Goal: Task Accomplishment & Management: Complete application form

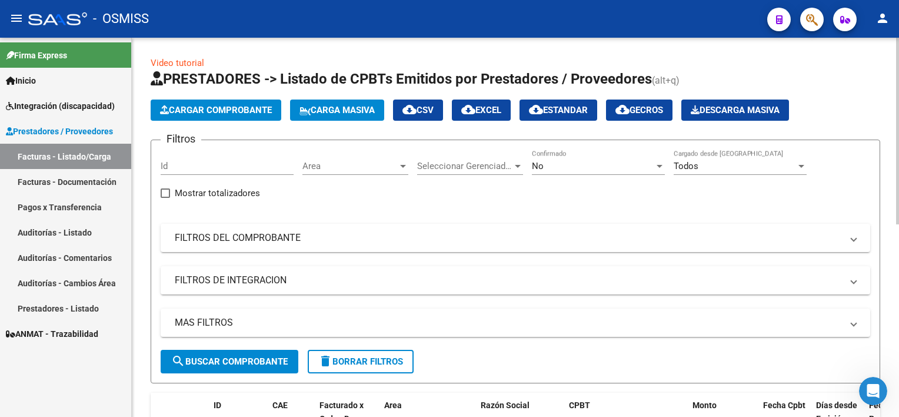
click at [881, 89] on div "Video tutorial PRESTADORES -> Listado de CPBTs Emitidos por Prestadores / Prove…" at bounding box center [517, 419] width 770 height 763
click at [357, 105] on span "Carga Masiva" at bounding box center [336, 110] width 75 height 11
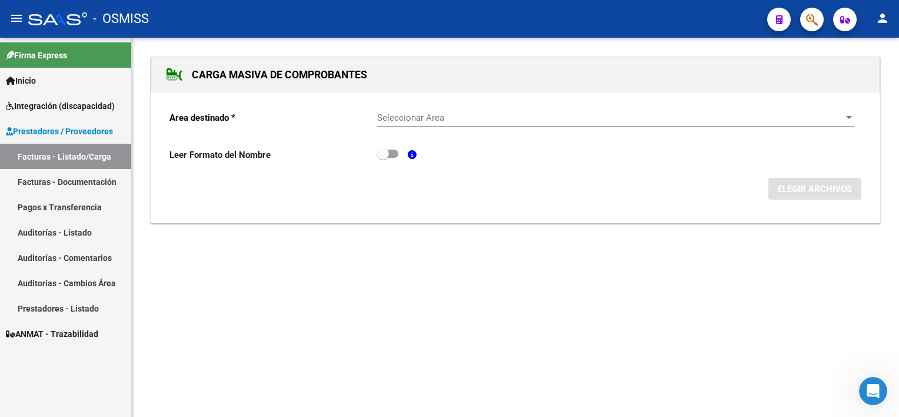
click at [445, 113] on span "Seleccionar Area" at bounding box center [610, 117] width 467 height 11
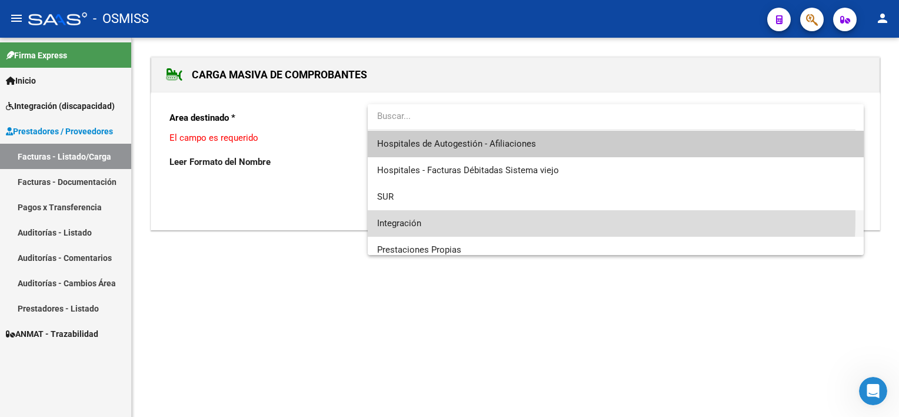
click at [402, 217] on span "Integración" at bounding box center [616, 223] width 478 height 26
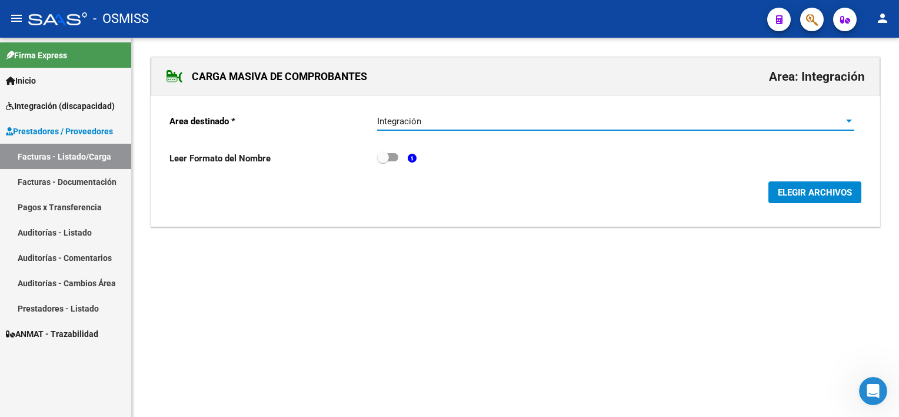
click at [791, 183] on button "ELEGIR ARCHIVOS" at bounding box center [814, 192] width 93 height 22
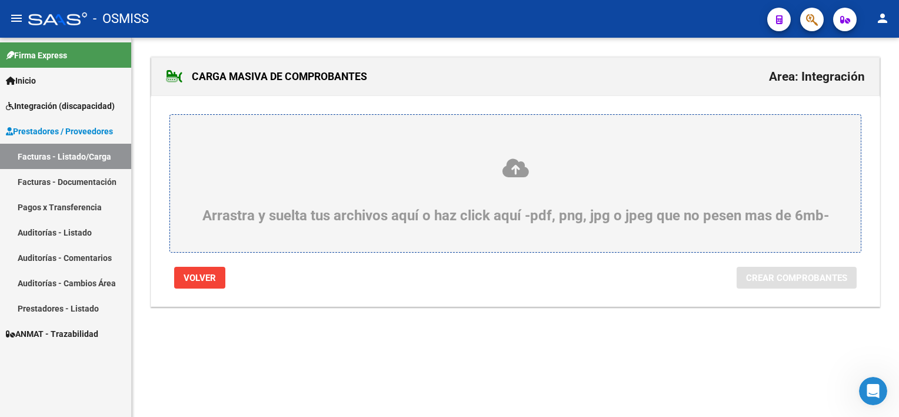
click at [497, 216] on div "Arrastra y suelta tus archivos aquí o haz click aquí -pdf, png, jpg o jpeg que …" at bounding box center [515, 190] width 634 height 66
click at [0, 0] on input "Arrastra y suelta tus archivos aquí o haz click aquí -pdf, png, jpg o jpeg que …" at bounding box center [0, 0] width 0 height 0
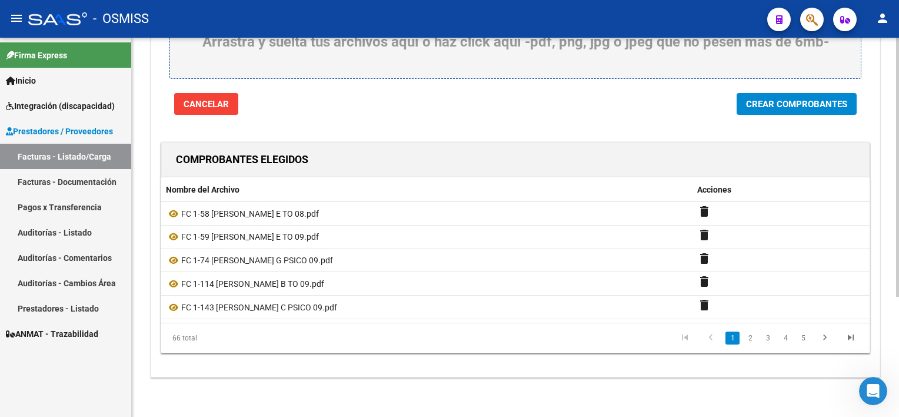
click at [888, 282] on div "CARGA MASIVA DE COMPROBANTES Area: Integración Arrastra y suelta tus archivos a…" at bounding box center [517, 141] width 770 height 555
click at [769, 101] on span "Crear Comprobantes" at bounding box center [796, 104] width 101 height 11
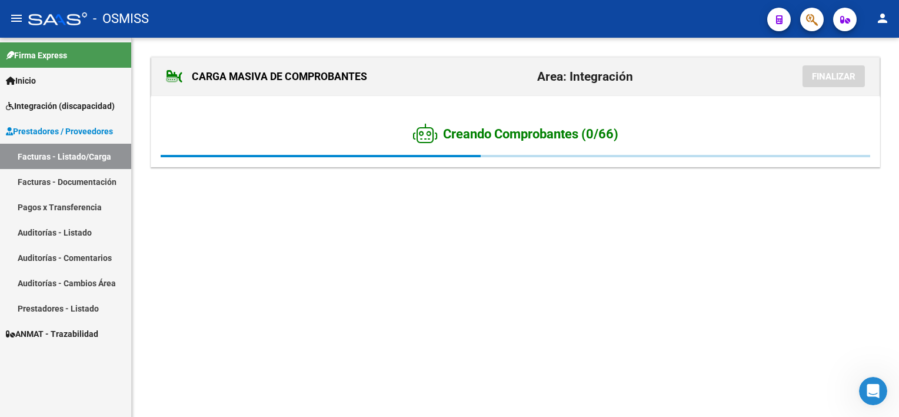
scroll to position [0, 0]
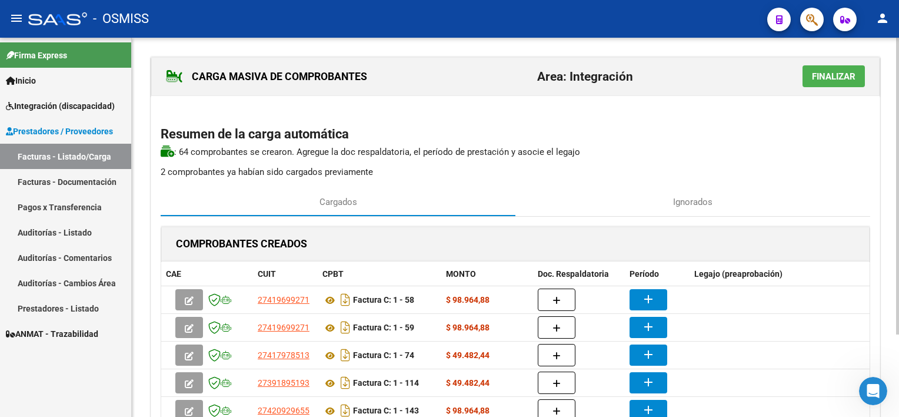
click at [898, 82] on html "menu - OSMISS person Firma Express Inicio Instructivos Contacto OS Integración …" at bounding box center [449, 208] width 899 height 417
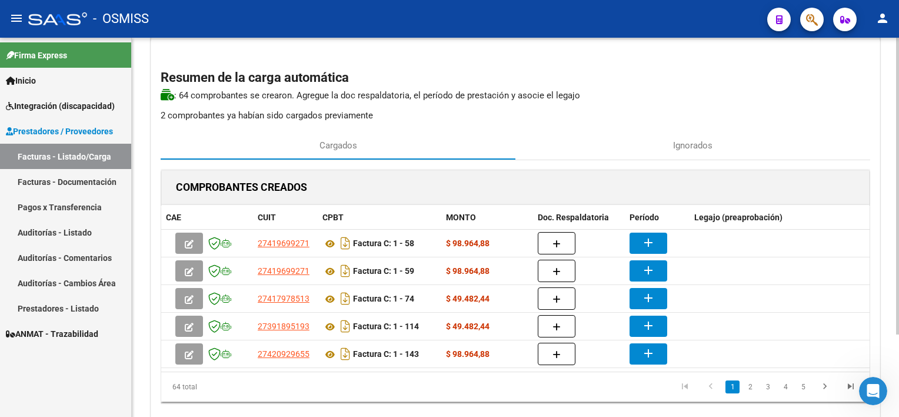
scroll to position [67, 0]
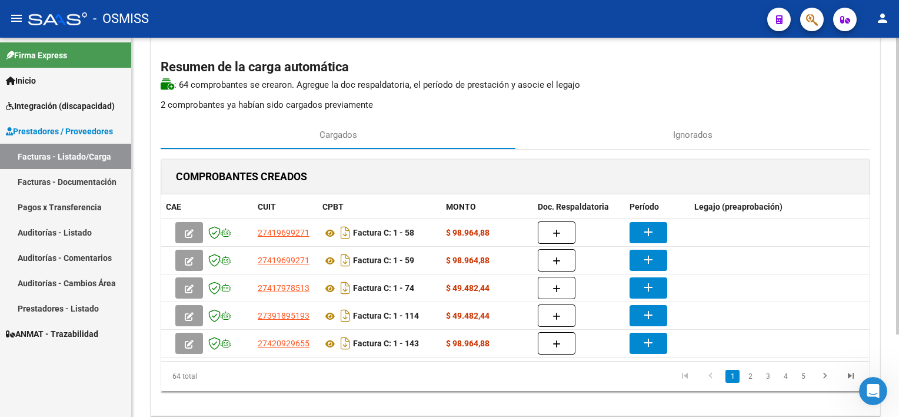
click at [896, 142] on div at bounding box center [897, 237] width 3 height 297
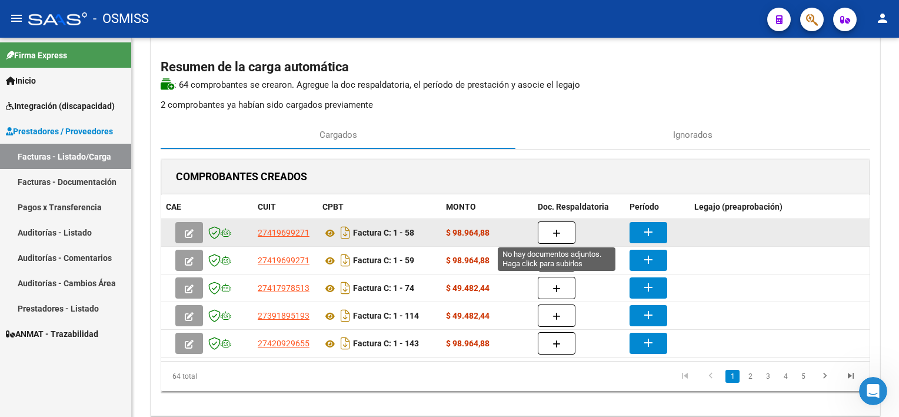
click at [553, 231] on icon "button" at bounding box center [557, 233] width 8 height 9
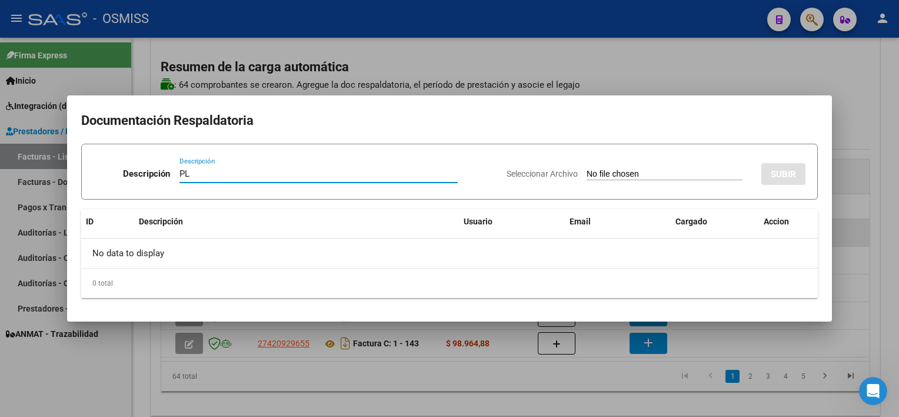
type input "PL"
click at [587, 169] on input "Seleccionar Archivo" at bounding box center [665, 174] width 156 height 11
type input "C:\fakepath\PL 1-58 [PERSON_NAME] E TO 08.pdf"
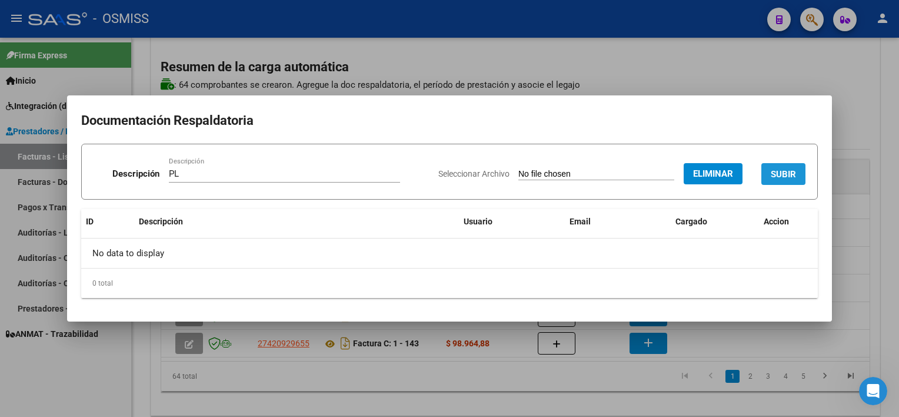
click at [784, 163] on button "SUBIR" at bounding box center [783, 174] width 44 height 22
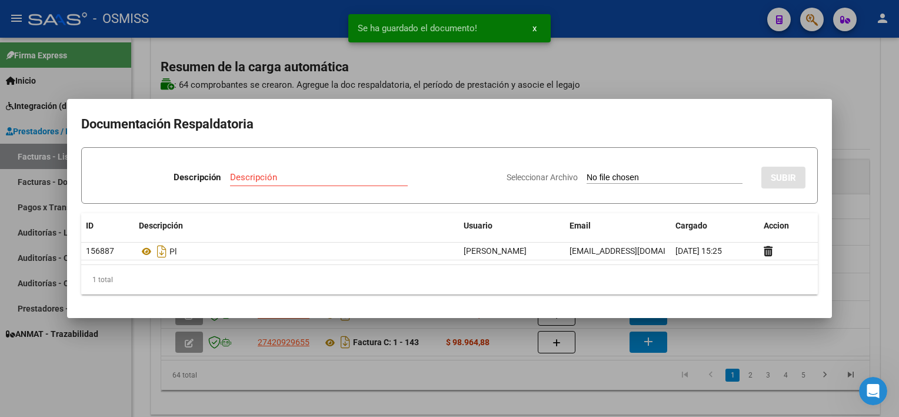
click at [703, 332] on div at bounding box center [449, 208] width 899 height 417
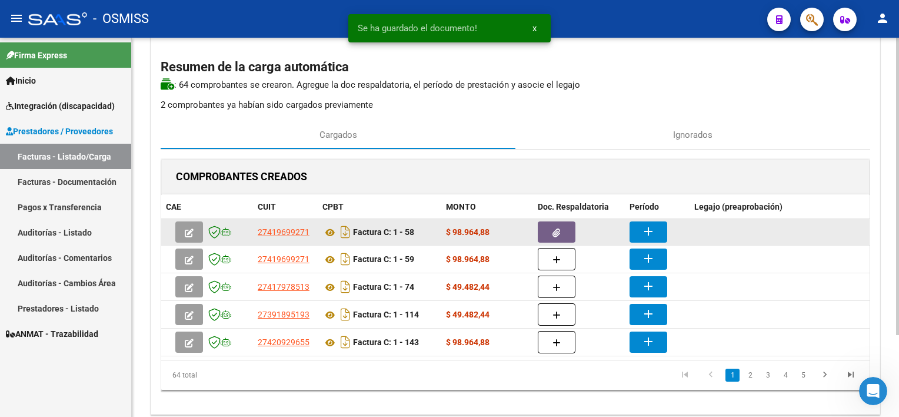
click at [653, 230] on mat-icon "add" at bounding box center [648, 231] width 14 height 14
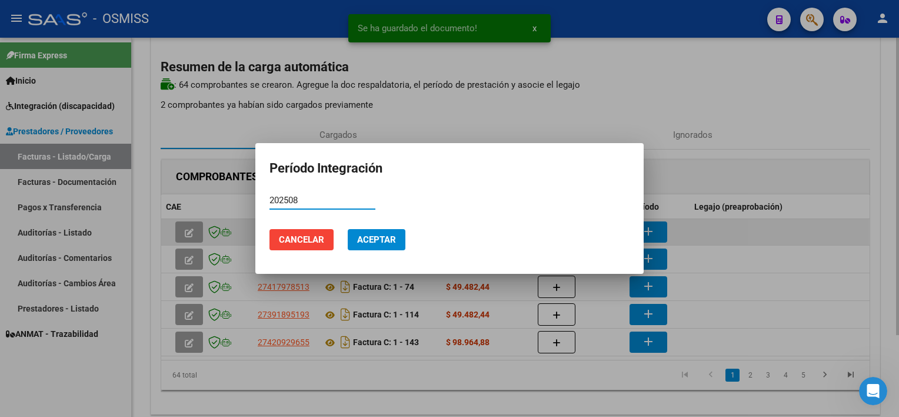
type input "202508"
click at [348, 229] on button "Aceptar" at bounding box center [377, 239] width 58 height 21
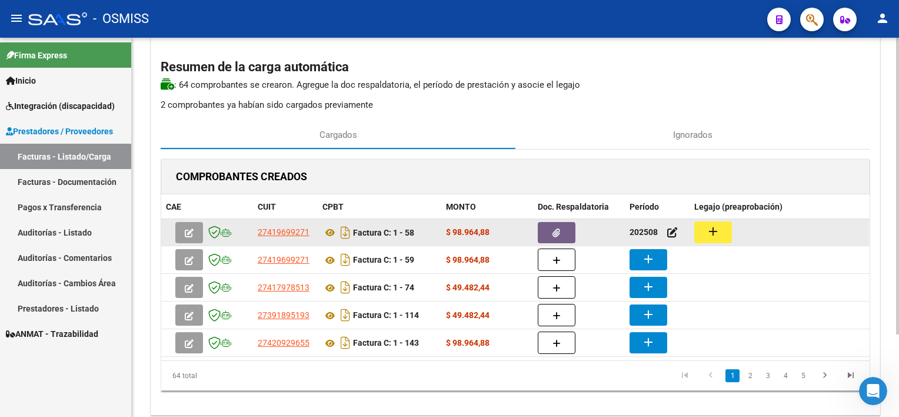
click at [723, 222] on button "add" at bounding box center [713, 232] width 38 height 22
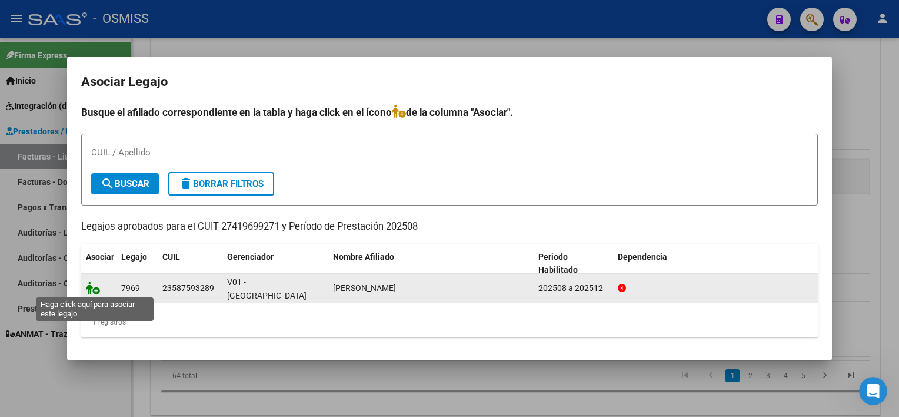
click at [92, 287] on icon at bounding box center [93, 287] width 14 height 13
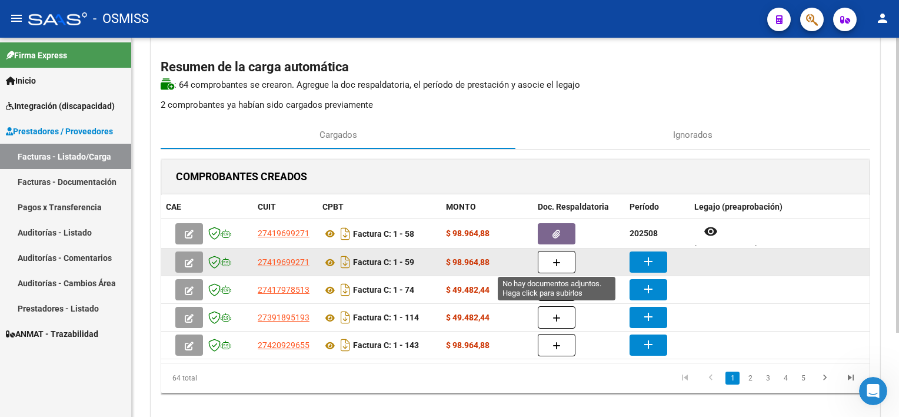
click at [554, 264] on icon "button" at bounding box center [557, 262] width 8 height 9
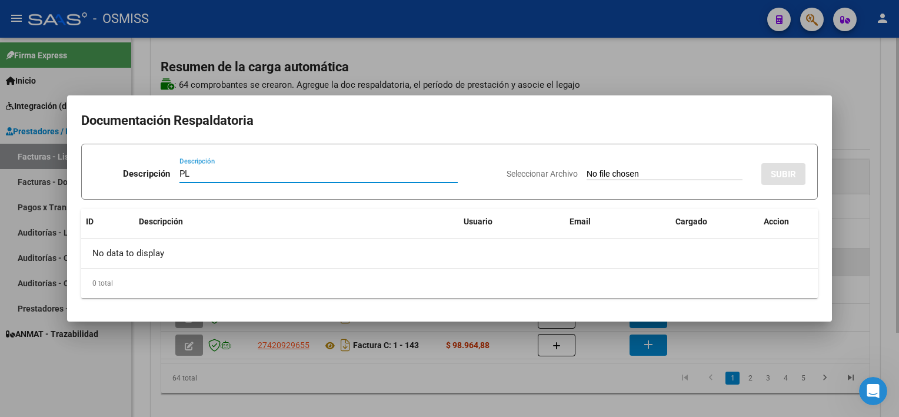
type input "PL"
click at [587, 169] on input "Seleccionar Archivo" at bounding box center [665, 174] width 156 height 11
type input "C:\fakepath\PL 1-59 [PERSON_NAME] E TO 09.pdf"
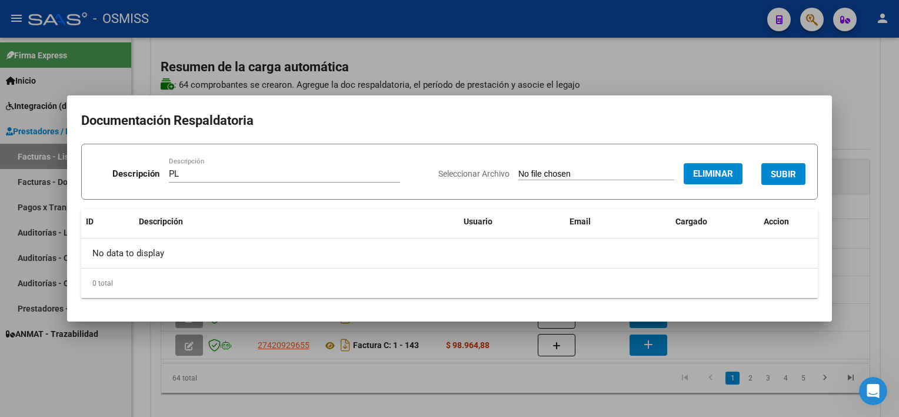
click at [781, 169] on span "SUBIR" at bounding box center [783, 174] width 25 height 11
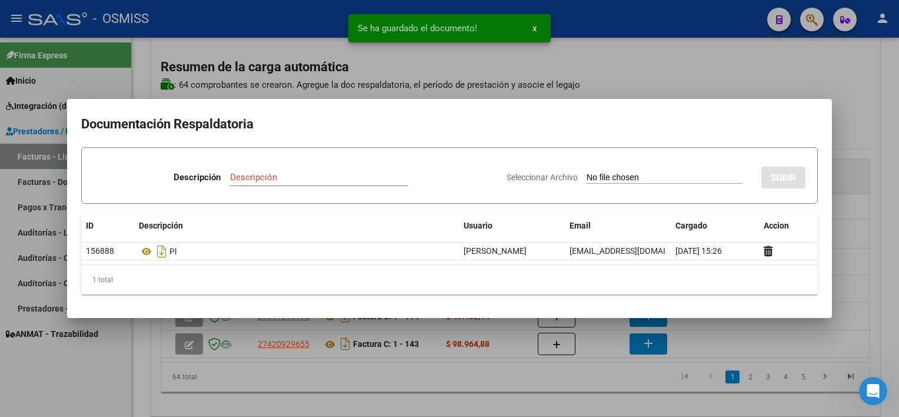
click at [586, 375] on div at bounding box center [449, 208] width 899 height 417
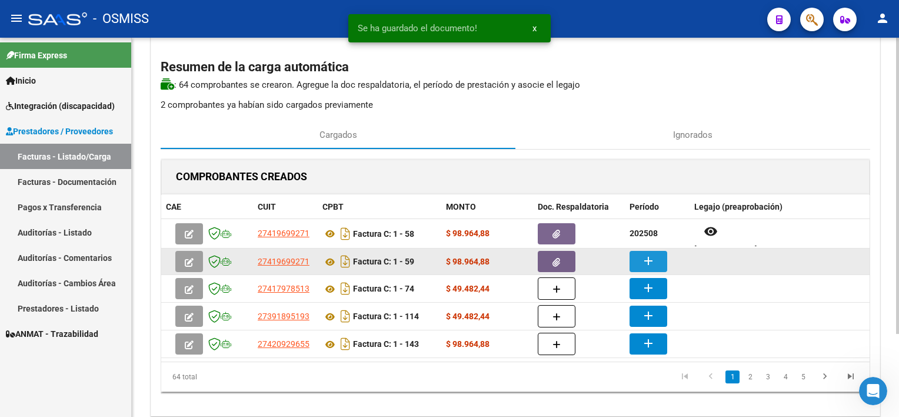
click at [643, 265] on mat-icon "add" at bounding box center [648, 261] width 14 height 14
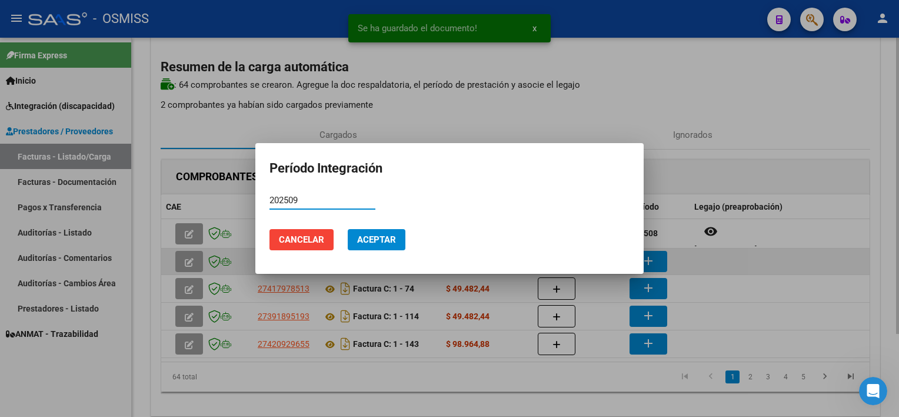
type input "202509"
click at [348, 229] on button "Aceptar" at bounding box center [377, 239] width 58 height 21
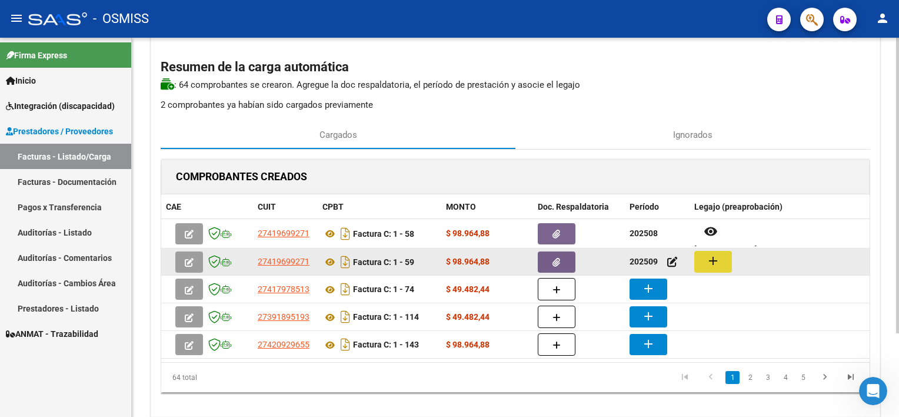
click at [708, 268] on button "add" at bounding box center [713, 262] width 38 height 22
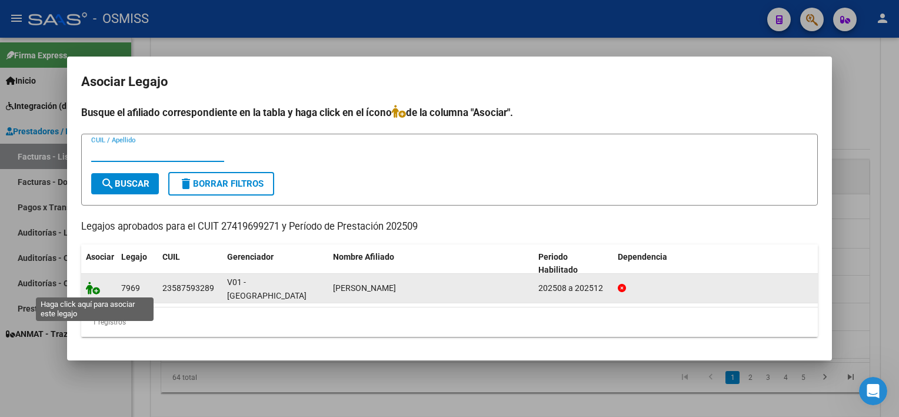
click at [86, 284] on icon at bounding box center [93, 287] width 14 height 13
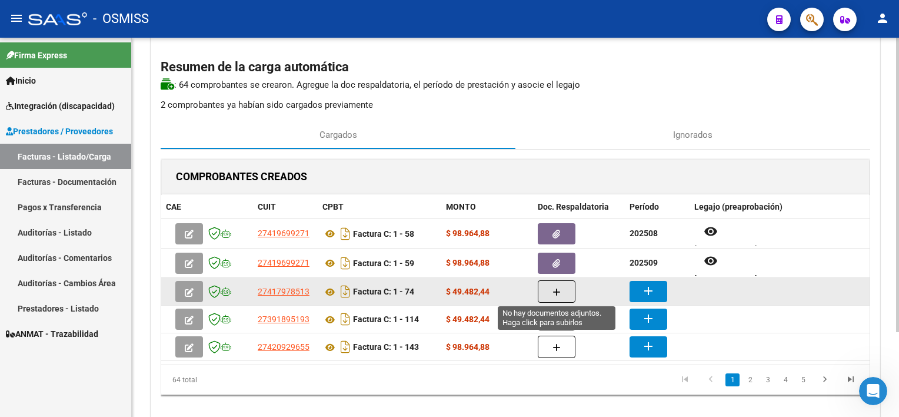
click at [553, 292] on icon "button" at bounding box center [557, 292] width 8 height 9
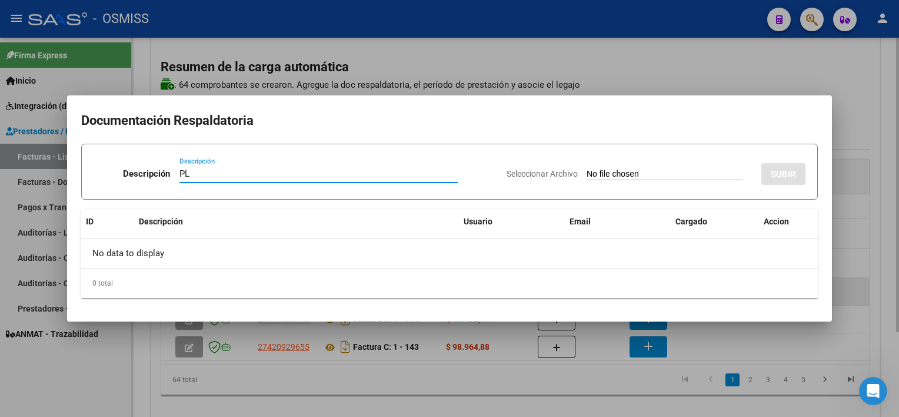
type input "PL"
click at [587, 169] on input "Seleccionar Archivo" at bounding box center [665, 174] width 156 height 11
type input "C:\fakepath\PL 1-74 [PERSON_NAME] G PSICO 09.pdf"
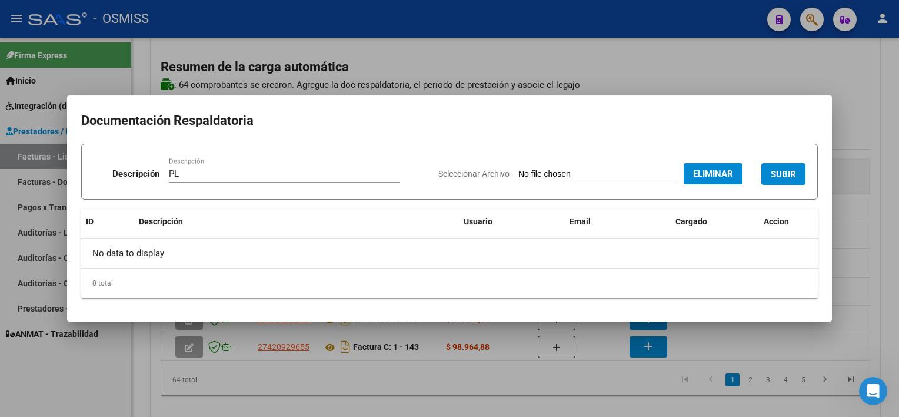
click at [781, 170] on span "SUBIR" at bounding box center [783, 174] width 25 height 11
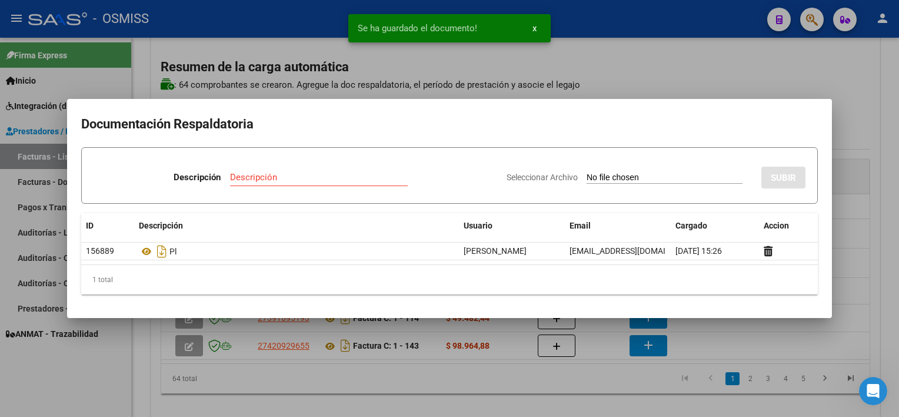
click at [588, 388] on div at bounding box center [449, 208] width 899 height 417
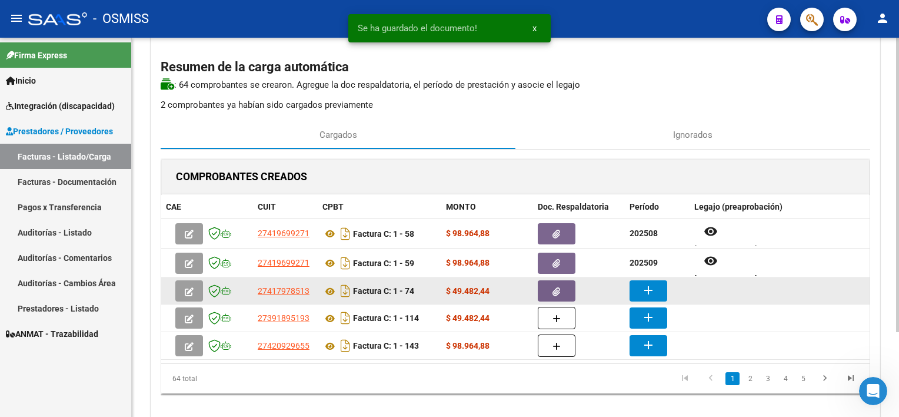
click at [647, 291] on mat-icon "add" at bounding box center [648, 290] width 14 height 14
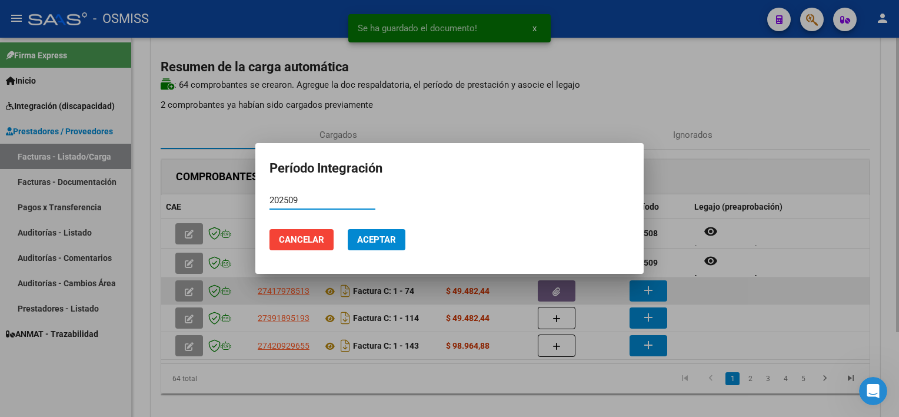
type input "202509"
click at [348, 229] on button "Aceptar" at bounding box center [377, 239] width 58 height 21
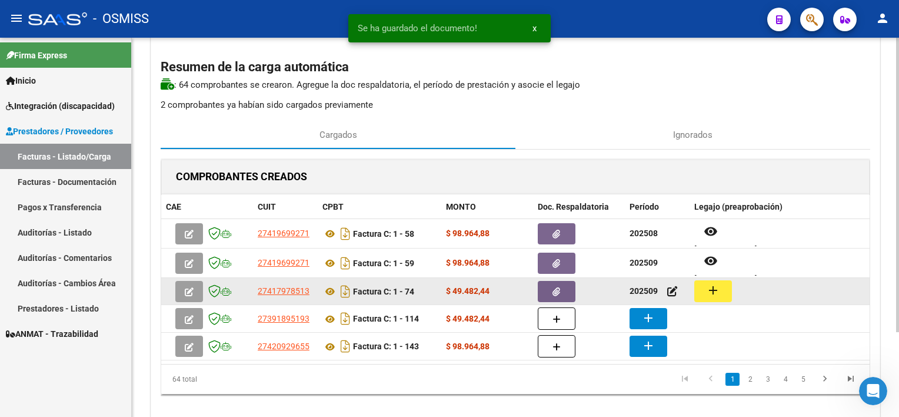
click at [706, 287] on mat-icon "add" at bounding box center [713, 290] width 14 height 14
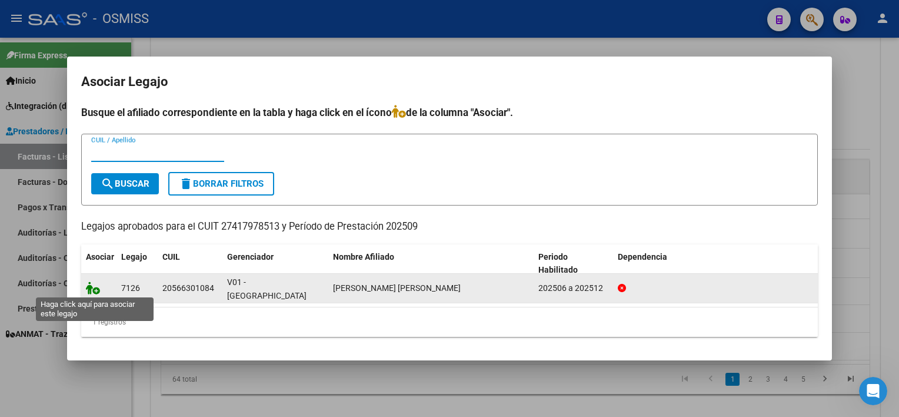
click at [92, 283] on icon at bounding box center [93, 287] width 14 height 13
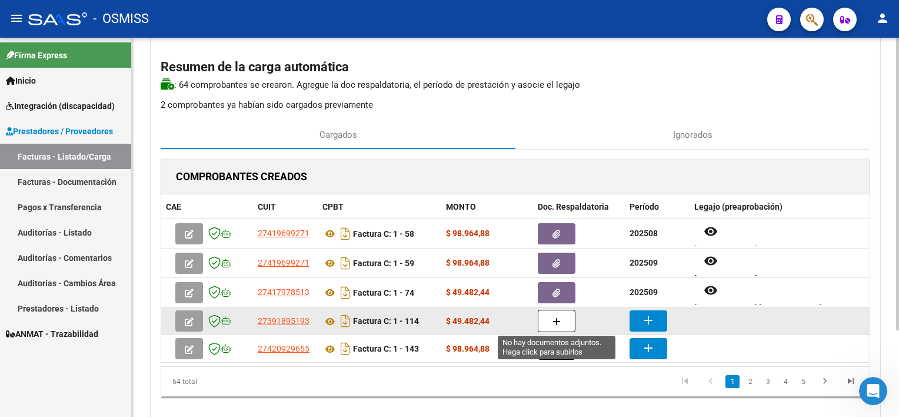
click at [555, 325] on button "button" at bounding box center [557, 320] width 38 height 22
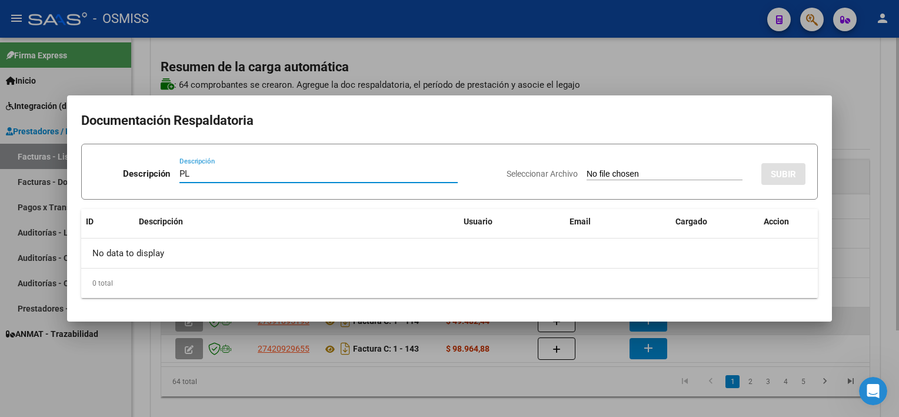
type input "PL"
click at [587, 169] on input "Seleccionar Archivo" at bounding box center [665, 174] width 156 height 11
type input "C:\fakepath\PL 1-114 [PERSON_NAME] B TO 09.jpeg"
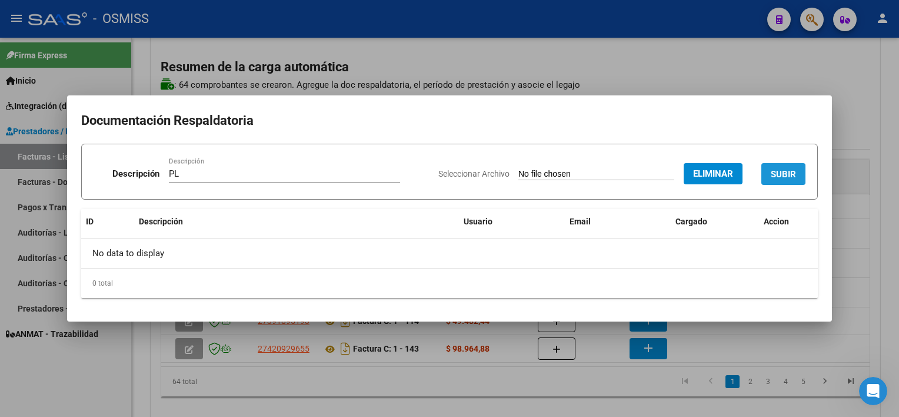
click at [789, 168] on span "SUBIR" at bounding box center [783, 173] width 25 height 11
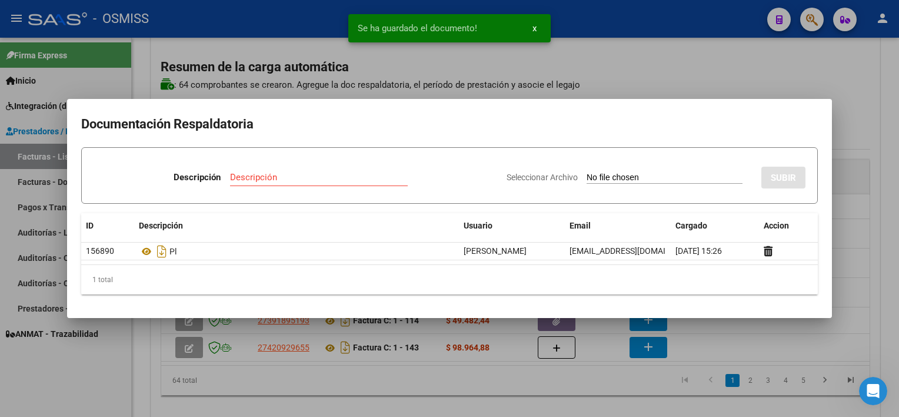
click at [603, 355] on div at bounding box center [449, 208] width 899 height 417
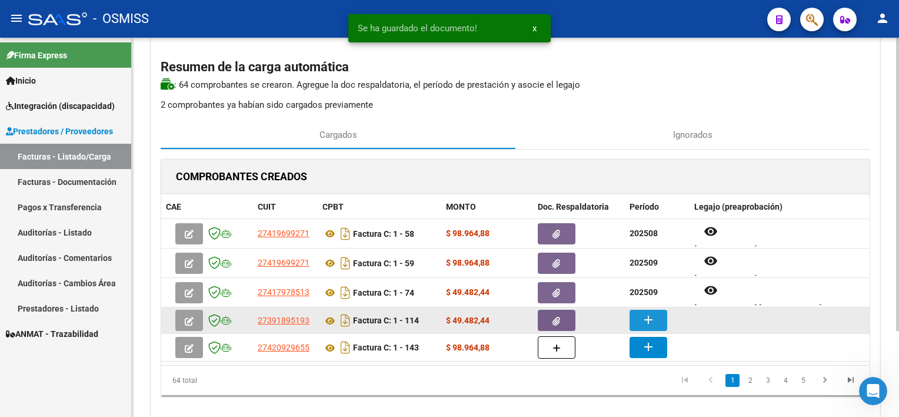
click at [637, 311] on button "add" at bounding box center [649, 319] width 38 height 21
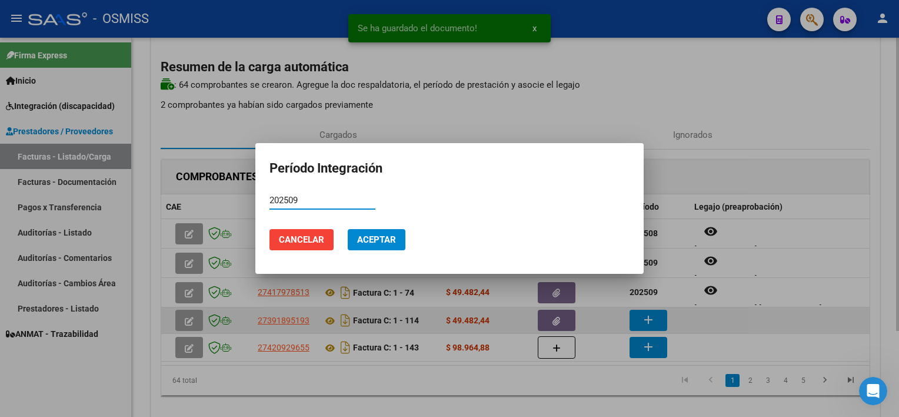
type input "202509"
click at [348, 229] on button "Aceptar" at bounding box center [377, 239] width 58 height 21
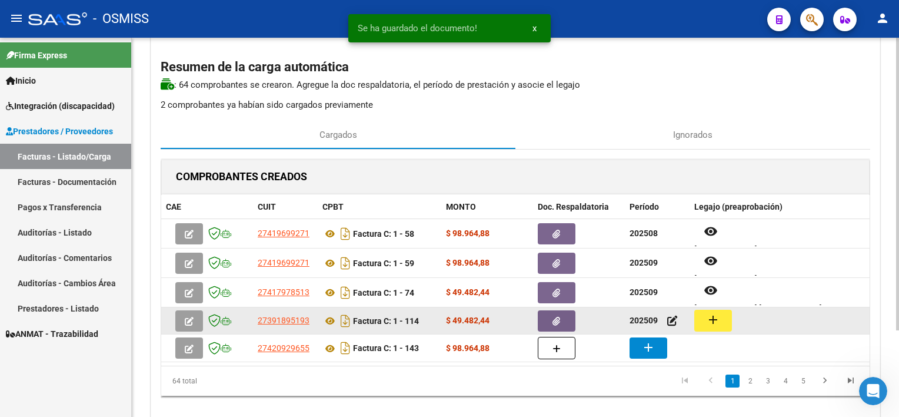
click at [713, 318] on mat-icon "add" at bounding box center [713, 319] width 14 height 14
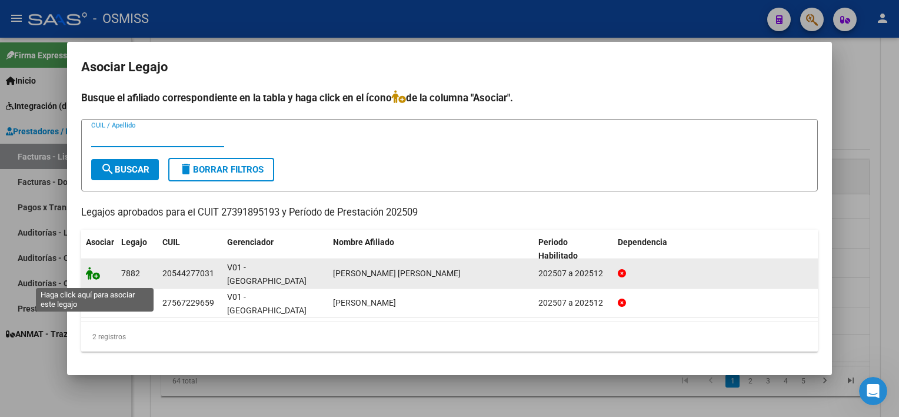
click at [94, 273] on icon at bounding box center [93, 273] width 14 height 13
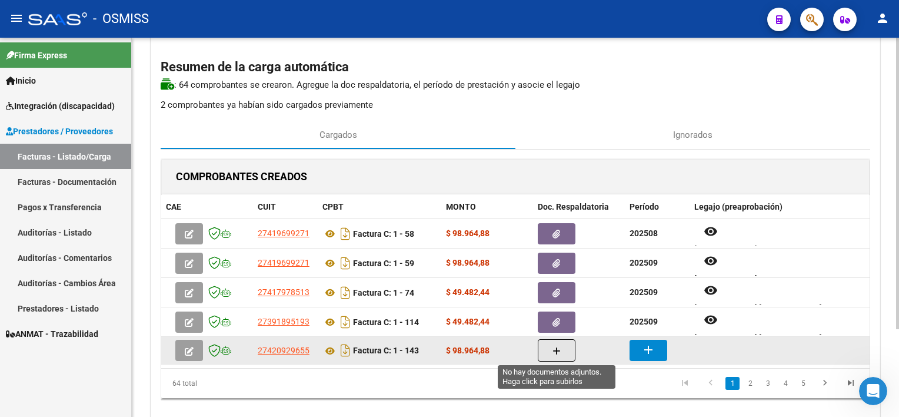
click at [539, 351] on button "button" at bounding box center [557, 350] width 38 height 22
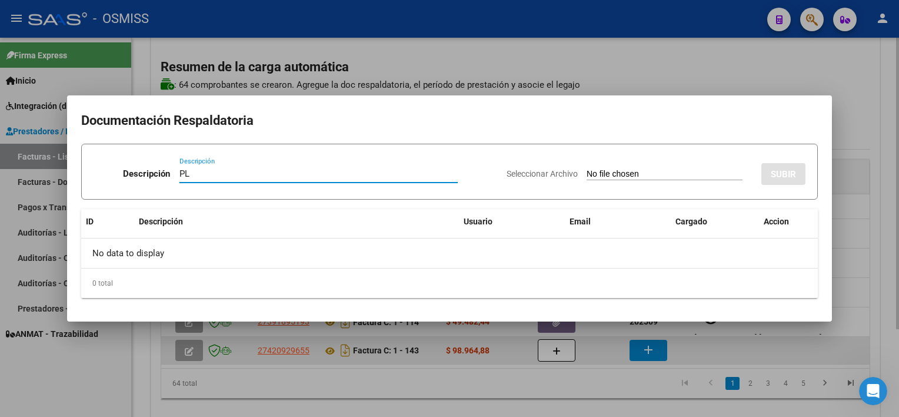
type input "PL"
click at [587, 169] on input "Seleccionar Archivo" at bounding box center [665, 174] width 156 height 11
type input "C:\fakepath\PL 1-143 [PERSON_NAME] C PSICO 09.jpeg"
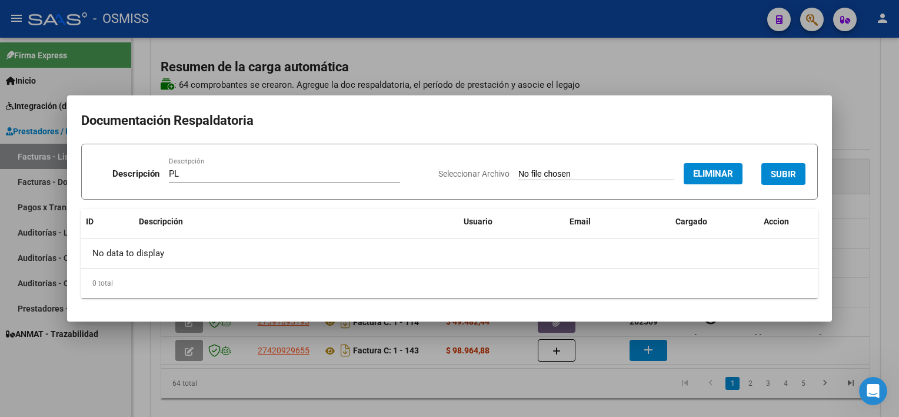
click at [777, 169] on span "SUBIR" at bounding box center [783, 174] width 25 height 11
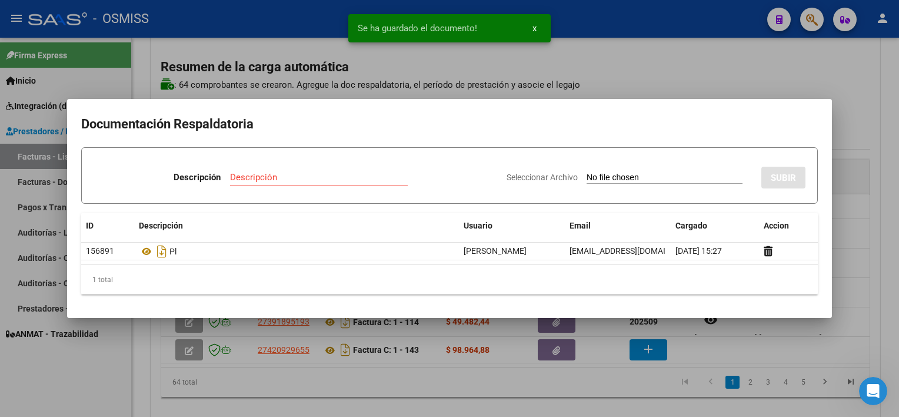
click at [601, 384] on div at bounding box center [449, 208] width 899 height 417
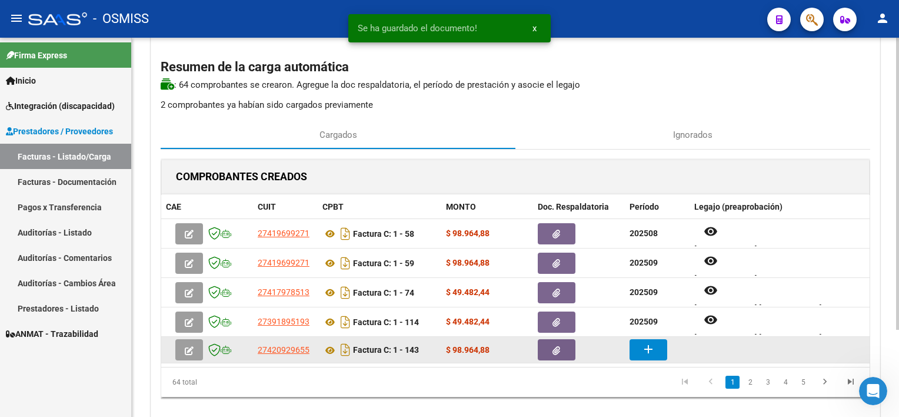
click at [649, 346] on mat-icon "add" at bounding box center [648, 349] width 14 height 14
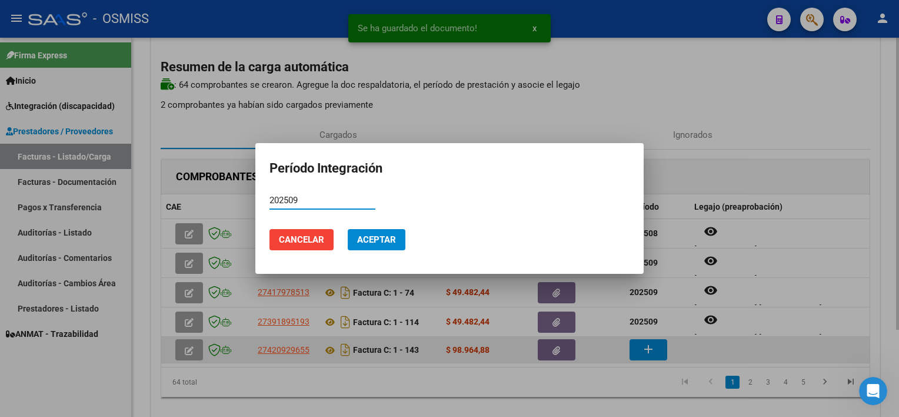
type input "202509"
click at [348, 229] on button "Aceptar" at bounding box center [377, 239] width 58 height 21
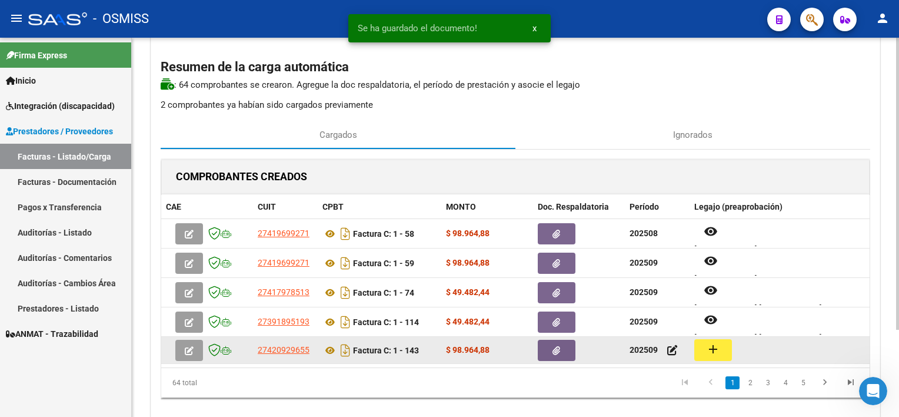
click at [718, 348] on mat-icon "add" at bounding box center [713, 349] width 14 height 14
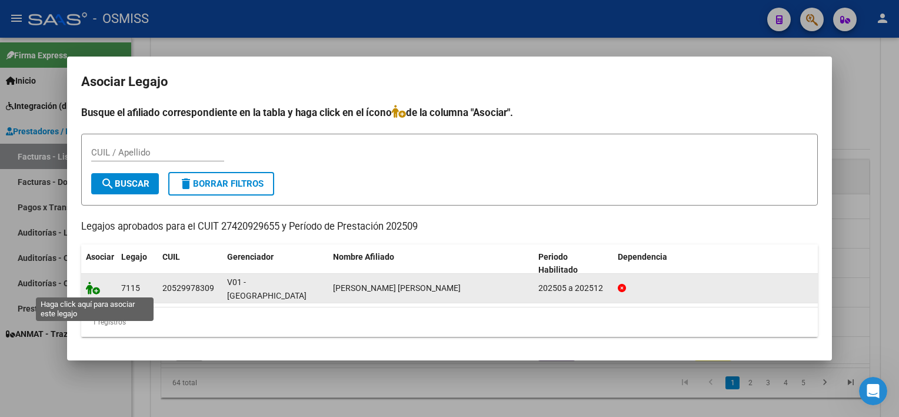
click at [88, 292] on icon at bounding box center [93, 287] width 14 height 13
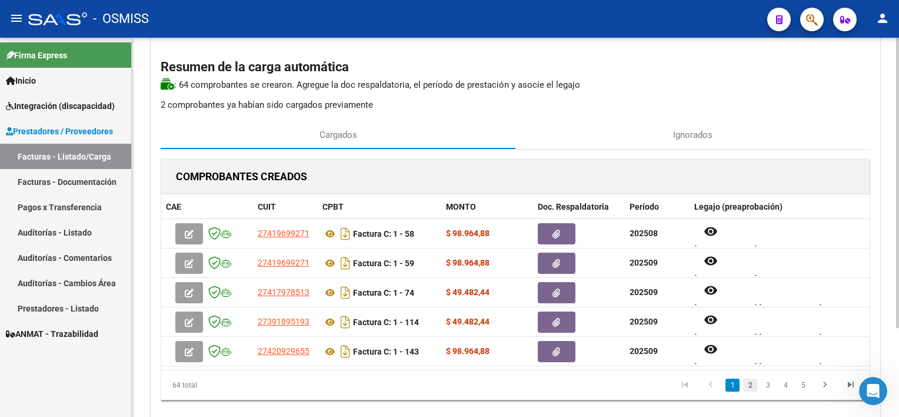
click at [747, 381] on link "2" at bounding box center [750, 384] width 14 height 13
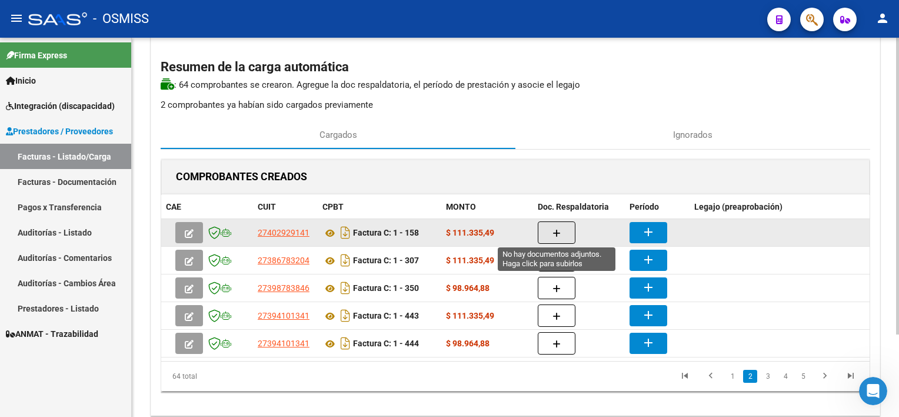
click at [550, 224] on button "button" at bounding box center [557, 232] width 38 height 22
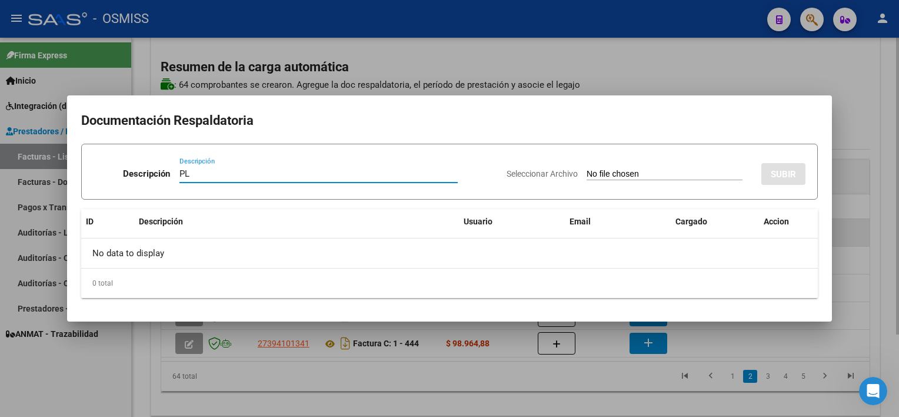
type input "PL"
click at [587, 169] on input "Seleccionar Archivo" at bounding box center [665, 174] width 156 height 11
type input "C:\fakepath\PL 1-158 [PERSON_NAME] T PSICO 09.pdf"
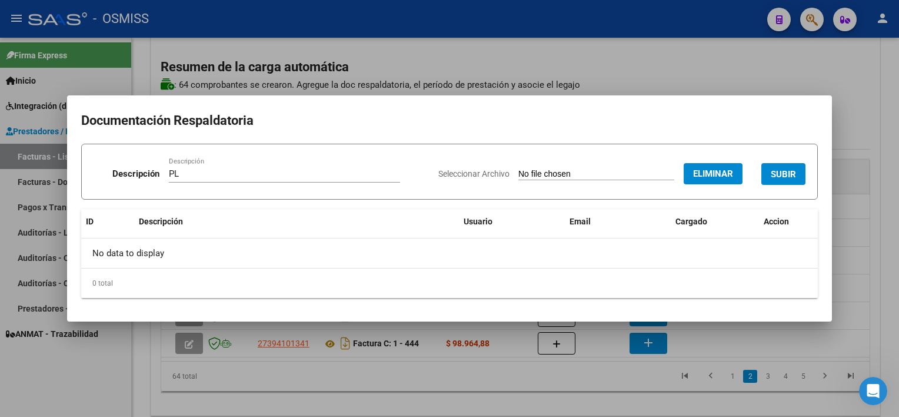
click at [772, 175] on span "SUBIR" at bounding box center [783, 174] width 25 height 11
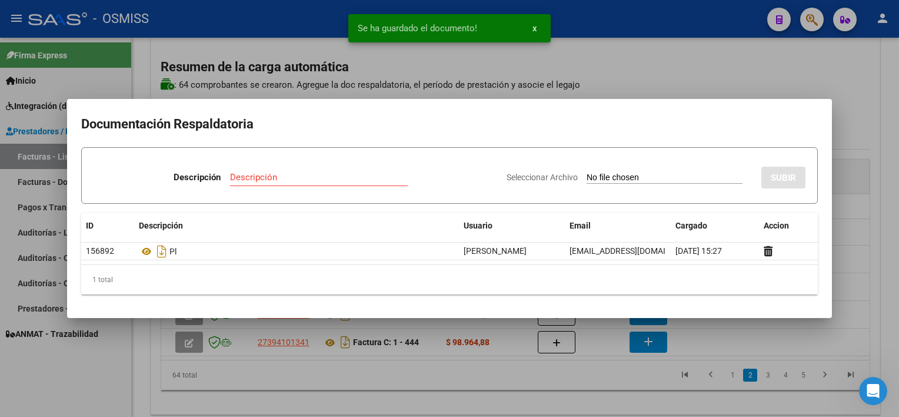
click at [619, 385] on div at bounding box center [449, 208] width 899 height 417
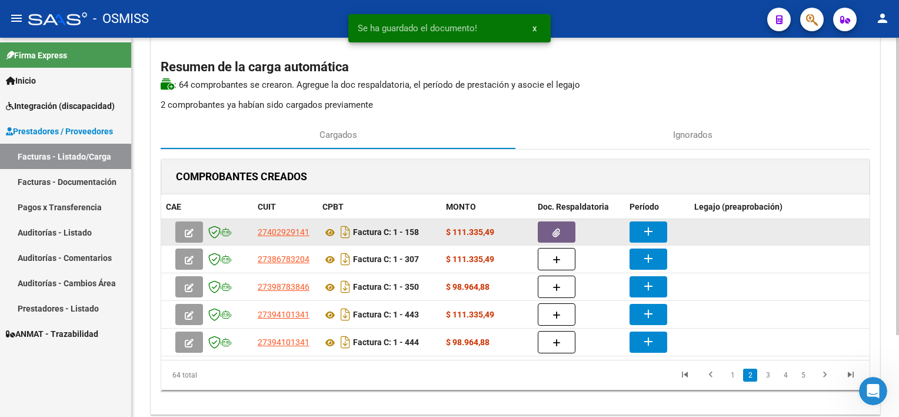
click at [635, 234] on button "add" at bounding box center [649, 231] width 38 height 21
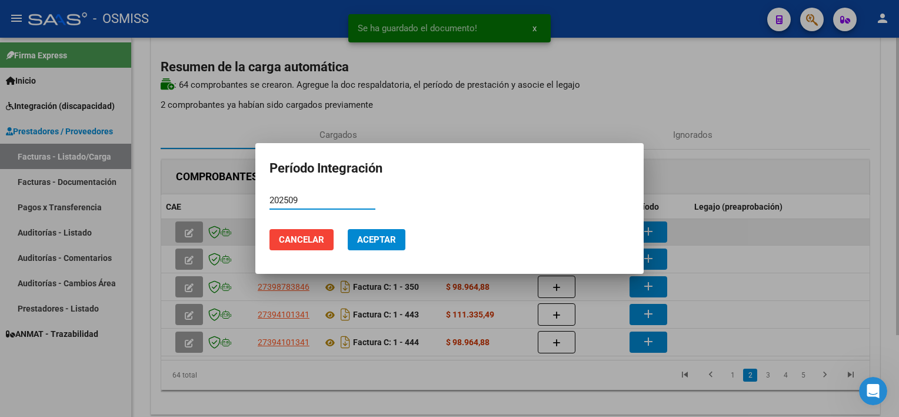
type input "202509"
click at [348, 229] on button "Aceptar" at bounding box center [377, 239] width 58 height 21
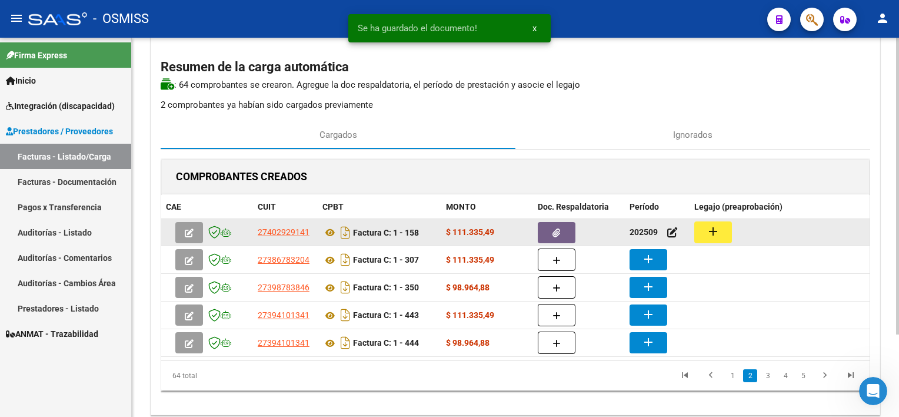
click at [722, 228] on button "add" at bounding box center [713, 232] width 38 height 22
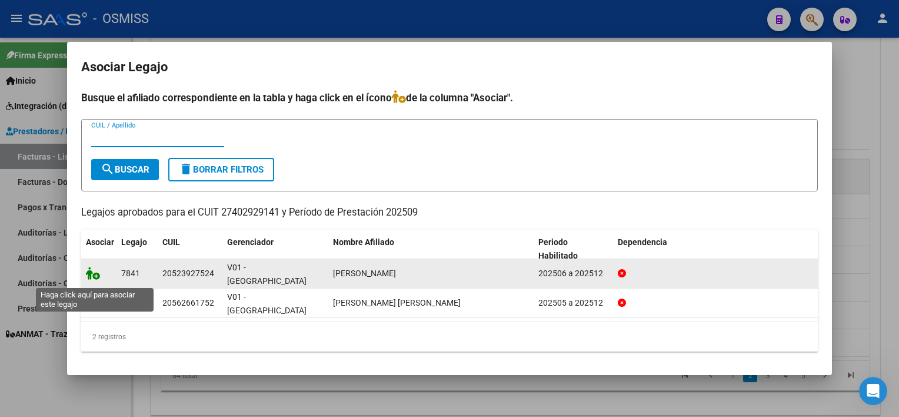
click at [91, 278] on icon at bounding box center [93, 273] width 14 height 13
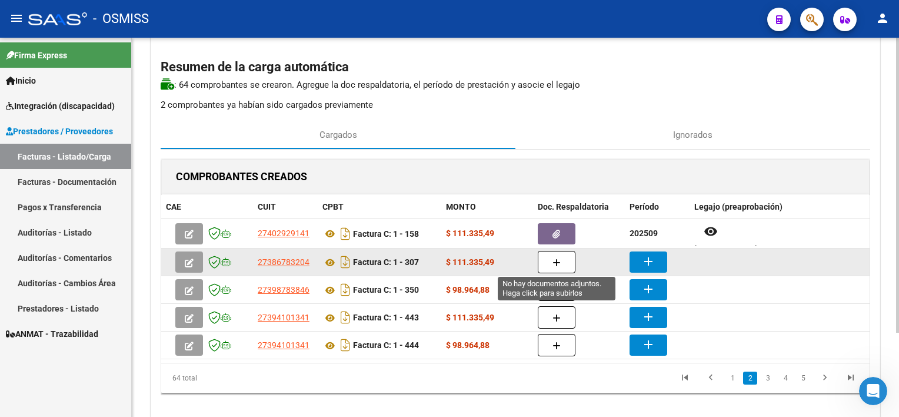
click at [565, 259] on button "button" at bounding box center [557, 262] width 38 height 22
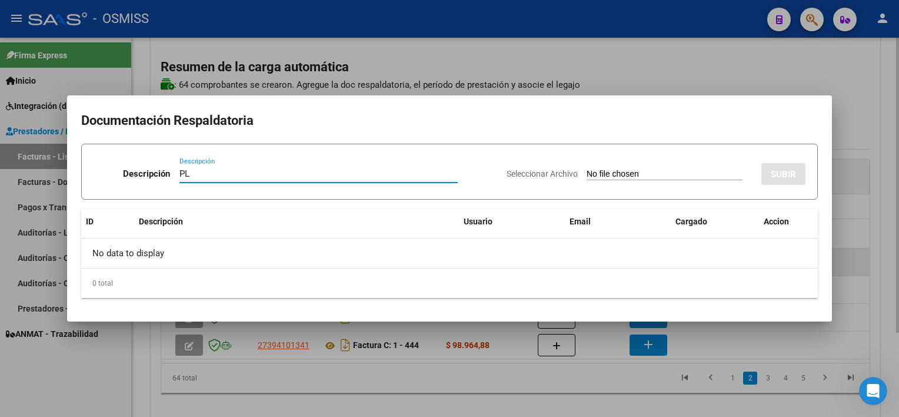
type input "PL"
click at [587, 169] on input "Seleccionar Archivo" at bounding box center [665, 174] width 156 height 11
type input "C:\fakepath\PL 1-307 FUENTES M PSP 09.jpeg"
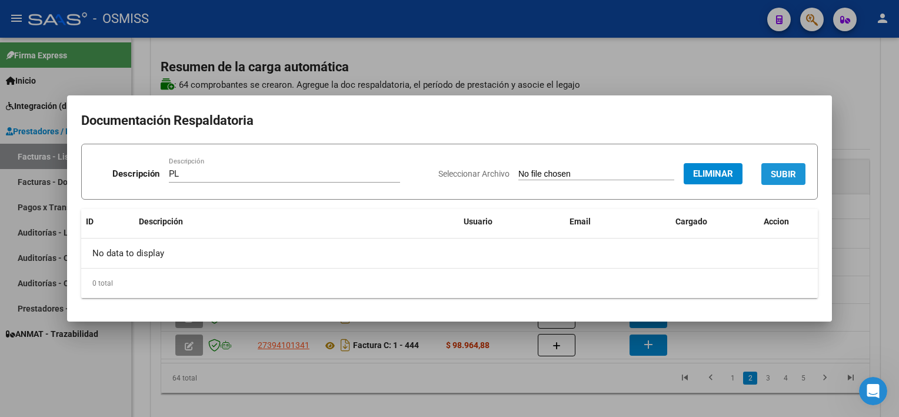
click at [778, 172] on span "SUBIR" at bounding box center [783, 174] width 25 height 11
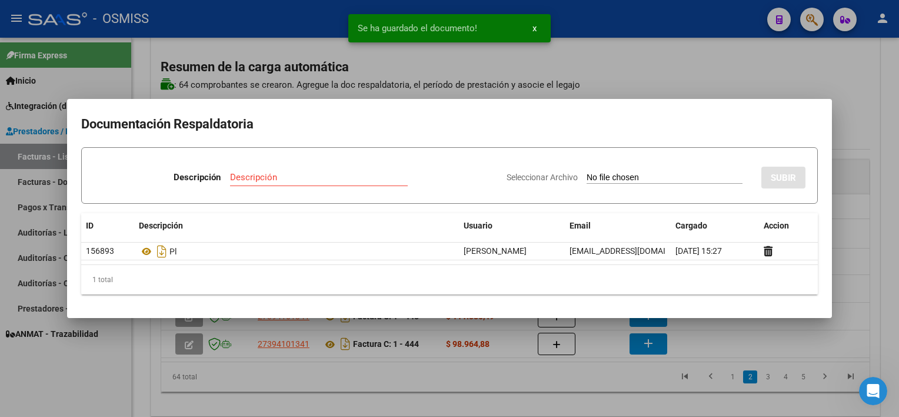
click at [570, 374] on div at bounding box center [449, 208] width 899 height 417
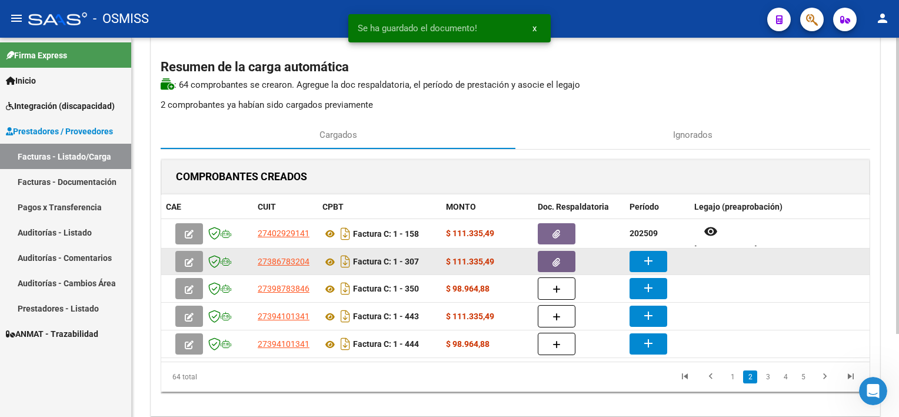
click at [650, 255] on mat-icon "add" at bounding box center [648, 261] width 14 height 14
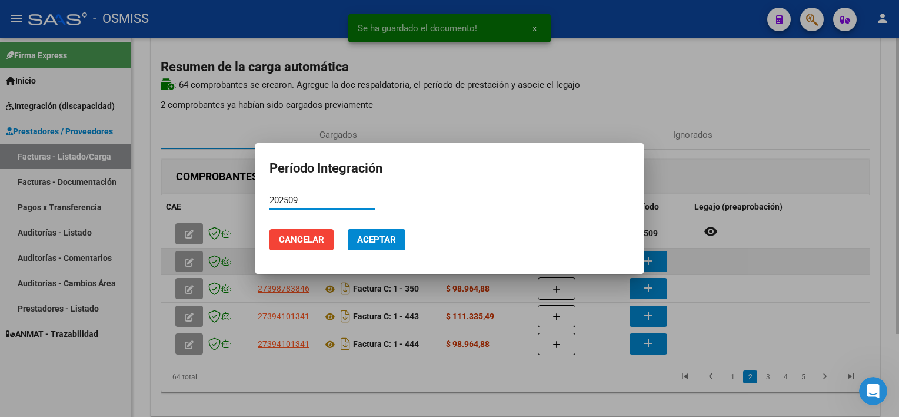
type input "202509"
click at [348, 229] on button "Aceptar" at bounding box center [377, 239] width 58 height 21
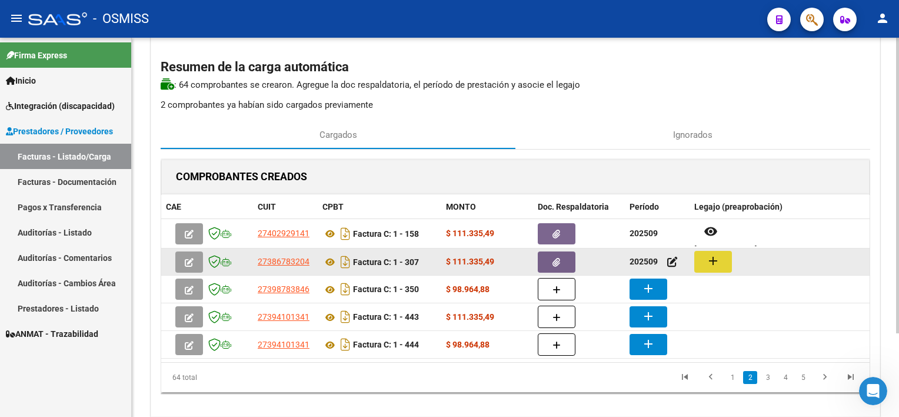
click at [716, 254] on mat-icon "add" at bounding box center [713, 261] width 14 height 14
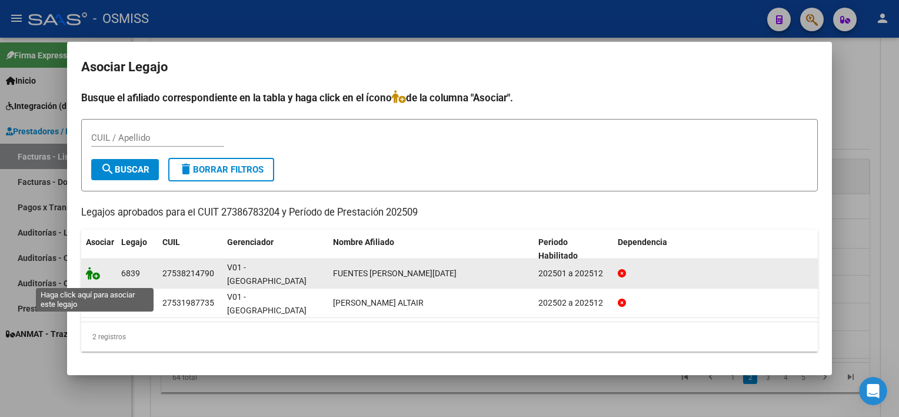
click at [89, 279] on icon at bounding box center [93, 273] width 14 height 13
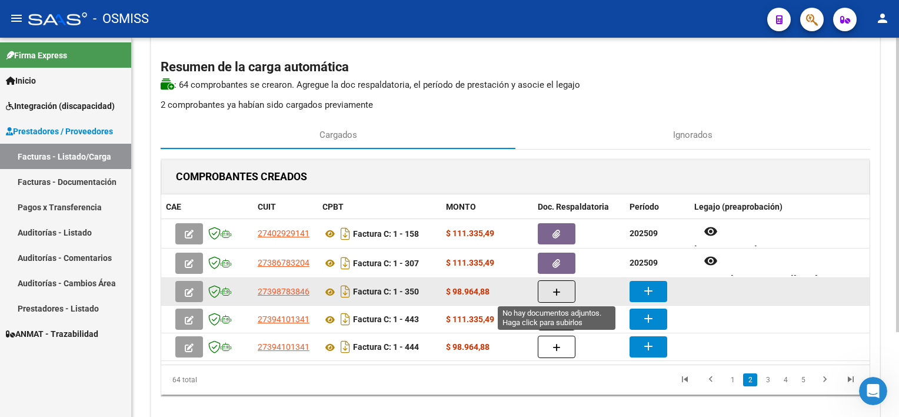
click at [555, 289] on icon "button" at bounding box center [557, 292] width 8 height 9
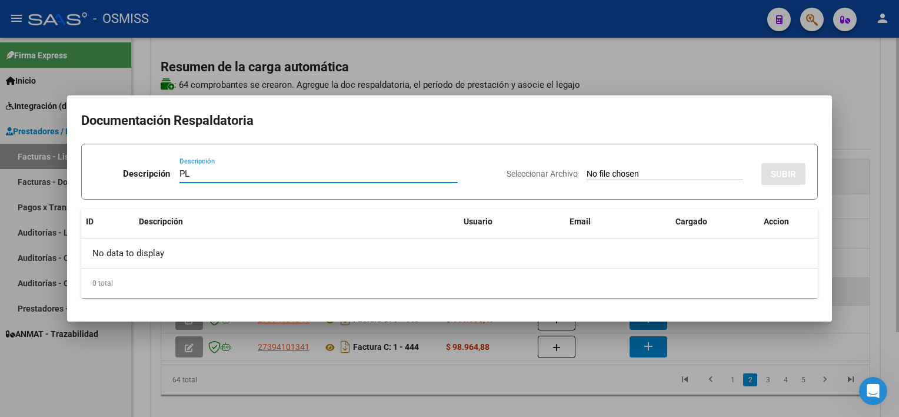
type input "PL"
click at [587, 169] on input "Seleccionar Archivo" at bounding box center [665, 174] width 156 height 11
type input "C:\fakepath\PL 1-350 [PERSON_NAME] T TO 09.pdf"
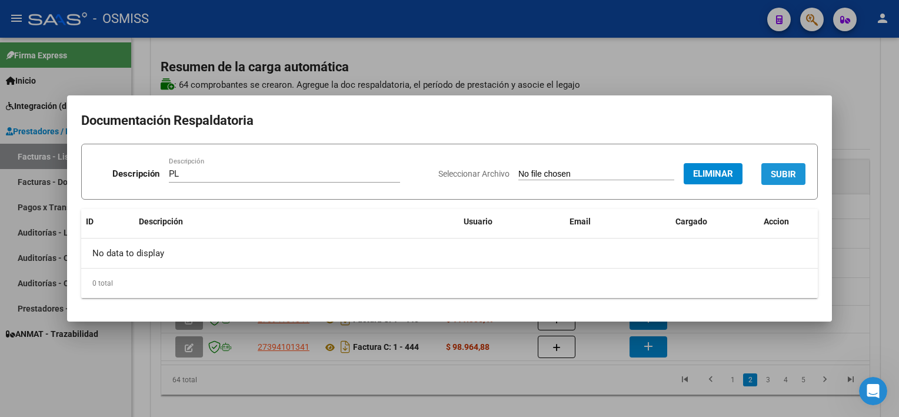
click at [782, 177] on span "SUBIR" at bounding box center [783, 174] width 25 height 11
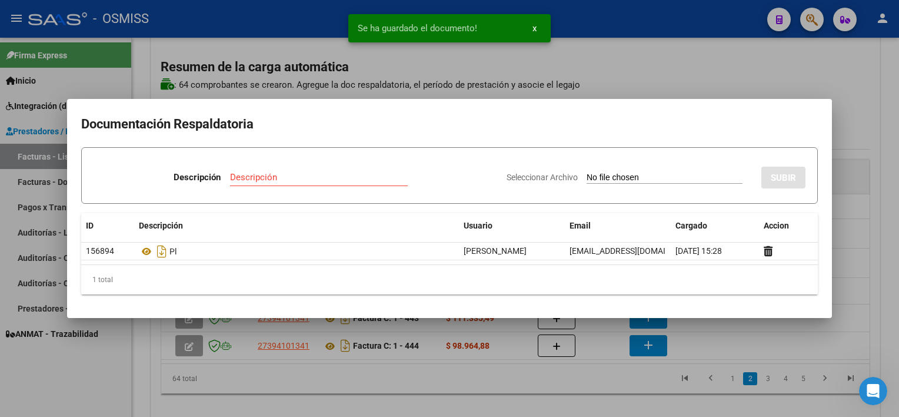
click at [611, 390] on div at bounding box center [449, 208] width 899 height 417
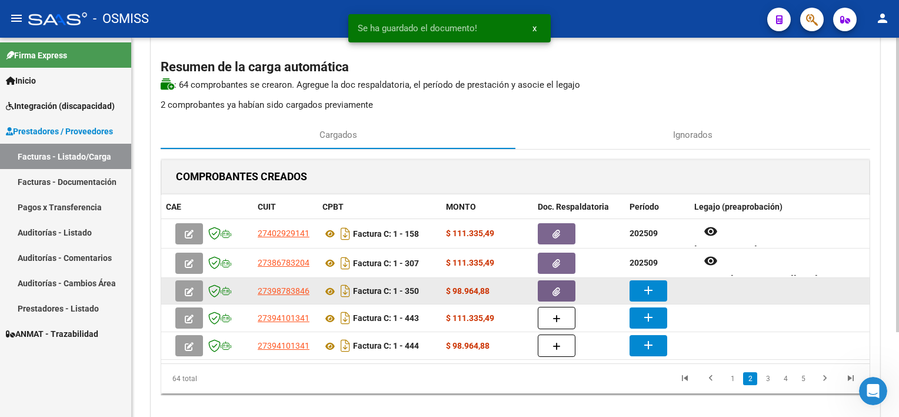
click at [641, 289] on mat-icon "add" at bounding box center [648, 290] width 14 height 14
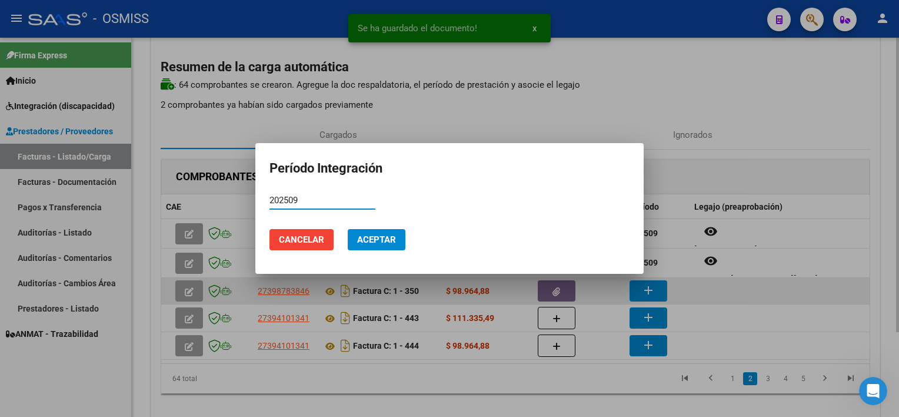
type input "202509"
click at [348, 229] on button "Aceptar" at bounding box center [377, 239] width 58 height 21
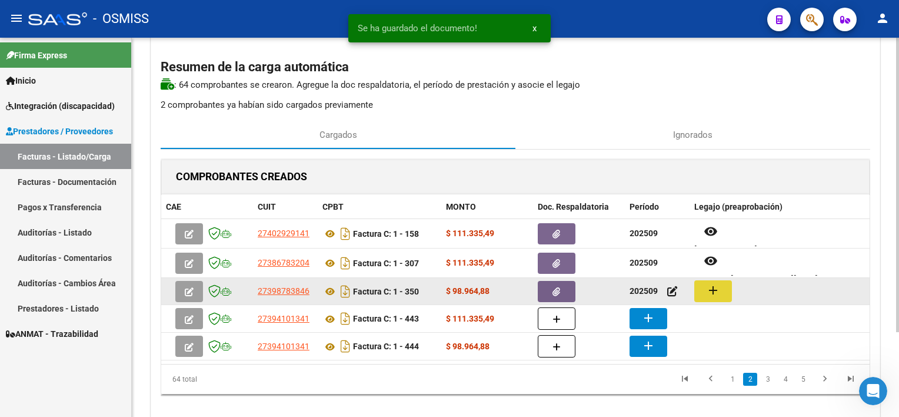
click at [713, 289] on mat-icon "add" at bounding box center [713, 290] width 14 height 14
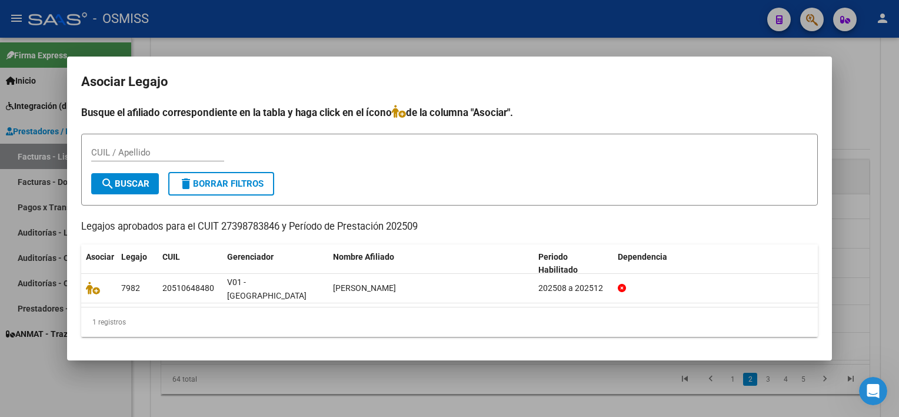
click at [402, 391] on div at bounding box center [449, 208] width 899 height 417
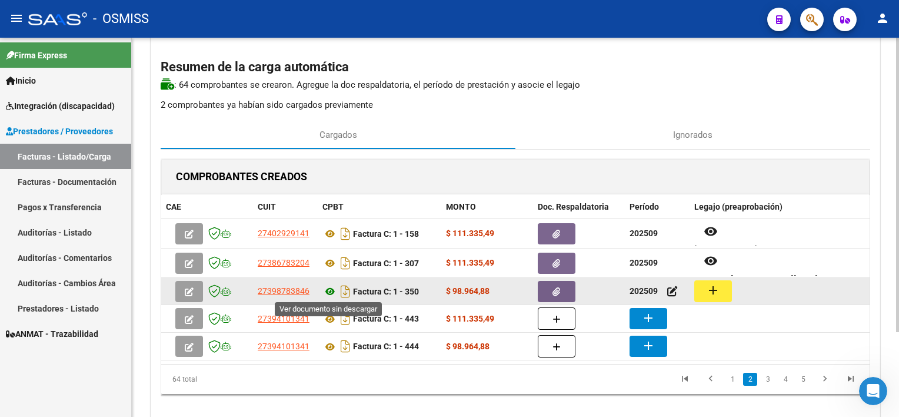
click at [330, 288] on icon at bounding box center [329, 291] width 15 height 14
click at [550, 287] on button "button" at bounding box center [557, 291] width 38 height 21
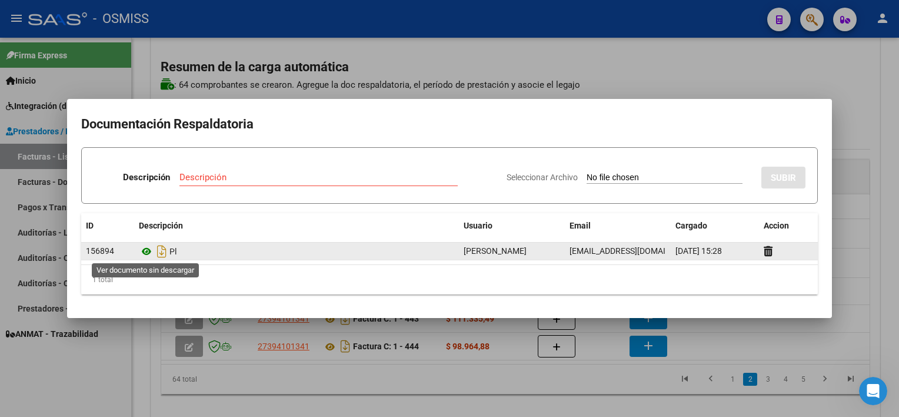
click at [146, 248] on icon at bounding box center [146, 251] width 15 height 14
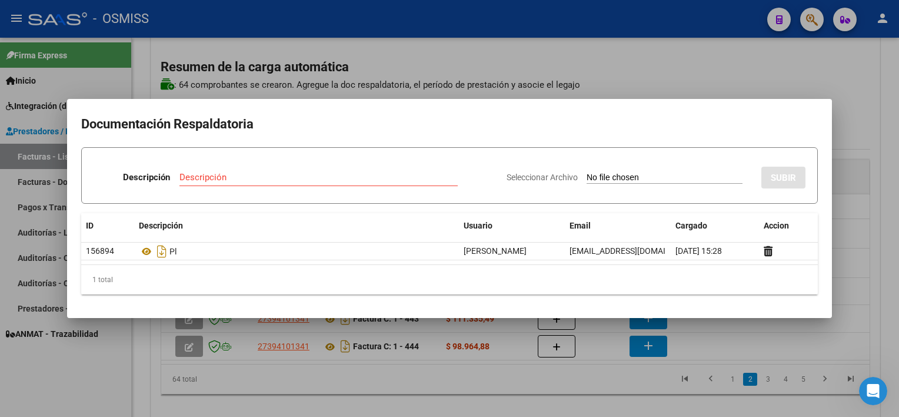
click at [715, 348] on div at bounding box center [449, 208] width 899 height 417
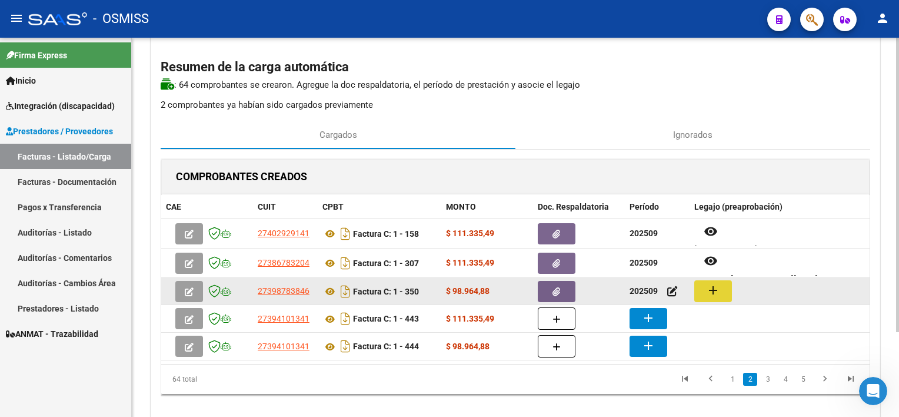
click at [715, 298] on button "add" at bounding box center [713, 291] width 38 height 22
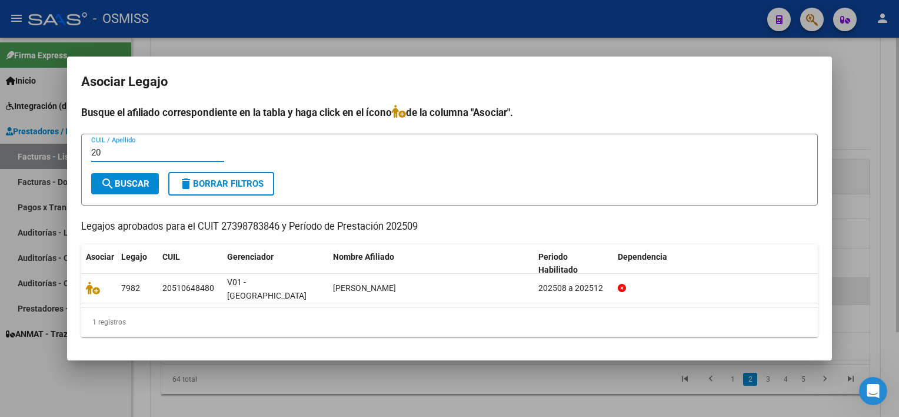
type input "2"
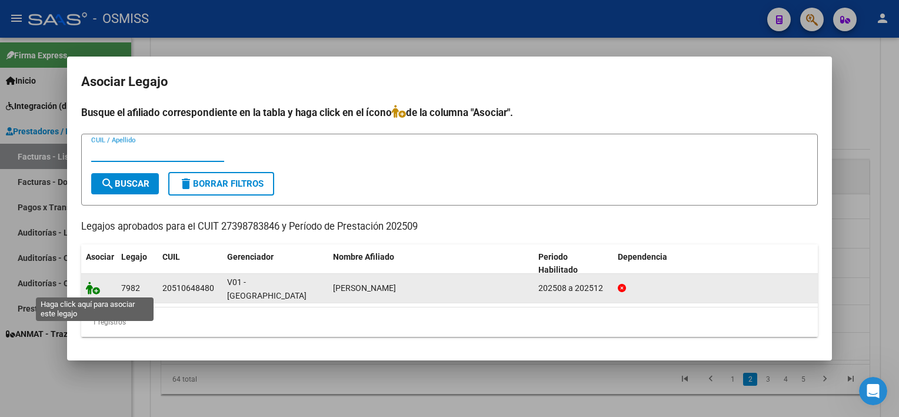
click at [90, 287] on icon at bounding box center [93, 287] width 14 height 13
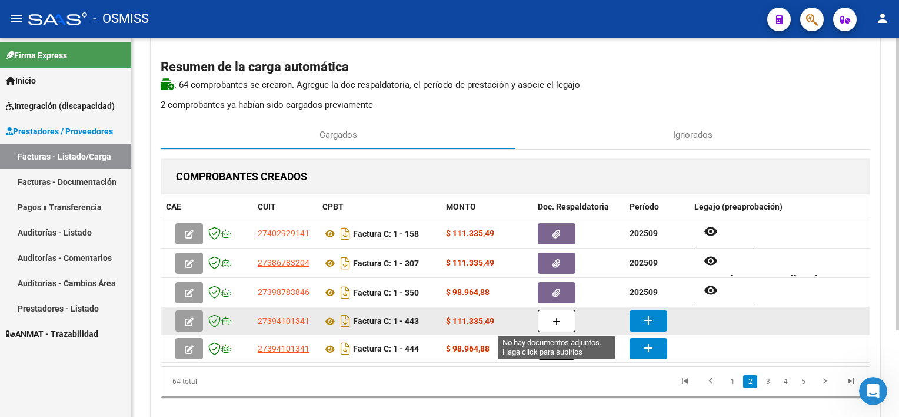
click at [556, 321] on icon "button" at bounding box center [557, 321] width 8 height 9
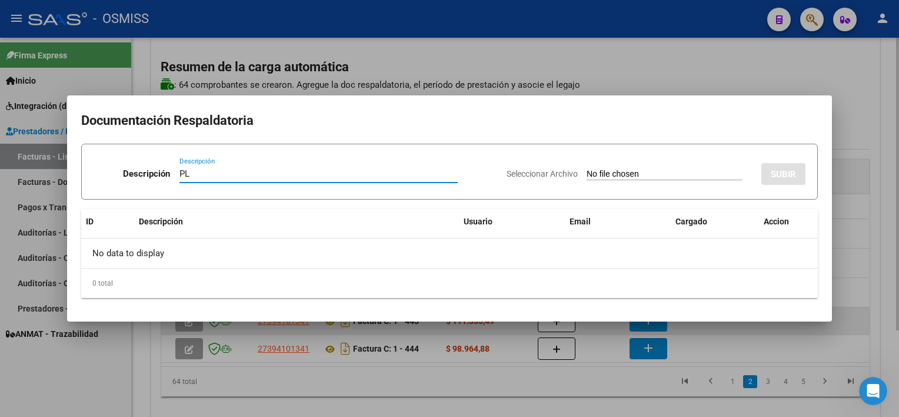
type input "PL"
click at [587, 169] on input "Seleccionar Archivo" at bounding box center [665, 174] width 156 height 11
type input "C:\fakepath\PL 1-443 [PERSON_NAME] S PSP 08.pdf"
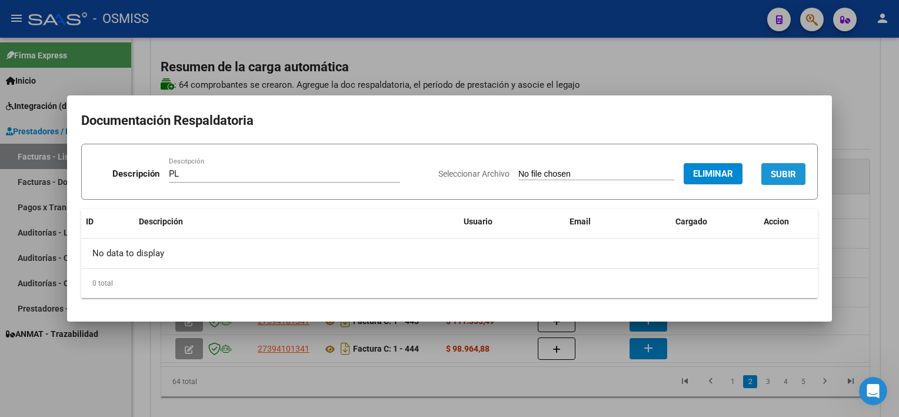
click at [785, 172] on span "SUBIR" at bounding box center [783, 174] width 25 height 11
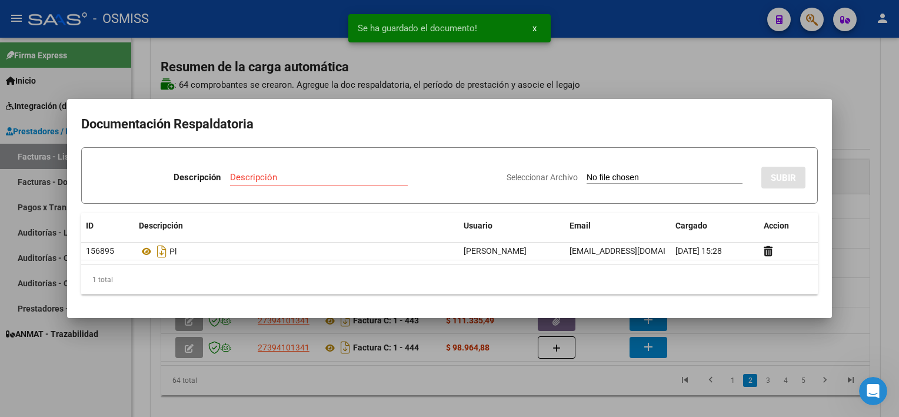
click at [614, 386] on div at bounding box center [449, 208] width 899 height 417
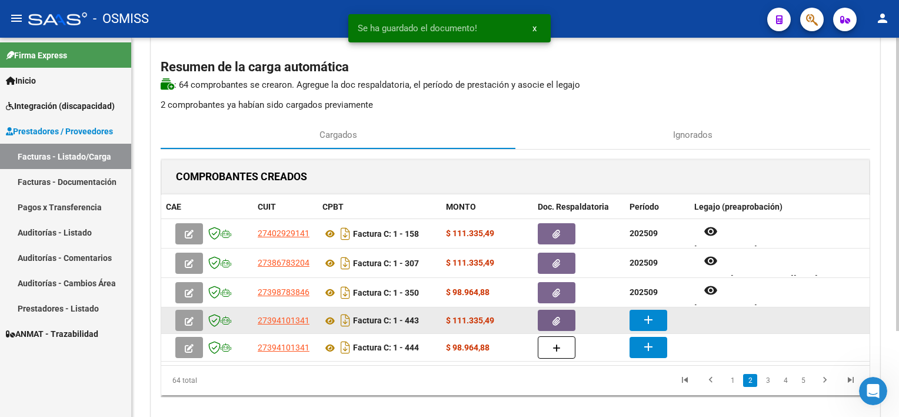
click at [648, 320] on mat-icon "add" at bounding box center [648, 319] width 14 height 14
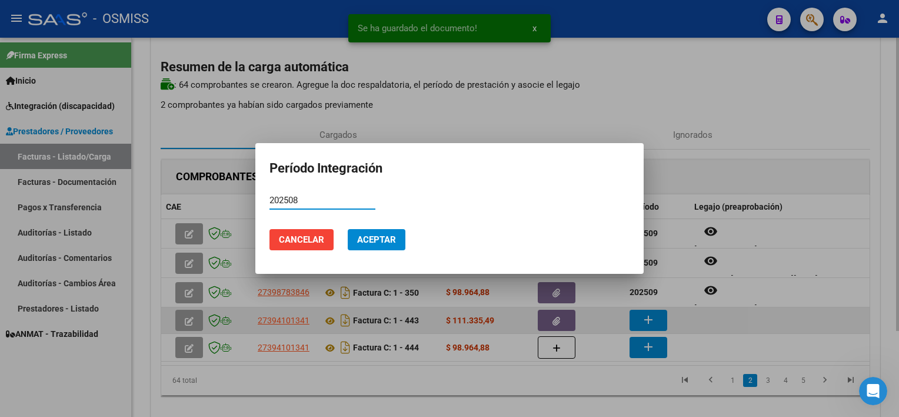
type input "202508"
click at [348, 229] on button "Aceptar" at bounding box center [377, 239] width 58 height 21
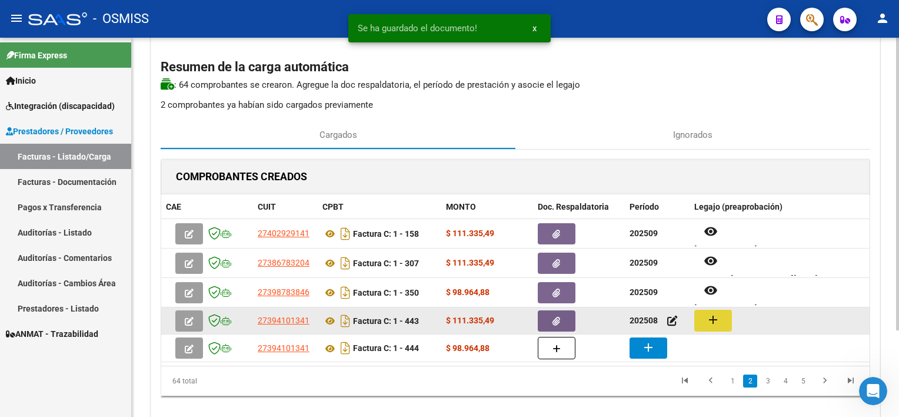
click at [714, 327] on button "add" at bounding box center [713, 320] width 38 height 22
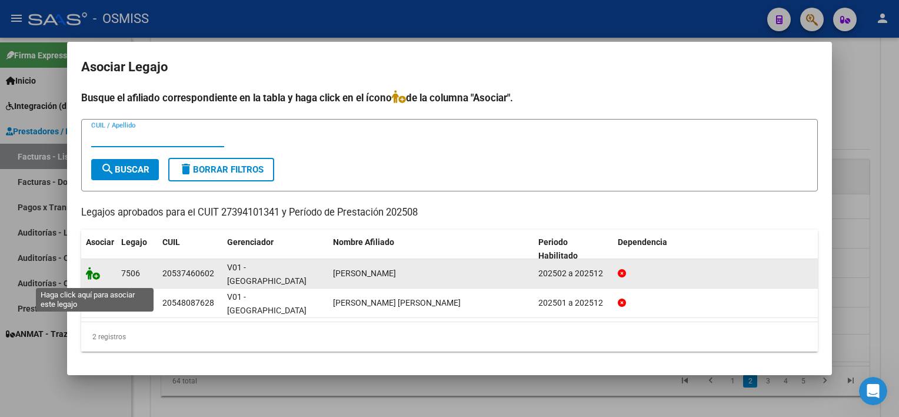
click at [94, 276] on icon at bounding box center [93, 273] width 14 height 13
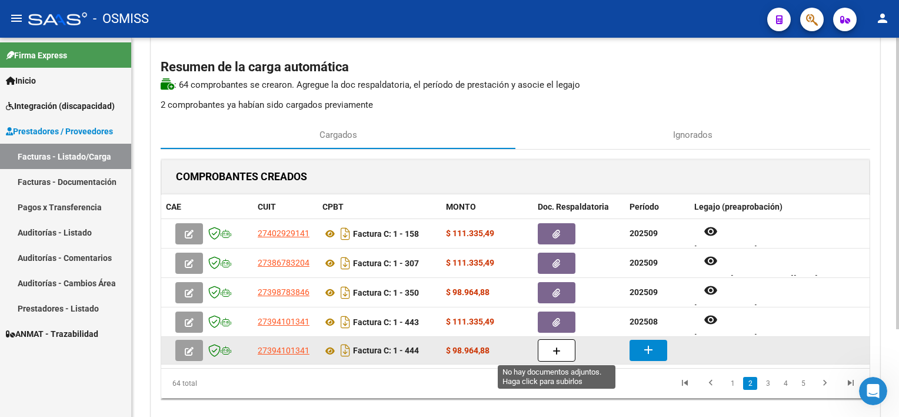
click at [563, 348] on button "button" at bounding box center [557, 350] width 38 height 22
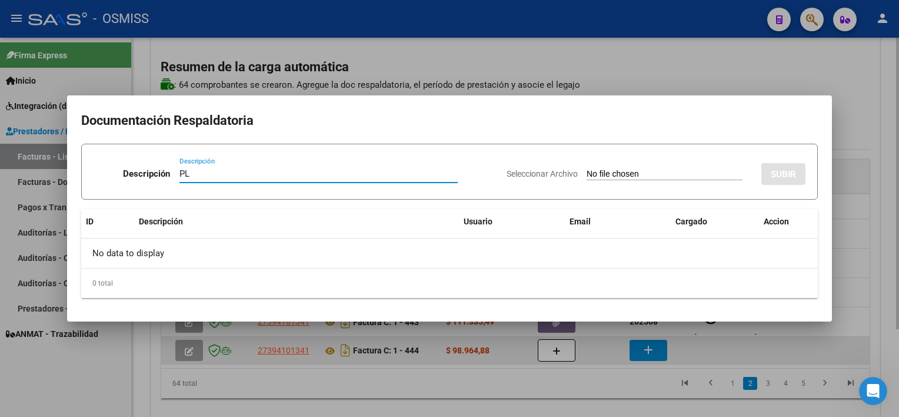
type input "PL"
click at [587, 169] on input "Seleccionar Archivo" at bounding box center [665, 174] width 156 height 11
type input "C:\fakepath\PL 1-444 [PERSON_NAME] D PSP 08.pdf"
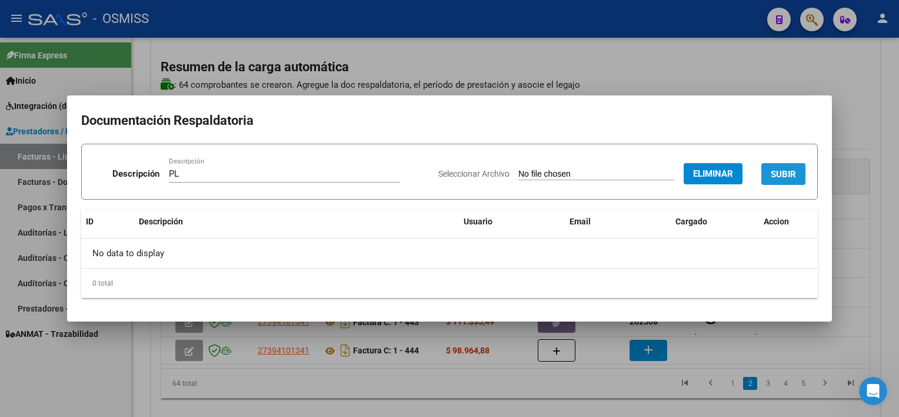
click at [783, 175] on span "SUBIR" at bounding box center [783, 174] width 25 height 11
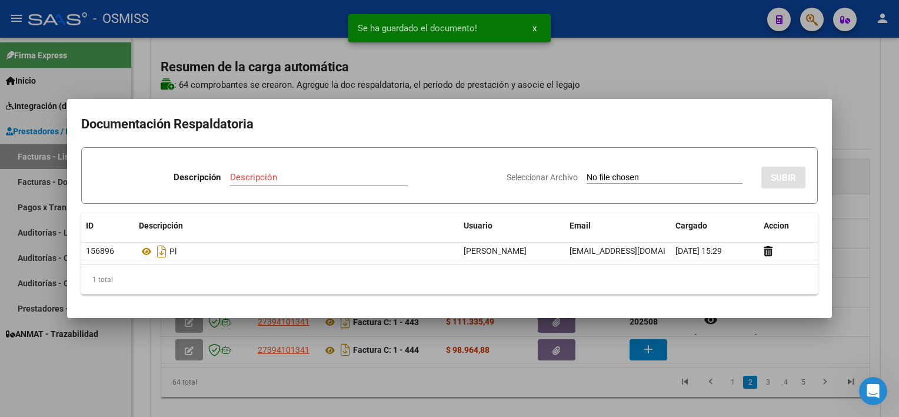
click at [730, 354] on div at bounding box center [449, 208] width 899 height 417
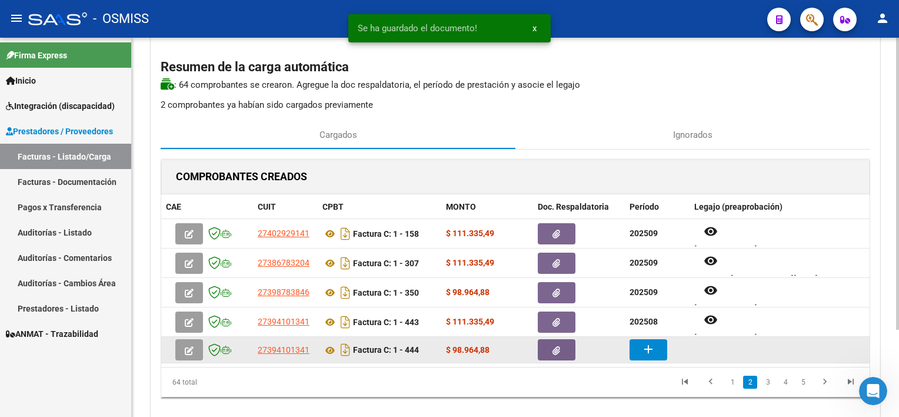
click at [651, 344] on mat-icon "add" at bounding box center [648, 349] width 14 height 14
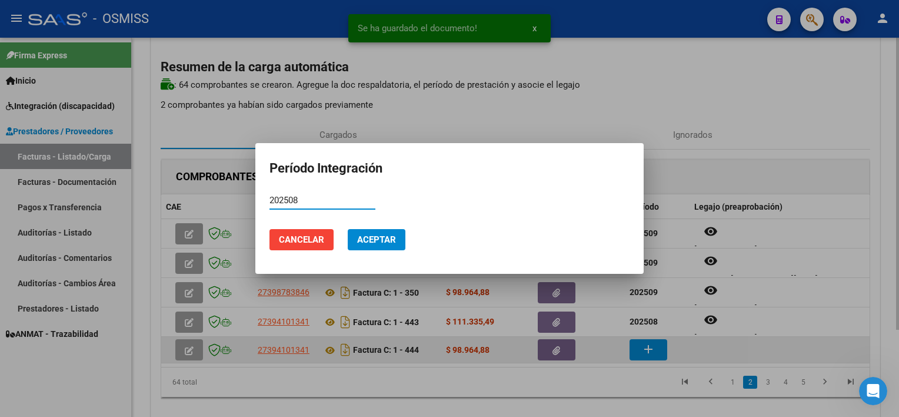
type input "202508"
click at [348, 229] on button "Aceptar" at bounding box center [377, 239] width 58 height 21
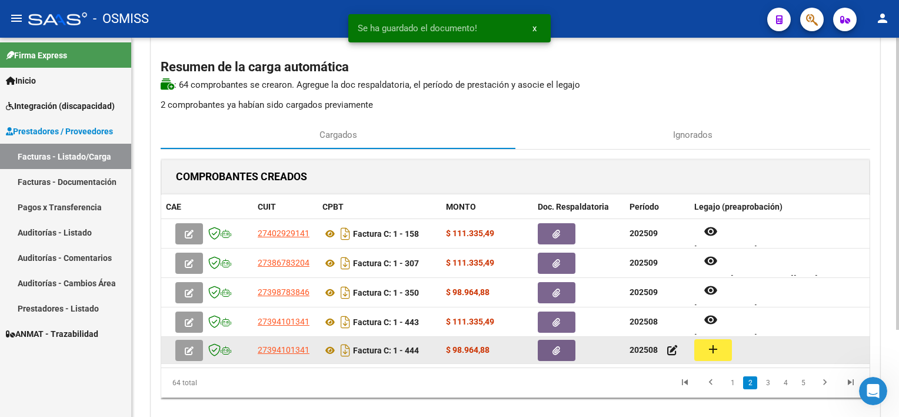
click at [714, 342] on mat-icon "add" at bounding box center [713, 349] width 14 height 14
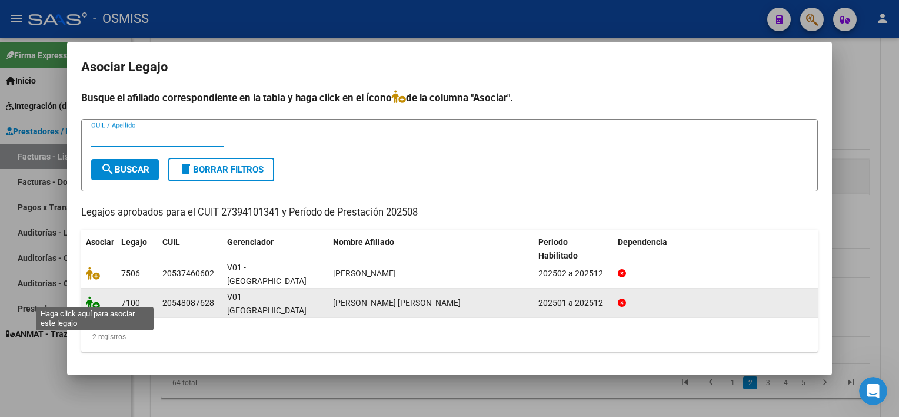
click at [93, 301] on icon at bounding box center [93, 302] width 14 height 13
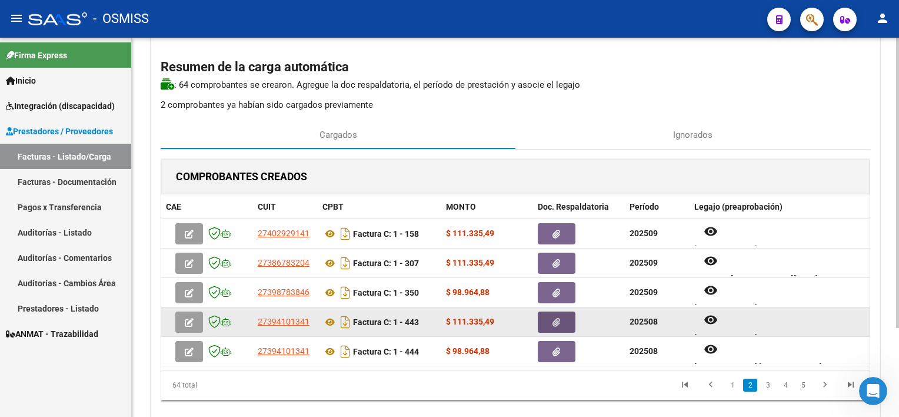
click at [556, 318] on icon "button" at bounding box center [557, 322] width 8 height 9
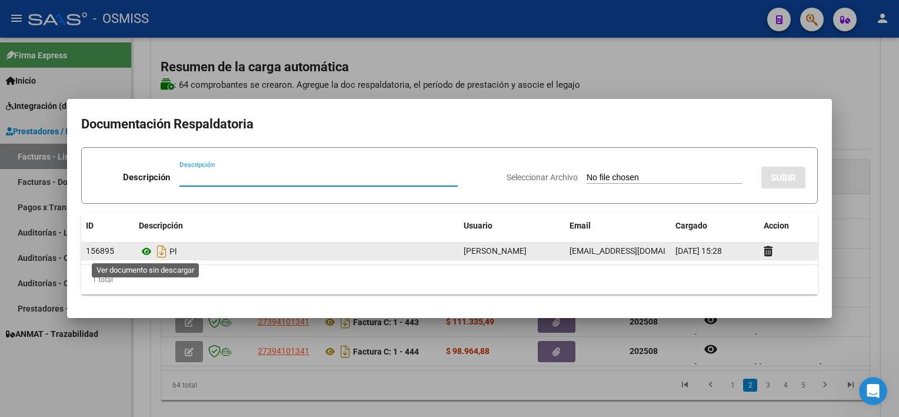
click at [144, 249] on icon at bounding box center [146, 251] width 15 height 14
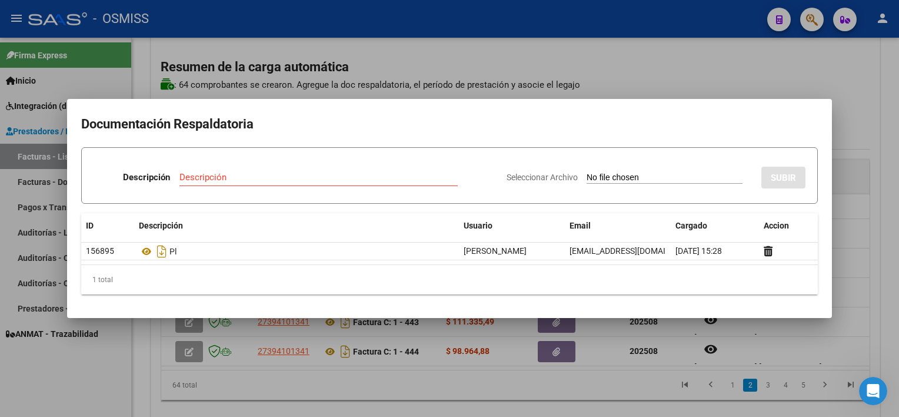
click at [627, 392] on div at bounding box center [449, 208] width 899 height 417
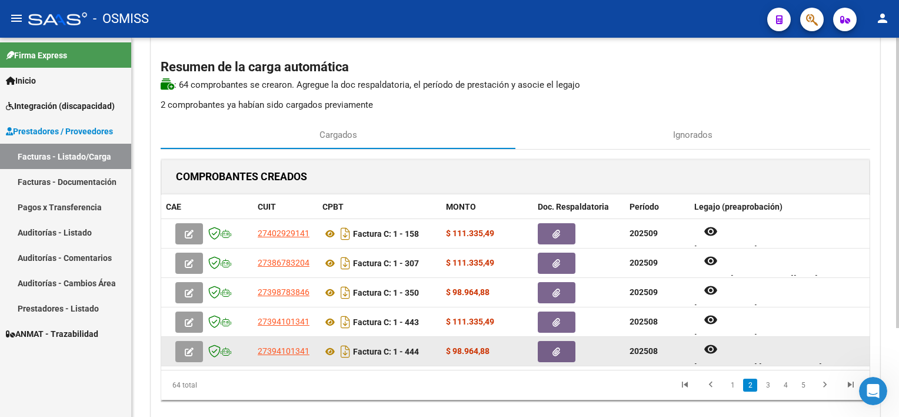
click at [558, 346] on span "button" at bounding box center [557, 351] width 8 height 11
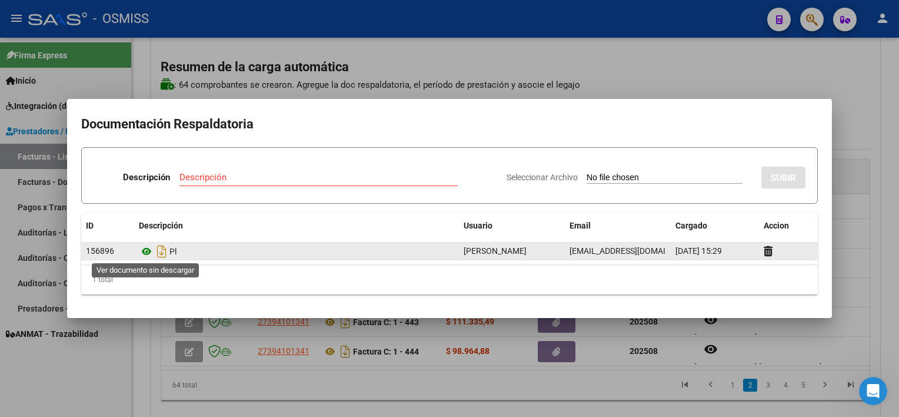
click at [149, 247] on icon at bounding box center [146, 251] width 15 height 14
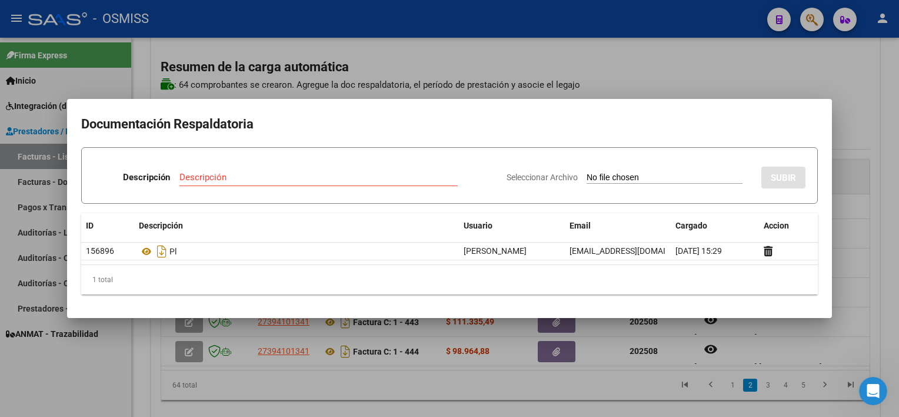
click at [624, 365] on div at bounding box center [449, 208] width 899 height 417
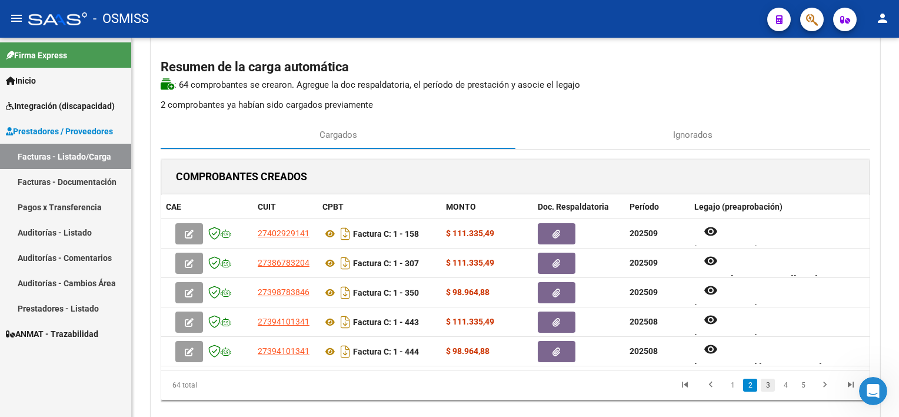
click at [766, 387] on link "3" at bounding box center [768, 384] width 14 height 13
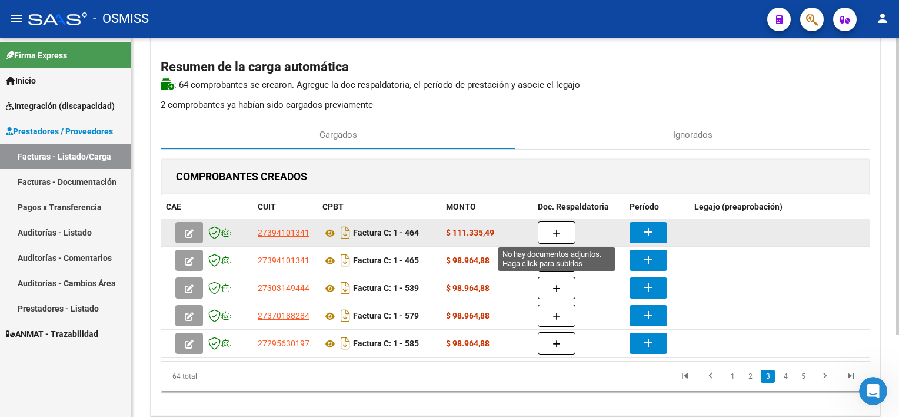
click at [556, 230] on icon "button" at bounding box center [557, 233] width 8 height 9
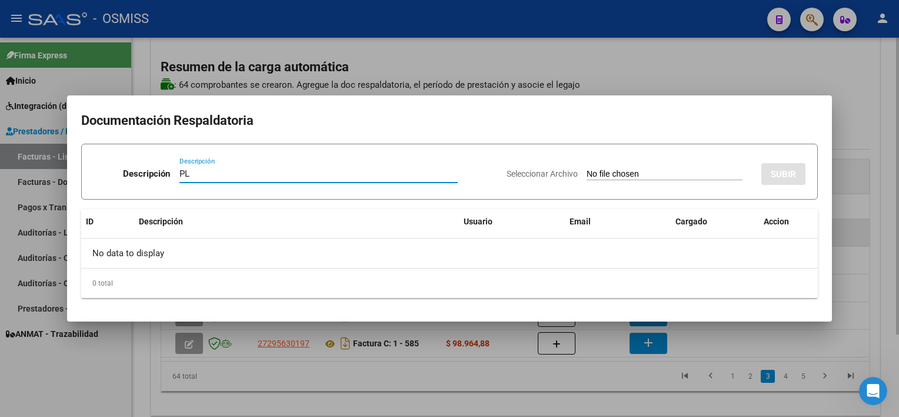
type input "PL"
click at [587, 169] on input "Seleccionar Archivo" at bounding box center [665, 174] width 156 height 11
type input "C:\fakepath\PL 1-464 [PERSON_NAME] D PSP 09.pdf"
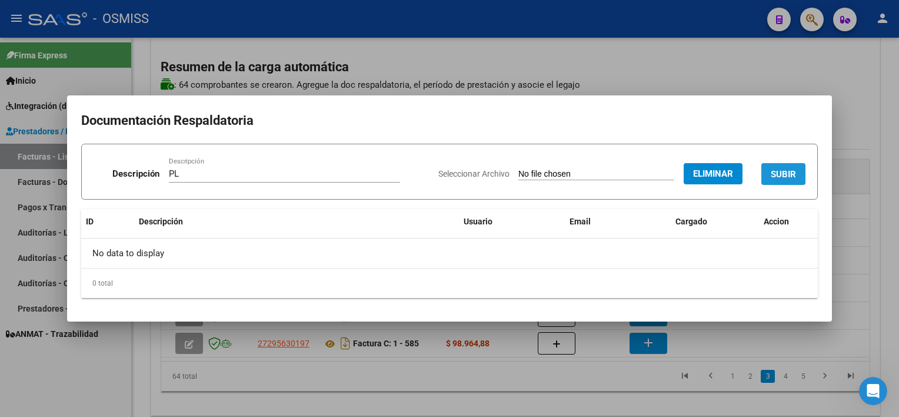
click at [791, 171] on span "SUBIR" at bounding box center [783, 174] width 25 height 11
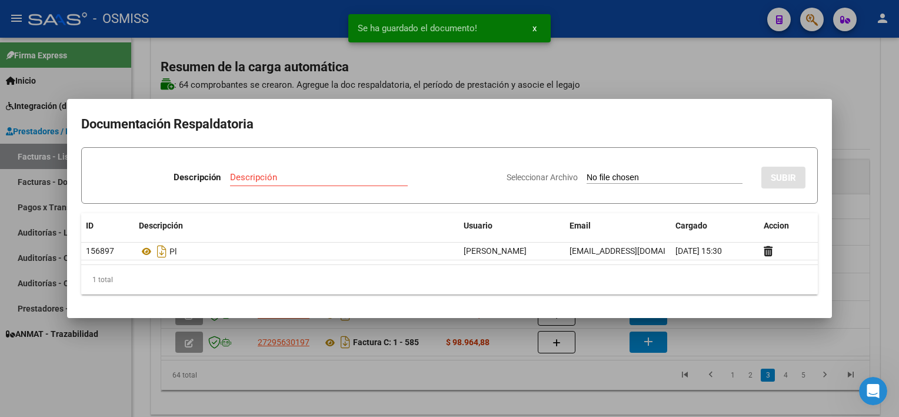
click at [708, 344] on div at bounding box center [449, 208] width 899 height 417
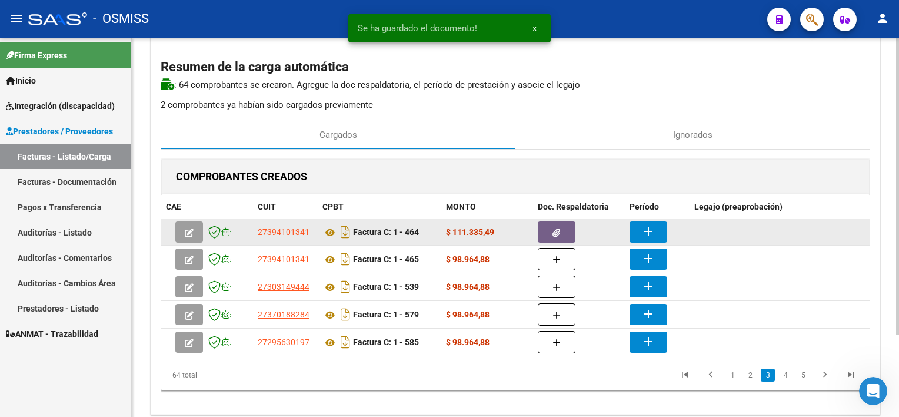
click at [643, 232] on mat-icon "add" at bounding box center [648, 231] width 14 height 14
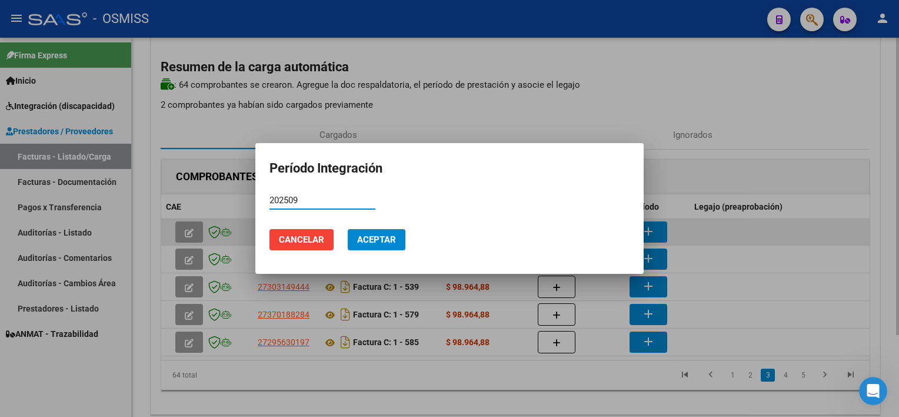
type input "202509"
click at [348, 229] on button "Aceptar" at bounding box center [377, 239] width 58 height 21
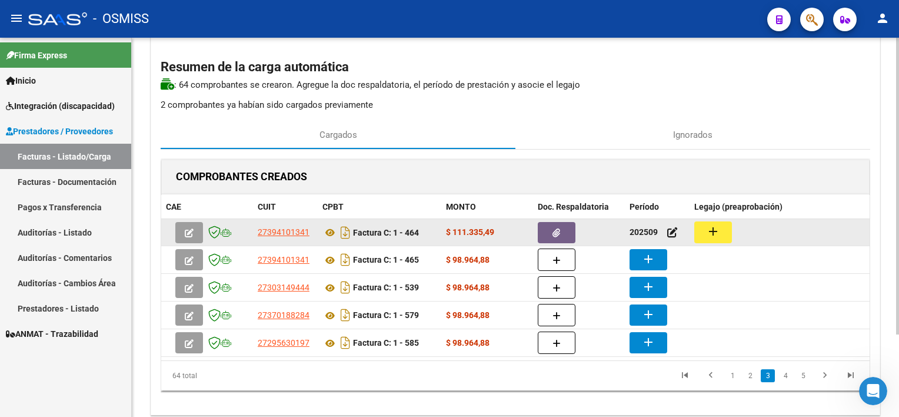
click at [725, 224] on button "add" at bounding box center [713, 232] width 38 height 22
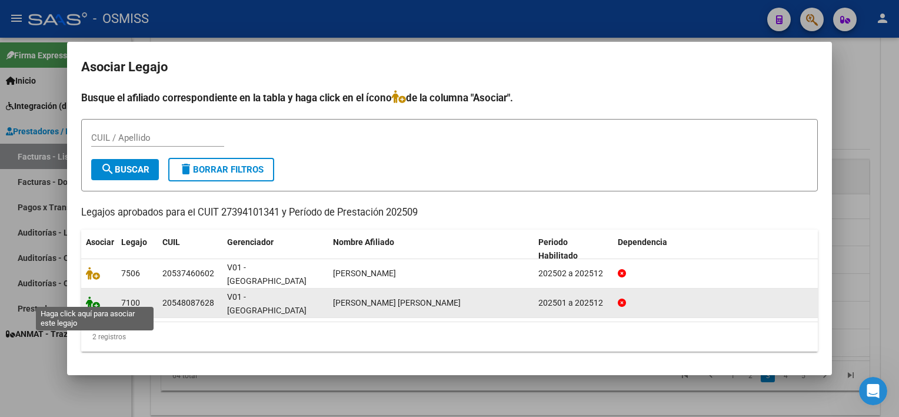
click at [93, 300] on icon at bounding box center [93, 302] width 14 height 13
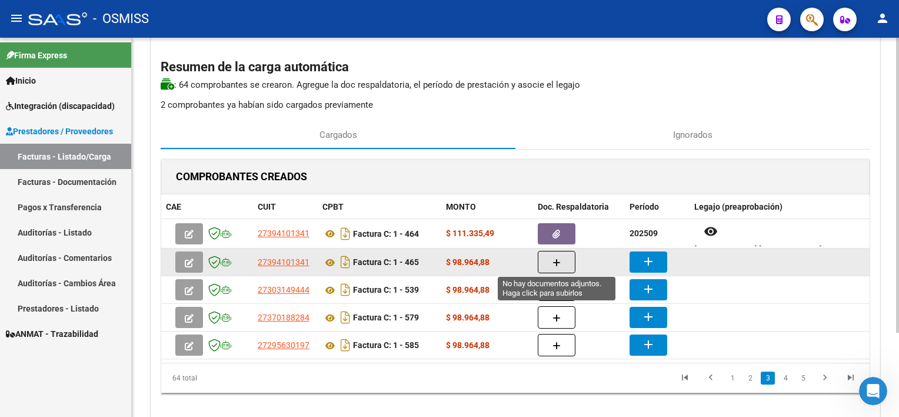
click at [549, 261] on button "button" at bounding box center [557, 262] width 38 height 22
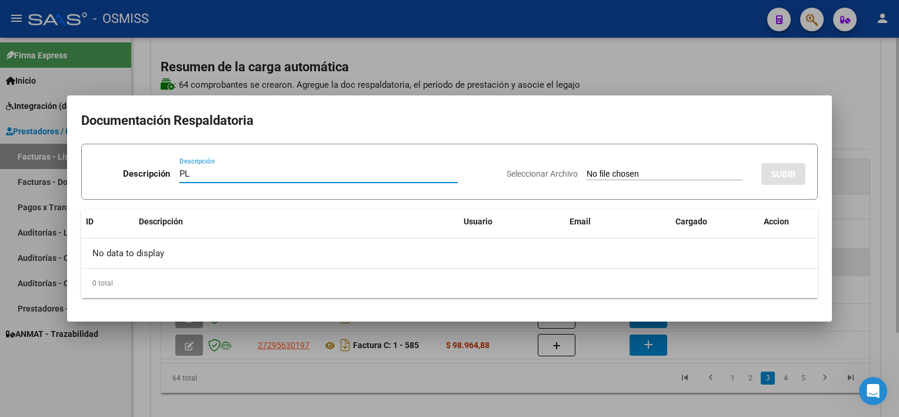
type input "PL"
click at [587, 169] on input "Seleccionar Archivo" at bounding box center [665, 174] width 156 height 11
type input "C:\fakepath\PL 1-465 [PERSON_NAME] S PSICOP 09.pdf"
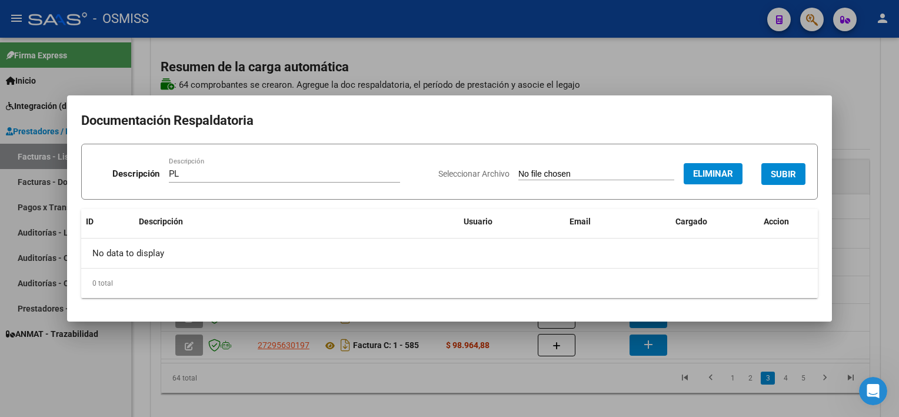
click at [796, 171] on span "SUBIR" at bounding box center [783, 174] width 25 height 11
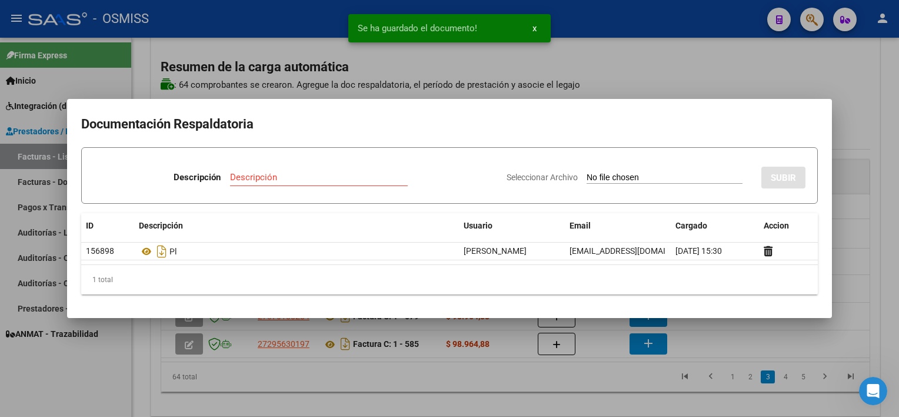
click at [579, 359] on div at bounding box center [449, 208] width 899 height 417
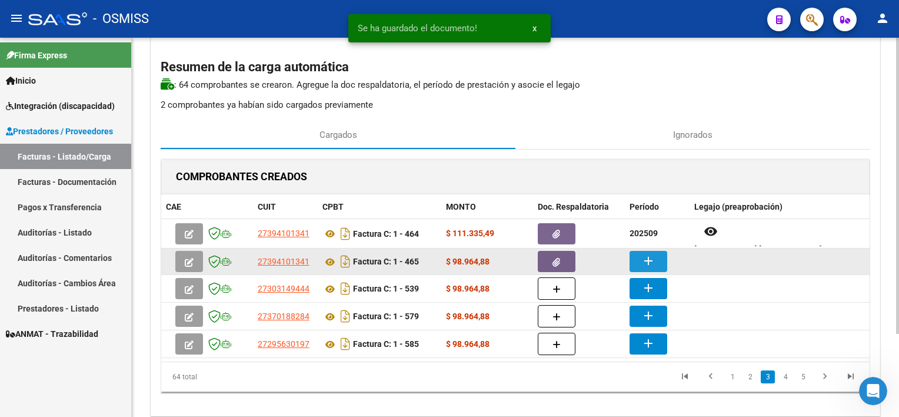
click at [644, 265] on mat-icon "add" at bounding box center [648, 261] width 14 height 14
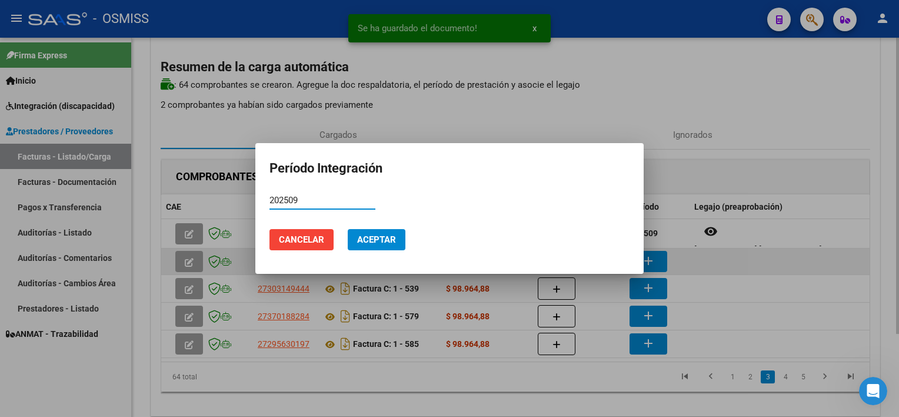
type input "202509"
click at [348, 229] on button "Aceptar" at bounding box center [377, 239] width 58 height 21
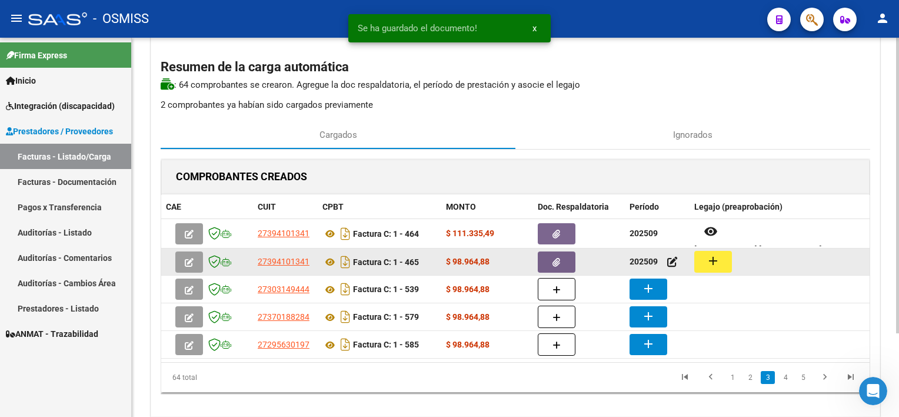
click at [730, 255] on button "add" at bounding box center [713, 262] width 38 height 22
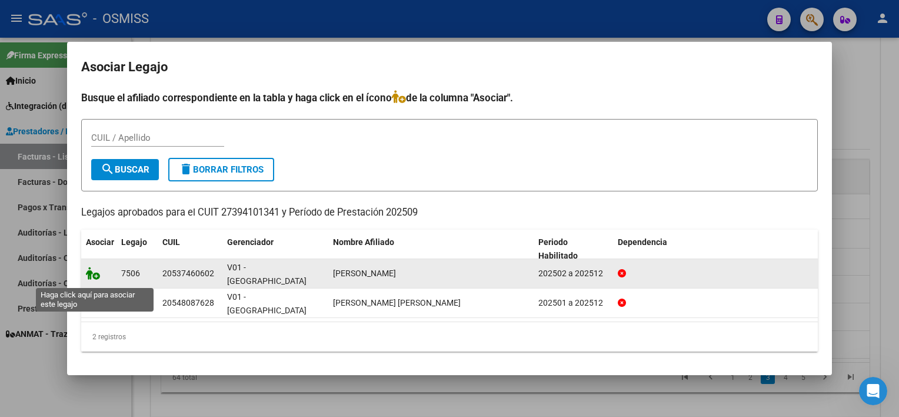
click at [97, 275] on icon at bounding box center [93, 273] width 14 height 13
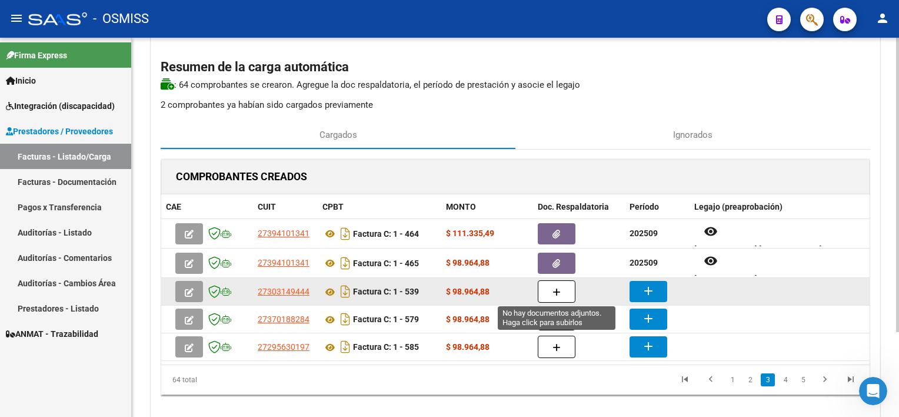
click at [560, 291] on button "button" at bounding box center [557, 291] width 38 height 22
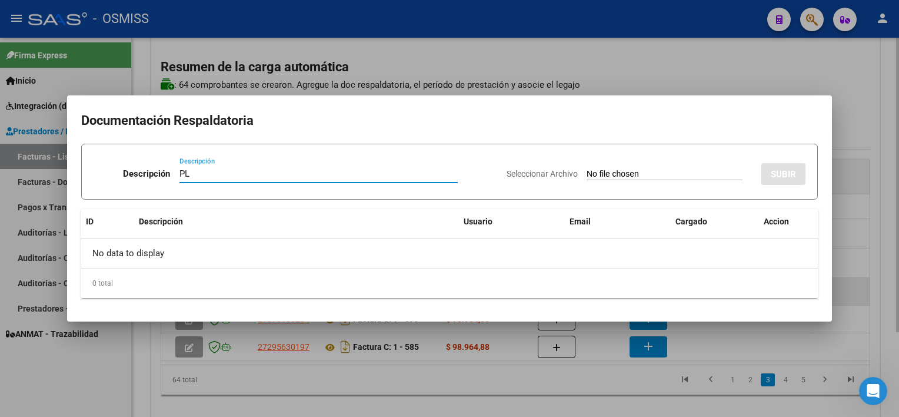
type input "PL"
click at [587, 169] on input "Seleccionar Archivo" at bounding box center [665, 174] width 156 height 11
type input "C:\fakepath\PL 1-539 [PERSON_NAME] F TO 08.pdf"
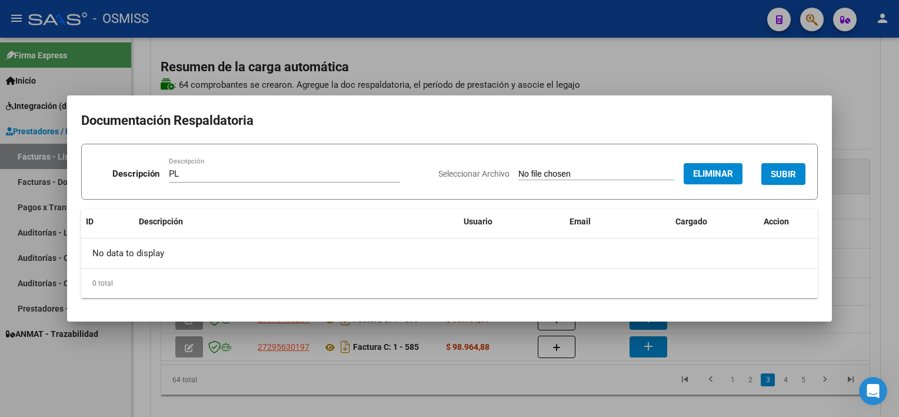
click at [790, 174] on span "SUBIR" at bounding box center [783, 174] width 25 height 11
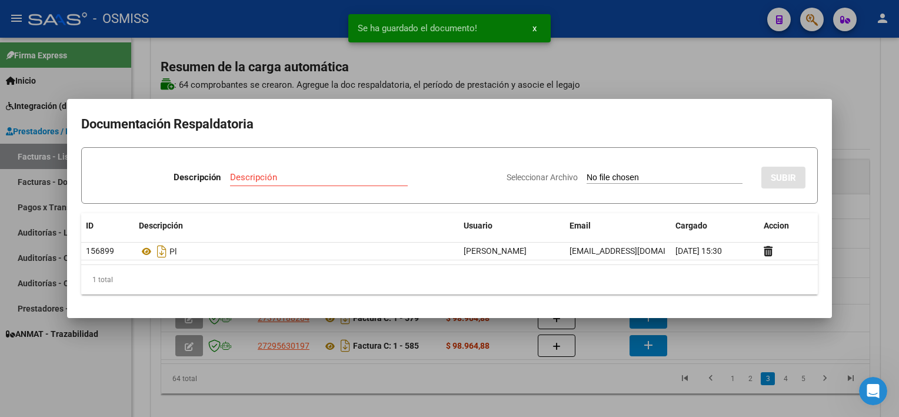
click at [617, 390] on div at bounding box center [449, 208] width 899 height 417
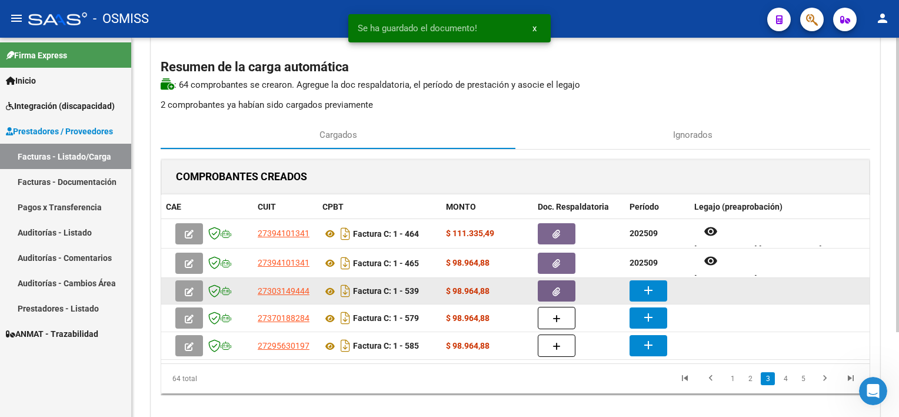
click at [649, 289] on mat-icon "add" at bounding box center [648, 290] width 14 height 14
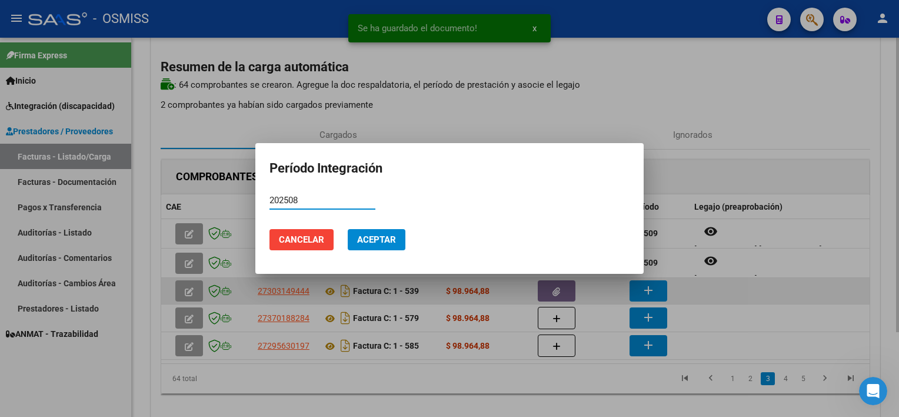
type input "202508"
click at [348, 229] on button "Aceptar" at bounding box center [377, 239] width 58 height 21
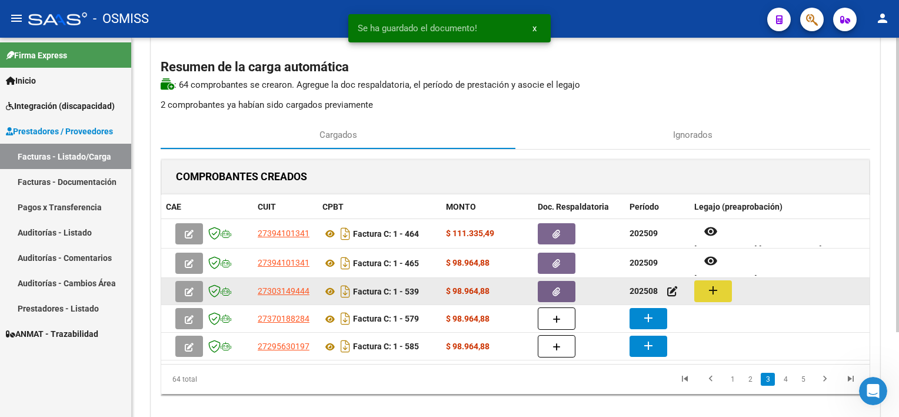
click at [722, 287] on button "add" at bounding box center [713, 291] width 38 height 22
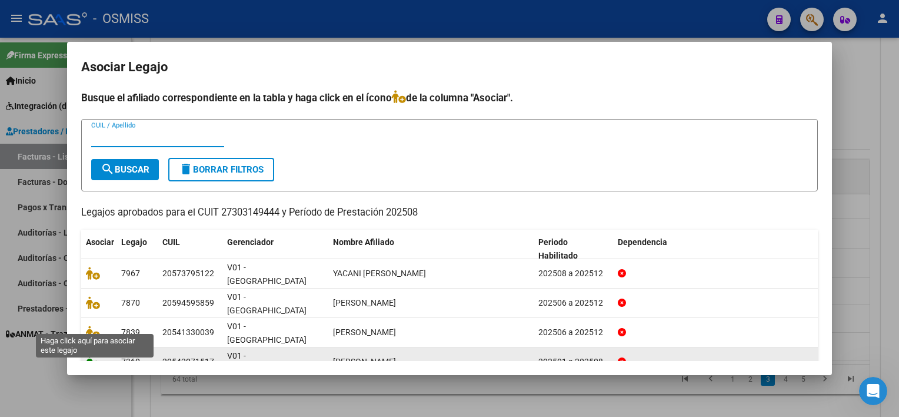
click at [96, 355] on icon at bounding box center [93, 361] width 14 height 13
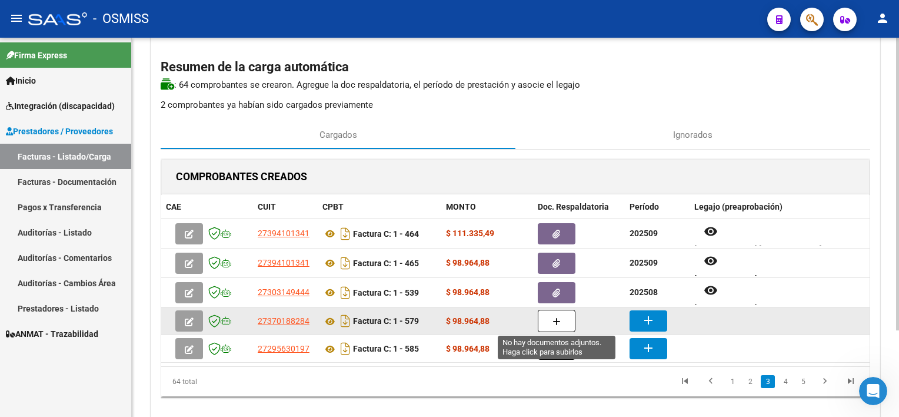
click at [557, 322] on icon "button" at bounding box center [557, 321] width 8 height 9
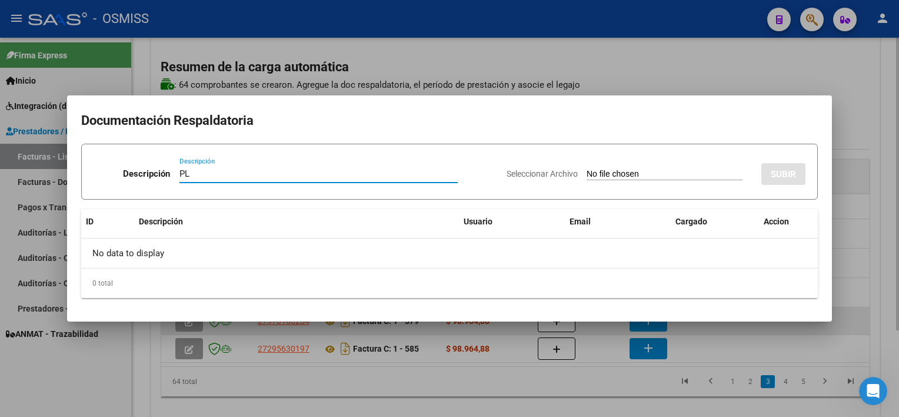
type input "PL"
click at [587, 169] on input "Seleccionar Archivo" at bounding box center [665, 174] width 156 height 11
type input "C:\fakepath\PL 1-579 [PERSON_NAME] K PSICO 09.pdf"
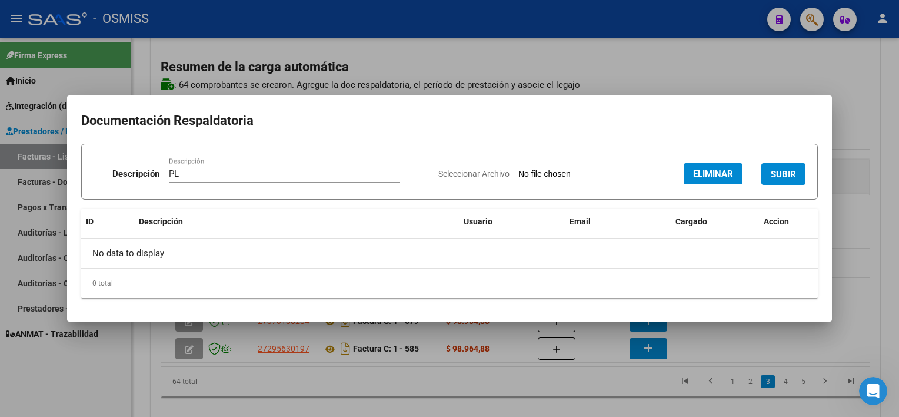
click at [797, 167] on button "SUBIR" at bounding box center [783, 174] width 44 height 22
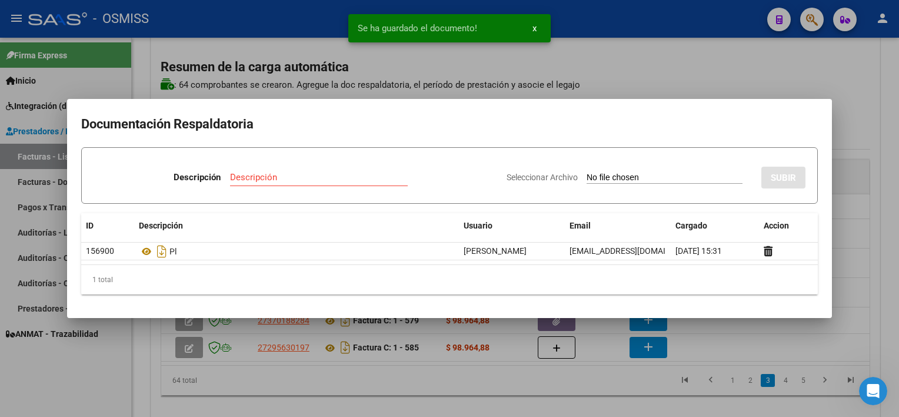
click at [619, 386] on div at bounding box center [449, 208] width 899 height 417
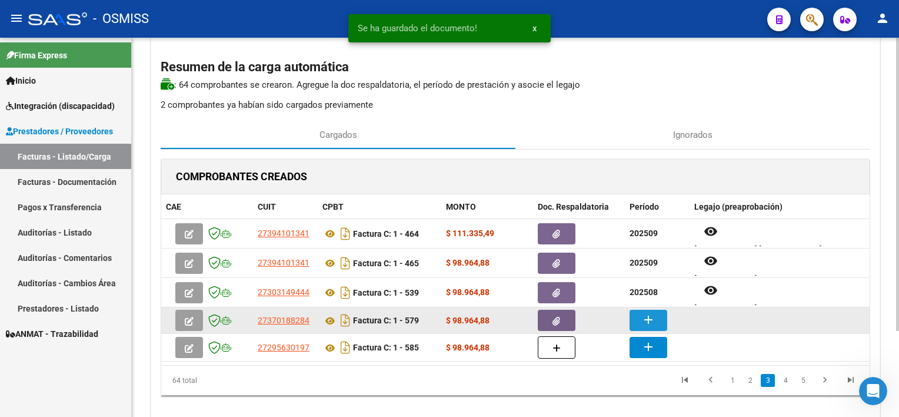
click at [644, 320] on mat-icon "add" at bounding box center [648, 319] width 14 height 14
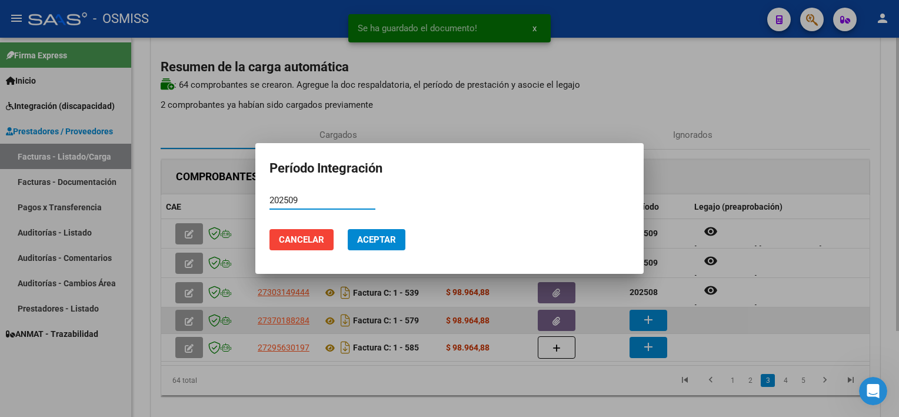
type input "202509"
click at [348, 229] on button "Aceptar" at bounding box center [377, 239] width 58 height 21
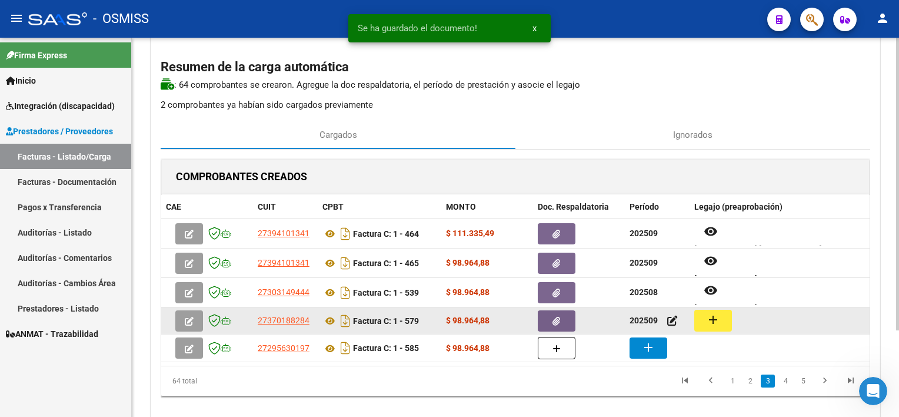
click at [702, 320] on button "add" at bounding box center [713, 320] width 38 height 22
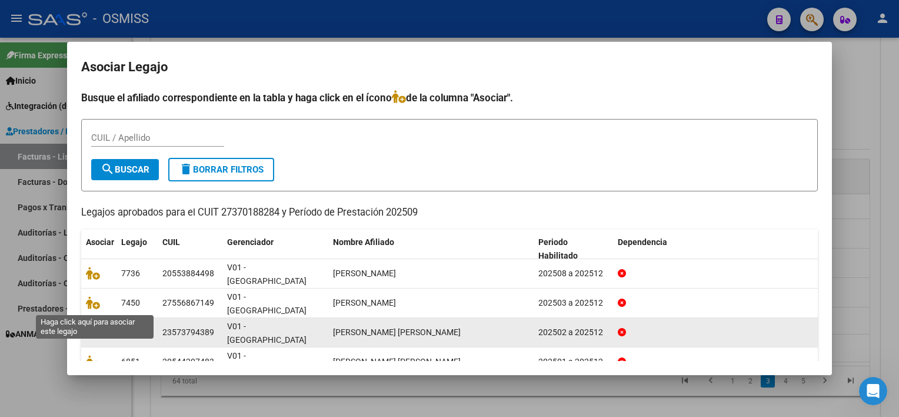
click at [94, 325] on icon at bounding box center [93, 331] width 14 height 13
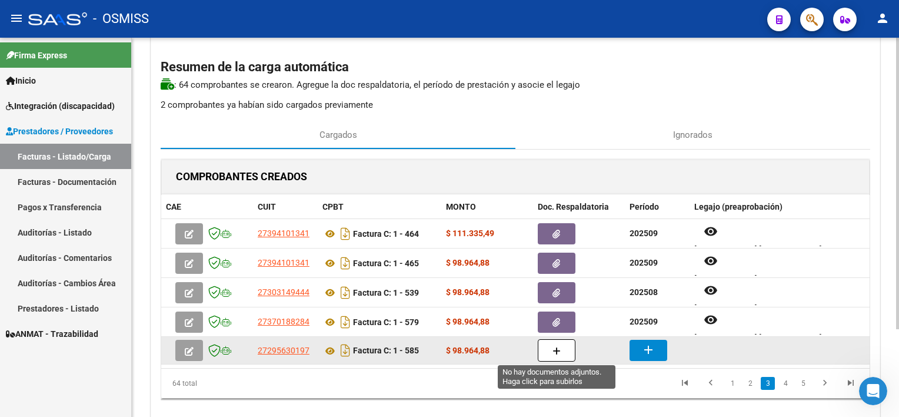
click at [547, 354] on button "button" at bounding box center [557, 350] width 38 height 22
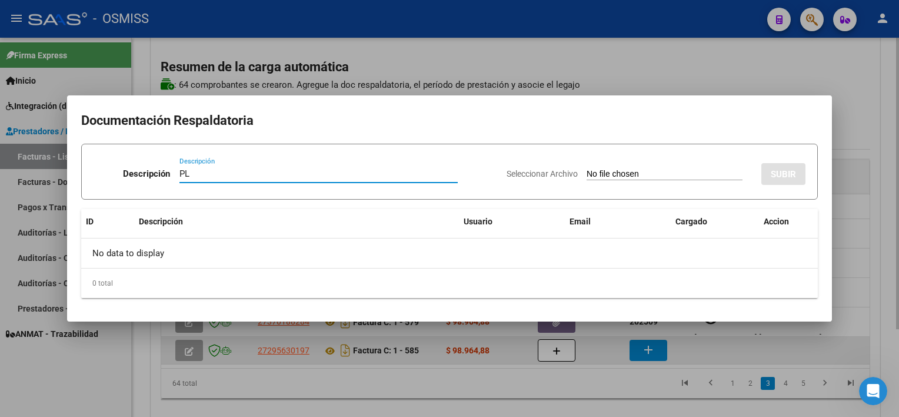
type input "PL"
click at [587, 169] on input "Seleccionar Archivo" at bounding box center [665, 174] width 156 height 11
type input "C:\fakepath\PL 1-585 [PERSON_NAME] L PSICO 09.jpg"
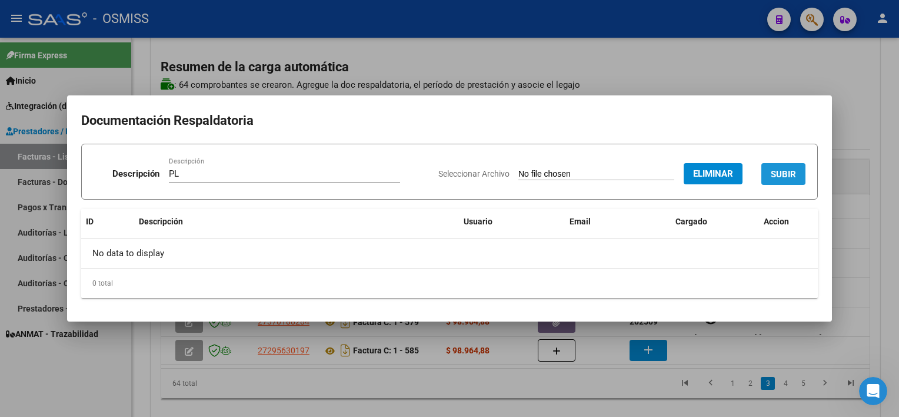
click at [774, 170] on span "SUBIR" at bounding box center [783, 174] width 25 height 11
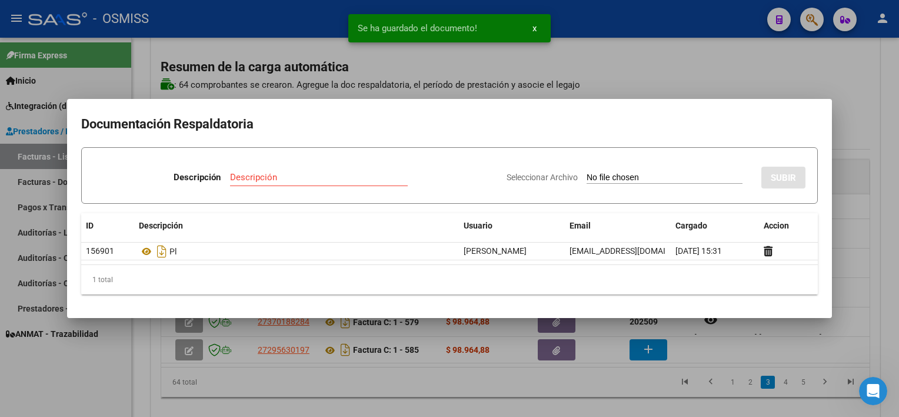
click at [583, 394] on div at bounding box center [449, 208] width 899 height 417
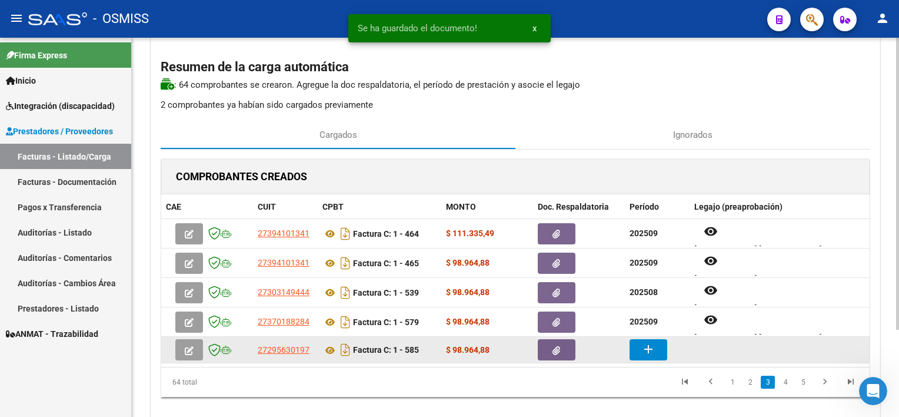
click at [661, 345] on button "add" at bounding box center [649, 349] width 38 height 21
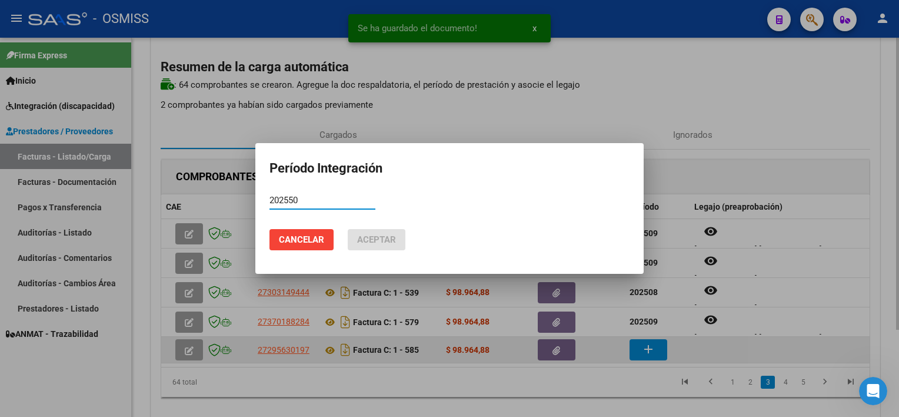
type input "202550"
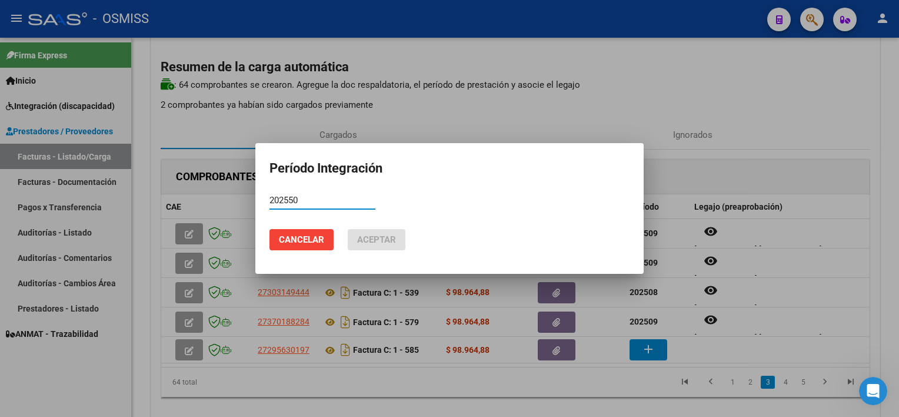
click at [337, 197] on input "202550" at bounding box center [322, 200] width 106 height 11
type input "202509"
click at [348, 229] on button "Aceptar" at bounding box center [377, 239] width 58 height 21
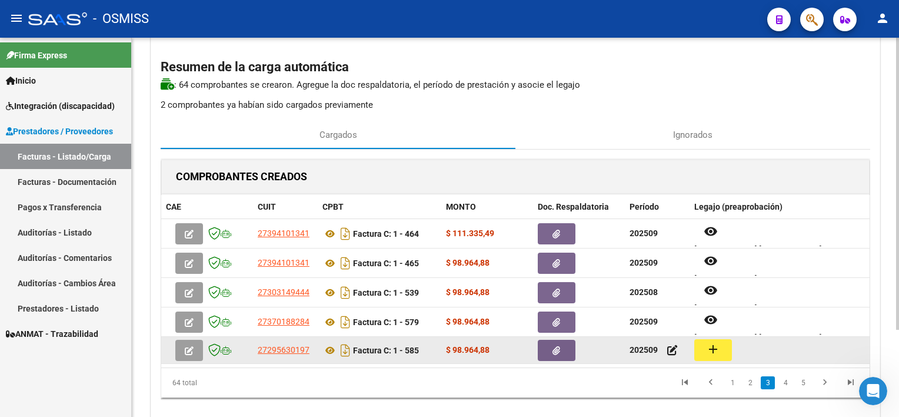
click at [708, 354] on mat-icon "add" at bounding box center [713, 349] width 14 height 14
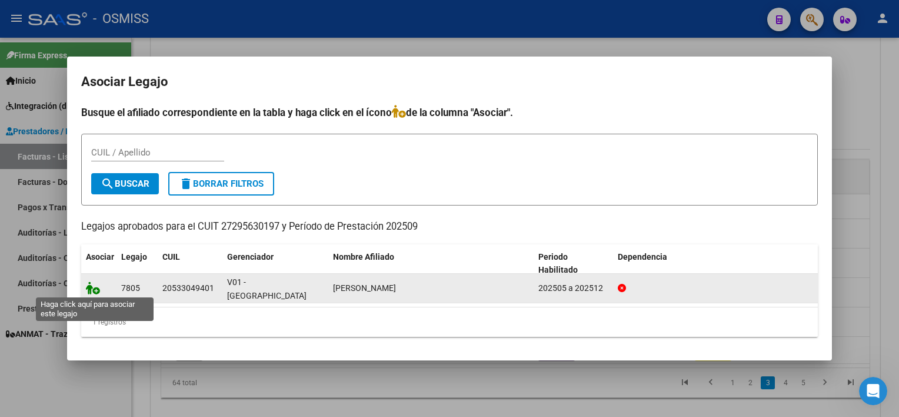
click at [94, 287] on icon at bounding box center [93, 287] width 14 height 13
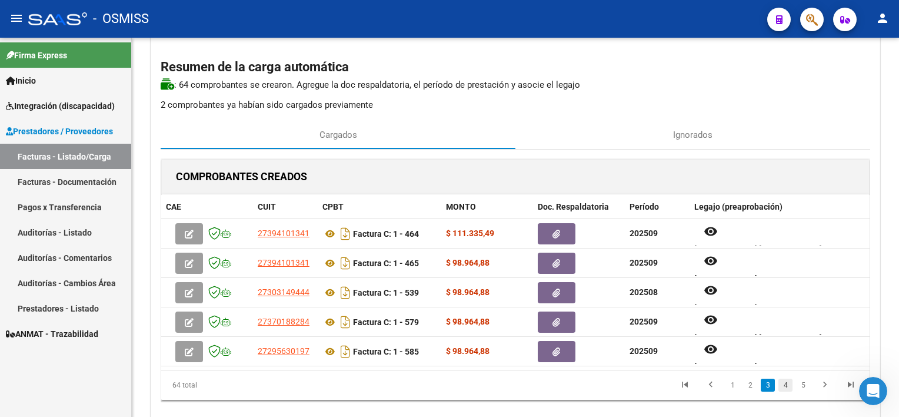
click at [781, 387] on link "4" at bounding box center [785, 384] width 14 height 13
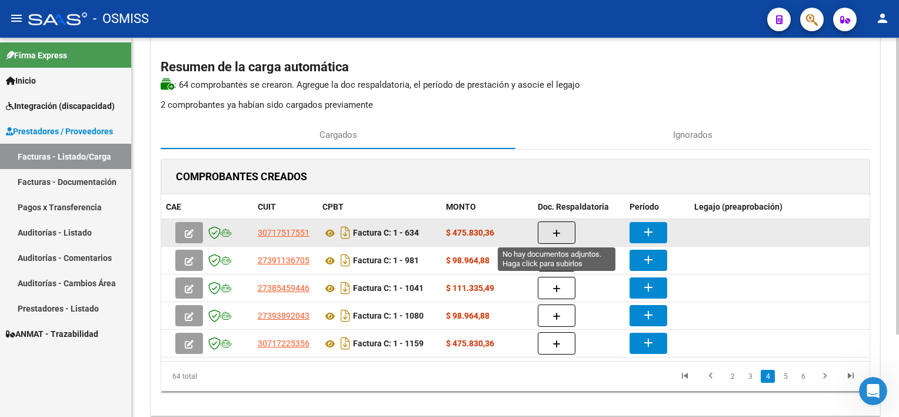
click at [553, 231] on icon "button" at bounding box center [557, 233] width 8 height 9
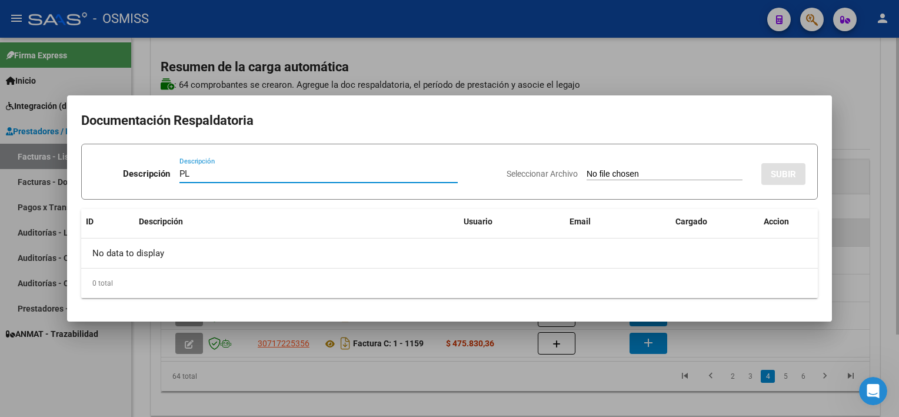
type input "PL"
click at [587, 169] on input "Seleccionar Archivo" at bounding box center [665, 174] width 156 height 11
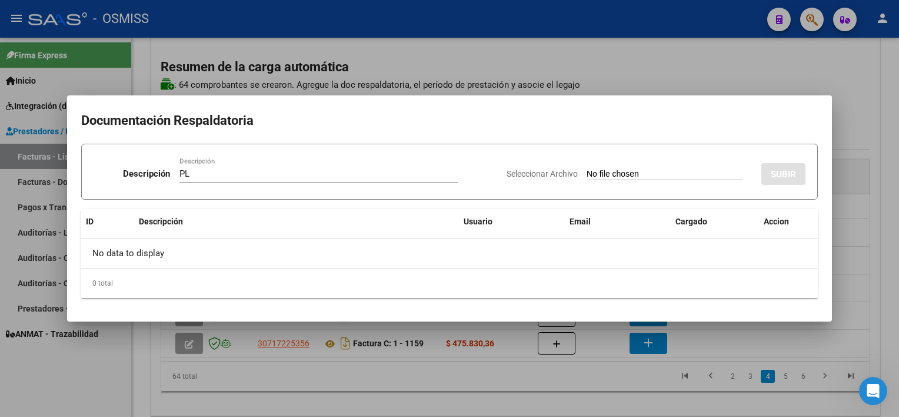
click at [660, 401] on div at bounding box center [449, 208] width 899 height 417
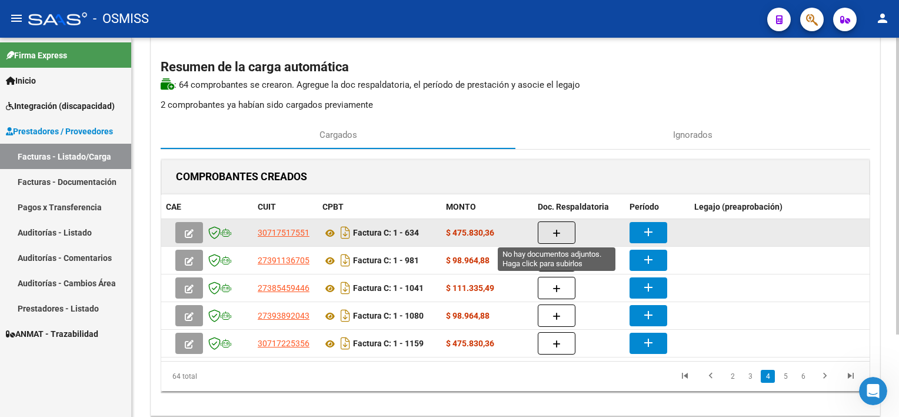
click at [556, 229] on icon "button" at bounding box center [557, 233] width 8 height 9
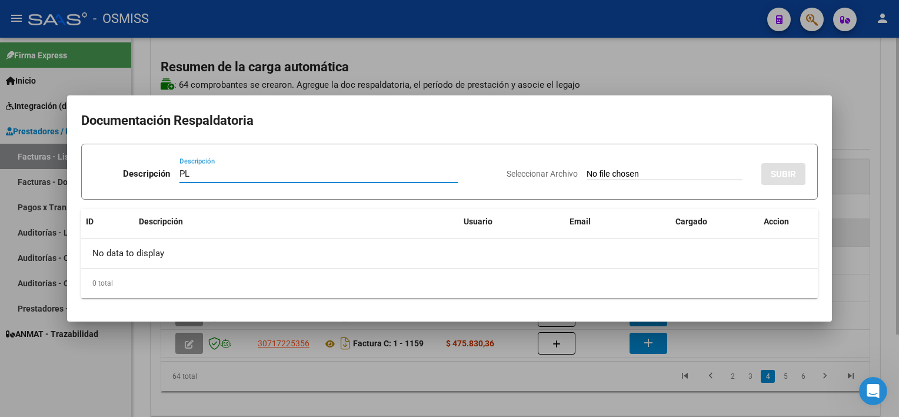
type input "PL"
click at [587, 169] on input "Seleccionar Archivo" at bounding box center [665, 174] width 156 height 11
type input "C:\fakepath\PL 1-634 [PERSON_NAME] 08.pdf"
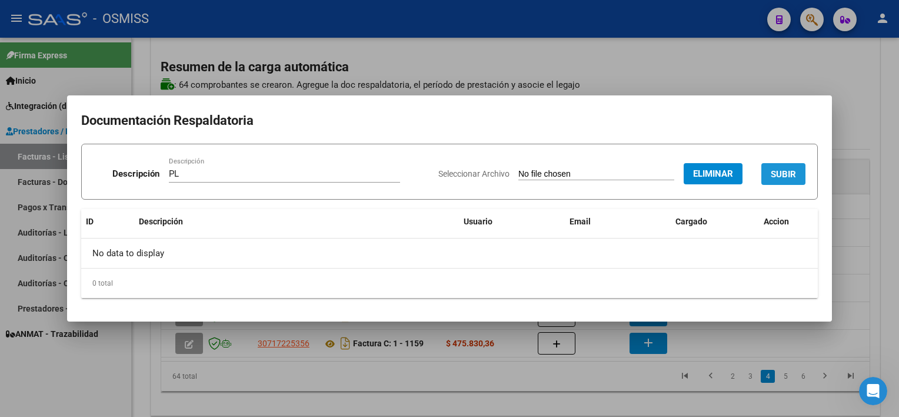
click at [794, 174] on span "SUBIR" at bounding box center [783, 174] width 25 height 11
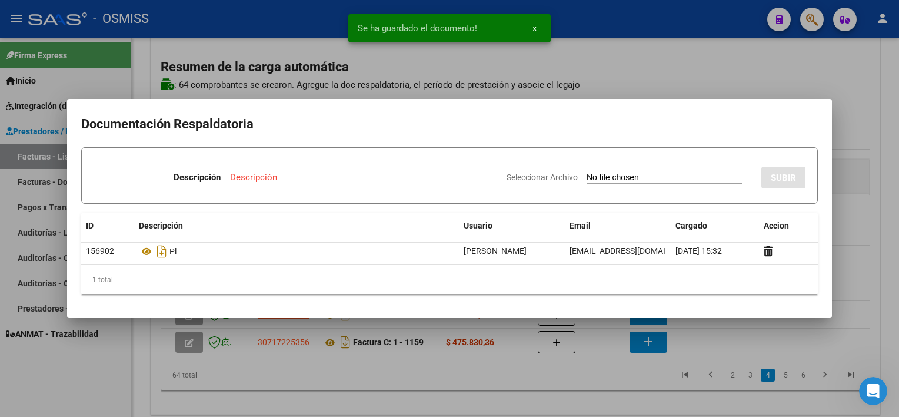
click at [621, 394] on div at bounding box center [449, 208] width 899 height 417
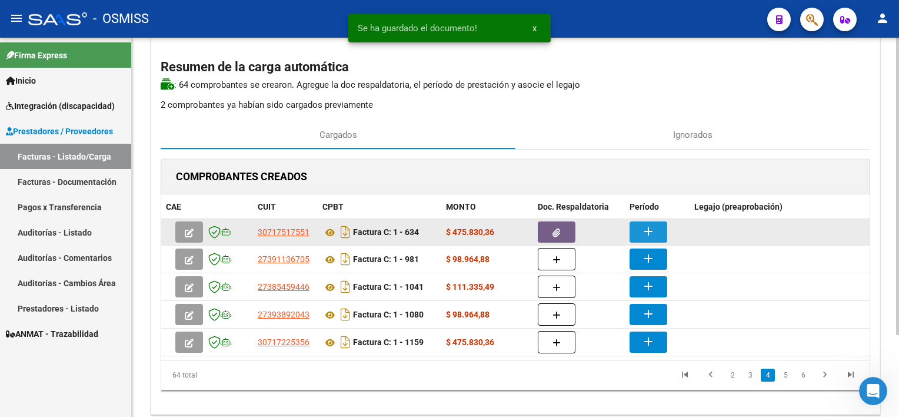
click at [651, 225] on mat-icon "add" at bounding box center [648, 231] width 14 height 14
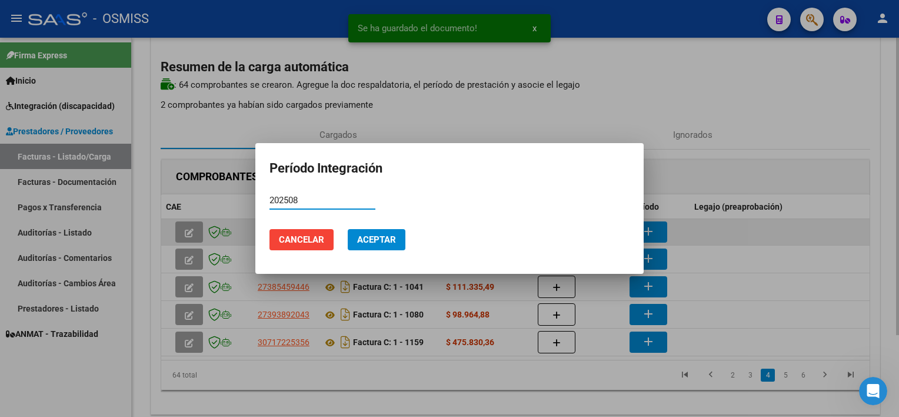
type input "202508"
click at [348, 229] on button "Aceptar" at bounding box center [377, 239] width 58 height 21
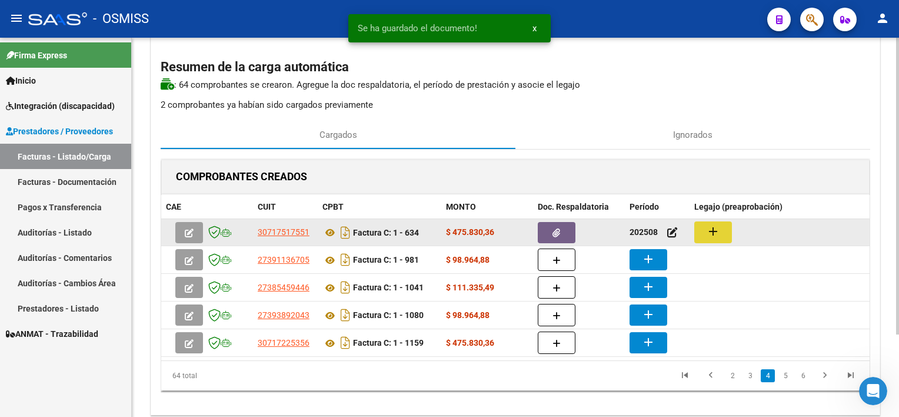
click at [704, 227] on button "add" at bounding box center [713, 232] width 38 height 22
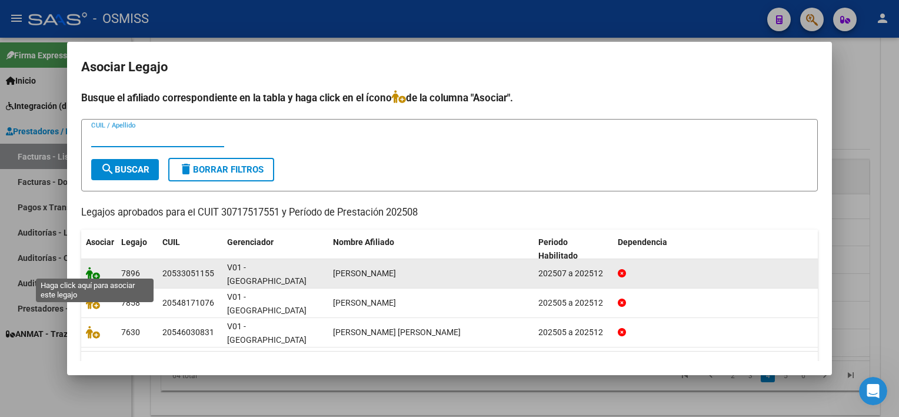
click at [95, 268] on icon at bounding box center [93, 273] width 14 height 13
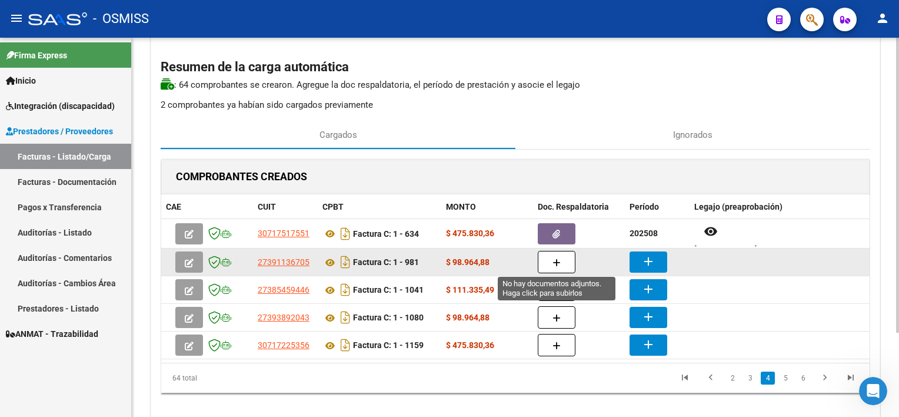
click at [551, 262] on button "button" at bounding box center [557, 262] width 38 height 22
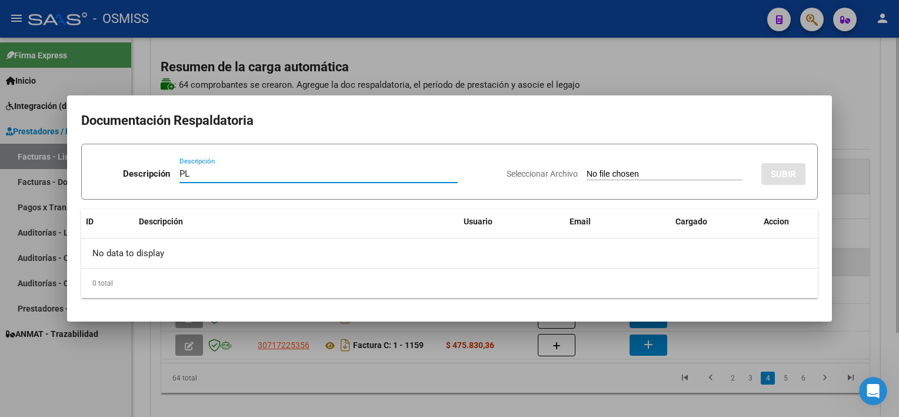
type input "PL"
click at [587, 169] on input "Seleccionar Archivo" at bounding box center [665, 174] width 156 height 11
type input "C:\fakepath\PL 1-981 [PERSON_NAME] M FONO 08.pdf"
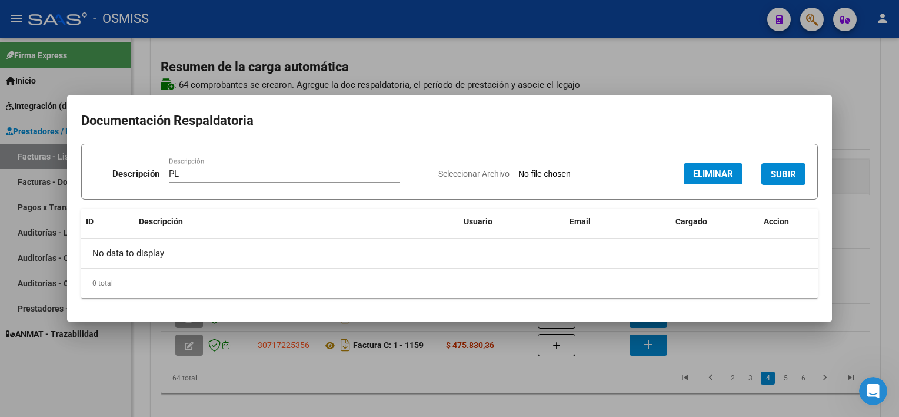
click at [784, 169] on span "SUBIR" at bounding box center [783, 174] width 25 height 11
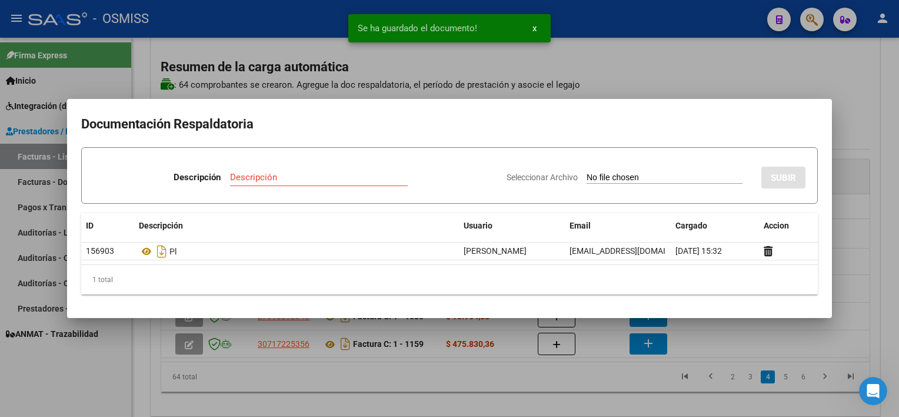
click at [617, 391] on div at bounding box center [449, 208] width 899 height 417
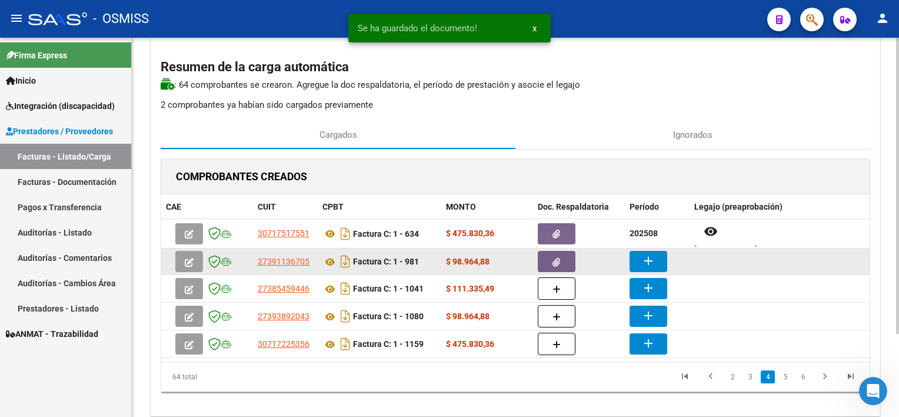
click at [654, 259] on mat-icon "add" at bounding box center [648, 261] width 14 height 14
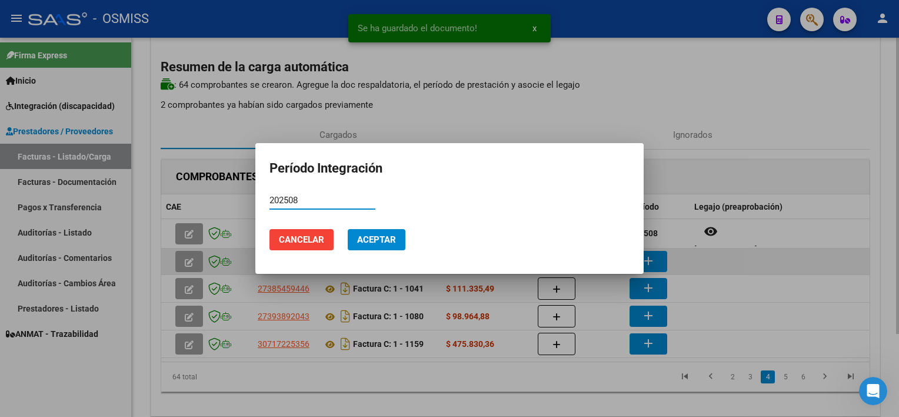
type input "202508"
click at [348, 229] on button "Aceptar" at bounding box center [377, 239] width 58 height 21
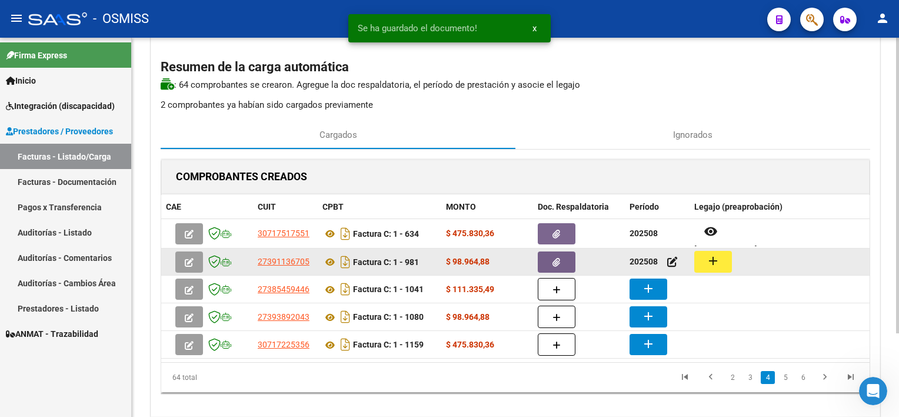
click at [710, 259] on mat-icon "add" at bounding box center [713, 261] width 14 height 14
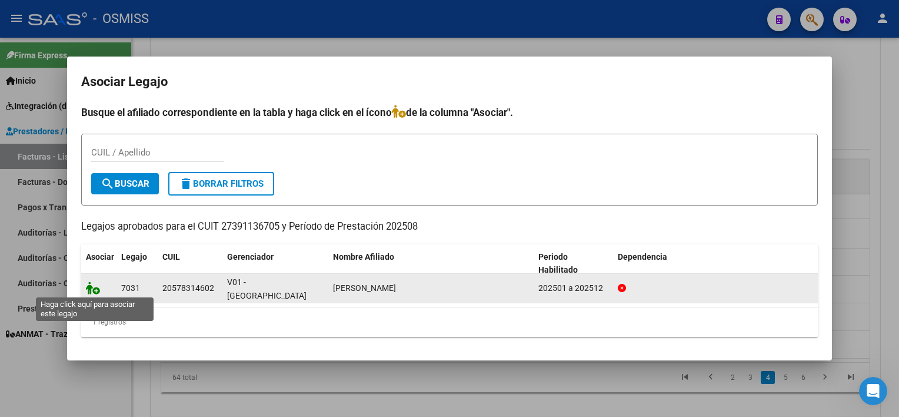
click at [87, 284] on icon at bounding box center [93, 287] width 14 height 13
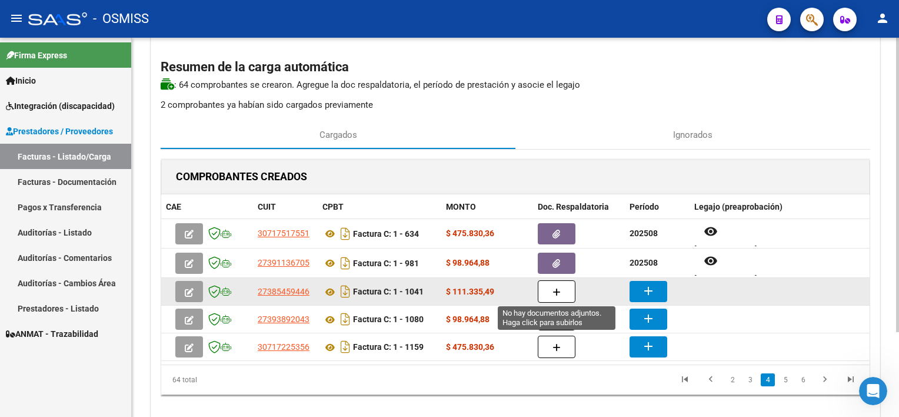
click at [560, 294] on icon "button" at bounding box center [557, 292] width 8 height 9
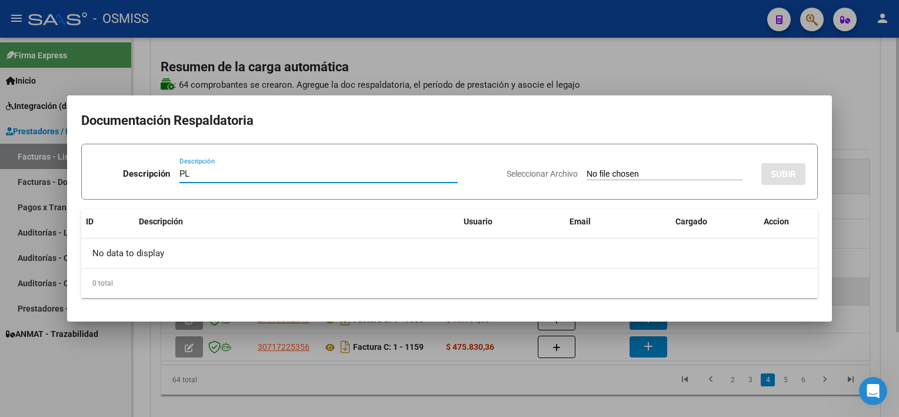
type input "PL"
click at [587, 169] on input "Seleccionar Archivo" at bounding box center [665, 174] width 156 height 11
type input "C:\fakepath\PL 1-1041 [PERSON_NAME] A PSICO 08.pdf"
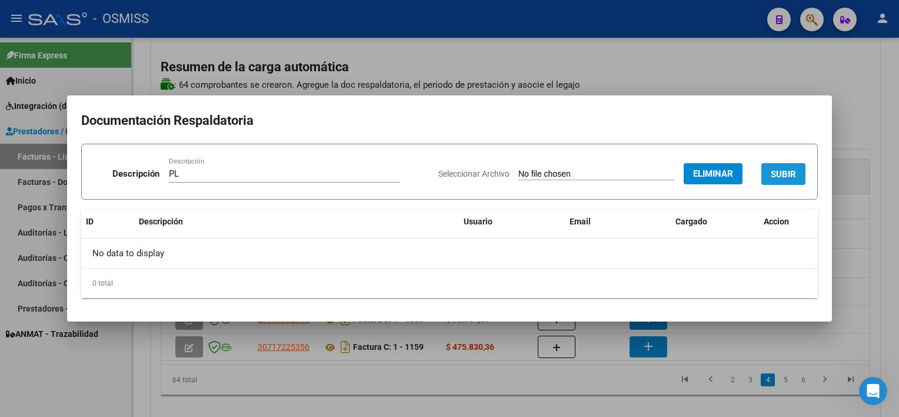
click at [784, 178] on span "SUBIR" at bounding box center [783, 174] width 25 height 11
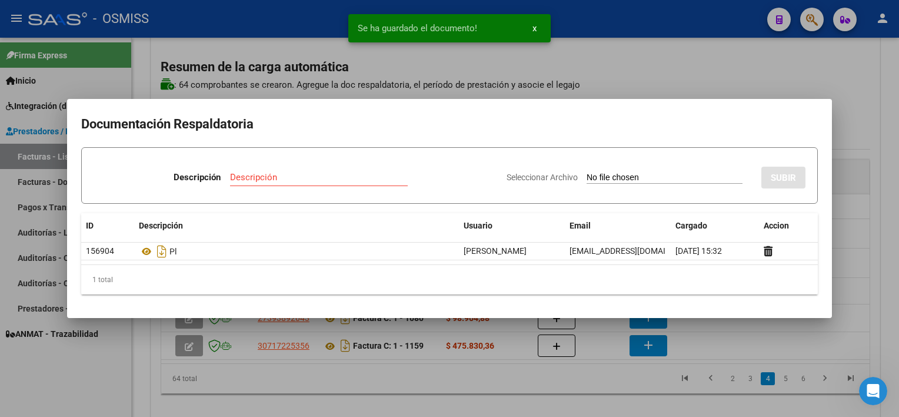
click at [591, 395] on div at bounding box center [449, 208] width 899 height 417
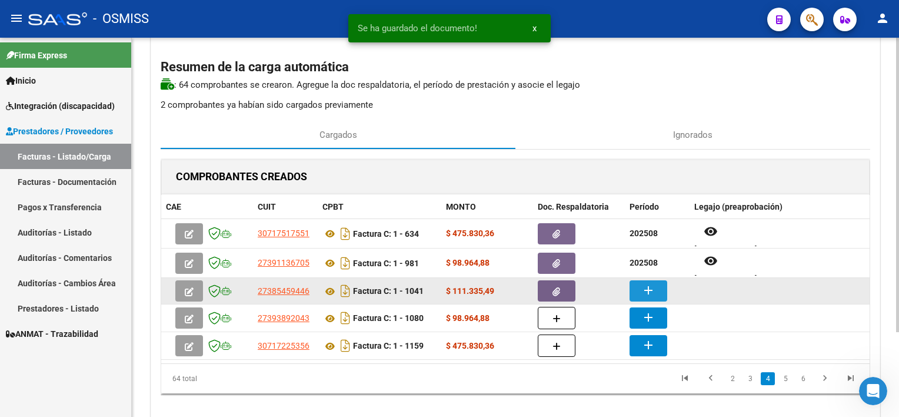
click at [650, 285] on mat-icon "add" at bounding box center [648, 290] width 14 height 14
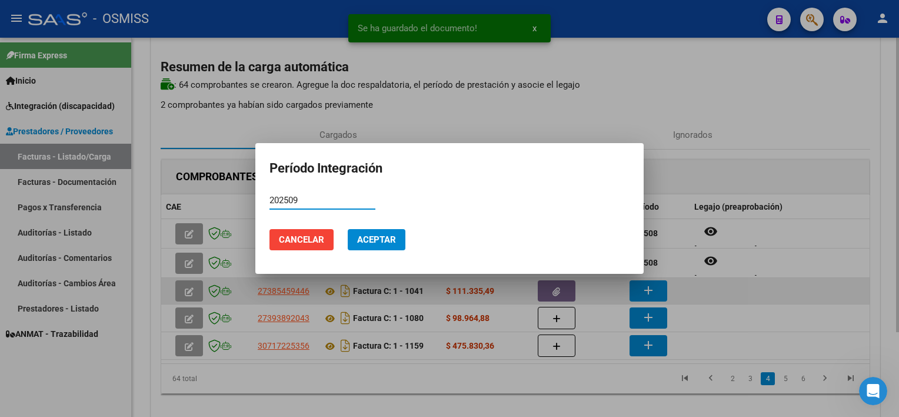
type input "202509"
click at [348, 229] on button "Aceptar" at bounding box center [377, 239] width 58 height 21
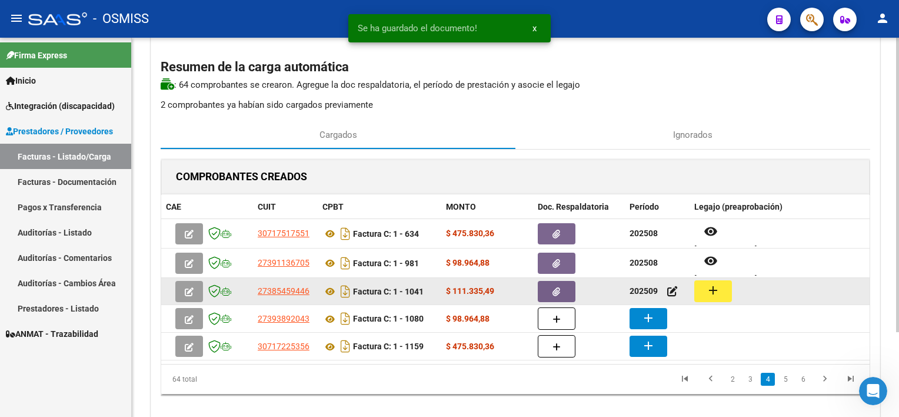
click at [718, 288] on mat-icon "add" at bounding box center [713, 290] width 14 height 14
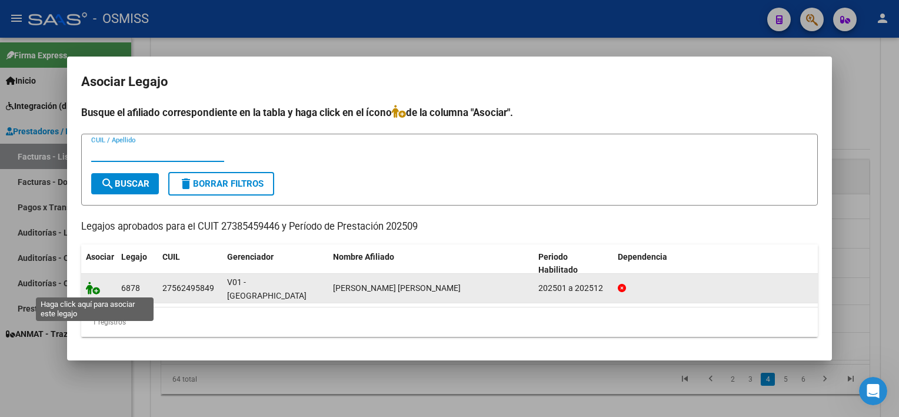
click at [92, 287] on icon at bounding box center [93, 287] width 14 height 13
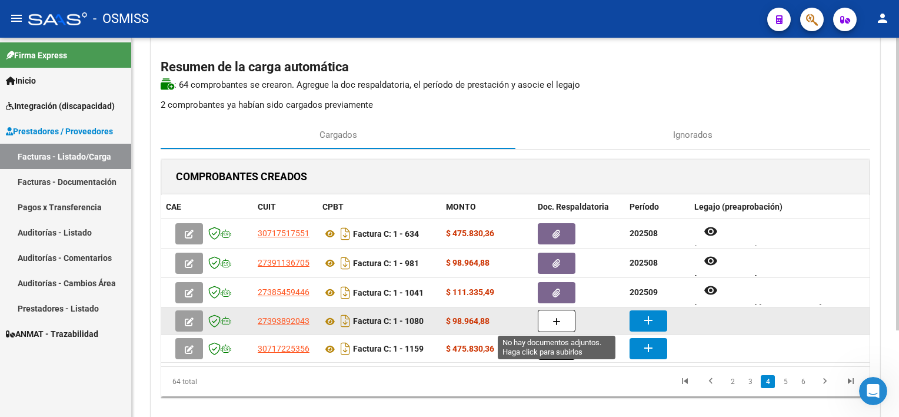
click at [560, 317] on icon "button" at bounding box center [557, 321] width 8 height 9
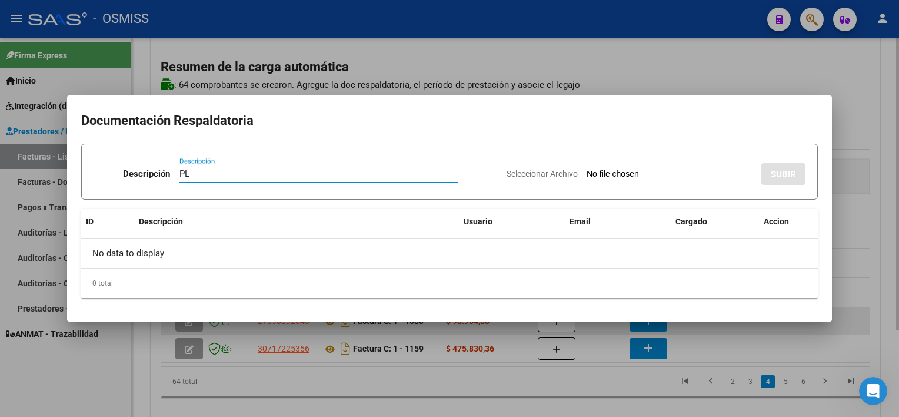
type input "PL"
click at [587, 169] on input "Seleccionar Archivo" at bounding box center [665, 174] width 156 height 11
type input "C:\fakepath\PL 1-1080 [PERSON_NAME] G PSP 09.pdf"
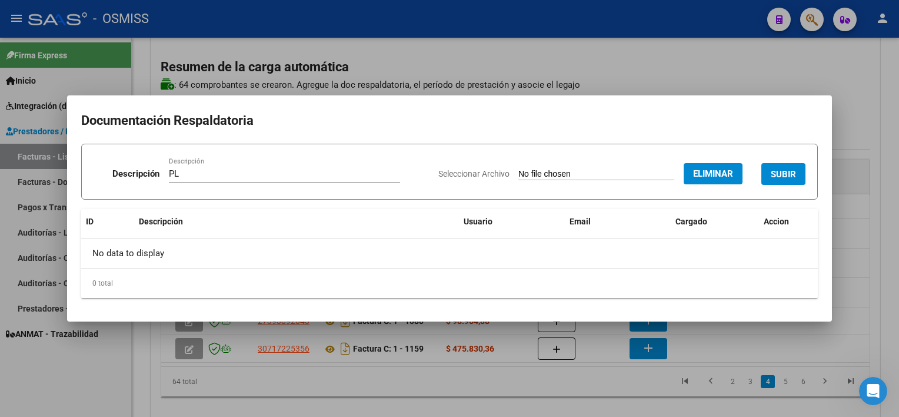
click at [781, 174] on span "SUBIR" at bounding box center [783, 174] width 25 height 11
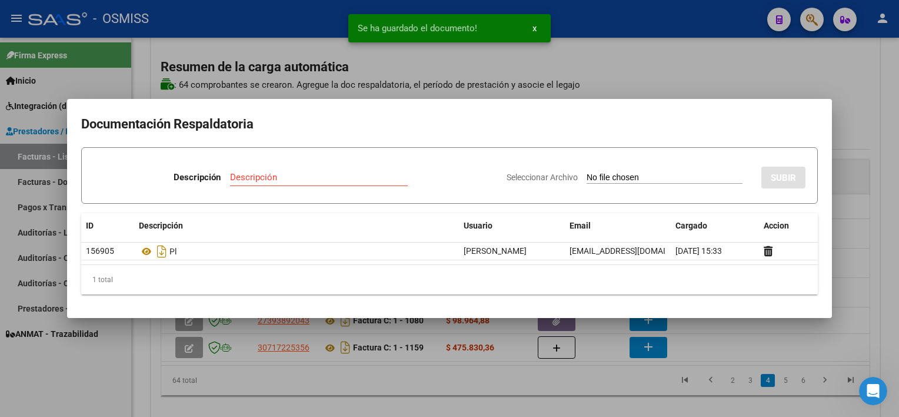
click at [534, 382] on div at bounding box center [449, 208] width 899 height 417
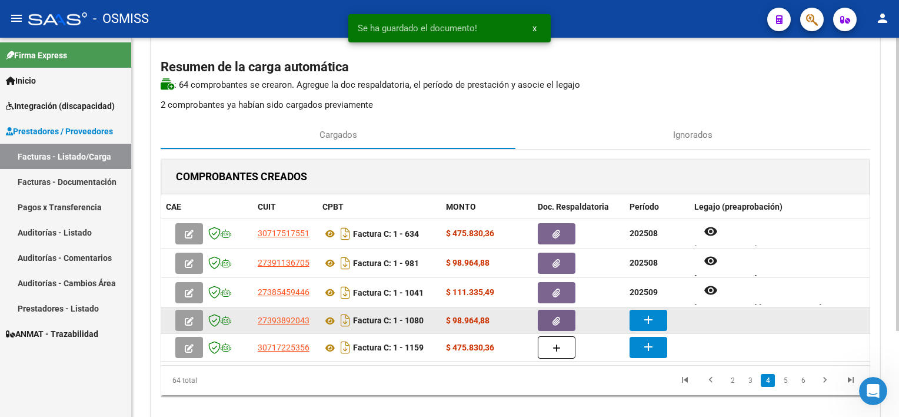
click at [650, 317] on mat-icon "add" at bounding box center [648, 319] width 14 height 14
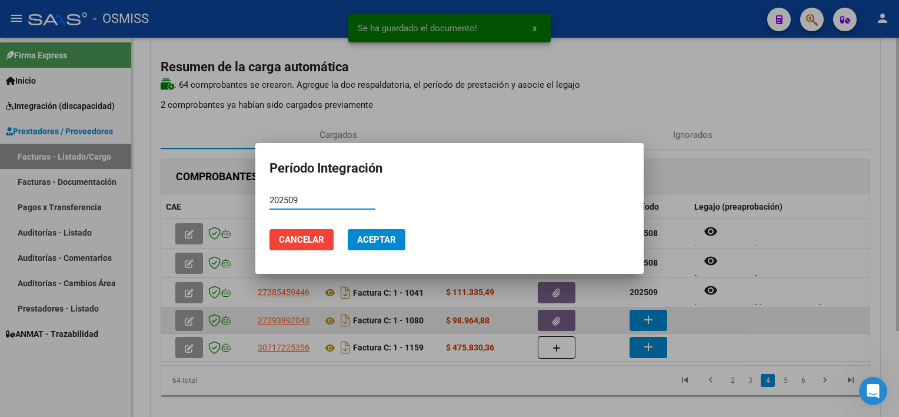
type input "202509"
click at [348, 229] on button "Aceptar" at bounding box center [377, 239] width 58 height 21
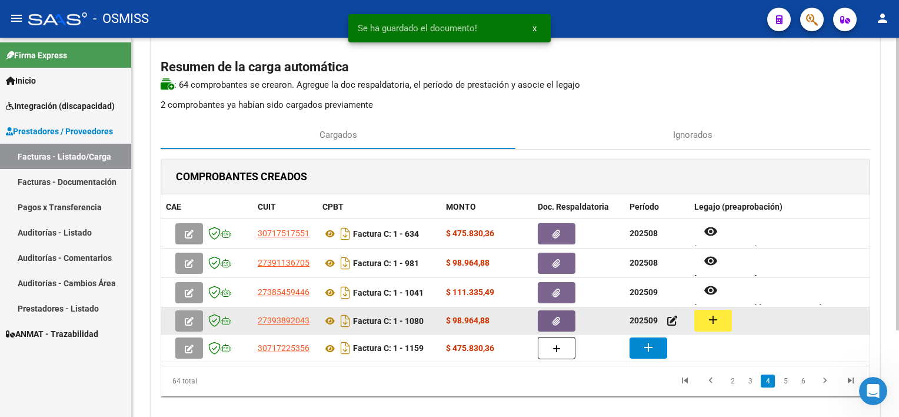
click at [710, 327] on button "add" at bounding box center [713, 320] width 38 height 22
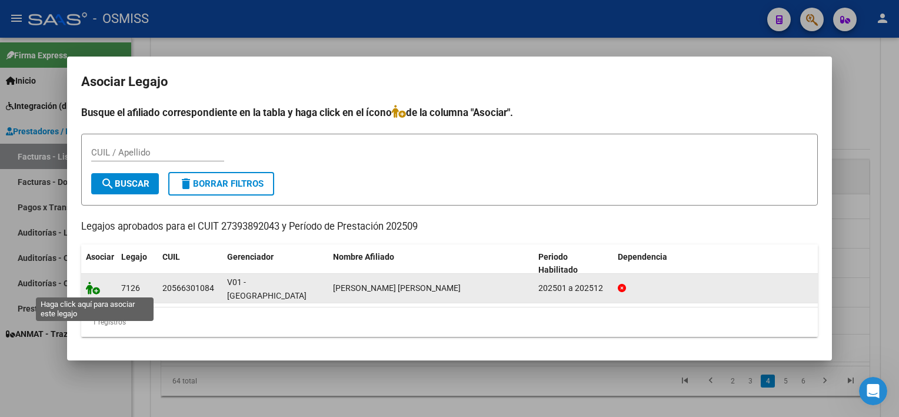
click at [86, 287] on icon at bounding box center [93, 287] width 14 height 13
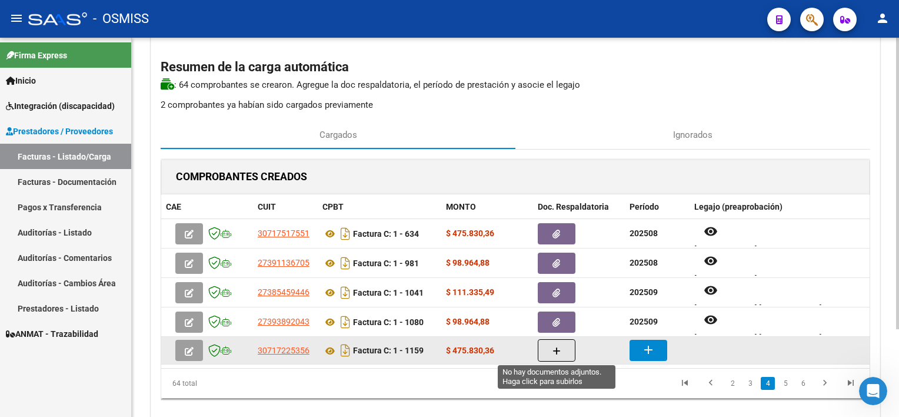
click at [558, 347] on icon "button" at bounding box center [557, 351] width 8 height 9
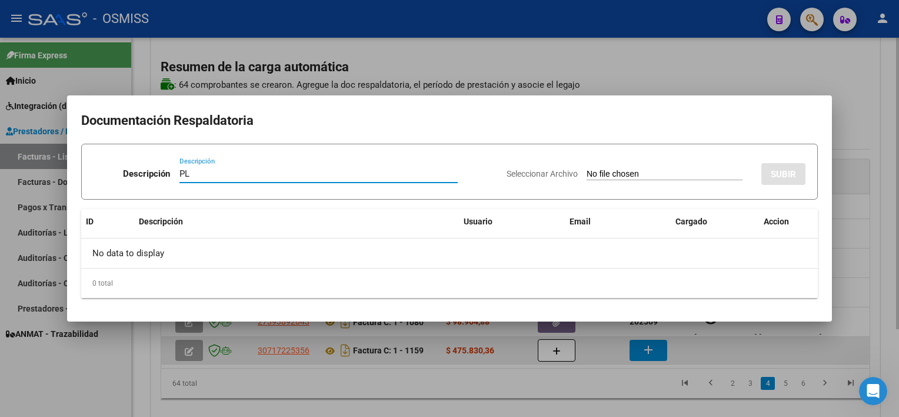
type input "PL"
click at [587, 169] on input "Seleccionar Archivo" at bounding box center [665, 174] width 156 height 11
type input "C:\fakepath\PL 1-1159 [PERSON_NAME] E MAIE 09.pdf"
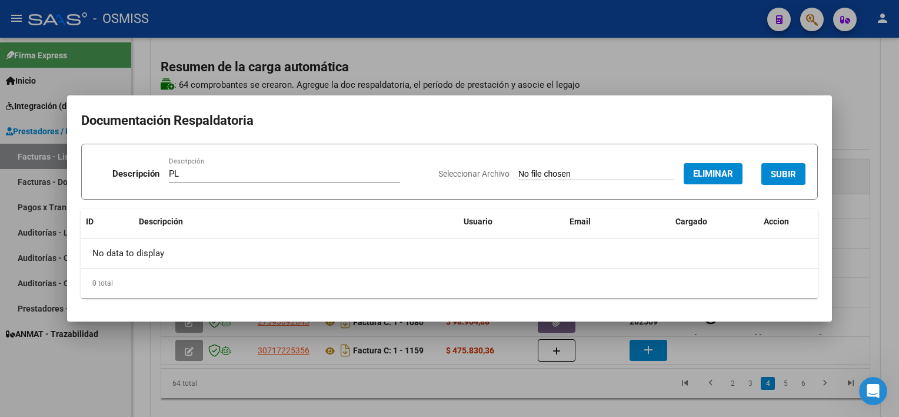
click at [784, 174] on span "SUBIR" at bounding box center [783, 174] width 25 height 11
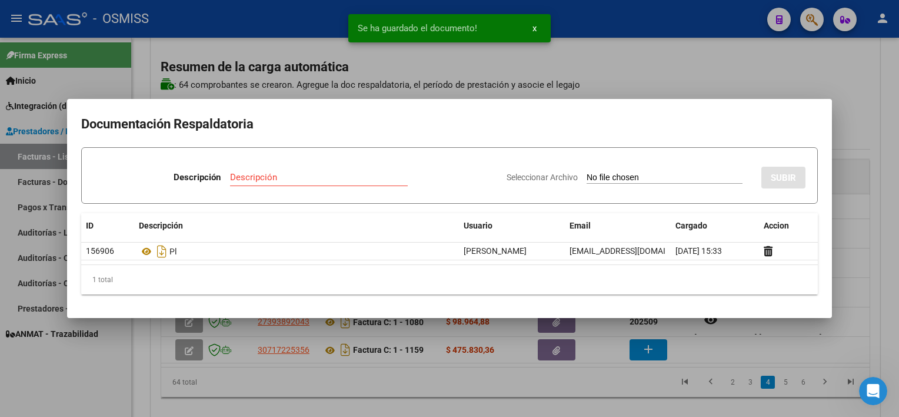
click at [611, 401] on div at bounding box center [449, 208] width 899 height 417
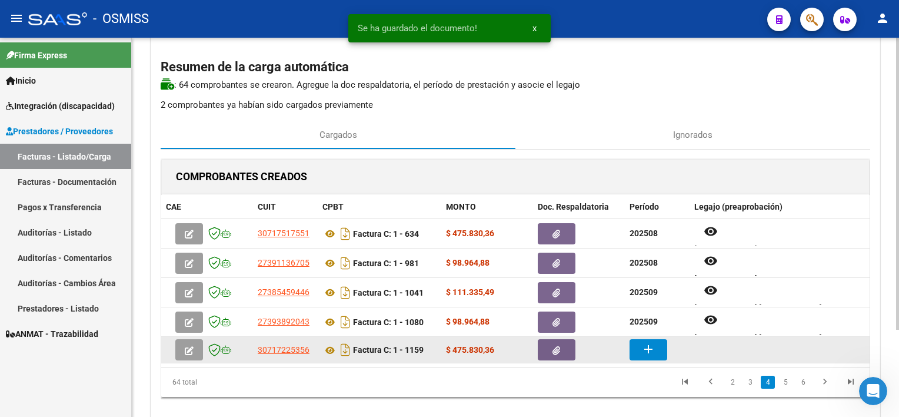
click at [651, 345] on mat-icon "add" at bounding box center [648, 349] width 14 height 14
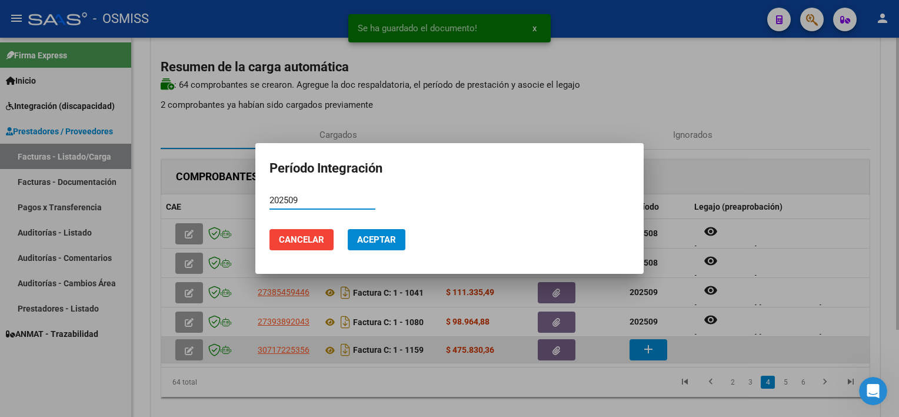
type input "202509"
click at [348, 229] on button "Aceptar" at bounding box center [377, 239] width 58 height 21
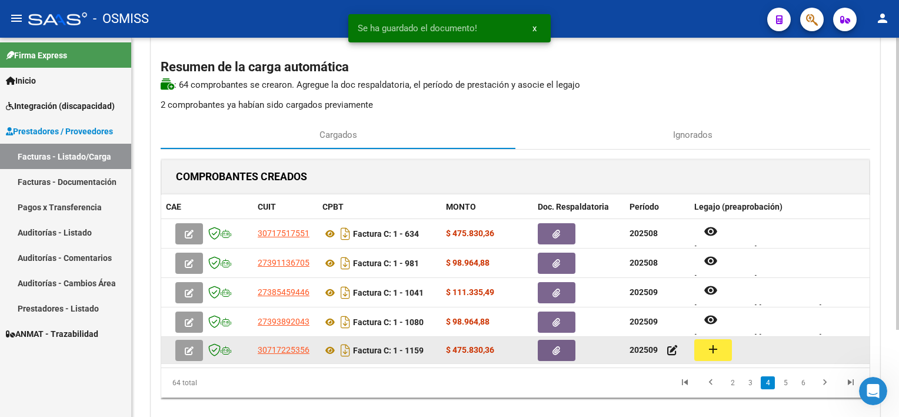
click at [715, 351] on mat-icon "add" at bounding box center [713, 349] width 14 height 14
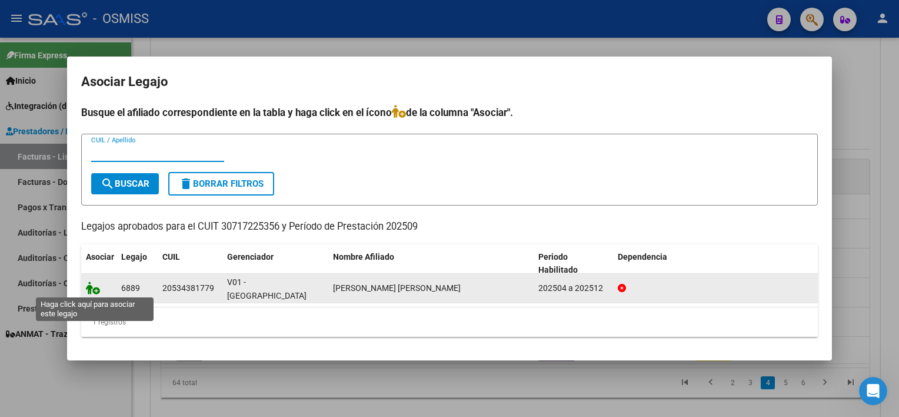
click at [89, 287] on icon at bounding box center [93, 287] width 14 height 13
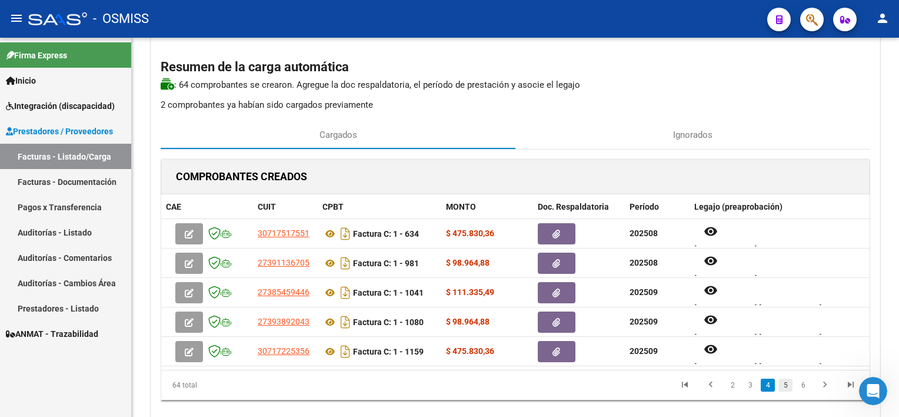
click at [786, 384] on link "5" at bounding box center [785, 384] width 14 height 13
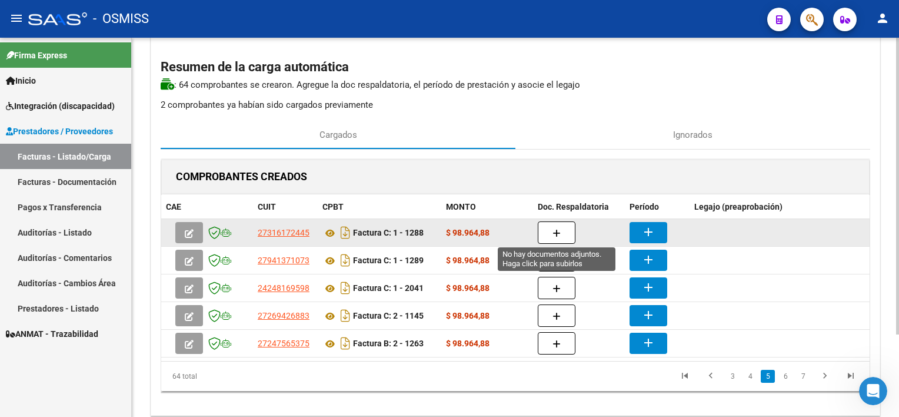
click at [550, 227] on button "button" at bounding box center [557, 232] width 38 height 22
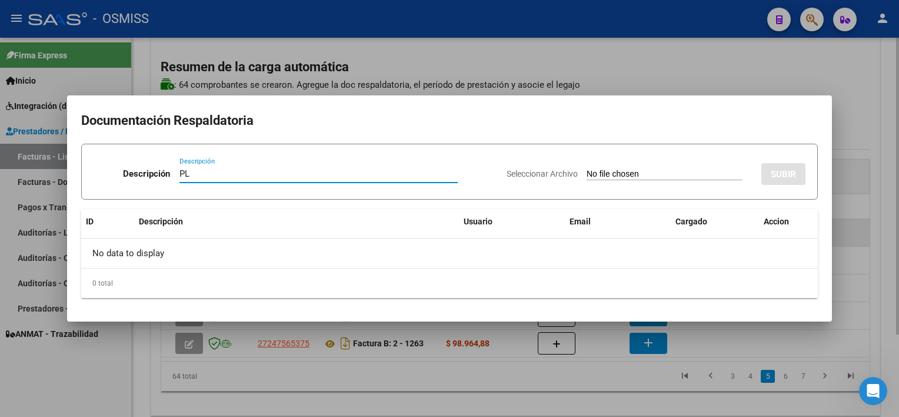
type input "PL"
click at [587, 169] on input "Seleccionar Archivo" at bounding box center [665, 174] width 156 height 11
type input "C:\fakepath\PL 1-1288 [PERSON_NAME] R PSICO 09.pdf"
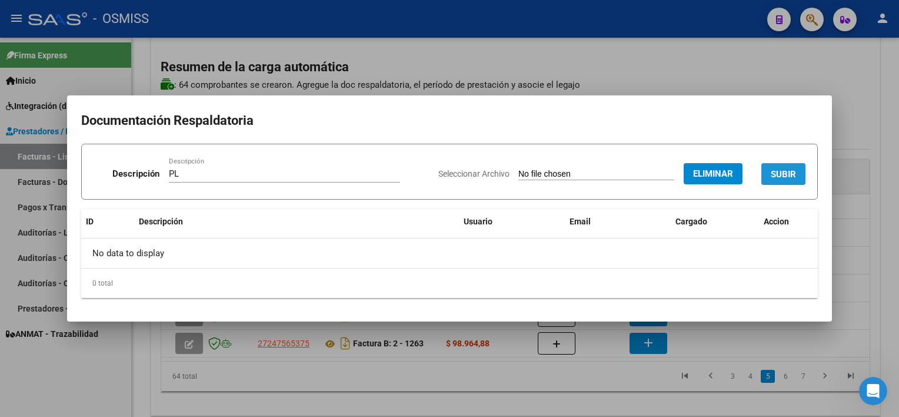
click at [788, 174] on span "SUBIR" at bounding box center [783, 174] width 25 height 11
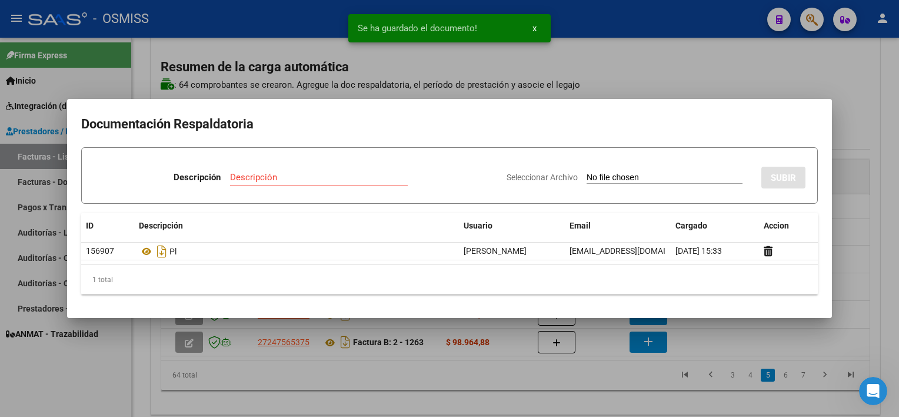
click at [614, 395] on div at bounding box center [449, 208] width 899 height 417
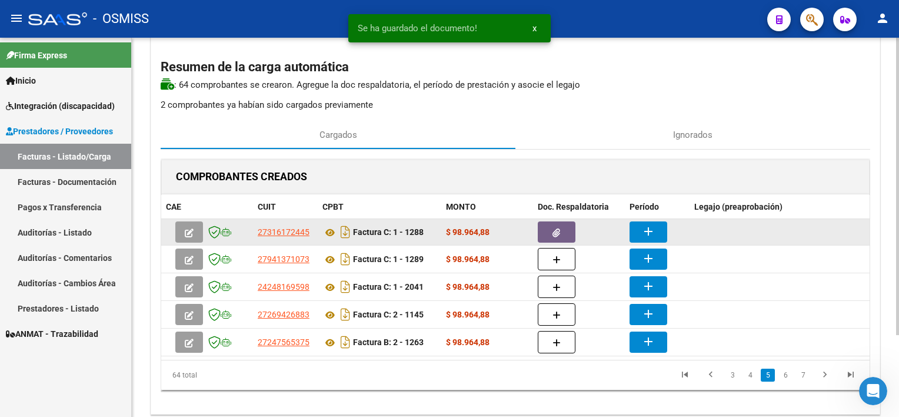
click at [645, 233] on mat-icon "add" at bounding box center [648, 231] width 14 height 14
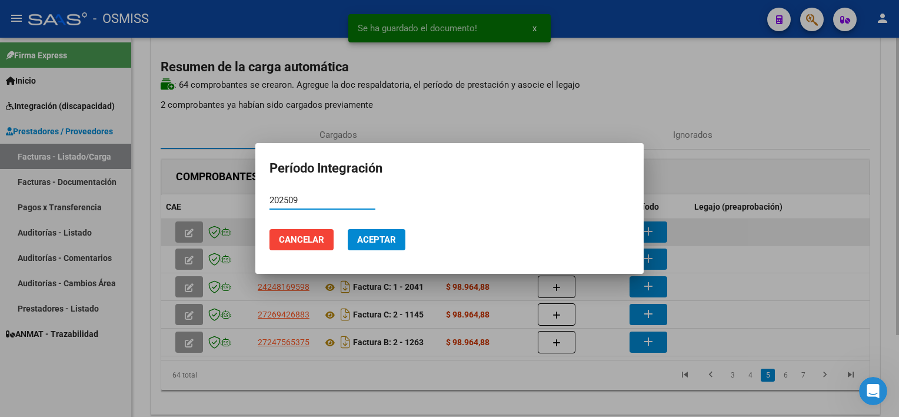
type input "202509"
click at [348, 229] on button "Aceptar" at bounding box center [377, 239] width 58 height 21
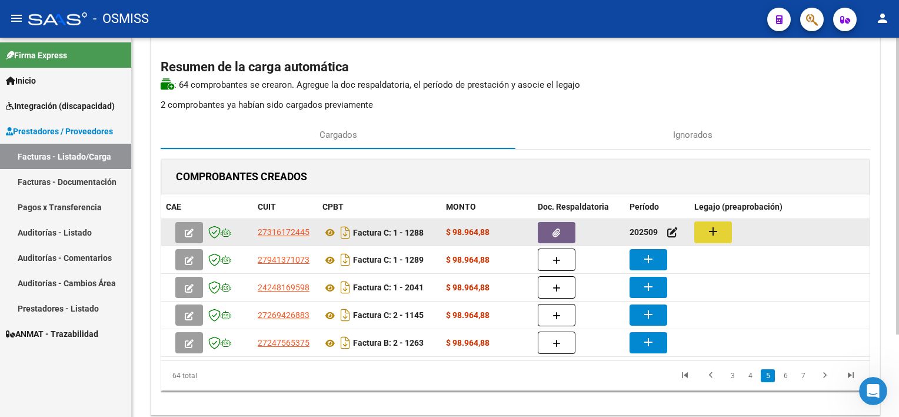
click at [715, 224] on mat-icon "add" at bounding box center [713, 231] width 14 height 14
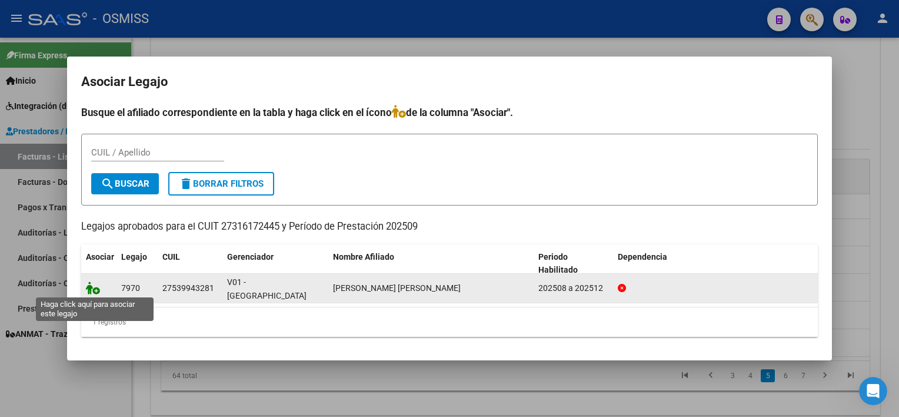
click at [96, 284] on icon at bounding box center [93, 287] width 14 height 13
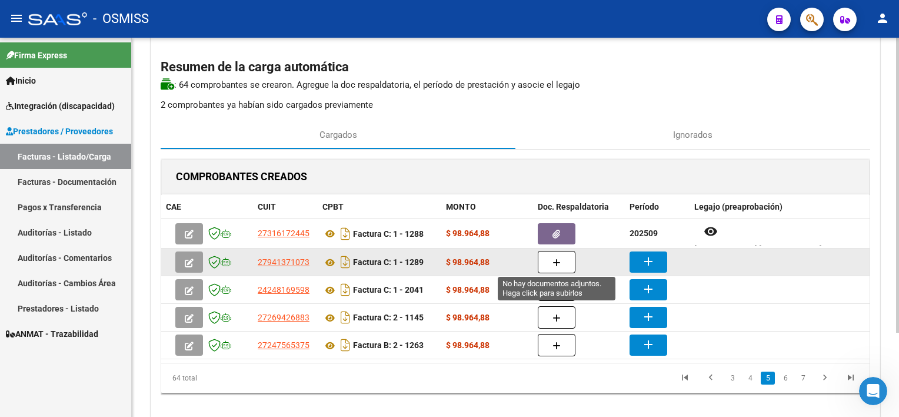
click at [558, 259] on icon "button" at bounding box center [557, 262] width 8 height 9
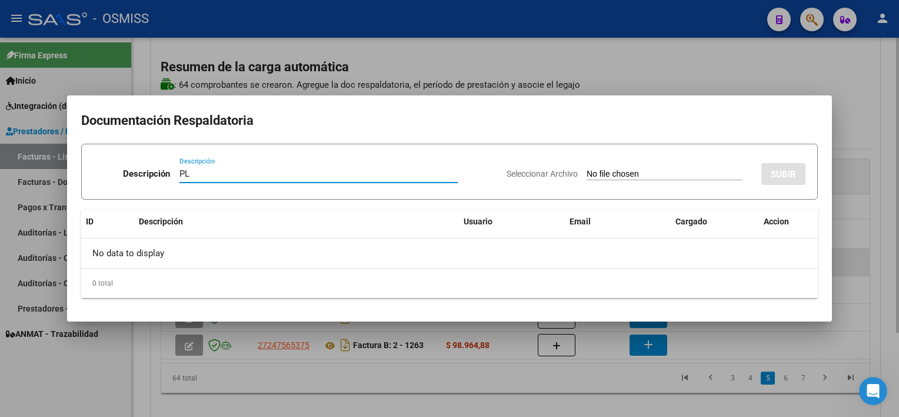
type input "PL"
click at [587, 169] on input "Seleccionar Archivo" at bounding box center [665, 174] width 156 height 11
type input "C:\fakepath\PL 1-1289 HELMERT C PSP 09.pdf"
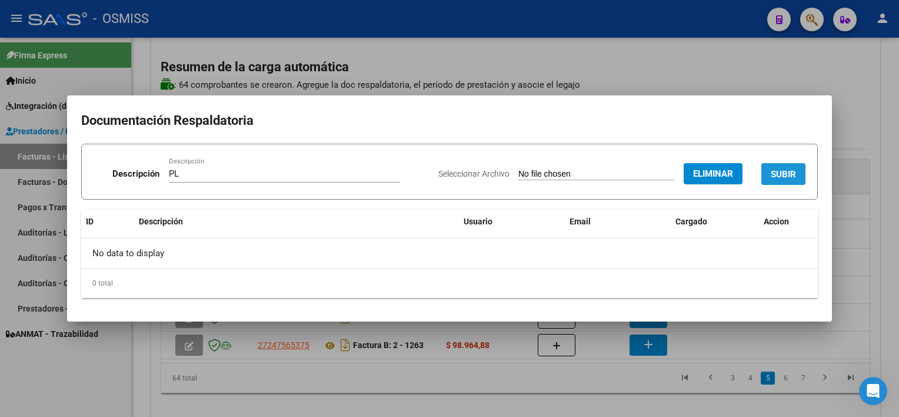
click at [767, 165] on button "SUBIR" at bounding box center [783, 174] width 44 height 22
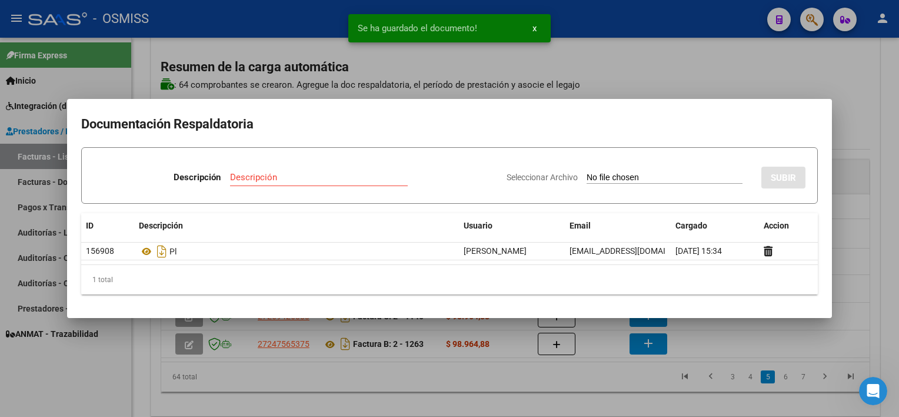
click at [574, 381] on div at bounding box center [449, 208] width 899 height 417
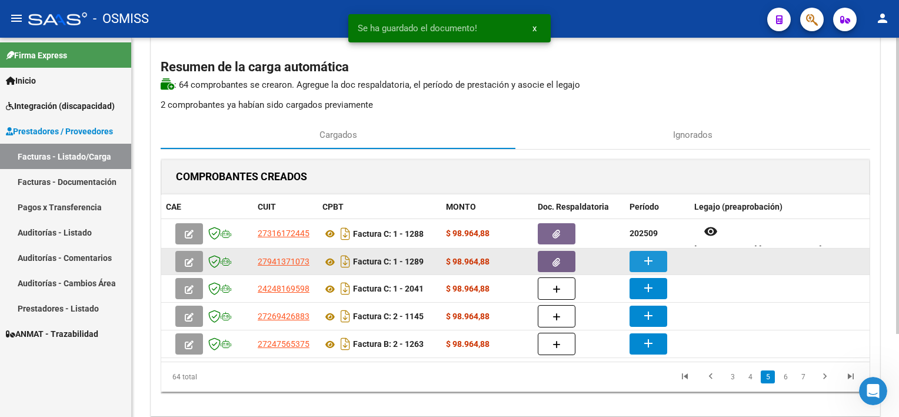
click at [652, 262] on mat-icon "add" at bounding box center [648, 261] width 14 height 14
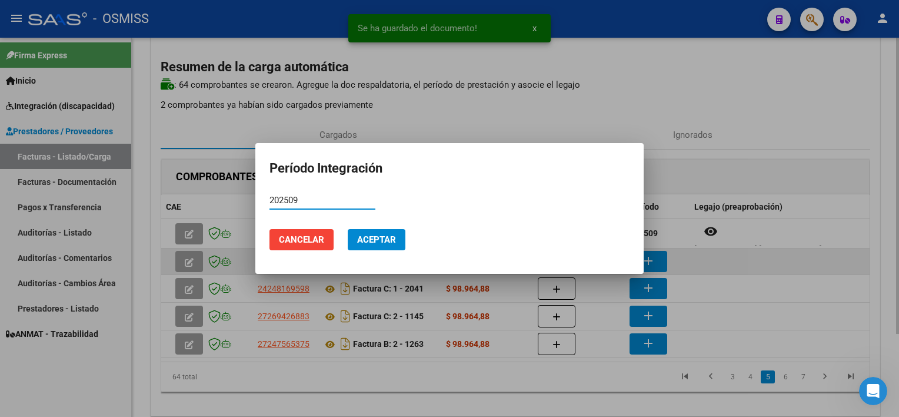
type input "202509"
click at [348, 229] on button "Aceptar" at bounding box center [377, 239] width 58 height 21
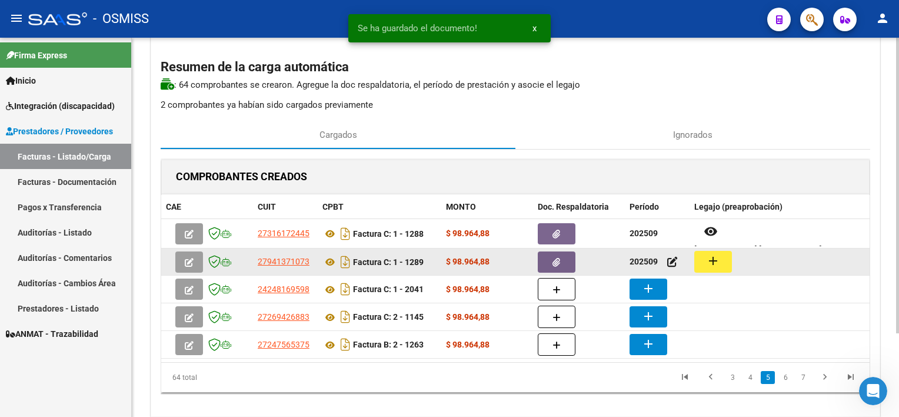
click at [718, 256] on mat-icon "add" at bounding box center [713, 261] width 14 height 14
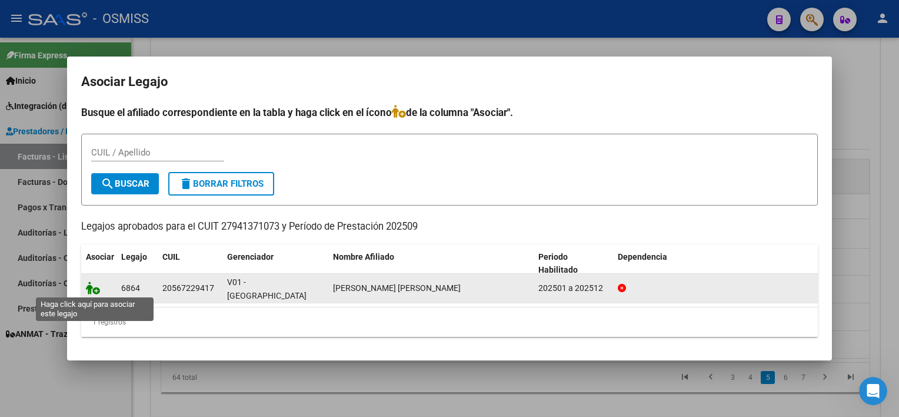
click at [91, 287] on icon at bounding box center [93, 287] width 14 height 13
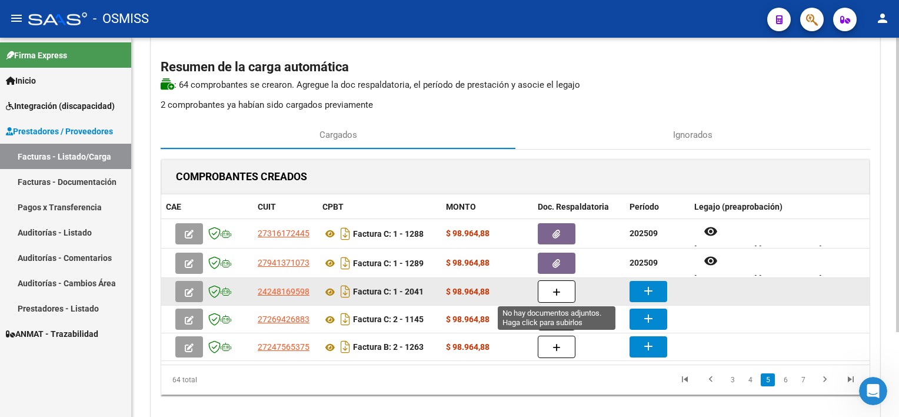
click at [553, 284] on button "button" at bounding box center [557, 291] width 38 height 22
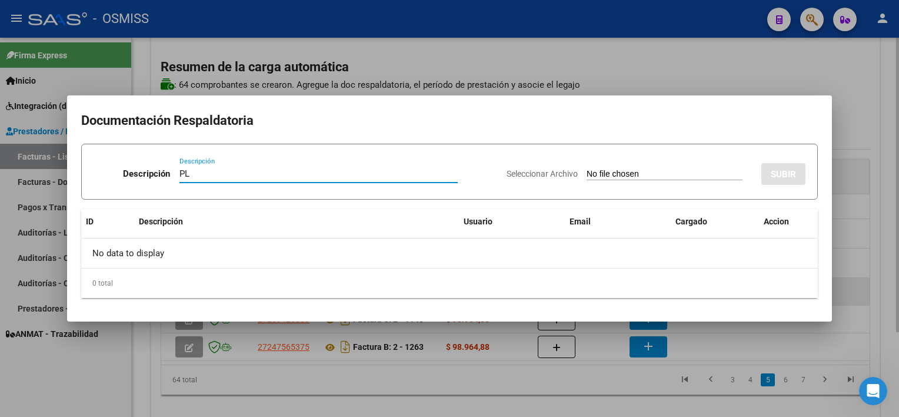
type input "PL"
click at [587, 169] on input "Seleccionar Archivo" at bounding box center [665, 174] width 156 height 11
type input "C:\fakepath\PL 1-2041 [PERSON_NAME] E FONO 09.pdf"
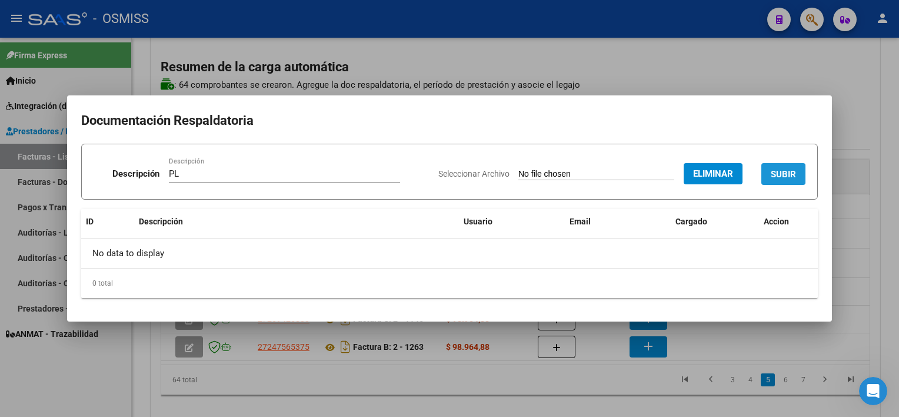
click at [795, 174] on span "SUBIR" at bounding box center [783, 174] width 25 height 11
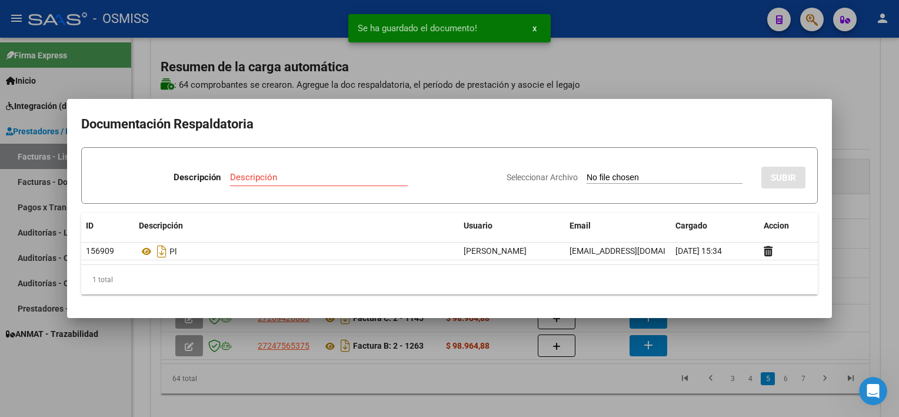
click at [603, 378] on div at bounding box center [449, 208] width 899 height 417
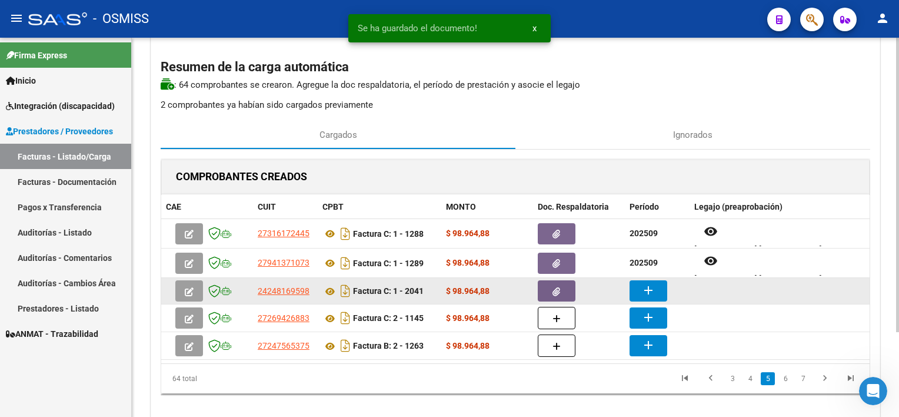
click at [640, 292] on button "add" at bounding box center [649, 290] width 38 height 21
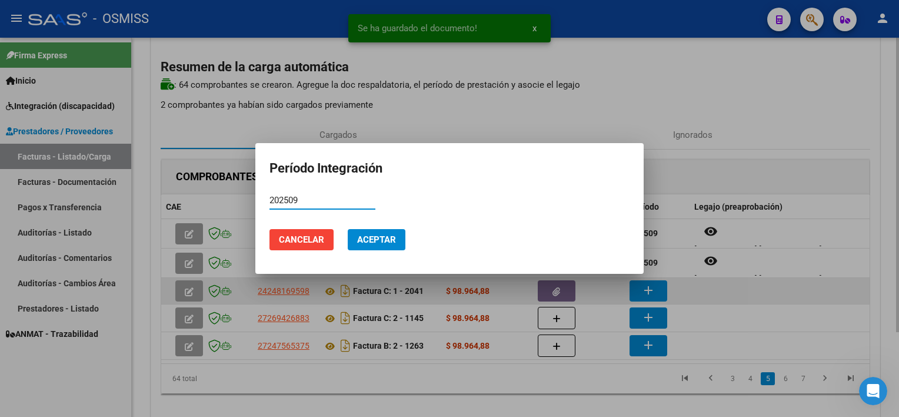
type input "202509"
click at [348, 229] on button "Aceptar" at bounding box center [377, 239] width 58 height 21
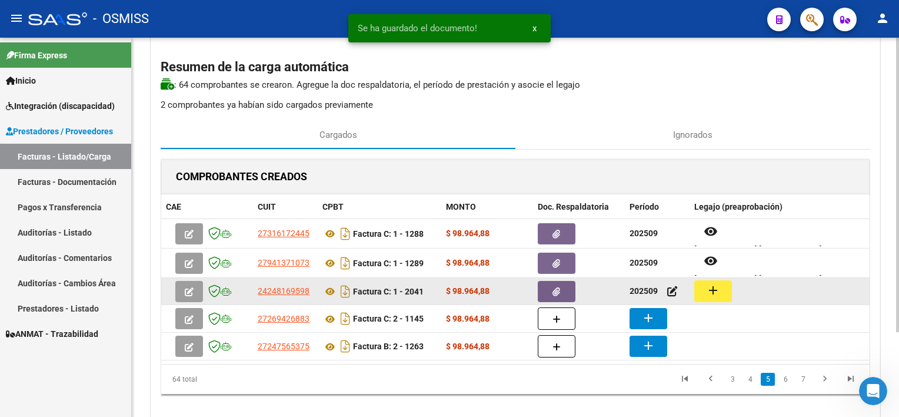
click at [702, 287] on button "add" at bounding box center [713, 291] width 38 height 22
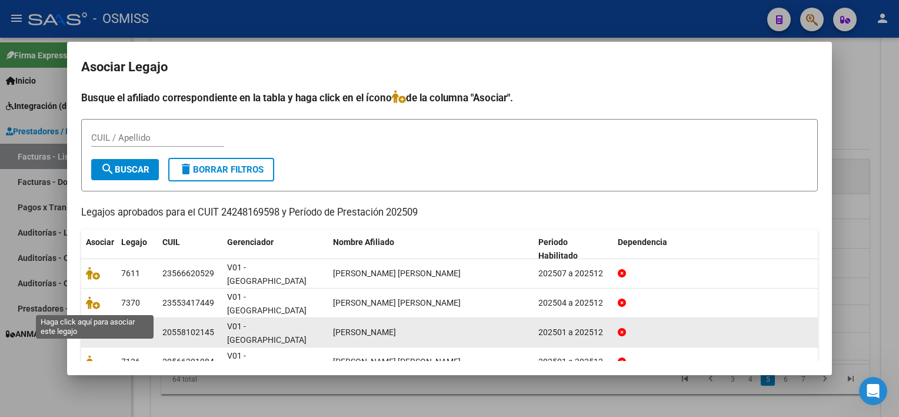
click at [86, 325] on icon at bounding box center [93, 331] width 14 height 13
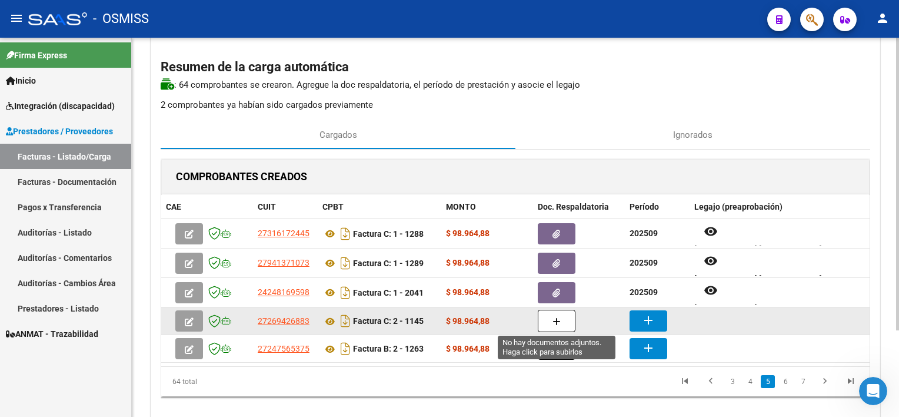
click at [561, 318] on button "button" at bounding box center [557, 320] width 38 height 22
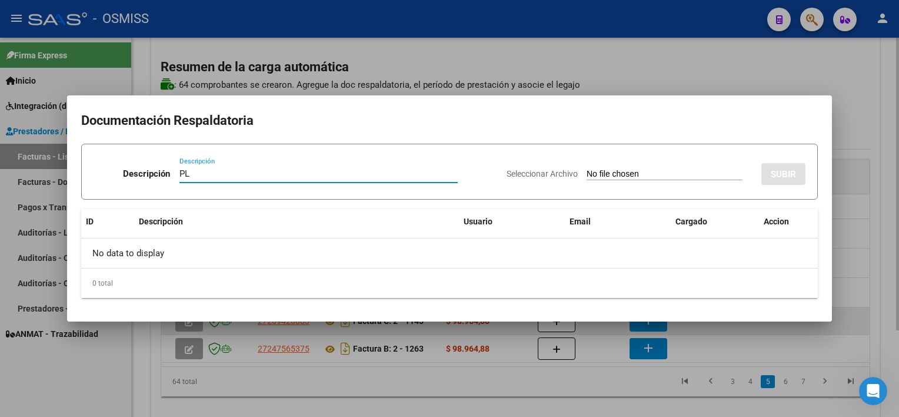
type input "PL"
click at [587, 169] on input "Seleccionar Archivo" at bounding box center [665, 174] width 156 height 11
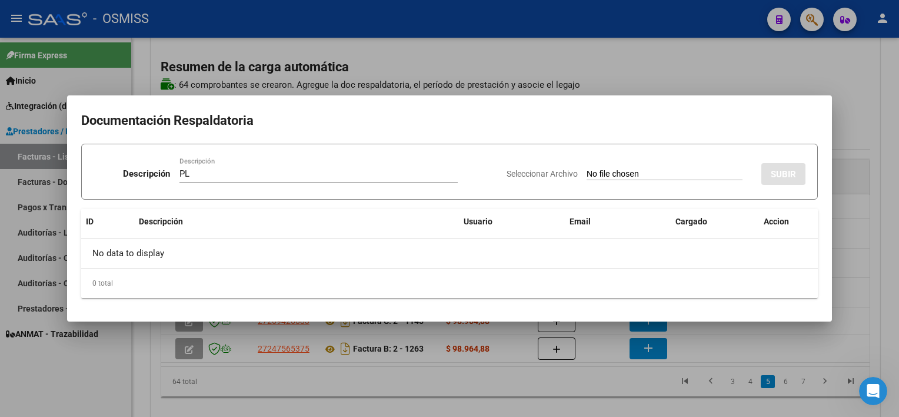
click at [678, 374] on div at bounding box center [449, 208] width 899 height 417
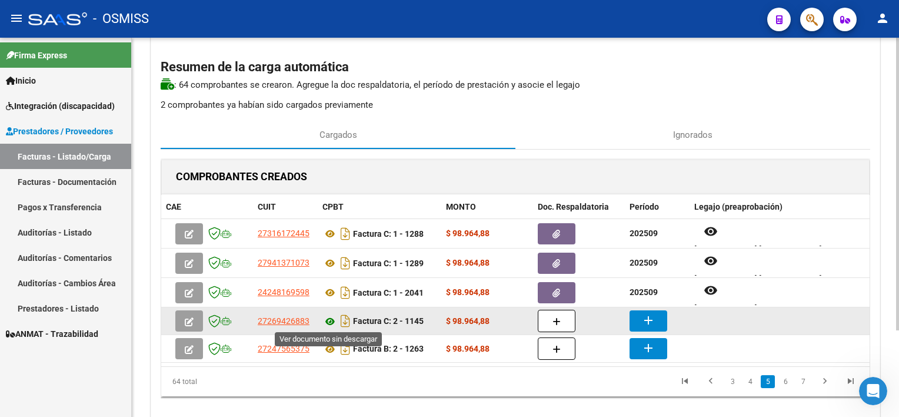
click at [331, 318] on icon at bounding box center [329, 321] width 15 height 14
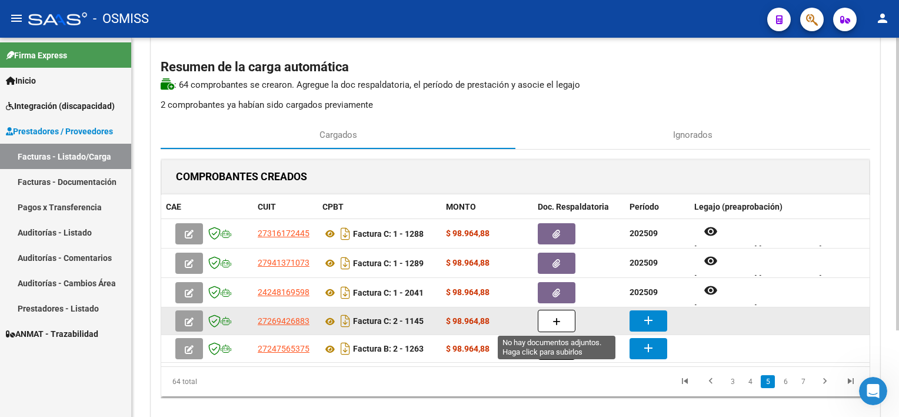
click at [561, 317] on button "button" at bounding box center [557, 320] width 38 height 22
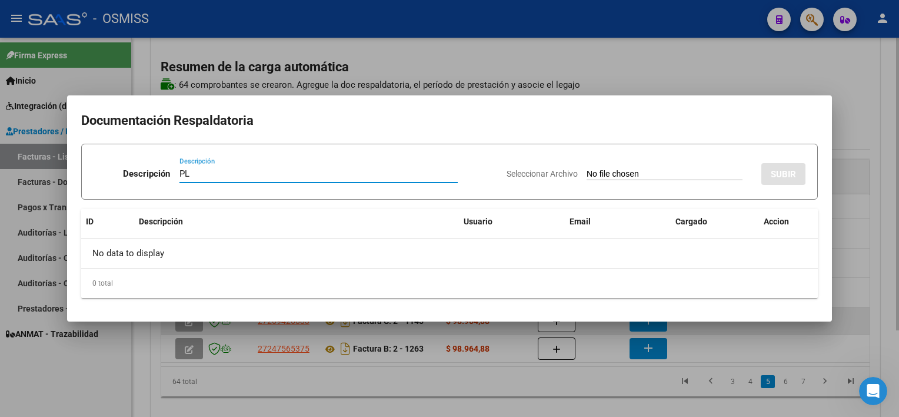
type input "PL"
click at [587, 169] on input "Seleccionar Archivo" at bounding box center [665, 174] width 156 height 11
type input "C:\fakepath\PL 02-1145 [PERSON_NAME] T FONO 09.pdf"
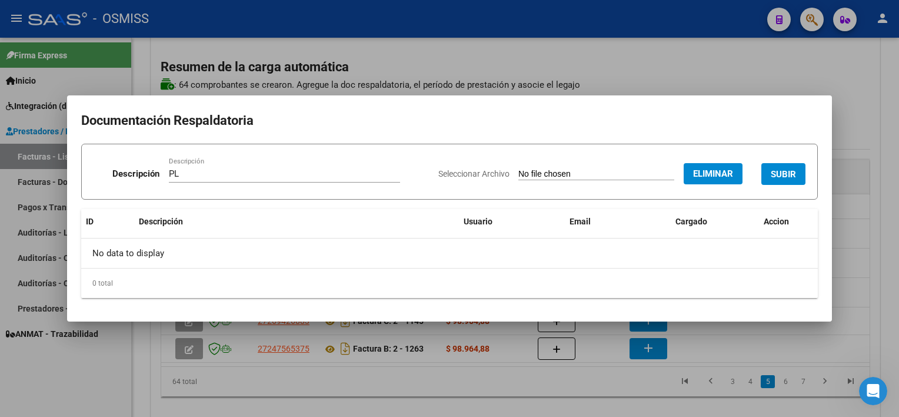
click at [783, 176] on span "SUBIR" at bounding box center [783, 174] width 25 height 11
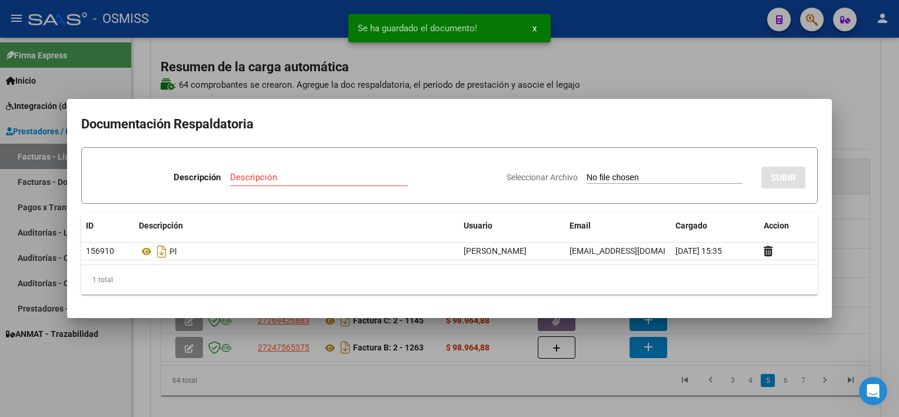
click at [698, 348] on div at bounding box center [449, 208] width 899 height 417
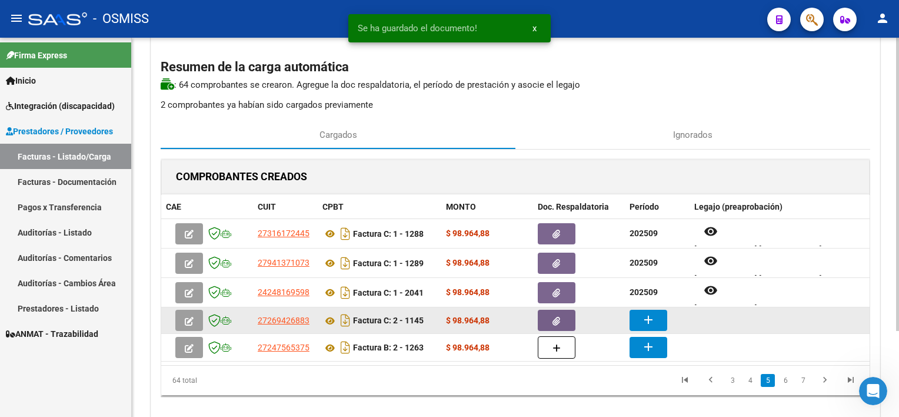
click at [652, 323] on mat-icon "add" at bounding box center [648, 319] width 14 height 14
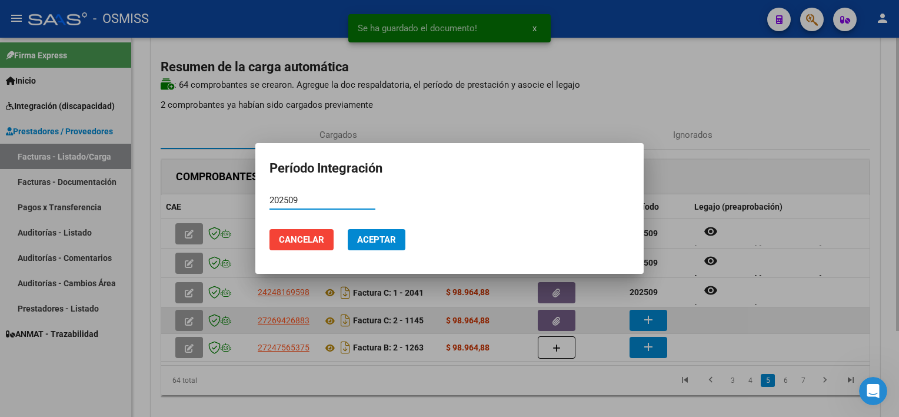
type input "202509"
click at [348, 229] on button "Aceptar" at bounding box center [377, 239] width 58 height 21
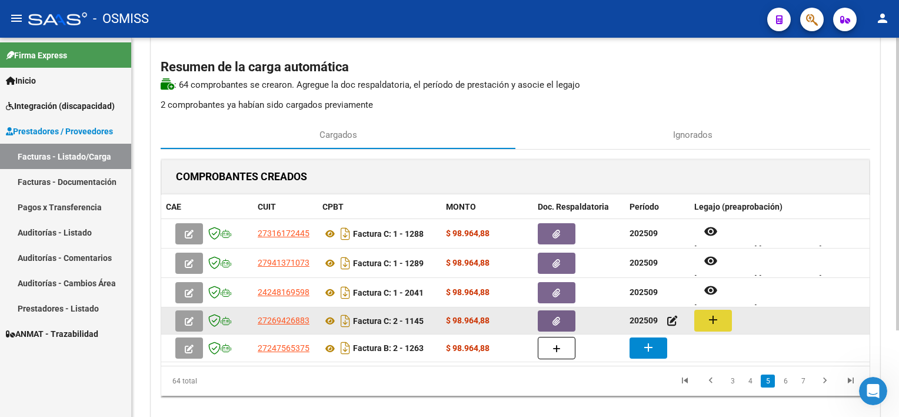
click at [699, 321] on button "add" at bounding box center [713, 320] width 38 height 22
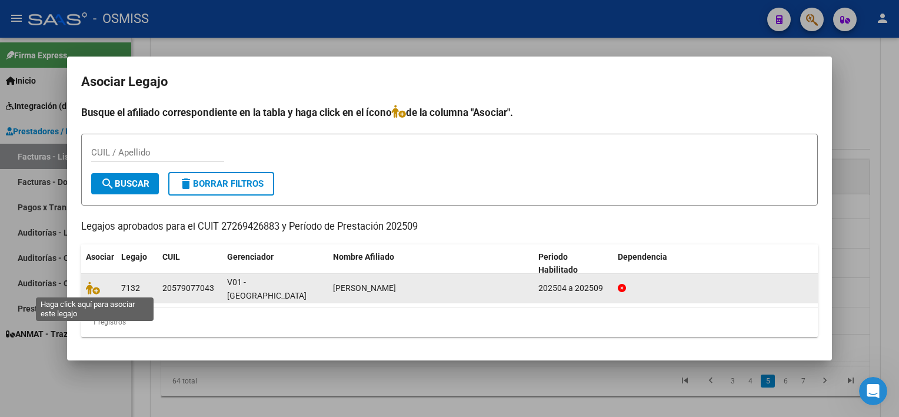
click at [99, 288] on span at bounding box center [95, 287] width 18 height 9
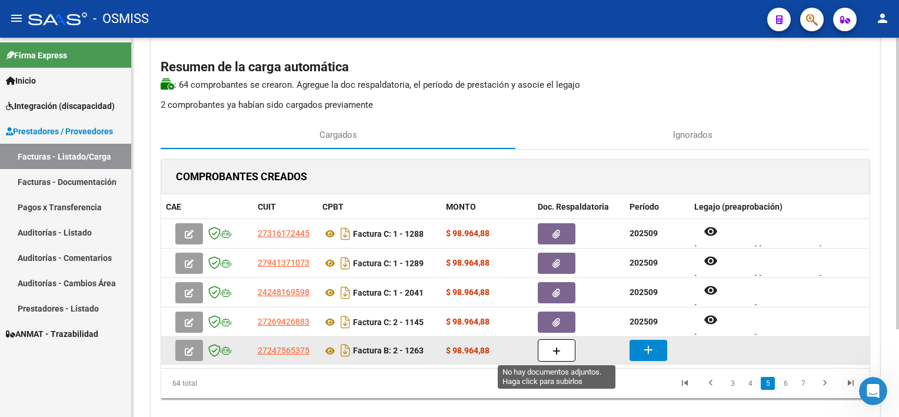
click at [555, 350] on icon "button" at bounding box center [557, 351] width 8 height 9
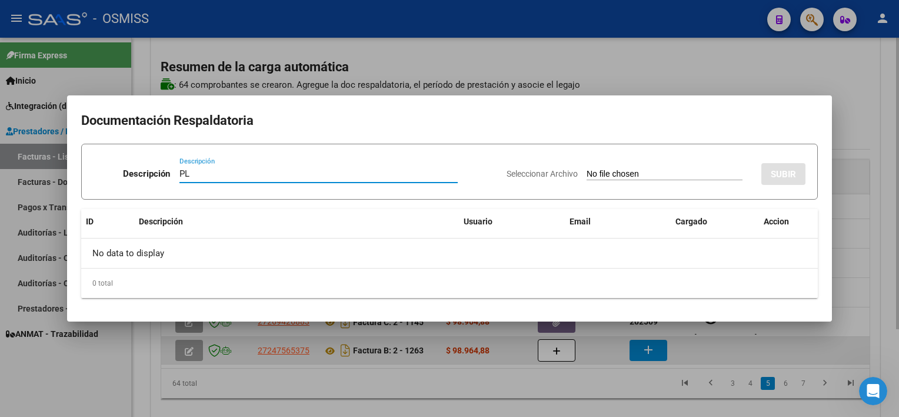
type input "PL"
click at [587, 169] on input "Seleccionar Archivo" at bounding box center [665, 174] width 156 height 11
type input "C:\fakepath\PL 2- 1263 [PERSON_NAME] 09.pdf"
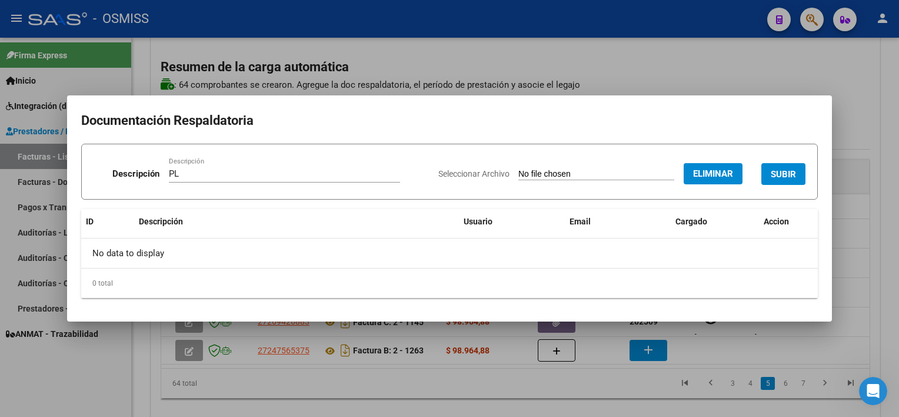
click at [781, 175] on span "SUBIR" at bounding box center [783, 174] width 25 height 11
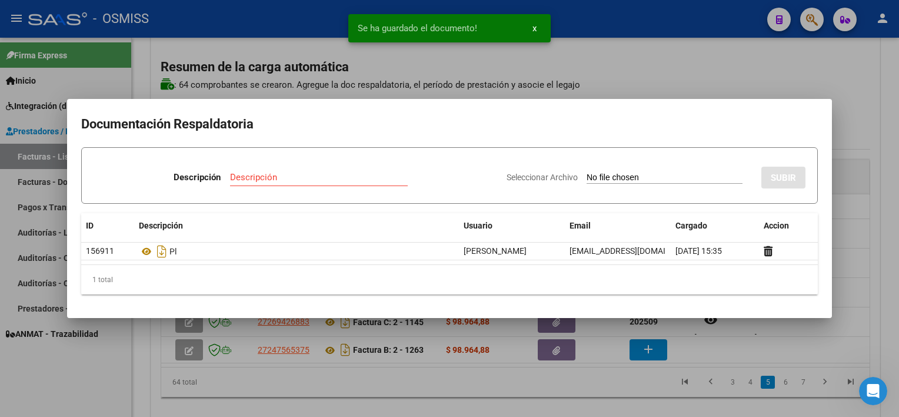
click at [517, 385] on div at bounding box center [449, 208] width 899 height 417
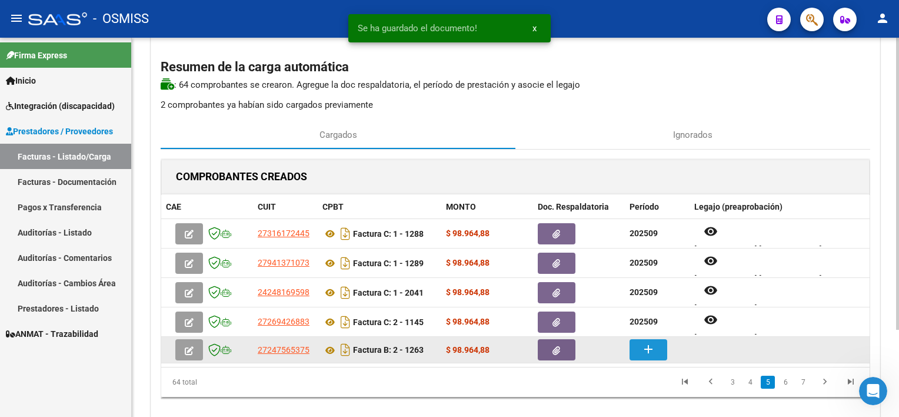
click at [650, 351] on mat-icon "add" at bounding box center [648, 349] width 14 height 14
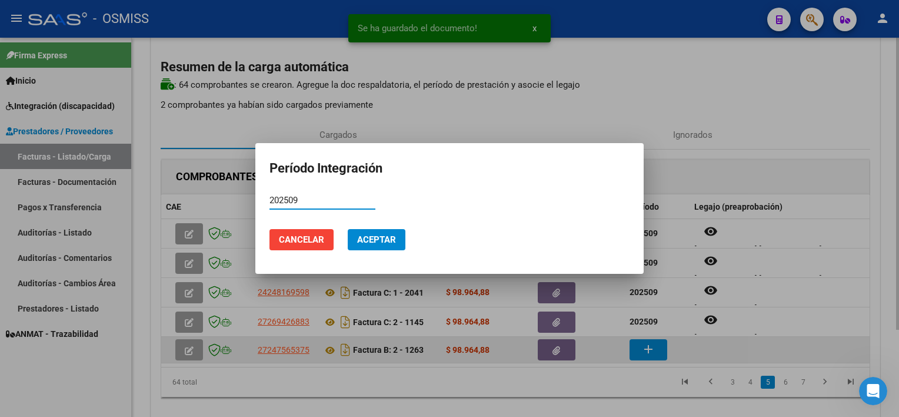
type input "202509"
click at [348, 229] on button "Aceptar" at bounding box center [377, 239] width 58 height 21
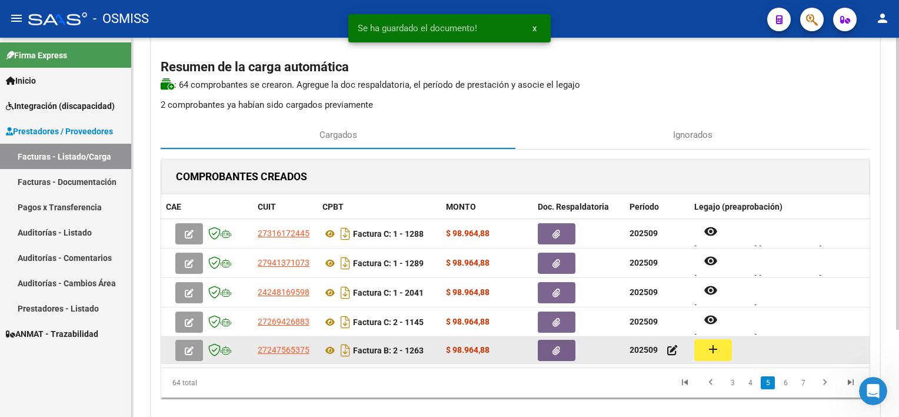
click at [723, 355] on button "add" at bounding box center [713, 350] width 38 height 22
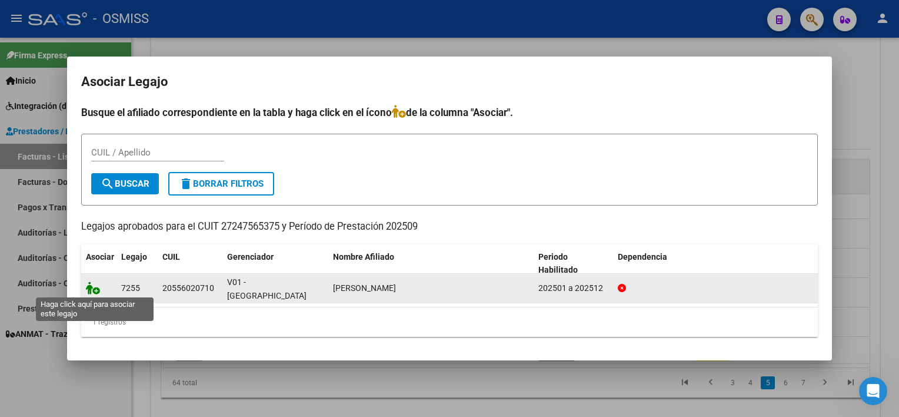
click at [96, 287] on icon at bounding box center [93, 287] width 14 height 13
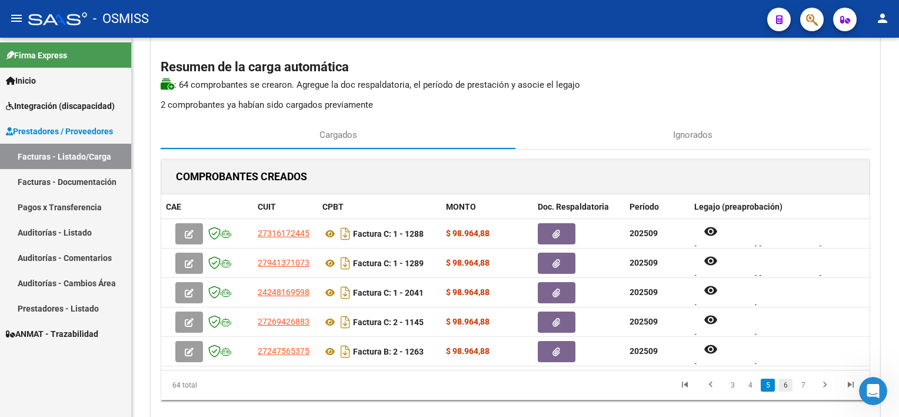
click at [786, 387] on link "6" at bounding box center [785, 384] width 14 height 13
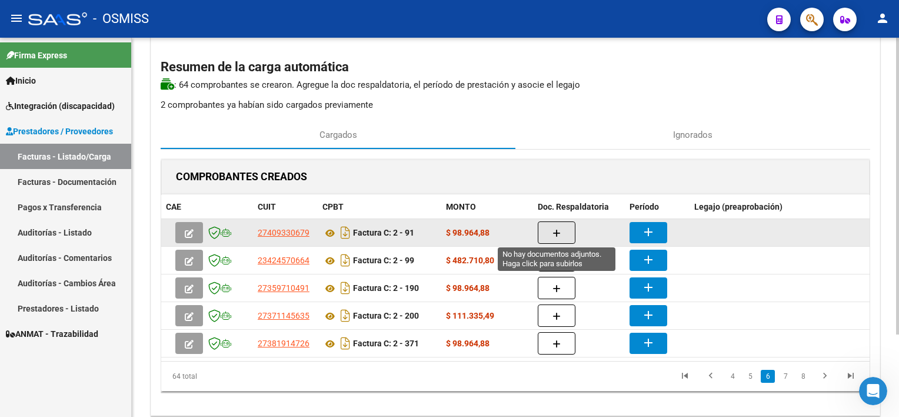
click at [560, 227] on span "button" at bounding box center [557, 232] width 8 height 11
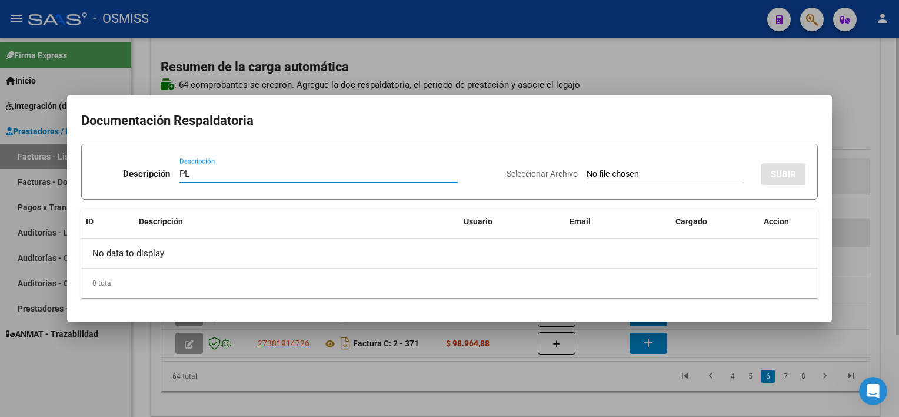
type input "PL"
click at [587, 169] on input "Seleccionar Archivo" at bounding box center [665, 174] width 156 height 11
type input "C:\fakepath\PL 2-91 SERPP R PSICOL 09.jpg"
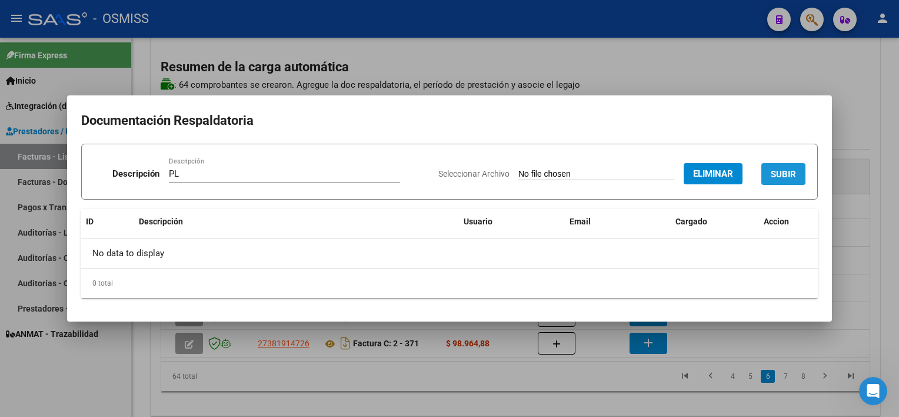
click at [786, 181] on button "SUBIR" at bounding box center [783, 174] width 44 height 22
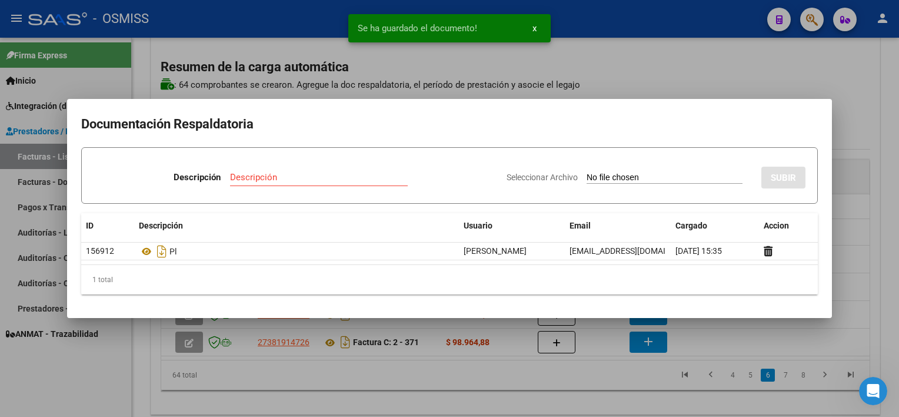
click at [597, 404] on div at bounding box center [449, 208] width 899 height 417
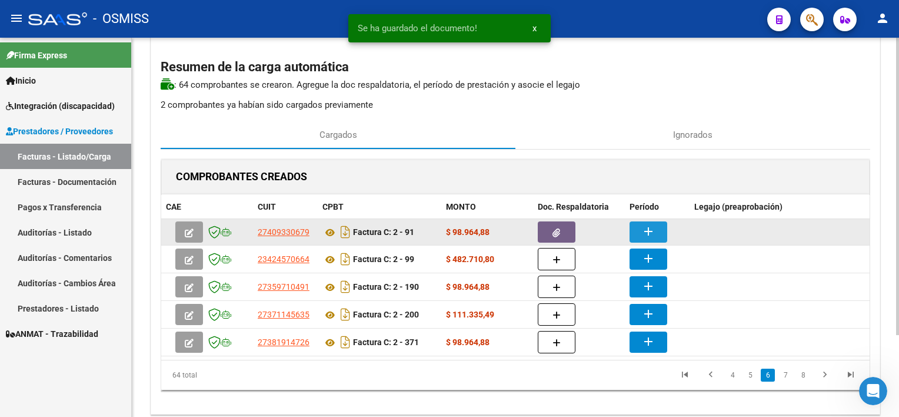
click at [645, 233] on mat-icon "add" at bounding box center [648, 231] width 14 height 14
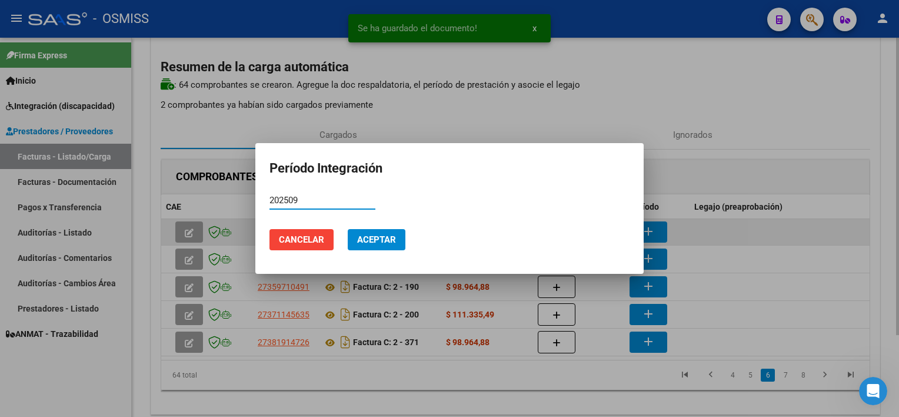
type input "202509"
click at [348, 229] on button "Aceptar" at bounding box center [377, 239] width 58 height 21
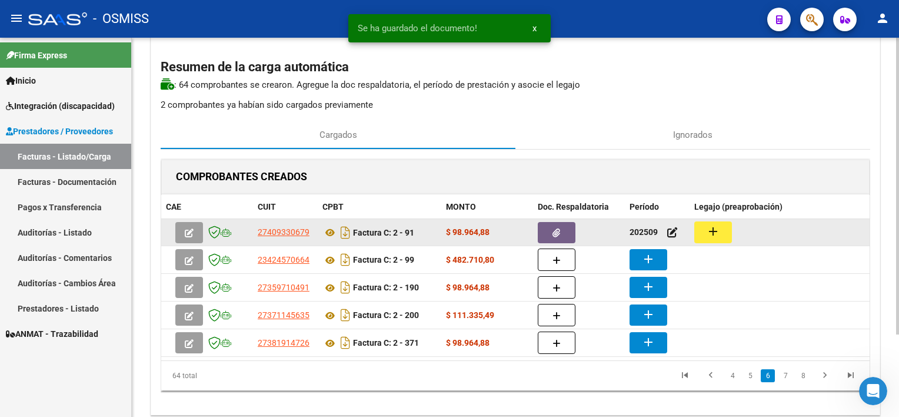
click at [732, 221] on div "add" at bounding box center [779, 232] width 171 height 22
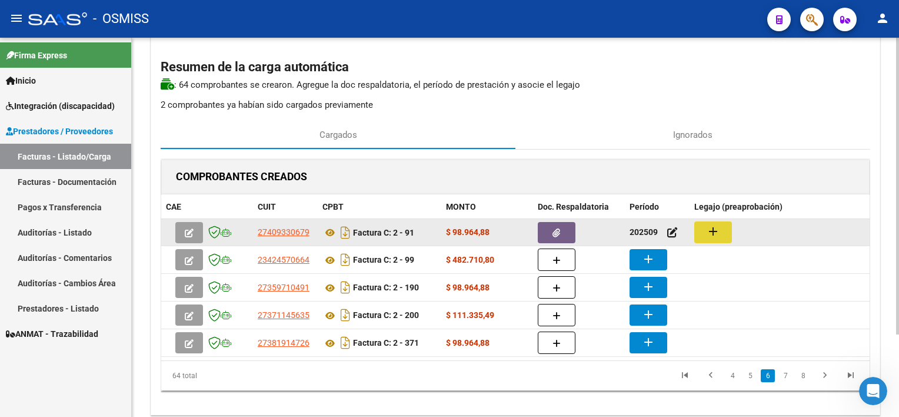
click at [720, 229] on mat-icon "add" at bounding box center [713, 231] width 14 height 14
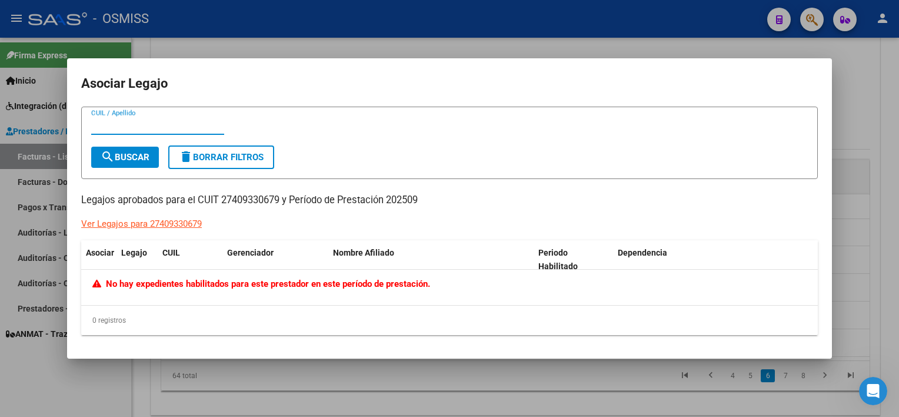
click at [878, 202] on div at bounding box center [449, 208] width 899 height 417
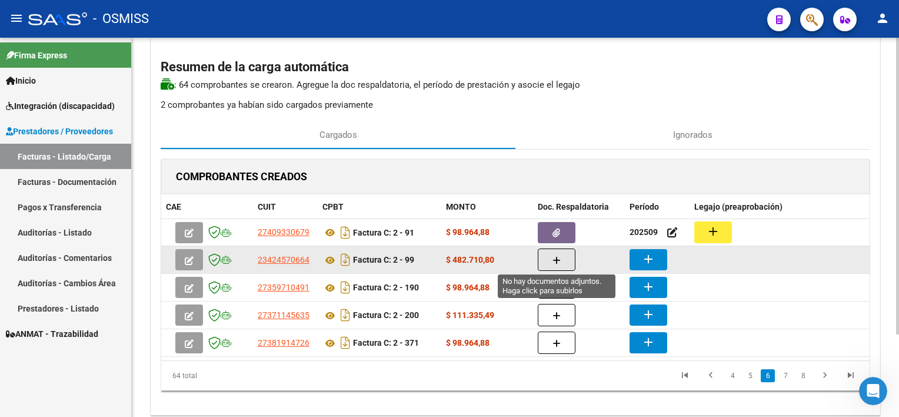
click at [561, 258] on button "button" at bounding box center [557, 259] width 38 height 22
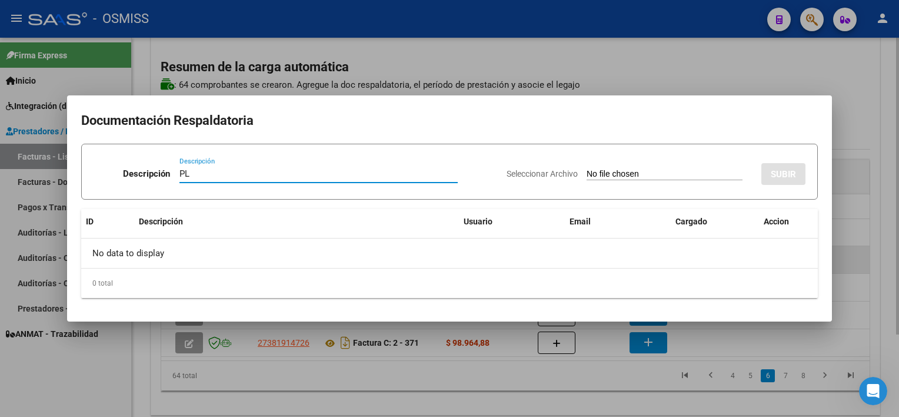
type input "PL"
click at [587, 169] on input "Seleccionar Archivo" at bounding box center [665, 174] width 156 height 11
type input "C:\fakepath\PL 2-99 [PERSON_NAME] V Transporte - (Km) - Dependencia - 1 09.pdf"
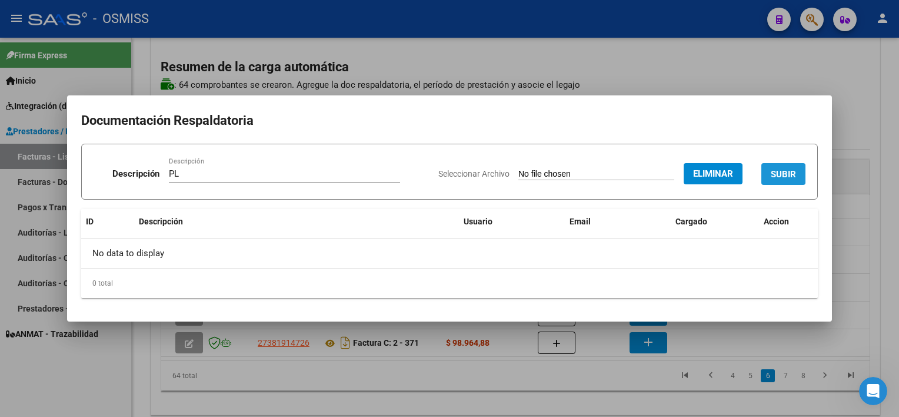
click at [784, 171] on span "SUBIR" at bounding box center [783, 174] width 25 height 11
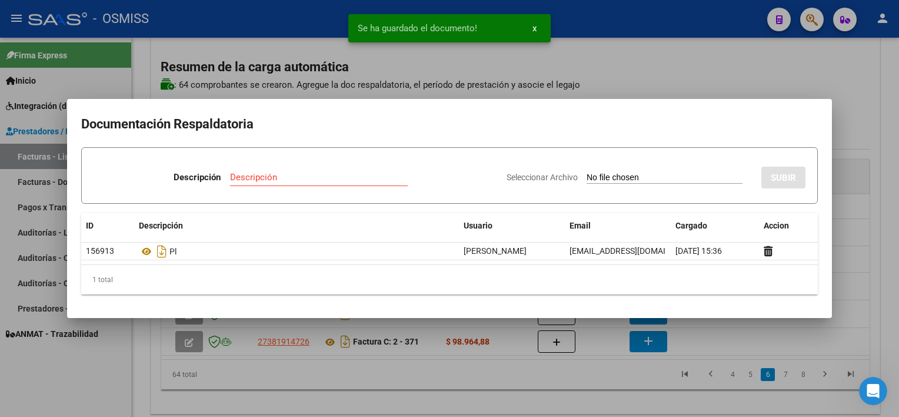
click at [695, 326] on div at bounding box center [449, 208] width 899 height 417
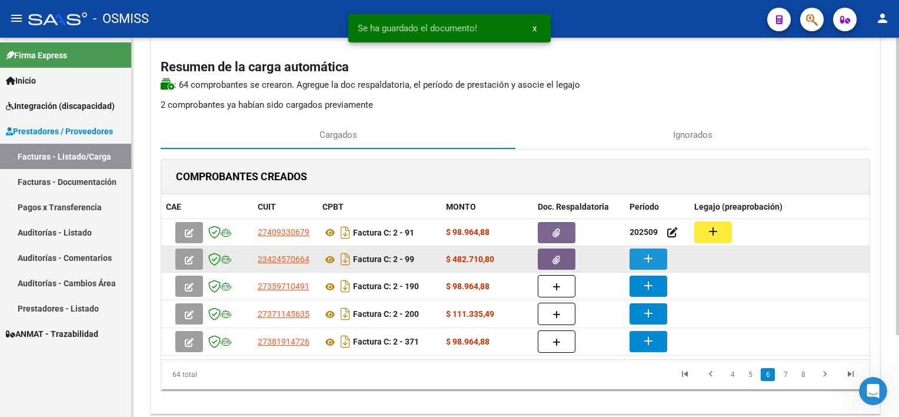
click at [653, 254] on mat-icon "add" at bounding box center [648, 258] width 14 height 14
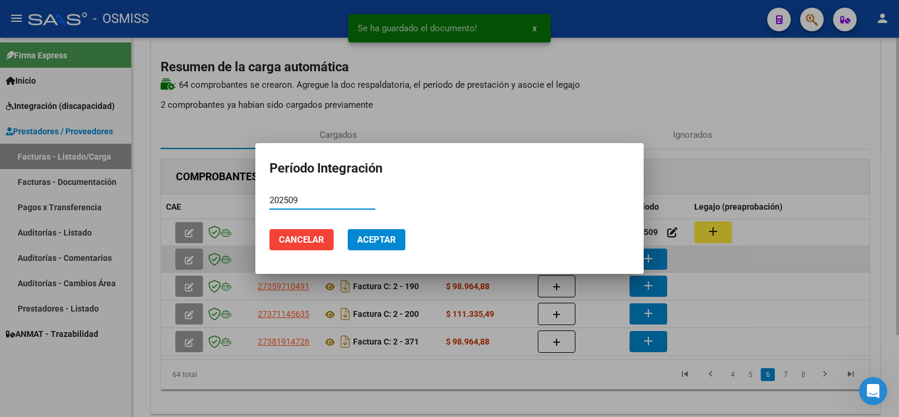
type input "202509"
click at [348, 229] on button "Aceptar" at bounding box center [377, 239] width 58 height 21
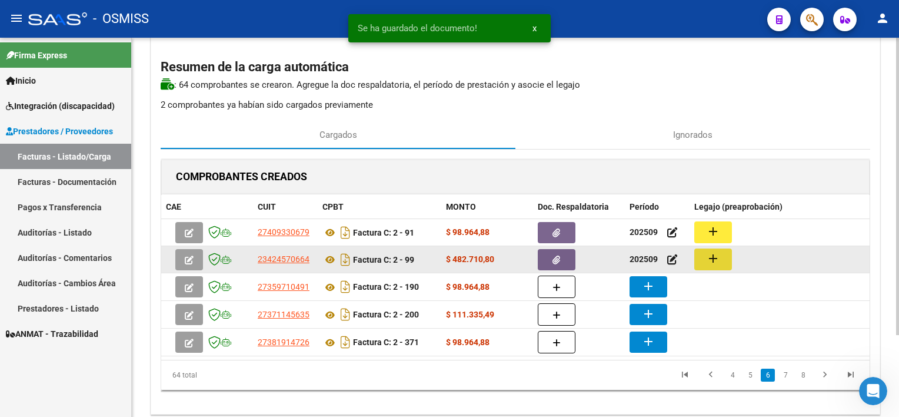
click at [707, 256] on mat-icon "add" at bounding box center [713, 258] width 14 height 14
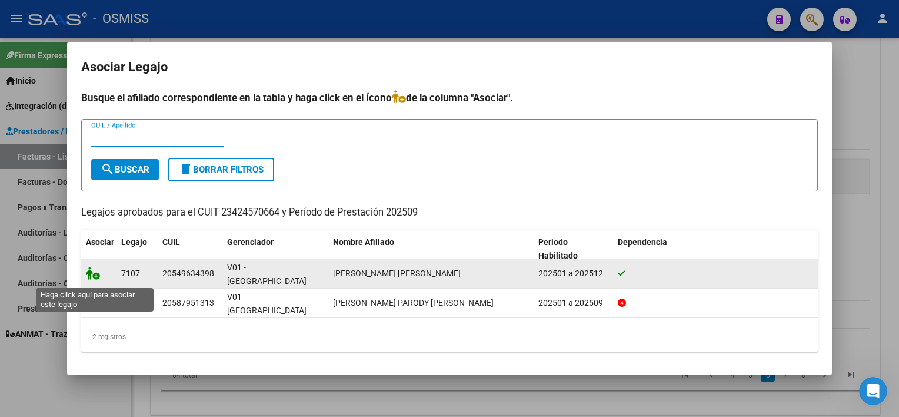
click at [92, 277] on icon at bounding box center [93, 273] width 14 height 13
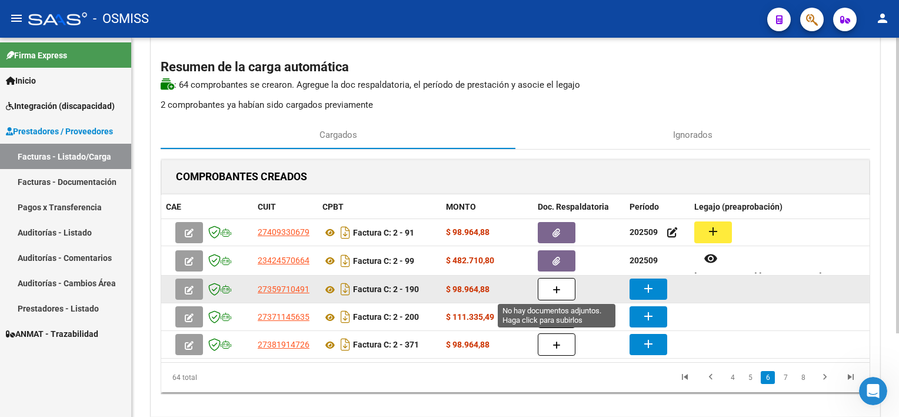
click at [553, 291] on icon "button" at bounding box center [557, 289] width 8 height 9
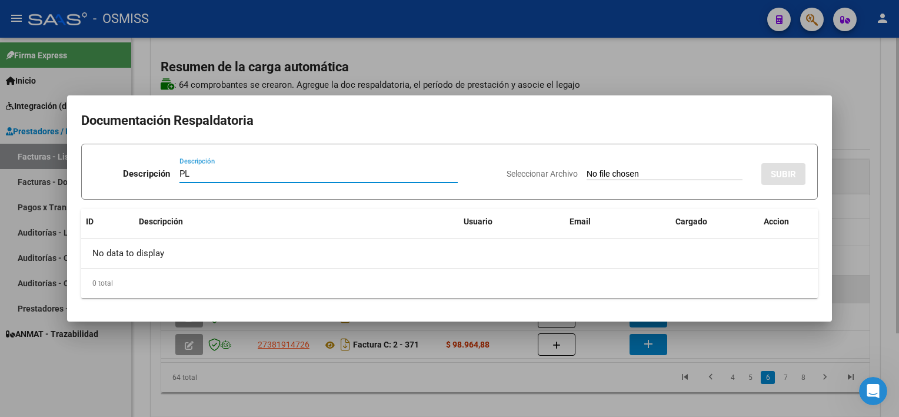
type input "PL"
click at [587, 169] on input "Seleccionar Archivo" at bounding box center [665, 174] width 156 height 11
type input "C:\fakepath\PL 2-190 [PERSON_NAME] M TO 09.jpg"
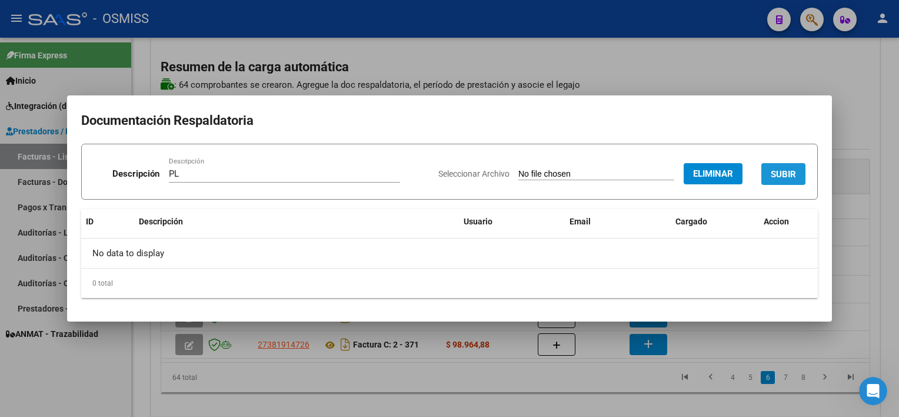
click at [790, 168] on span "SUBIR" at bounding box center [783, 173] width 25 height 11
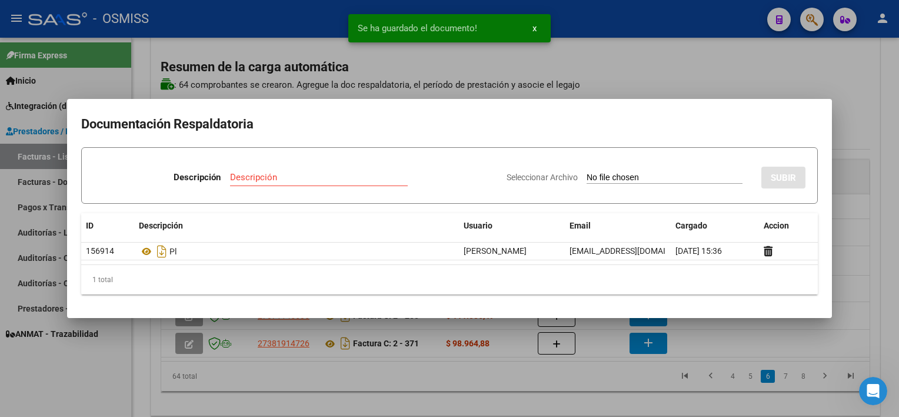
click at [610, 394] on div at bounding box center [449, 208] width 899 height 417
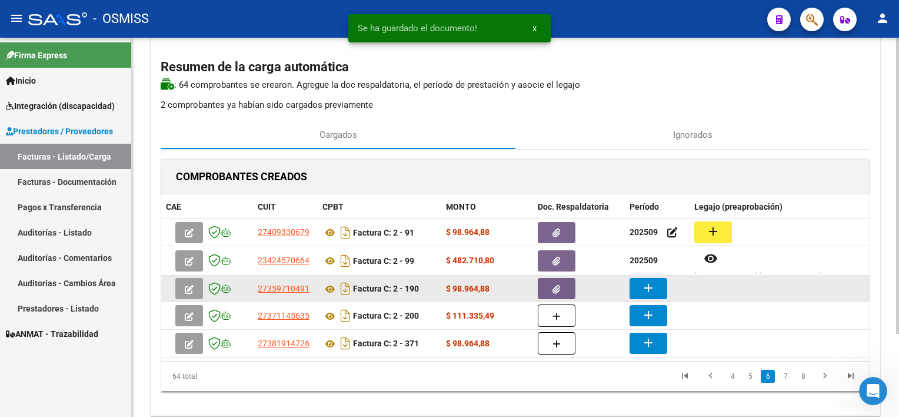
click at [647, 287] on mat-icon "add" at bounding box center [648, 288] width 14 height 14
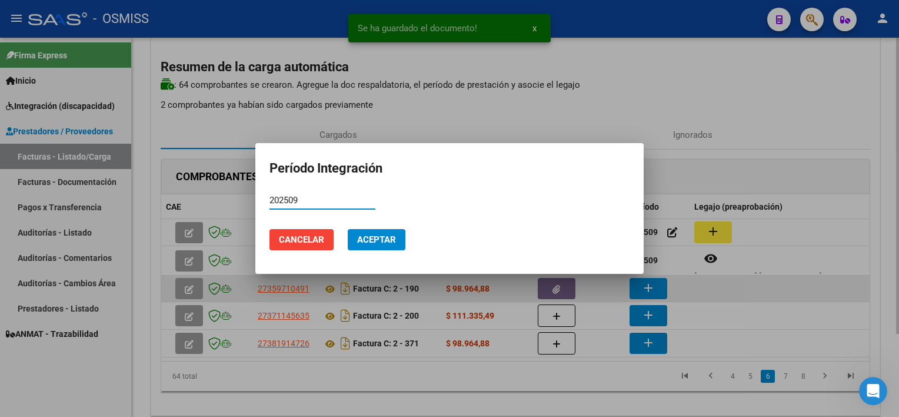
type input "202509"
click at [348, 229] on button "Aceptar" at bounding box center [377, 239] width 58 height 21
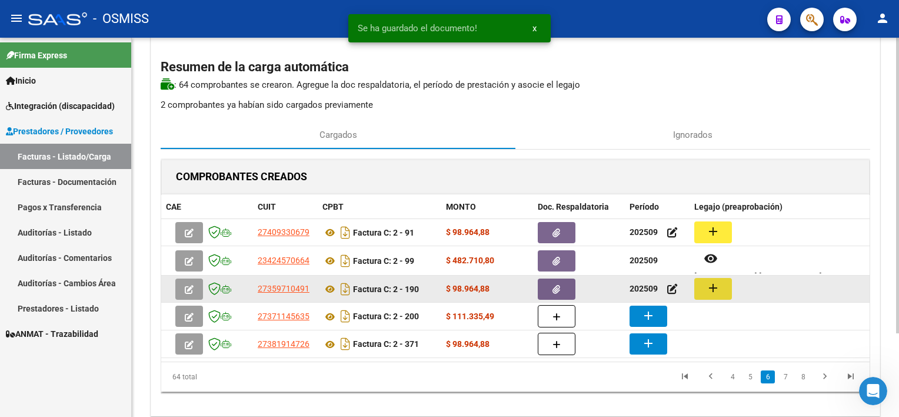
click at [722, 284] on button "add" at bounding box center [713, 289] width 38 height 22
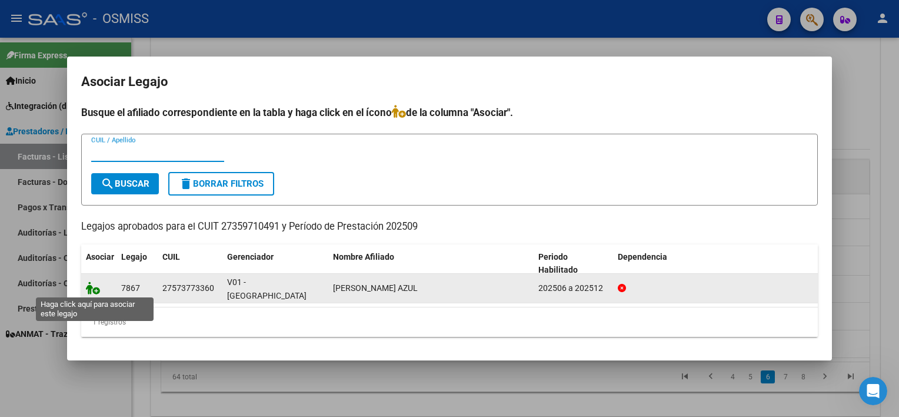
click at [99, 284] on icon at bounding box center [93, 287] width 14 height 13
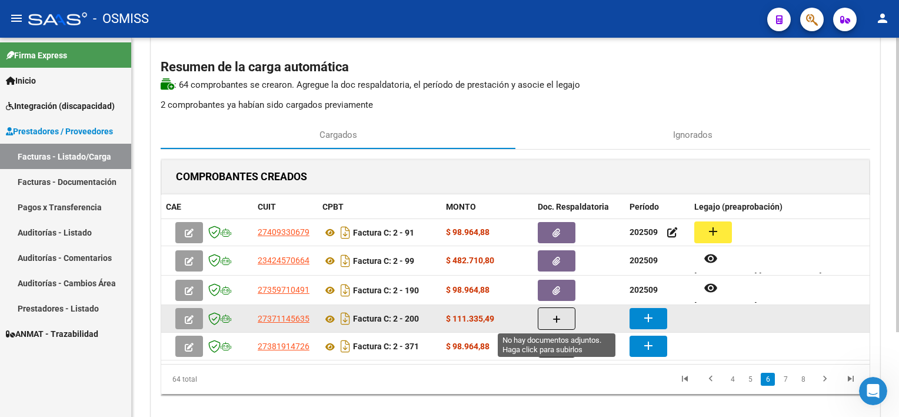
click at [551, 318] on button "button" at bounding box center [557, 318] width 38 height 22
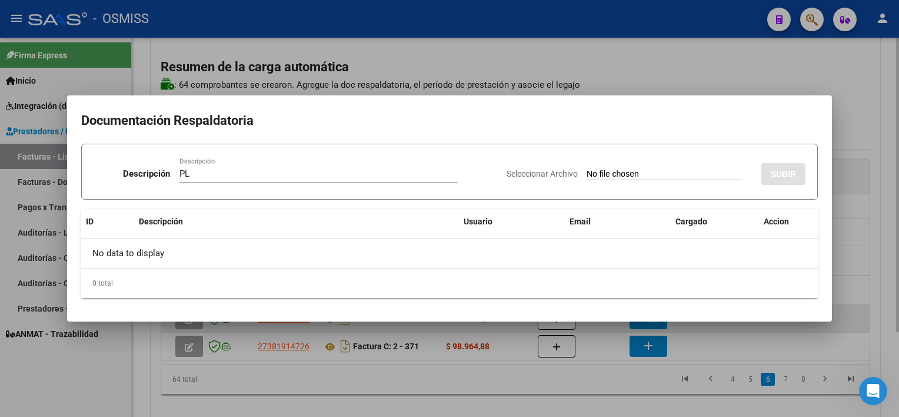
click at [587, 169] on input "Seleccionar Archivo" at bounding box center [665, 174] width 156 height 11
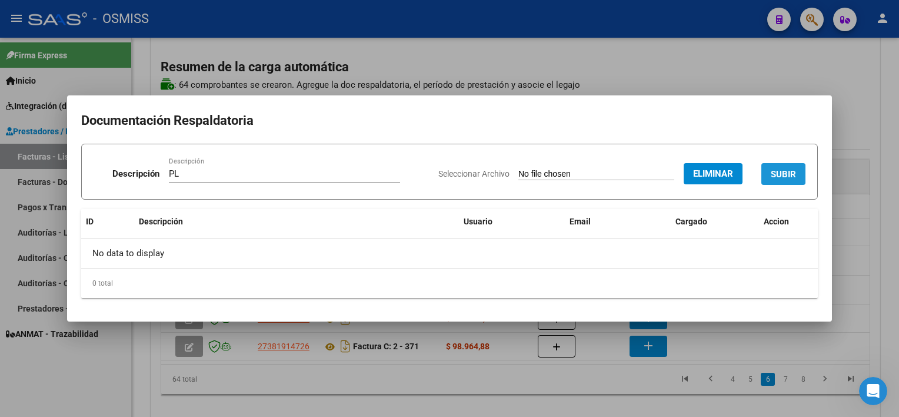
click at [791, 171] on span "SUBIR" at bounding box center [783, 174] width 25 height 11
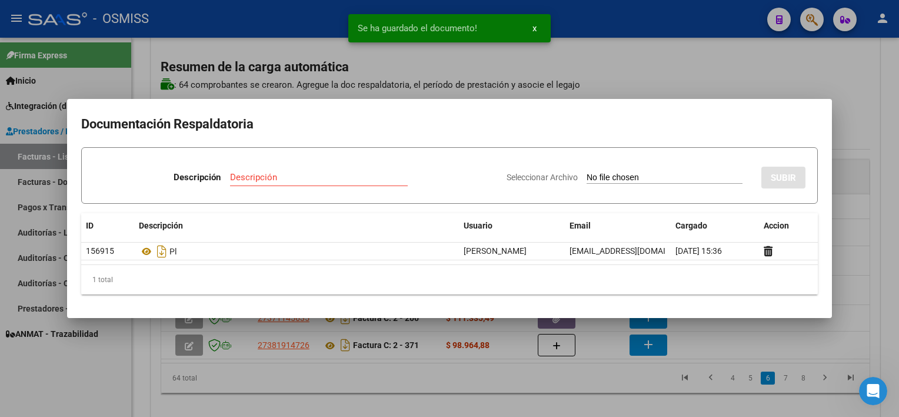
click at [621, 391] on div at bounding box center [449, 208] width 899 height 417
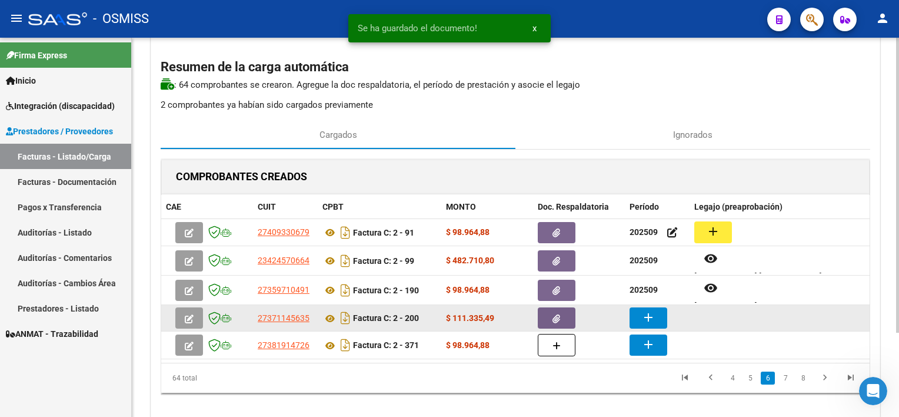
click at [650, 317] on mat-icon "add" at bounding box center [648, 317] width 14 height 14
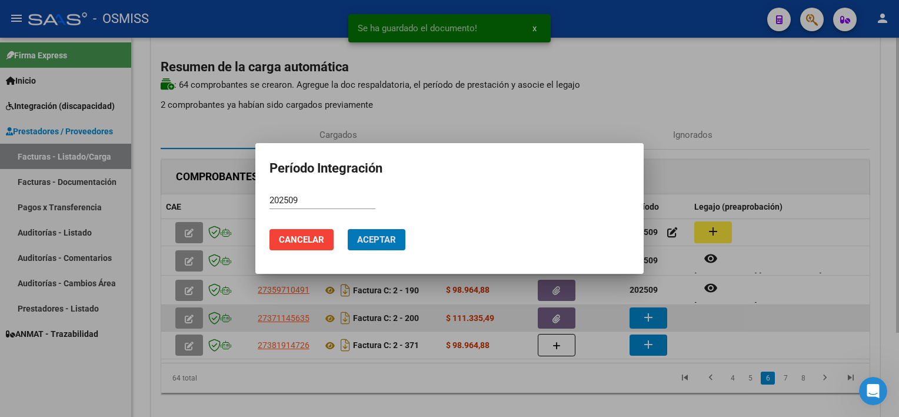
click at [348, 229] on button "Aceptar" at bounding box center [377, 239] width 58 height 21
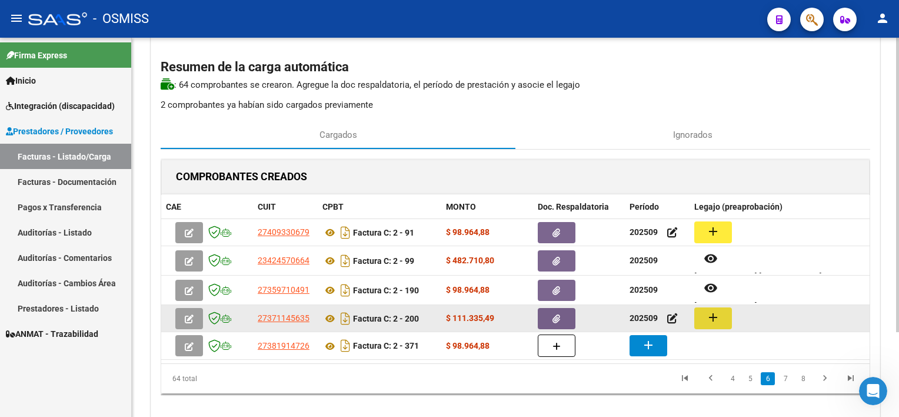
click at [720, 311] on button "add" at bounding box center [713, 318] width 38 height 22
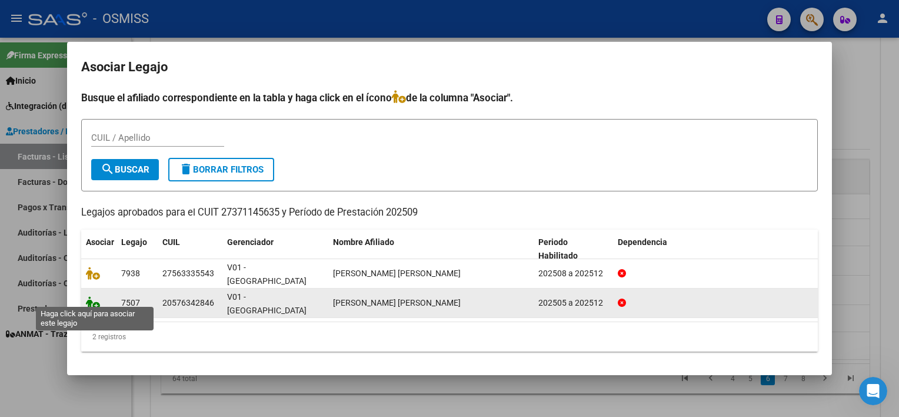
click at [95, 296] on icon at bounding box center [93, 302] width 14 height 13
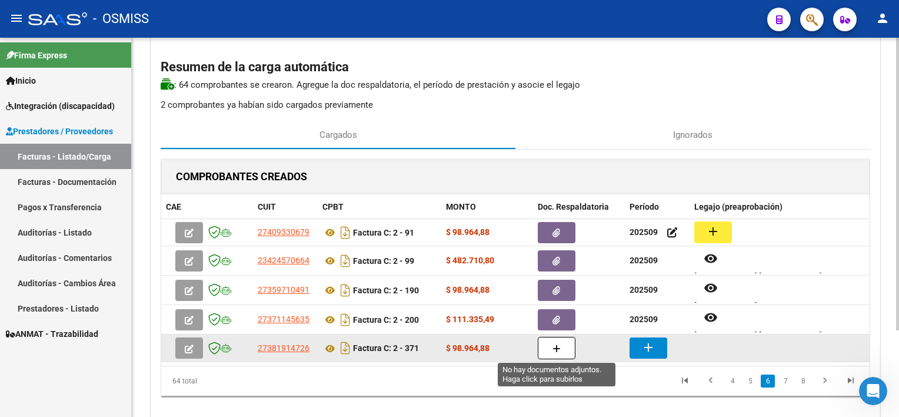
click at [557, 344] on icon "button" at bounding box center [557, 348] width 8 height 9
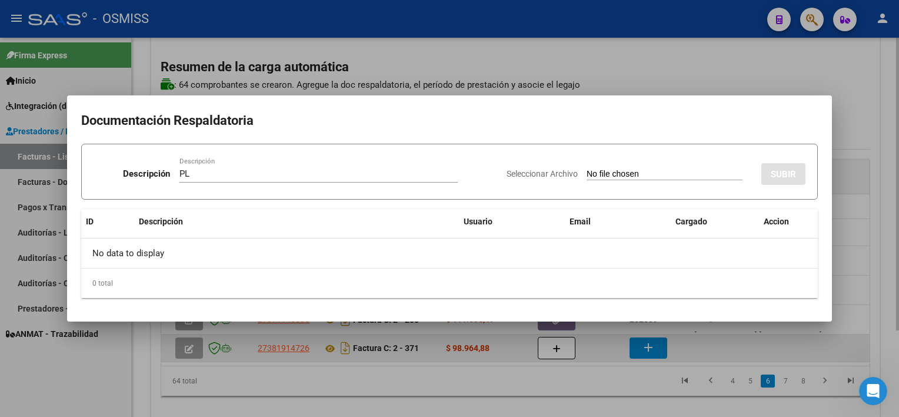
click at [587, 169] on input "Seleccionar Archivo" at bounding box center [665, 174] width 156 height 11
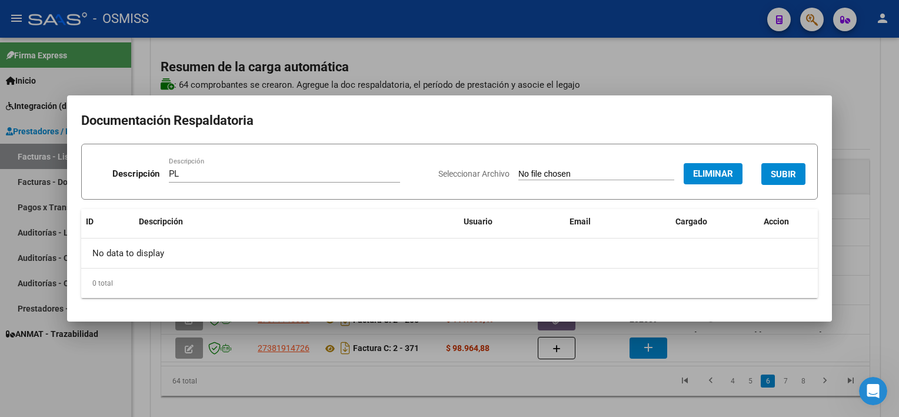
click at [791, 171] on span "SUBIR" at bounding box center [783, 174] width 25 height 11
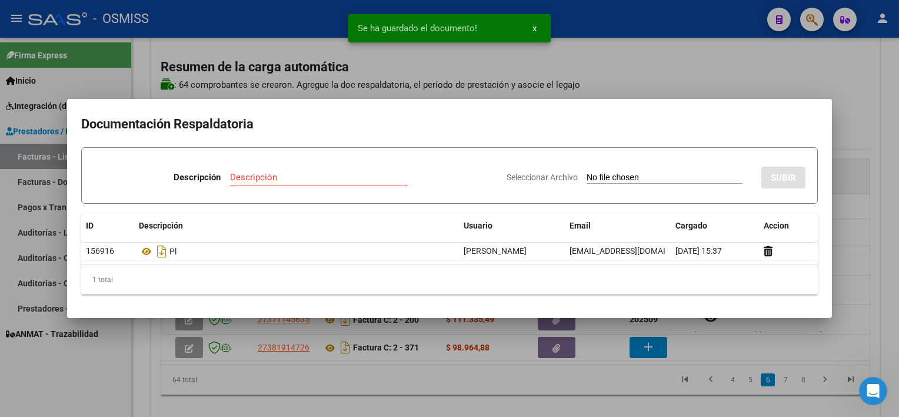
click at [695, 338] on div at bounding box center [449, 208] width 899 height 417
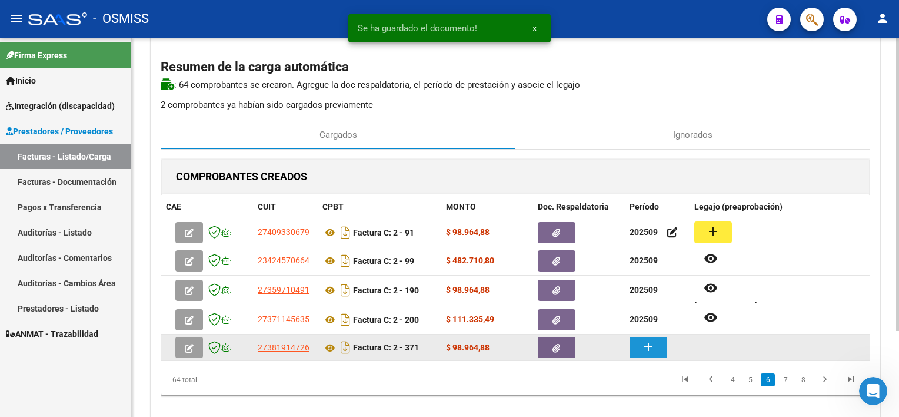
click at [658, 350] on button "add" at bounding box center [649, 347] width 38 height 21
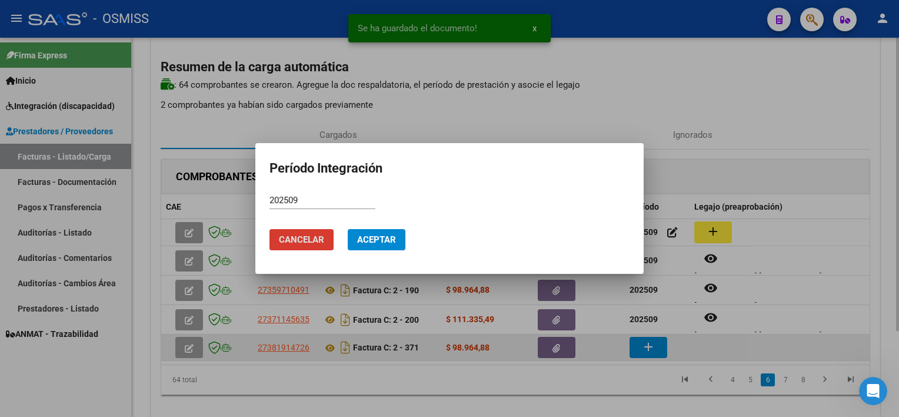
click at [348, 229] on button "Aceptar" at bounding box center [377, 239] width 58 height 21
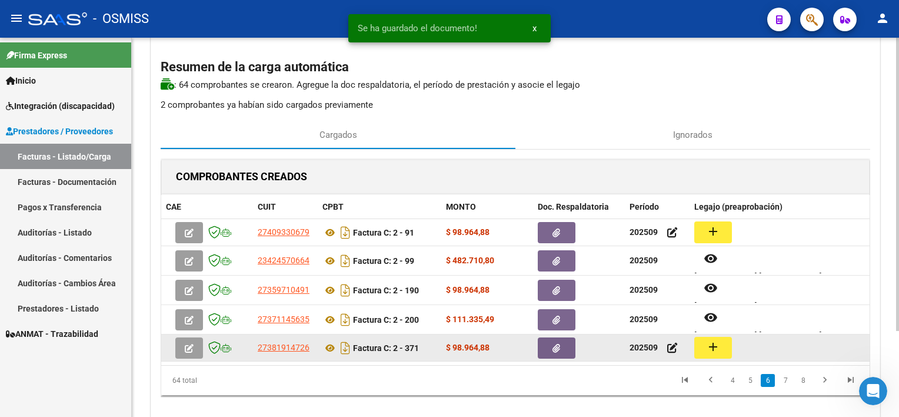
click at [709, 347] on mat-icon "add" at bounding box center [713, 347] width 14 height 14
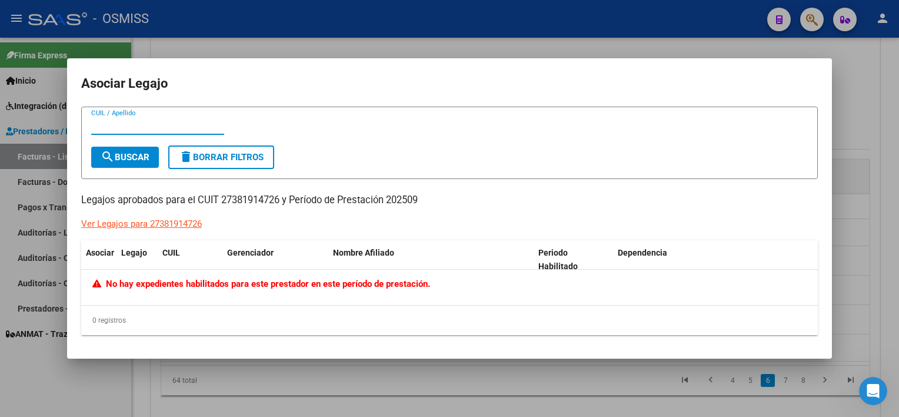
click at [367, 368] on div at bounding box center [449, 208] width 899 height 417
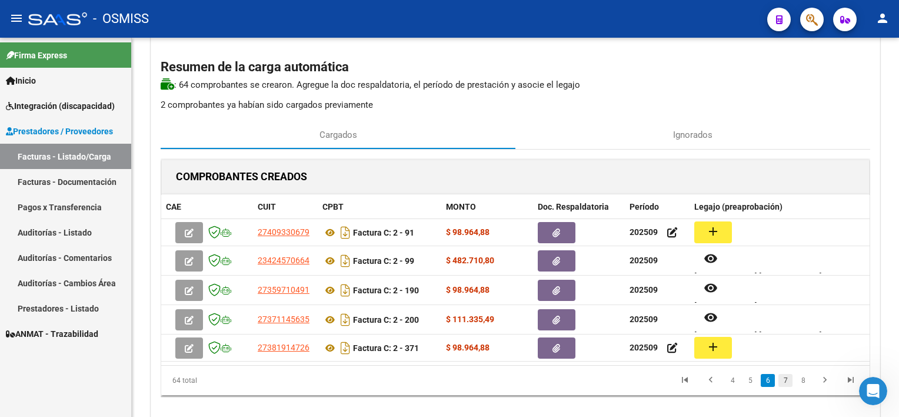
click at [784, 381] on link "7" at bounding box center [785, 380] width 14 height 13
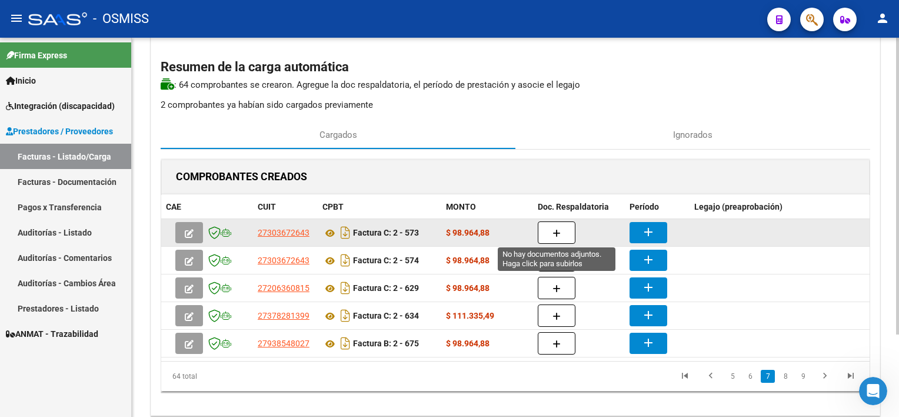
click at [557, 233] on icon "button" at bounding box center [557, 233] width 8 height 9
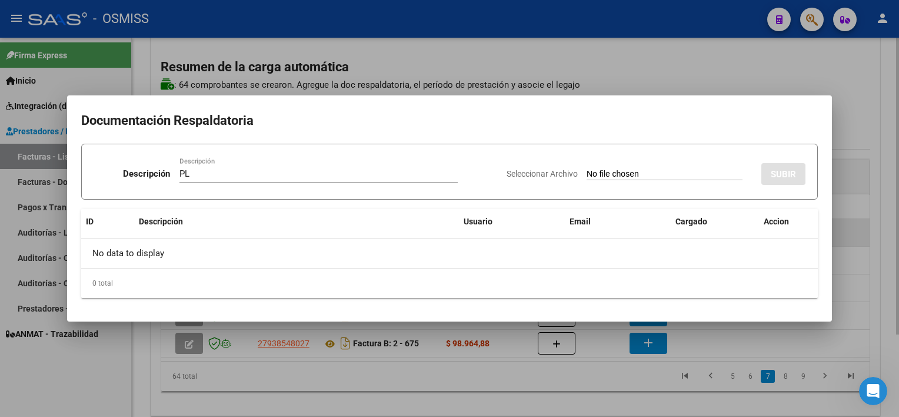
click at [587, 169] on input "Seleccionar Archivo" at bounding box center [665, 174] width 156 height 11
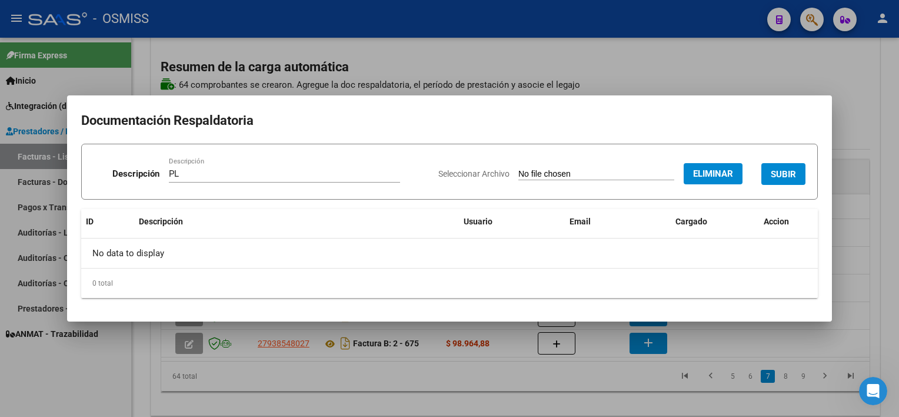
click at [784, 172] on span "SUBIR" at bounding box center [783, 174] width 25 height 11
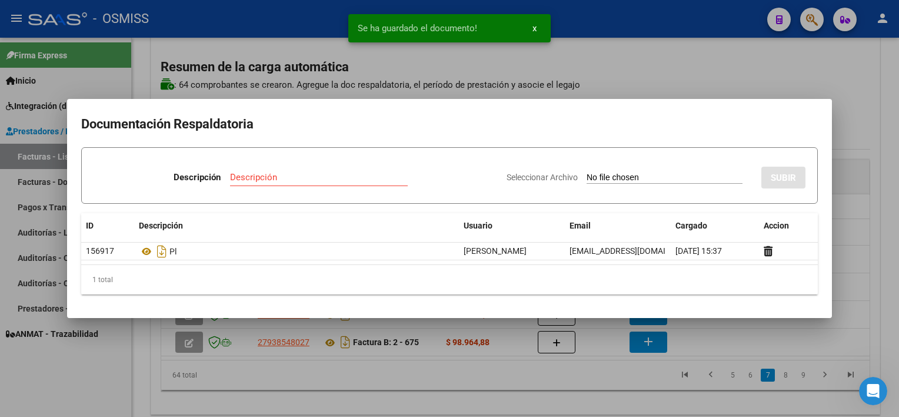
click at [607, 391] on div at bounding box center [449, 208] width 899 height 417
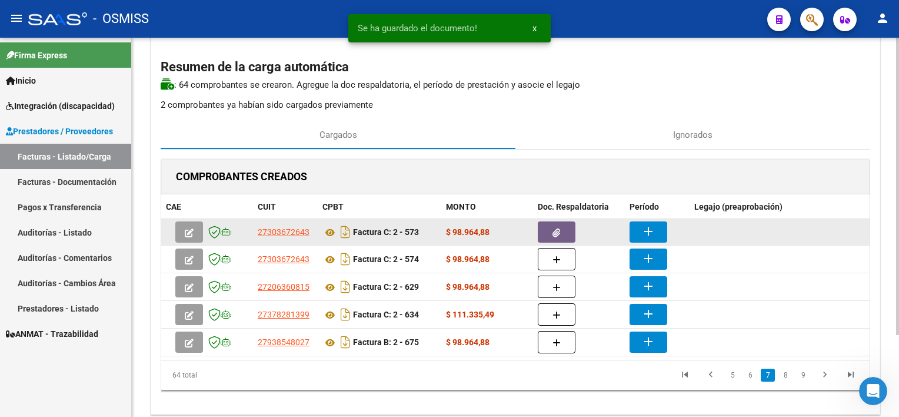
click at [645, 228] on mat-icon "add" at bounding box center [648, 231] width 14 height 14
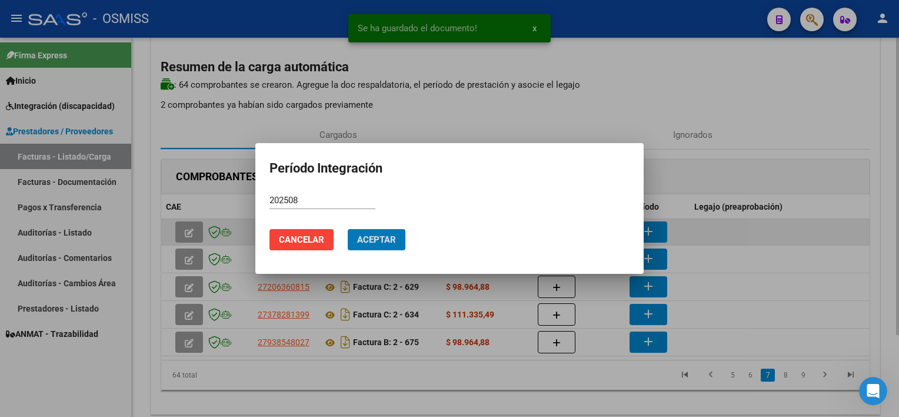
click at [348, 229] on button "Aceptar" at bounding box center [377, 239] width 58 height 21
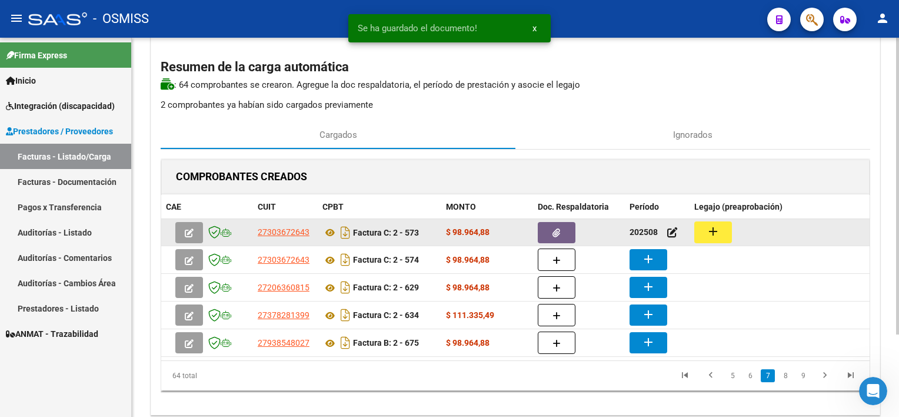
click at [703, 219] on datatable-body-cell "add" at bounding box center [780, 232] width 180 height 26
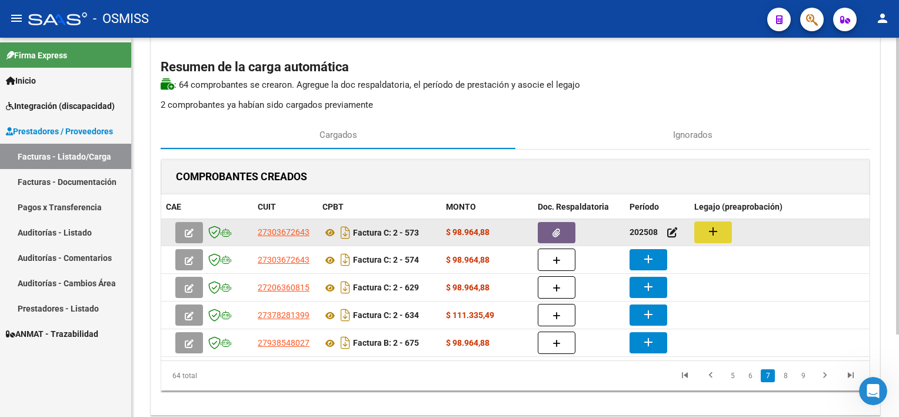
click at [706, 224] on mat-icon "add" at bounding box center [713, 231] width 14 height 14
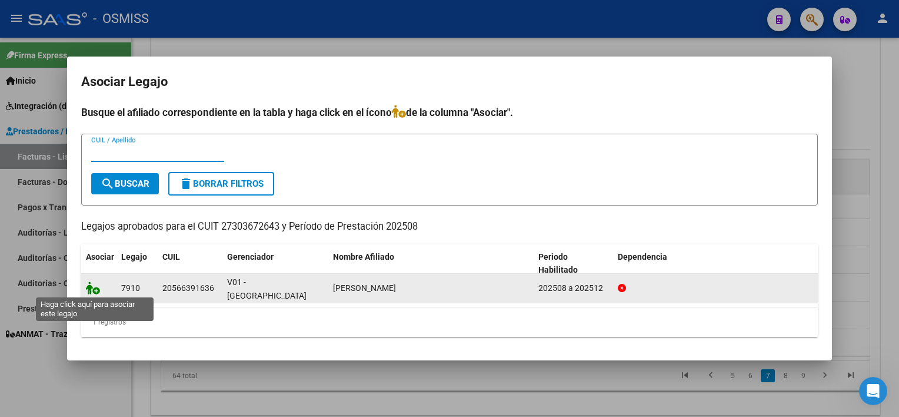
click at [92, 288] on icon at bounding box center [93, 287] width 14 height 13
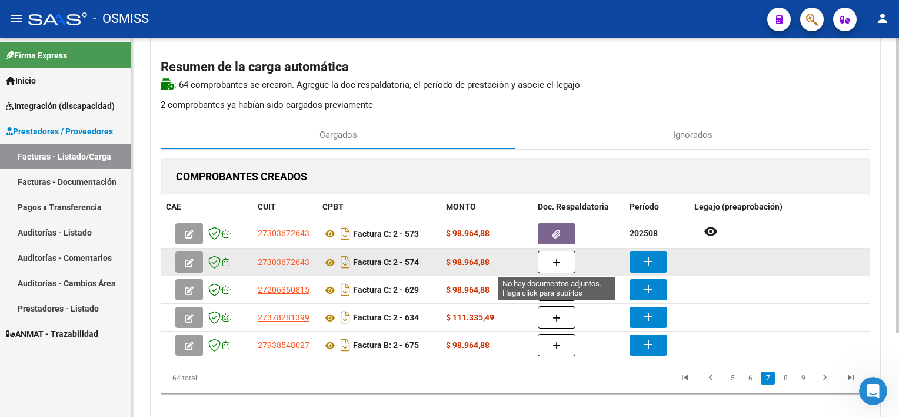
click at [558, 263] on icon "button" at bounding box center [557, 262] width 8 height 9
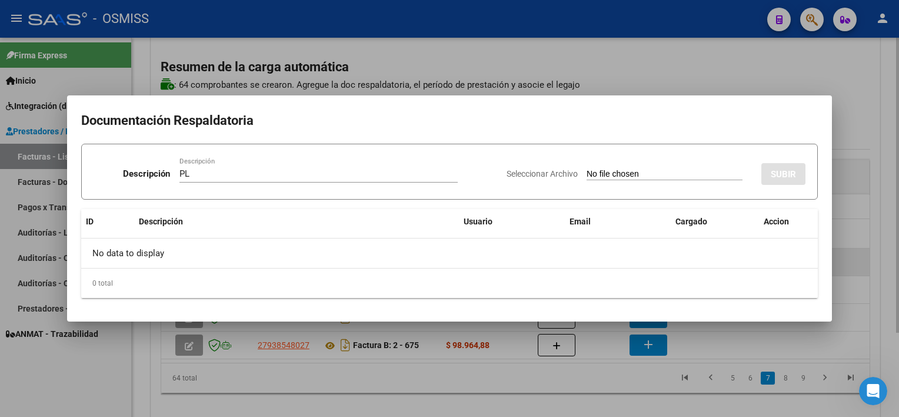
click at [587, 169] on input "Seleccionar Archivo" at bounding box center [665, 174] width 156 height 11
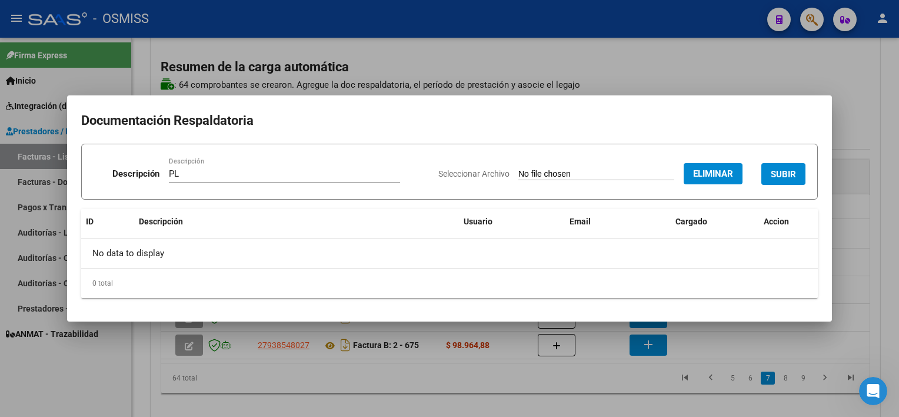
click at [788, 171] on span "SUBIR" at bounding box center [783, 174] width 25 height 11
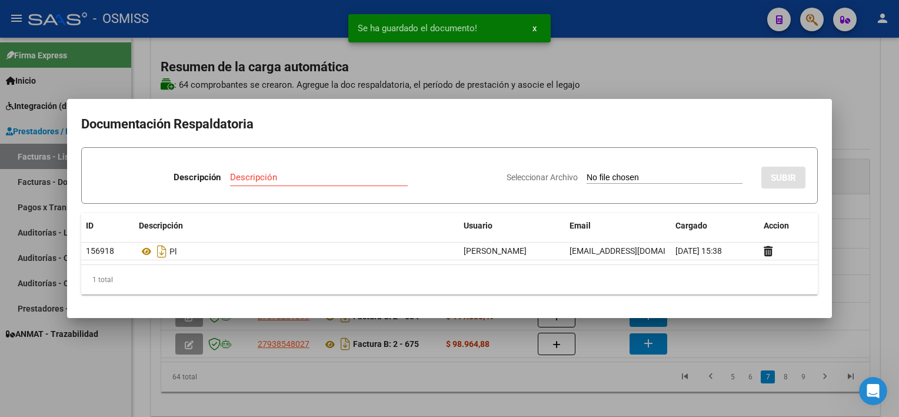
click at [626, 386] on div at bounding box center [449, 208] width 899 height 417
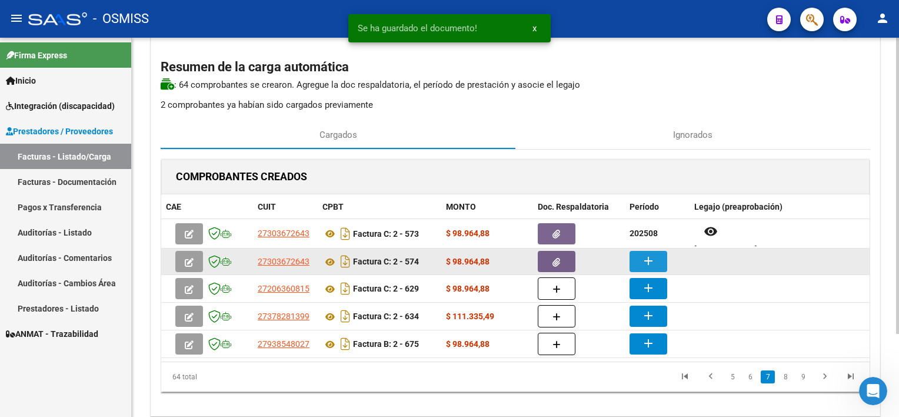
click at [645, 257] on mat-icon "add" at bounding box center [648, 261] width 14 height 14
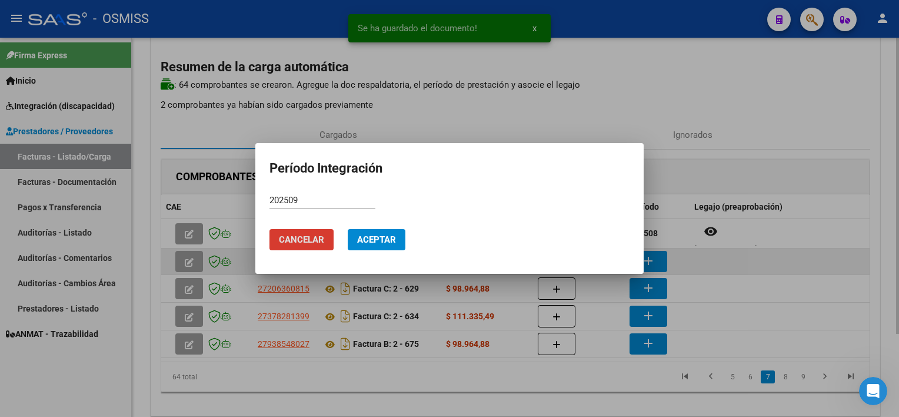
click at [348, 229] on button "Aceptar" at bounding box center [377, 239] width 58 height 21
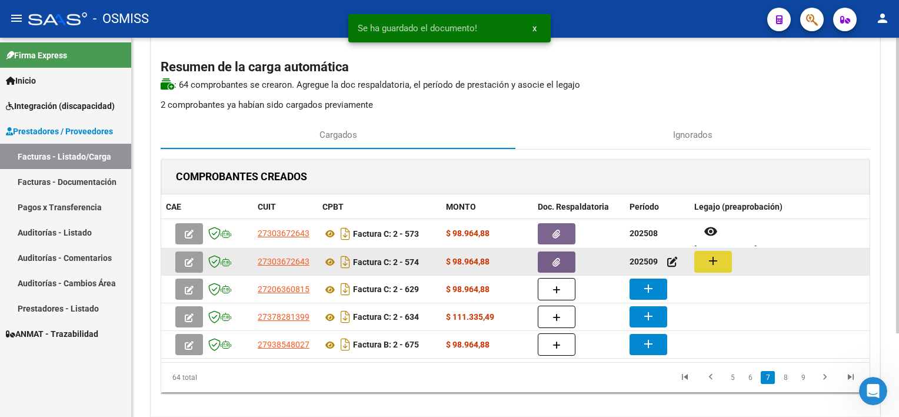
click at [708, 256] on mat-icon "add" at bounding box center [713, 261] width 14 height 14
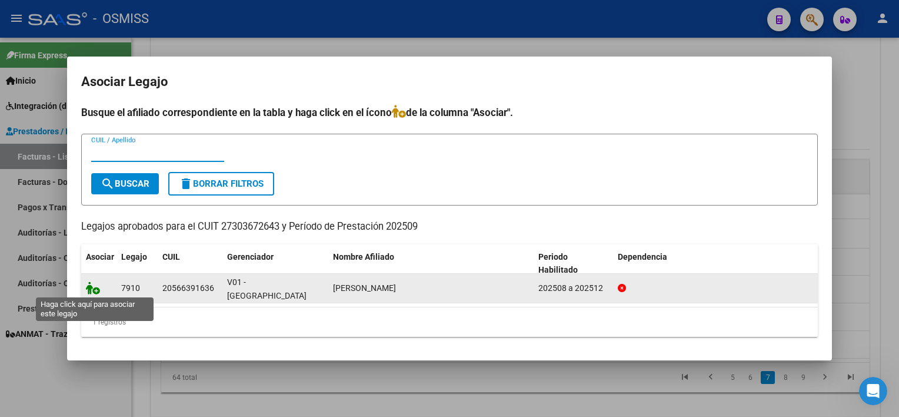
click at [92, 288] on icon at bounding box center [93, 287] width 14 height 13
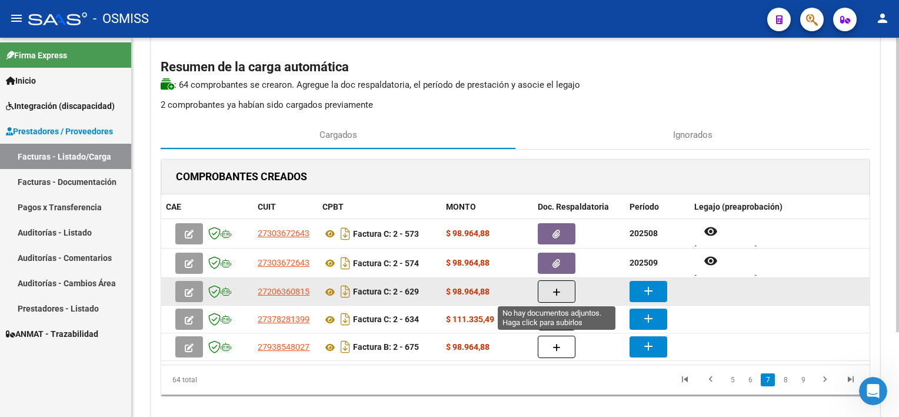
click at [559, 289] on icon "button" at bounding box center [557, 292] width 8 height 9
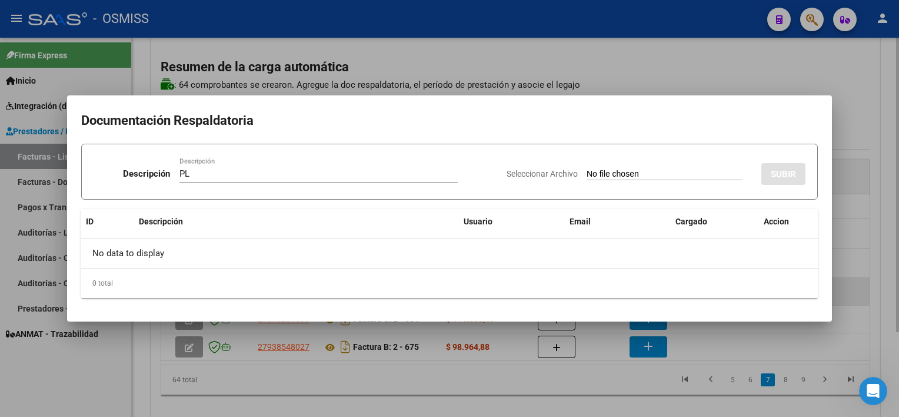
click at [587, 169] on input "Seleccionar Archivo" at bounding box center [665, 174] width 156 height 11
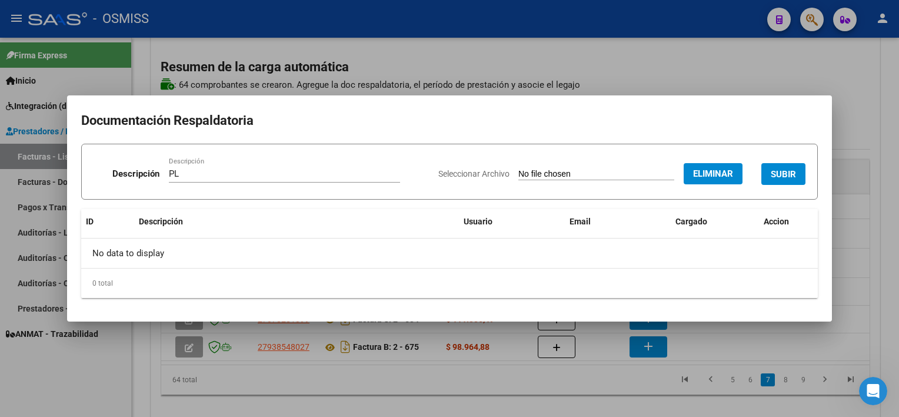
click at [786, 175] on span "SUBIR" at bounding box center [783, 174] width 25 height 11
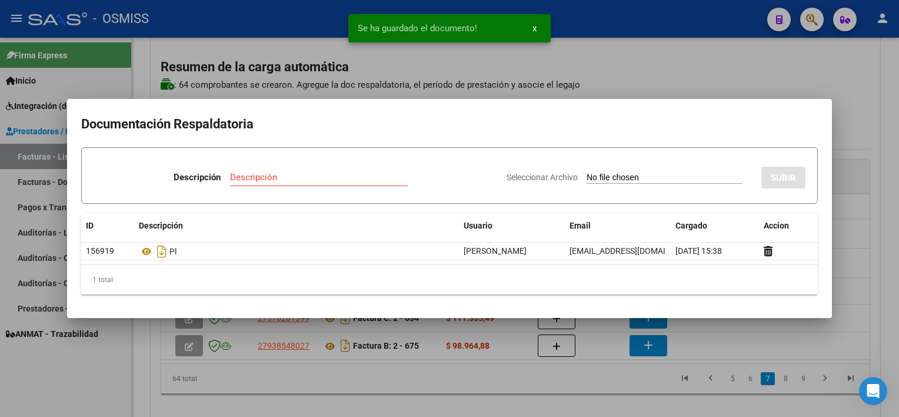
click at [595, 388] on div at bounding box center [449, 208] width 899 height 417
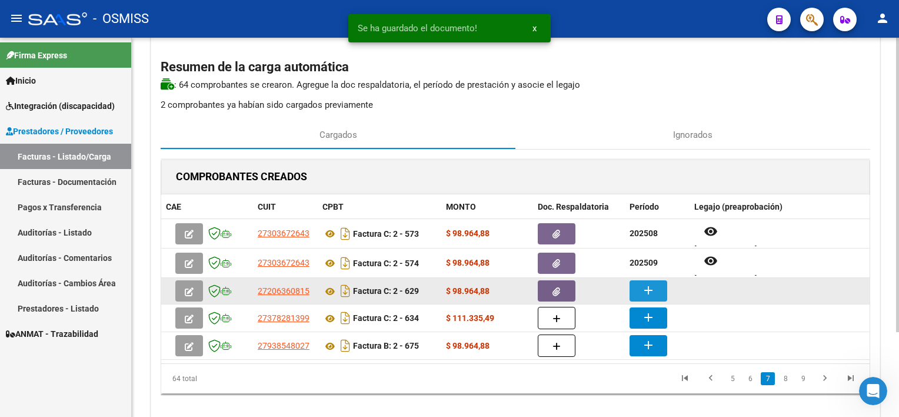
click at [642, 288] on mat-icon "add" at bounding box center [648, 290] width 14 height 14
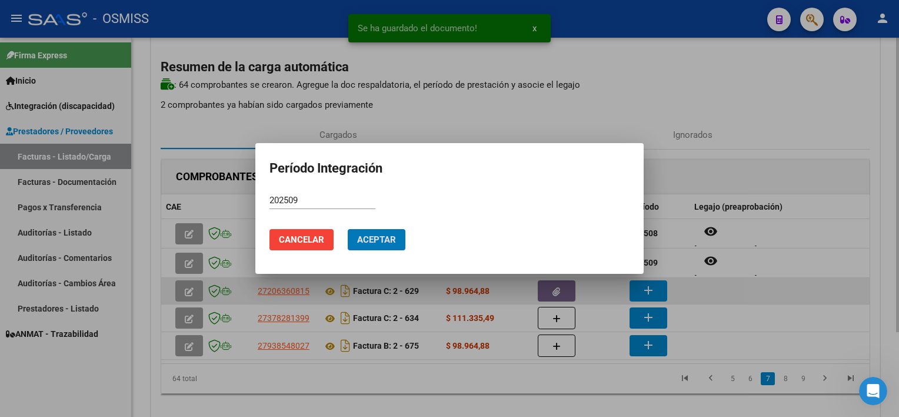
click at [348, 229] on button "Aceptar" at bounding box center [377, 239] width 58 height 21
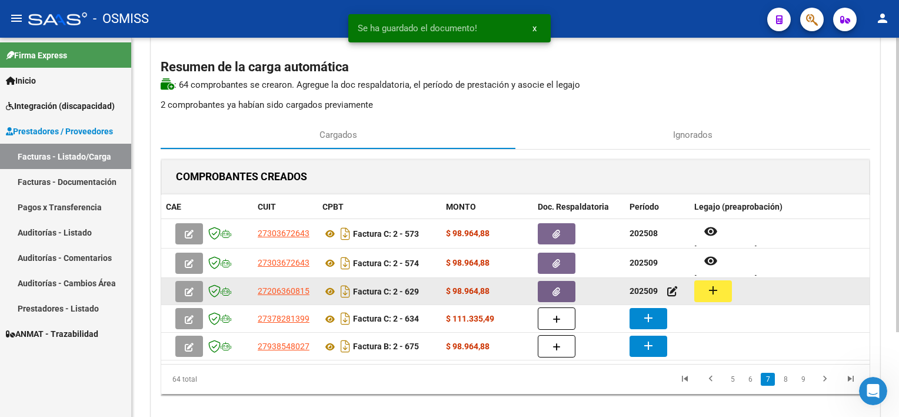
click at [706, 287] on mat-icon "add" at bounding box center [713, 290] width 14 height 14
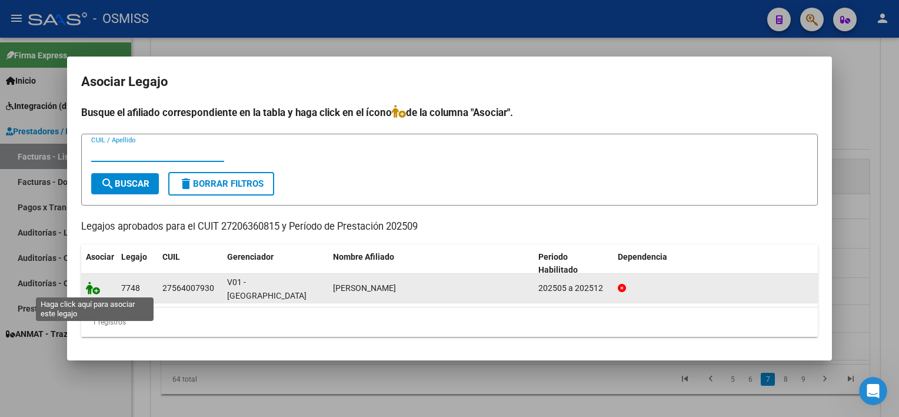
click at [89, 285] on icon at bounding box center [93, 287] width 14 height 13
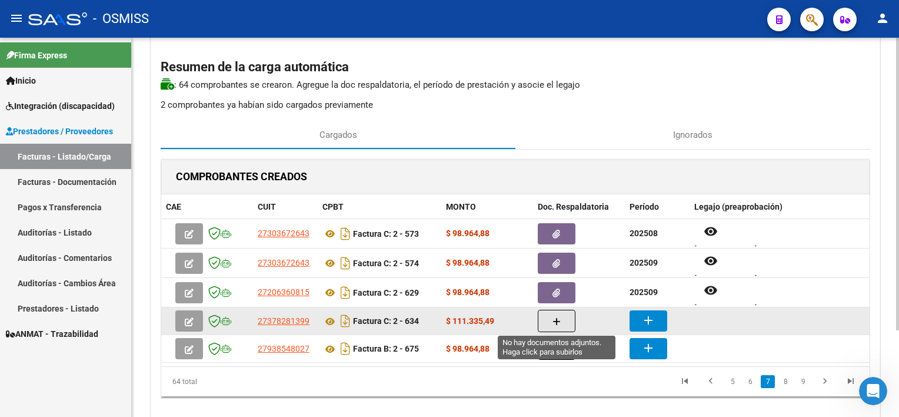
click at [553, 321] on icon "button" at bounding box center [557, 321] width 8 height 9
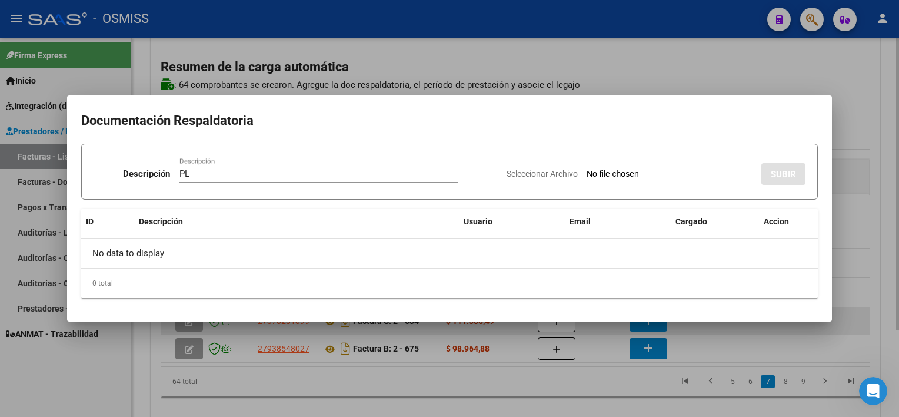
click at [587, 169] on input "Seleccionar Archivo" at bounding box center [665, 174] width 156 height 11
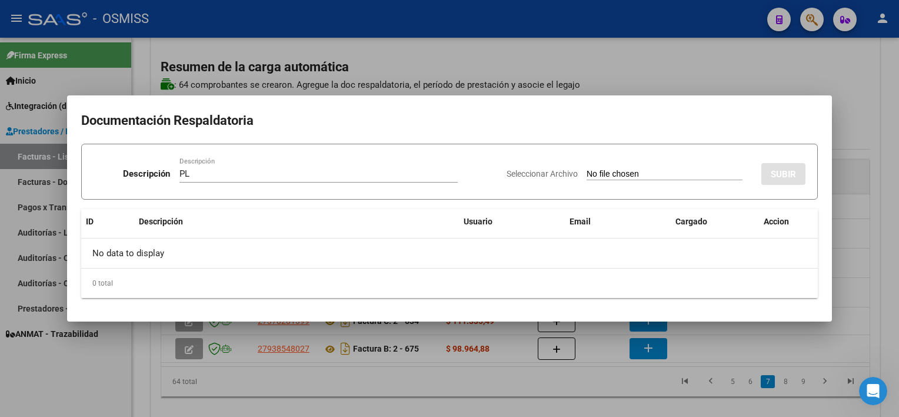
click at [673, 398] on div at bounding box center [449, 208] width 899 height 417
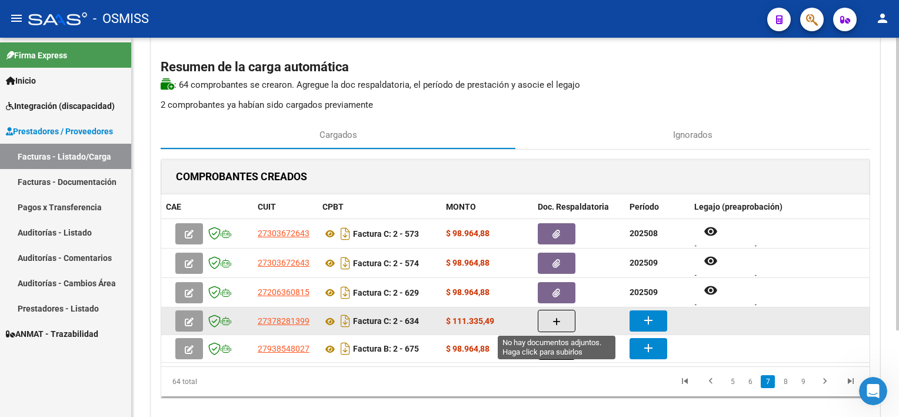
click at [563, 317] on button "button" at bounding box center [557, 320] width 38 height 22
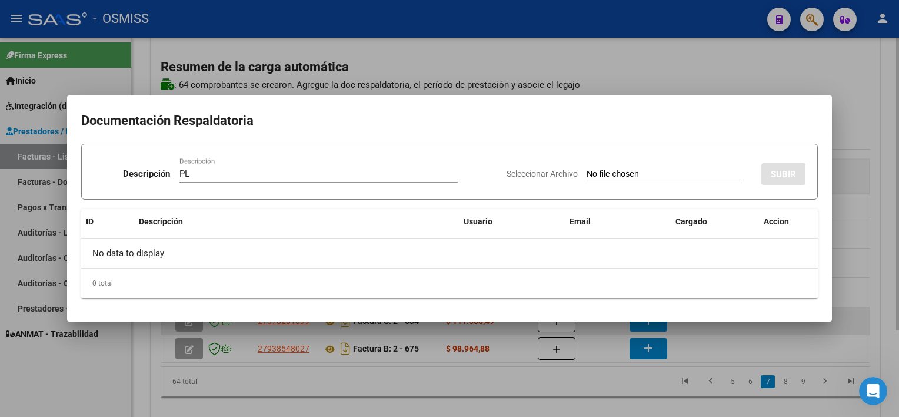
click at [587, 169] on input "Seleccionar Archivo" at bounding box center [665, 174] width 156 height 11
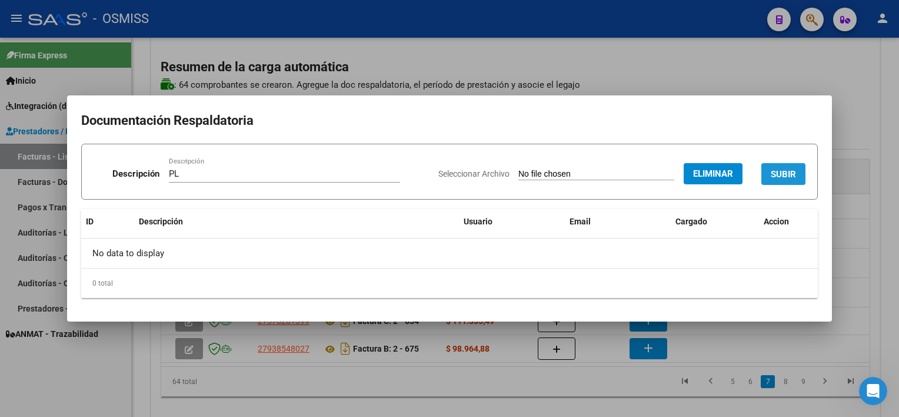
click at [797, 174] on button "SUBIR" at bounding box center [783, 174] width 44 height 22
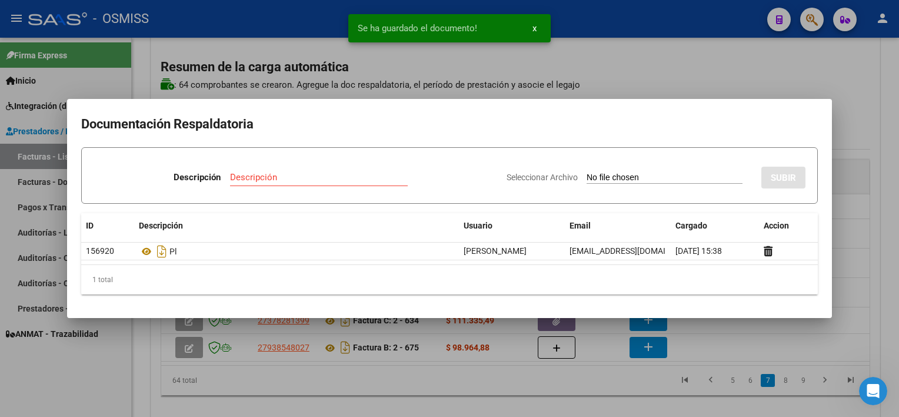
click at [452, 398] on div at bounding box center [449, 208] width 899 height 417
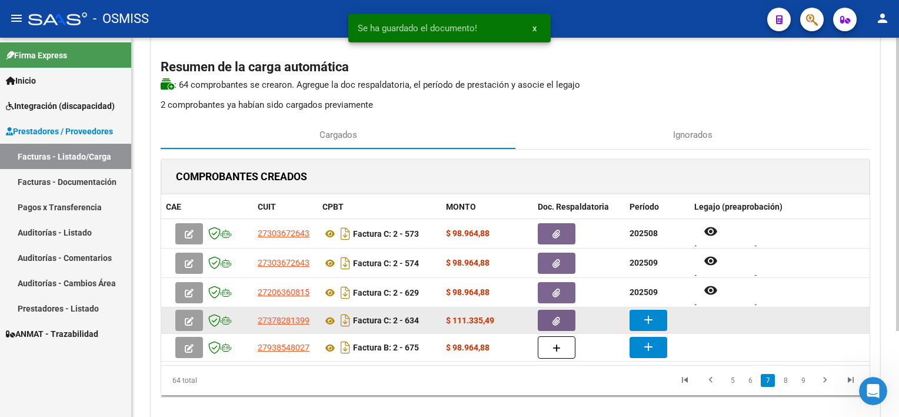
click at [641, 322] on mat-icon "add" at bounding box center [648, 319] width 14 height 14
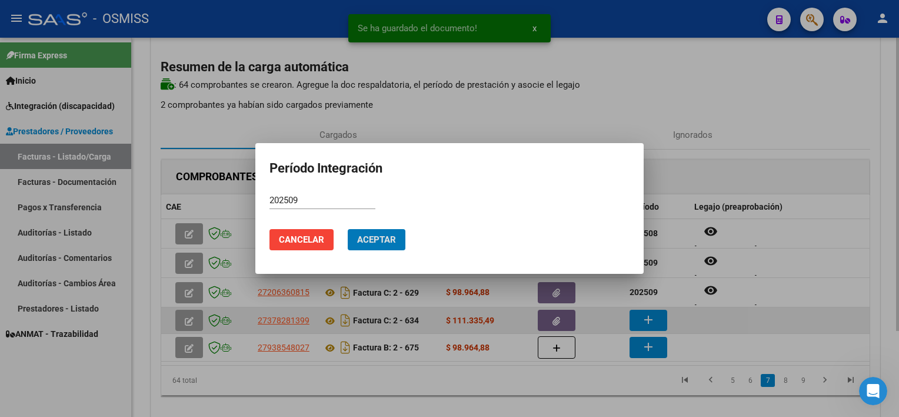
click at [348, 229] on button "Aceptar" at bounding box center [377, 239] width 58 height 21
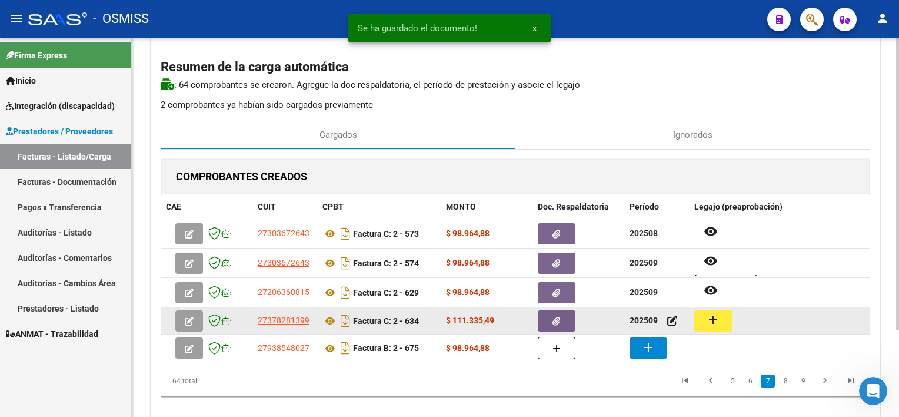
click at [701, 315] on button "add" at bounding box center [713, 320] width 38 height 22
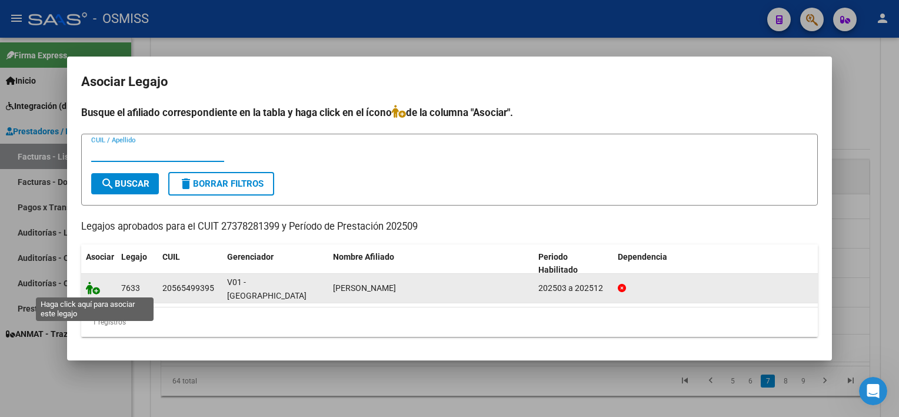
click at [90, 282] on icon at bounding box center [93, 287] width 14 height 13
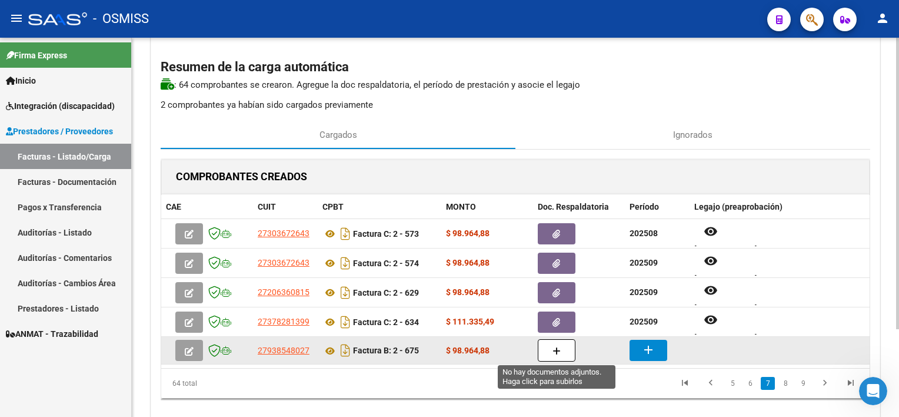
click at [553, 354] on icon "button" at bounding box center [557, 351] width 8 height 9
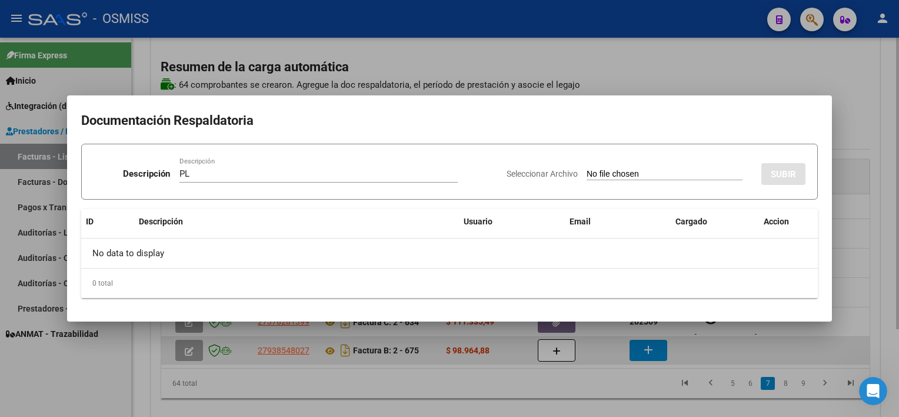
click at [587, 169] on input "Seleccionar Archivo" at bounding box center [665, 174] width 156 height 11
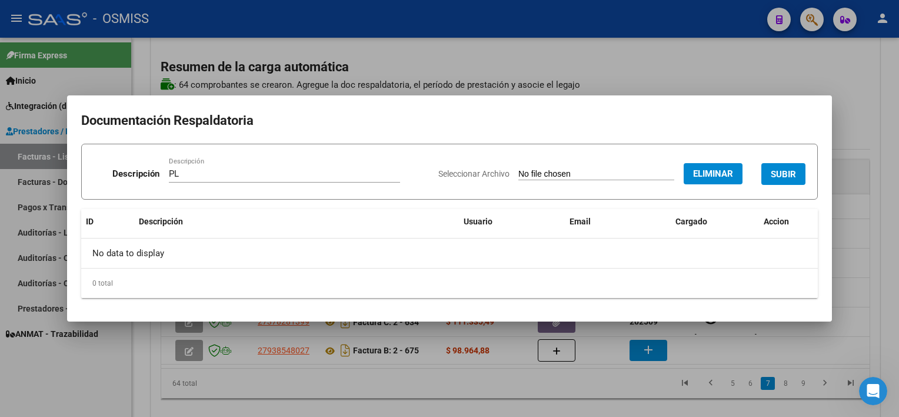
click at [773, 178] on span "SUBIR" at bounding box center [783, 174] width 25 height 11
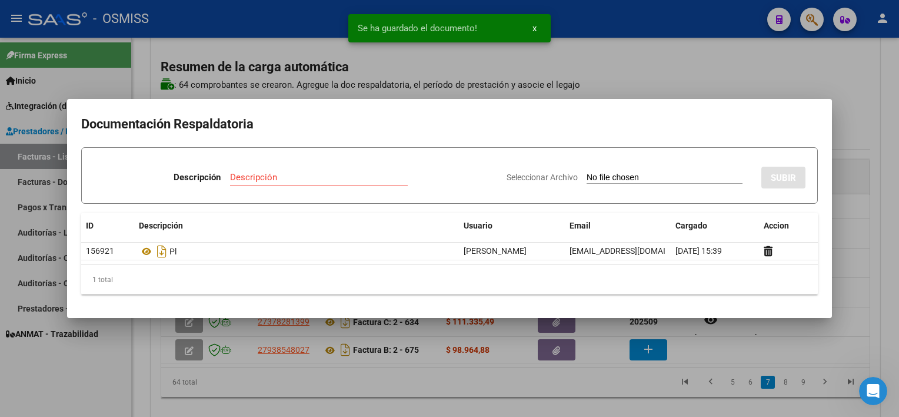
click at [658, 353] on div at bounding box center [449, 208] width 899 height 417
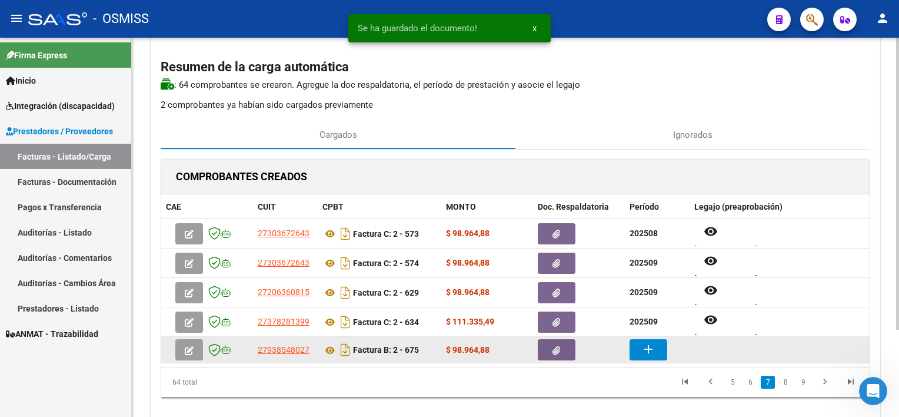
click at [650, 344] on mat-icon "add" at bounding box center [648, 349] width 14 height 14
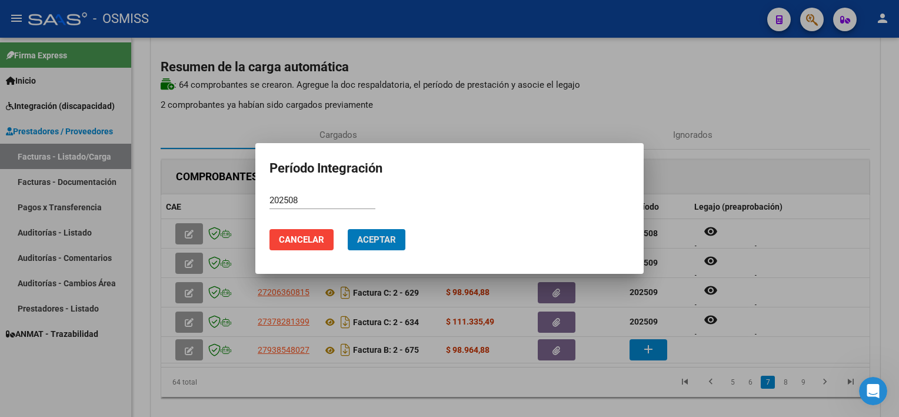
click at [348, 229] on button "Aceptar" at bounding box center [377, 239] width 58 height 21
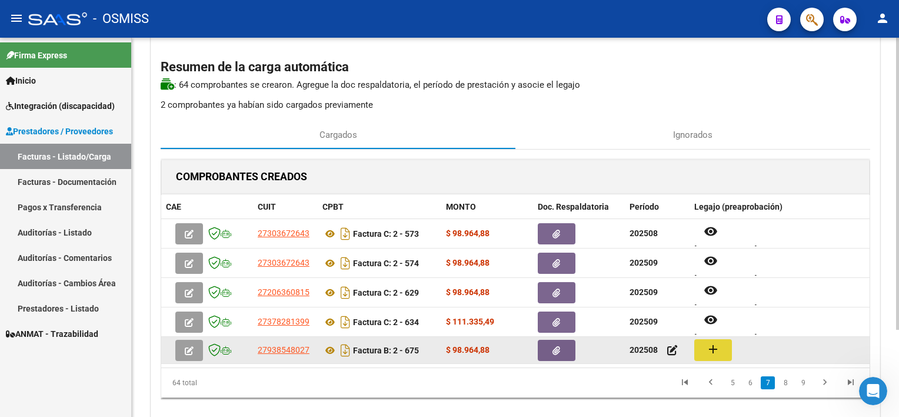
click at [727, 340] on button "add" at bounding box center [713, 350] width 38 height 22
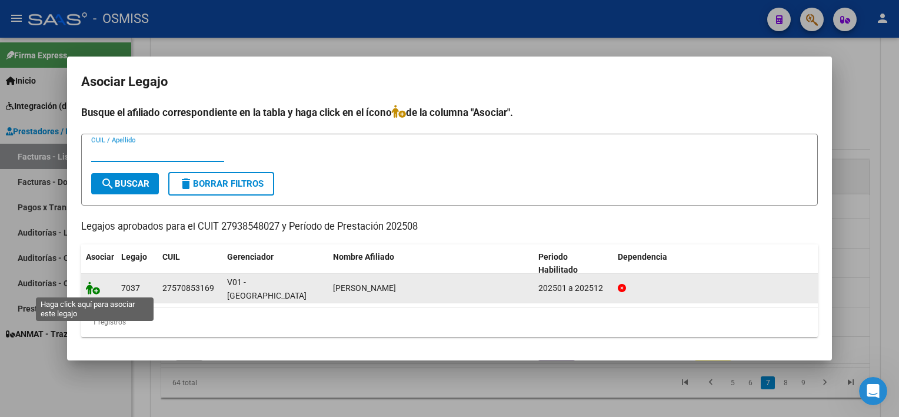
click at [92, 289] on icon at bounding box center [93, 287] width 14 height 13
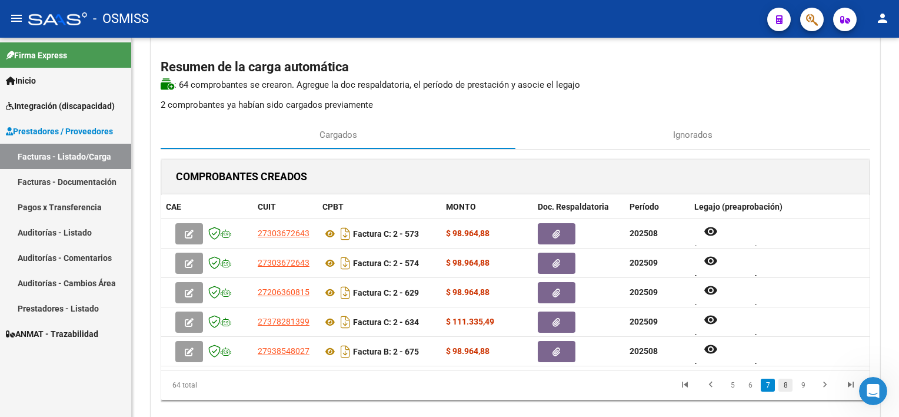
click at [787, 380] on link "8" at bounding box center [785, 384] width 14 height 13
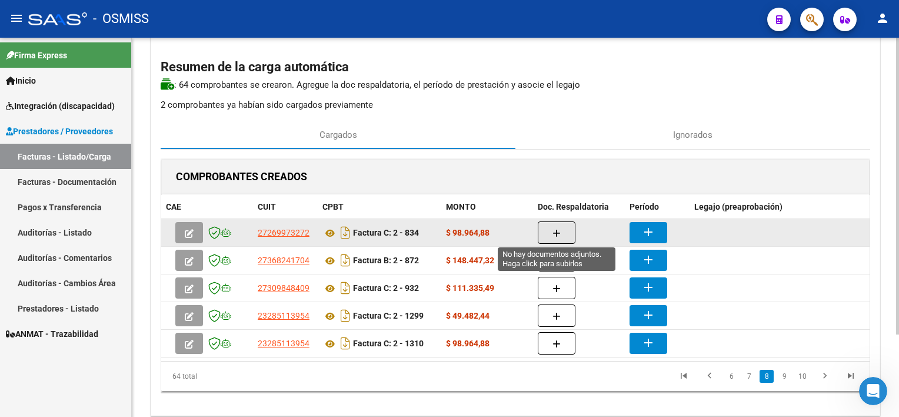
click at [554, 231] on icon "button" at bounding box center [557, 233] width 8 height 9
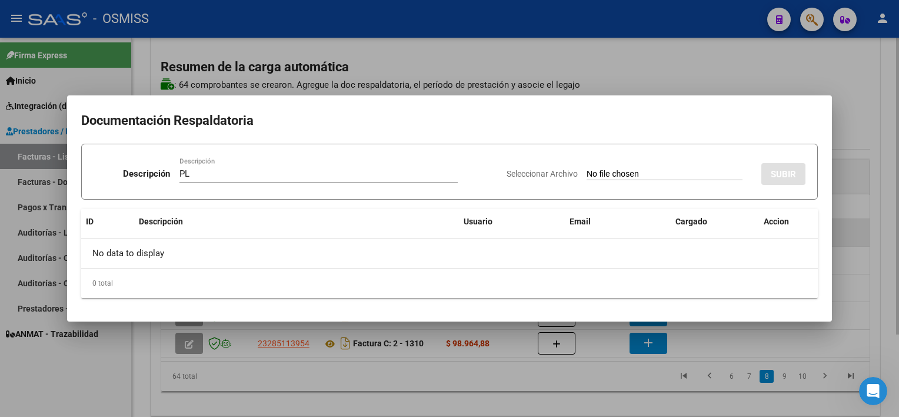
click at [587, 169] on input "Seleccionar Archivo" at bounding box center [665, 174] width 156 height 11
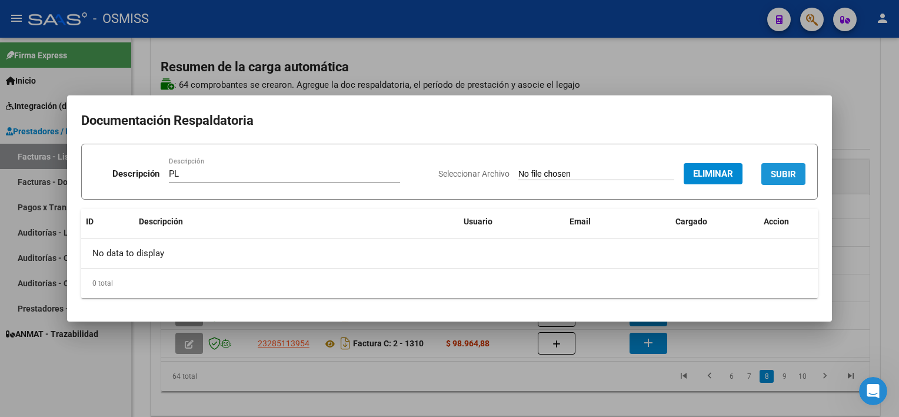
click at [777, 168] on span "SUBIR" at bounding box center [783, 173] width 25 height 11
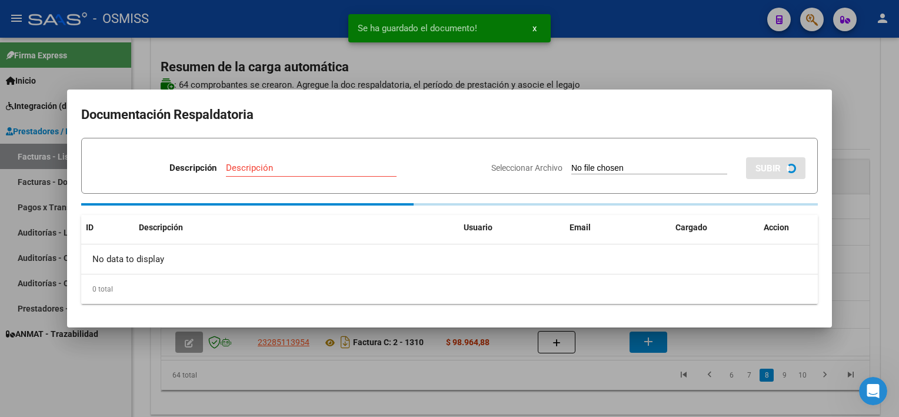
click at [609, 384] on div at bounding box center [449, 208] width 899 height 417
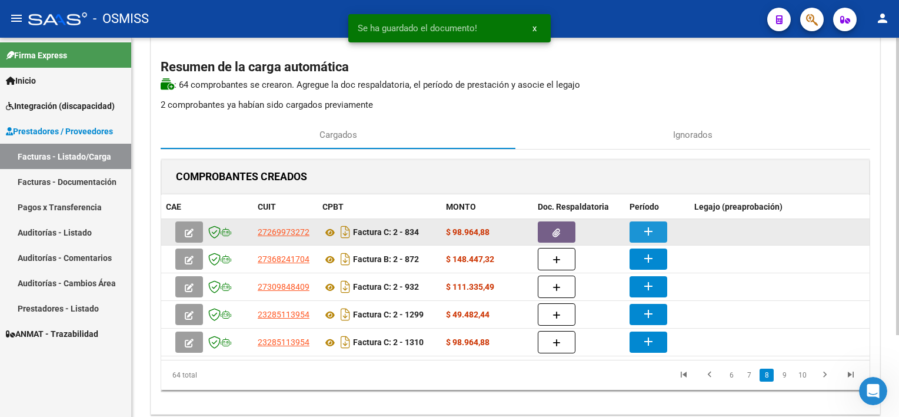
click at [649, 225] on mat-icon "add" at bounding box center [648, 231] width 14 height 14
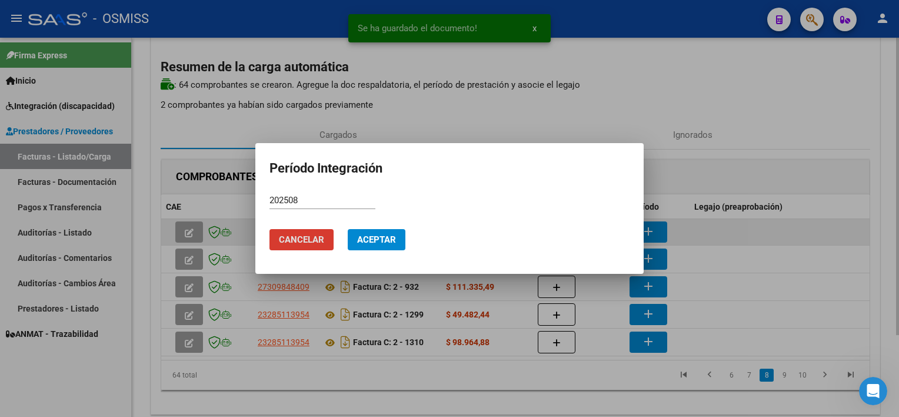
click at [348, 229] on button "Aceptar" at bounding box center [377, 239] width 58 height 21
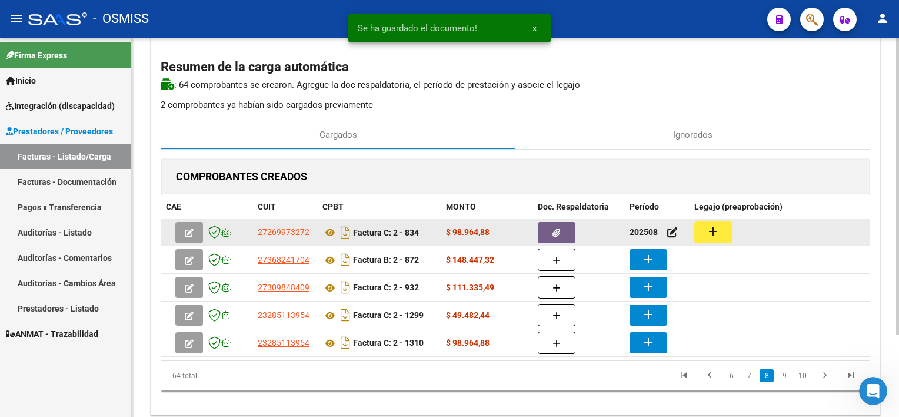
click at [711, 231] on mat-icon "add" at bounding box center [713, 231] width 14 height 14
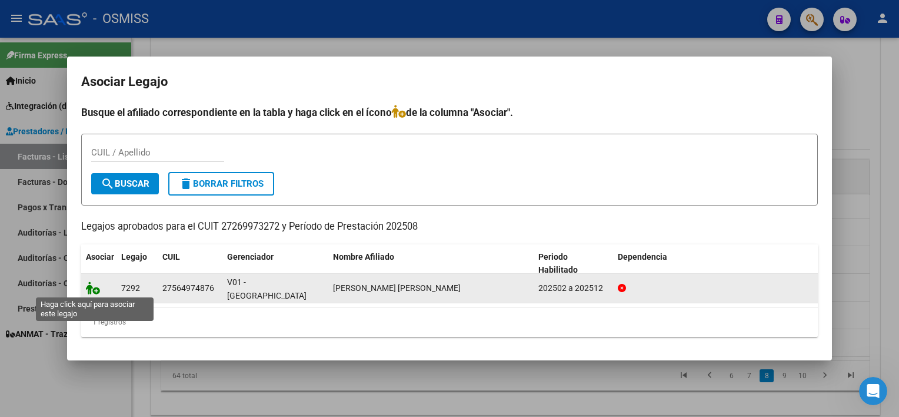
click at [94, 281] on icon at bounding box center [93, 287] width 14 height 13
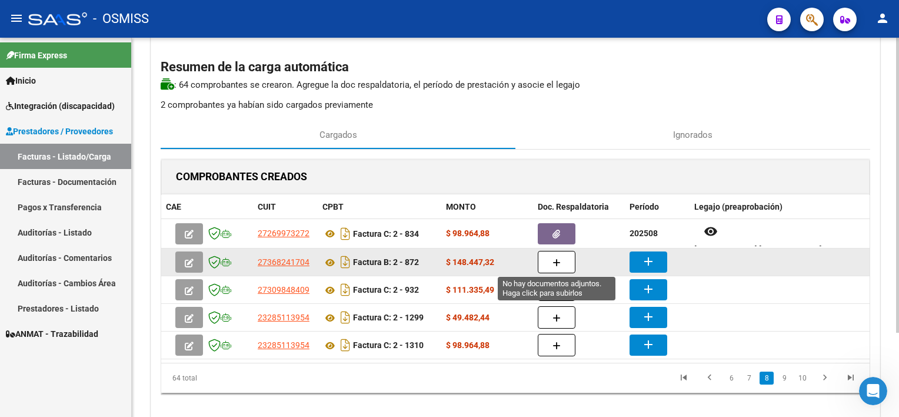
click at [555, 266] on icon "button" at bounding box center [557, 262] width 8 height 9
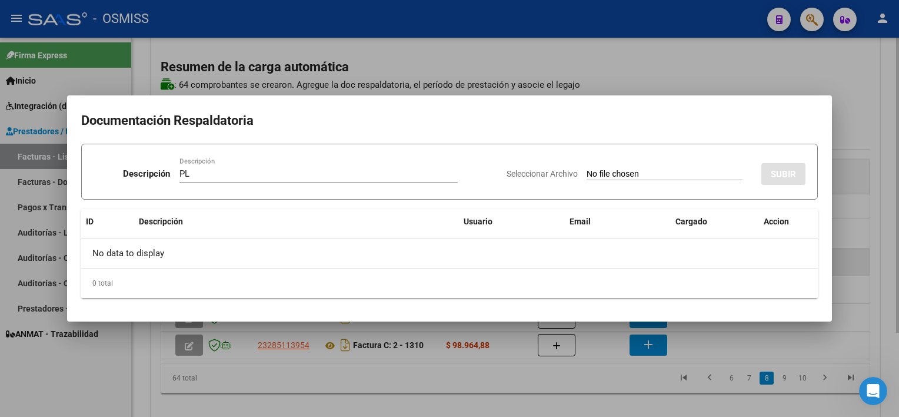
click at [587, 169] on input "Seleccionar Archivo" at bounding box center [665, 174] width 156 height 11
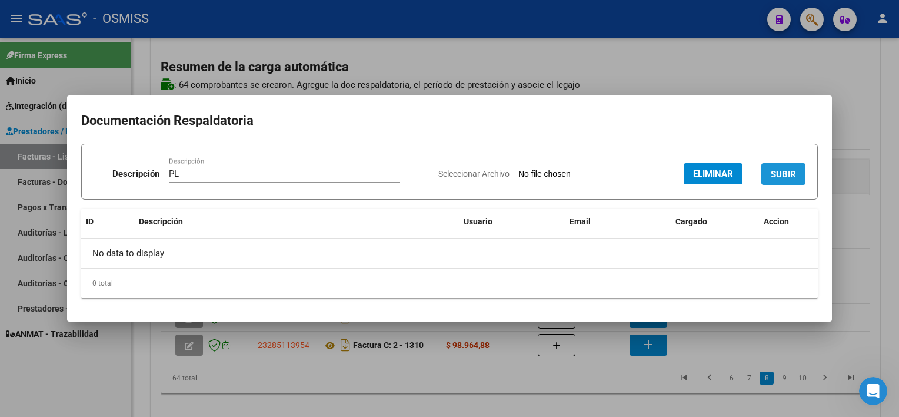
click at [783, 169] on span "SUBIR" at bounding box center [783, 174] width 25 height 11
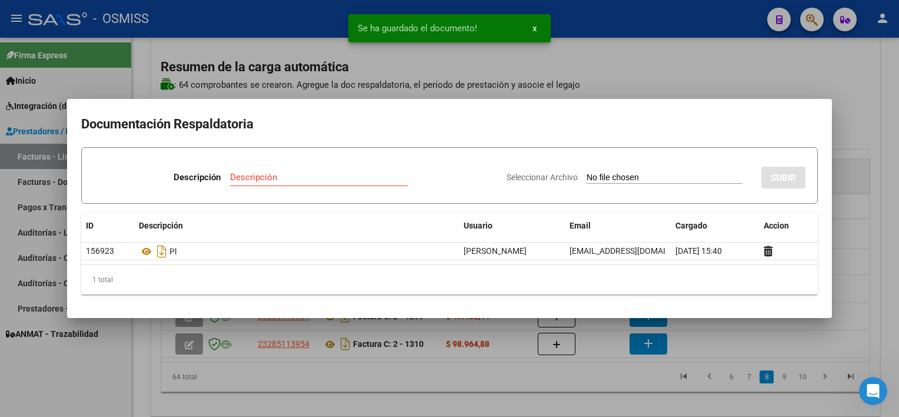
click at [537, 372] on div at bounding box center [449, 208] width 899 height 417
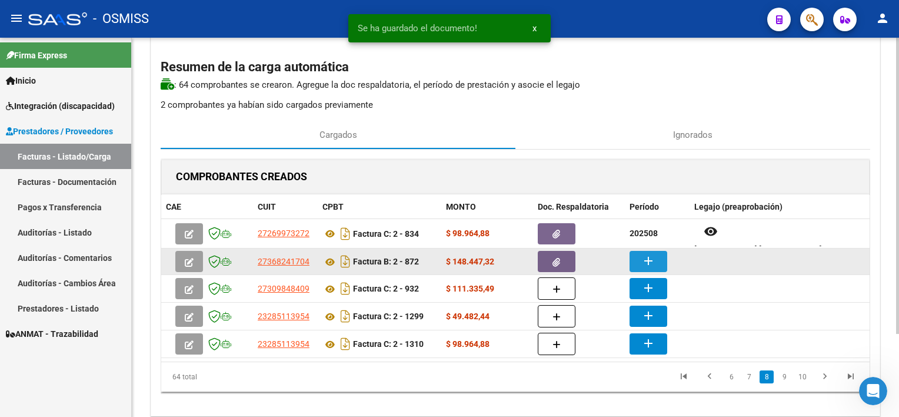
click at [653, 259] on mat-icon "add" at bounding box center [648, 261] width 14 height 14
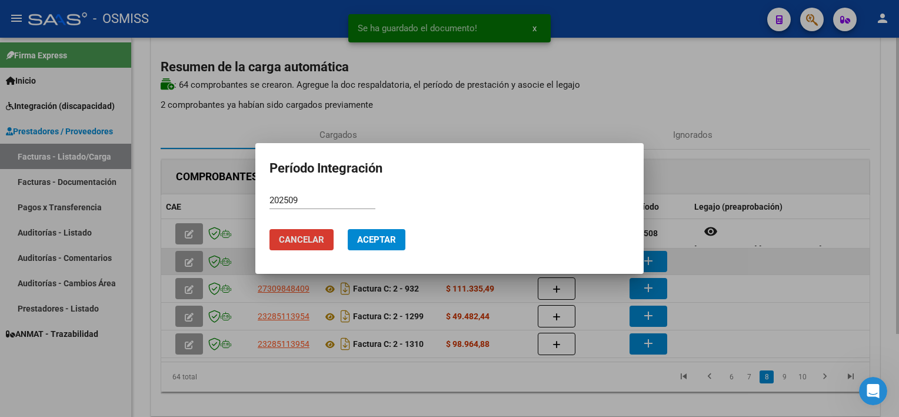
click at [348, 229] on button "Aceptar" at bounding box center [377, 239] width 58 height 21
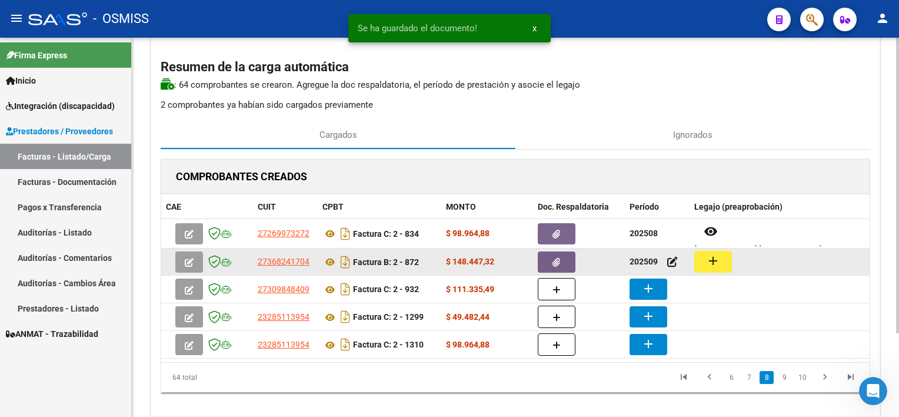
click at [724, 259] on button "add" at bounding box center [713, 262] width 38 height 22
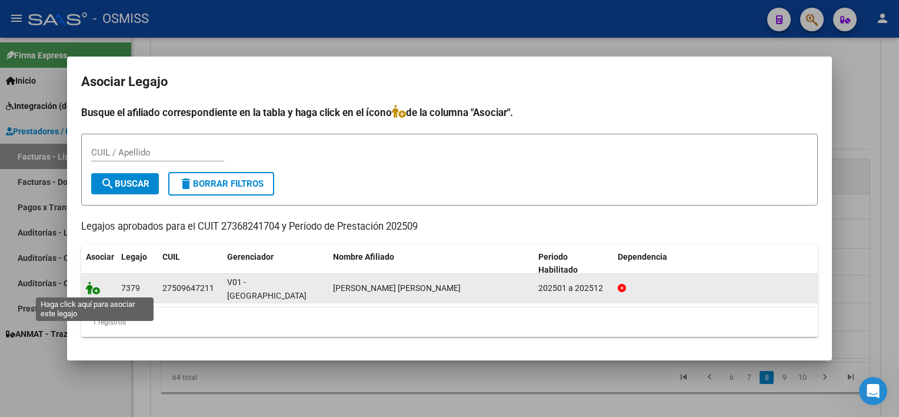
click at [94, 288] on icon at bounding box center [93, 287] width 14 height 13
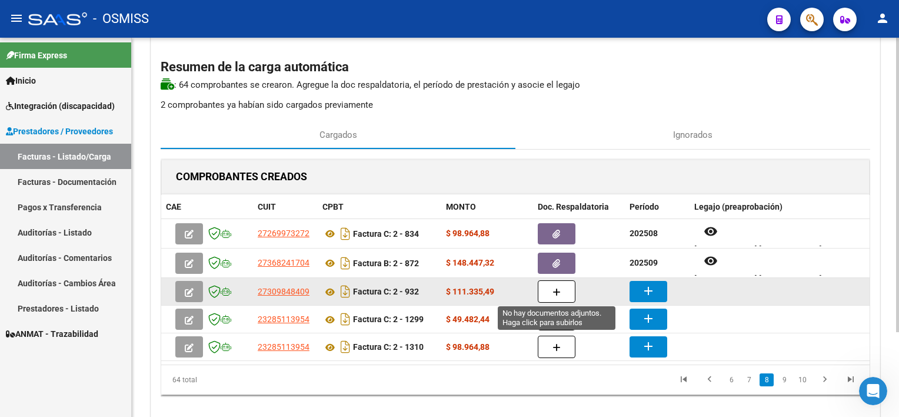
click at [554, 292] on icon "button" at bounding box center [557, 292] width 8 height 9
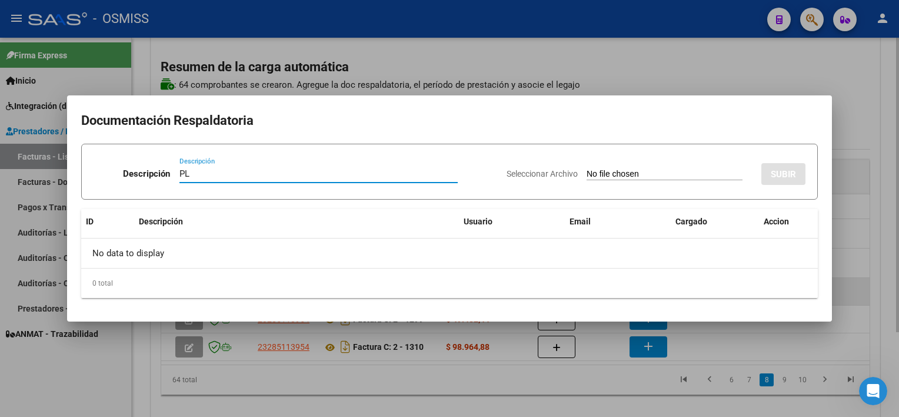
click at [587, 169] on input "Seleccionar Archivo" at bounding box center [665, 174] width 156 height 11
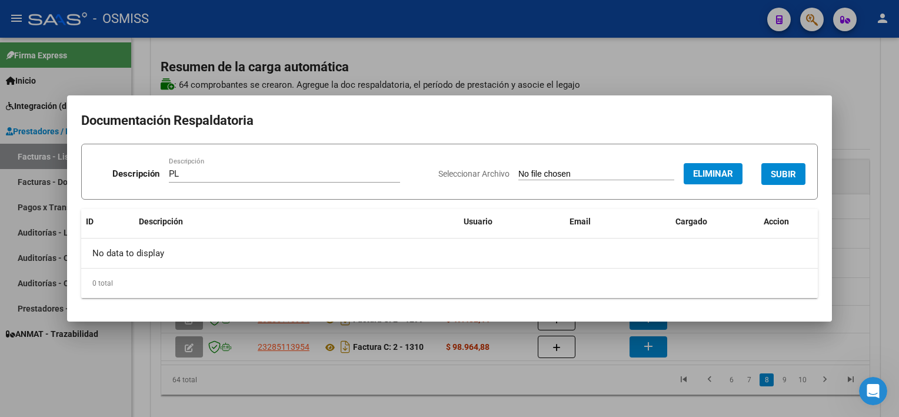
click at [784, 180] on button "SUBIR" at bounding box center [783, 174] width 44 height 22
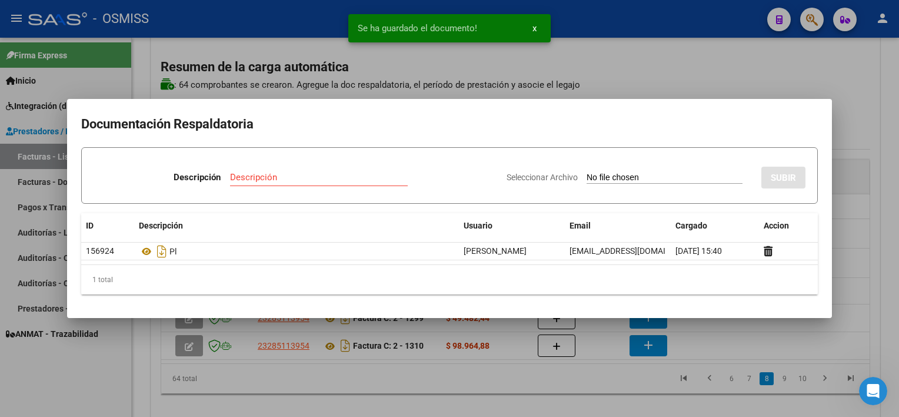
click at [602, 394] on div at bounding box center [449, 208] width 899 height 417
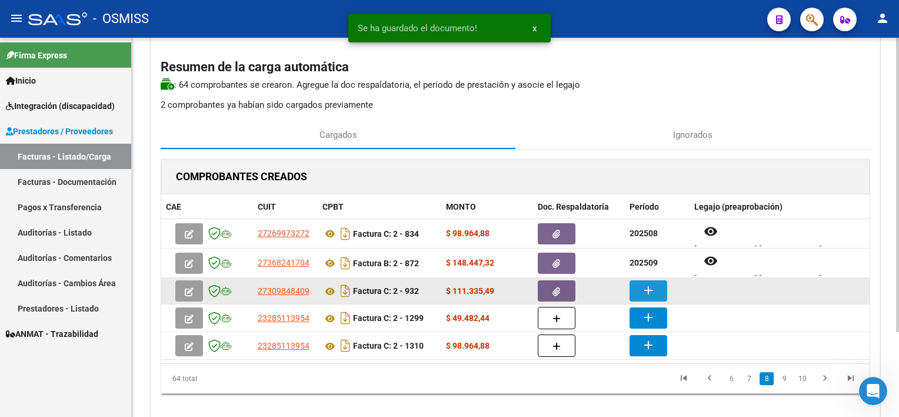
click at [654, 289] on mat-icon "add" at bounding box center [648, 290] width 14 height 14
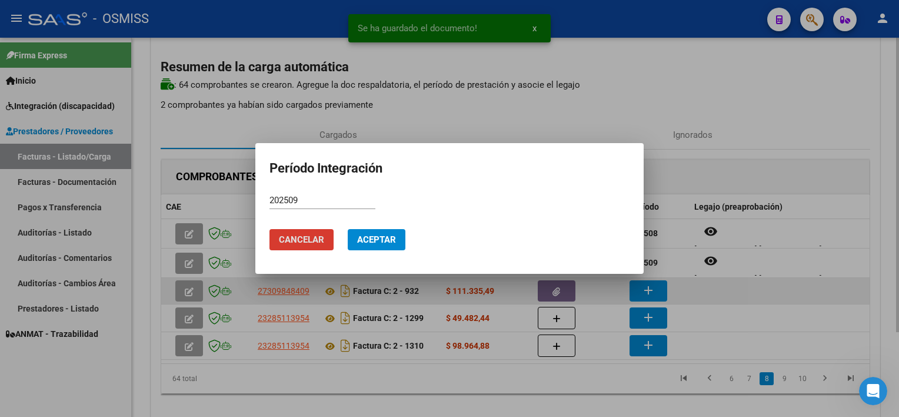
click at [348, 229] on button "Aceptar" at bounding box center [377, 239] width 58 height 21
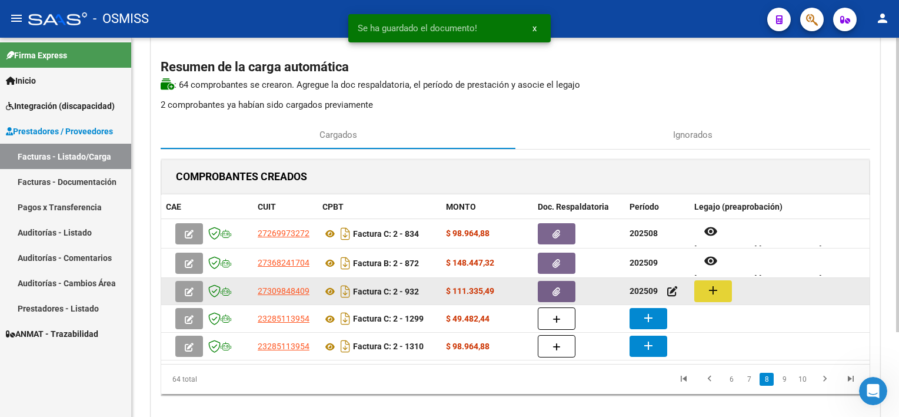
click at [728, 287] on button "add" at bounding box center [713, 291] width 38 height 22
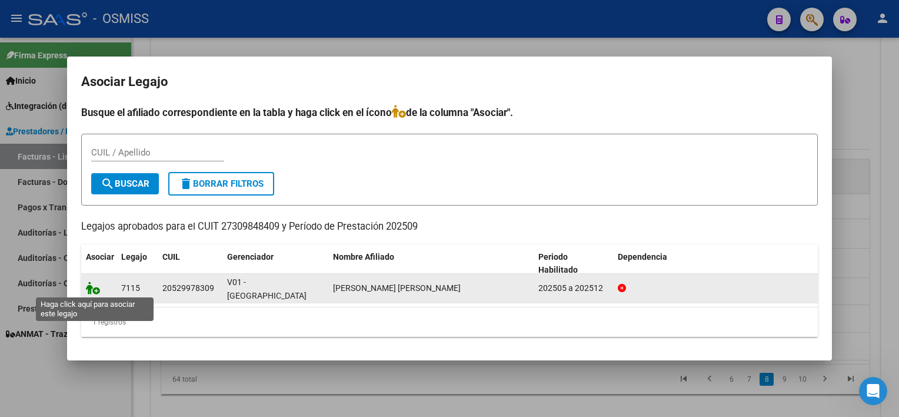
click at [93, 284] on icon at bounding box center [93, 287] width 14 height 13
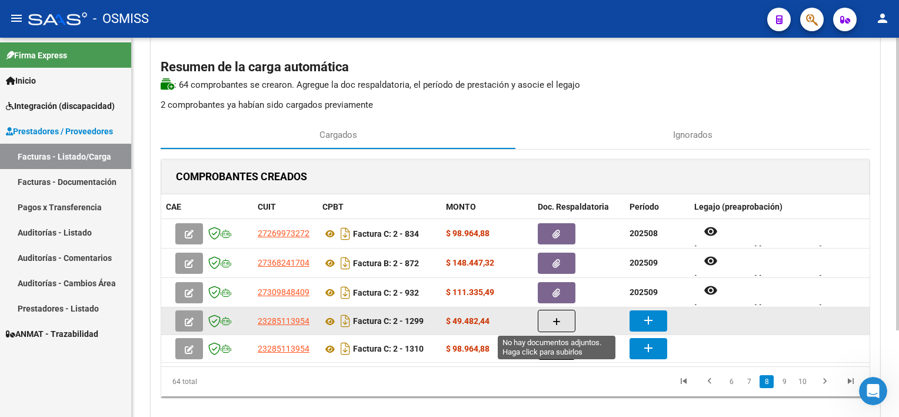
click at [557, 320] on icon "button" at bounding box center [557, 321] width 8 height 9
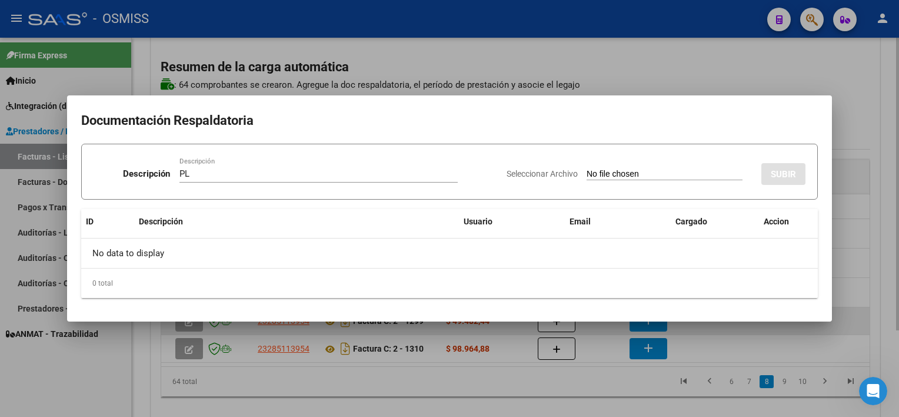
click at [587, 169] on input "Seleccionar Archivo" at bounding box center [665, 174] width 156 height 11
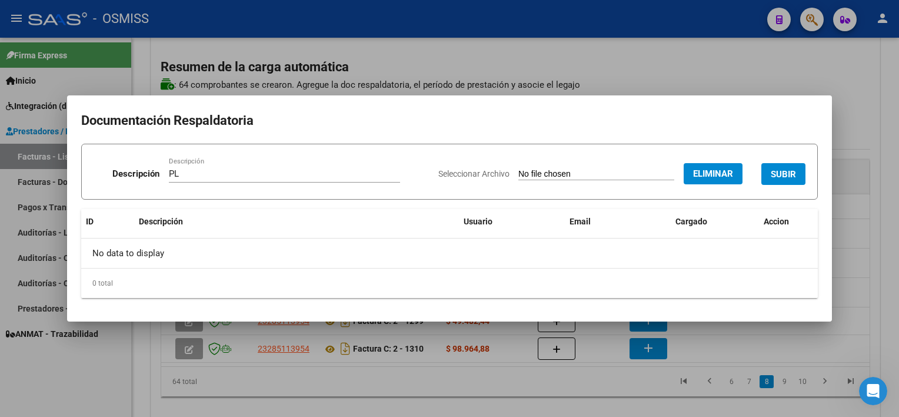
click at [798, 167] on button "SUBIR" at bounding box center [783, 174] width 44 height 22
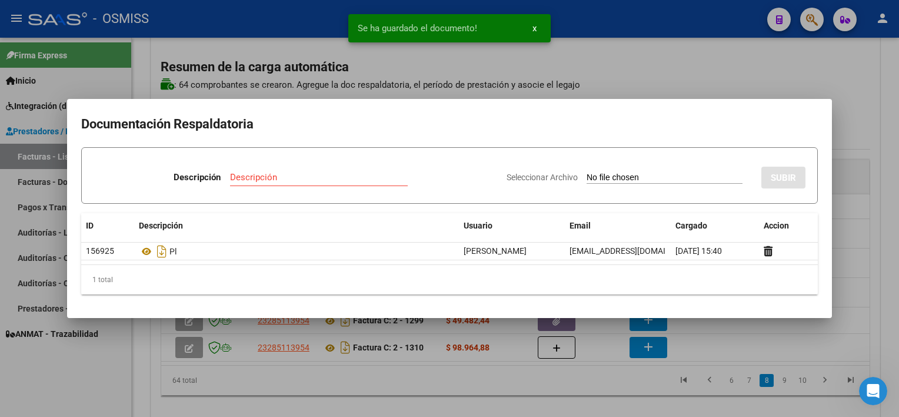
click at [608, 400] on div at bounding box center [449, 208] width 899 height 417
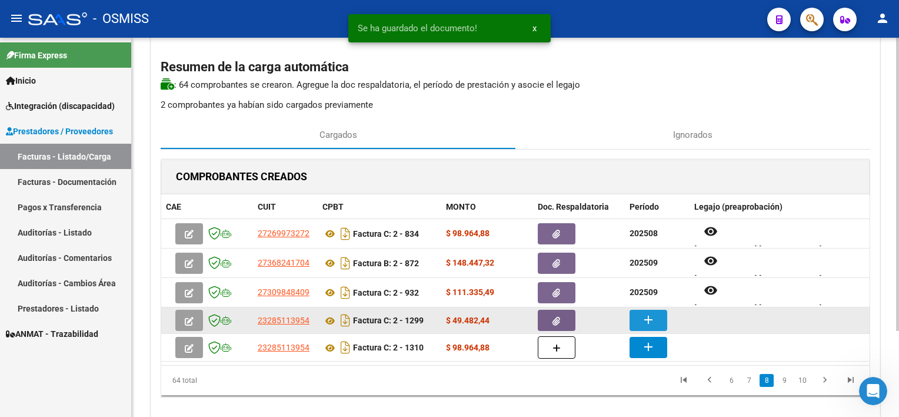
click at [650, 314] on mat-icon "add" at bounding box center [648, 319] width 14 height 14
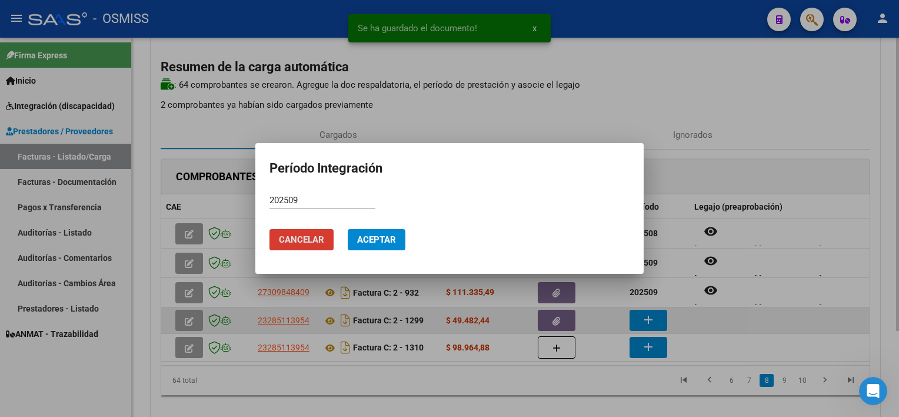
click at [348, 229] on button "Aceptar" at bounding box center [377, 239] width 58 height 21
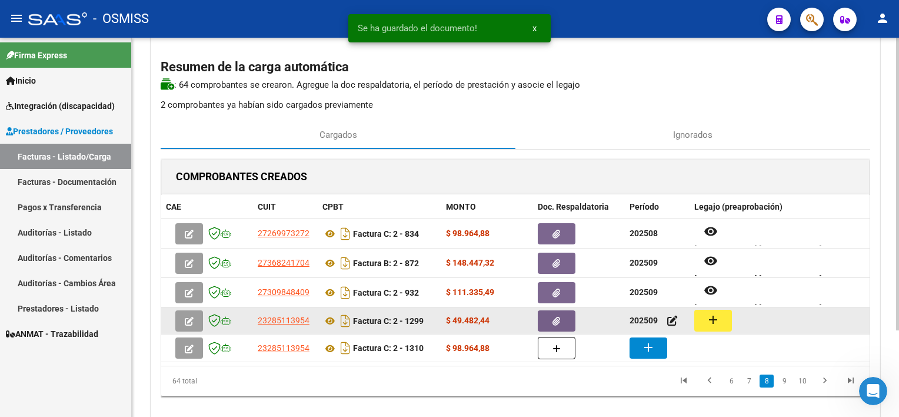
click at [707, 321] on mat-icon "add" at bounding box center [713, 319] width 14 height 14
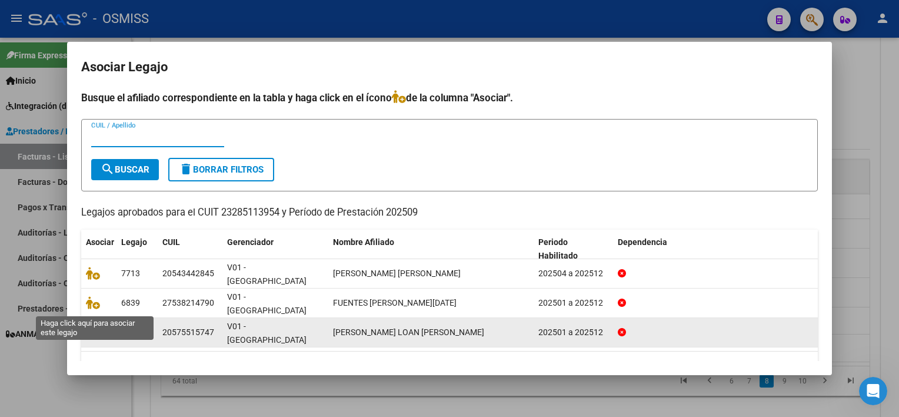
click at [96, 325] on icon at bounding box center [93, 331] width 14 height 13
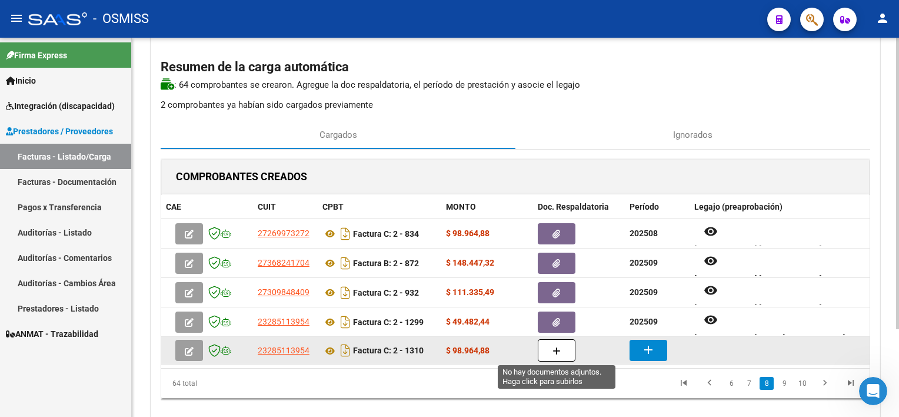
click at [563, 350] on button "button" at bounding box center [557, 350] width 38 height 22
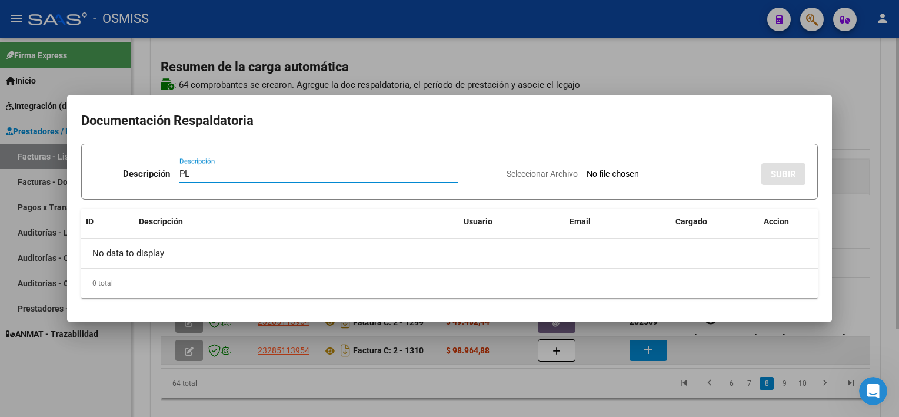
click at [587, 169] on input "Seleccionar Archivo" at bounding box center [665, 174] width 156 height 11
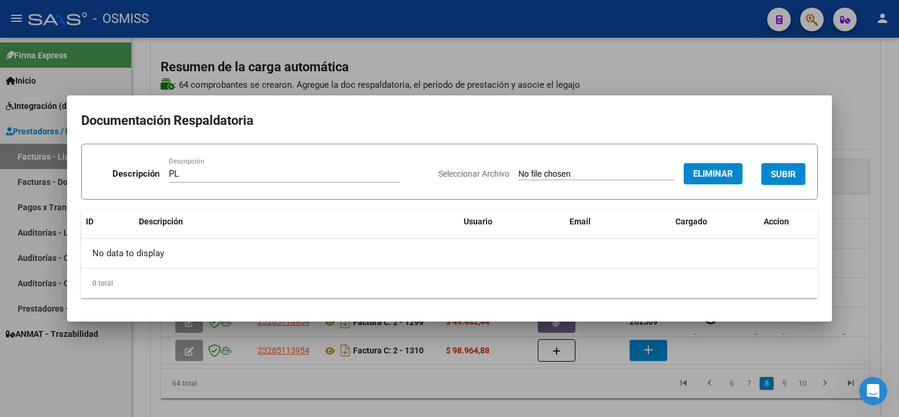
click at [795, 172] on span "SUBIR" at bounding box center [783, 174] width 25 height 11
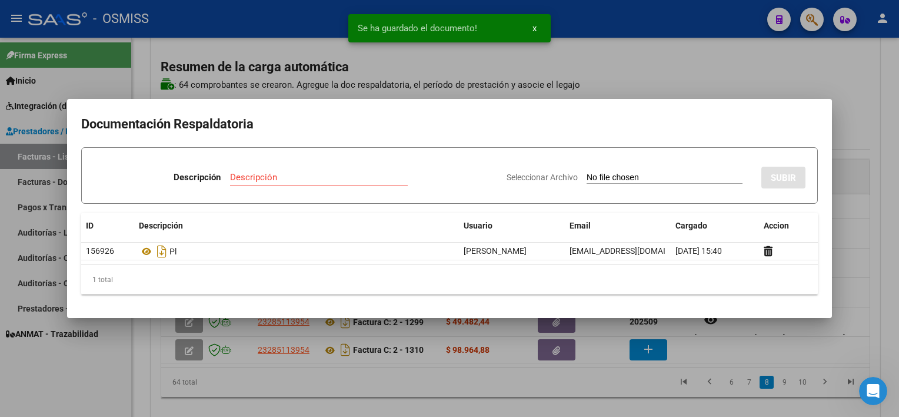
click at [612, 401] on div at bounding box center [449, 208] width 899 height 417
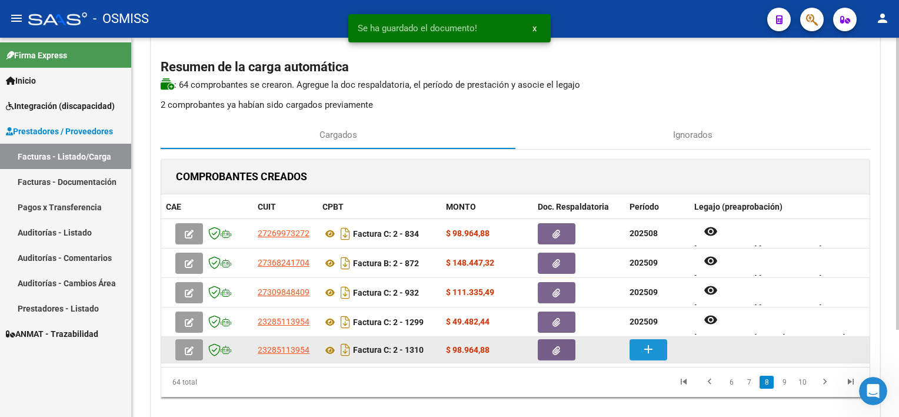
click at [647, 347] on mat-icon "add" at bounding box center [648, 349] width 14 height 14
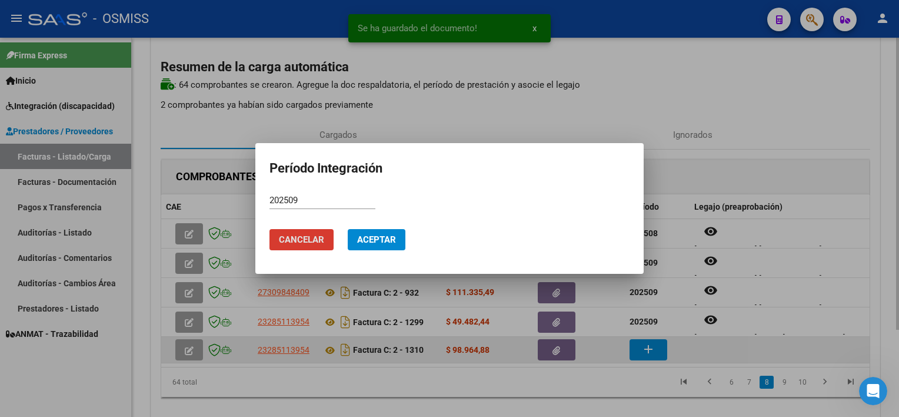
click at [348, 229] on button "Aceptar" at bounding box center [377, 239] width 58 height 21
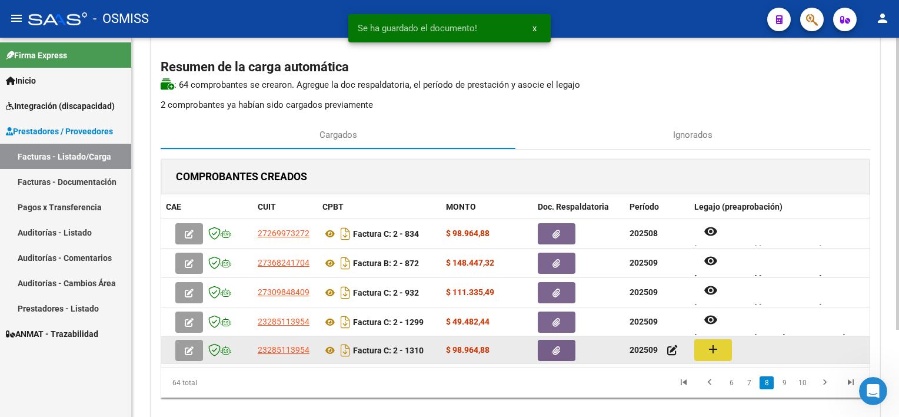
click at [724, 343] on button "add" at bounding box center [713, 350] width 38 height 22
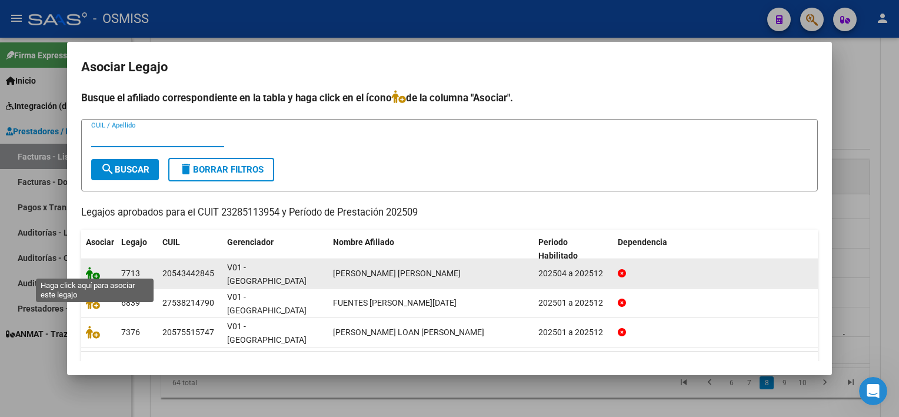
click at [96, 267] on icon at bounding box center [93, 273] width 14 height 13
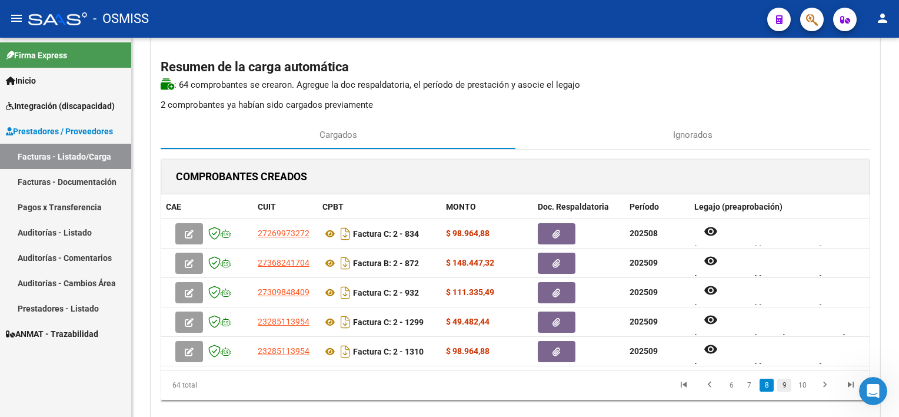
click at [788, 384] on link "9" at bounding box center [784, 384] width 14 height 13
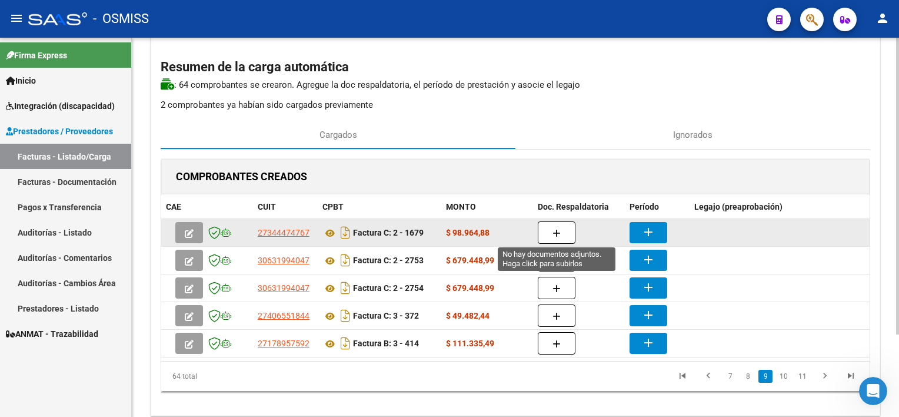
click at [557, 229] on icon "button" at bounding box center [557, 233] width 8 height 9
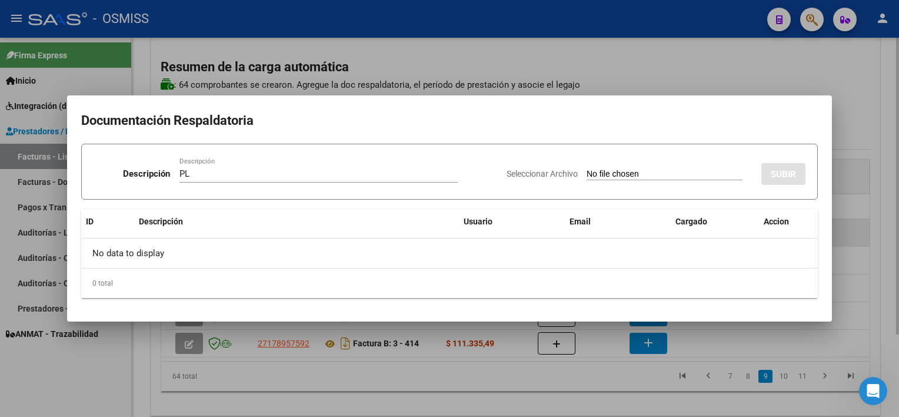
click at [587, 169] on input "Seleccionar Archivo" at bounding box center [665, 174] width 156 height 11
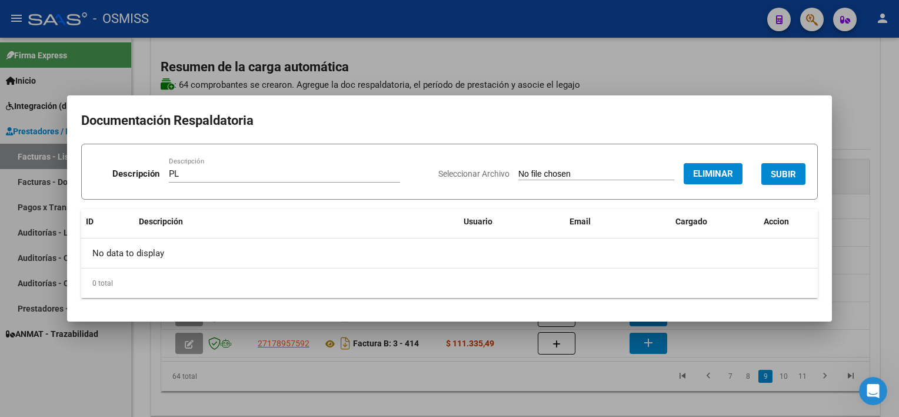
click at [774, 165] on button "SUBIR" at bounding box center [783, 174] width 44 height 22
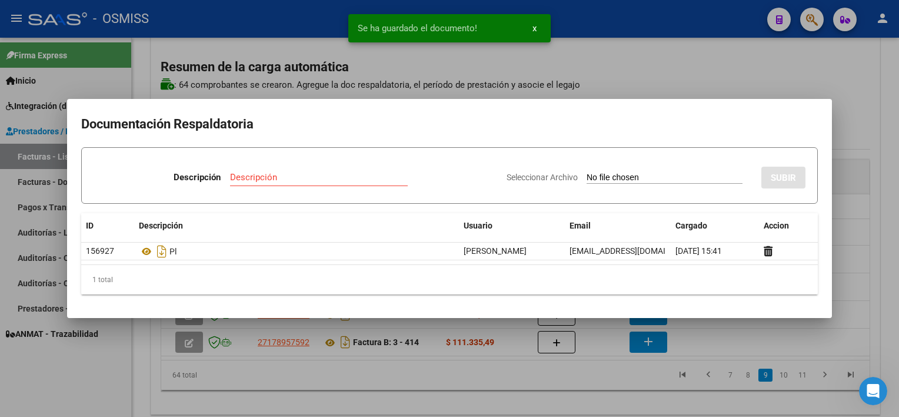
click at [574, 393] on div at bounding box center [449, 208] width 899 height 417
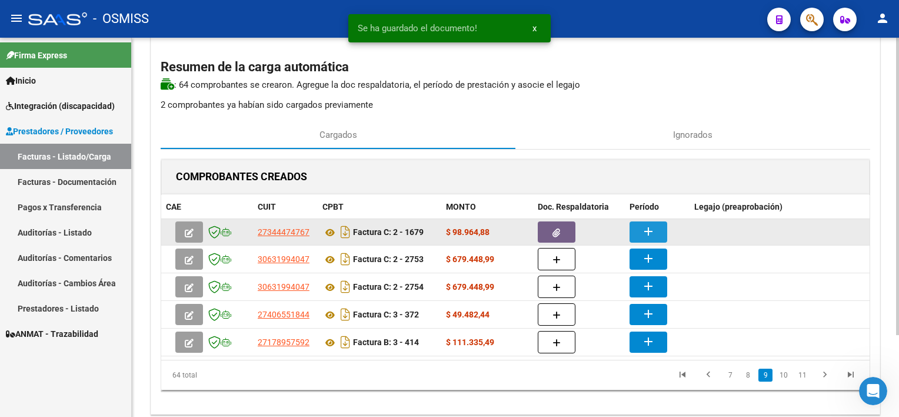
click at [643, 232] on mat-icon "add" at bounding box center [648, 231] width 14 height 14
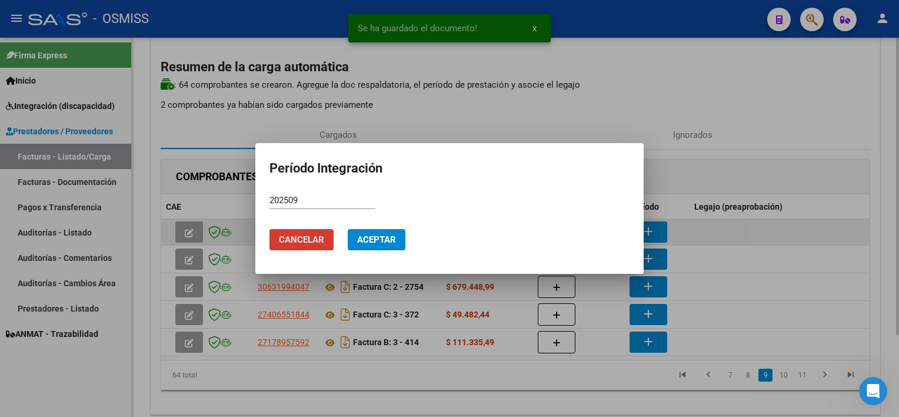
click at [348, 229] on button "Aceptar" at bounding box center [377, 239] width 58 height 21
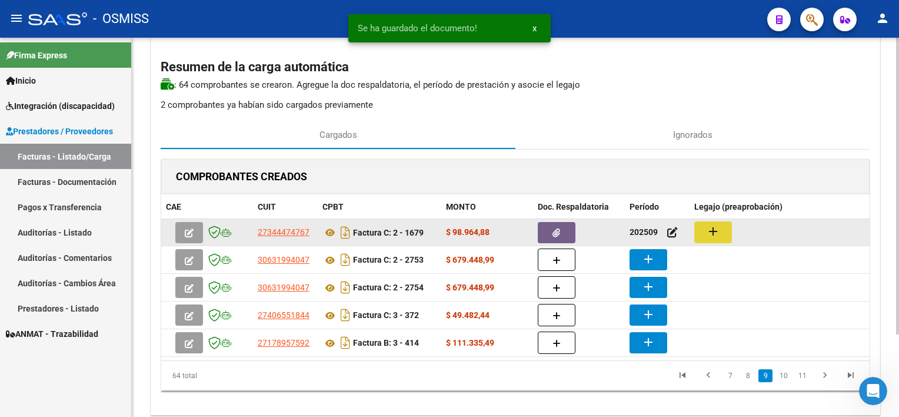
click at [717, 225] on mat-icon "add" at bounding box center [713, 231] width 14 height 14
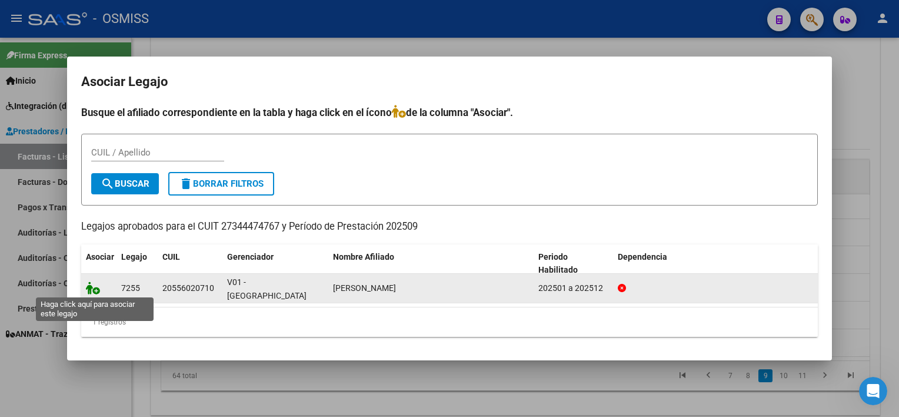
click at [89, 282] on icon at bounding box center [93, 287] width 14 height 13
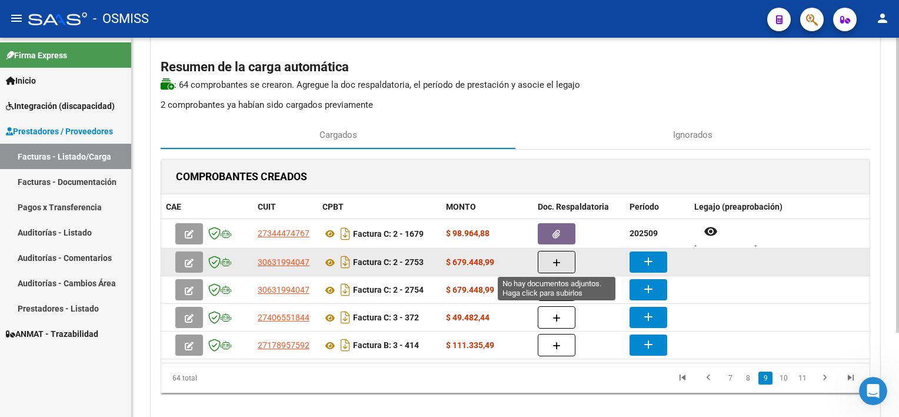
click at [555, 264] on icon "button" at bounding box center [557, 262] width 8 height 9
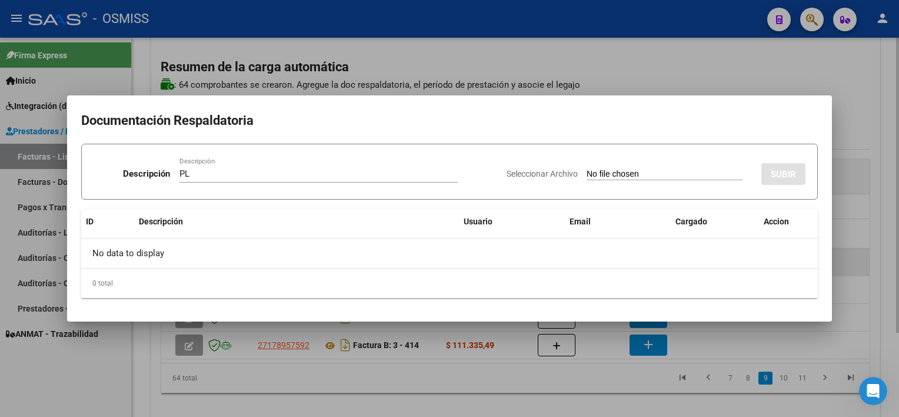
click at [587, 169] on input "Seleccionar Archivo" at bounding box center [665, 174] width 156 height 11
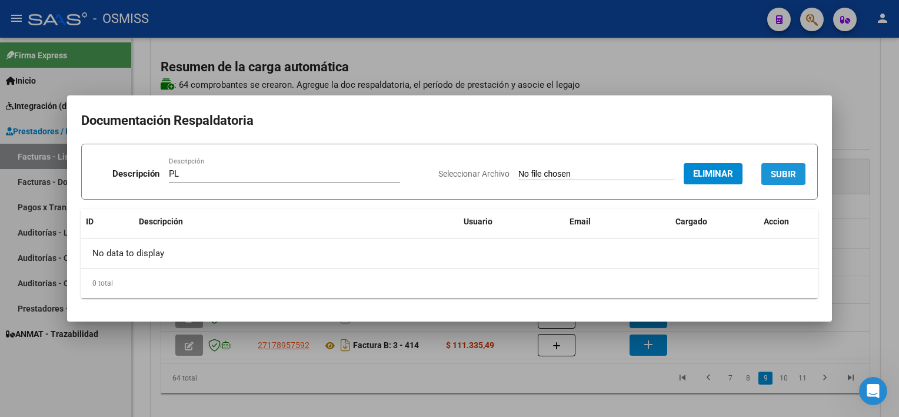
click at [791, 172] on span "SUBIR" at bounding box center [783, 174] width 25 height 11
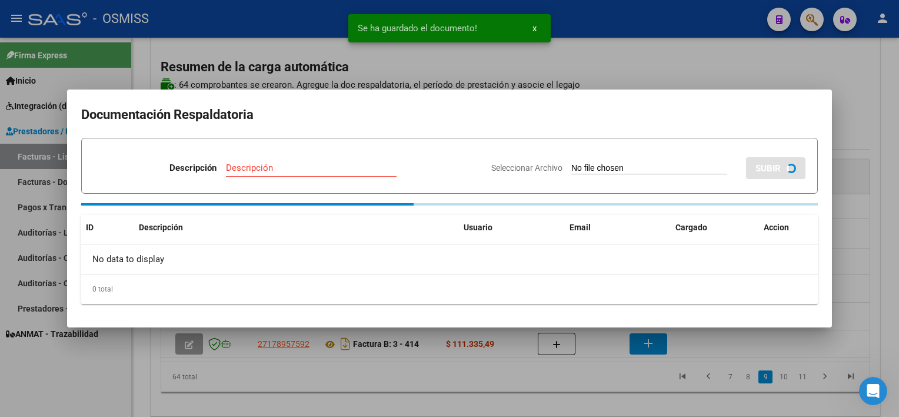
click at [570, 395] on div at bounding box center [449, 208] width 899 height 417
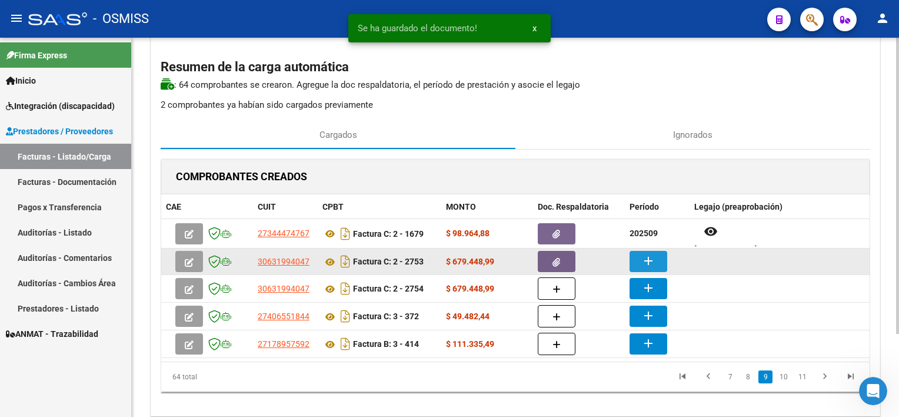
click at [648, 252] on button "add" at bounding box center [649, 261] width 38 height 21
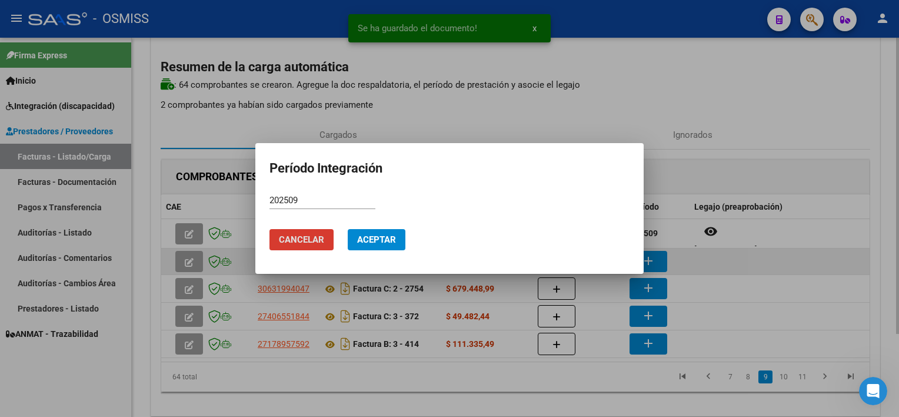
click at [348, 229] on button "Aceptar" at bounding box center [377, 239] width 58 height 21
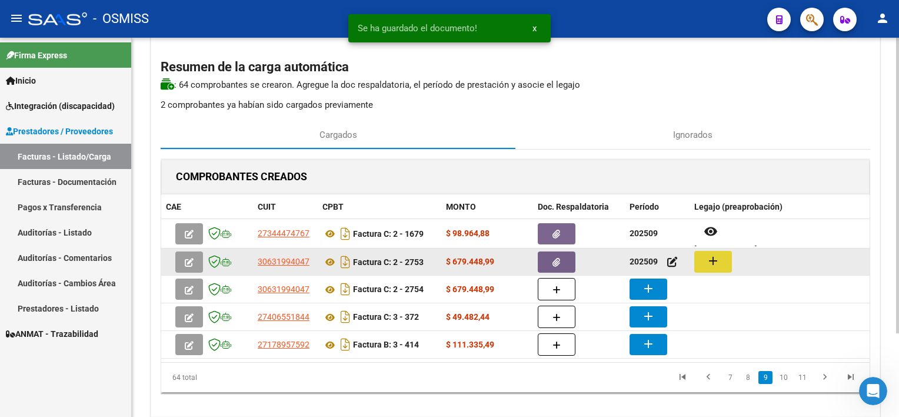
click at [714, 260] on mat-icon "add" at bounding box center [713, 261] width 14 height 14
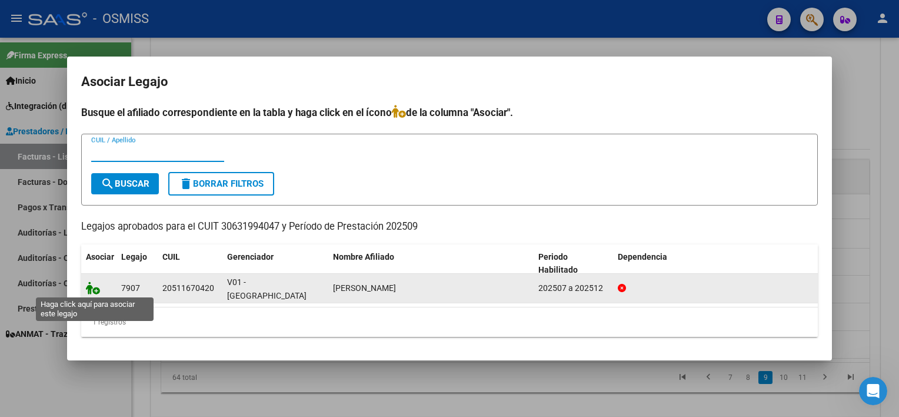
click at [92, 290] on icon at bounding box center [93, 287] width 14 height 13
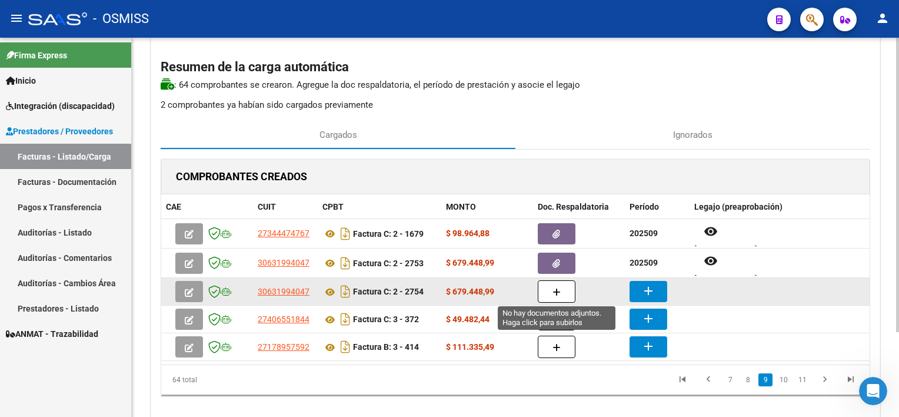
click at [562, 291] on button "button" at bounding box center [557, 291] width 38 height 22
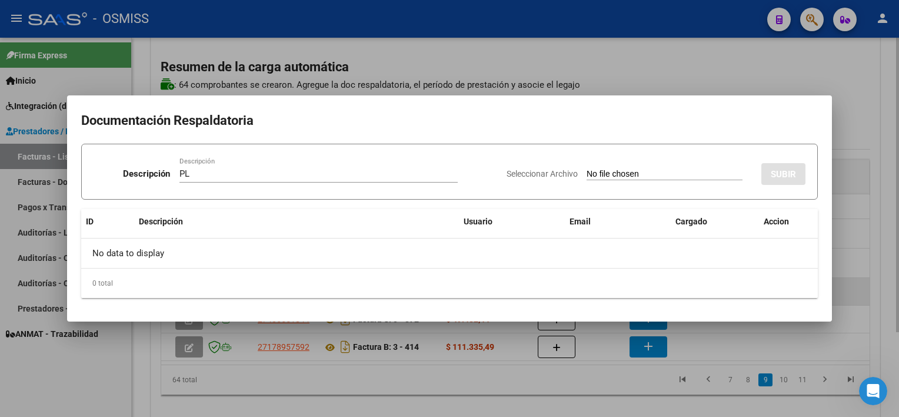
click at [587, 169] on input "Seleccionar Archivo" at bounding box center [665, 174] width 156 height 11
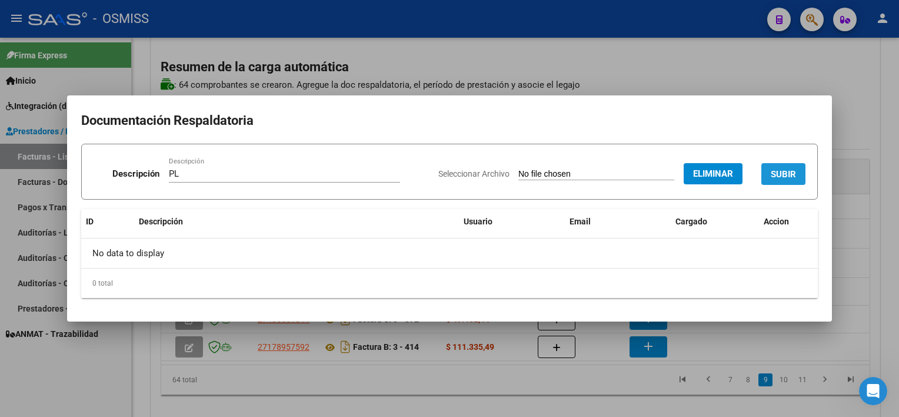
click at [784, 167] on button "SUBIR" at bounding box center [783, 174] width 44 height 22
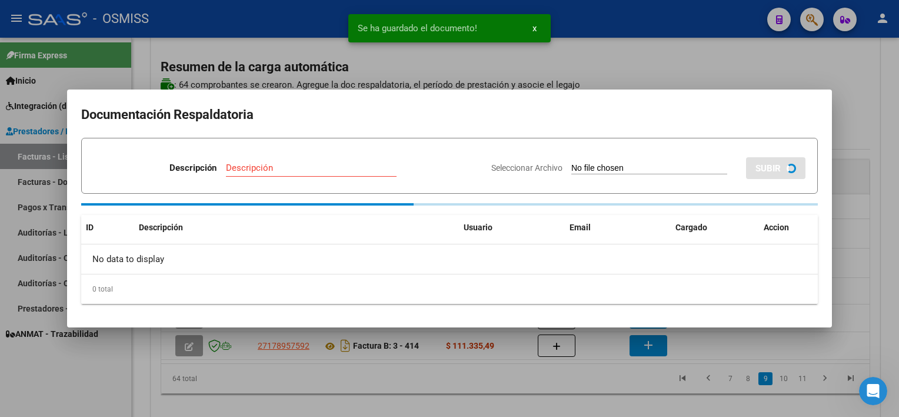
click at [605, 377] on div at bounding box center [449, 208] width 899 height 417
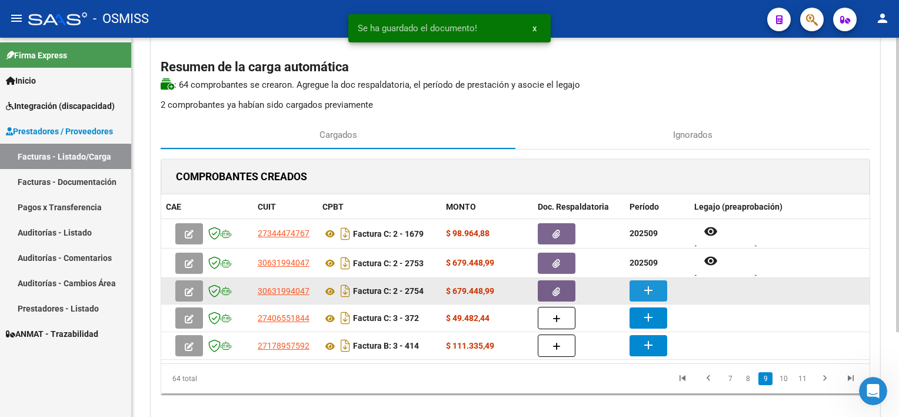
click at [641, 287] on mat-icon "add" at bounding box center [648, 290] width 14 height 14
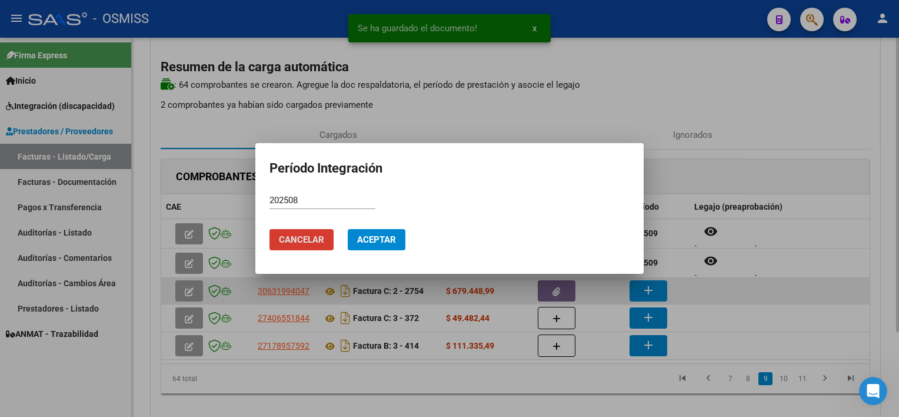
click at [348, 229] on button "Aceptar" at bounding box center [377, 239] width 58 height 21
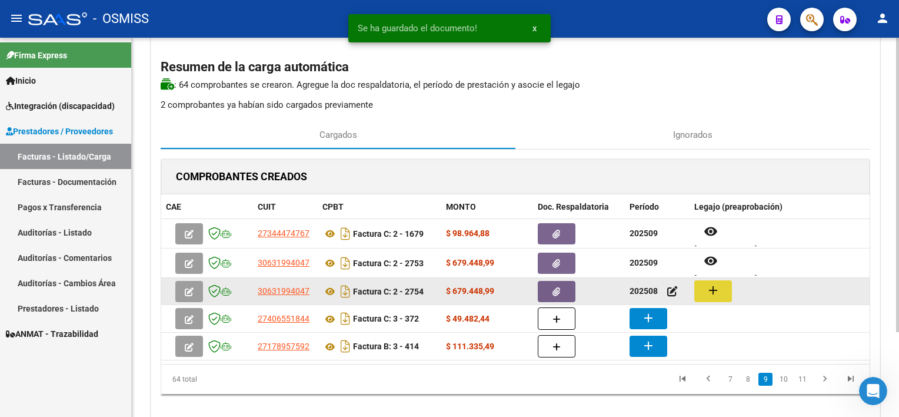
click at [723, 288] on button "add" at bounding box center [713, 291] width 38 height 22
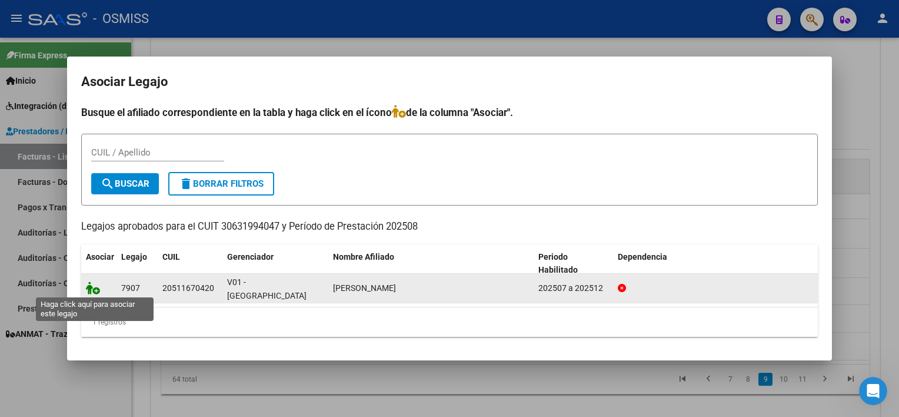
click at [94, 288] on icon at bounding box center [93, 287] width 14 height 13
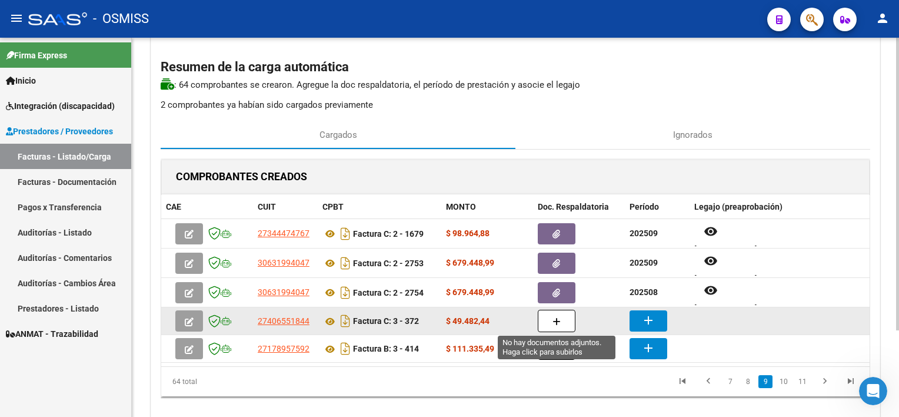
click at [560, 317] on button "button" at bounding box center [557, 320] width 38 height 22
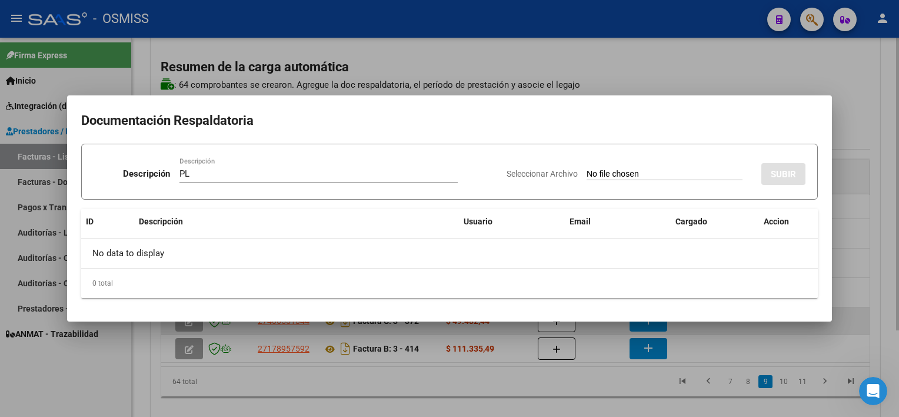
click at [587, 169] on input "Seleccionar Archivo" at bounding box center [665, 174] width 156 height 11
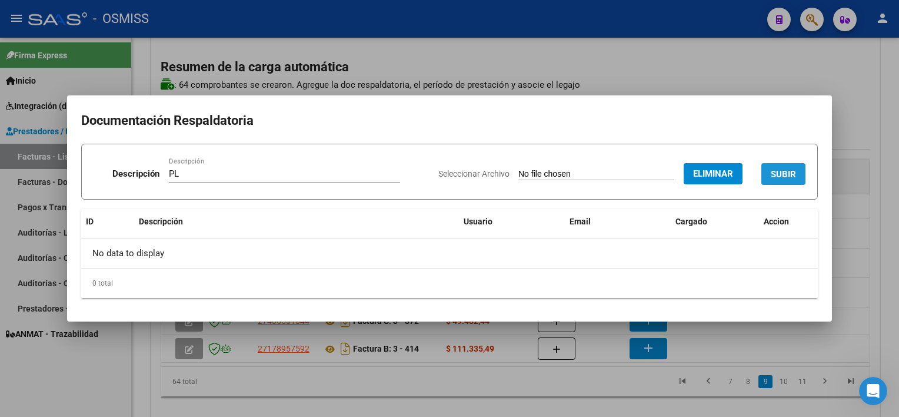
click at [791, 174] on span "SUBIR" at bounding box center [783, 174] width 25 height 11
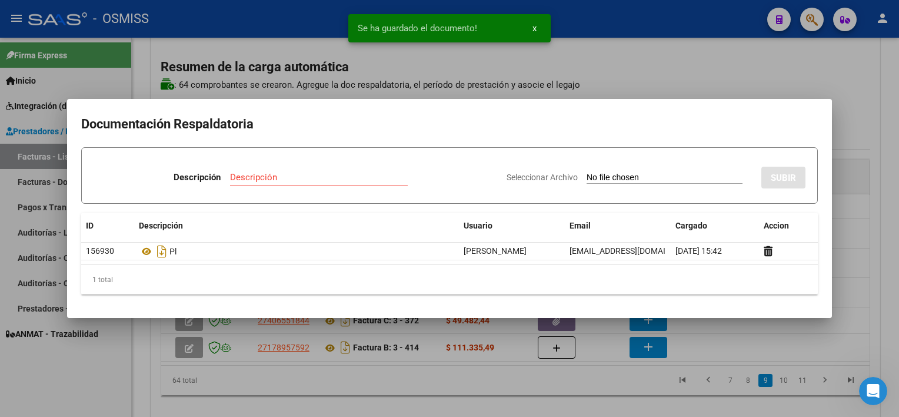
click at [600, 384] on div at bounding box center [449, 208] width 899 height 417
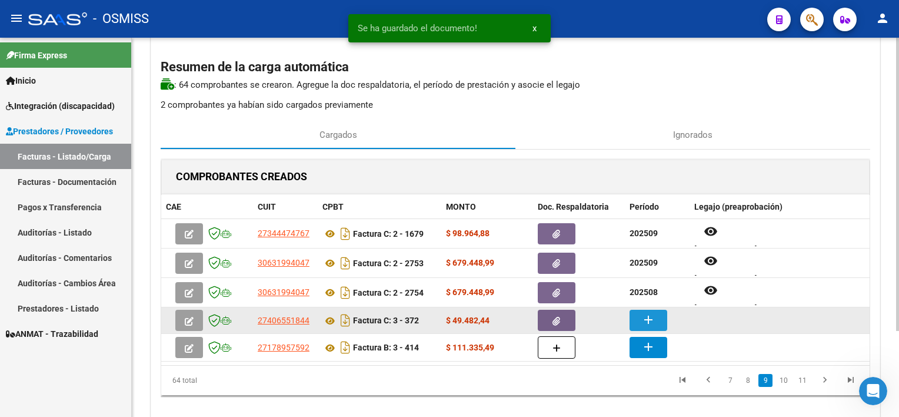
click at [646, 317] on mat-icon "add" at bounding box center [648, 319] width 14 height 14
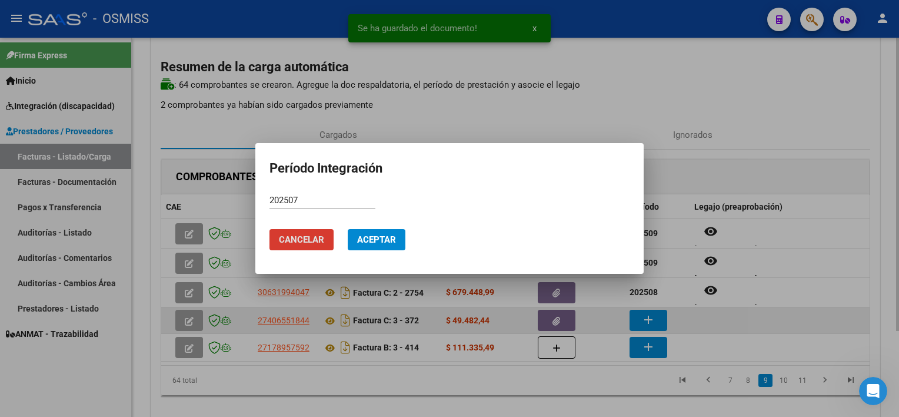
click at [348, 229] on button "Aceptar" at bounding box center [377, 239] width 58 height 21
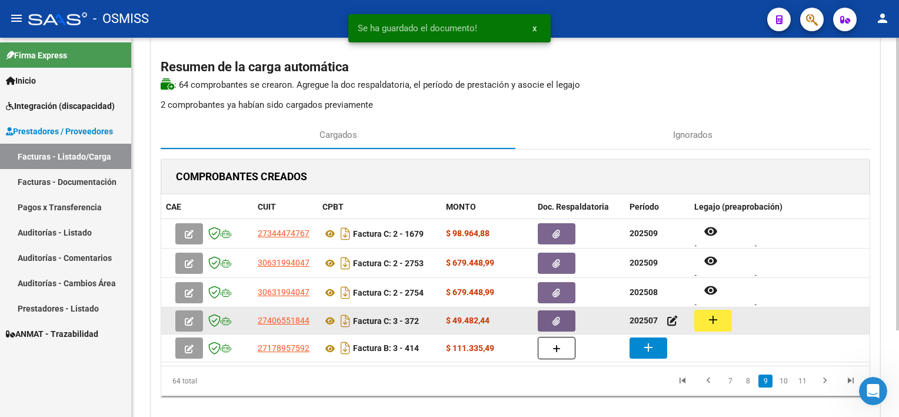
click at [710, 322] on mat-icon "add" at bounding box center [713, 319] width 14 height 14
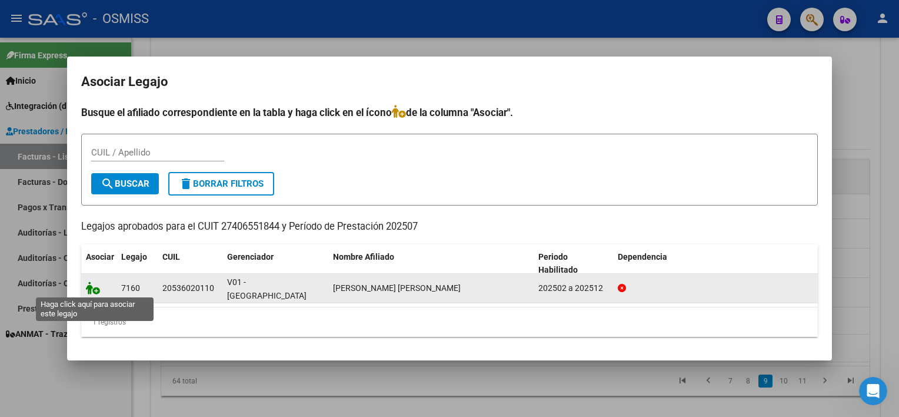
click at [99, 284] on icon at bounding box center [93, 287] width 14 height 13
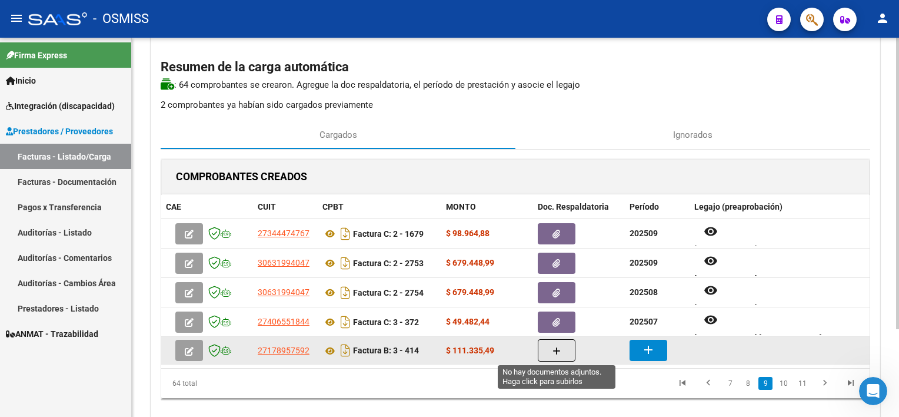
click at [569, 346] on button "button" at bounding box center [557, 350] width 38 height 22
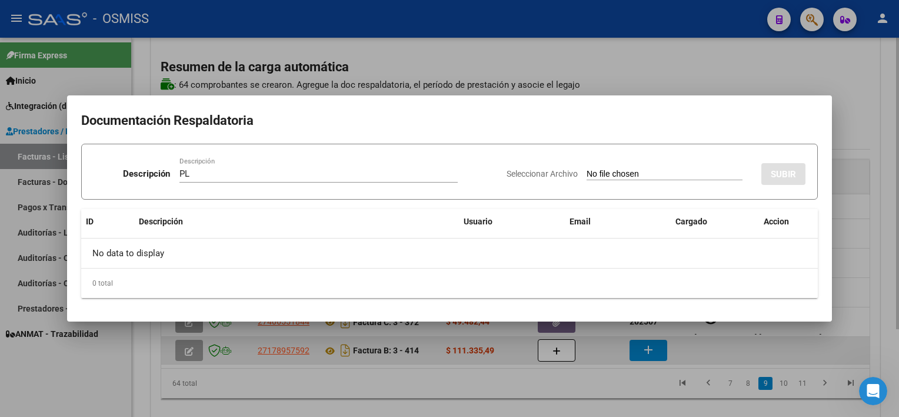
click at [587, 169] on input "Seleccionar Archivo" at bounding box center [665, 174] width 156 height 11
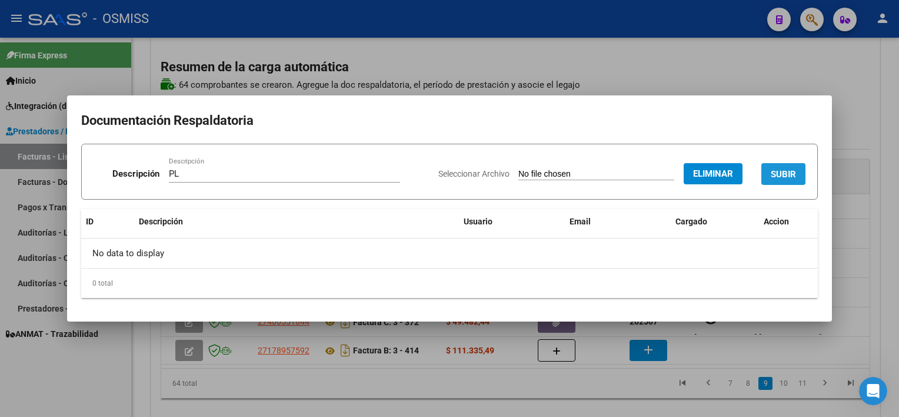
click at [794, 174] on span "SUBIR" at bounding box center [783, 174] width 25 height 11
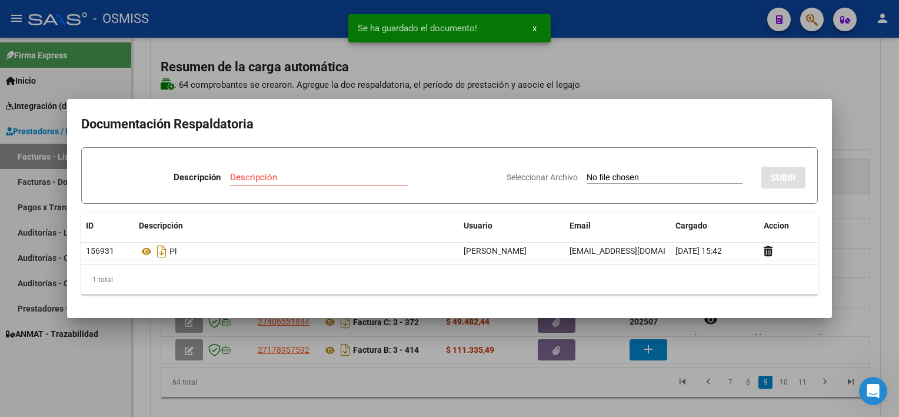
click at [615, 388] on div at bounding box center [449, 208] width 899 height 417
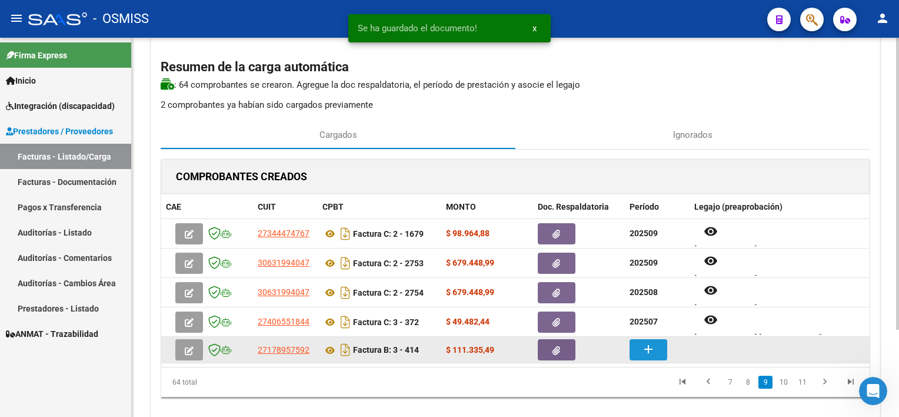
click at [643, 350] on mat-icon "add" at bounding box center [648, 349] width 14 height 14
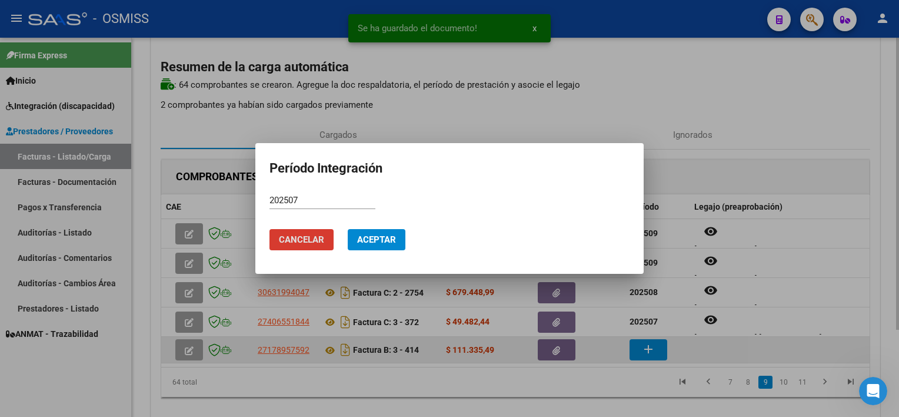
click at [348, 229] on button "Aceptar" at bounding box center [377, 239] width 58 height 21
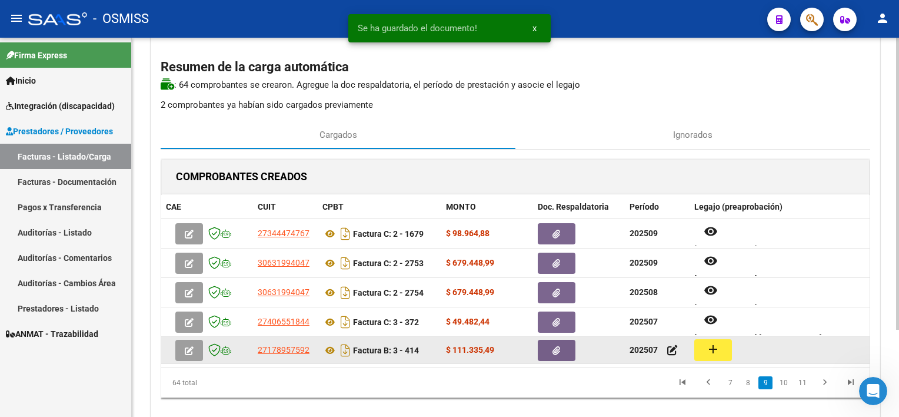
click at [699, 348] on button "add" at bounding box center [713, 350] width 38 height 22
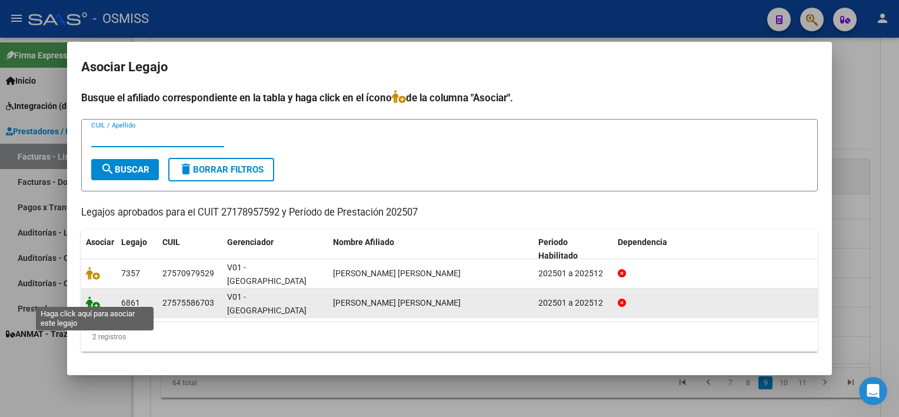
click at [94, 299] on icon at bounding box center [93, 302] width 14 height 13
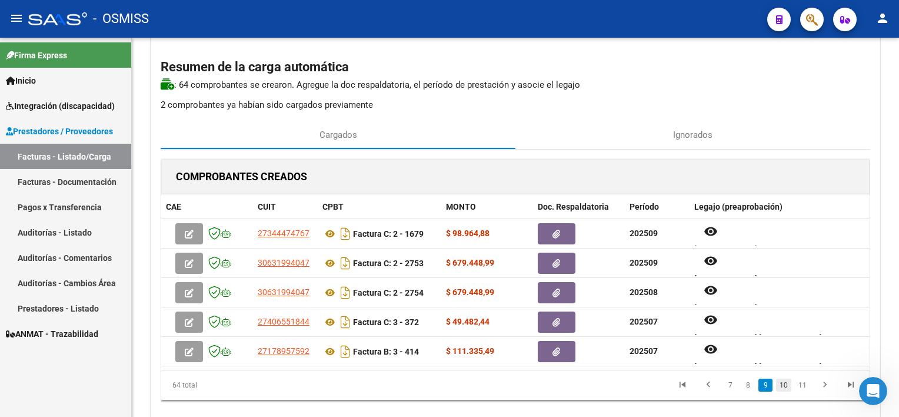
click at [785, 384] on link "10" at bounding box center [783, 384] width 15 height 13
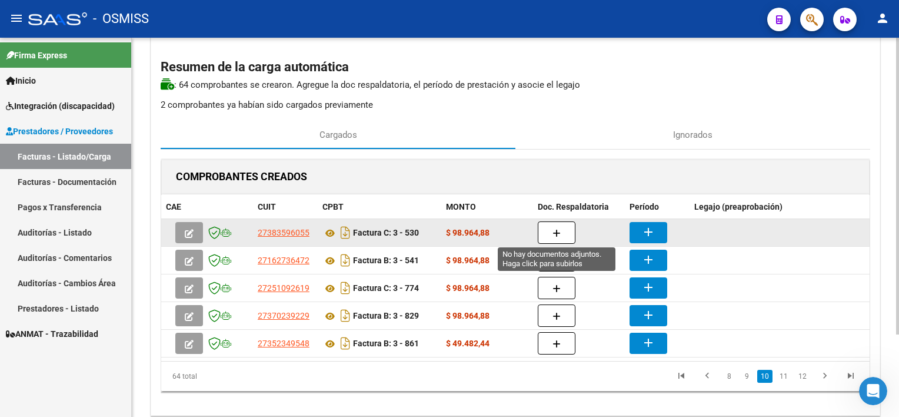
click at [562, 232] on button "button" at bounding box center [557, 232] width 38 height 22
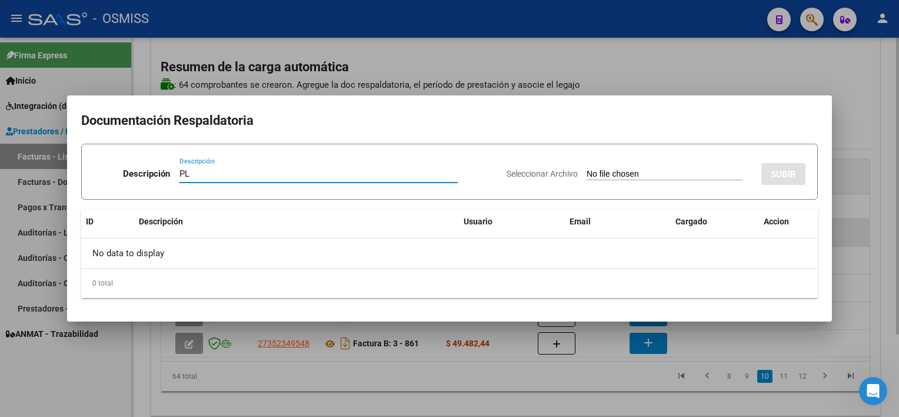
click at [587, 169] on input "Seleccionar Archivo" at bounding box center [665, 174] width 156 height 11
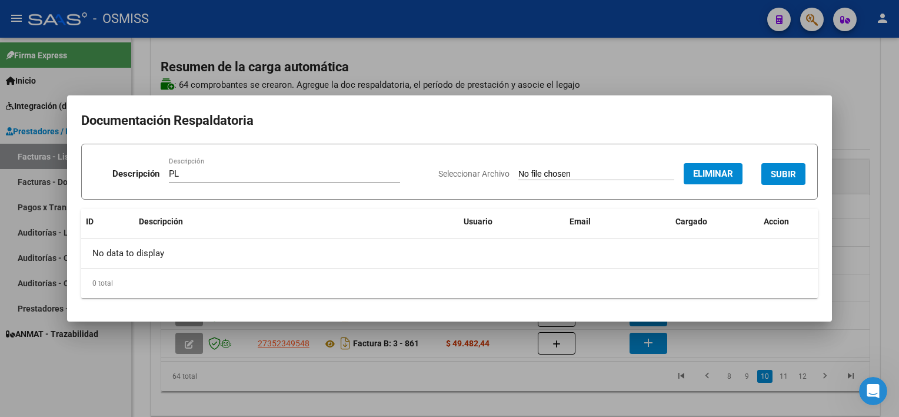
click at [780, 165] on button "SUBIR" at bounding box center [783, 174] width 44 height 22
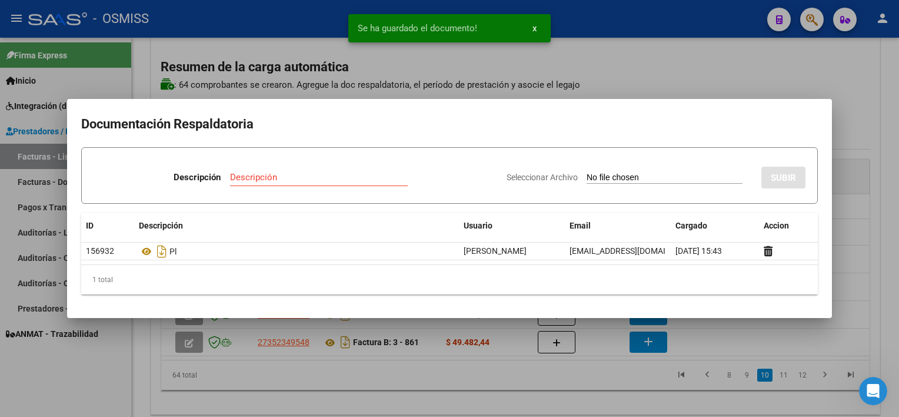
click at [621, 364] on div at bounding box center [449, 208] width 899 height 417
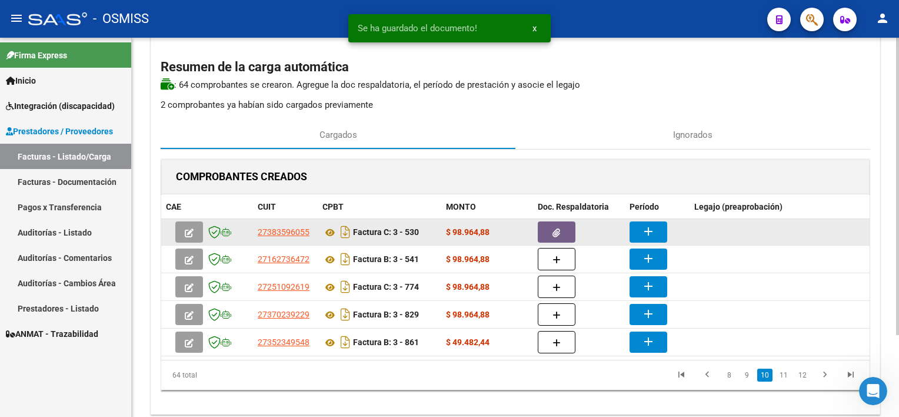
click at [651, 222] on button "add" at bounding box center [649, 231] width 38 height 21
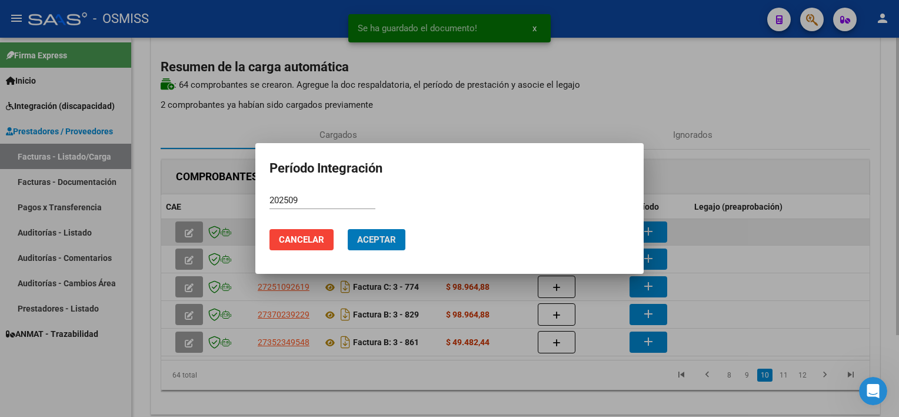
click at [348, 229] on button "Aceptar" at bounding box center [377, 239] width 58 height 21
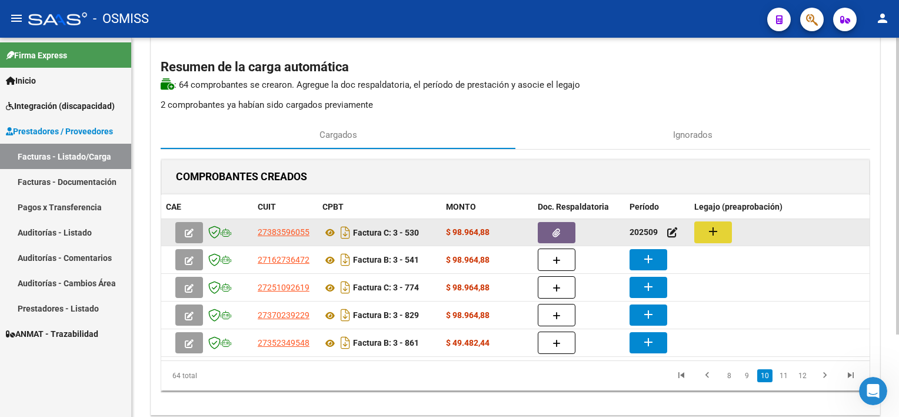
click at [706, 231] on mat-icon "add" at bounding box center [713, 231] width 14 height 14
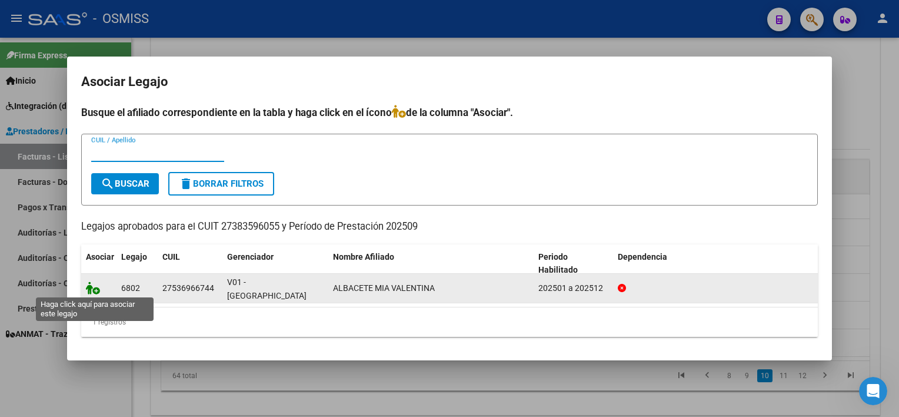
click at [94, 285] on icon at bounding box center [93, 287] width 14 height 13
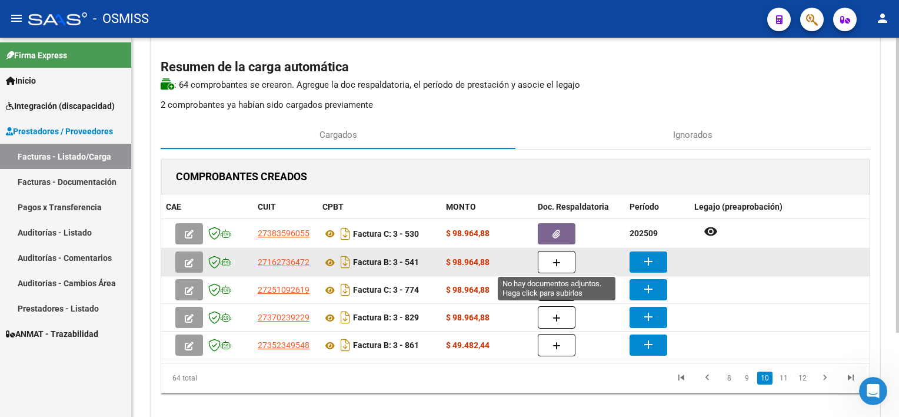
click at [563, 254] on button "button" at bounding box center [557, 262] width 38 height 22
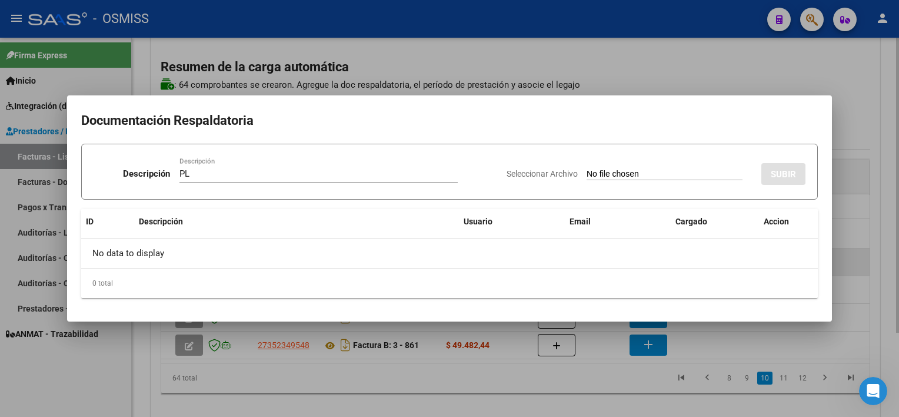
click at [587, 169] on input "Seleccionar Archivo" at bounding box center [665, 174] width 156 height 11
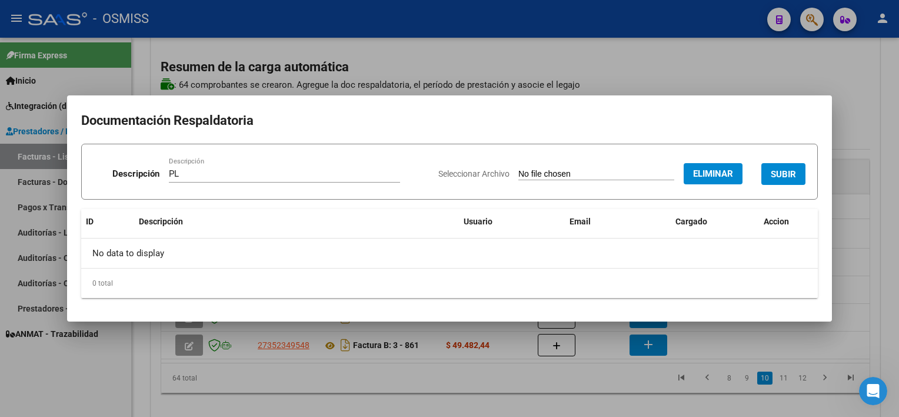
click at [788, 166] on button "SUBIR" at bounding box center [783, 174] width 44 height 22
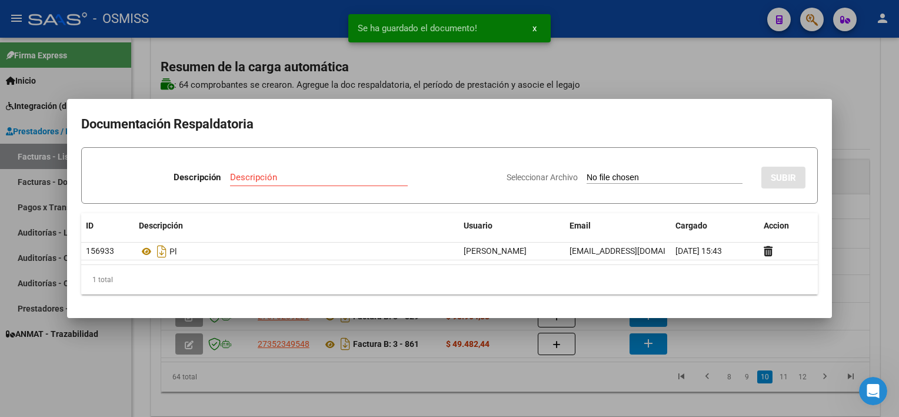
click at [605, 382] on div at bounding box center [449, 208] width 899 height 417
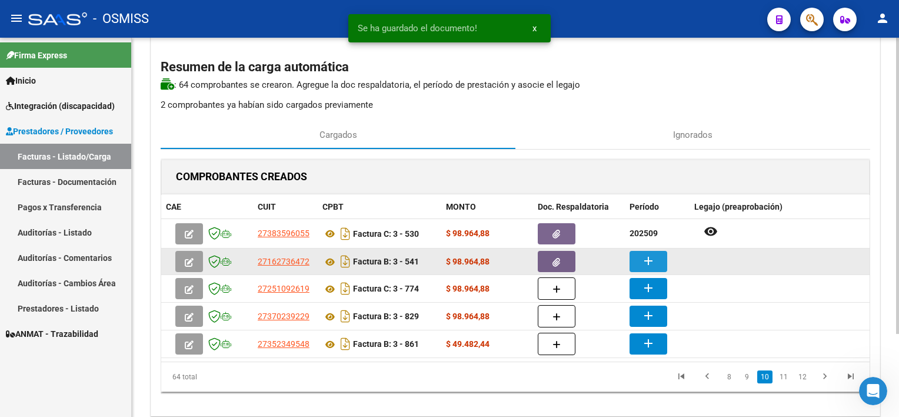
click at [645, 252] on button "add" at bounding box center [649, 261] width 38 height 21
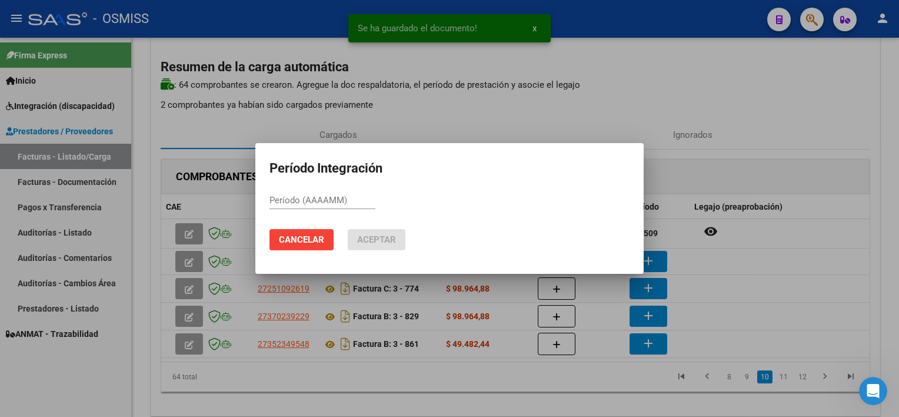
click at [794, 273] on div at bounding box center [449, 208] width 899 height 417
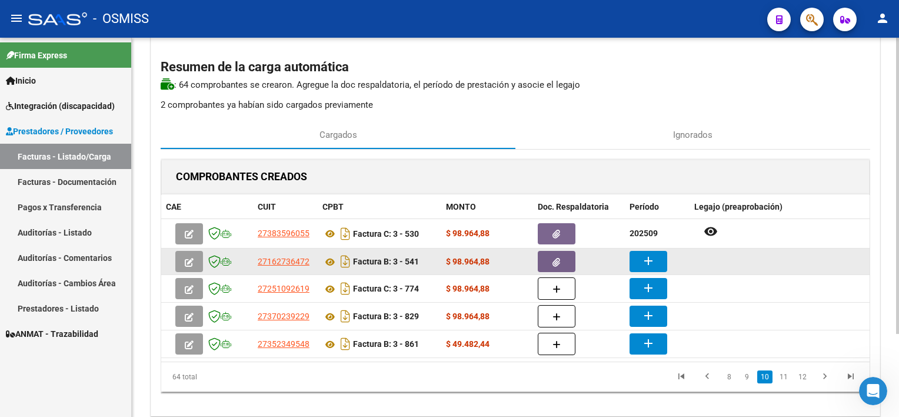
click at [647, 257] on mat-icon "add" at bounding box center [648, 261] width 14 height 14
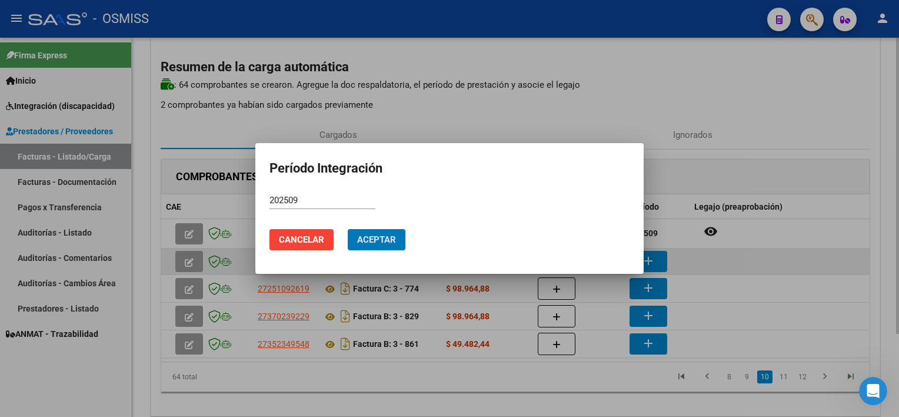
click at [348, 229] on button "Aceptar" at bounding box center [377, 239] width 58 height 21
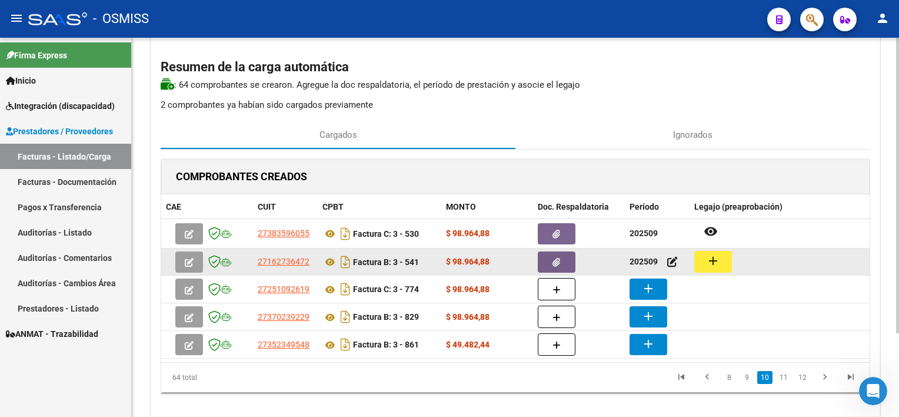
click at [735, 265] on div "add" at bounding box center [779, 262] width 171 height 22
click at [716, 259] on mat-icon "add" at bounding box center [713, 261] width 14 height 14
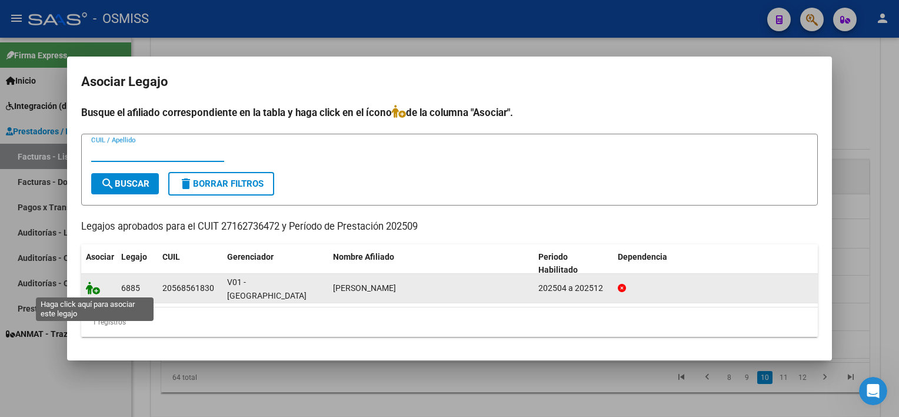
click at [87, 288] on icon at bounding box center [93, 287] width 14 height 13
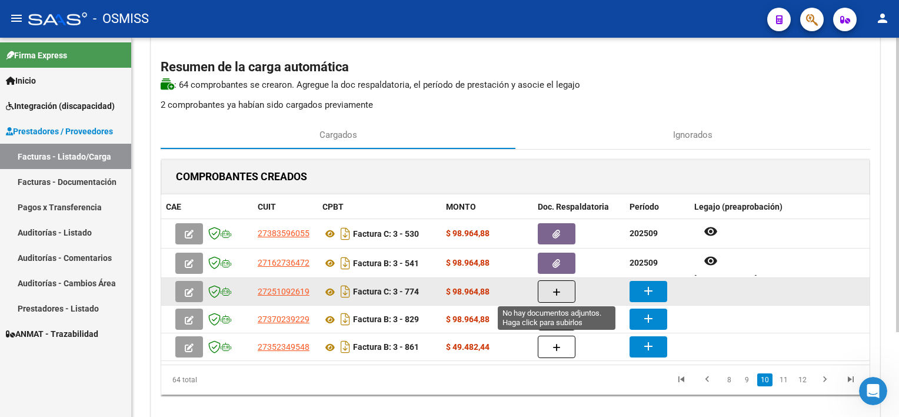
click at [555, 292] on icon "button" at bounding box center [557, 292] width 8 height 9
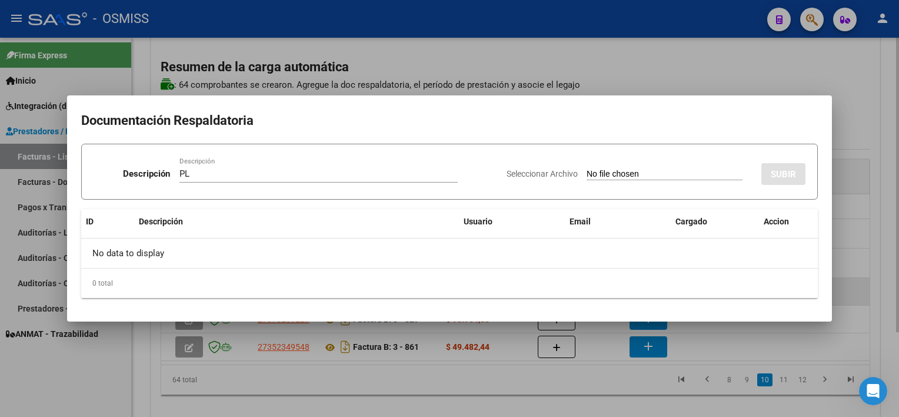
click at [587, 169] on input "Seleccionar Archivo" at bounding box center [665, 174] width 156 height 11
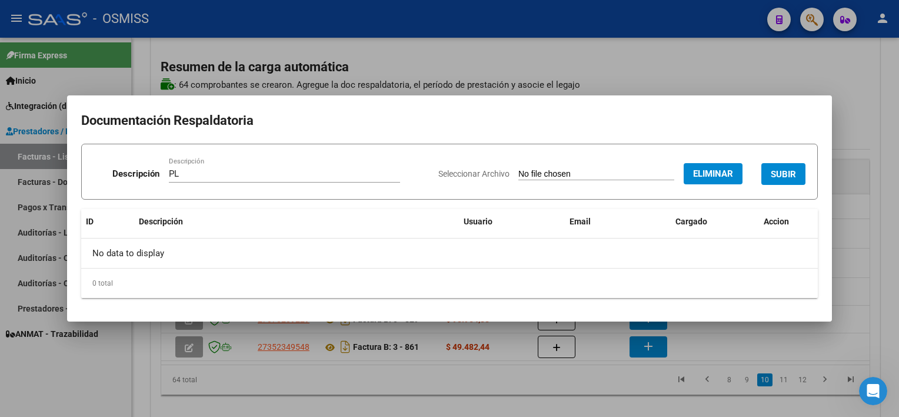
click at [788, 174] on span "SUBIR" at bounding box center [783, 174] width 25 height 11
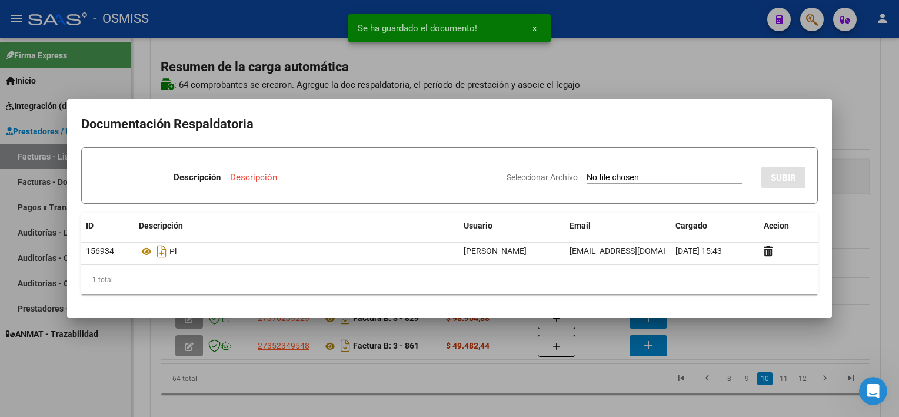
click at [633, 394] on div at bounding box center [449, 208] width 899 height 417
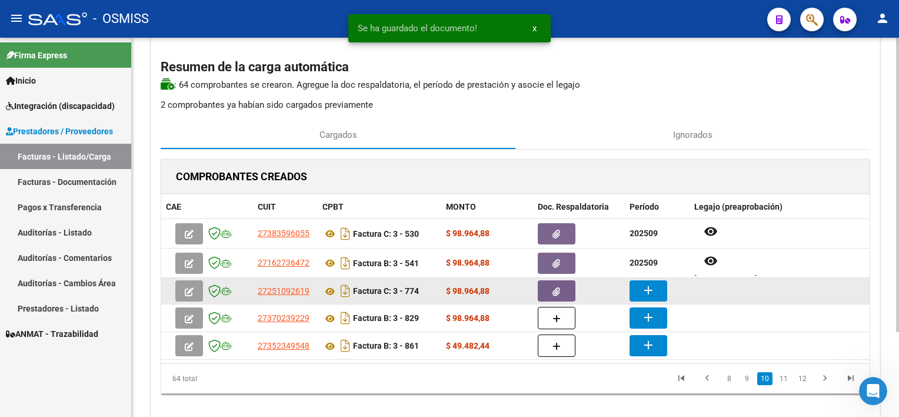
click at [650, 291] on mat-icon "add" at bounding box center [648, 290] width 14 height 14
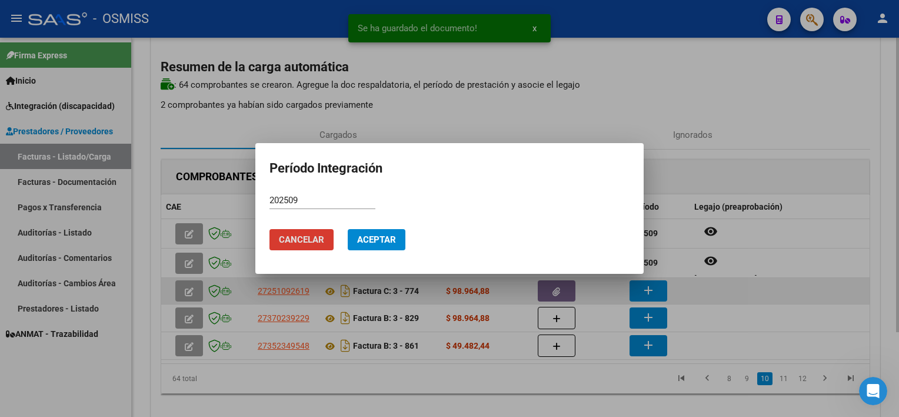
click at [348, 229] on button "Aceptar" at bounding box center [377, 239] width 58 height 21
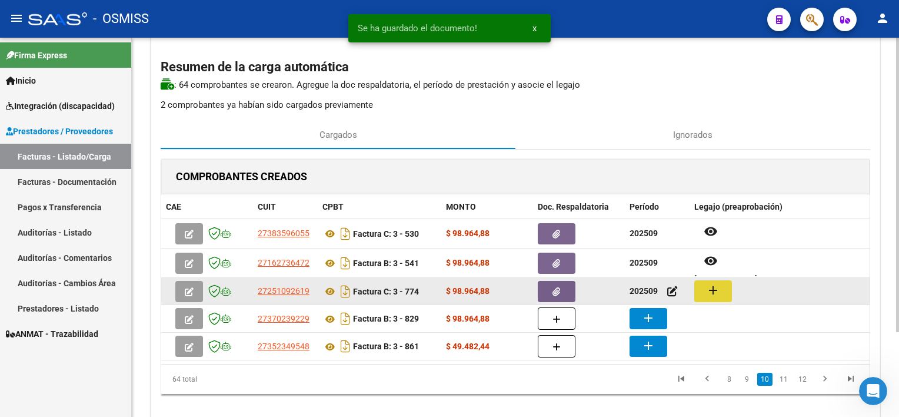
click at [718, 287] on mat-icon "add" at bounding box center [713, 290] width 14 height 14
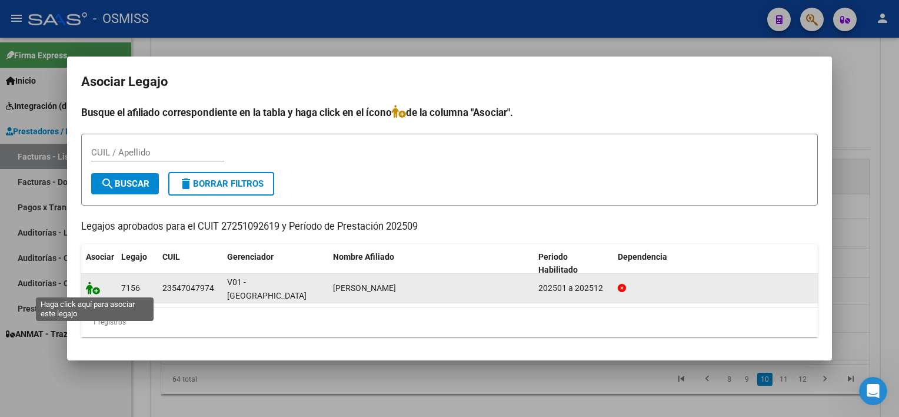
click at [89, 287] on icon at bounding box center [93, 287] width 14 height 13
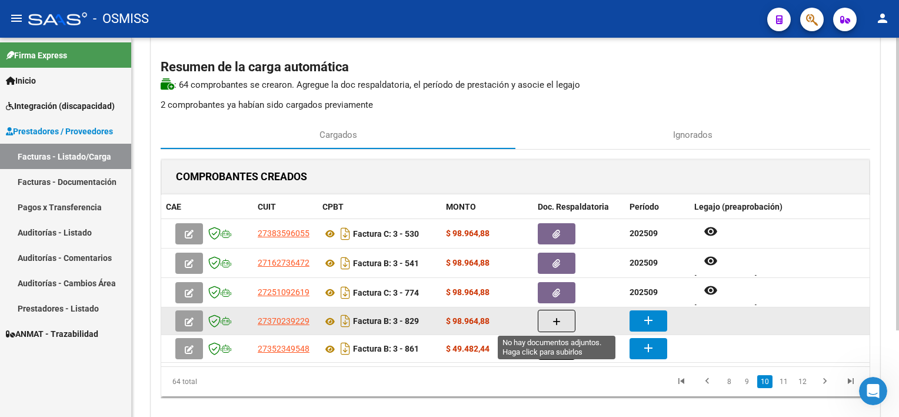
click at [548, 317] on button "button" at bounding box center [557, 320] width 38 height 22
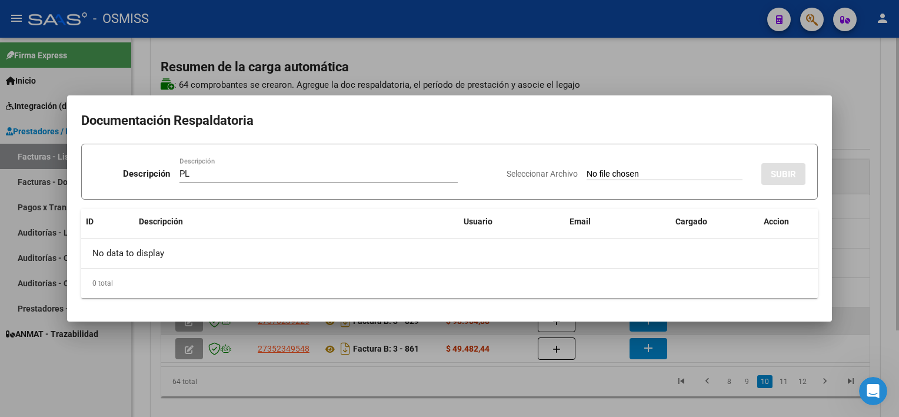
click at [587, 169] on input "Seleccionar Archivo" at bounding box center [665, 174] width 156 height 11
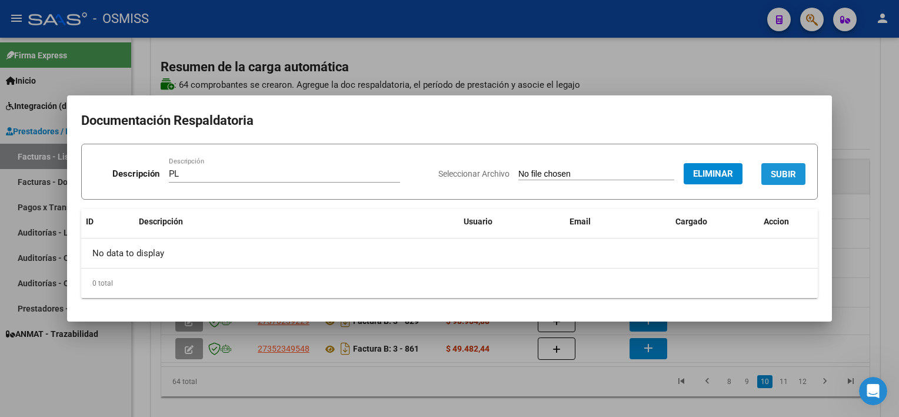
click at [783, 169] on span "SUBIR" at bounding box center [783, 174] width 25 height 11
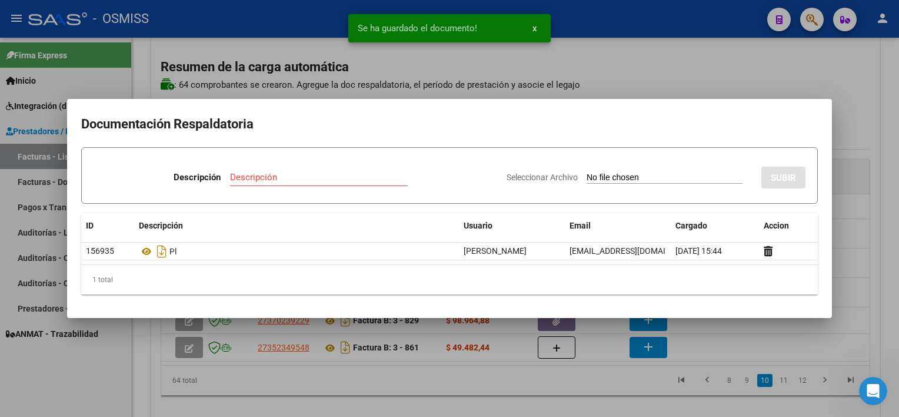
click at [565, 387] on div at bounding box center [449, 208] width 899 height 417
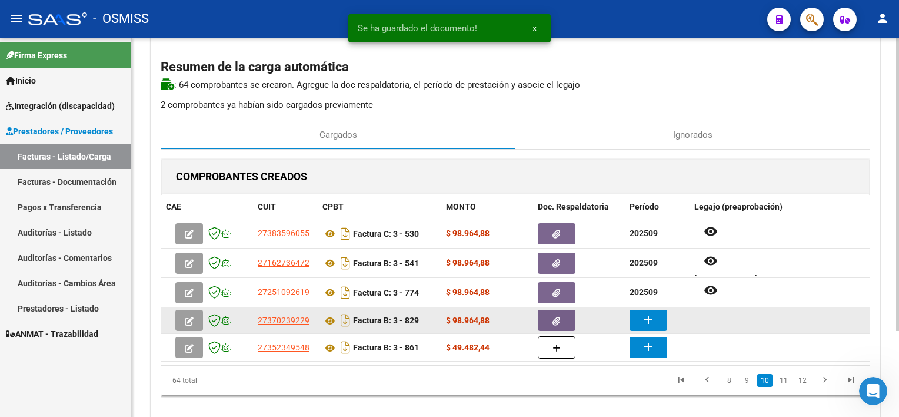
click at [634, 314] on button "add" at bounding box center [649, 319] width 38 height 21
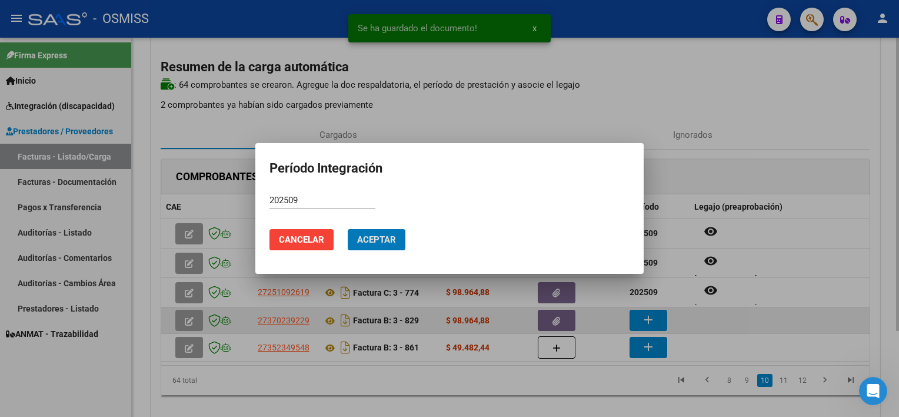
click at [348, 229] on button "Aceptar" at bounding box center [377, 239] width 58 height 21
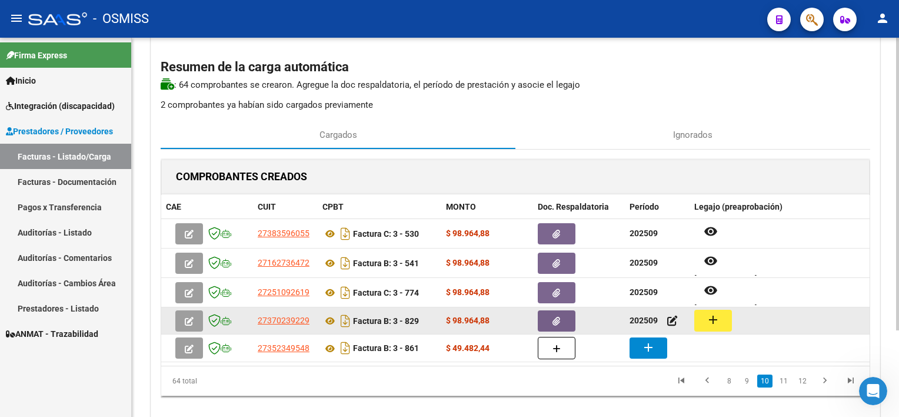
click at [710, 316] on mat-icon "add" at bounding box center [713, 319] width 14 height 14
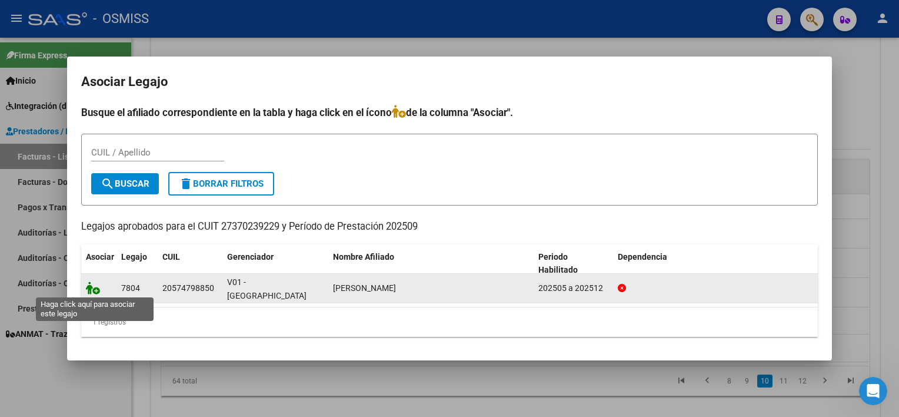
click at [87, 292] on icon at bounding box center [93, 287] width 14 height 13
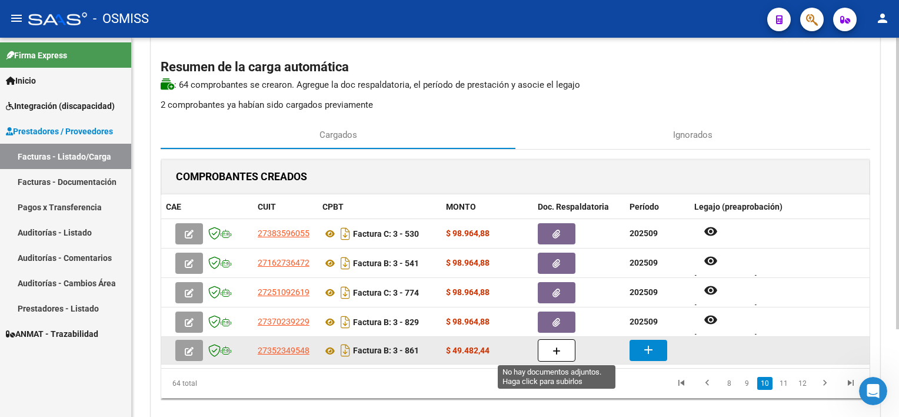
click at [548, 351] on button "button" at bounding box center [557, 350] width 38 height 22
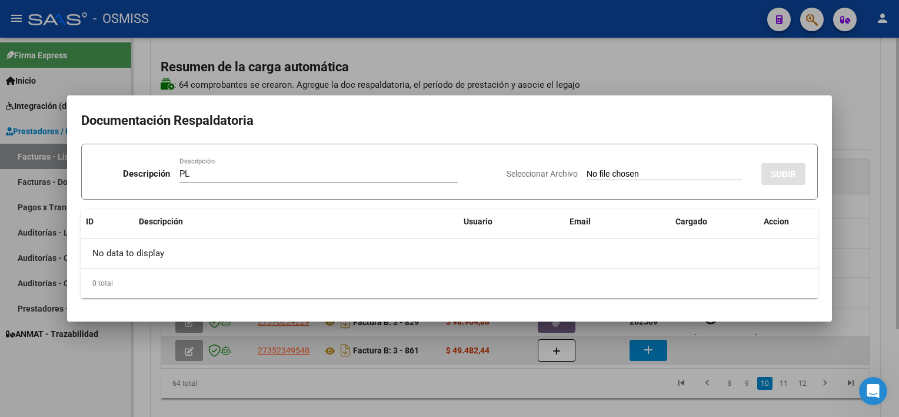
click at [587, 169] on input "Seleccionar Archivo" at bounding box center [665, 174] width 156 height 11
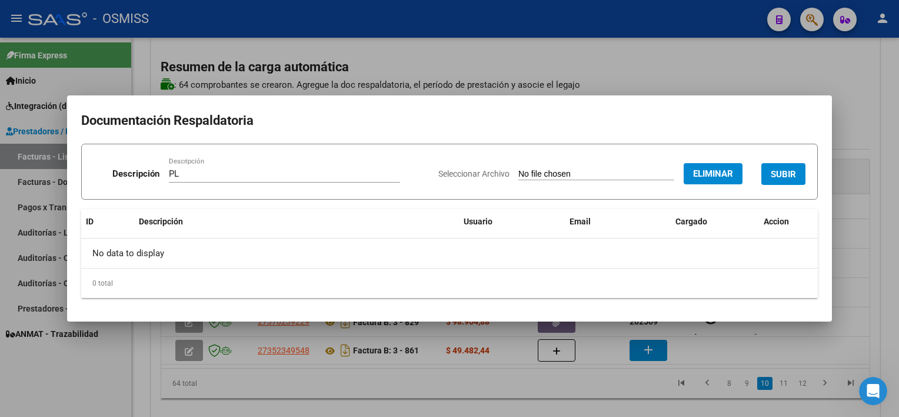
click at [793, 175] on span "SUBIR" at bounding box center [783, 174] width 25 height 11
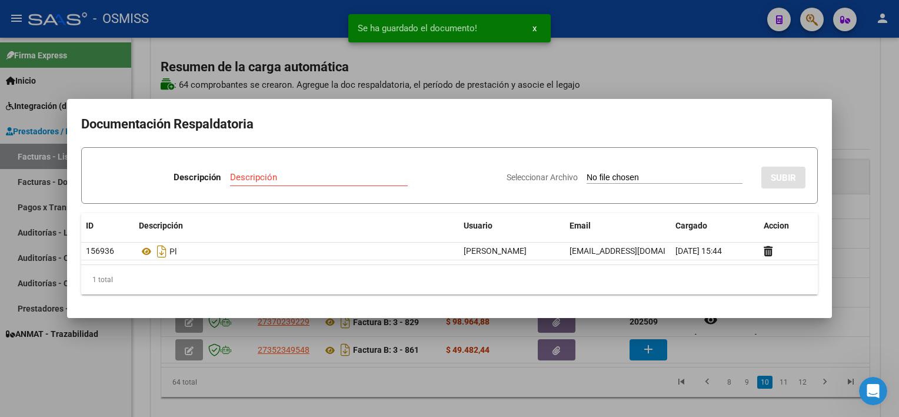
click at [651, 390] on div at bounding box center [449, 208] width 899 height 417
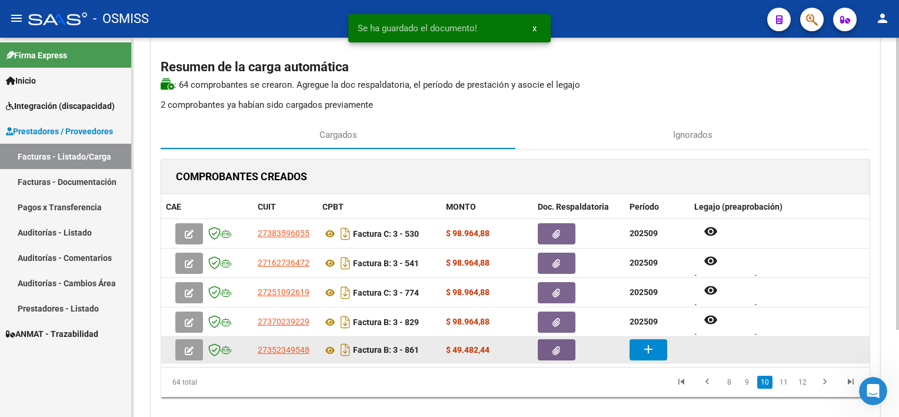
click at [646, 350] on mat-icon "add" at bounding box center [648, 349] width 14 height 14
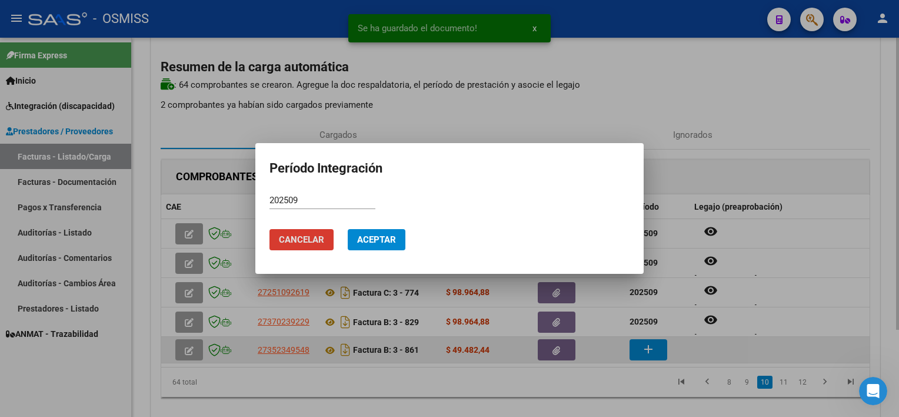
click at [348, 229] on button "Aceptar" at bounding box center [377, 239] width 58 height 21
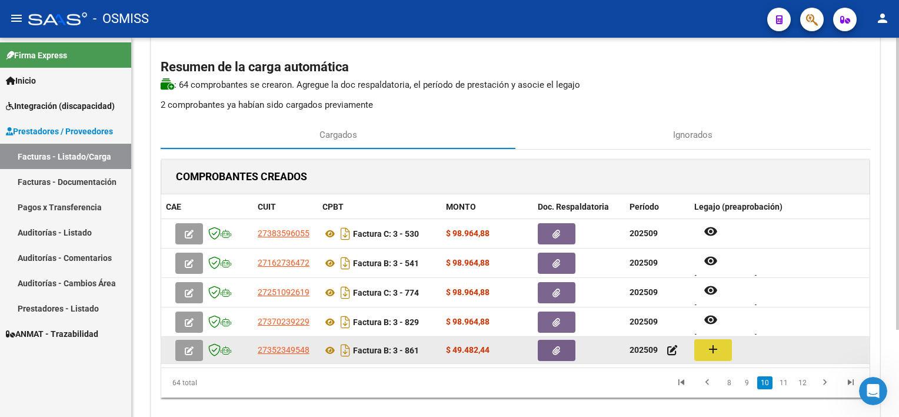
click at [727, 355] on button "add" at bounding box center [713, 350] width 38 height 22
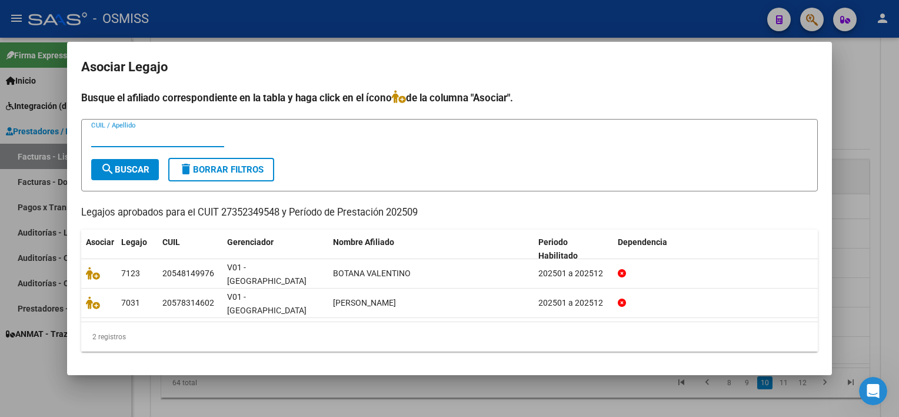
click at [460, 391] on div at bounding box center [449, 208] width 899 height 417
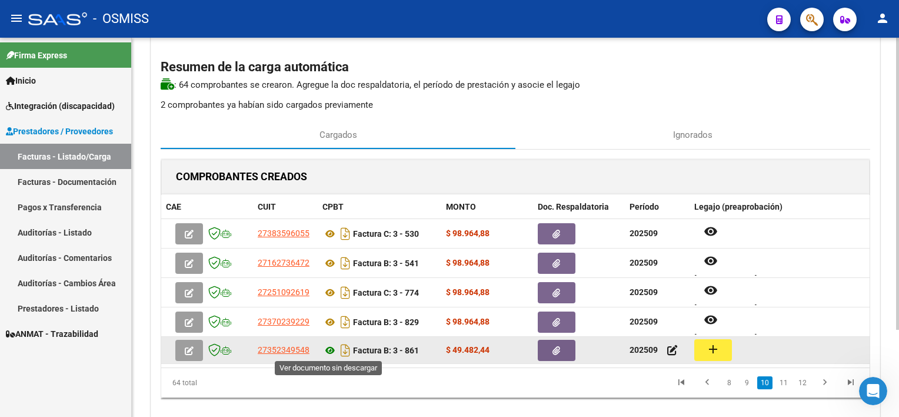
click at [328, 347] on icon at bounding box center [329, 350] width 15 height 14
click at [706, 347] on mat-icon "add" at bounding box center [713, 349] width 14 height 14
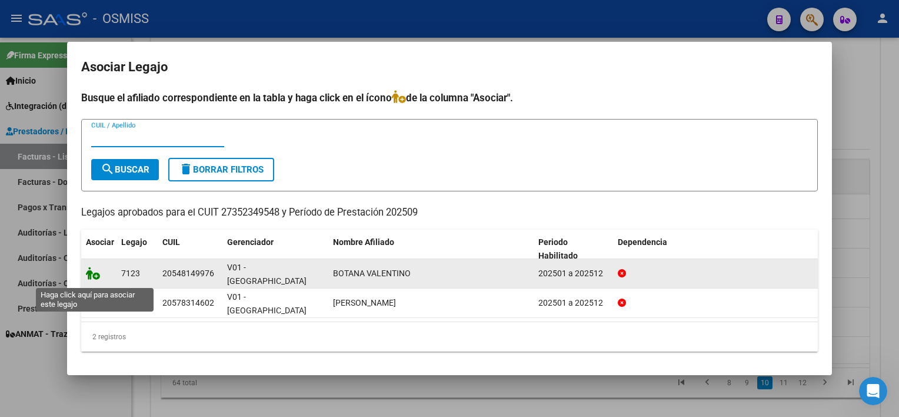
click at [95, 278] on icon at bounding box center [93, 273] width 14 height 13
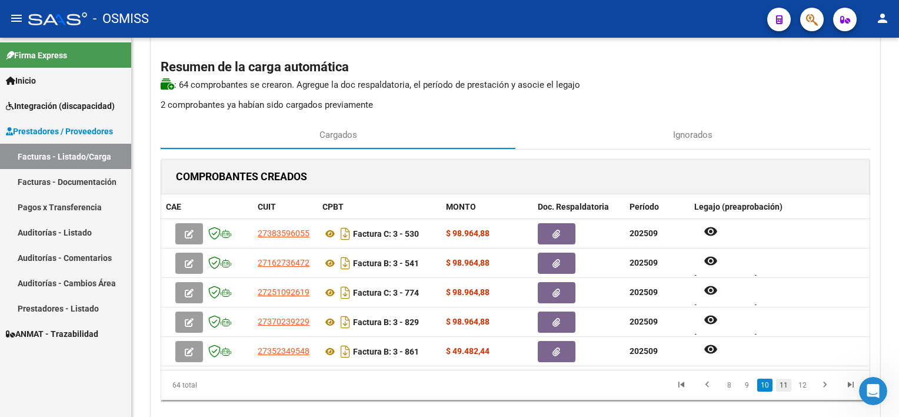
click at [785, 386] on link "11" at bounding box center [783, 384] width 15 height 13
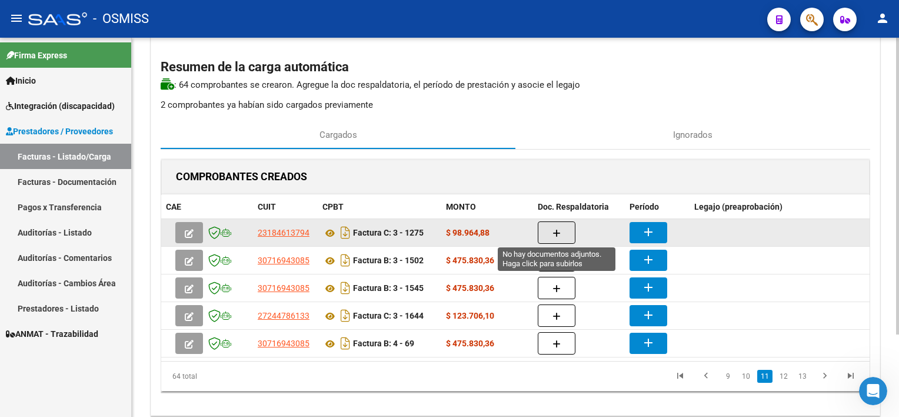
click at [558, 232] on icon "button" at bounding box center [557, 233] width 8 height 9
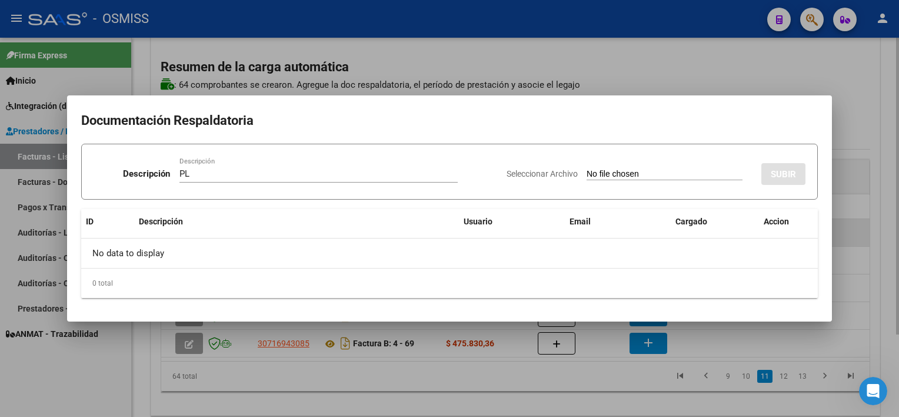
click at [587, 169] on input "Seleccionar Archivo" at bounding box center [665, 174] width 156 height 11
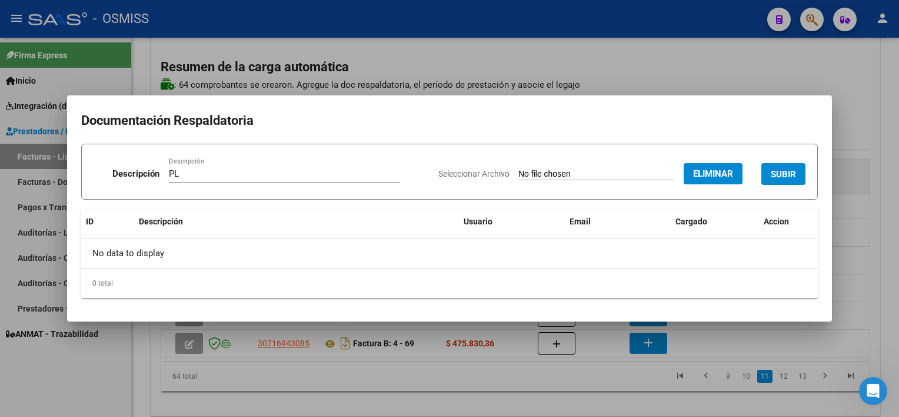
click at [785, 171] on span "SUBIR" at bounding box center [783, 174] width 25 height 11
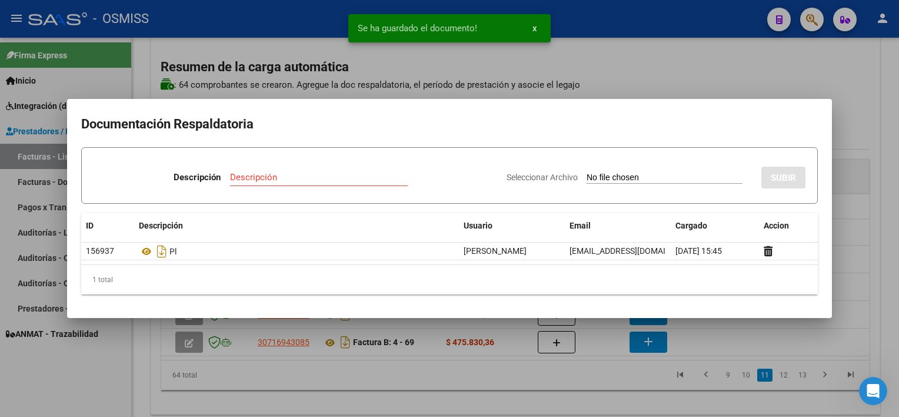
click at [594, 372] on div at bounding box center [449, 208] width 899 height 417
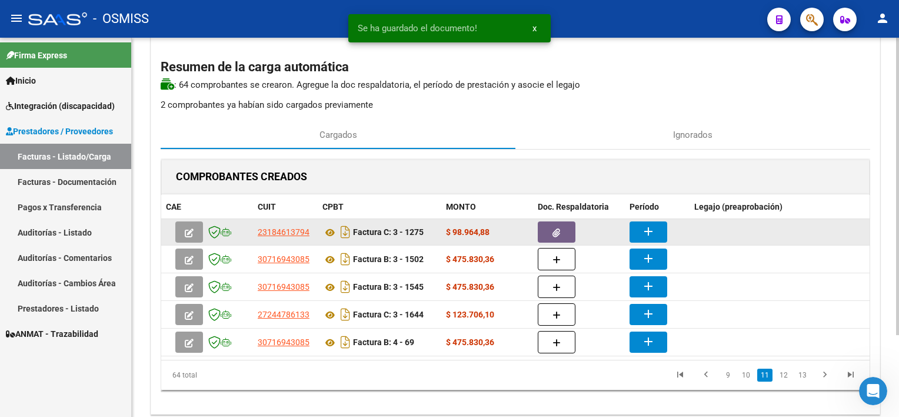
click at [653, 232] on mat-icon "add" at bounding box center [648, 231] width 14 height 14
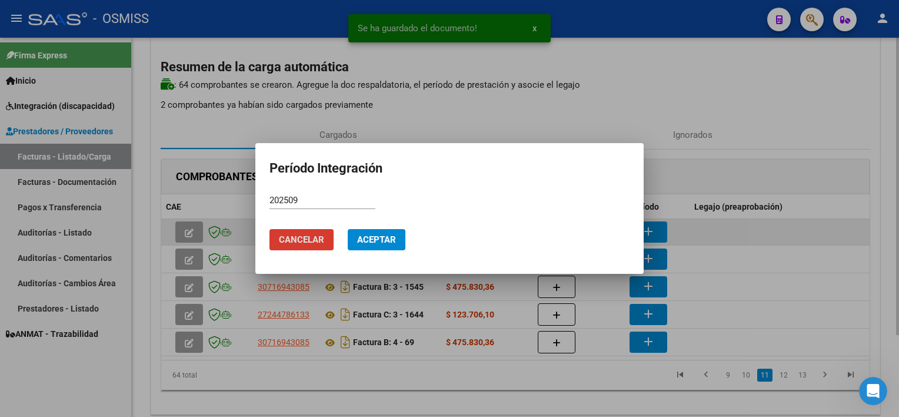
click at [348, 229] on button "Aceptar" at bounding box center [377, 239] width 58 height 21
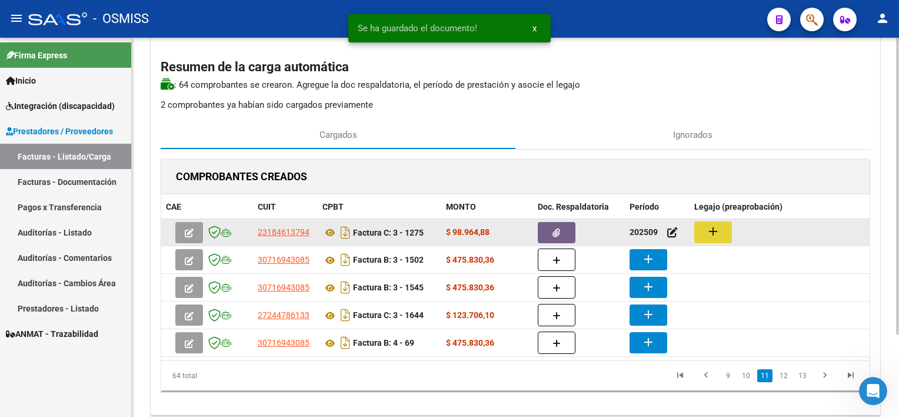
click at [705, 230] on button "add" at bounding box center [713, 232] width 38 height 22
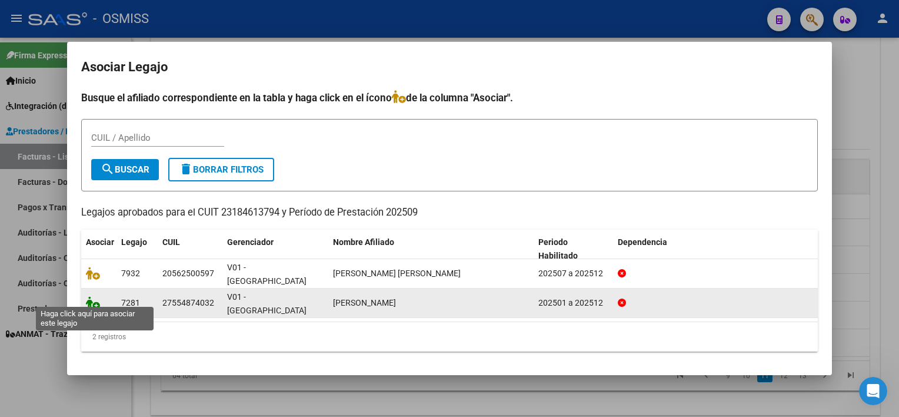
click at [94, 296] on icon at bounding box center [93, 302] width 14 height 13
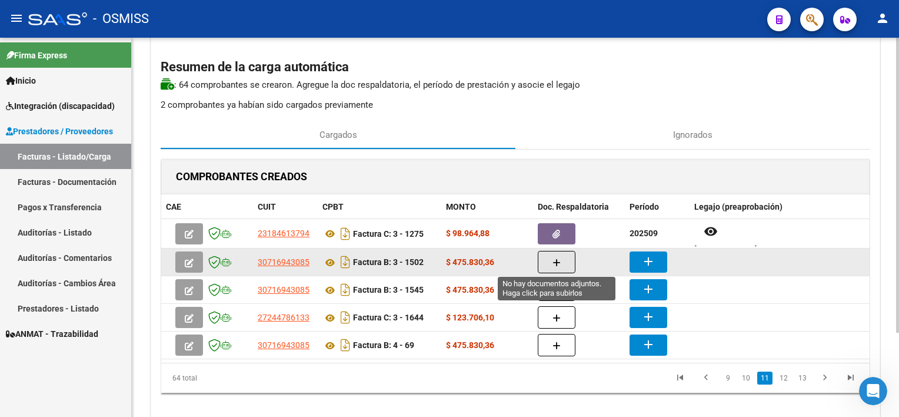
click at [553, 260] on icon "button" at bounding box center [557, 262] width 8 height 9
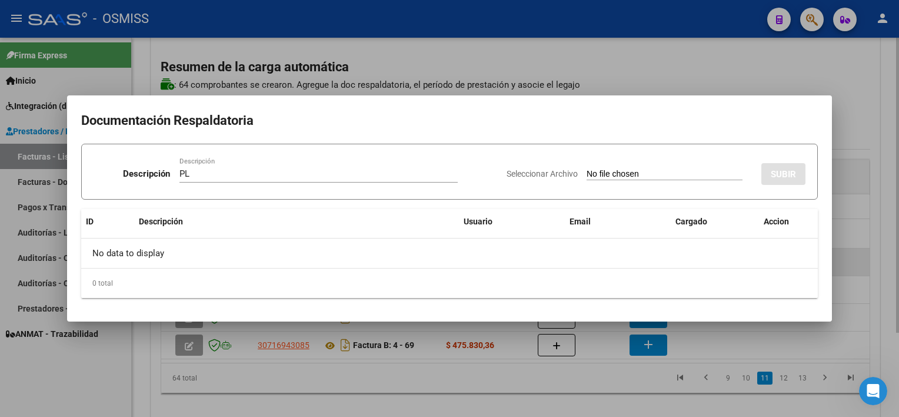
click at [587, 169] on input "Seleccionar Archivo" at bounding box center [665, 174] width 156 height 11
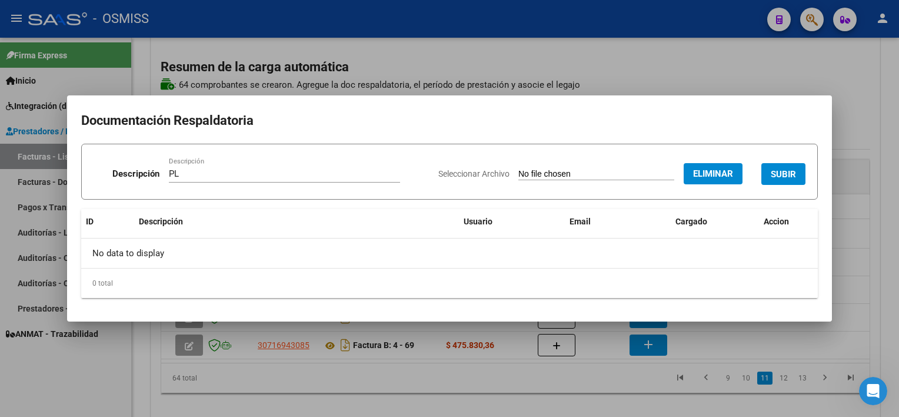
click at [785, 165] on button "SUBIR" at bounding box center [783, 174] width 44 height 22
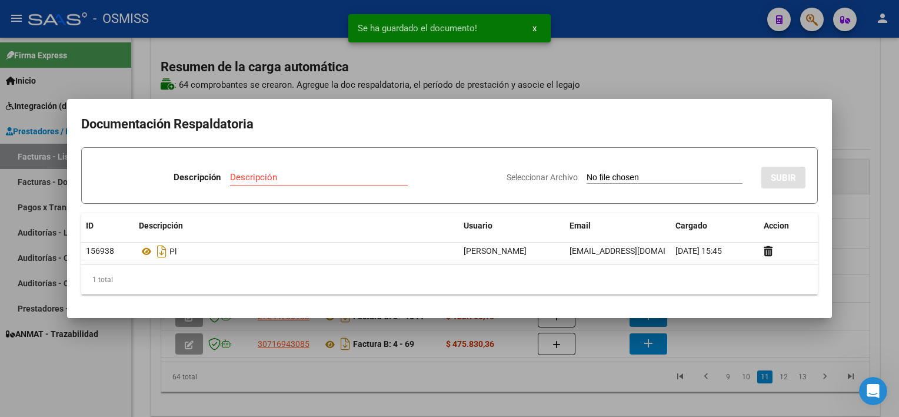
click at [597, 390] on div at bounding box center [449, 208] width 899 height 417
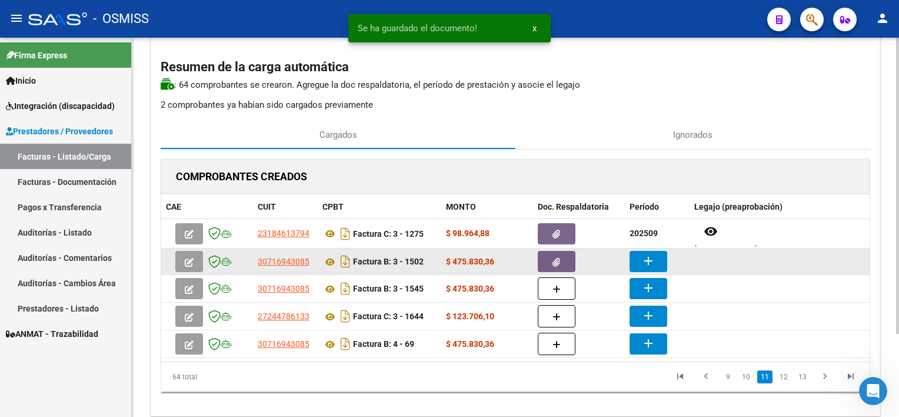
click at [641, 261] on mat-icon "add" at bounding box center [648, 261] width 14 height 14
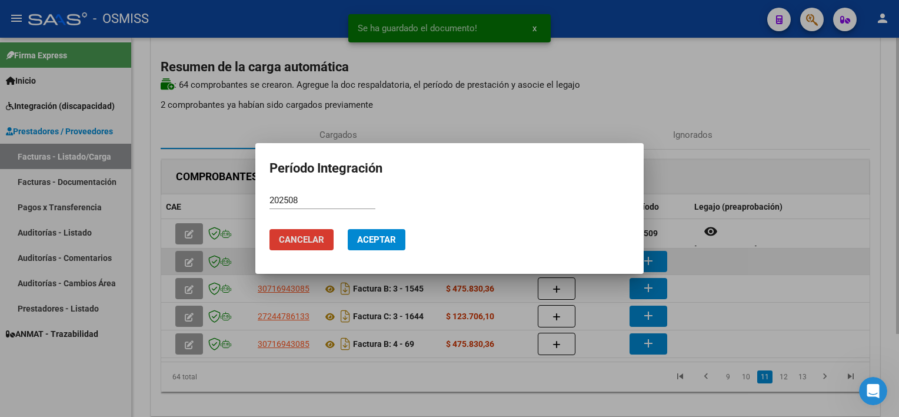
click at [348, 229] on button "Aceptar" at bounding box center [377, 239] width 58 height 21
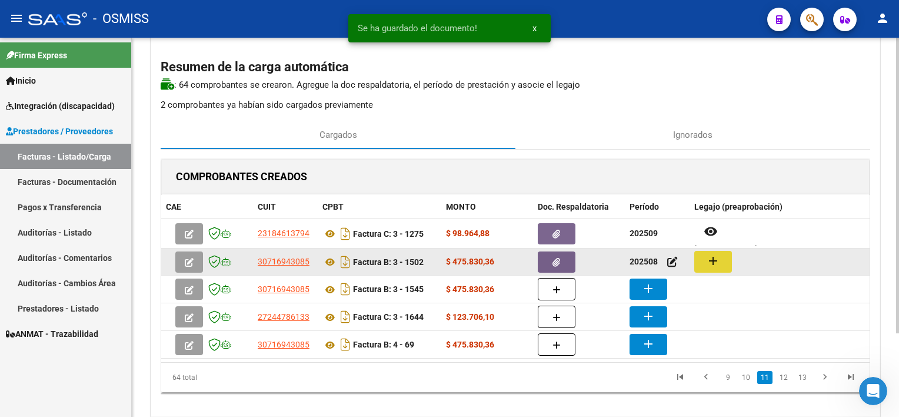
click at [715, 259] on mat-icon "add" at bounding box center [713, 261] width 14 height 14
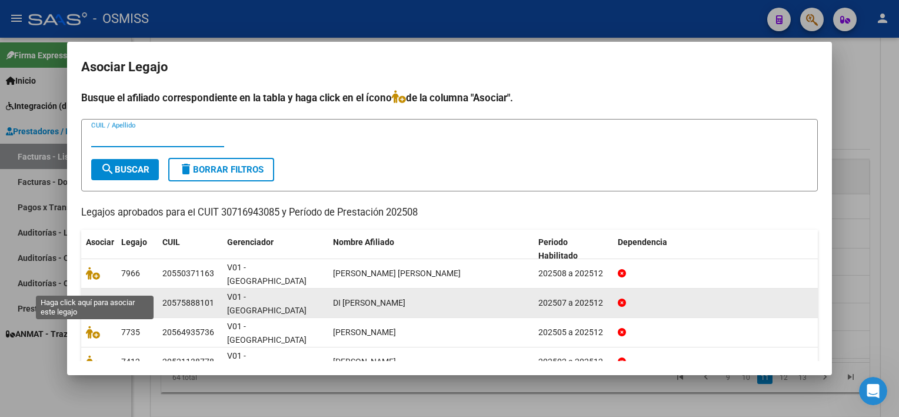
click at [93, 296] on icon at bounding box center [93, 302] width 14 height 13
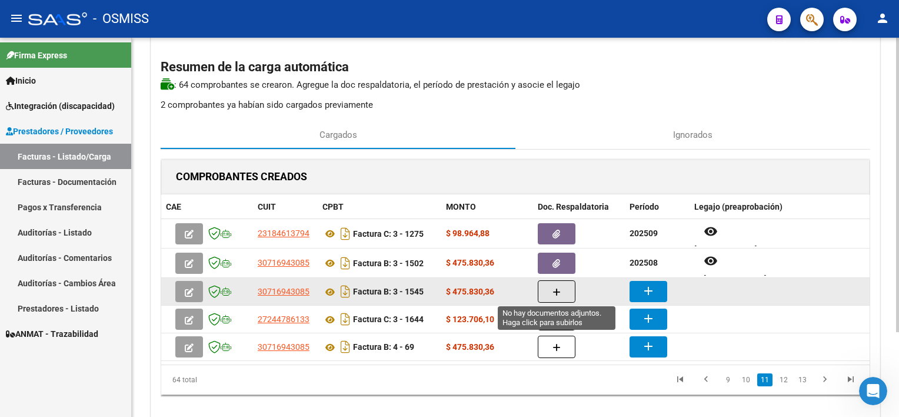
click at [548, 286] on button "button" at bounding box center [557, 291] width 38 height 22
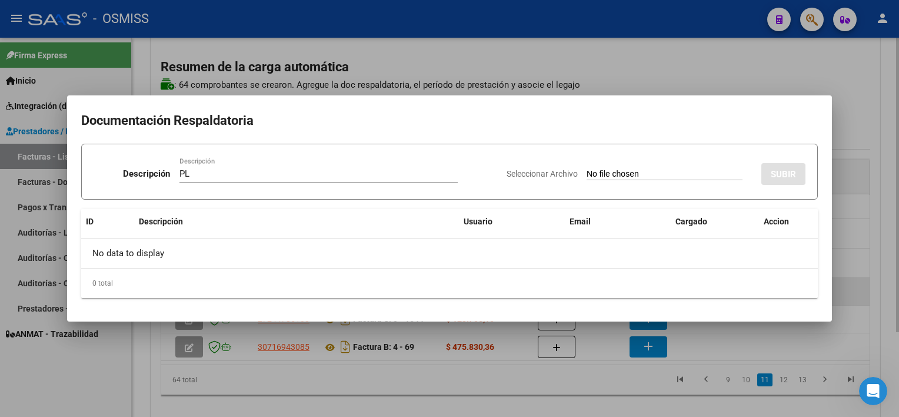
click at [587, 169] on input "Seleccionar Archivo" at bounding box center [665, 174] width 156 height 11
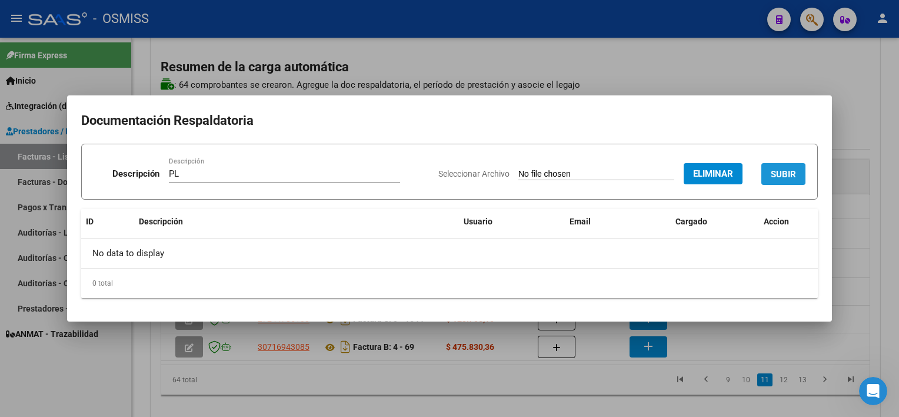
click at [787, 175] on span "SUBIR" at bounding box center [783, 174] width 25 height 11
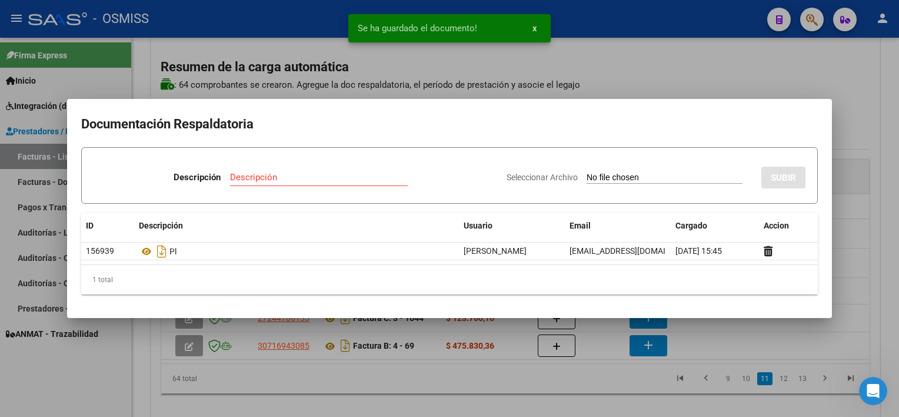
click at [550, 384] on div at bounding box center [449, 208] width 899 height 417
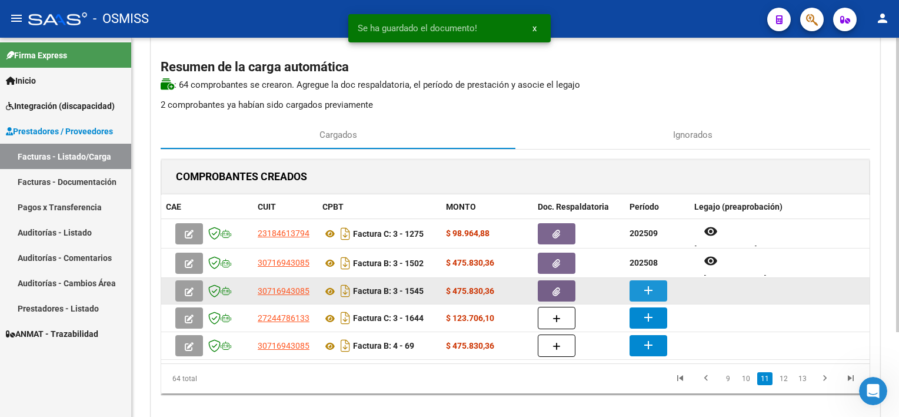
click at [643, 287] on mat-icon "add" at bounding box center [648, 290] width 14 height 14
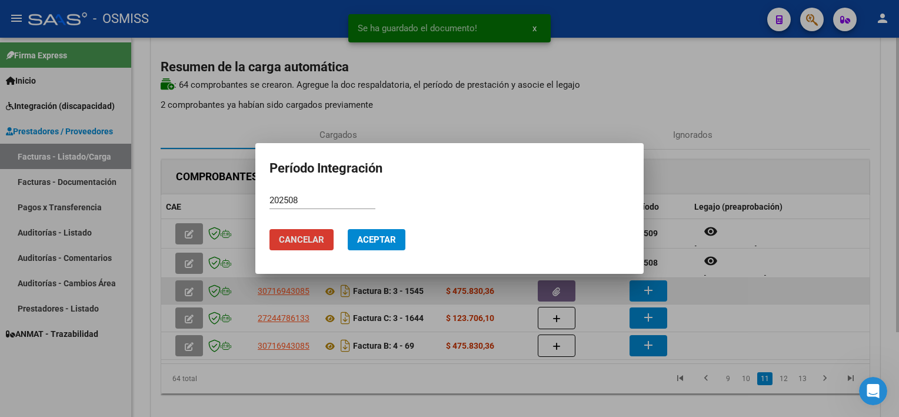
click at [348, 229] on button "Aceptar" at bounding box center [377, 239] width 58 height 21
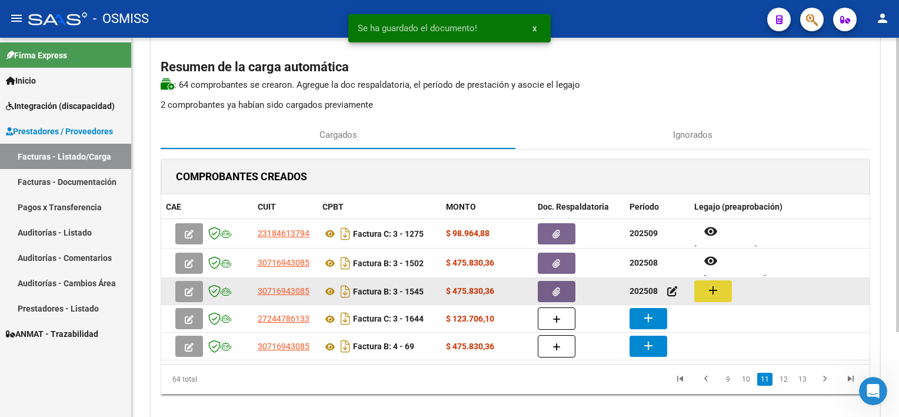
click at [712, 289] on mat-icon "add" at bounding box center [713, 290] width 14 height 14
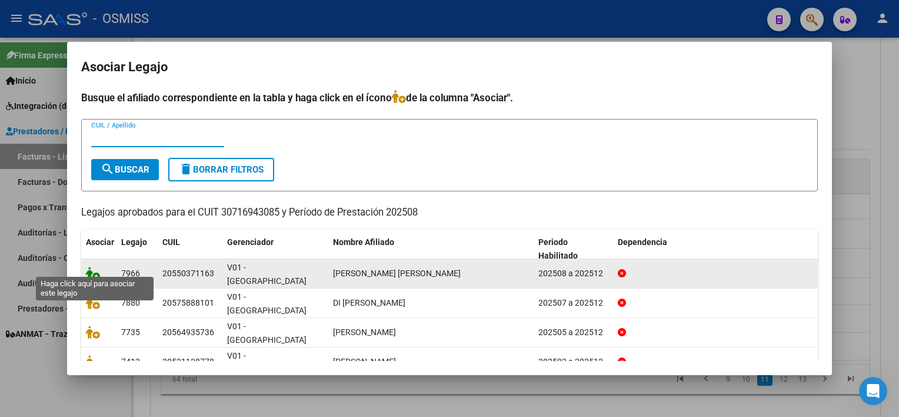
click at [92, 267] on icon at bounding box center [93, 273] width 14 height 13
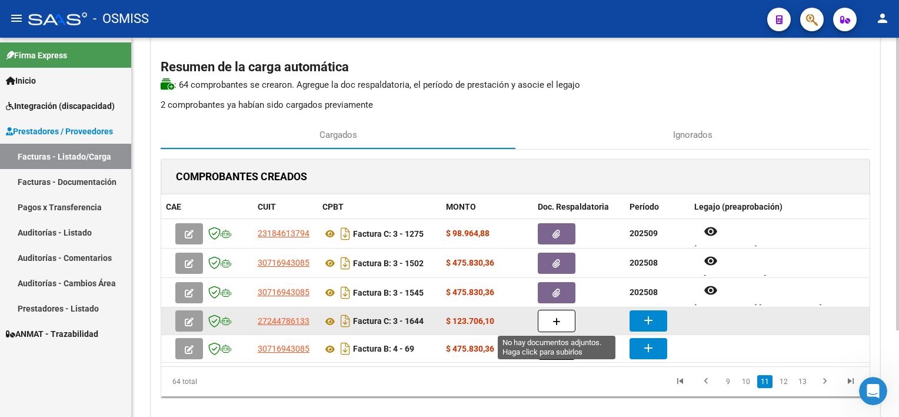
click at [553, 326] on button "button" at bounding box center [557, 320] width 38 height 22
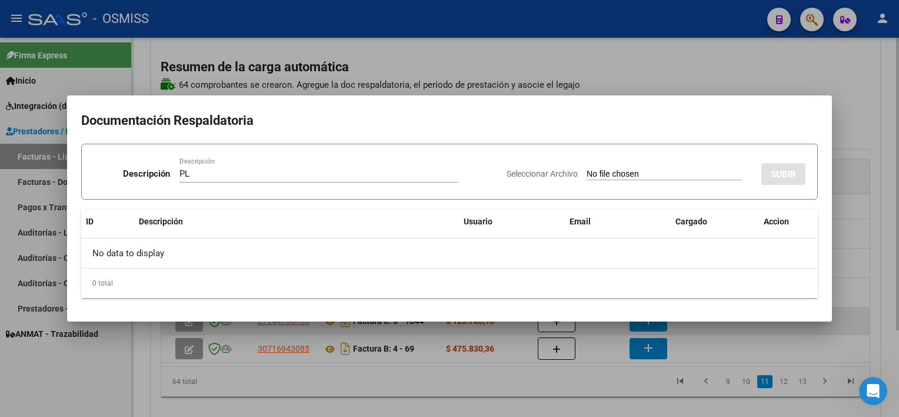
click at [587, 169] on input "Seleccionar Archivo" at bounding box center [665, 174] width 156 height 11
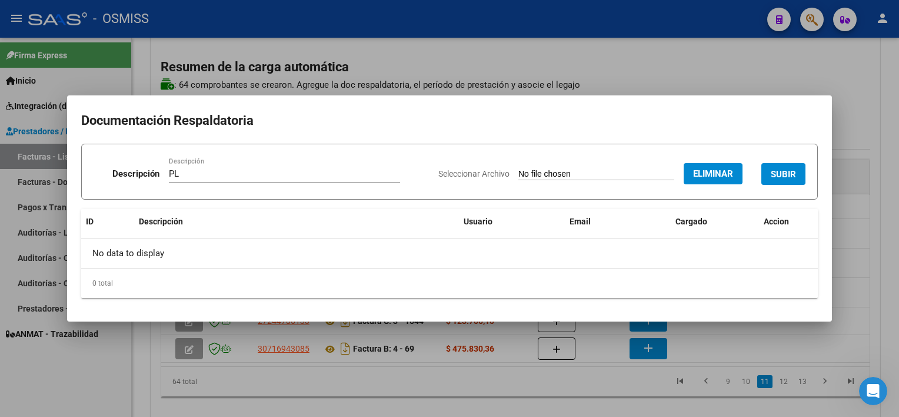
click at [777, 176] on span "SUBIR" at bounding box center [783, 174] width 25 height 11
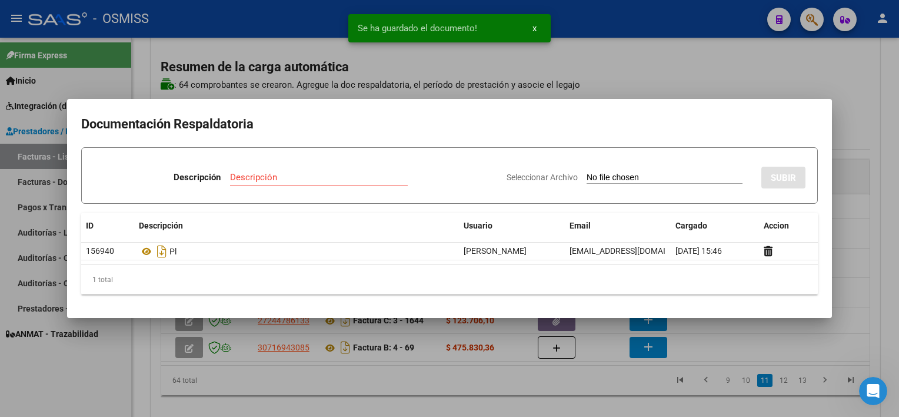
click at [584, 394] on div at bounding box center [449, 208] width 899 height 417
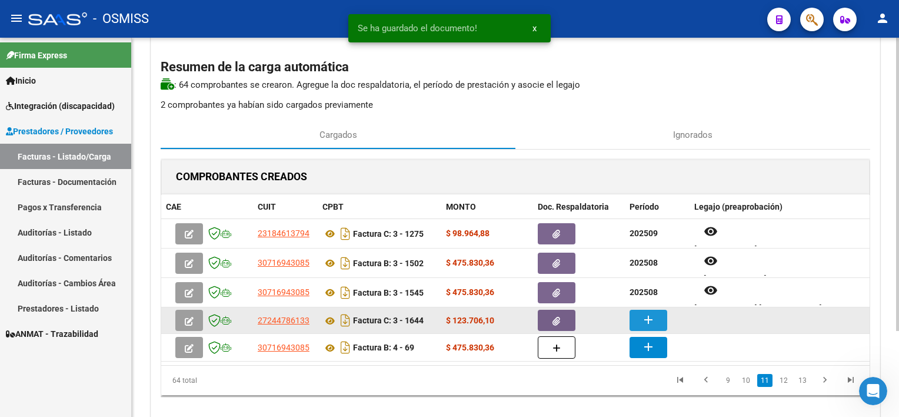
click at [644, 320] on mat-icon "add" at bounding box center [648, 319] width 14 height 14
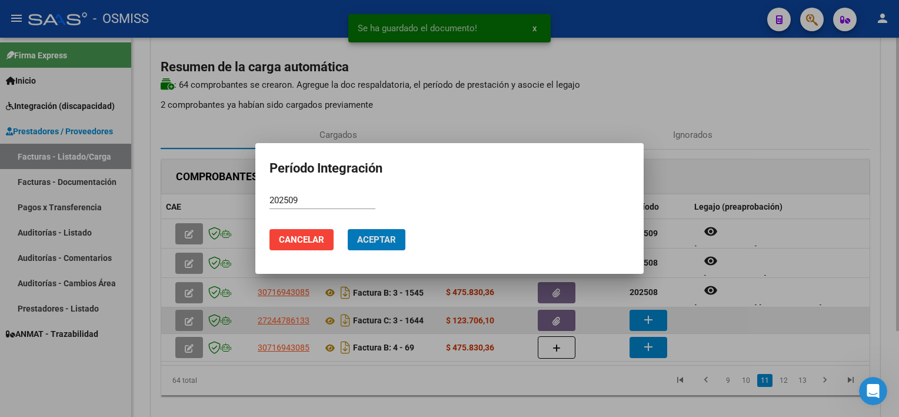
click at [348, 229] on button "Aceptar" at bounding box center [377, 239] width 58 height 21
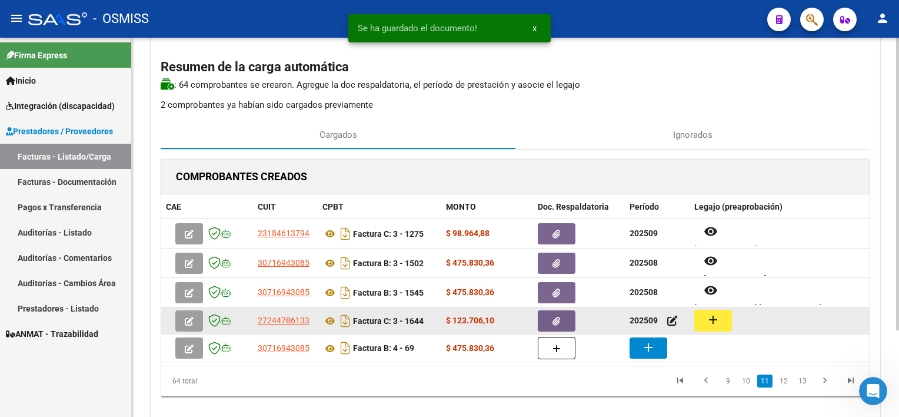
click at [710, 320] on mat-icon "add" at bounding box center [713, 319] width 14 height 14
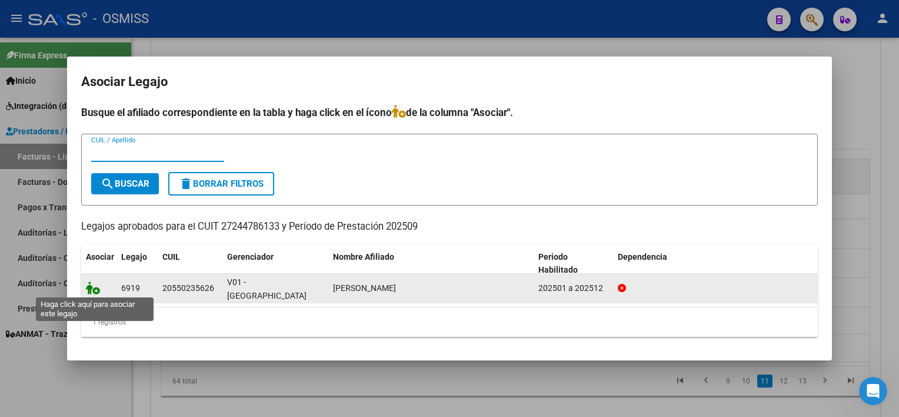
click at [94, 289] on icon at bounding box center [93, 287] width 14 height 13
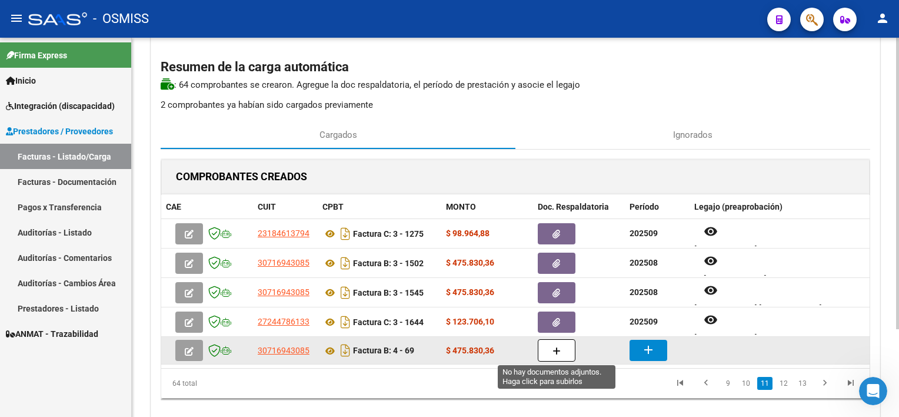
click at [554, 350] on icon "button" at bounding box center [557, 351] width 8 height 9
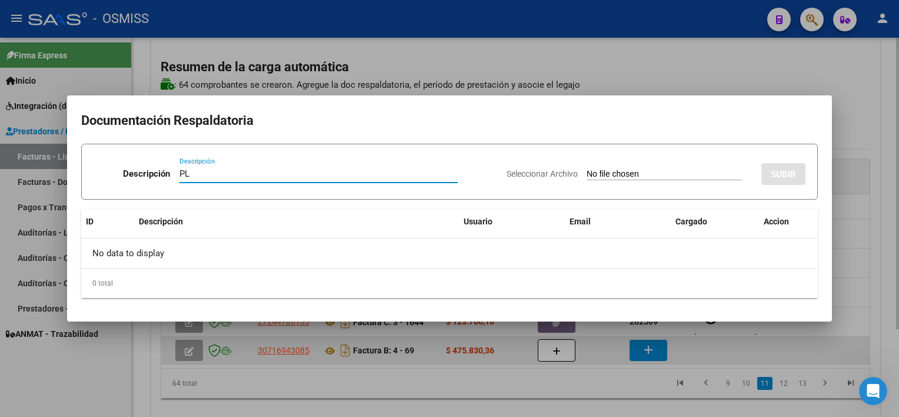
click at [587, 169] on input "Seleccionar Archivo" at bounding box center [665, 174] width 156 height 11
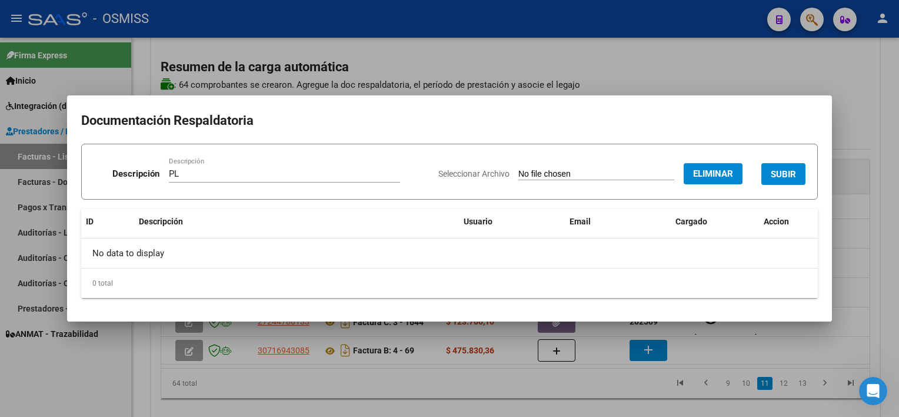
click at [784, 172] on span "SUBIR" at bounding box center [783, 174] width 25 height 11
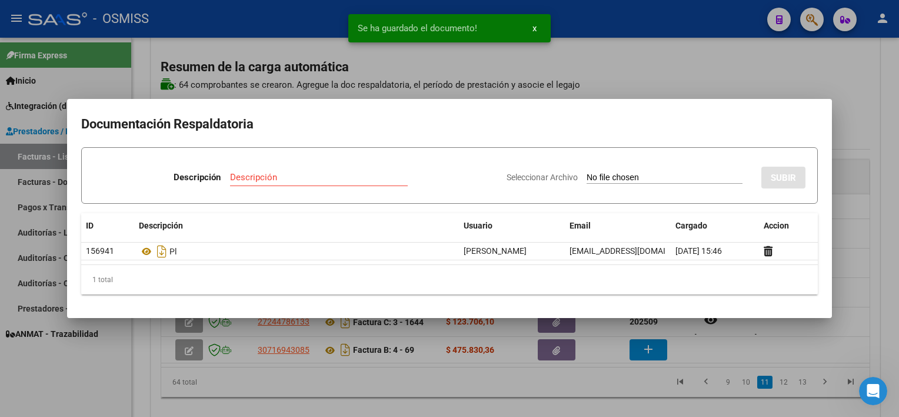
click at [528, 397] on div at bounding box center [449, 208] width 899 height 417
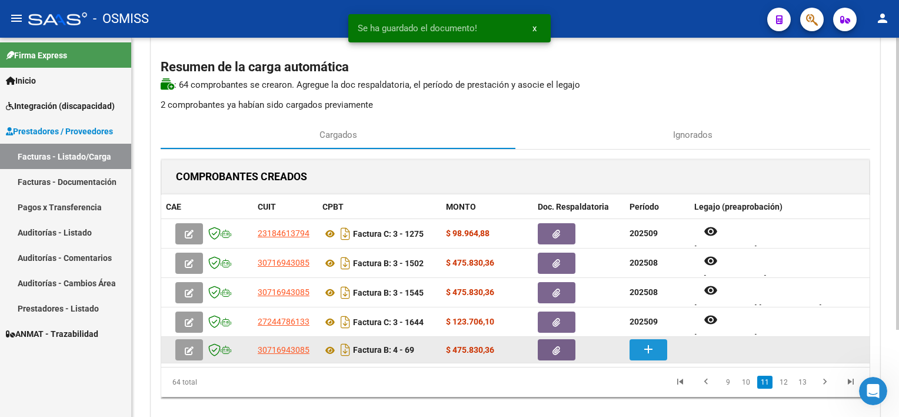
click at [648, 342] on mat-icon "add" at bounding box center [648, 349] width 14 height 14
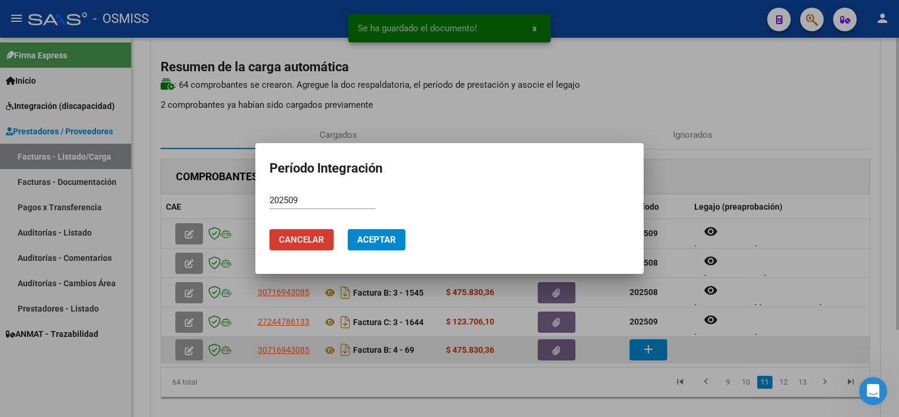
click at [348, 229] on button "Aceptar" at bounding box center [377, 239] width 58 height 21
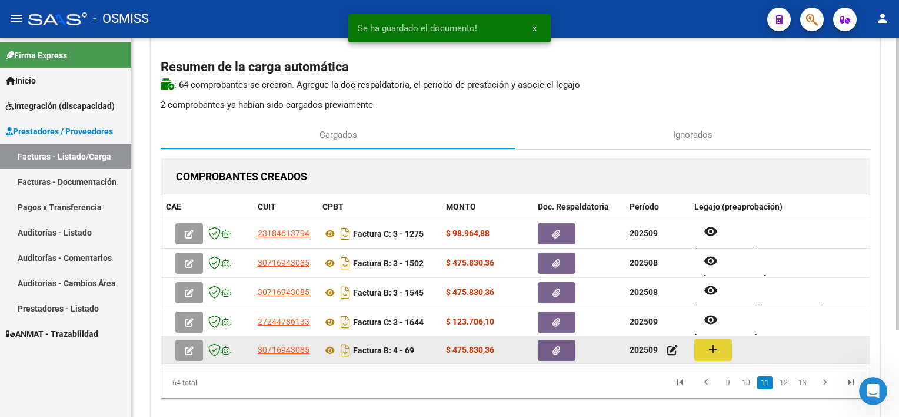
click at [708, 348] on mat-icon "add" at bounding box center [713, 349] width 14 height 14
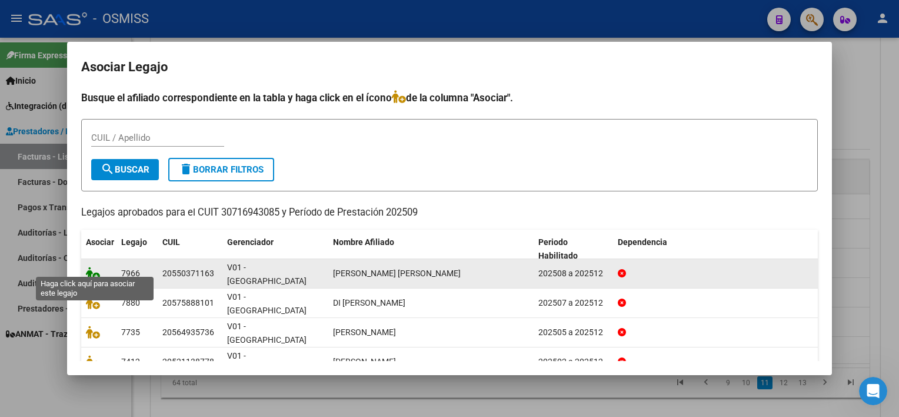
click at [94, 267] on icon at bounding box center [93, 273] width 14 height 13
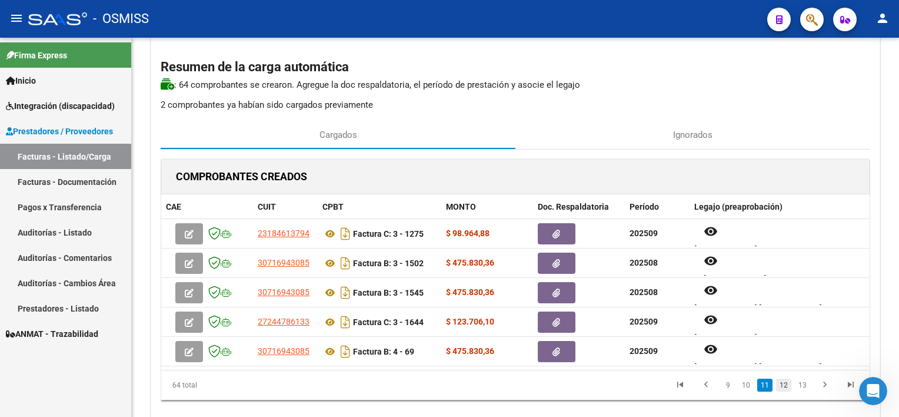
click at [784, 388] on link "12" at bounding box center [783, 384] width 15 height 13
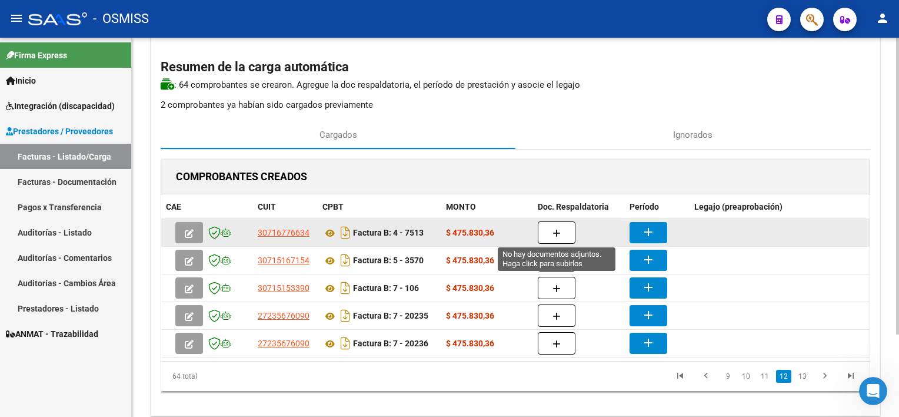
click at [558, 233] on icon "button" at bounding box center [557, 233] width 8 height 9
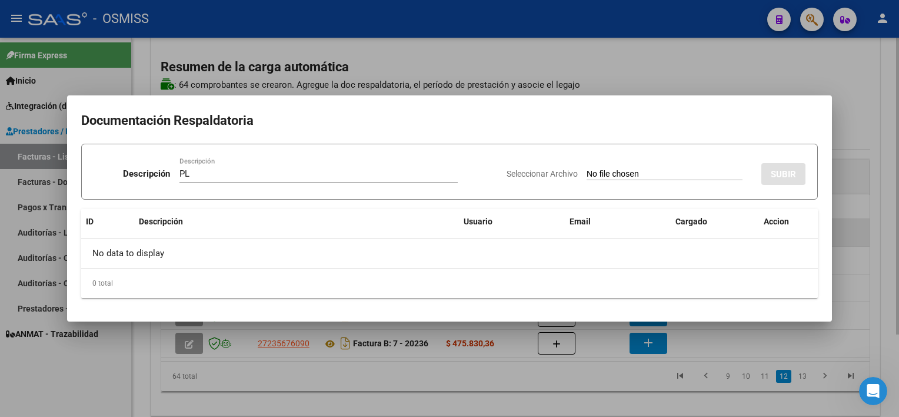
click at [587, 169] on input "Seleccionar Archivo" at bounding box center [665, 174] width 156 height 11
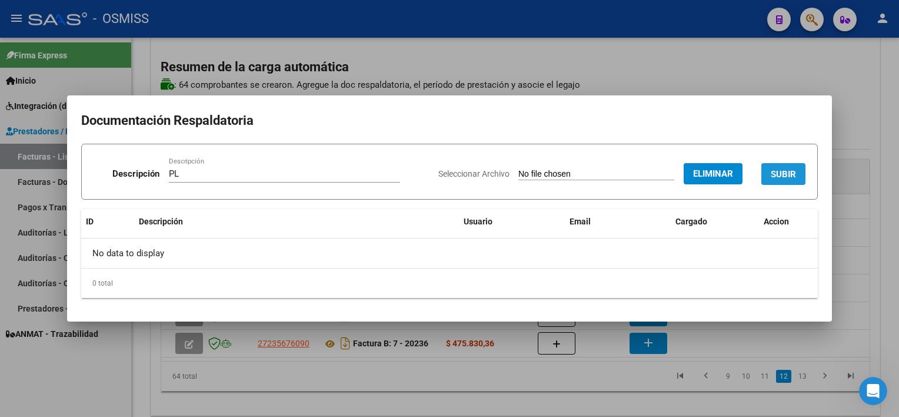
click at [786, 173] on span "SUBIR" at bounding box center [783, 174] width 25 height 11
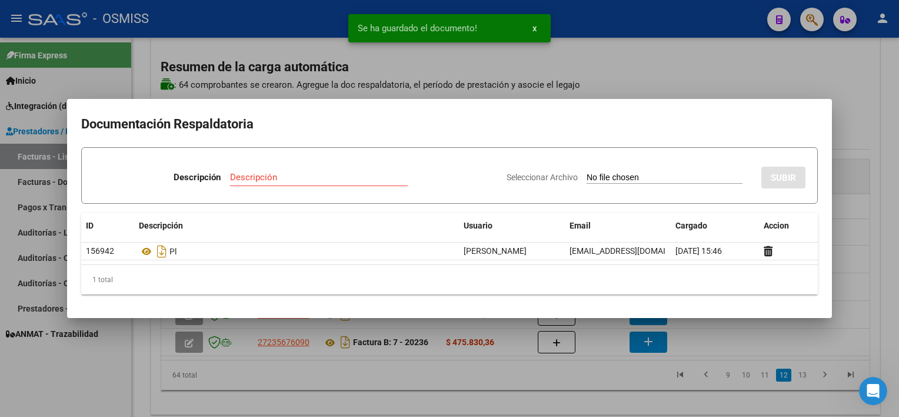
click at [588, 387] on div at bounding box center [449, 208] width 899 height 417
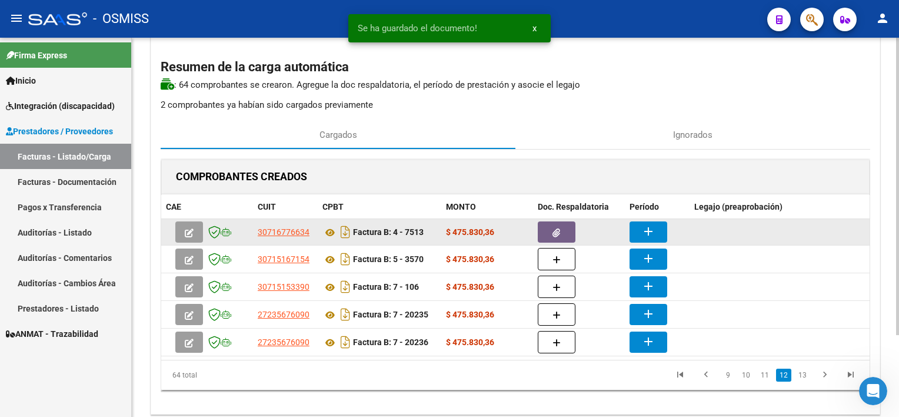
click at [641, 229] on mat-icon "add" at bounding box center [648, 231] width 14 height 14
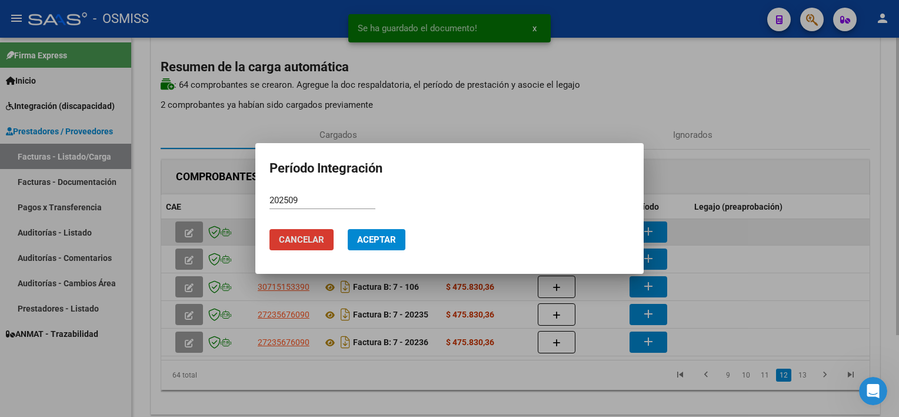
click at [348, 229] on button "Aceptar" at bounding box center [377, 239] width 58 height 21
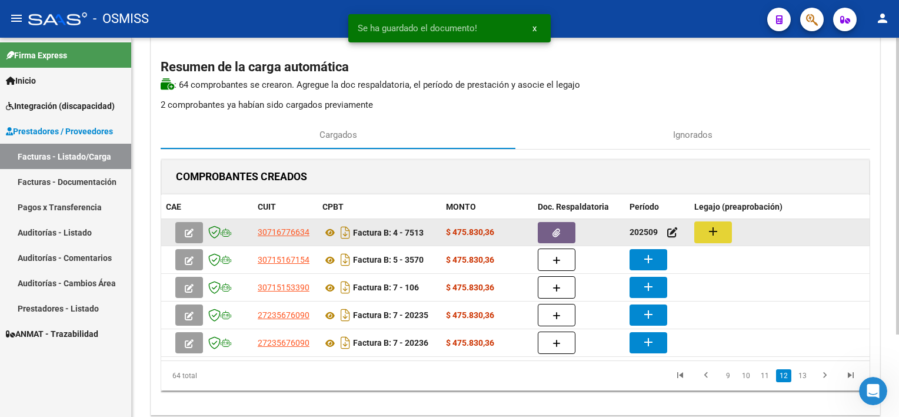
click at [694, 231] on button "add" at bounding box center [713, 232] width 38 height 22
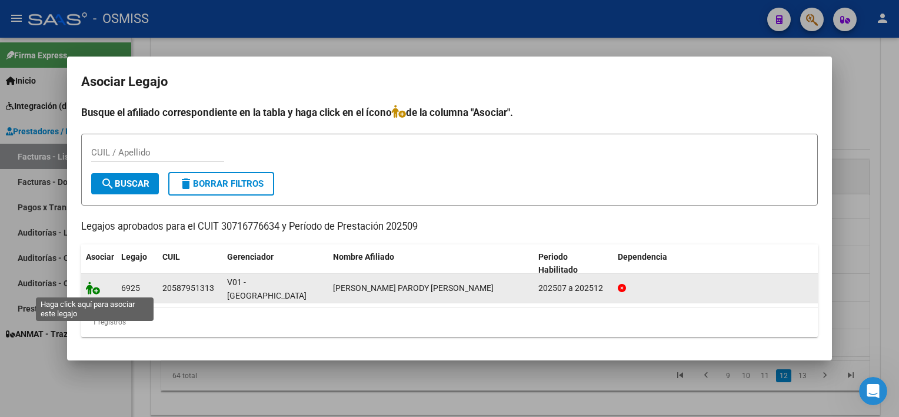
click at [90, 287] on icon at bounding box center [93, 287] width 14 height 13
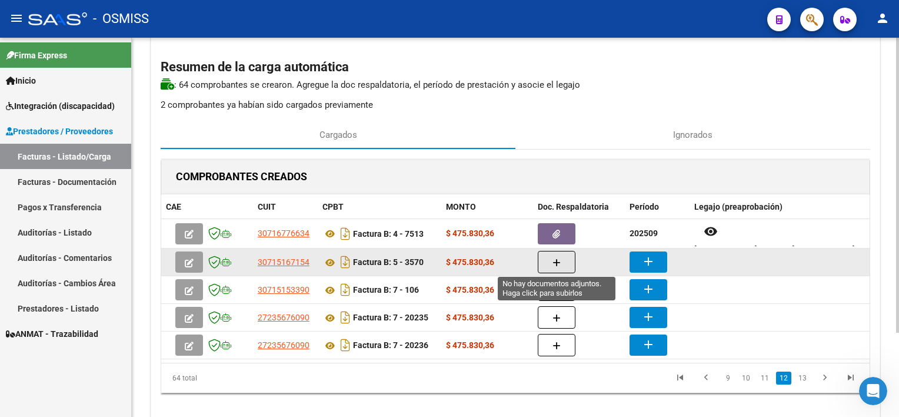
click at [553, 262] on icon "button" at bounding box center [557, 262] width 8 height 9
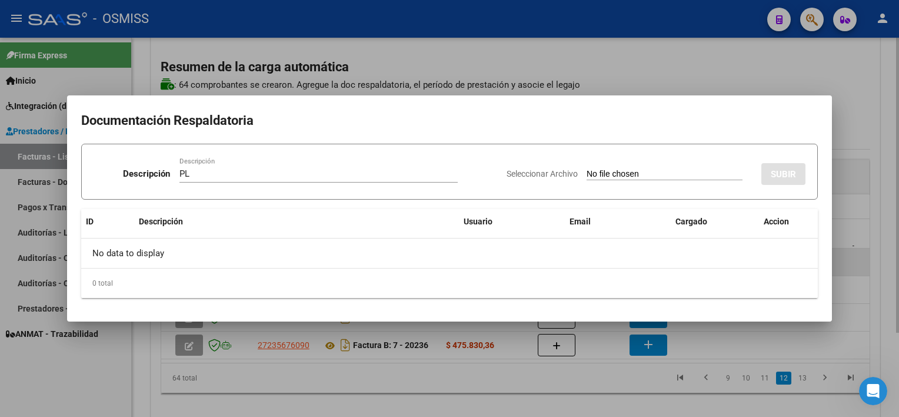
click at [587, 169] on input "Seleccionar Archivo" at bounding box center [665, 174] width 156 height 11
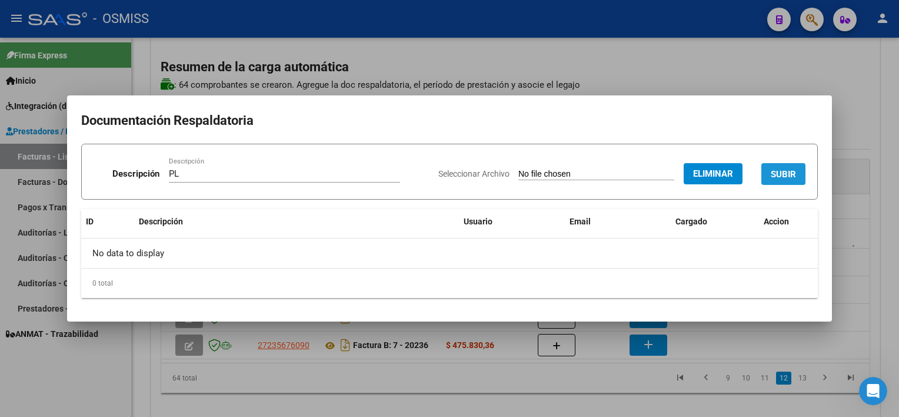
click at [795, 169] on span "SUBIR" at bounding box center [783, 174] width 25 height 11
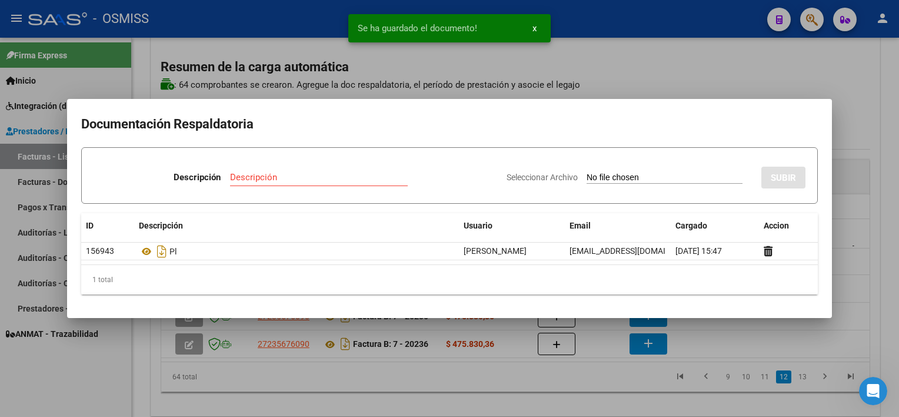
click at [589, 395] on div at bounding box center [449, 208] width 899 height 417
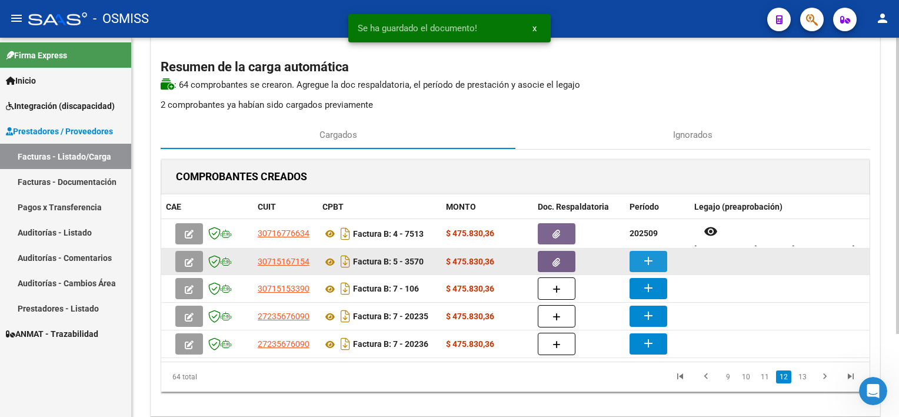
click at [640, 261] on button "add" at bounding box center [649, 261] width 38 height 21
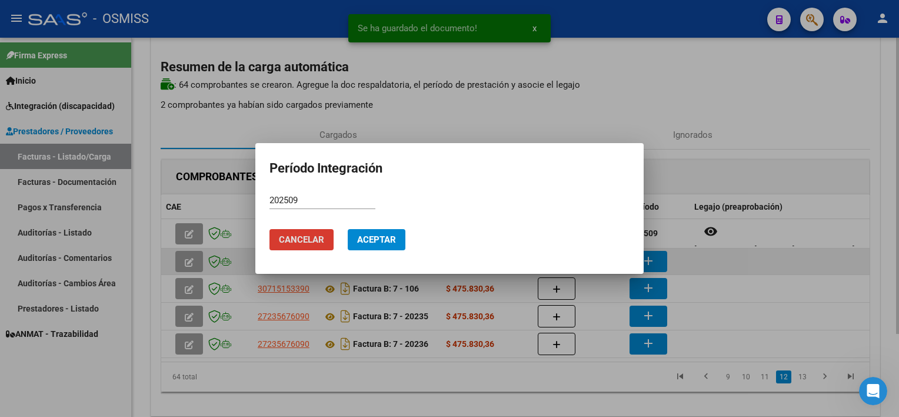
click at [348, 229] on button "Aceptar" at bounding box center [377, 239] width 58 height 21
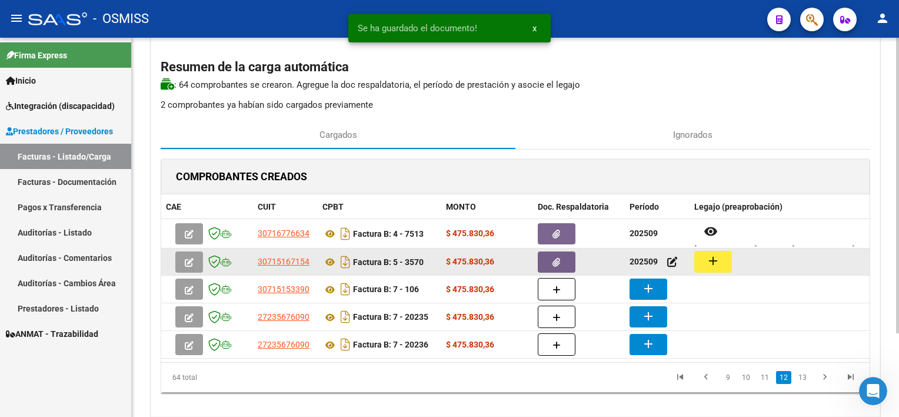
click at [691, 261] on datatable-body-cell "add" at bounding box center [780, 261] width 180 height 26
click at [706, 261] on mat-icon "add" at bounding box center [713, 261] width 14 height 14
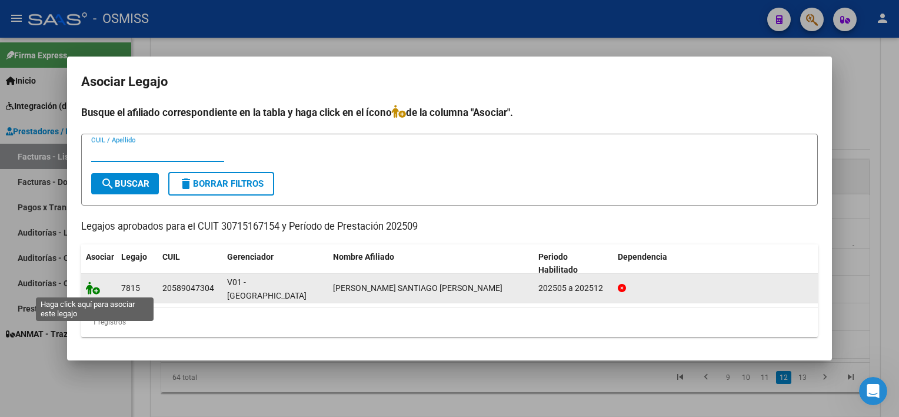
click at [97, 287] on icon at bounding box center [93, 287] width 14 height 13
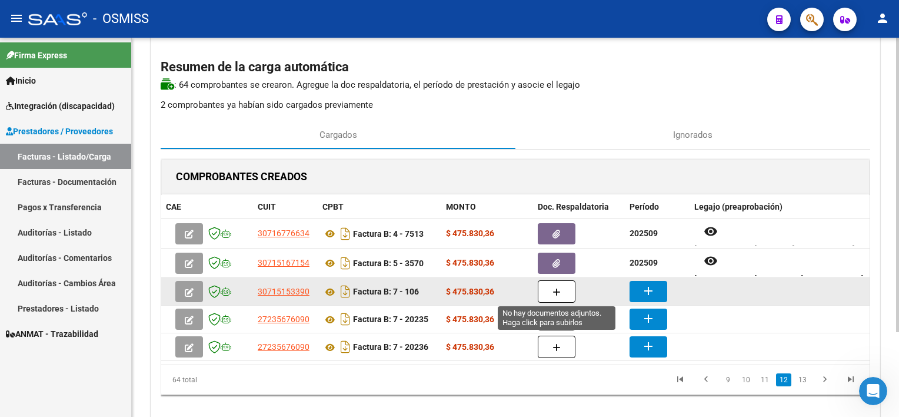
click at [560, 288] on button "button" at bounding box center [557, 291] width 38 height 22
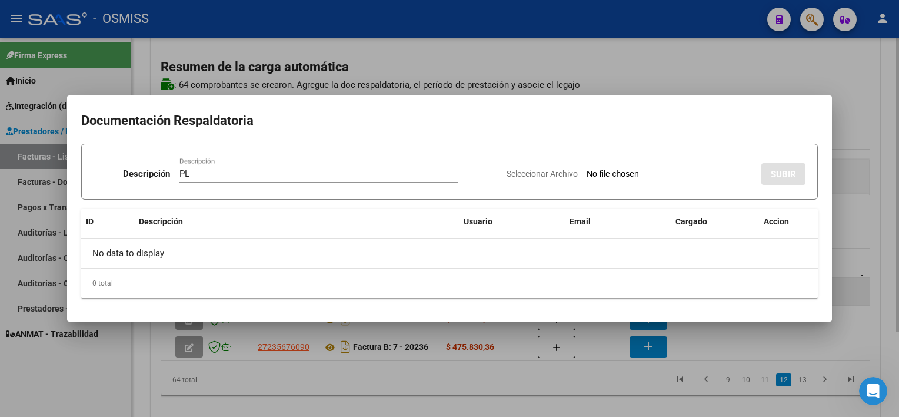
click at [587, 169] on input "Seleccionar Archivo" at bounding box center [665, 174] width 156 height 11
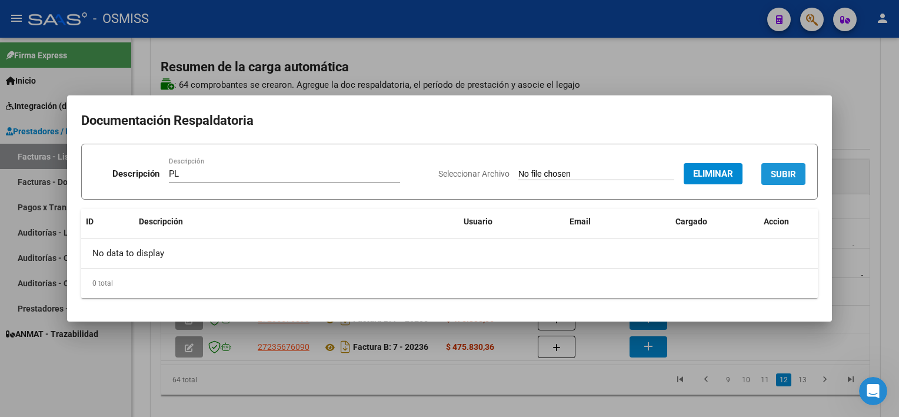
click at [786, 179] on button "SUBIR" at bounding box center [783, 174] width 44 height 22
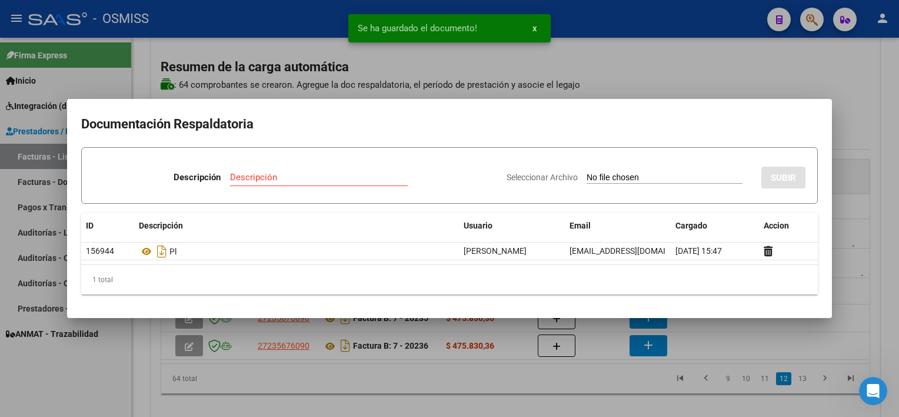
click at [634, 384] on div at bounding box center [449, 208] width 899 height 417
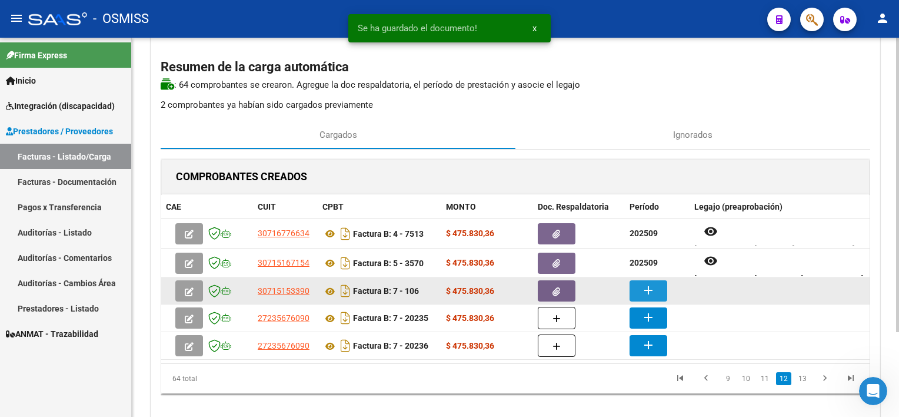
click at [647, 288] on mat-icon "add" at bounding box center [648, 290] width 14 height 14
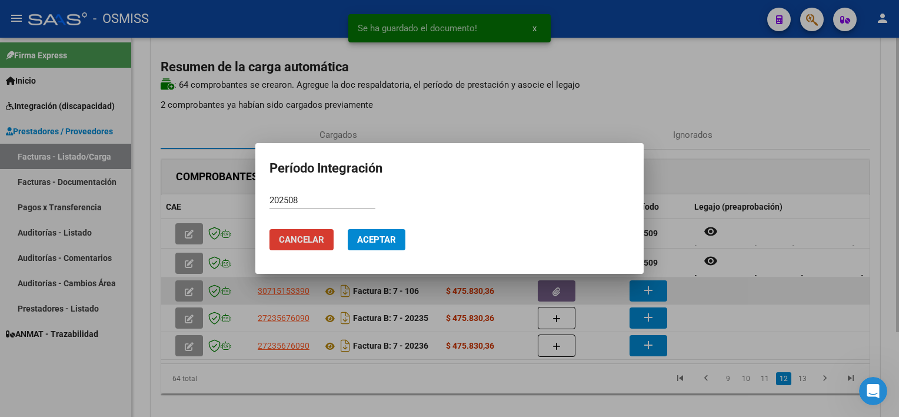
click at [348, 229] on button "Aceptar" at bounding box center [377, 239] width 58 height 21
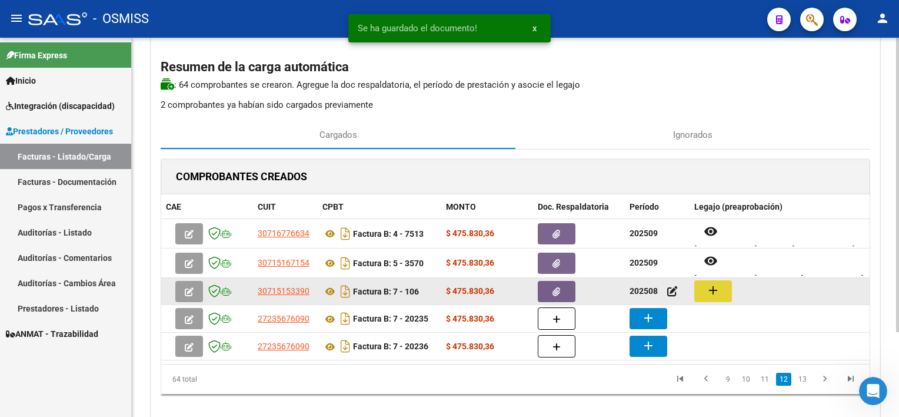
click at [721, 289] on button "add" at bounding box center [713, 291] width 38 height 22
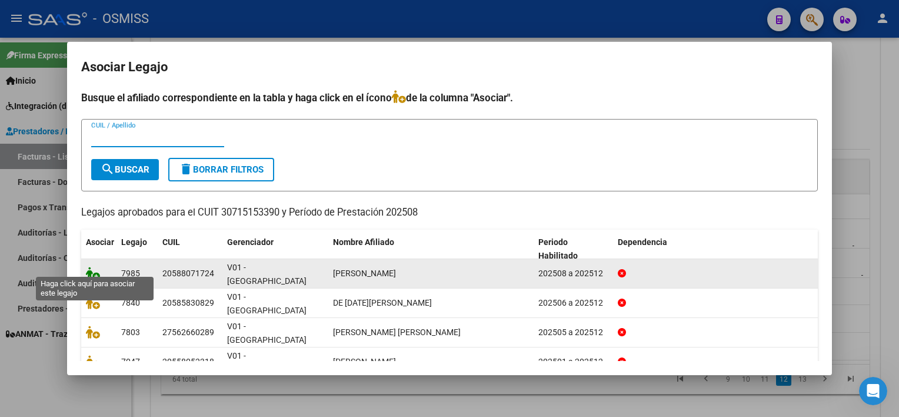
click at [96, 267] on icon at bounding box center [93, 273] width 14 height 13
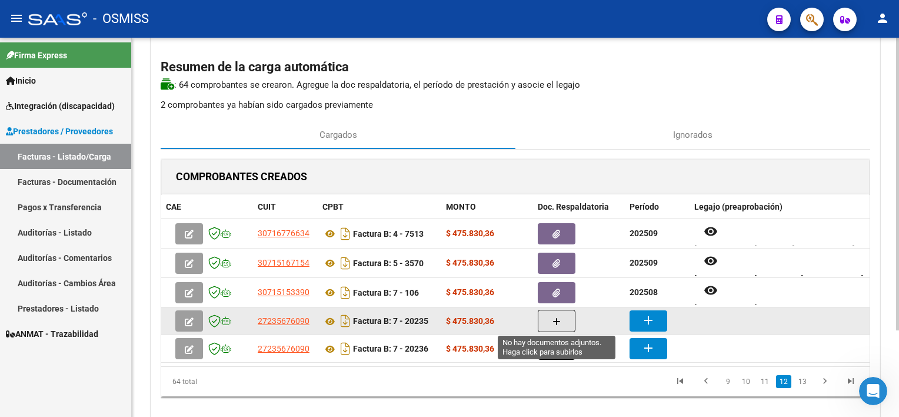
click at [551, 322] on button "button" at bounding box center [557, 320] width 38 height 22
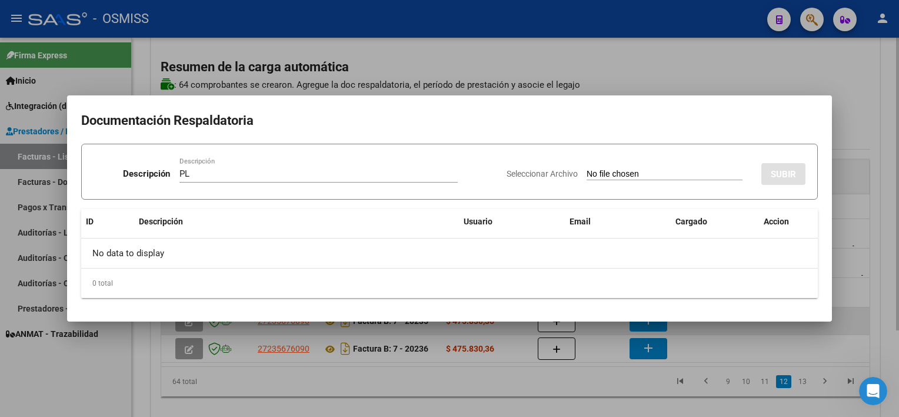
click at [587, 169] on input "Seleccionar Archivo" at bounding box center [665, 174] width 156 height 11
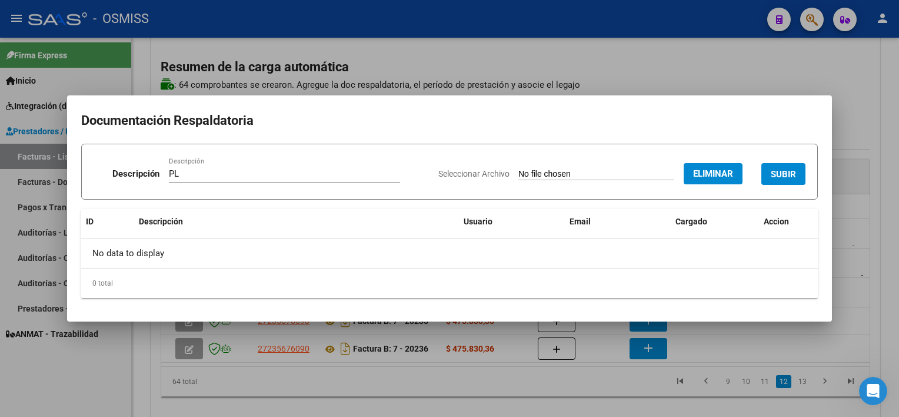
click at [783, 172] on span "SUBIR" at bounding box center [783, 174] width 25 height 11
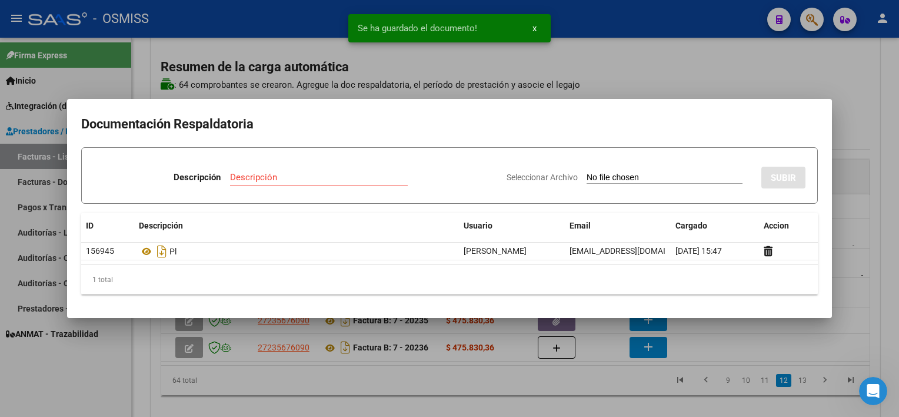
click at [607, 393] on div at bounding box center [449, 208] width 899 height 417
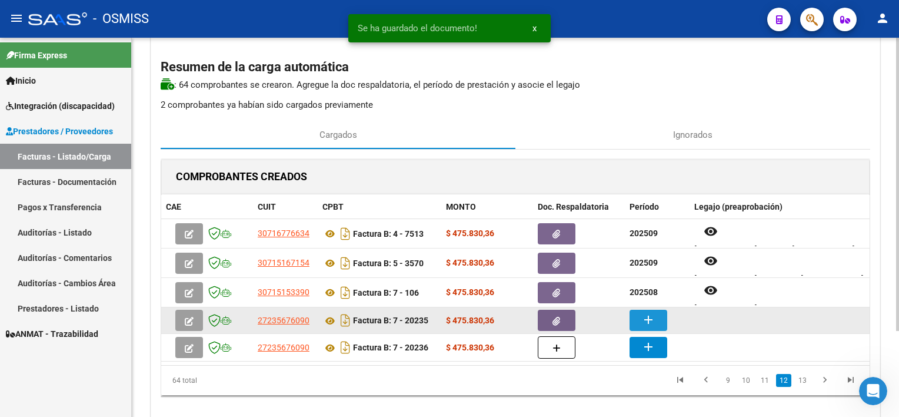
click at [648, 320] on mat-icon "add" at bounding box center [648, 319] width 14 height 14
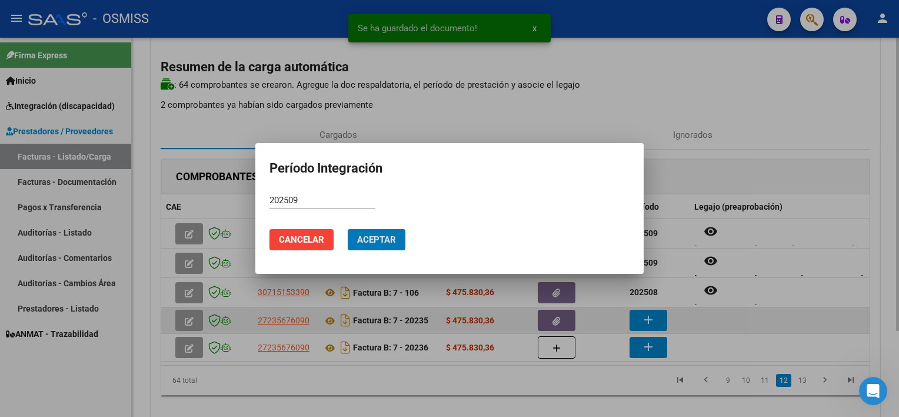
click at [348, 229] on button "Aceptar" at bounding box center [377, 239] width 58 height 21
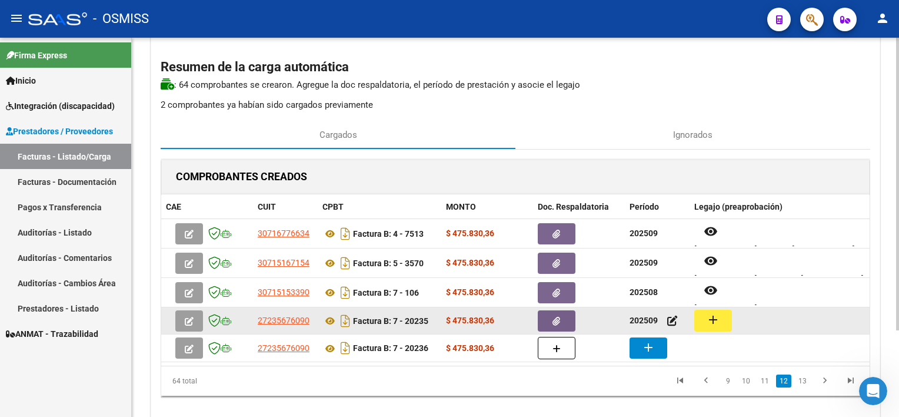
click at [723, 322] on button "add" at bounding box center [713, 320] width 38 height 22
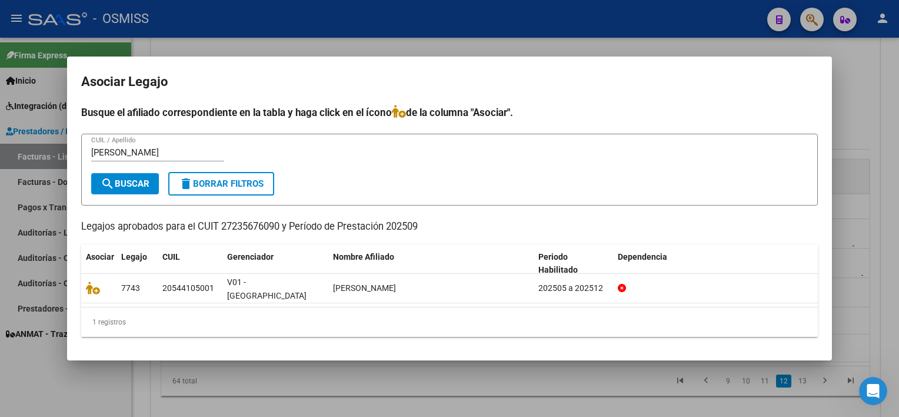
click at [400, 381] on div at bounding box center [449, 208] width 899 height 417
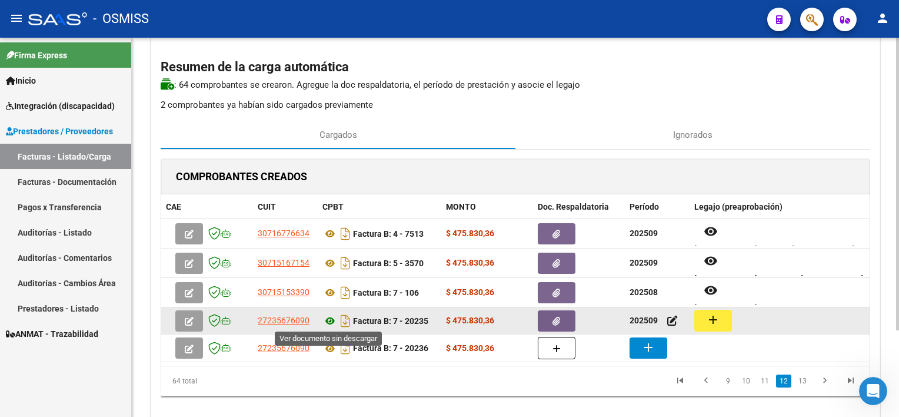
click at [331, 318] on icon at bounding box center [329, 321] width 15 height 14
click at [711, 315] on mat-icon "add" at bounding box center [713, 319] width 14 height 14
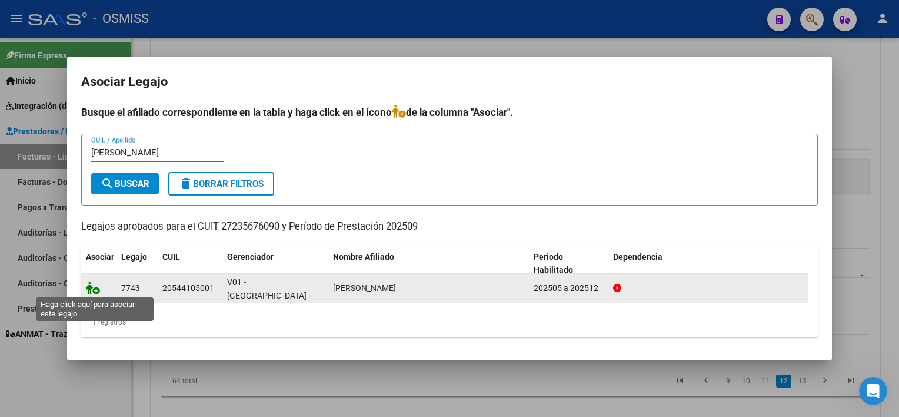
click at [98, 292] on icon at bounding box center [93, 287] width 14 height 13
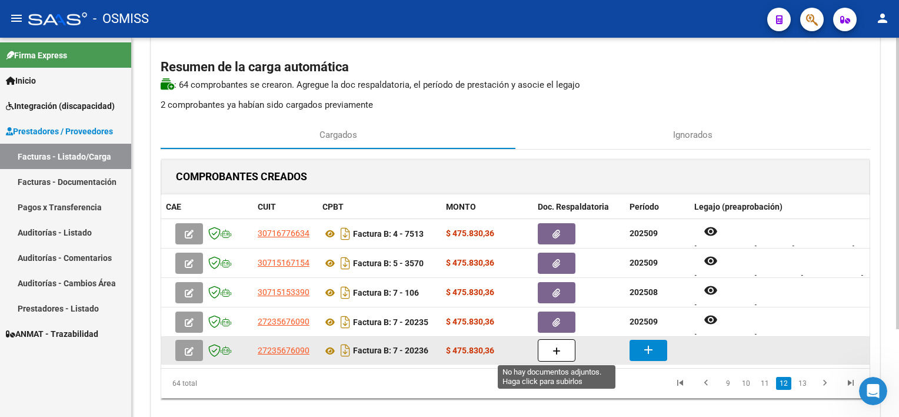
click at [558, 351] on icon "button" at bounding box center [557, 351] width 8 height 9
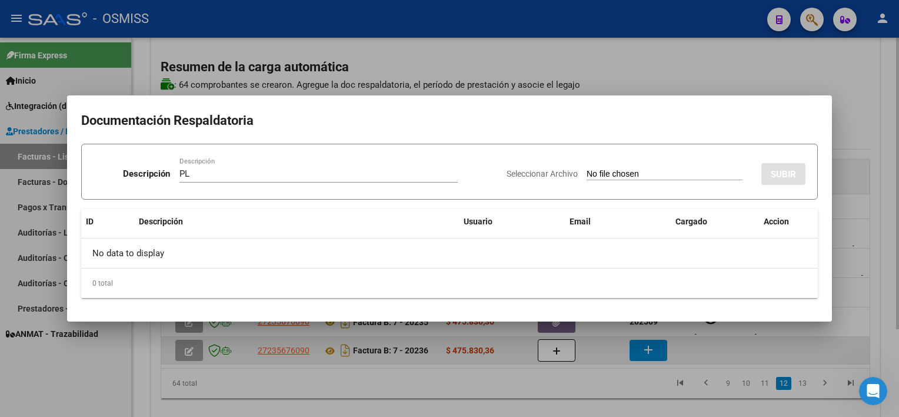
click at [587, 169] on input "Seleccionar Archivo" at bounding box center [665, 174] width 156 height 11
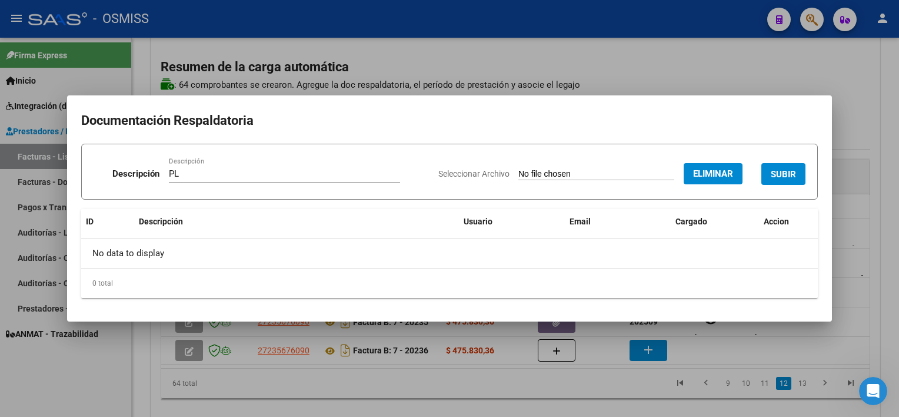
click at [778, 172] on span "SUBIR" at bounding box center [783, 174] width 25 height 11
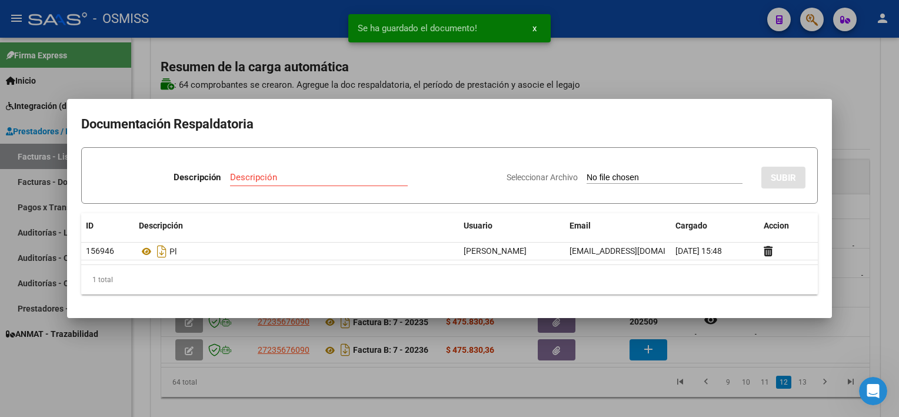
click at [549, 395] on div at bounding box center [449, 208] width 899 height 417
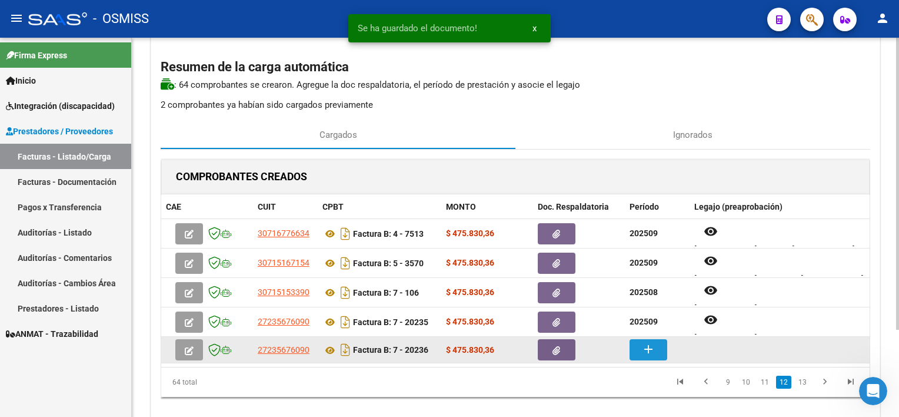
click at [652, 349] on mat-icon "add" at bounding box center [648, 349] width 14 height 14
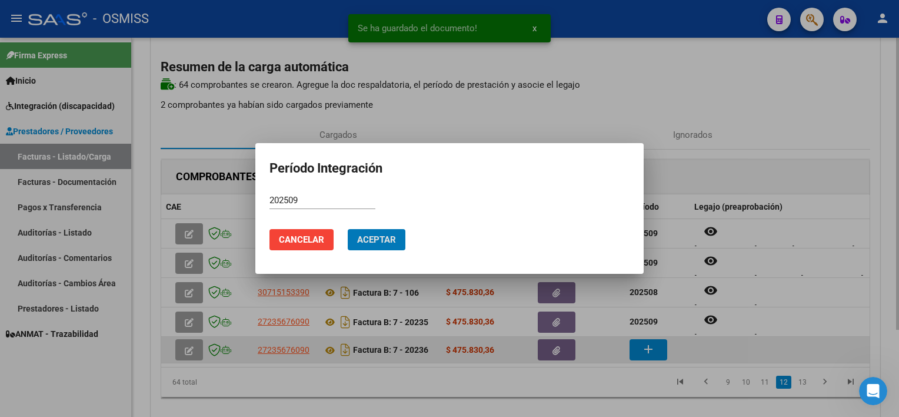
click at [348, 229] on button "Aceptar" at bounding box center [377, 239] width 58 height 21
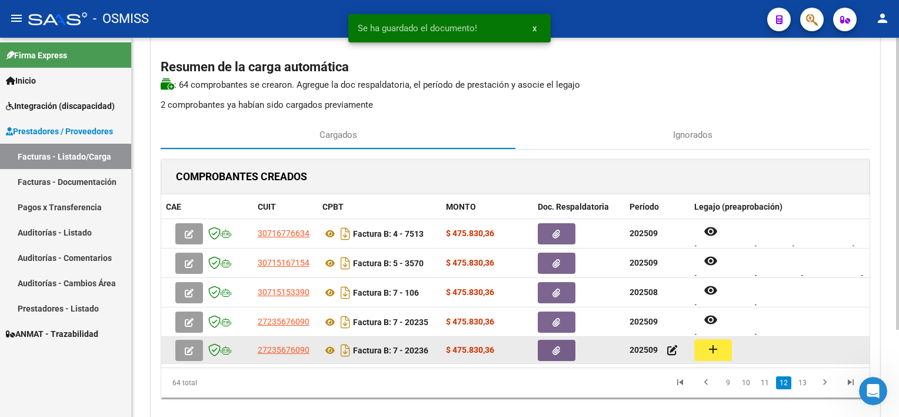
click at [711, 349] on mat-icon "add" at bounding box center [713, 349] width 14 height 14
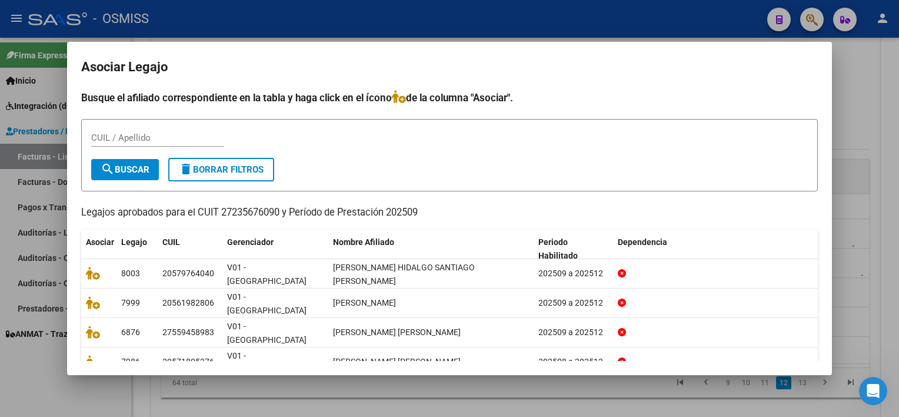
click at [508, 394] on div at bounding box center [449, 208] width 899 height 417
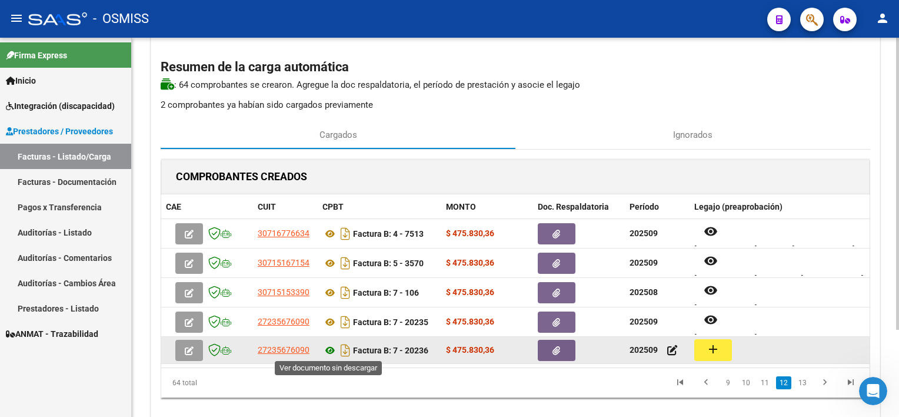
click at [330, 348] on icon at bounding box center [329, 350] width 15 height 14
click at [700, 348] on button "add" at bounding box center [713, 350] width 38 height 22
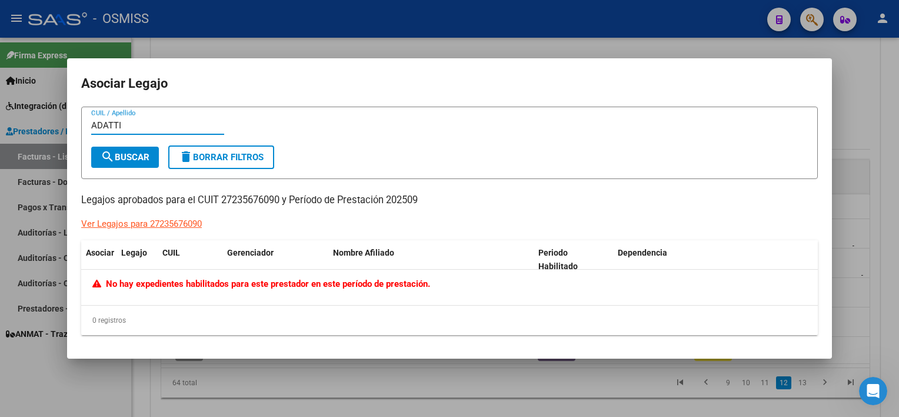
click at [867, 278] on div at bounding box center [449, 208] width 899 height 417
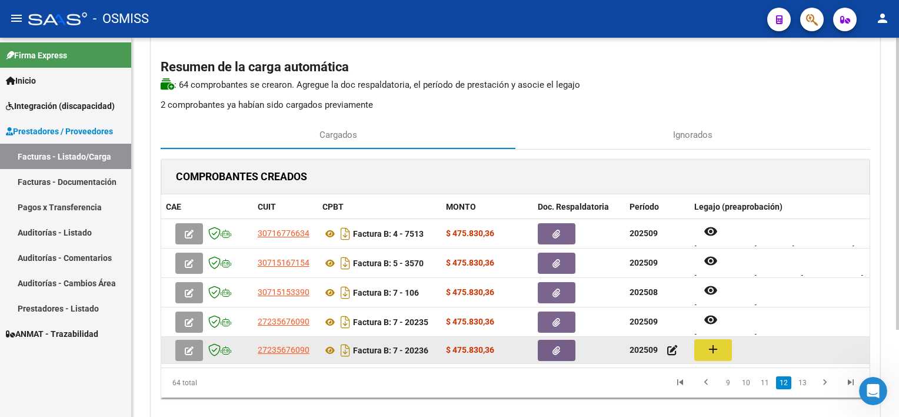
click at [721, 349] on button "add" at bounding box center [713, 350] width 38 height 22
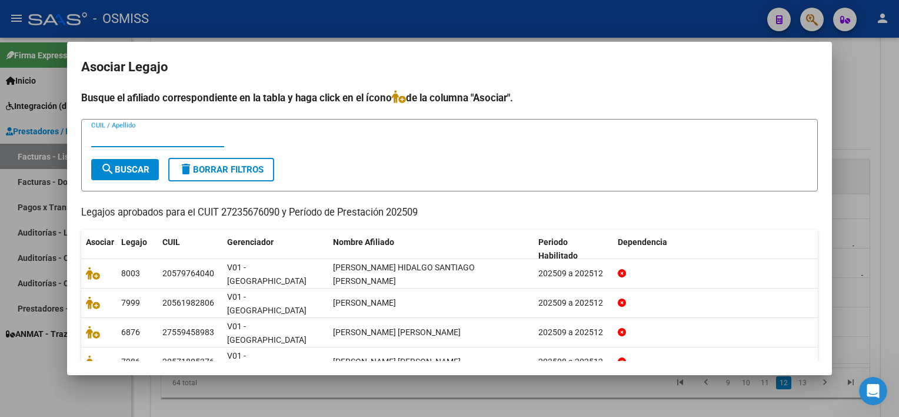
click at [867, 292] on div at bounding box center [449, 208] width 899 height 417
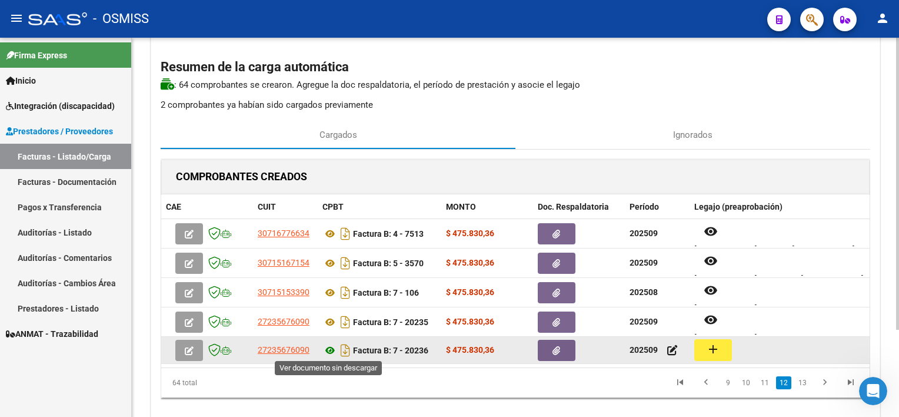
click at [332, 345] on icon at bounding box center [329, 350] width 15 height 14
click at [707, 347] on mat-icon "add" at bounding box center [713, 349] width 14 height 14
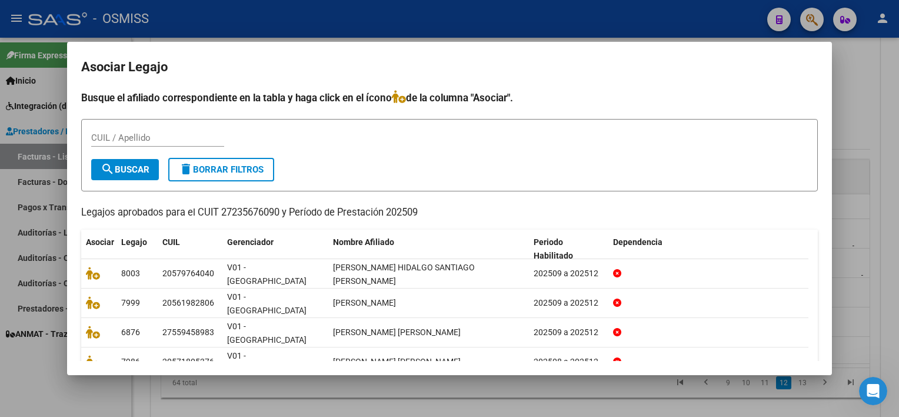
scroll to position [35, 0]
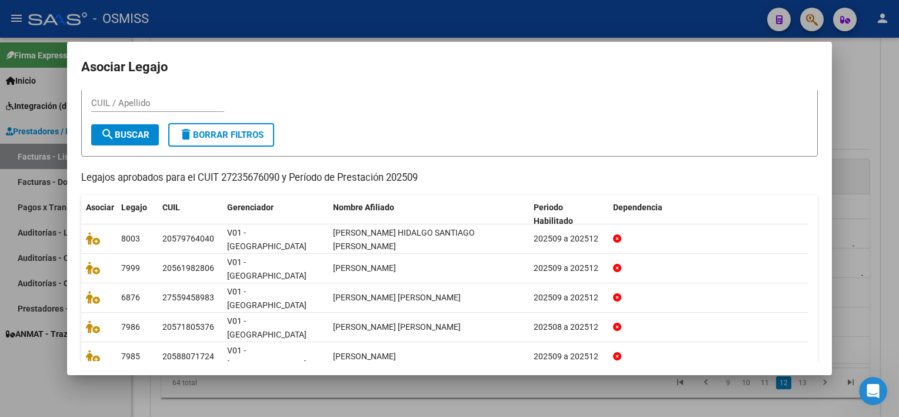
click at [691, 384] on link "2" at bounding box center [698, 390] width 14 height 13
click at [709, 384] on link "3" at bounding box center [716, 390] width 14 height 13
click at [727, 384] on link "4" at bounding box center [734, 390] width 14 height 13
click at [727, 384] on link "5" at bounding box center [734, 390] width 14 height 13
click at [727, 384] on link "6" at bounding box center [734, 390] width 14 height 13
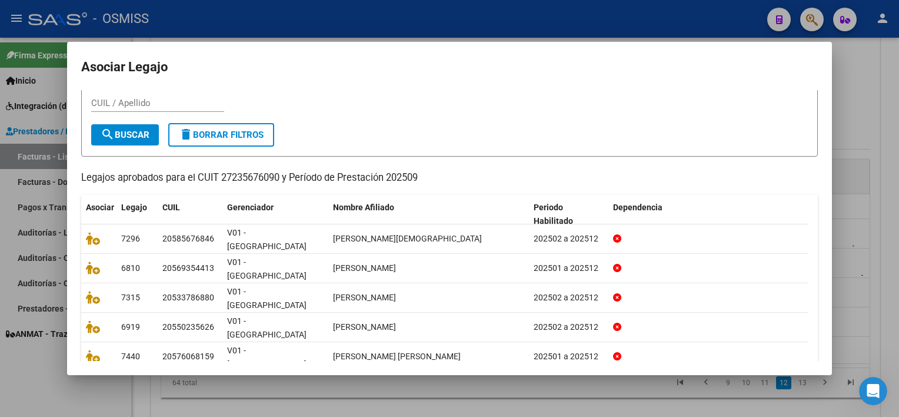
click at [727, 384] on link "7" at bounding box center [734, 390] width 14 height 13
click at [727, 384] on link "8" at bounding box center [734, 390] width 14 height 13
click at [725, 384] on link "9" at bounding box center [732, 390] width 14 height 13
click at [743, 384] on link "10" at bounding box center [750, 390] width 15 height 13
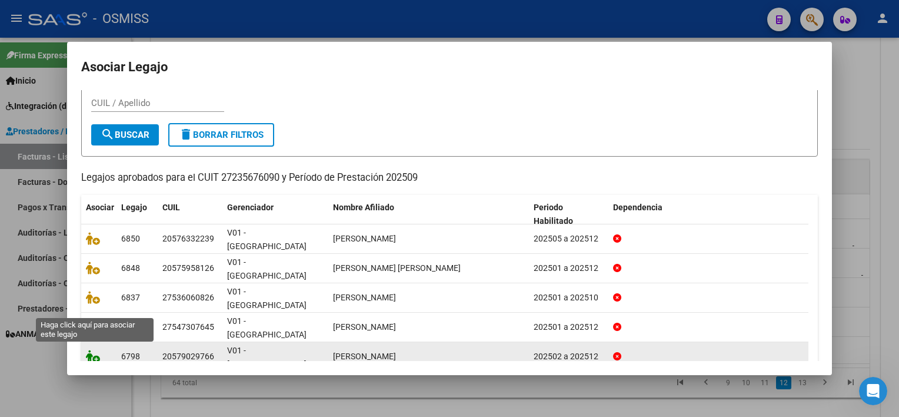
click at [91, 350] on icon at bounding box center [93, 356] width 14 height 13
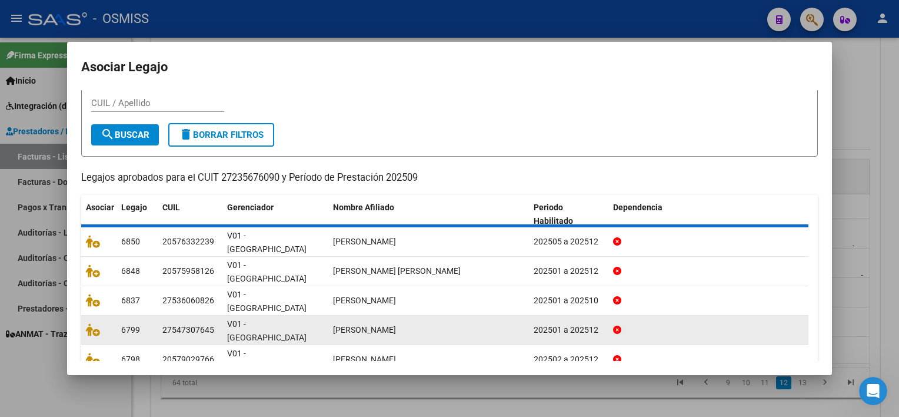
scroll to position [42, 0]
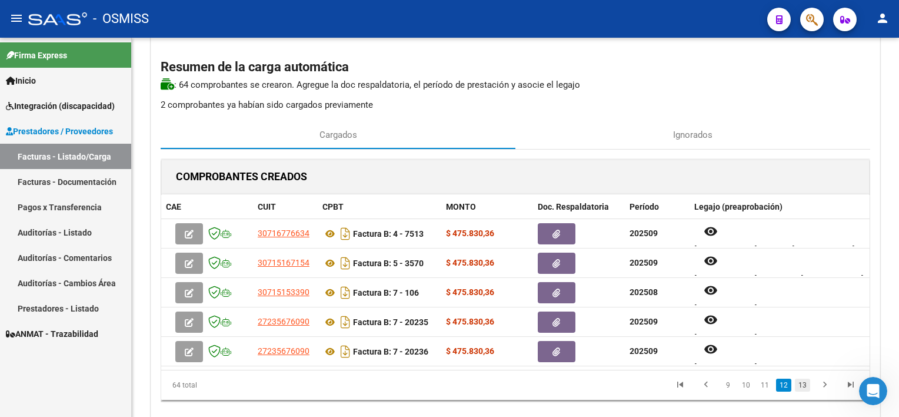
click at [801, 386] on link "13" at bounding box center [802, 384] width 15 height 13
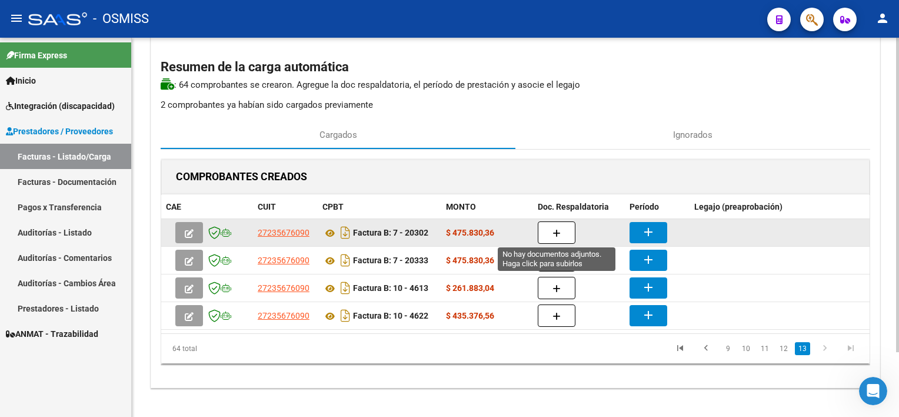
click at [556, 231] on icon "button" at bounding box center [557, 233] width 8 height 9
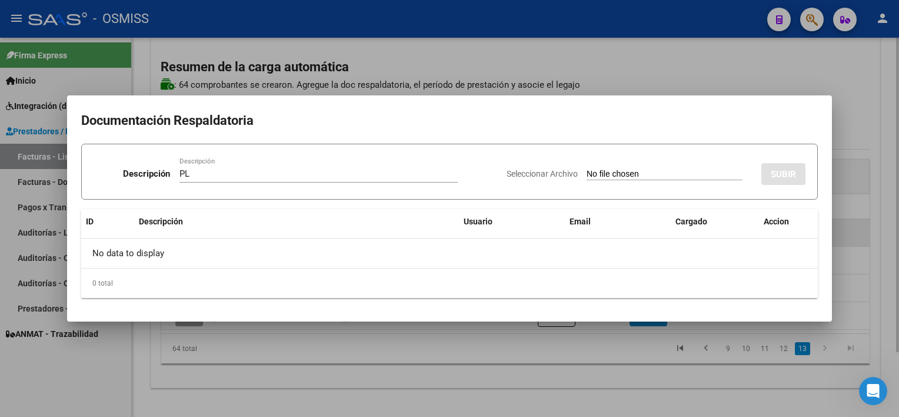
click at [587, 169] on input "Seleccionar Archivo" at bounding box center [665, 174] width 156 height 11
click at [584, 344] on div at bounding box center [449, 208] width 899 height 417
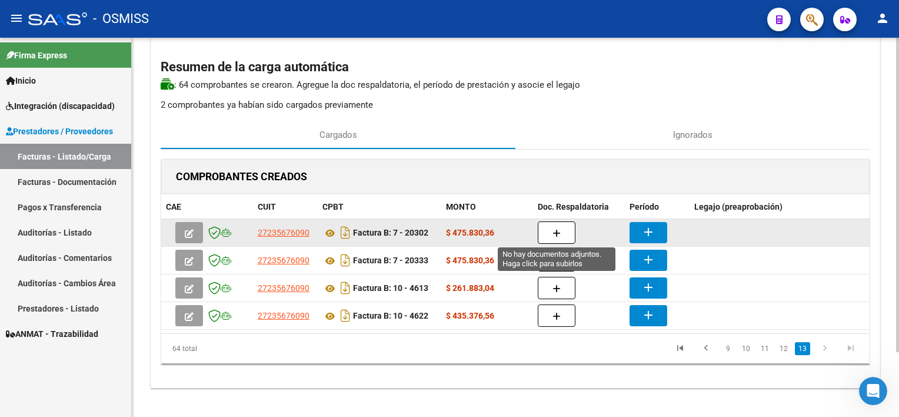
click at [562, 228] on button "button" at bounding box center [557, 232] width 38 height 22
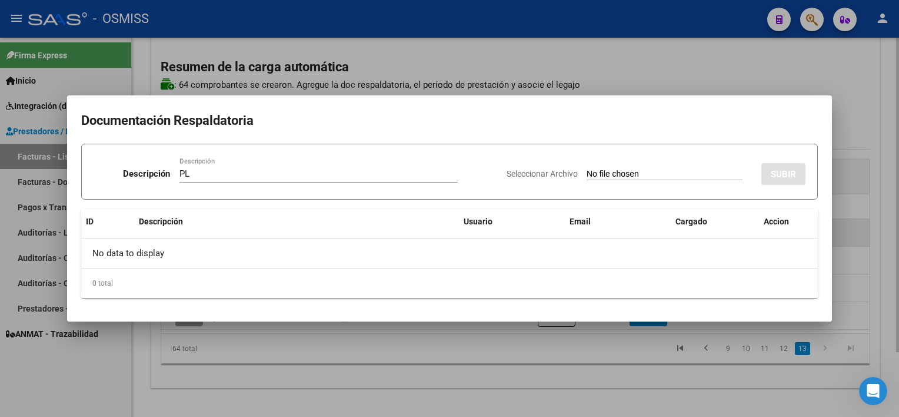
click at [587, 169] on input "Seleccionar Archivo" at bounding box center [665, 174] width 156 height 11
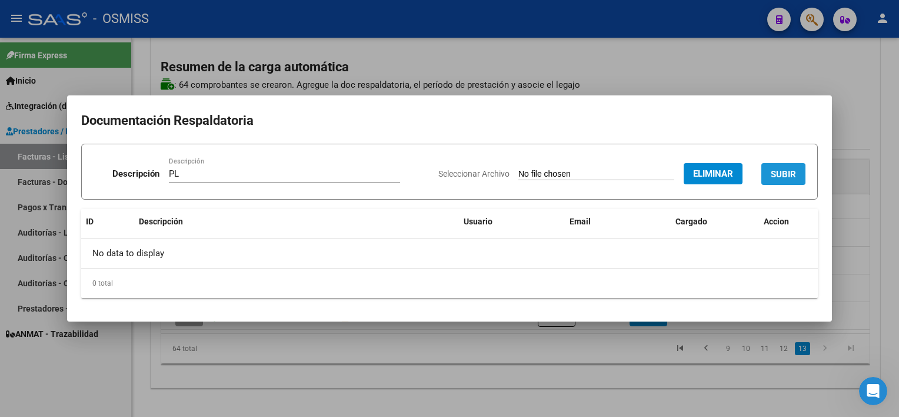
click at [776, 165] on button "SUBIR" at bounding box center [783, 174] width 44 height 22
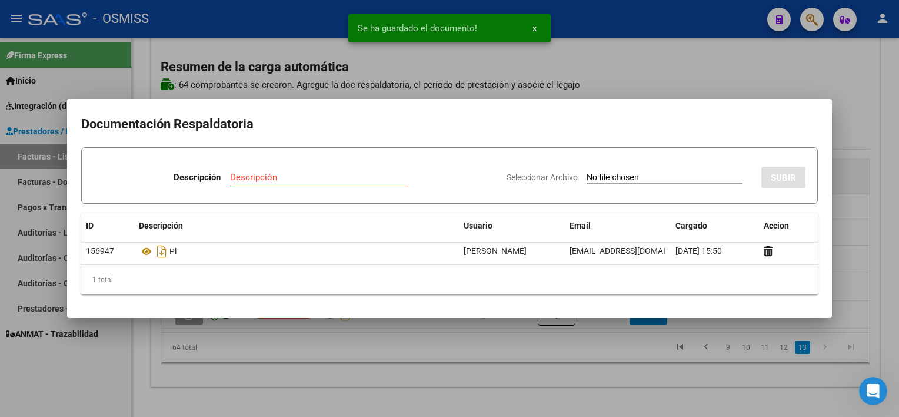
click at [560, 358] on div at bounding box center [449, 208] width 899 height 417
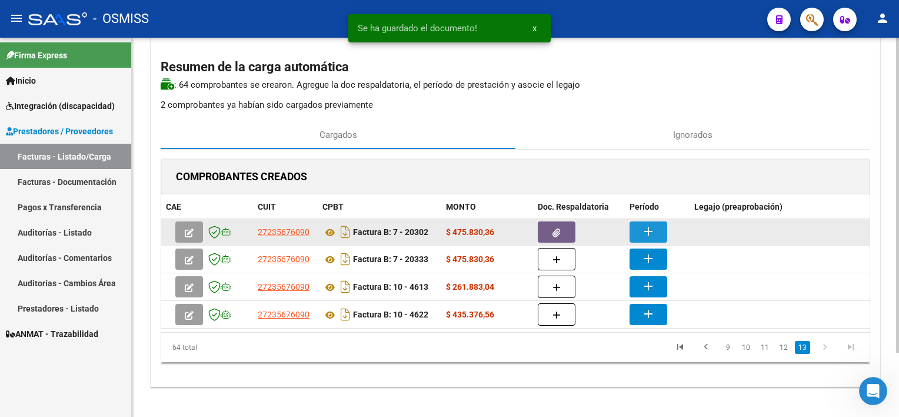
click at [653, 227] on mat-icon "add" at bounding box center [648, 231] width 14 height 14
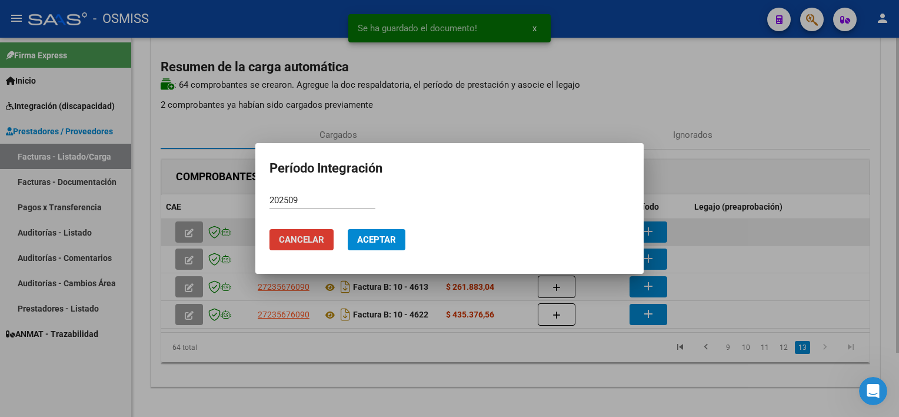
click at [348, 229] on button "Aceptar" at bounding box center [377, 239] width 58 height 21
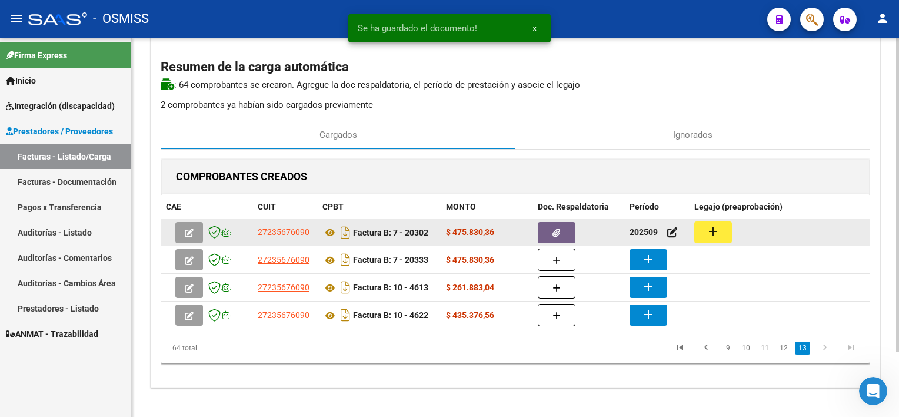
click at [711, 231] on mat-icon "add" at bounding box center [713, 231] width 14 height 14
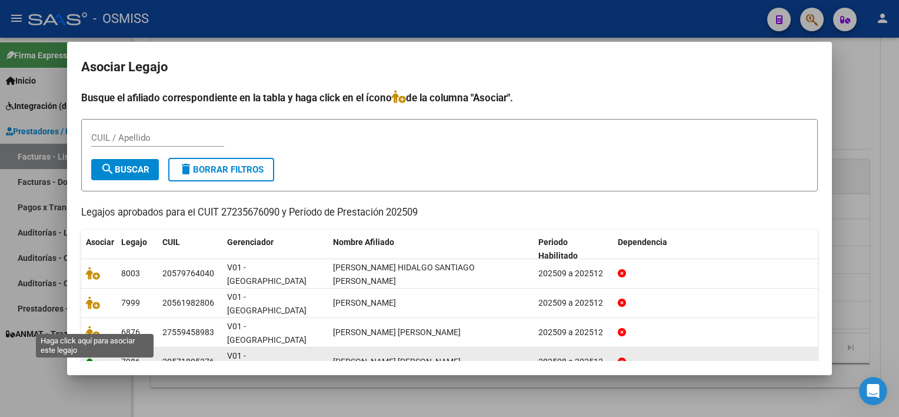
click at [94, 355] on icon at bounding box center [93, 361] width 14 height 13
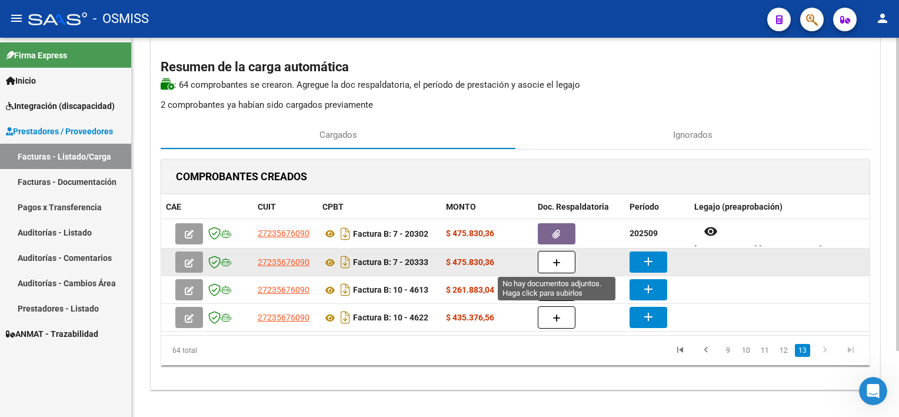
click at [555, 261] on icon "button" at bounding box center [557, 262] width 8 height 9
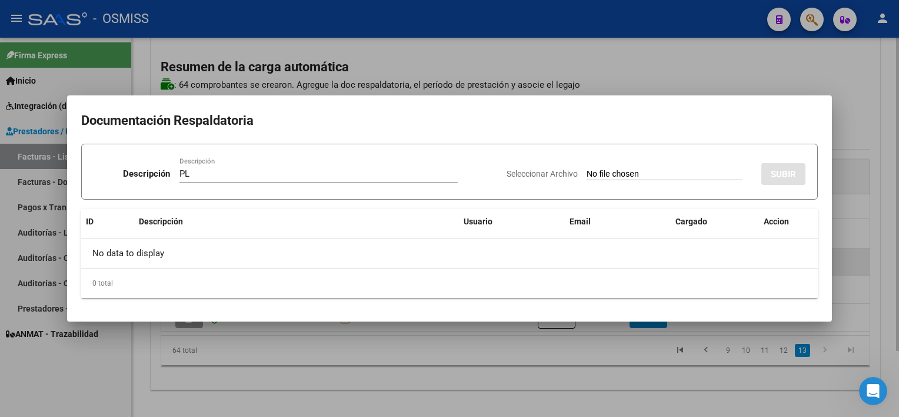
click at [587, 169] on input "Seleccionar Archivo" at bounding box center [665, 174] width 156 height 11
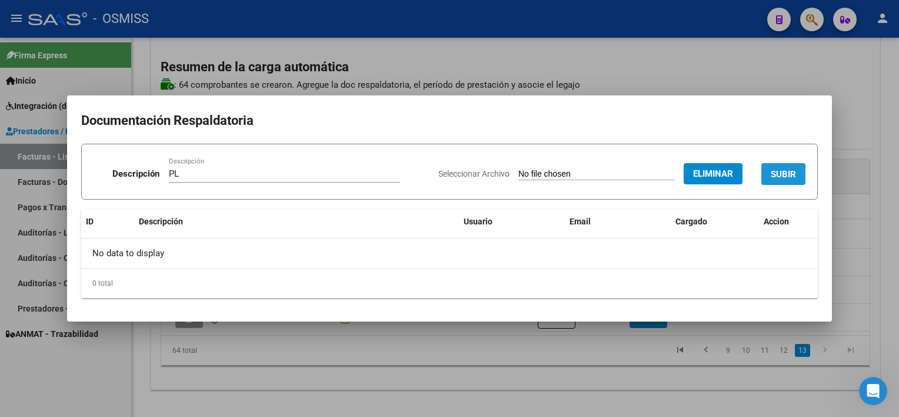
click at [772, 169] on span "SUBIR" at bounding box center [783, 174] width 25 height 11
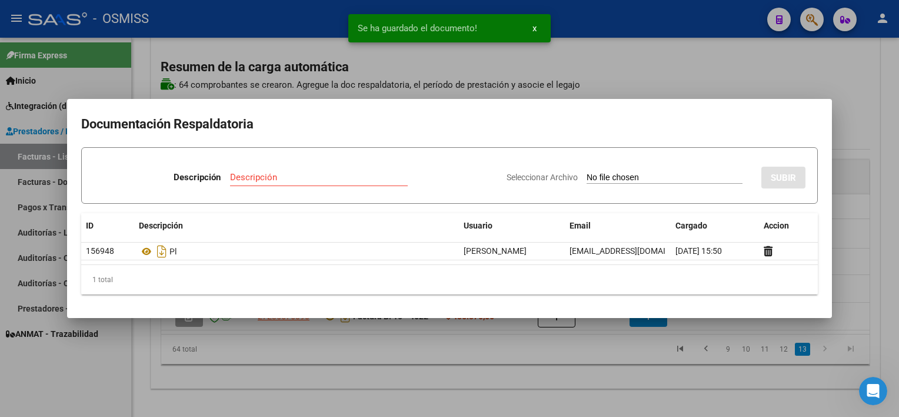
click at [507, 370] on div at bounding box center [449, 208] width 899 height 417
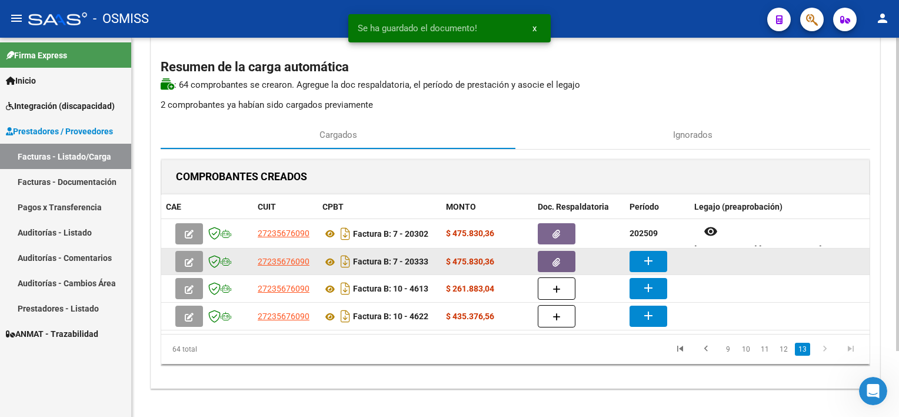
click at [640, 263] on button "add" at bounding box center [649, 261] width 38 height 21
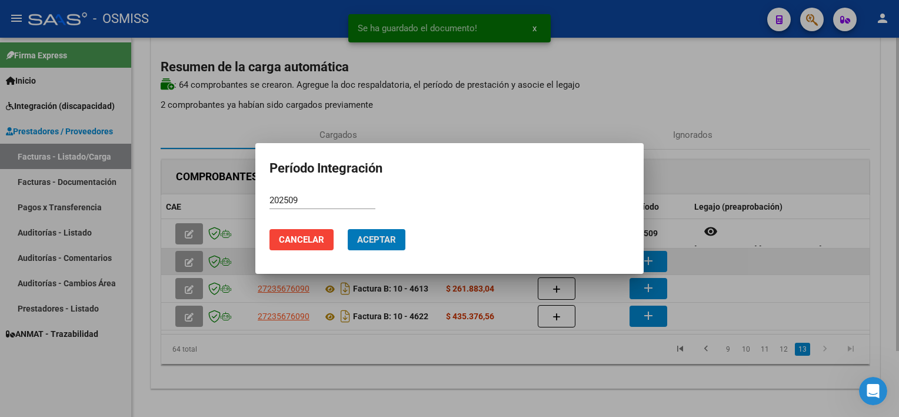
click at [348, 229] on button "Aceptar" at bounding box center [377, 239] width 58 height 21
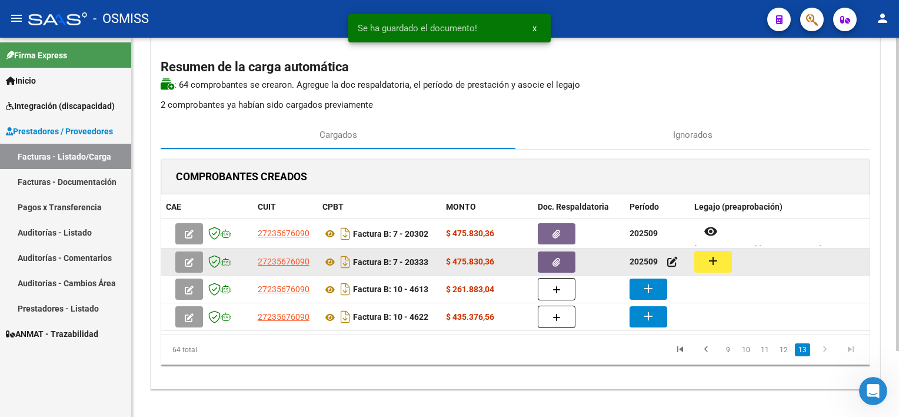
click at [720, 262] on button "add" at bounding box center [713, 262] width 38 height 22
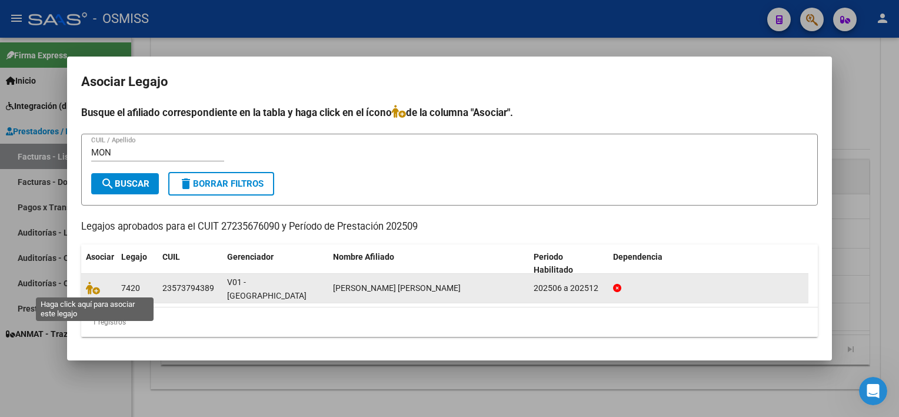
click at [102, 289] on span at bounding box center [95, 287] width 18 height 9
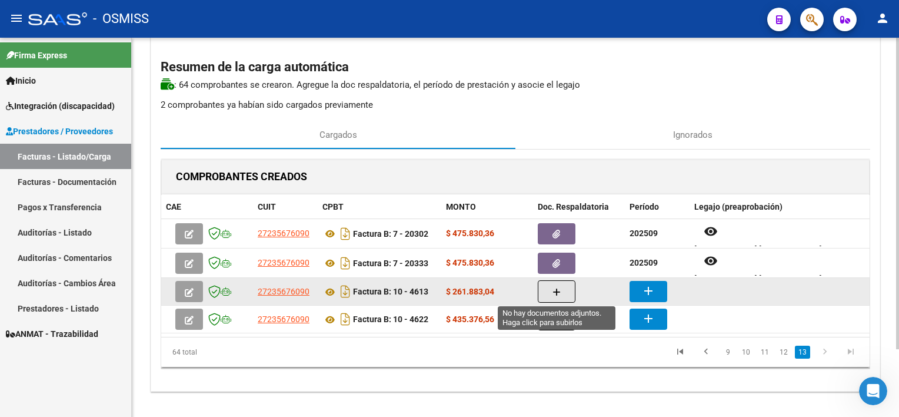
click at [553, 288] on icon "button" at bounding box center [557, 292] width 8 height 9
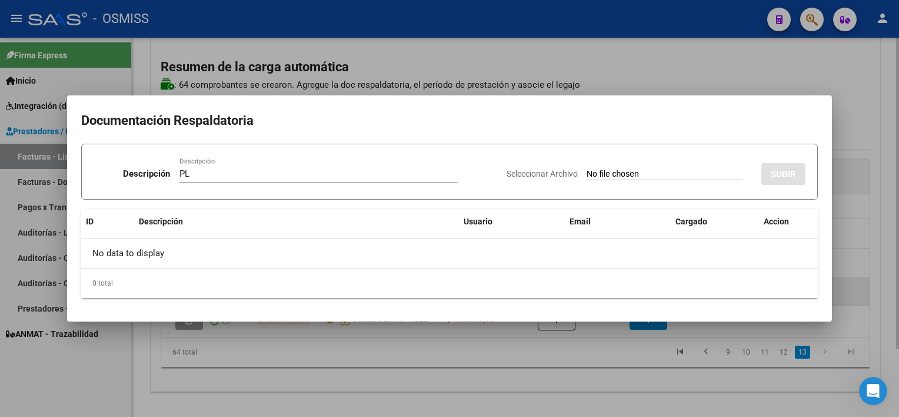
click at [587, 169] on input "Seleccionar Archivo" at bounding box center [665, 174] width 156 height 11
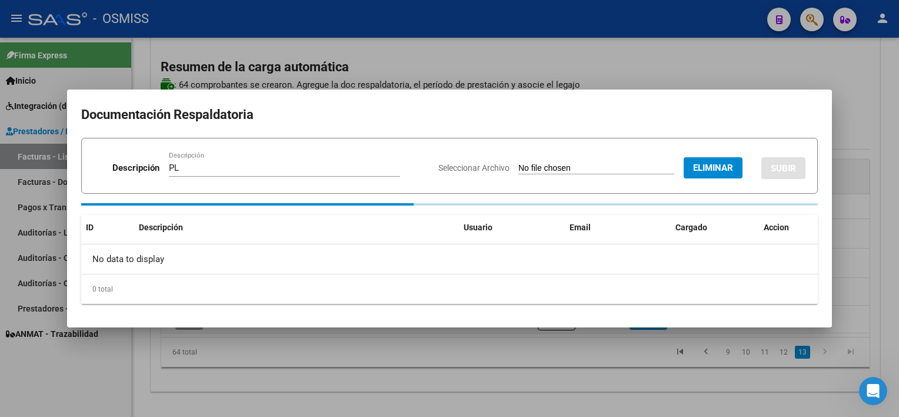
click at [777, 125] on h2 "Documentación Respaldatoria" at bounding box center [449, 115] width 737 height 22
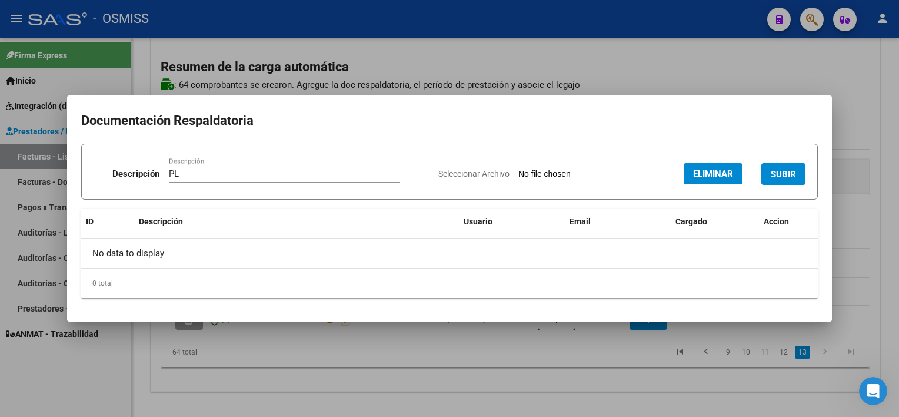
click at [781, 169] on span "SUBIR" at bounding box center [783, 174] width 25 height 11
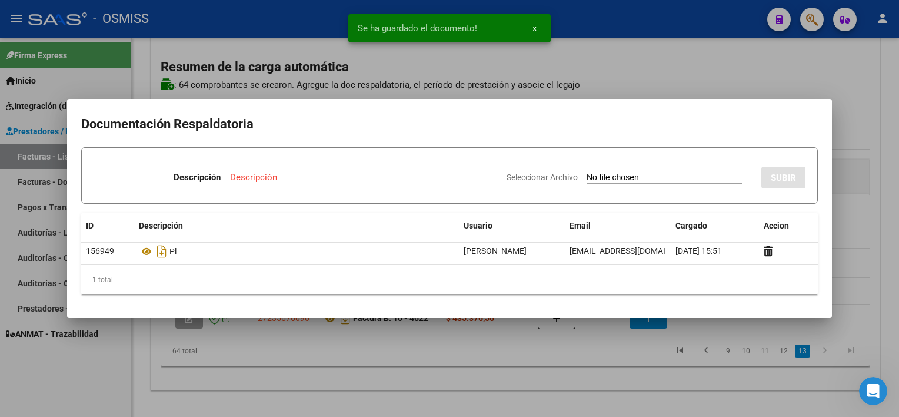
click at [604, 364] on div at bounding box center [449, 208] width 899 height 417
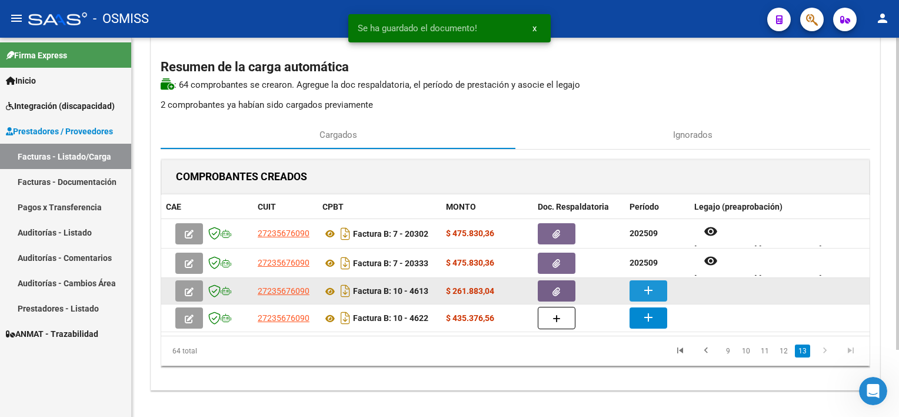
click at [645, 285] on mat-icon "add" at bounding box center [648, 290] width 14 height 14
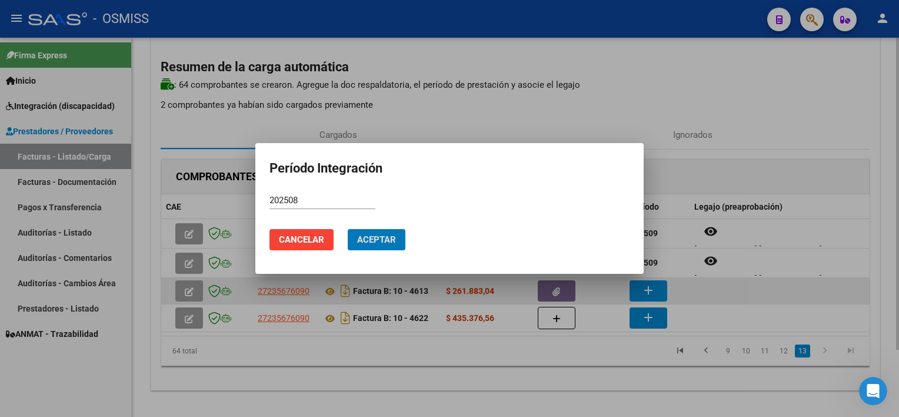
click at [348, 229] on button "Aceptar" at bounding box center [377, 239] width 58 height 21
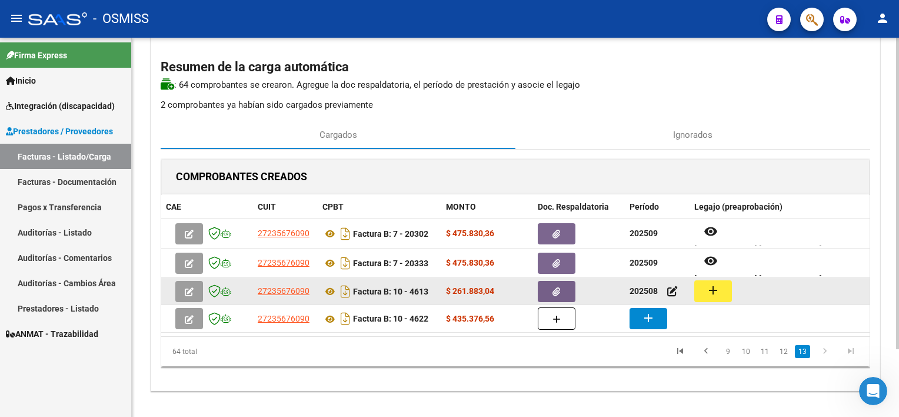
click at [714, 292] on mat-icon "add" at bounding box center [713, 290] width 14 height 14
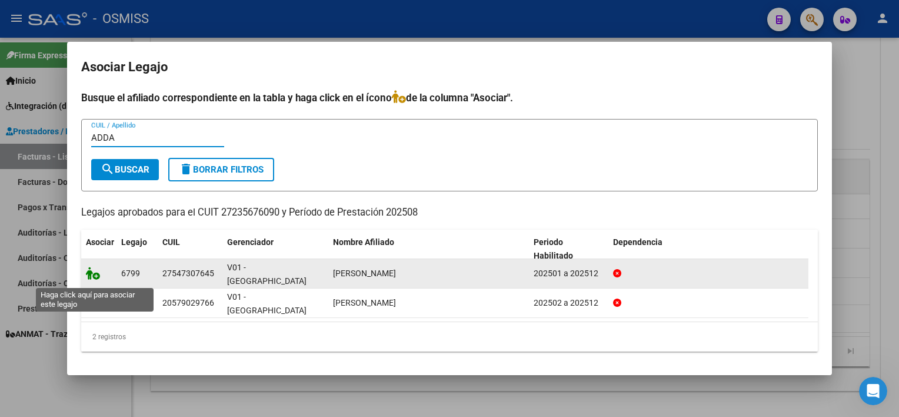
click at [96, 277] on icon at bounding box center [93, 273] width 14 height 13
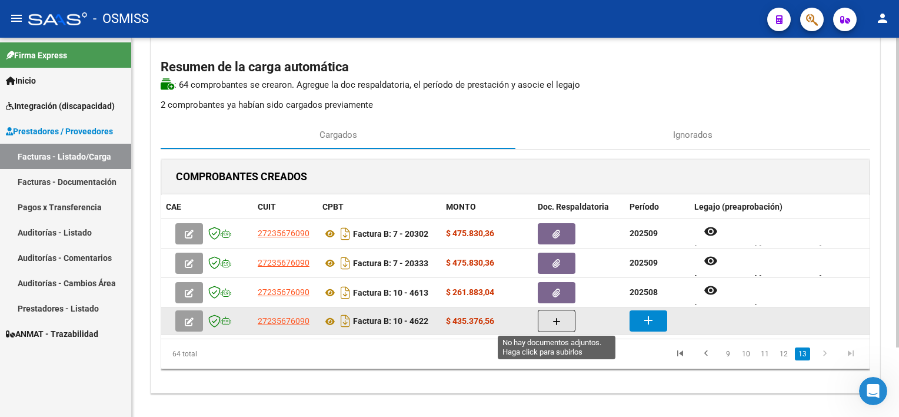
click at [562, 317] on button "button" at bounding box center [557, 320] width 38 height 22
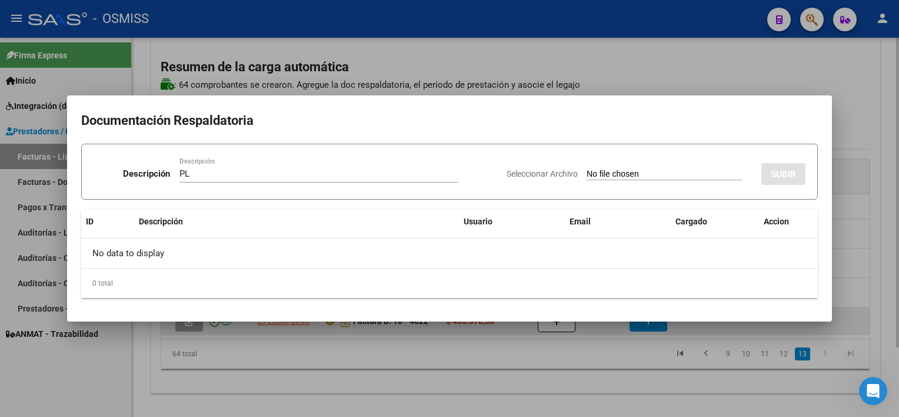
click at [587, 169] on input "Seleccionar Archivo" at bounding box center [665, 174] width 156 height 11
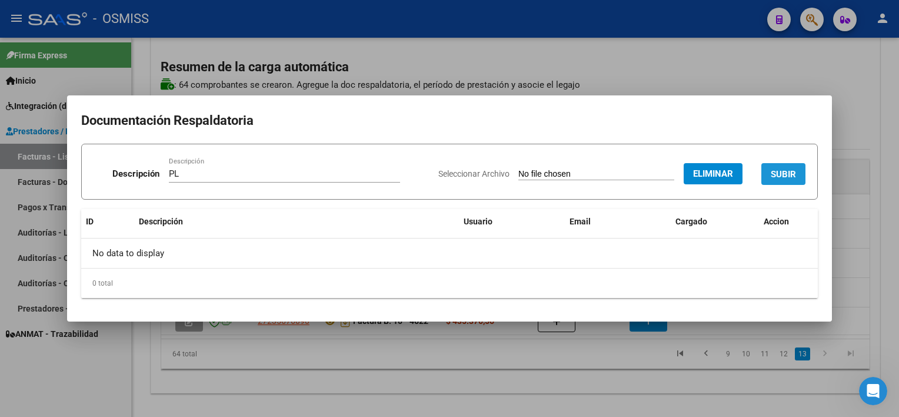
click at [783, 176] on span "SUBIR" at bounding box center [783, 174] width 25 height 11
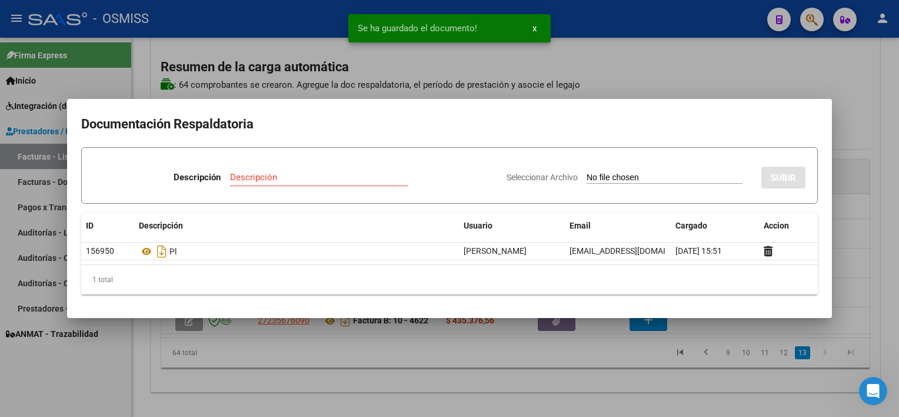
click at [601, 359] on div at bounding box center [449, 208] width 899 height 417
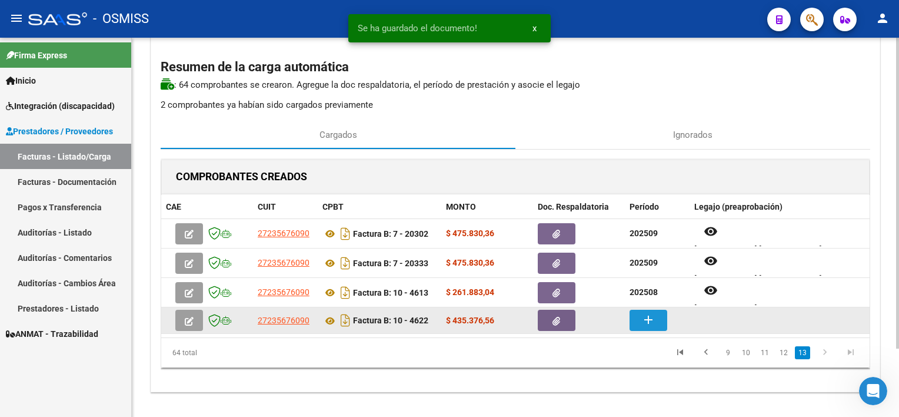
click at [652, 315] on mat-icon "add" at bounding box center [648, 319] width 14 height 14
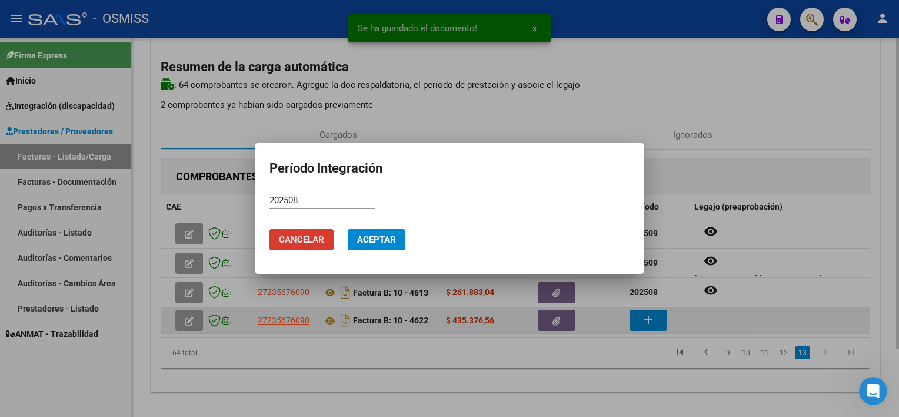
click at [348, 229] on button "Aceptar" at bounding box center [377, 239] width 58 height 21
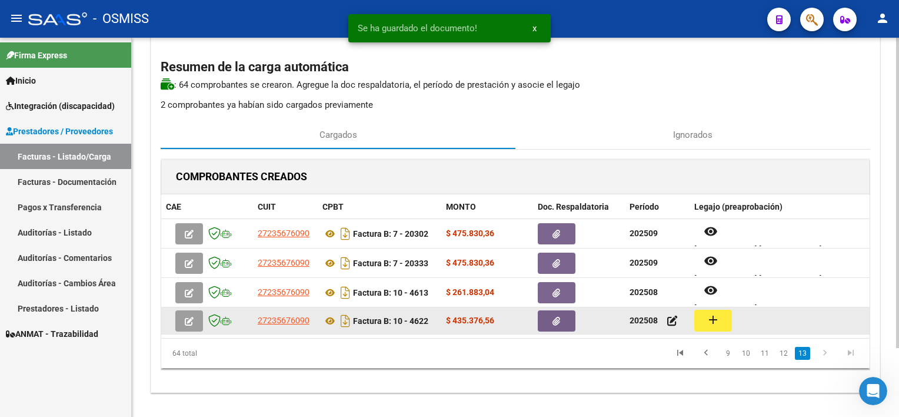
click at [714, 322] on mat-icon "add" at bounding box center [713, 319] width 14 height 14
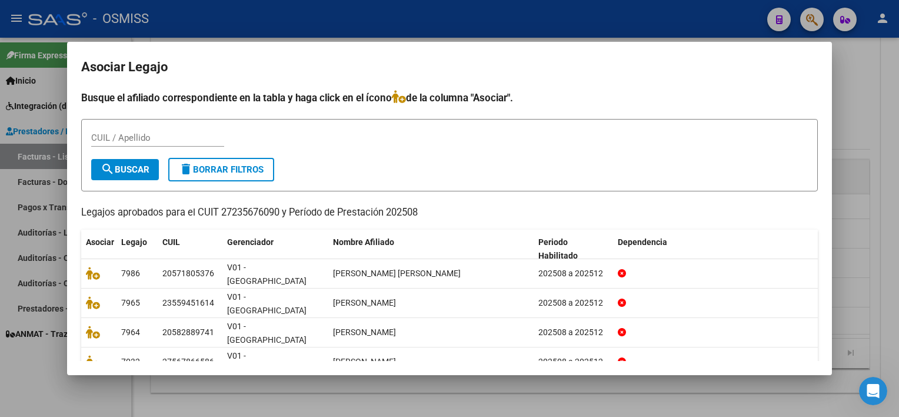
click at [866, 268] on div at bounding box center [449, 208] width 899 height 417
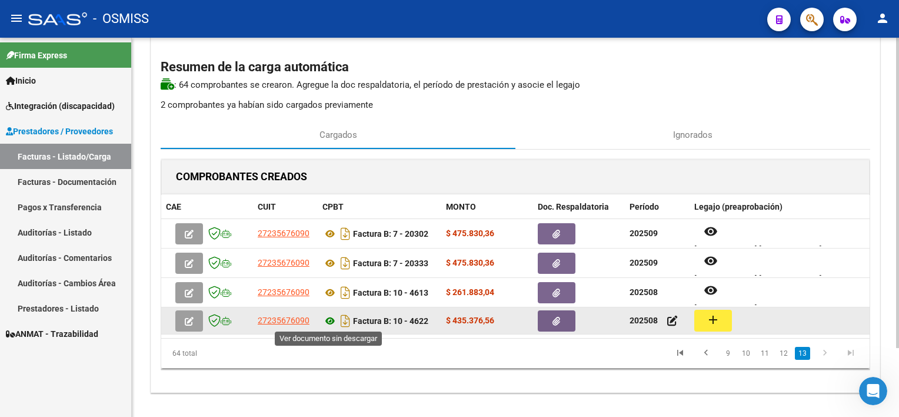
click at [328, 317] on icon at bounding box center [329, 321] width 15 height 14
click at [717, 317] on mat-icon "add" at bounding box center [713, 319] width 14 height 14
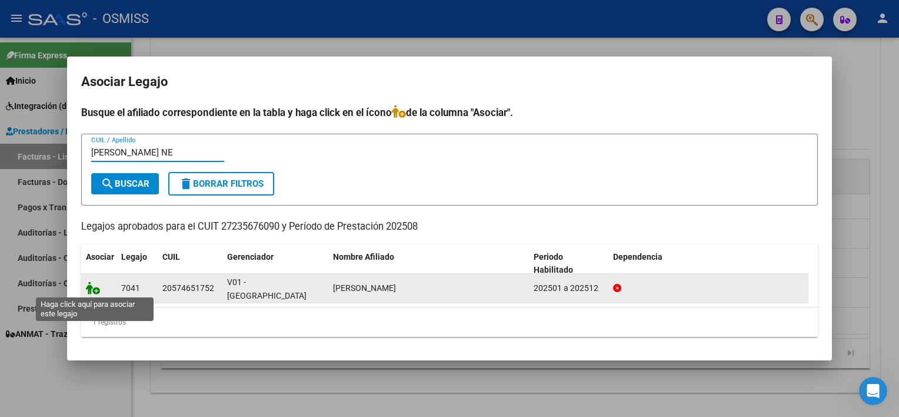
click at [94, 286] on icon at bounding box center [93, 287] width 14 height 13
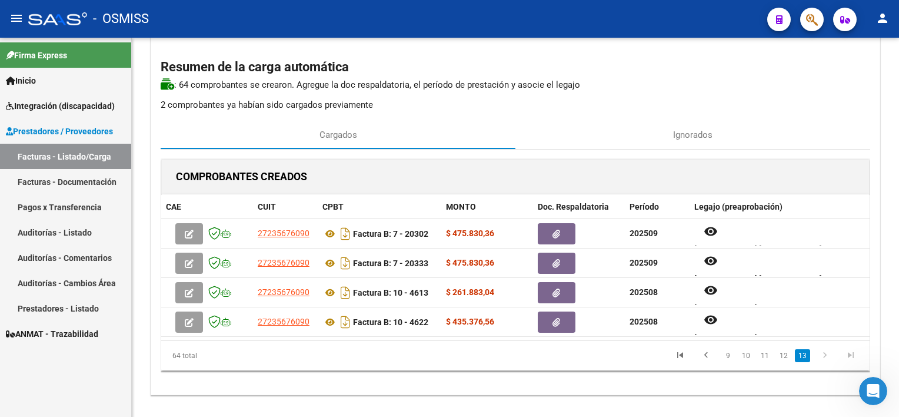
click at [803, 358] on link "13" at bounding box center [802, 355] width 15 height 13
click at [827, 354] on icon "go to next page" at bounding box center [824, 357] width 15 height 14
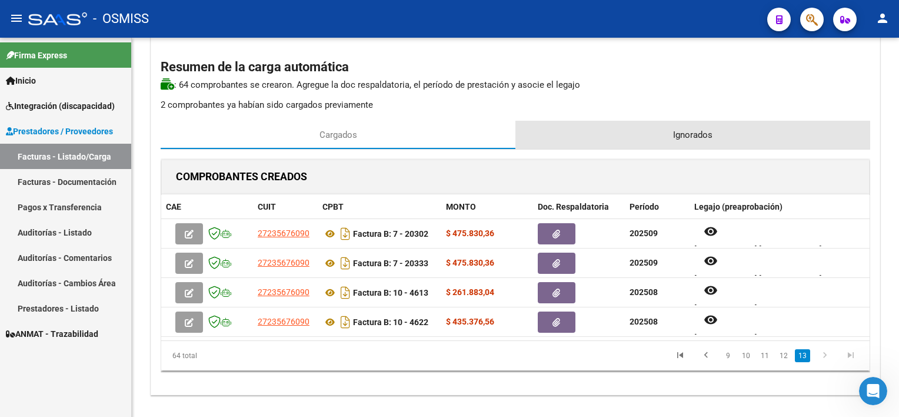
click at [708, 131] on span "Ignorados" at bounding box center [692, 134] width 39 height 13
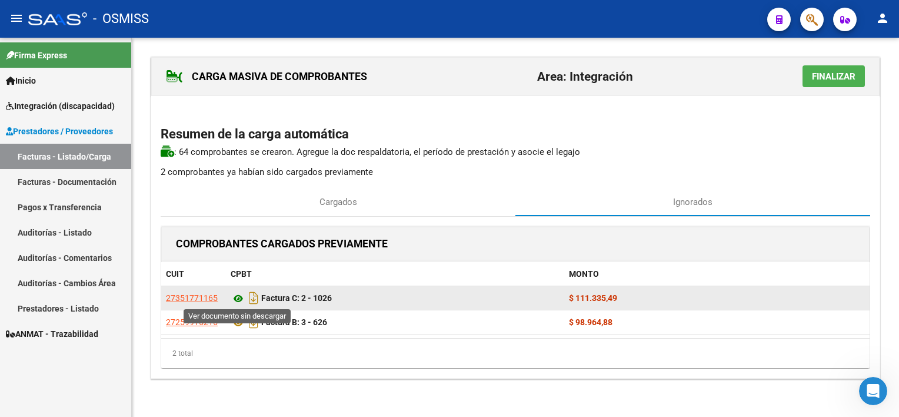
click at [238, 298] on icon at bounding box center [238, 298] width 15 height 14
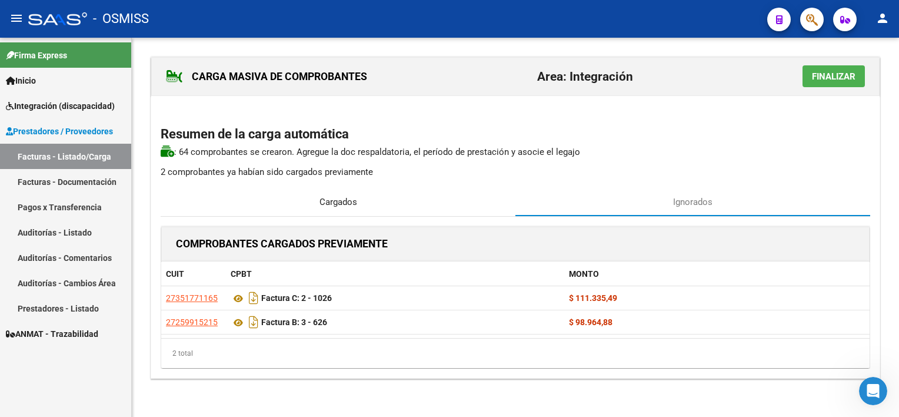
click at [371, 202] on div "Cargados" at bounding box center [338, 202] width 355 height 28
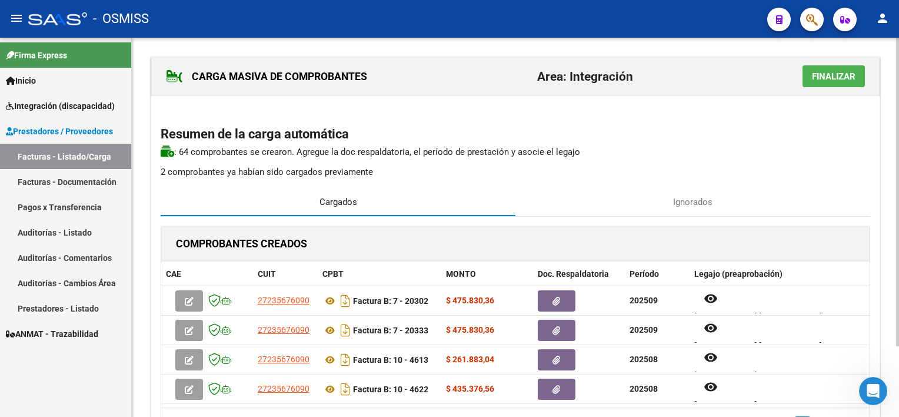
click at [886, 96] on div "CARGA MASIVA DE COMPROBANTES Area: Integración Finalizar Resumen de la carga au…" at bounding box center [517, 271] width 770 height 467
click at [828, 76] on span "Finalizar" at bounding box center [834, 76] width 44 height 11
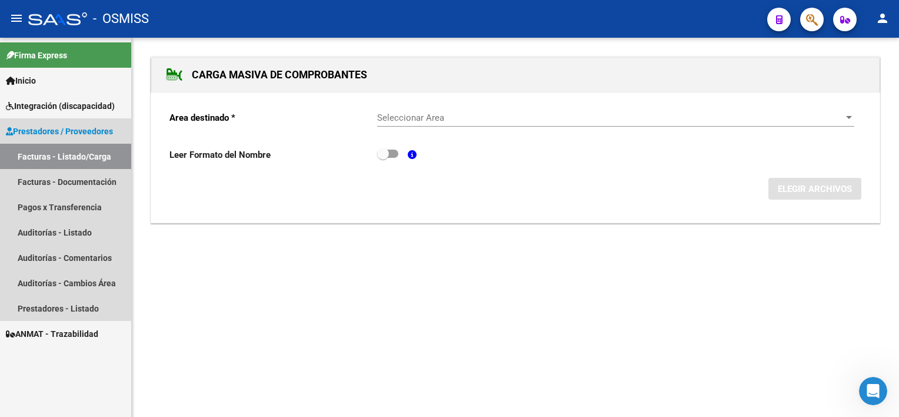
click at [94, 127] on span "Prestadores / Proveedores" at bounding box center [59, 131] width 107 height 13
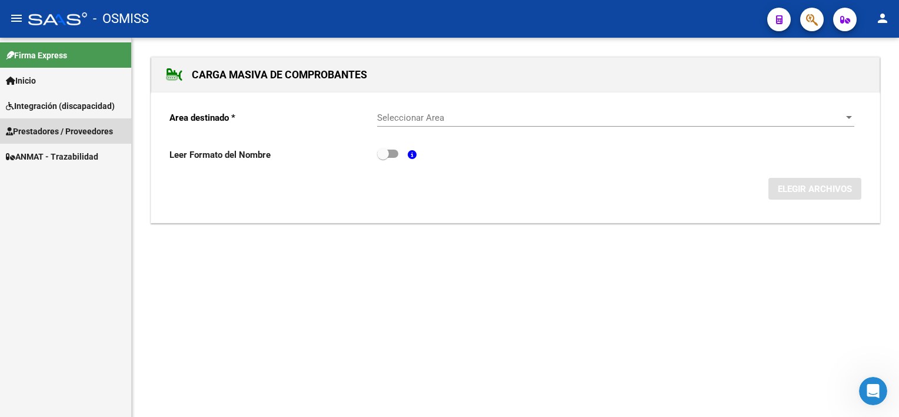
click at [82, 127] on span "Prestadores / Proveedores" at bounding box center [59, 131] width 107 height 13
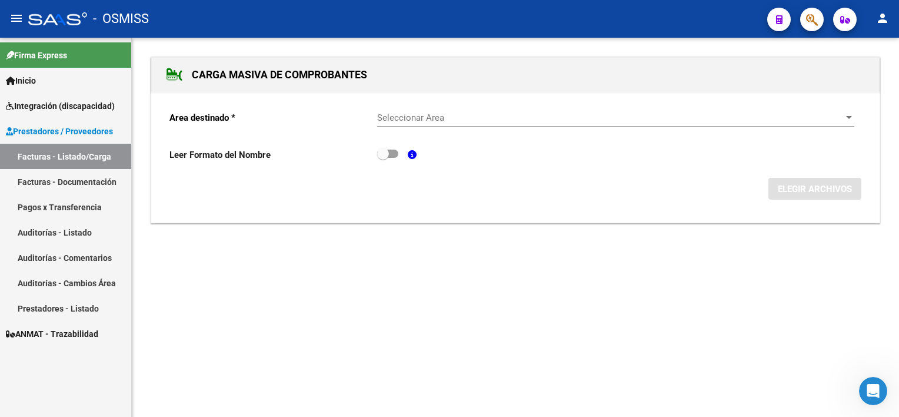
click at [78, 155] on link "Facturas - Listado/Carga" at bounding box center [65, 156] width 131 height 25
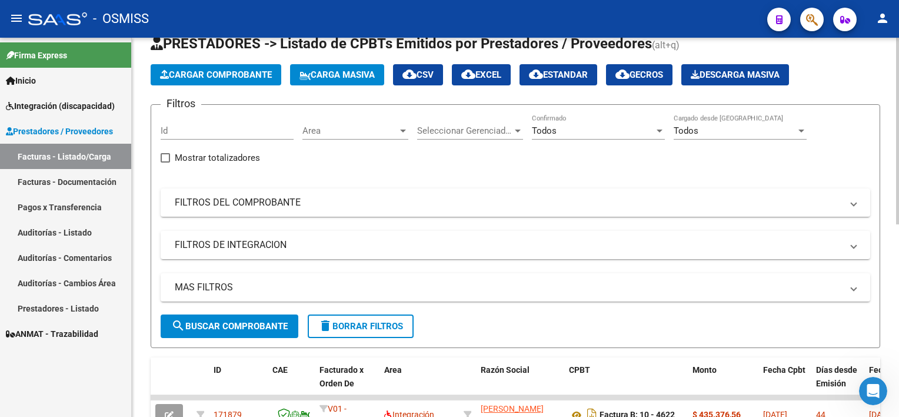
scroll to position [31, 0]
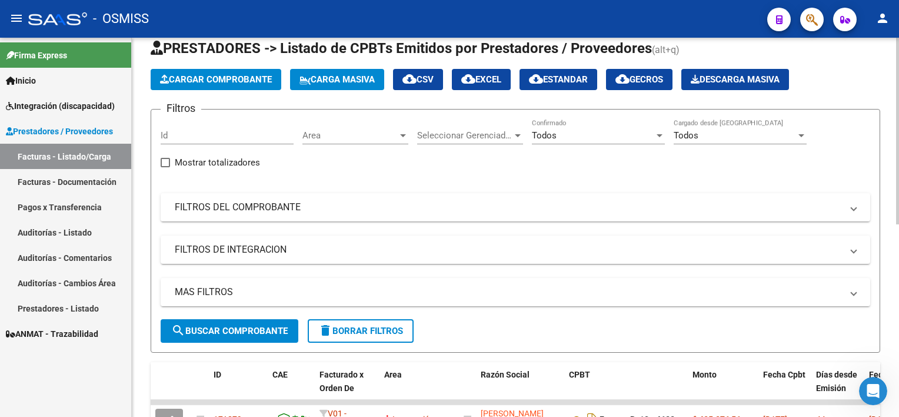
click at [868, 154] on div "Video tutorial PRESTADORES -> Listado de CPBTs Emitidos por Prestadores / Prove…" at bounding box center [517, 388] width 770 height 763
click at [614, 139] on div "Todos" at bounding box center [593, 135] width 122 height 11
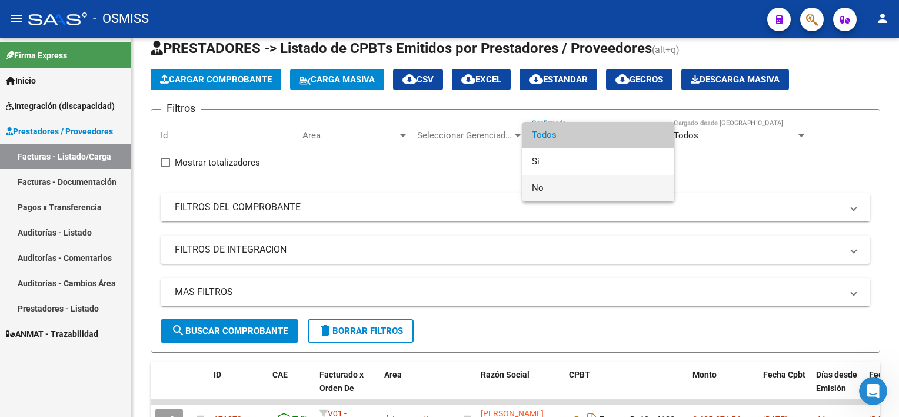
click at [553, 187] on span "No" at bounding box center [598, 188] width 133 height 26
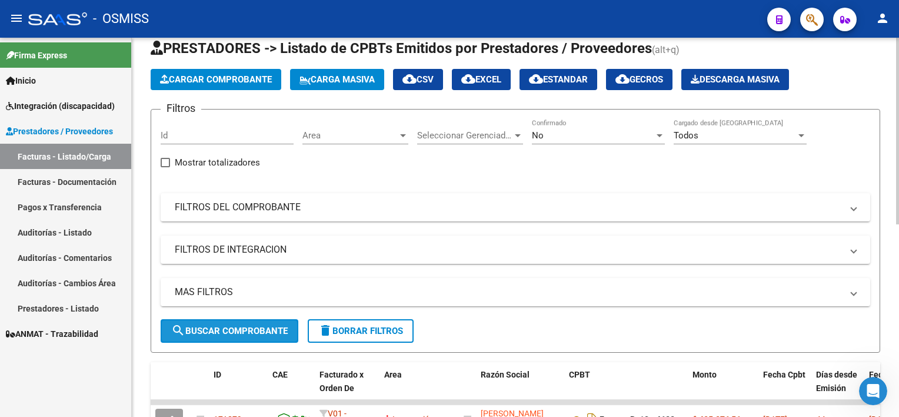
click at [288, 325] on span "search Buscar Comprobante" at bounding box center [229, 330] width 117 height 11
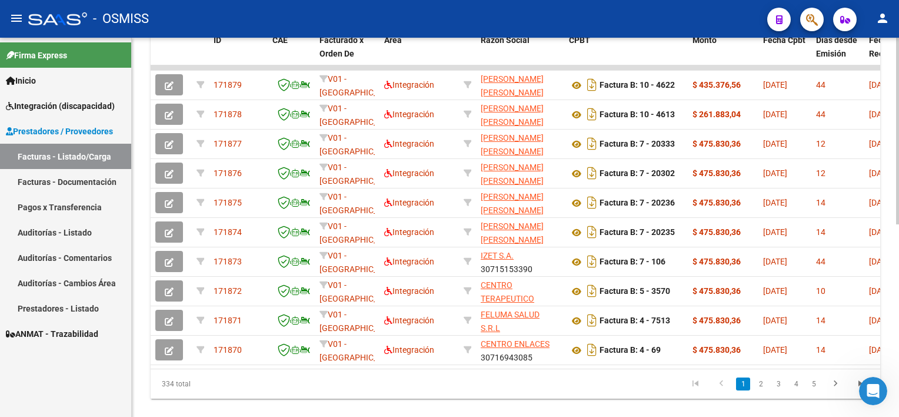
scroll to position [370, 0]
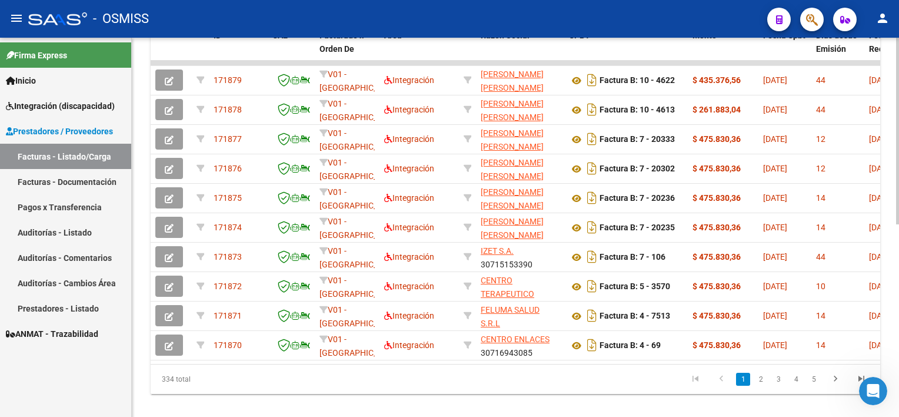
click at [898, 400] on html "menu - OSMISS person Firma Express Inicio Instructivos Contacto OS Integración …" at bounding box center [449, 208] width 899 height 417
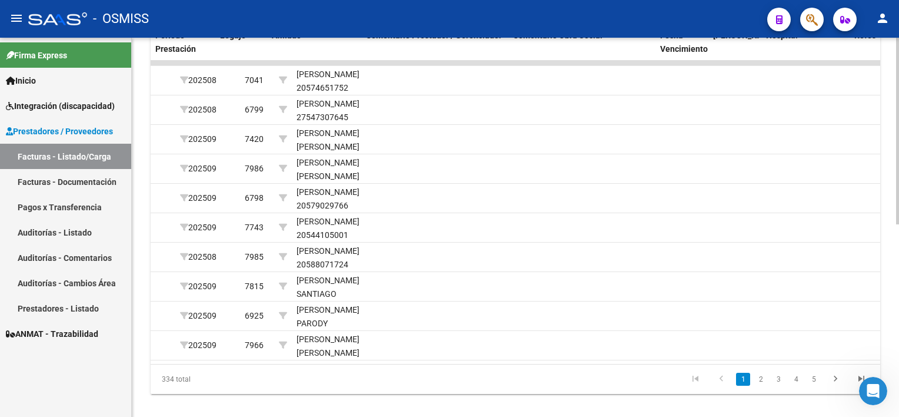
scroll to position [0, 1664]
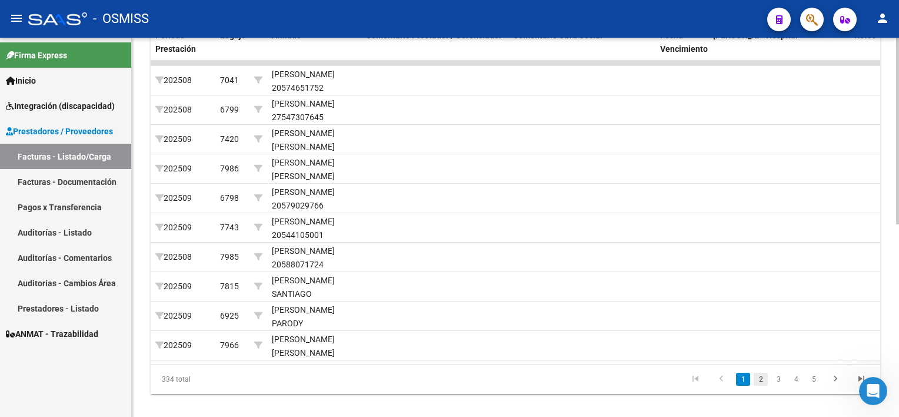
click at [760, 384] on link "2" at bounding box center [761, 378] width 14 height 13
click at [777, 385] on link "3" at bounding box center [778, 378] width 14 height 13
click at [793, 385] on link "4" at bounding box center [796, 378] width 14 height 13
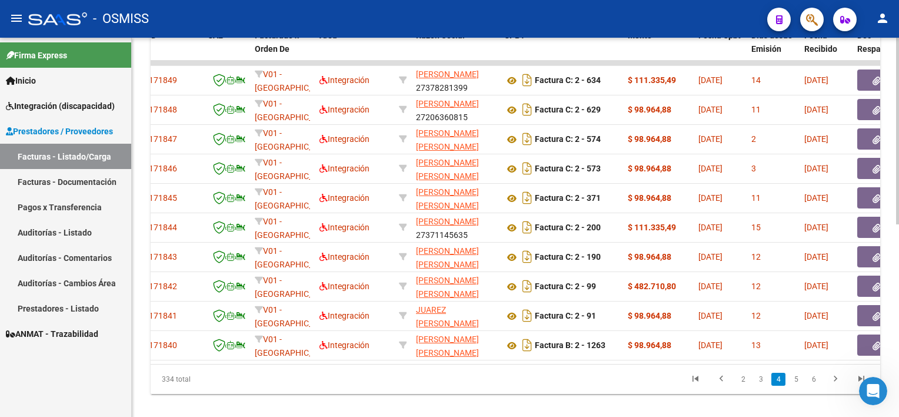
scroll to position [0, 0]
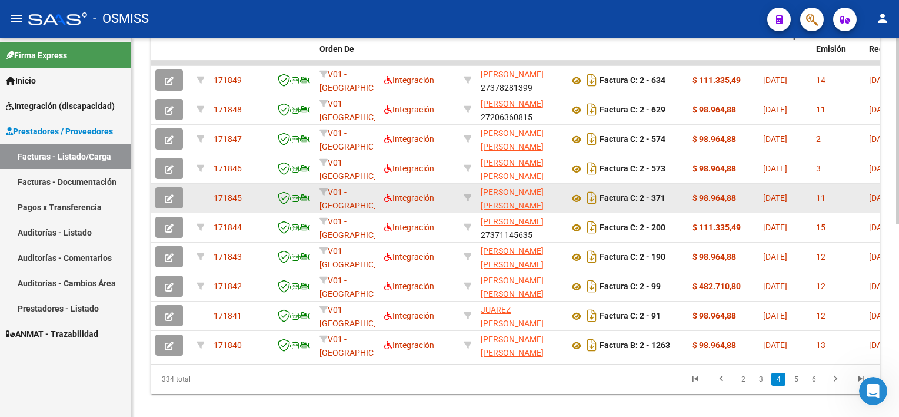
click at [171, 194] on icon "button" at bounding box center [169, 198] width 9 height 9
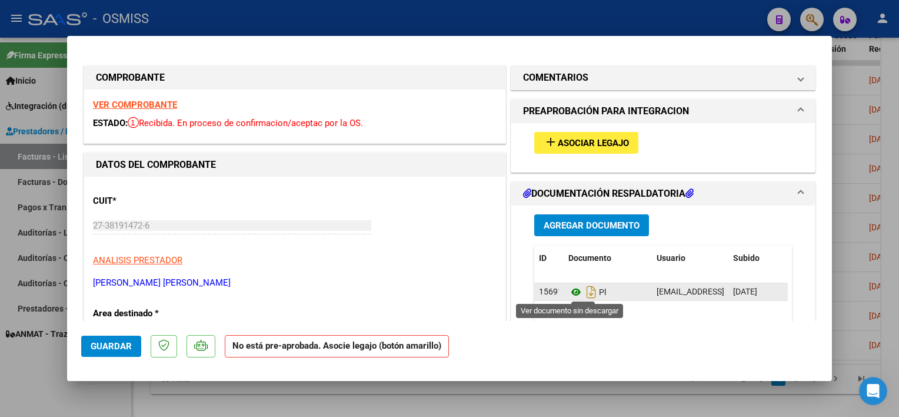
click at [568, 287] on icon at bounding box center [575, 292] width 15 height 14
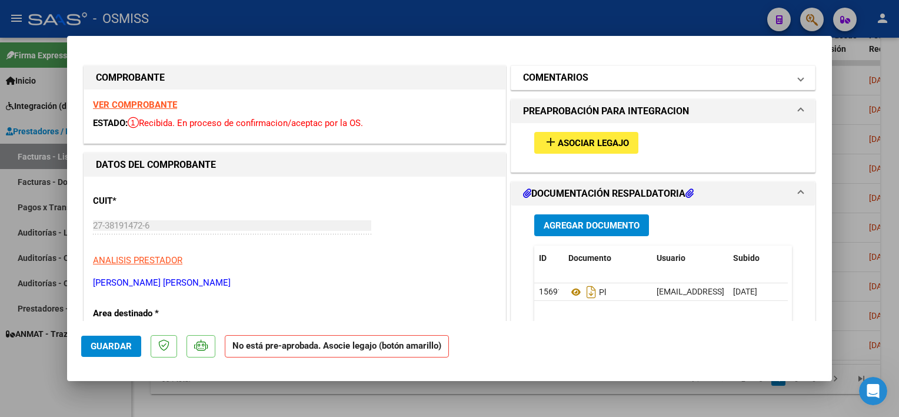
click at [614, 80] on mat-panel-title "COMENTARIOS" at bounding box center [656, 78] width 266 height 14
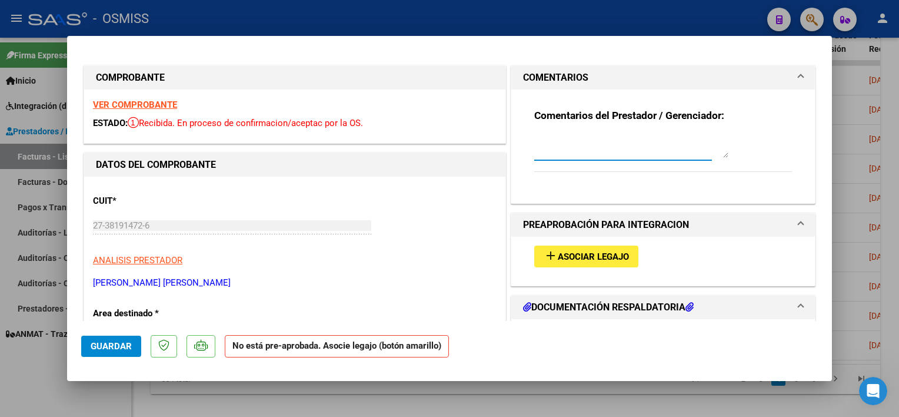
click at [546, 146] on textarea at bounding box center [631, 146] width 194 height 24
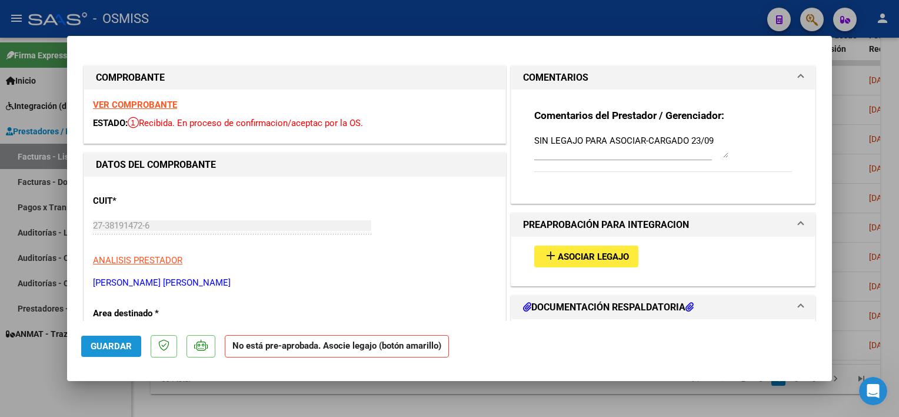
click at [108, 356] on button "Guardar" at bounding box center [111, 345] width 60 height 21
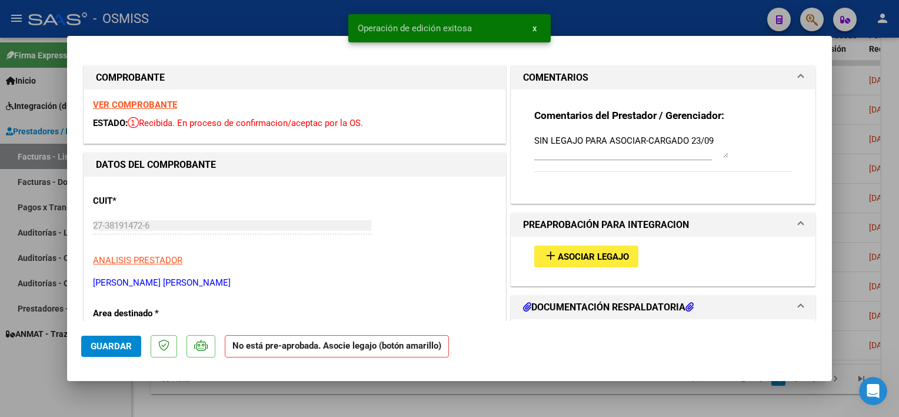
click at [94, 389] on div at bounding box center [449, 208] width 899 height 417
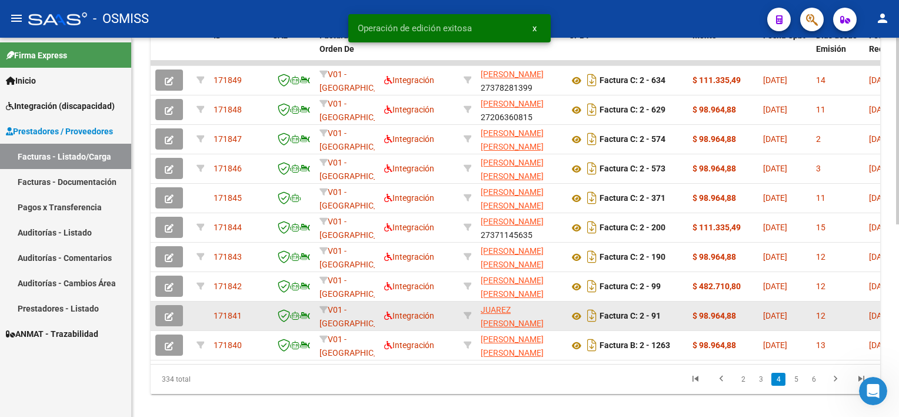
click at [169, 318] on icon "button" at bounding box center [169, 316] width 9 height 9
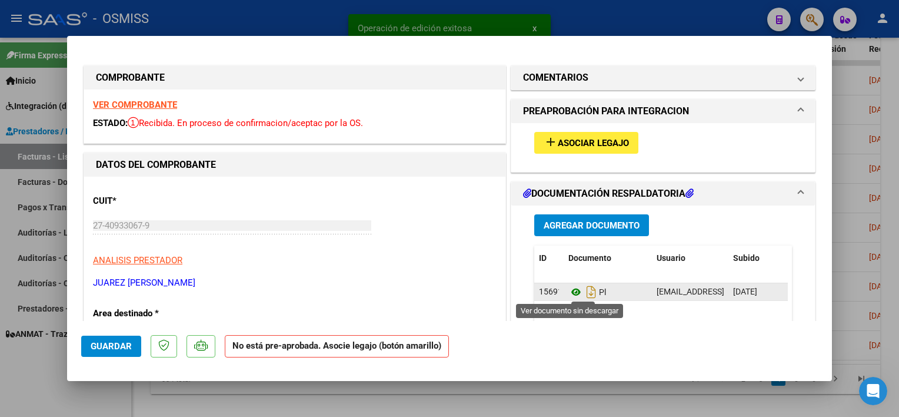
click at [571, 292] on icon at bounding box center [575, 292] width 15 height 14
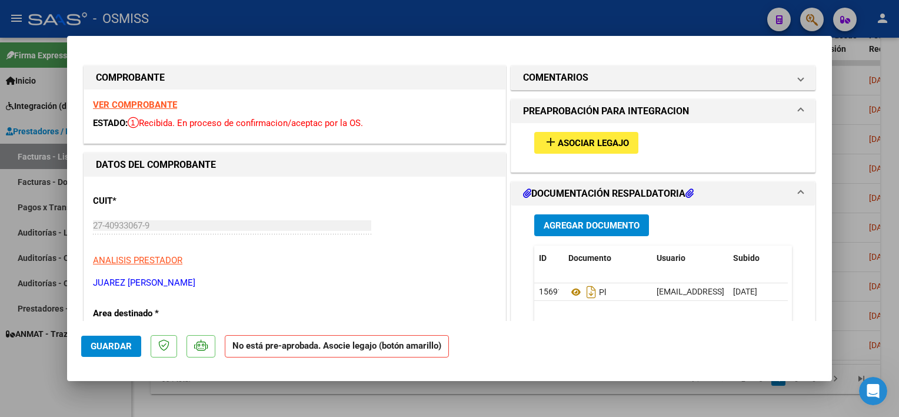
click at [146, 407] on div at bounding box center [449, 208] width 899 height 417
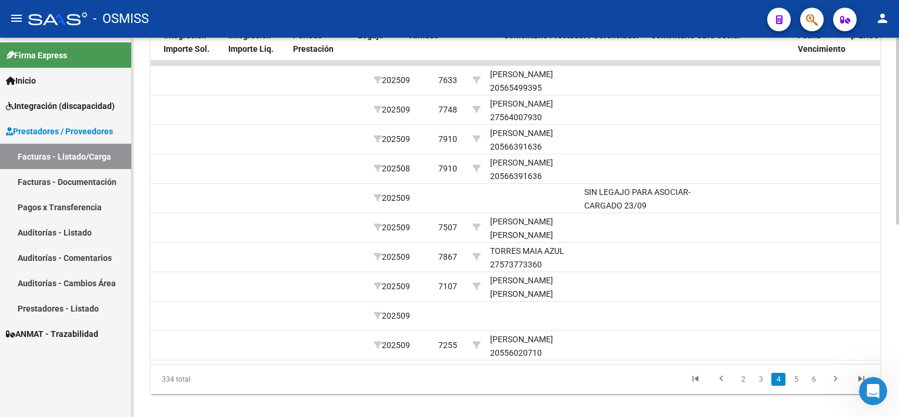
scroll to position [0, 1536]
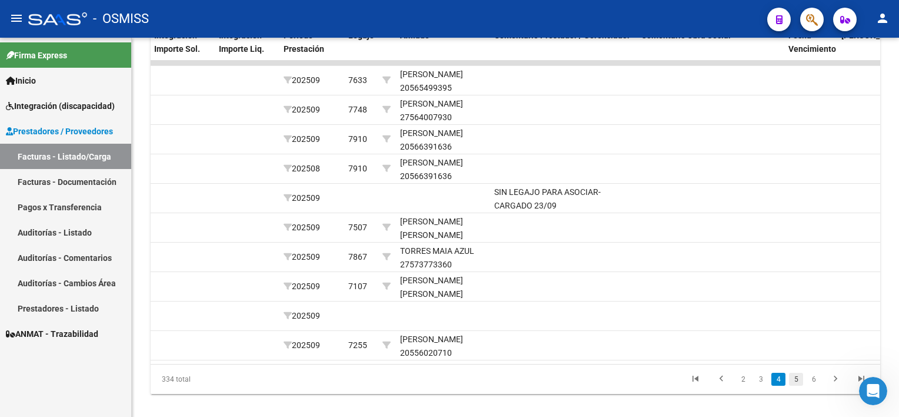
click at [795, 385] on link "5" at bounding box center [796, 378] width 14 height 13
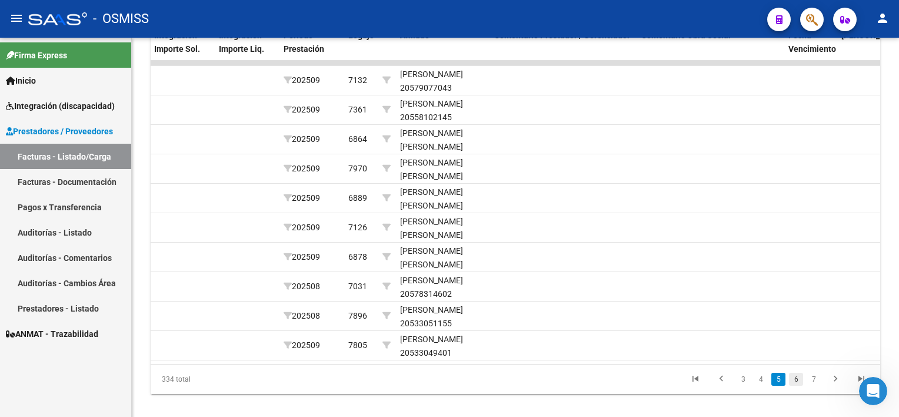
click at [798, 385] on link "6" at bounding box center [796, 378] width 14 height 13
click at [798, 385] on link "7" at bounding box center [796, 378] width 14 height 13
click at [798, 385] on link "8" at bounding box center [796, 378] width 14 height 13
click at [798, 385] on link "9" at bounding box center [795, 378] width 14 height 13
click at [798, 385] on link "10" at bounding box center [794, 378] width 15 height 13
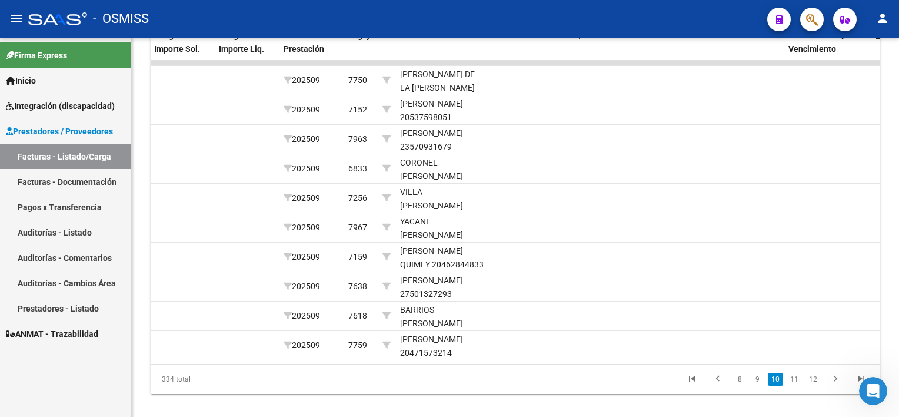
click at [798, 385] on link "11" at bounding box center [794, 378] width 15 height 13
click at [798, 385] on link "12" at bounding box center [794, 378] width 15 height 13
click at [798, 385] on link "13" at bounding box center [794, 378] width 15 height 13
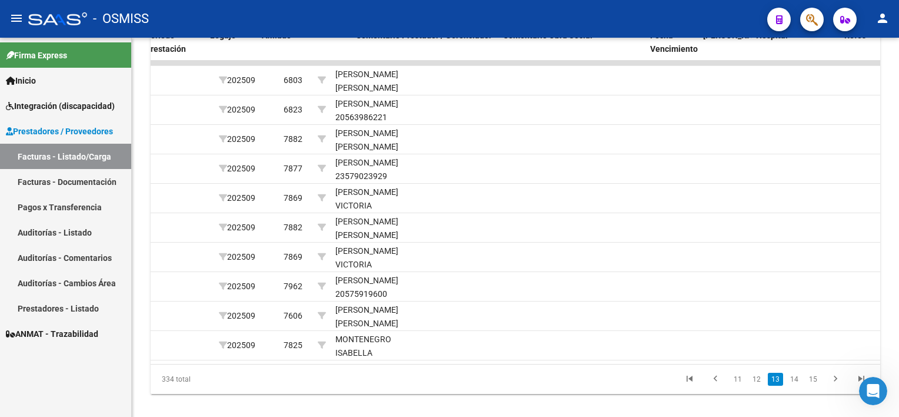
scroll to position [0, 1690]
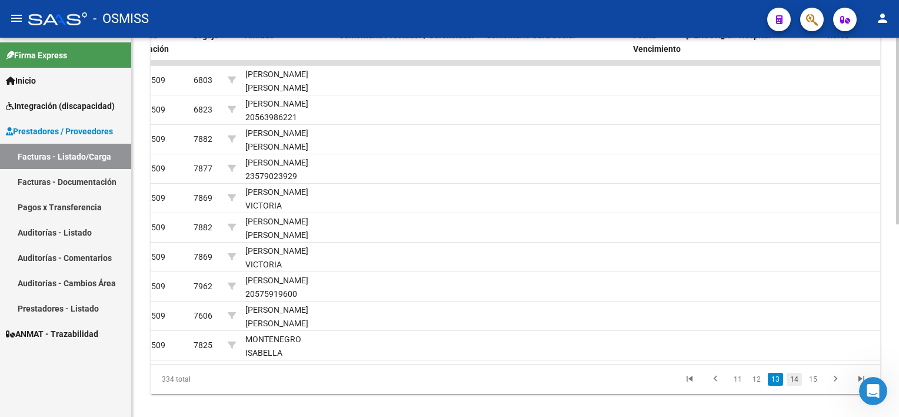
click at [794, 385] on link "14" at bounding box center [794, 378] width 15 height 13
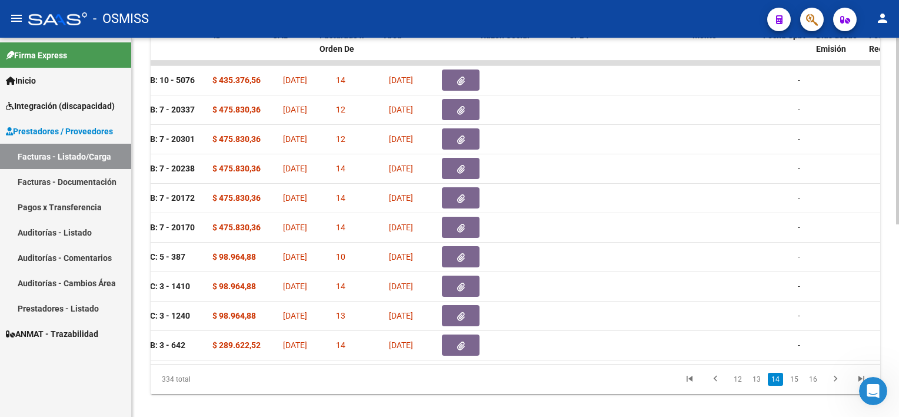
scroll to position [0, 0]
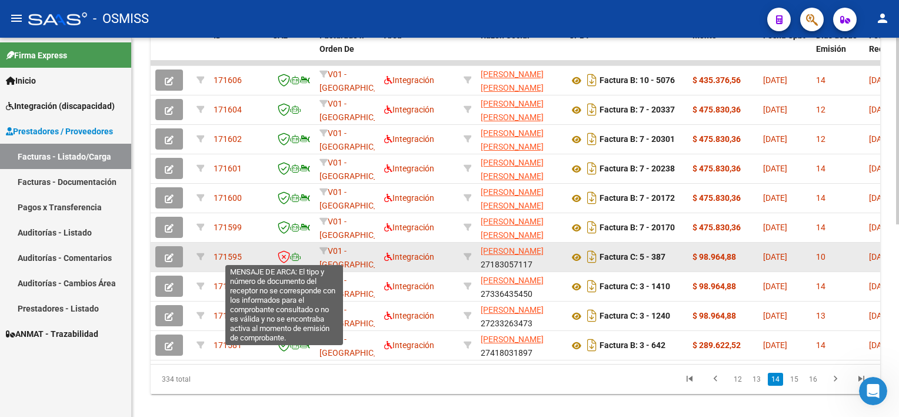
click at [283, 257] on icon at bounding box center [284, 256] width 12 height 13
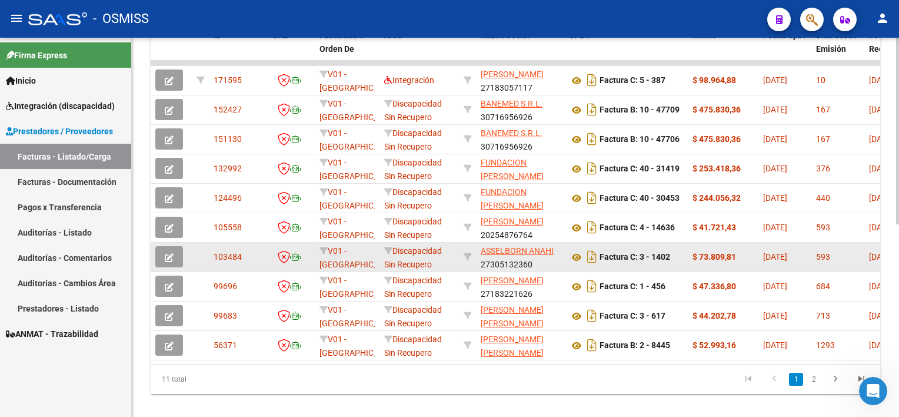
click at [283, 257] on icon at bounding box center [284, 256] width 12 height 13
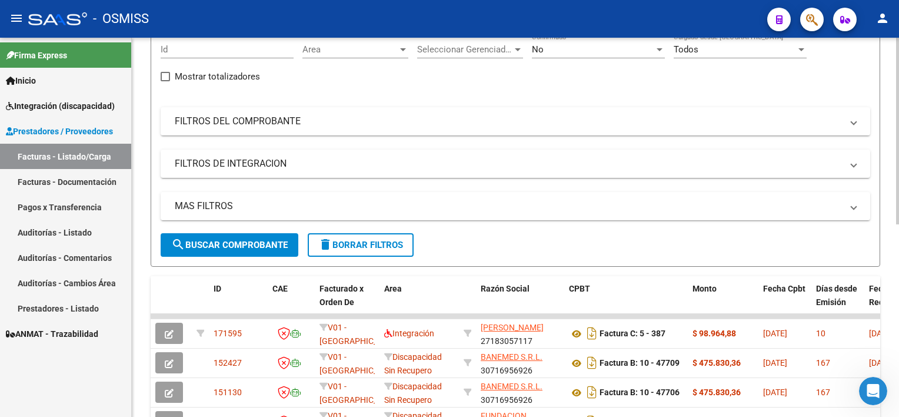
scroll to position [113, 0]
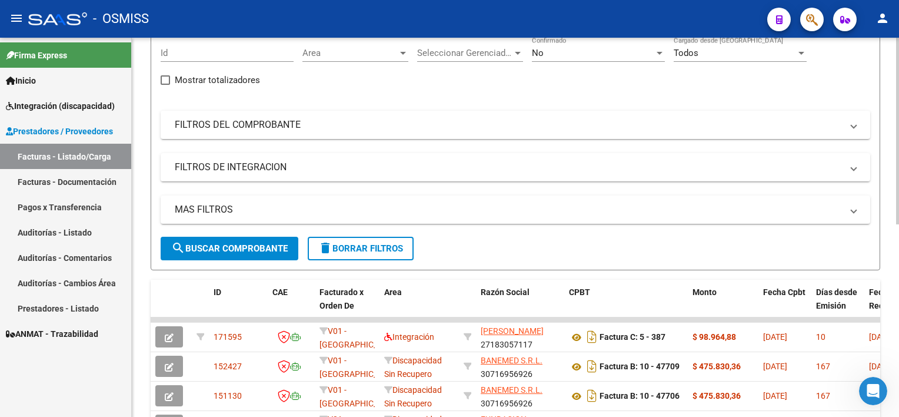
click at [872, 165] on div "Video tutorial PRESTADORES -> Listado de CPBTs Emitidos por Prestadores / Prove…" at bounding box center [517, 306] width 770 height 763
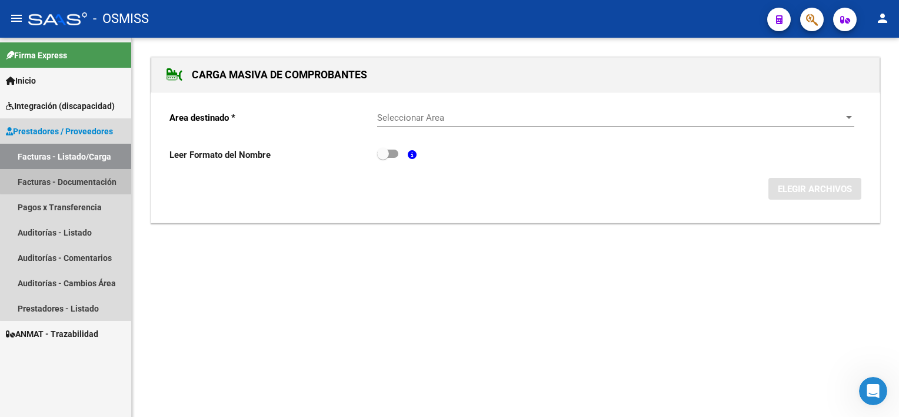
click at [75, 180] on link "Facturas - Documentación" at bounding box center [65, 181] width 131 height 25
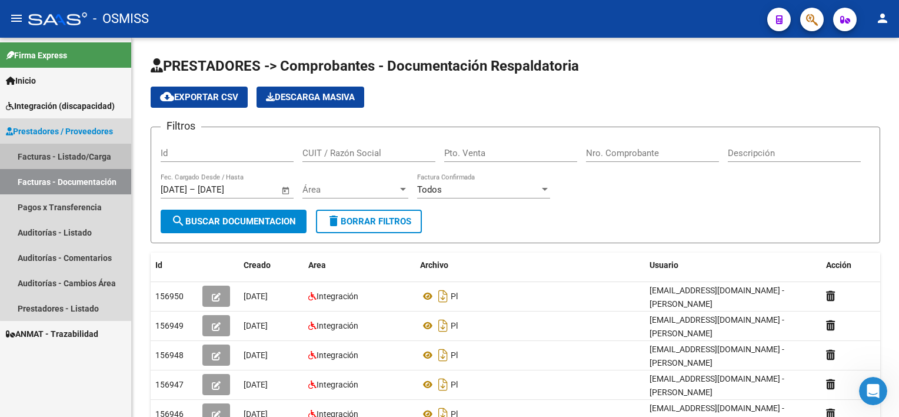
click at [71, 151] on link "Facturas - Listado/Carga" at bounding box center [65, 156] width 131 height 25
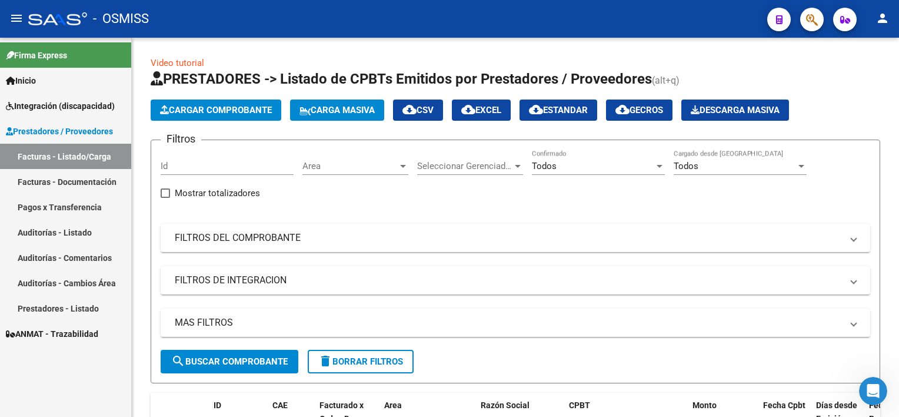
click at [884, 25] on mat-icon "person" at bounding box center [883, 18] width 14 height 14
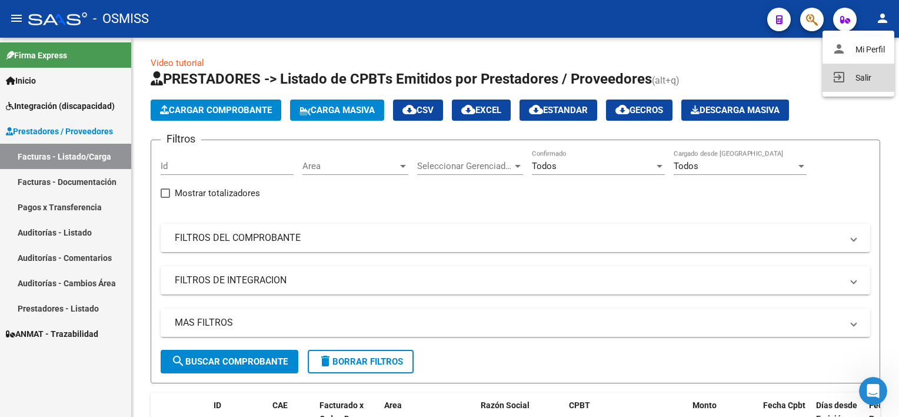
click at [837, 76] on mat-icon "exit_to_app" at bounding box center [839, 77] width 14 height 14
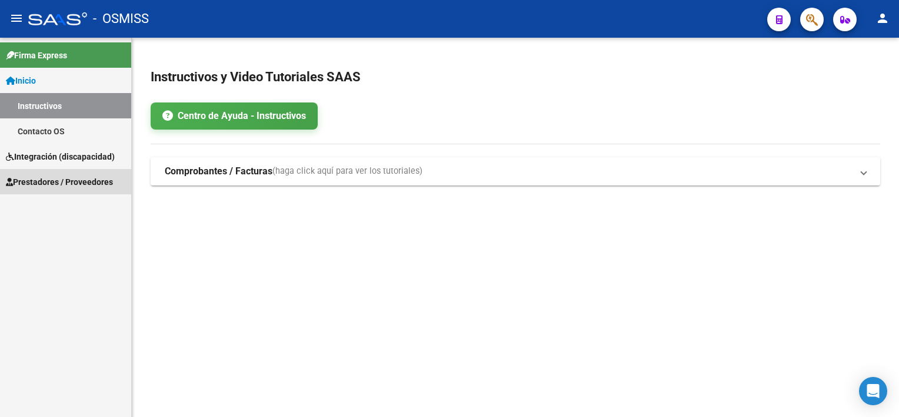
click at [65, 177] on span "Prestadores / Proveedores" at bounding box center [59, 181] width 107 height 13
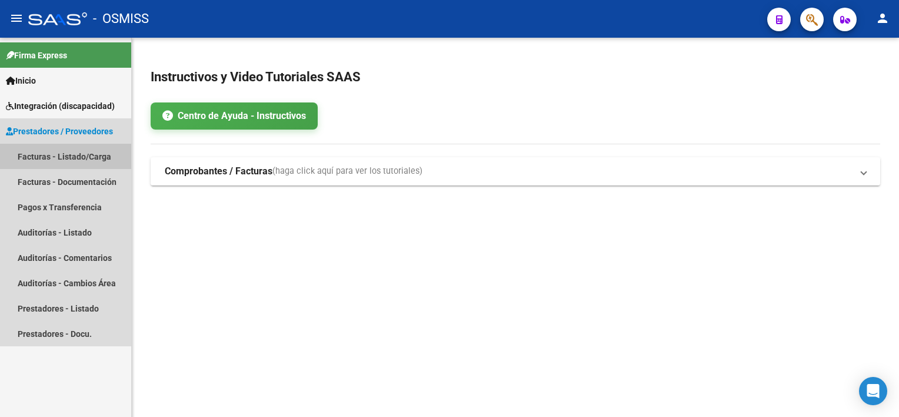
click at [78, 155] on link "Facturas - Listado/Carga" at bounding box center [65, 156] width 131 height 25
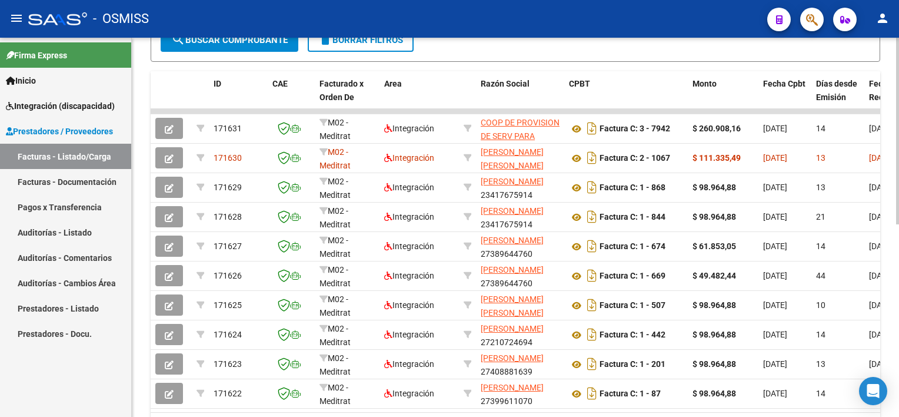
scroll to position [324, 0]
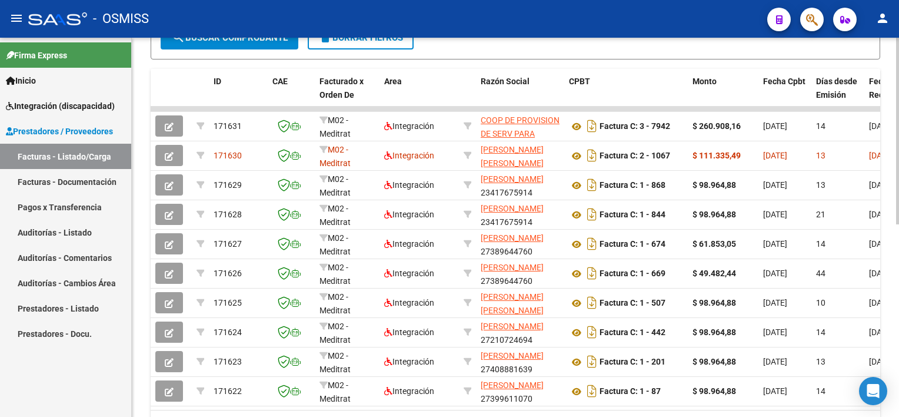
click at [898, 324] on html "menu - OSMISS person Firma Express Inicio Instructivos Contacto OS Integración …" at bounding box center [449, 208] width 899 height 417
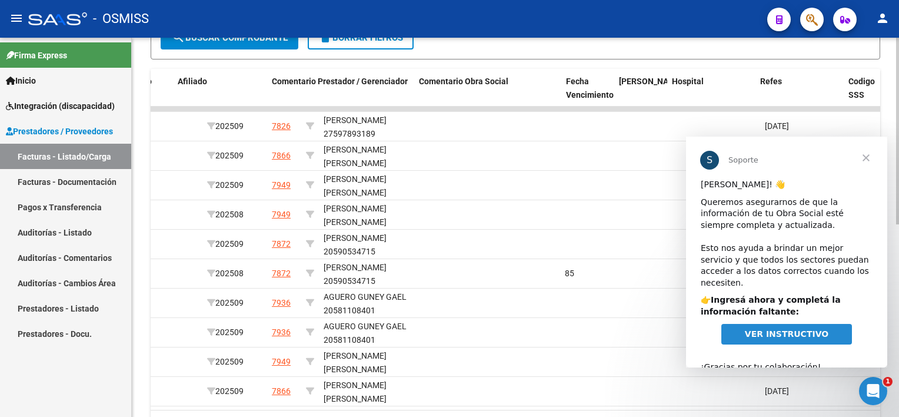
scroll to position [0, 1763]
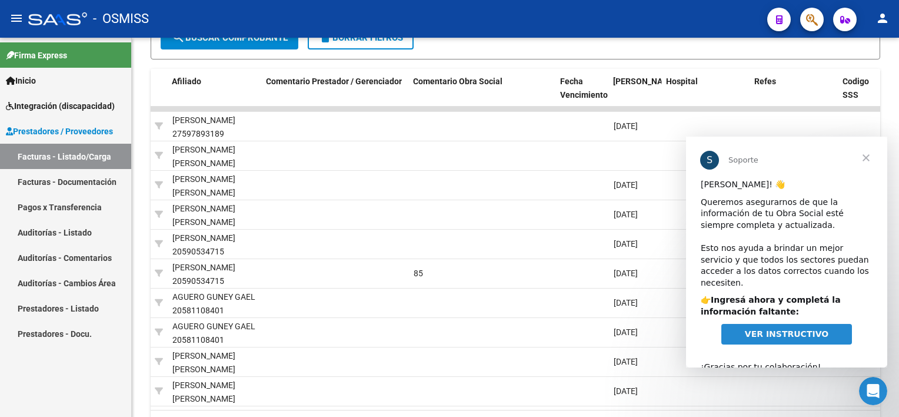
click at [864, 158] on span "Cerrar" at bounding box center [866, 158] width 42 height 42
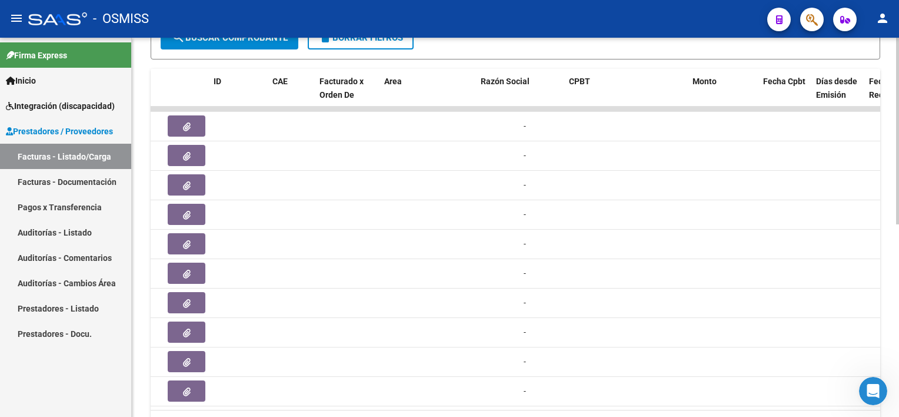
scroll to position [0, 0]
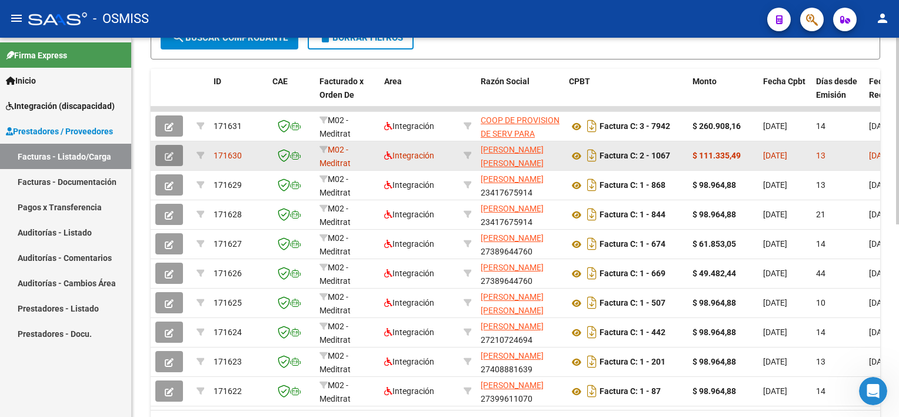
click at [169, 152] on icon "button" at bounding box center [169, 156] width 9 height 9
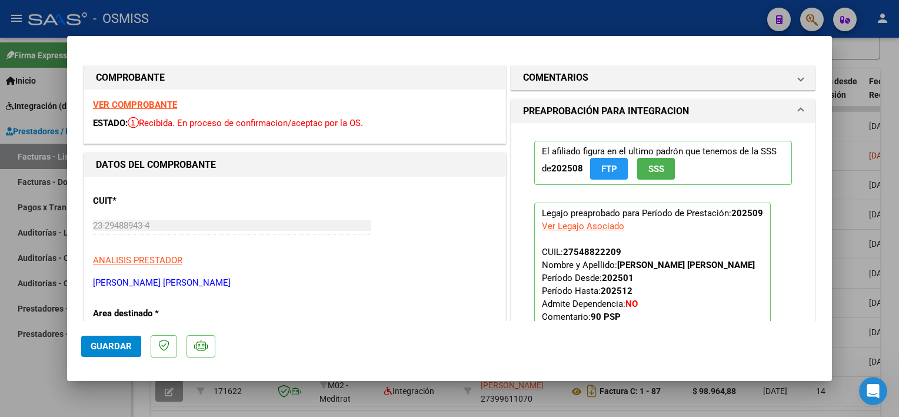
click at [846, 183] on div at bounding box center [449, 208] width 899 height 417
type input "$ 0,00"
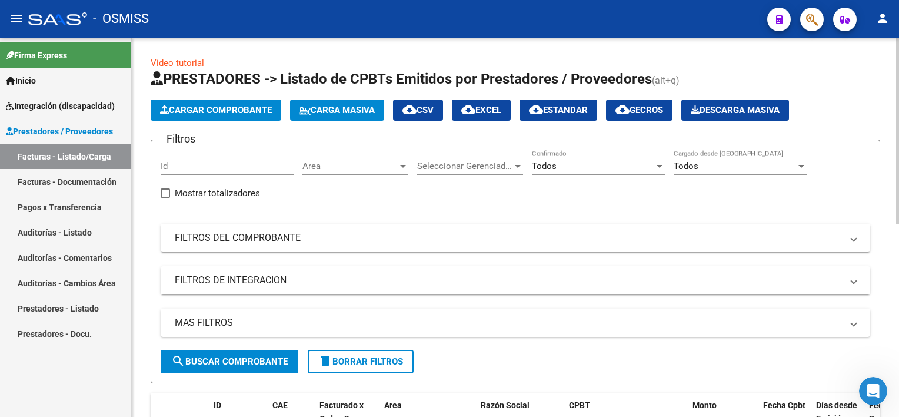
click at [892, 75] on div "Video tutorial PRESTADORES -> Listado de CPBTs Emitidos por Prestadores / Prove…" at bounding box center [517, 419] width 770 height 763
click at [327, 112] on span "Carga Masiva" at bounding box center [336, 110] width 75 height 11
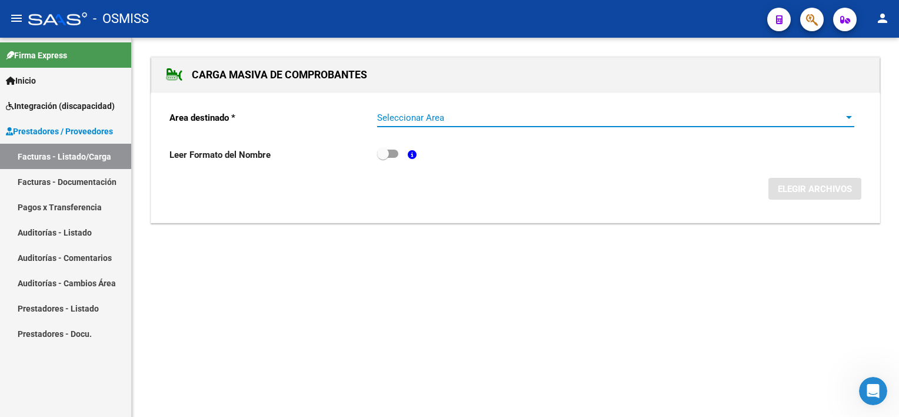
click at [442, 113] on span "Seleccionar Area" at bounding box center [610, 117] width 467 height 11
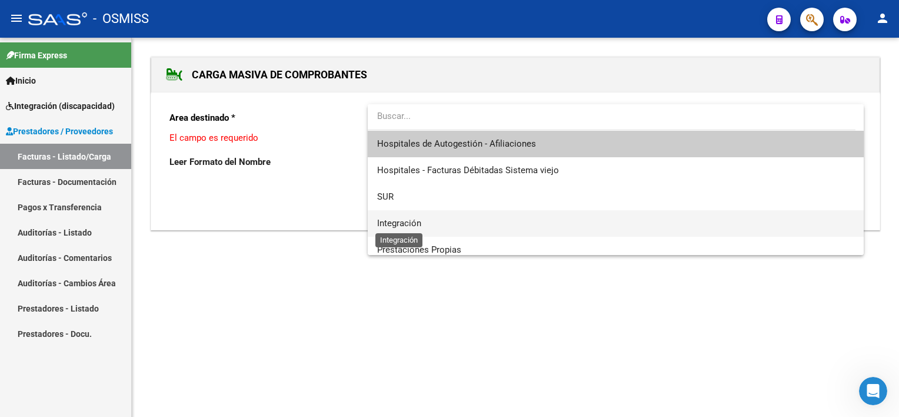
click at [394, 219] on span "Integración" at bounding box center [399, 223] width 44 height 11
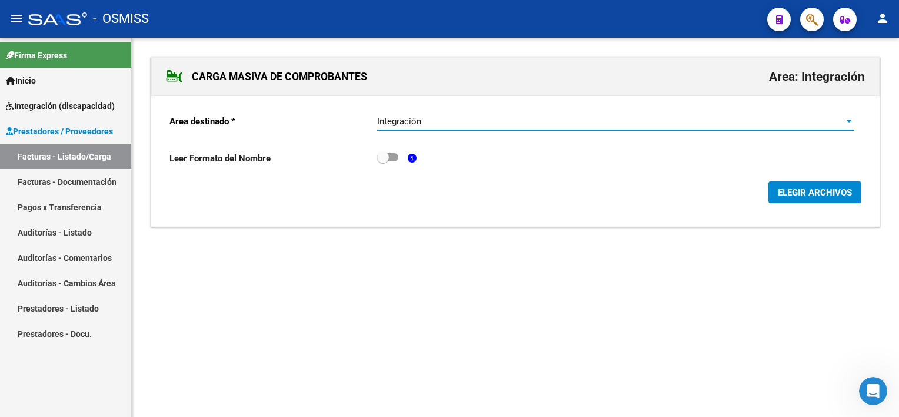
click at [808, 191] on span "ELEGIR ARCHIVOS" at bounding box center [815, 192] width 74 height 11
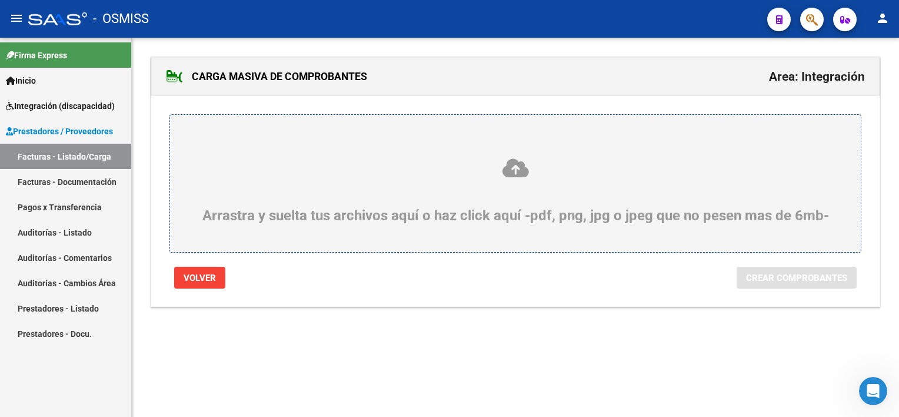
click at [471, 215] on div "Arrastra y suelta tus archivos aquí o haz click aquí -pdf, png, jpg o jpeg que …" at bounding box center [515, 190] width 634 height 66
click at [0, 0] on input "Arrastra y suelta tus archivos aquí o haz click aquí -pdf, png, jpg o jpeg que …" at bounding box center [0, 0] width 0 height 0
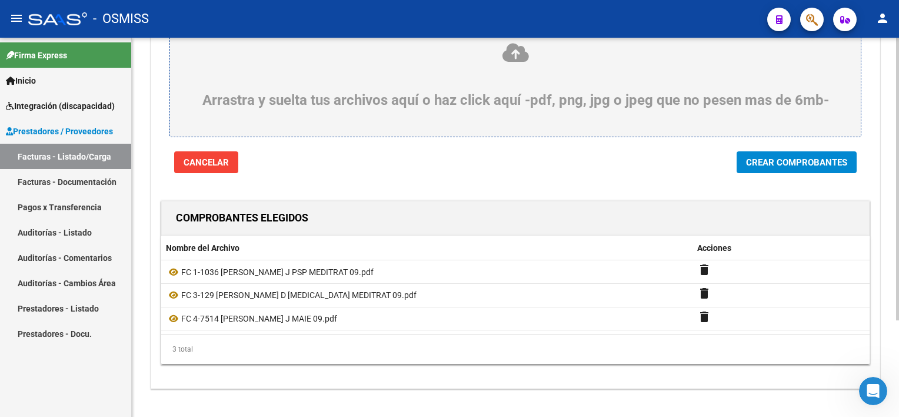
scroll to position [66, 0]
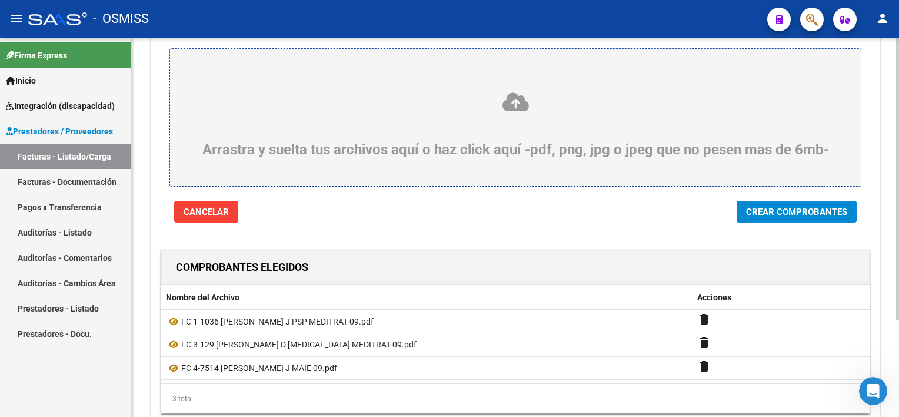
click at [891, 229] on div "CARGA MASIVA DE COMPROBANTES Area: Integración Arrastra y suelta tus archivos a…" at bounding box center [517, 226] width 770 height 508
click at [798, 217] on span "Crear Comprobantes" at bounding box center [796, 212] width 101 height 11
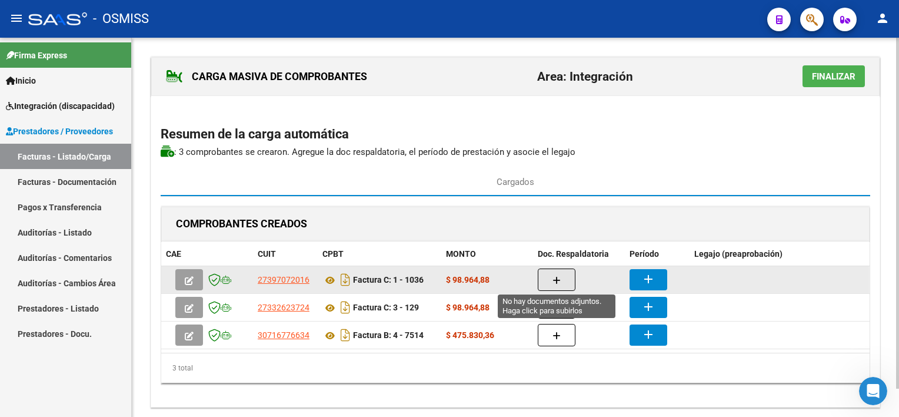
click at [557, 278] on icon "button" at bounding box center [557, 280] width 8 height 9
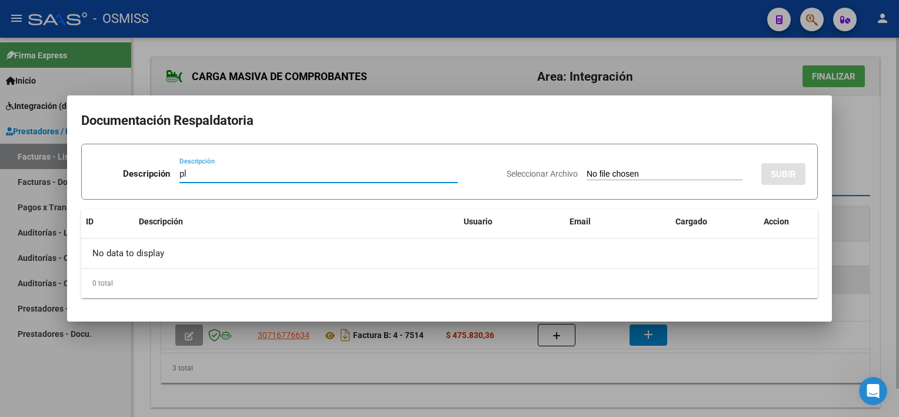
type input "pl"
click at [587, 169] on input "Seleccionar Archivo" at bounding box center [665, 174] width 156 height 11
type input "C:\fakepath\PL 1-1036 RODRIGUEZ J PSP MEDITRAT 09.pdf"
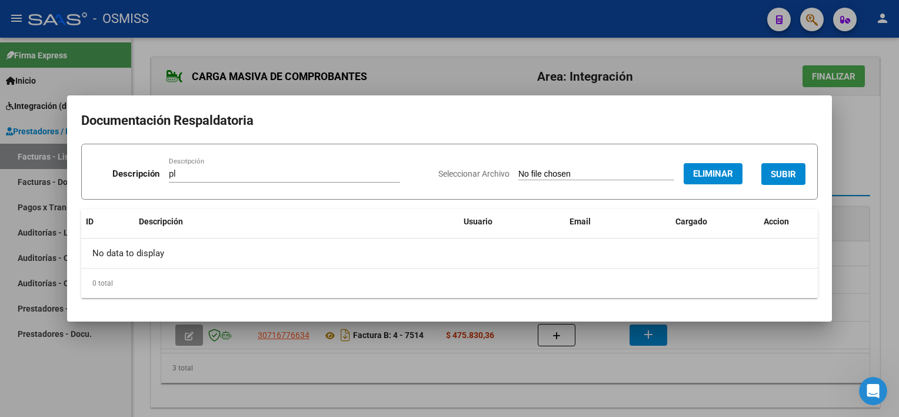
click at [783, 172] on span "SUBIR" at bounding box center [783, 174] width 25 height 11
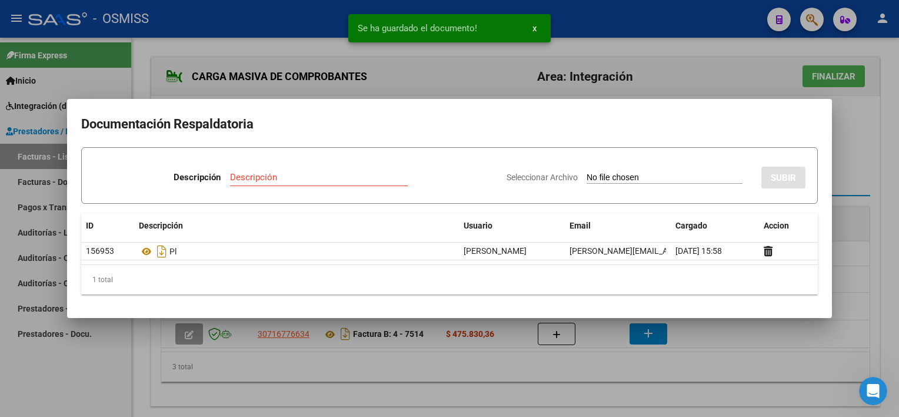
click at [742, 362] on div at bounding box center [449, 208] width 899 height 417
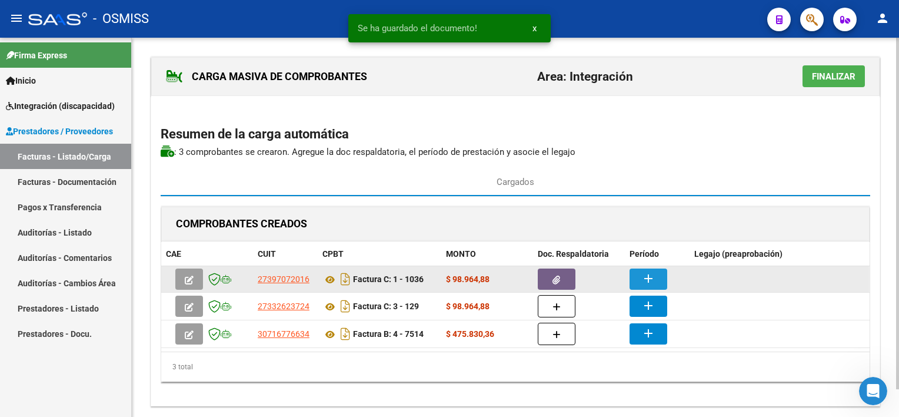
click at [647, 280] on mat-icon "add" at bounding box center [648, 278] width 14 height 14
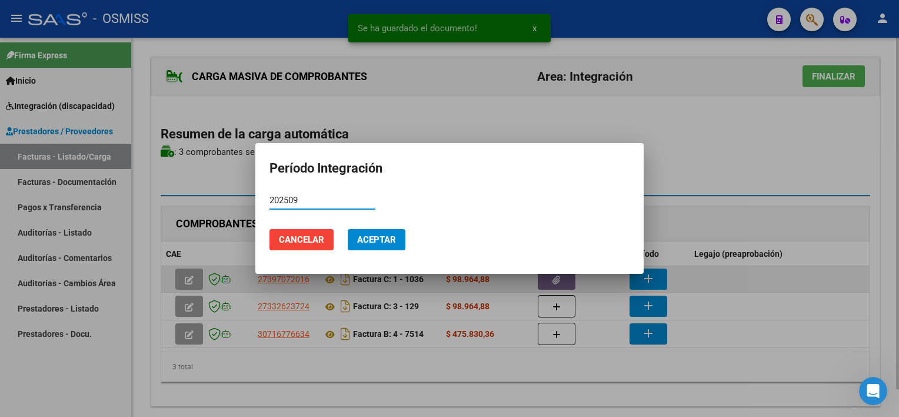
type input "202509"
click at [269, 229] on button "Cancelar" at bounding box center [301, 239] width 64 height 21
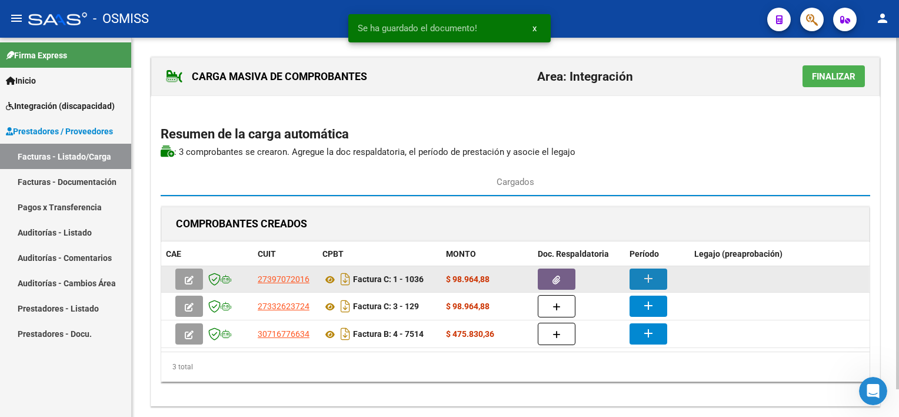
click at [649, 279] on mat-icon "add" at bounding box center [648, 278] width 14 height 14
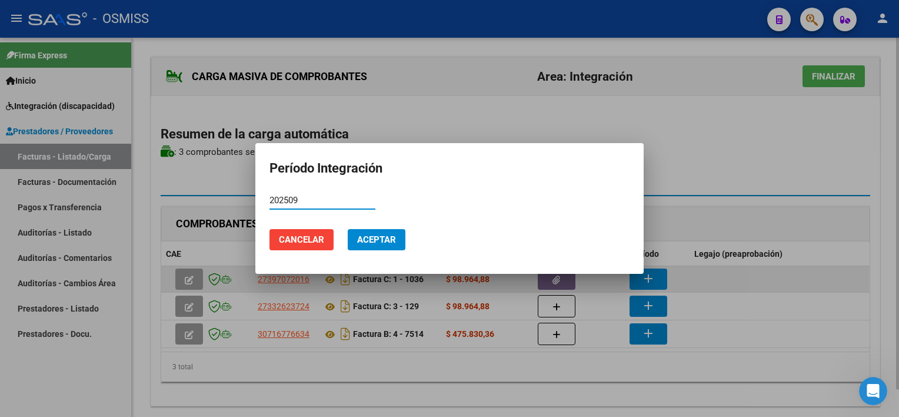
type input "202509"
click at [348, 229] on button "Aceptar" at bounding box center [377, 239] width 58 height 21
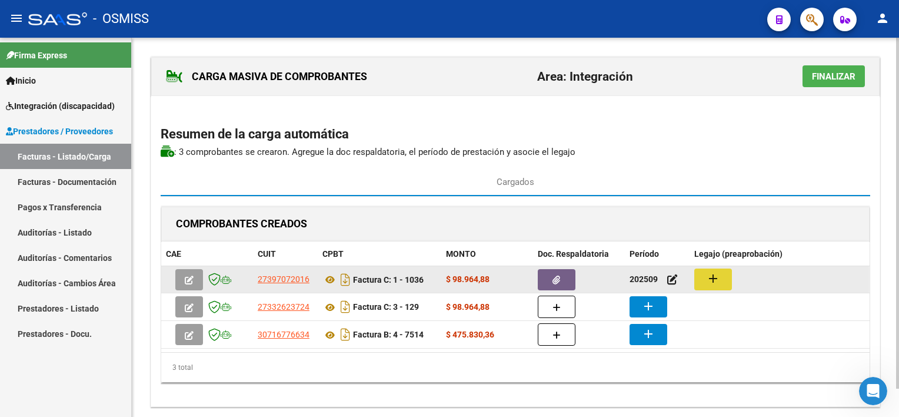
click at [708, 281] on mat-icon "add" at bounding box center [713, 278] width 14 height 14
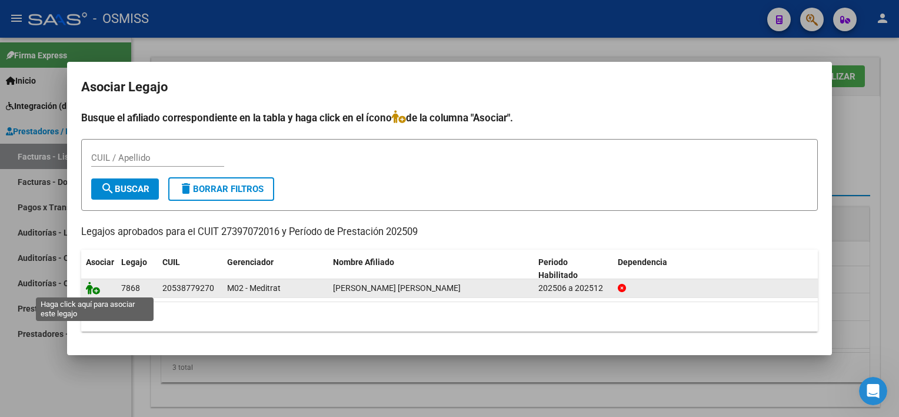
click at [97, 286] on icon at bounding box center [93, 287] width 14 height 13
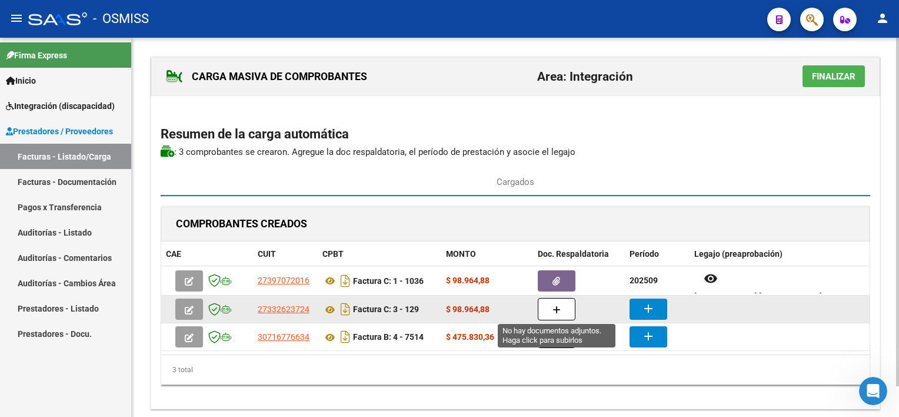
click at [553, 305] on icon "button" at bounding box center [557, 309] width 8 height 9
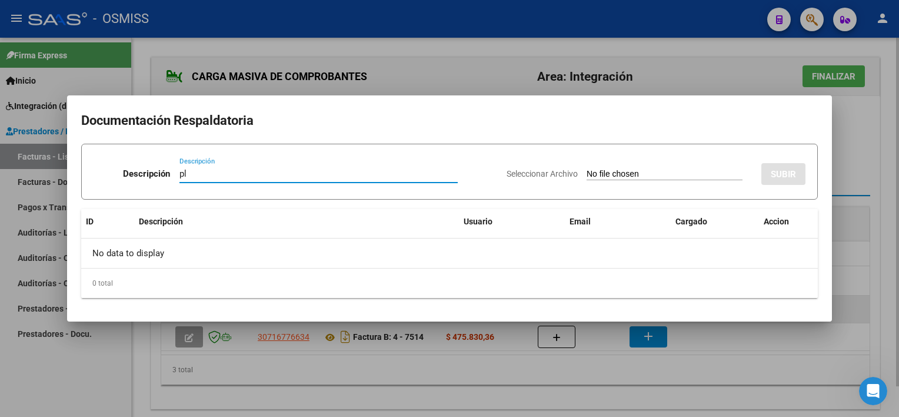
type input "pl"
click at [587, 169] on input "Seleccionar Archivo" at bounding box center [665, 174] width 156 height 11
type input "C:\fakepath\PL 3-129 LOPEZ D PSICOMOTRICIDAD MEDITRAT 09.pdf"
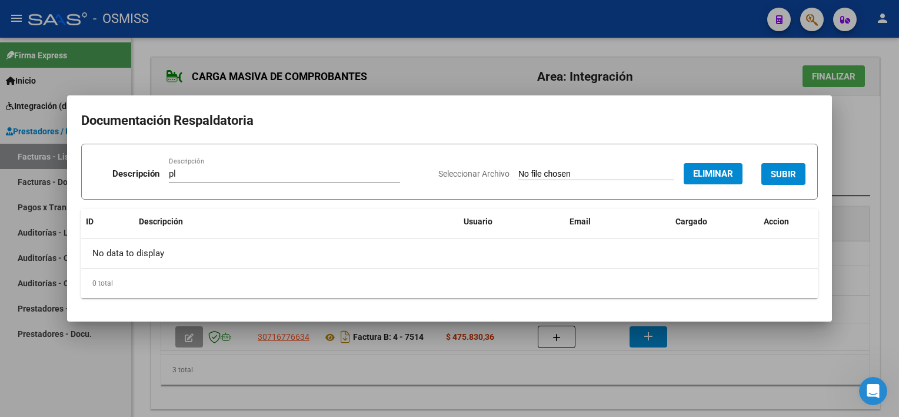
click at [781, 169] on span "SUBIR" at bounding box center [783, 174] width 25 height 11
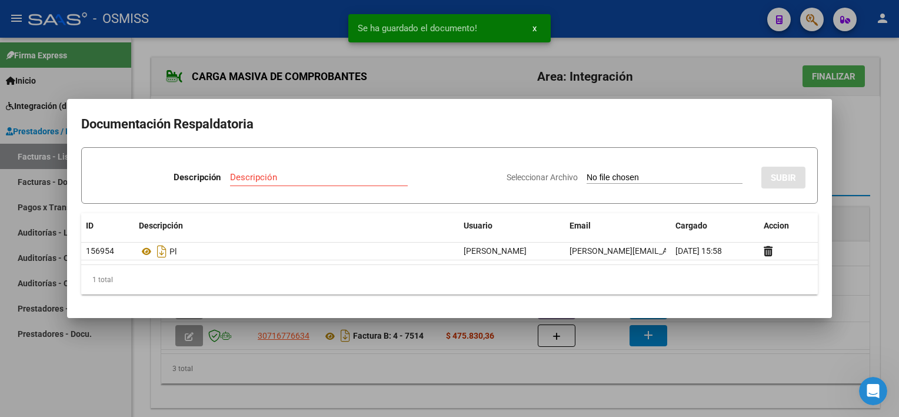
click at [555, 382] on div at bounding box center [449, 208] width 899 height 417
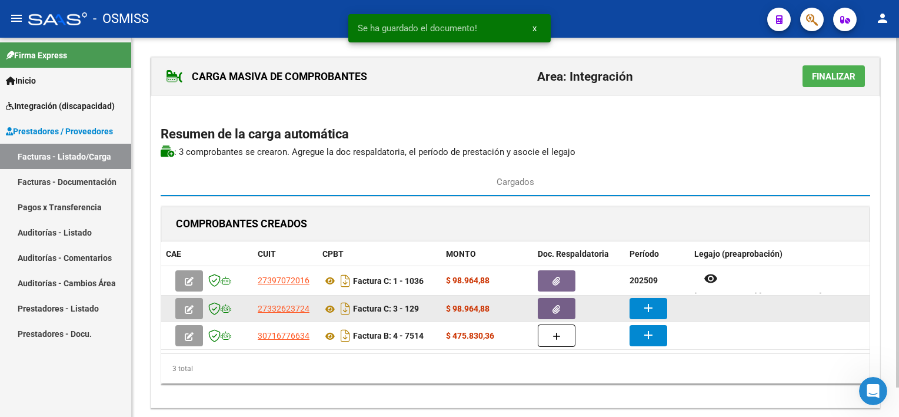
click at [650, 301] on mat-icon "add" at bounding box center [648, 308] width 14 height 14
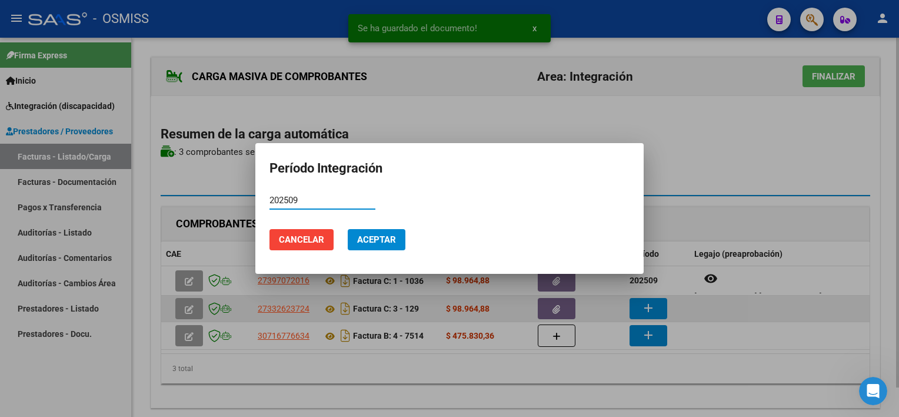
type input "202509"
click at [348, 229] on button "Aceptar" at bounding box center [377, 239] width 58 height 21
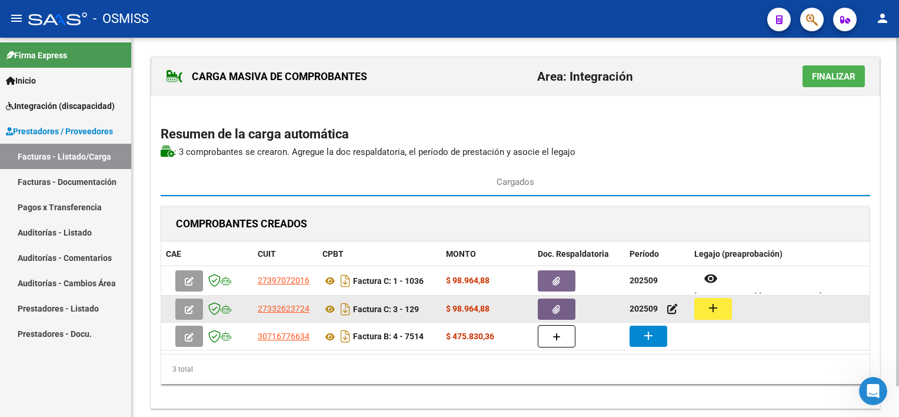
click at [715, 311] on mat-icon "add" at bounding box center [713, 308] width 14 height 14
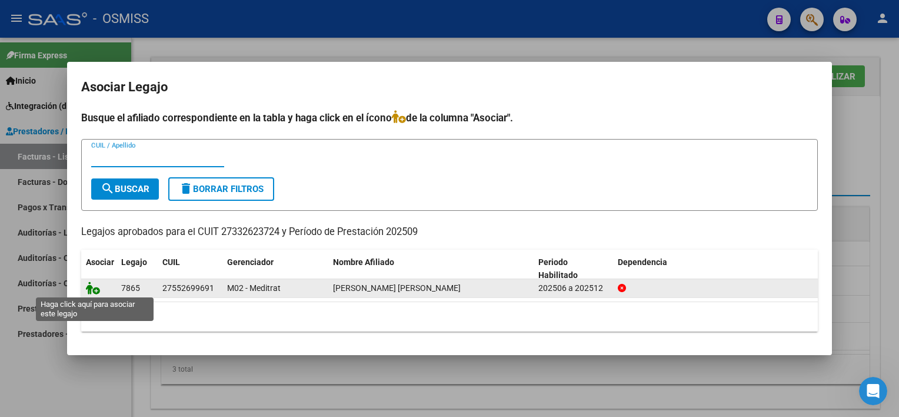
click at [91, 285] on icon at bounding box center [93, 287] width 14 height 13
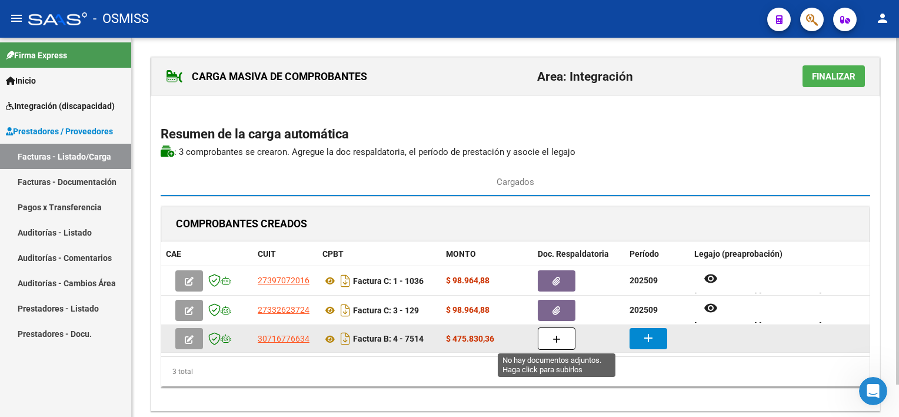
click at [556, 342] on icon "button" at bounding box center [557, 339] width 8 height 9
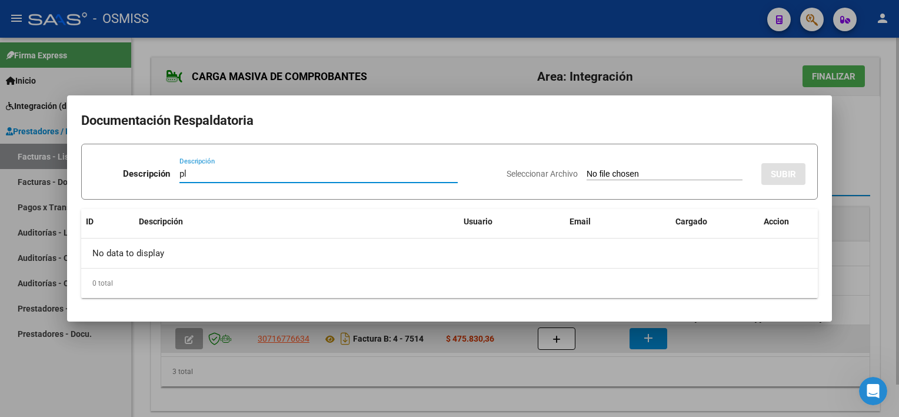
type input "pl"
click at [587, 169] on input "Seleccionar Archivo" at bounding box center [665, 174] width 156 height 11
type input "C:\fakepath\PL 4-7514 RODRIGUEZ J MAIE 09.pdf"
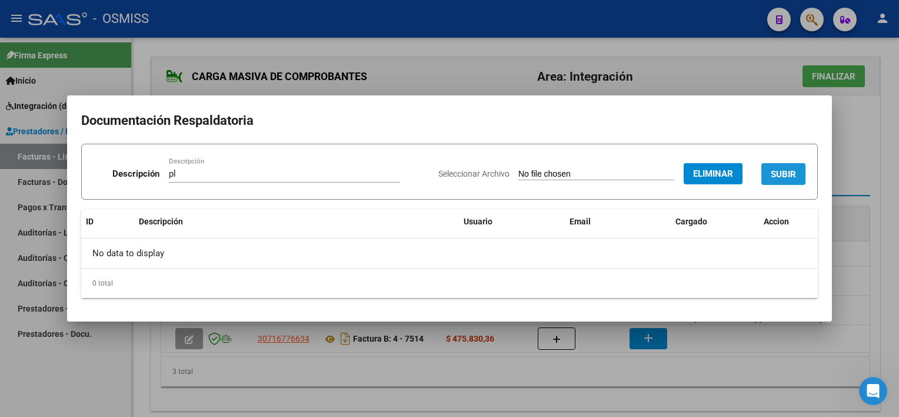
click at [797, 171] on button "SUBIR" at bounding box center [783, 174] width 44 height 22
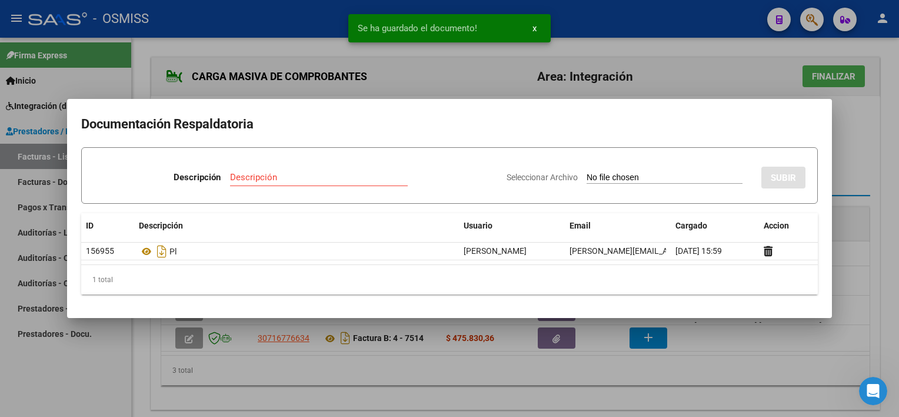
click at [663, 377] on div at bounding box center [449, 208] width 899 height 417
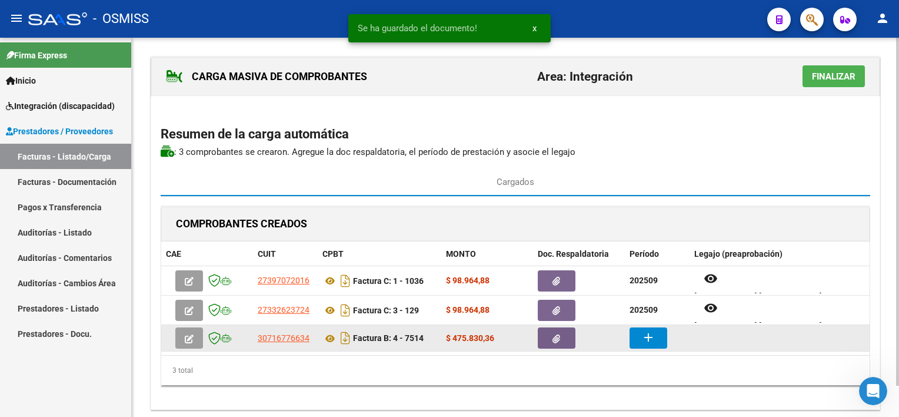
click at [653, 347] on button "add" at bounding box center [649, 337] width 38 height 21
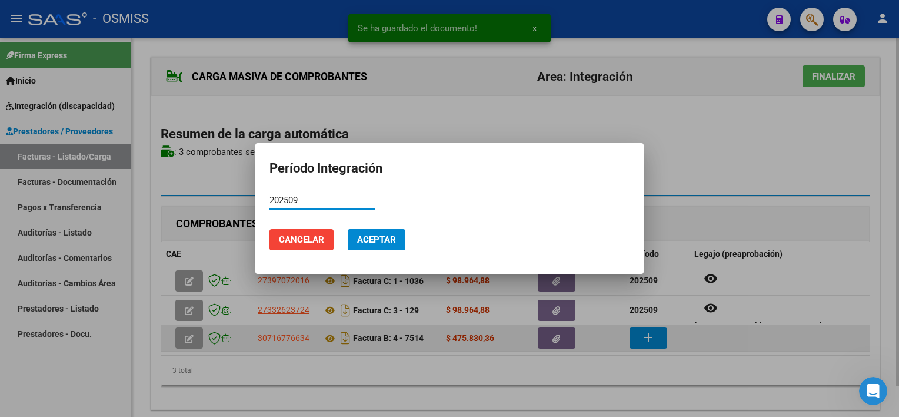
type input "202509"
click at [348, 229] on button "Aceptar" at bounding box center [377, 239] width 58 height 21
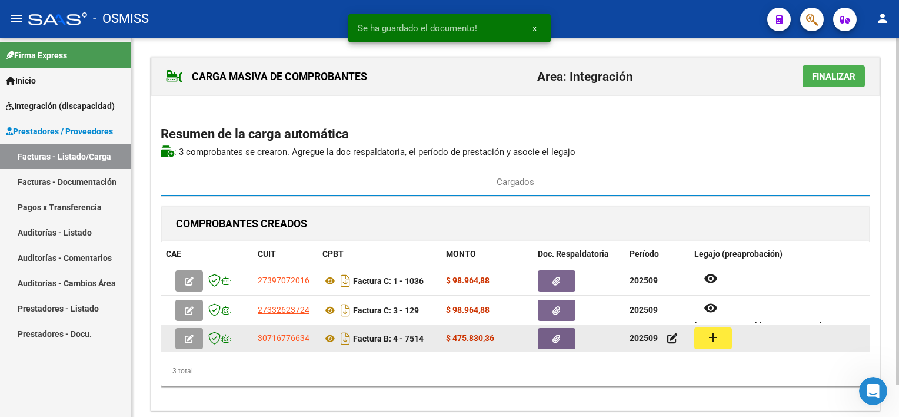
click at [720, 334] on button "add" at bounding box center [713, 338] width 38 height 22
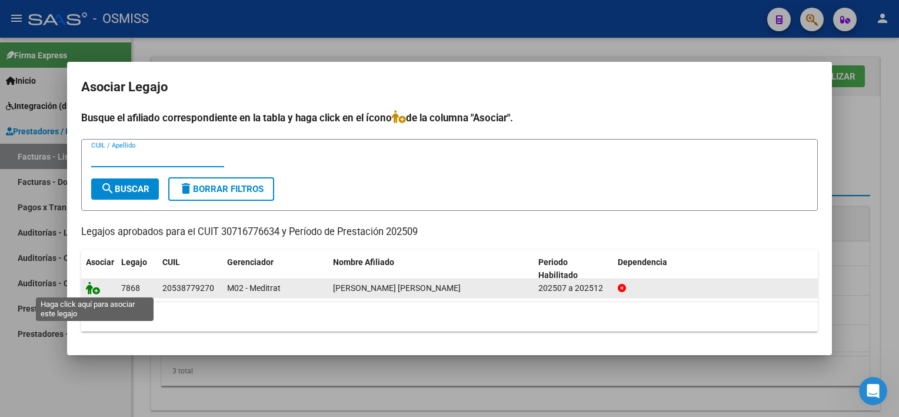
click at [95, 287] on icon at bounding box center [93, 287] width 14 height 13
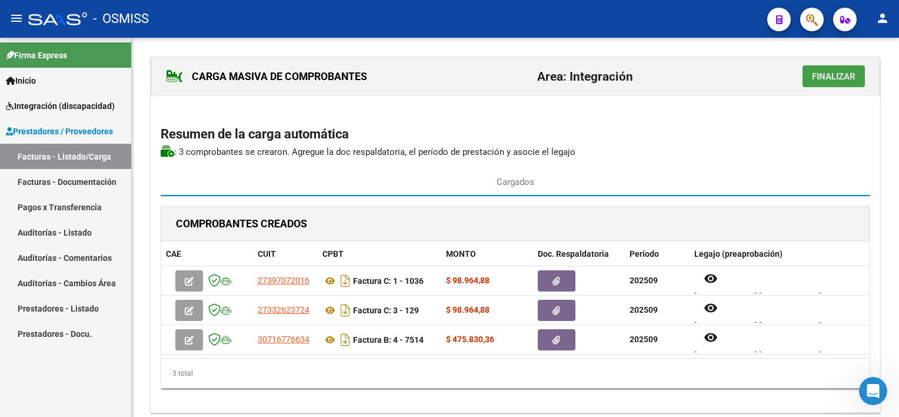
click at [828, 78] on span "Finalizar" at bounding box center [834, 76] width 44 height 11
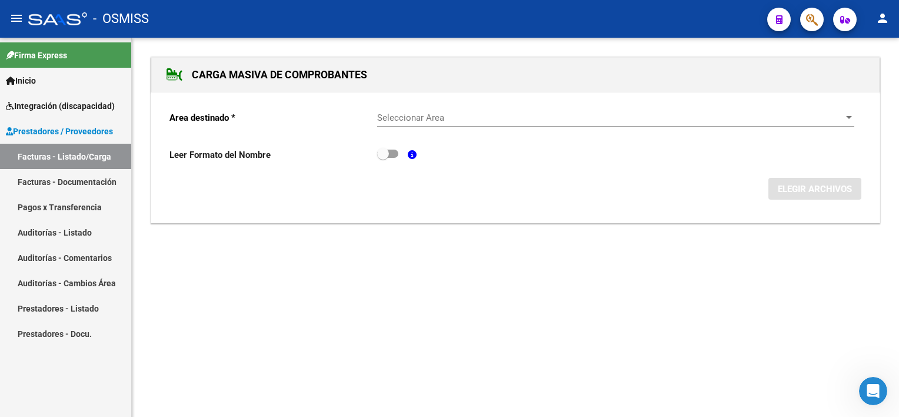
click at [101, 158] on link "Facturas - Listado/Carga" at bounding box center [65, 156] width 131 height 25
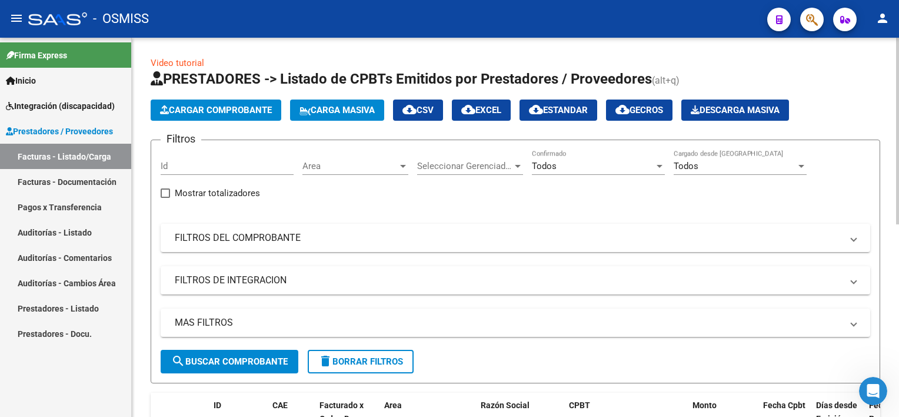
click at [893, 139] on div "Video tutorial PRESTADORES -> Listado de CPBTs Emitidos por Prestadores / Prove…" at bounding box center [517, 419] width 770 height 763
click at [883, 21] on mat-icon "person" at bounding box center [883, 18] width 14 height 14
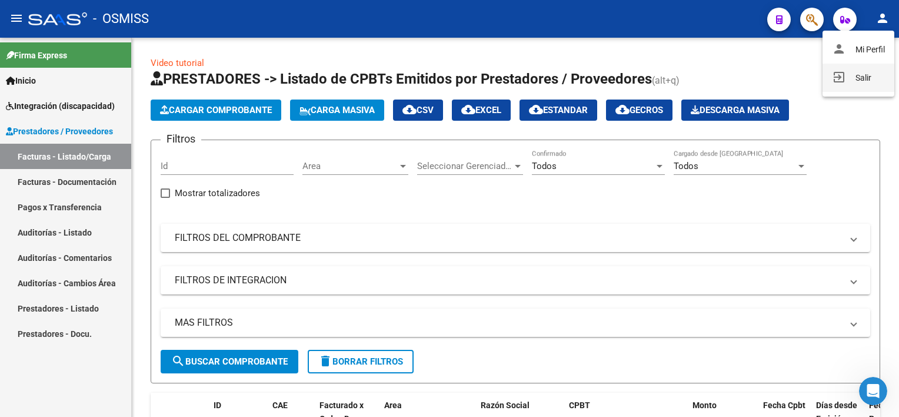
click at [837, 75] on mat-icon "exit_to_app" at bounding box center [839, 77] width 14 height 14
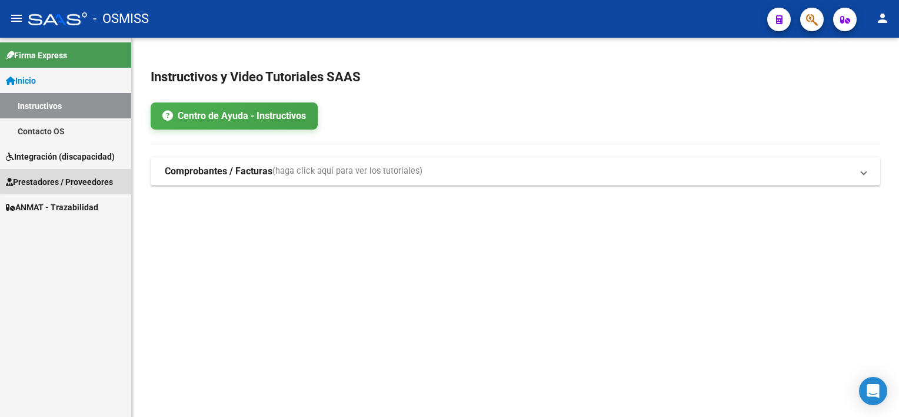
click at [75, 177] on span "Prestadores / Proveedores" at bounding box center [59, 181] width 107 height 13
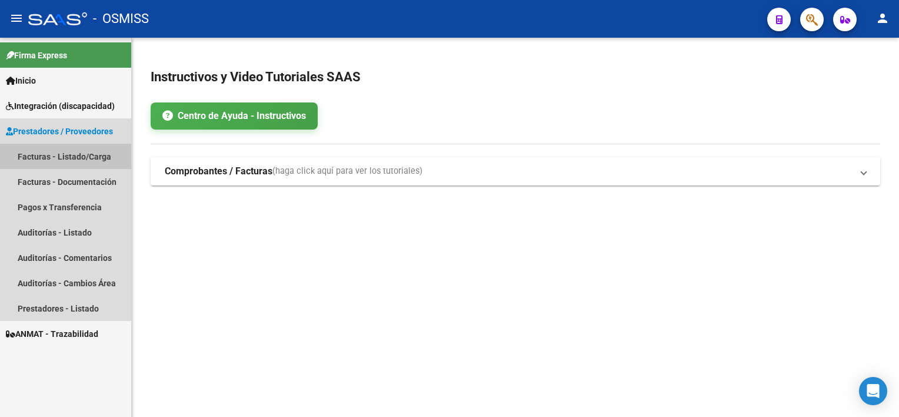
click at [82, 160] on link "Facturas - Listado/Carga" at bounding box center [65, 156] width 131 height 25
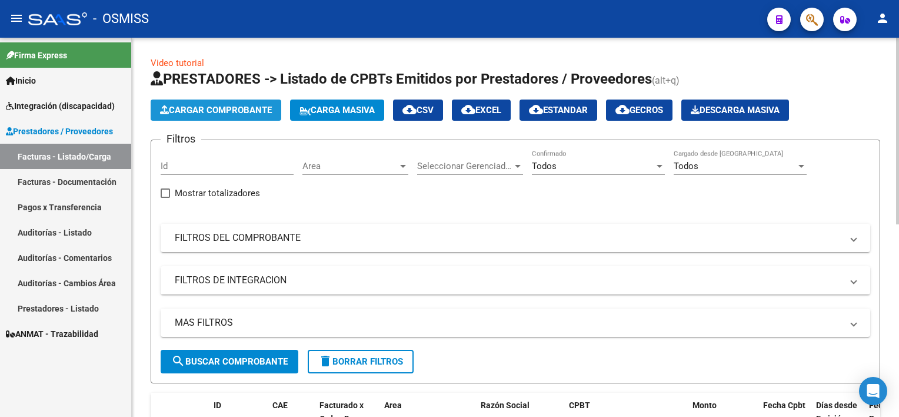
click at [247, 109] on span "Cargar Comprobante" at bounding box center [216, 110] width 112 height 11
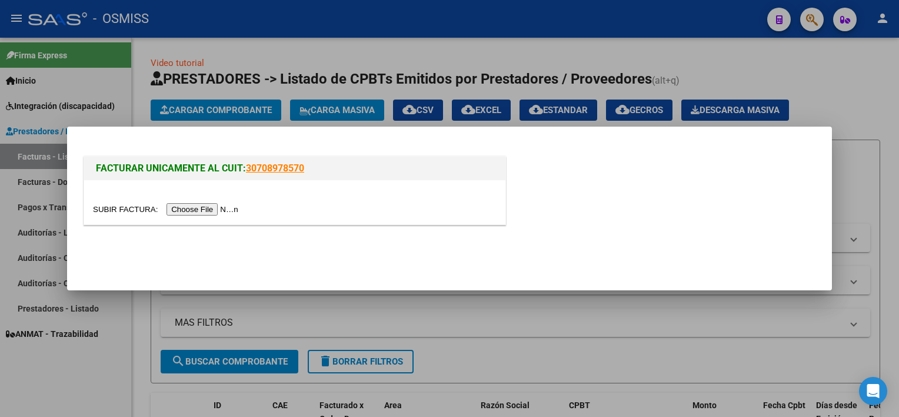
click at [187, 207] on input "file" at bounding box center [167, 209] width 149 height 12
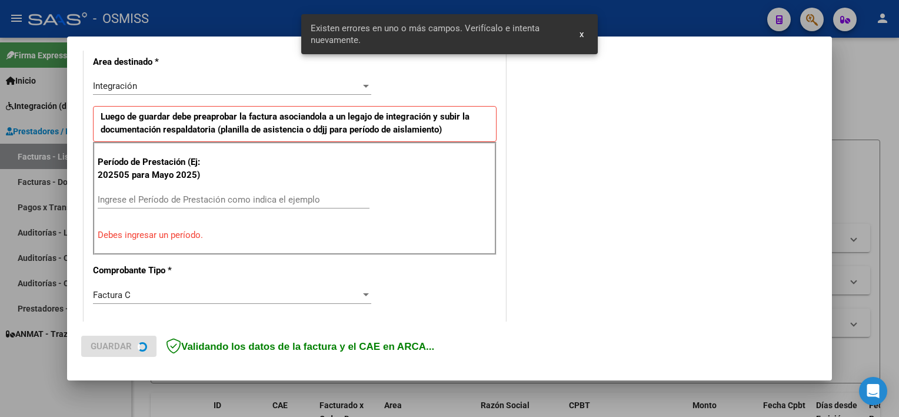
scroll to position [273, 0]
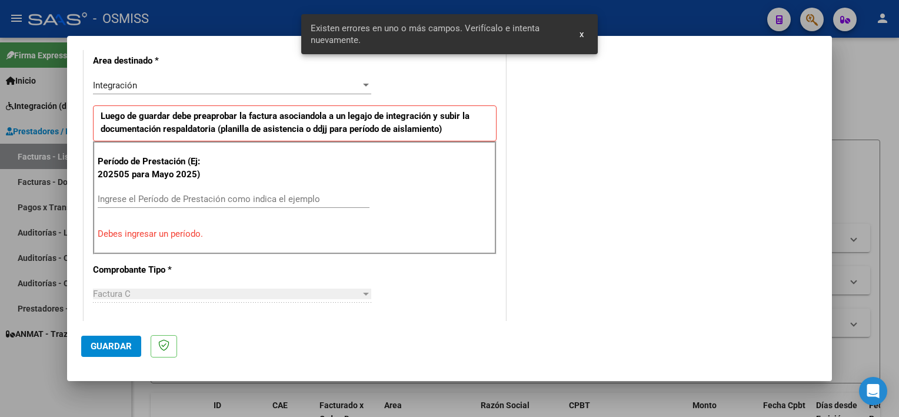
click at [217, 194] on input "Ingrese el Período de Prestación como indica el ejemplo" at bounding box center [234, 199] width 272 height 11
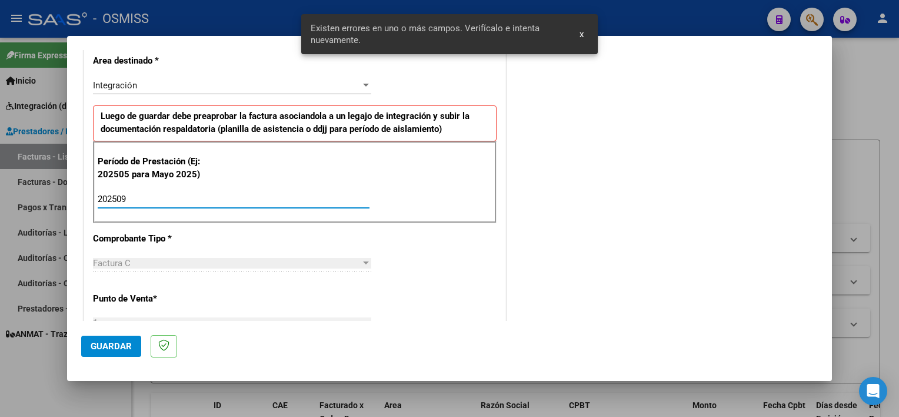
type input "202509"
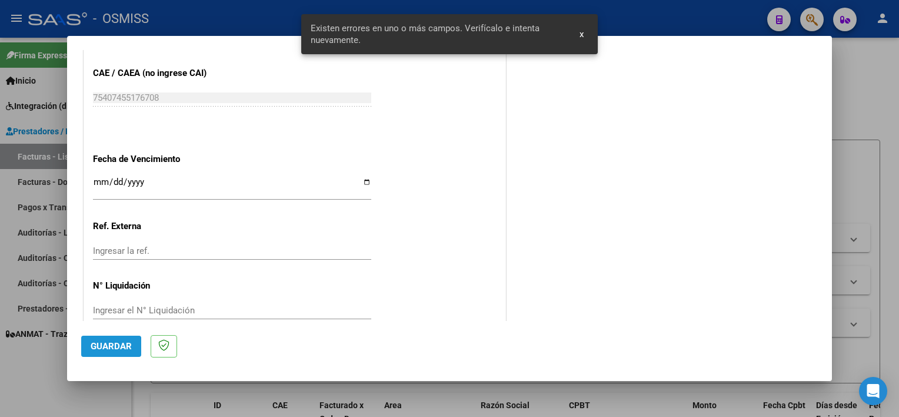
click at [94, 347] on span "Guardar" at bounding box center [111, 346] width 41 height 11
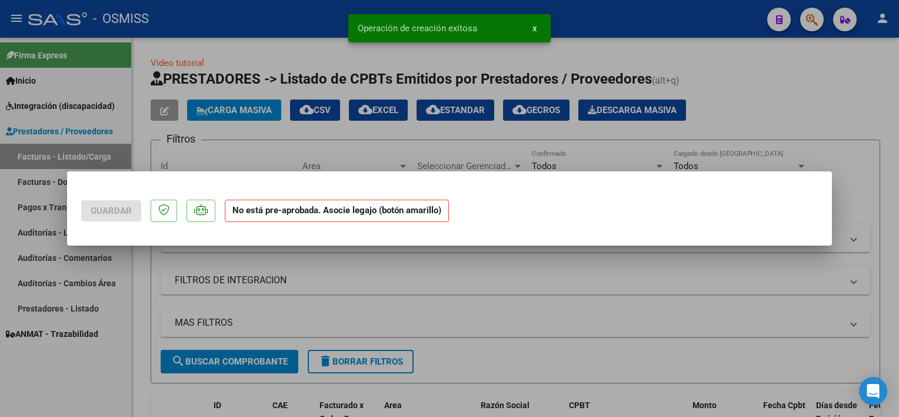
scroll to position [0, 0]
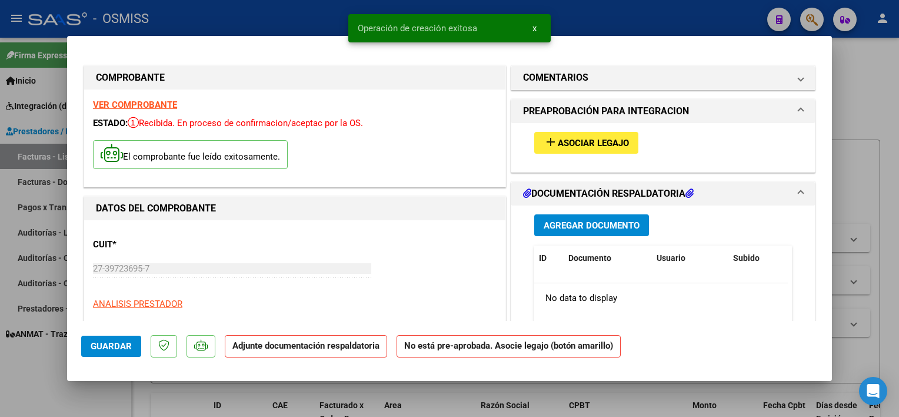
click at [618, 139] on span "Asociar Legajo" at bounding box center [593, 143] width 71 height 11
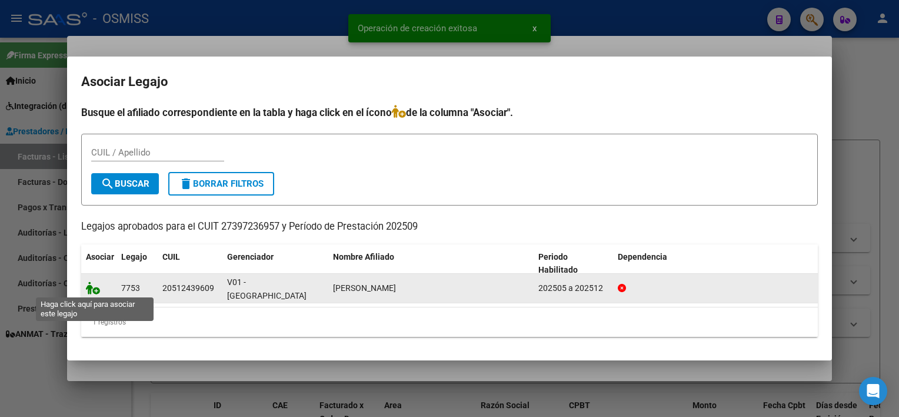
click at [92, 289] on icon at bounding box center [93, 287] width 14 height 13
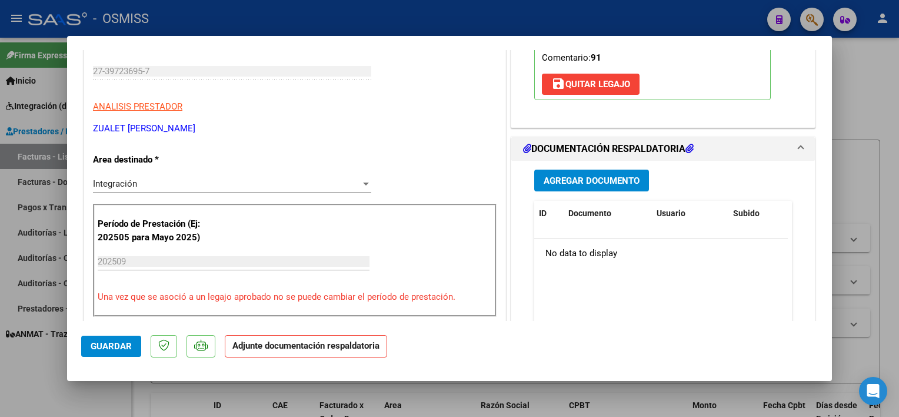
scroll to position [217, 0]
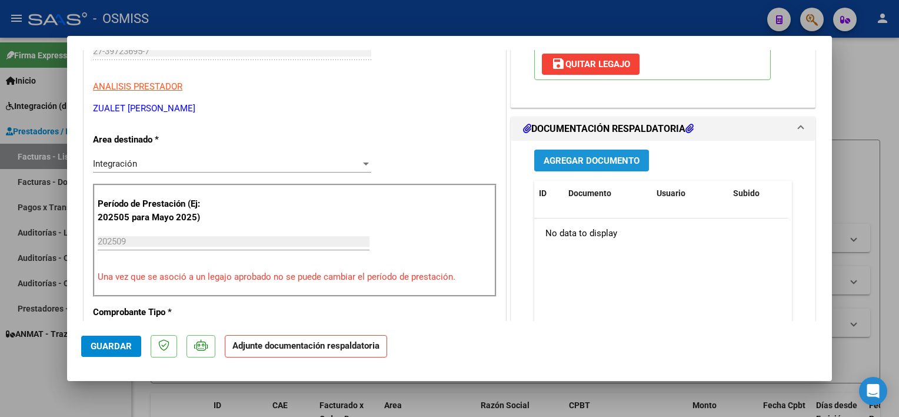
click at [627, 159] on span "Agregar Documento" at bounding box center [592, 160] width 96 height 11
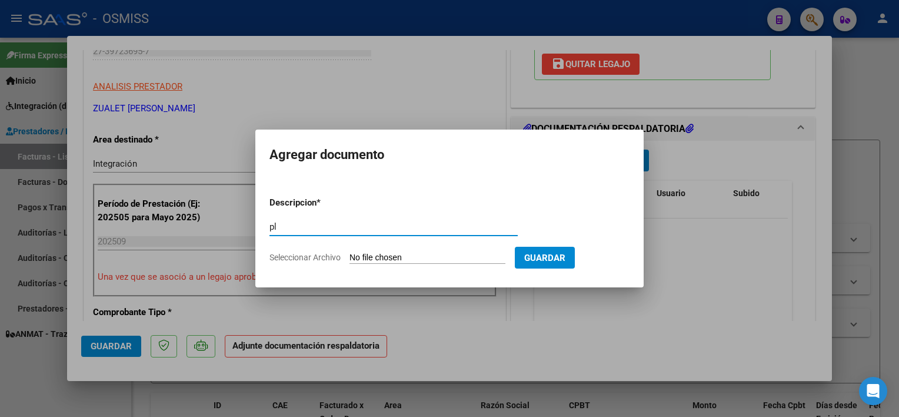
type input "pl"
click at [350, 252] on input "Seleccionar Archivo" at bounding box center [428, 257] width 156 height 11
type input "C:\fakepath\PL 1-695 SUAREZ S PSICOL 09.pdf"
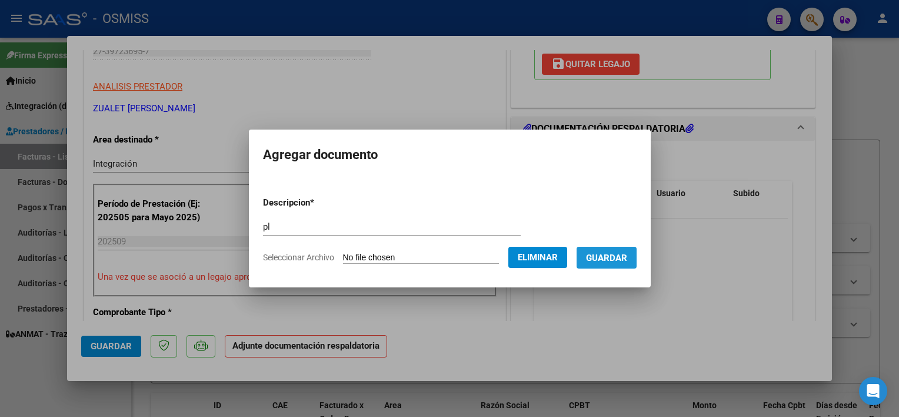
click at [611, 257] on span "Guardar" at bounding box center [606, 257] width 41 height 11
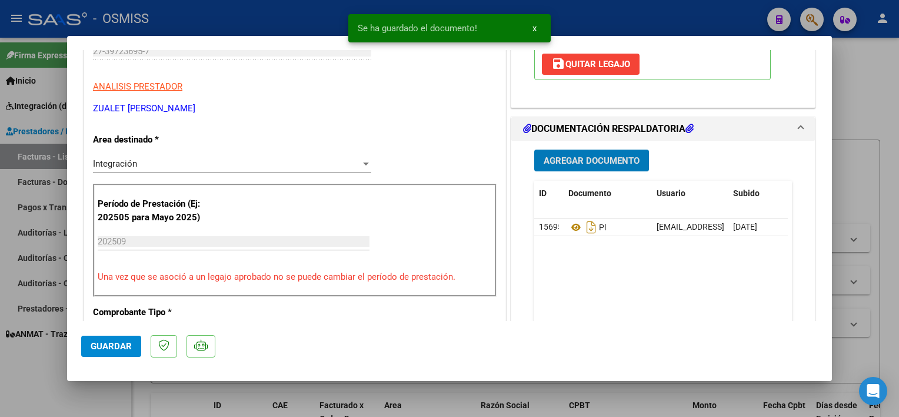
click at [122, 354] on button "Guardar" at bounding box center [111, 345] width 60 height 21
click at [155, 383] on div at bounding box center [449, 208] width 899 height 417
type input "$ 0,00"
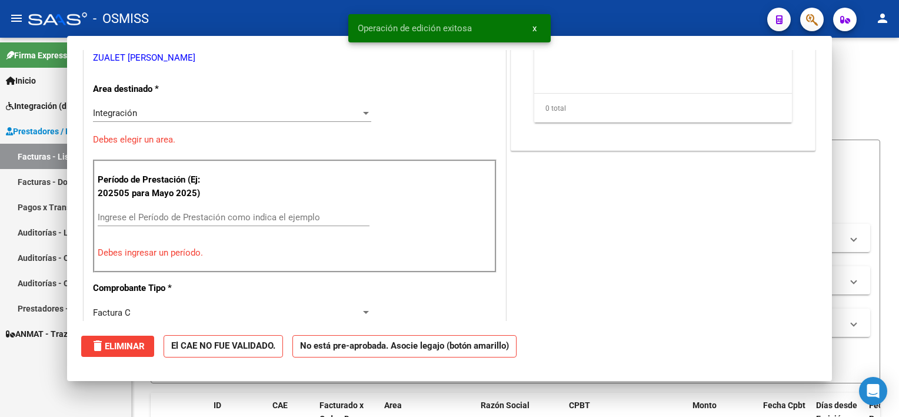
scroll to position [181, 0]
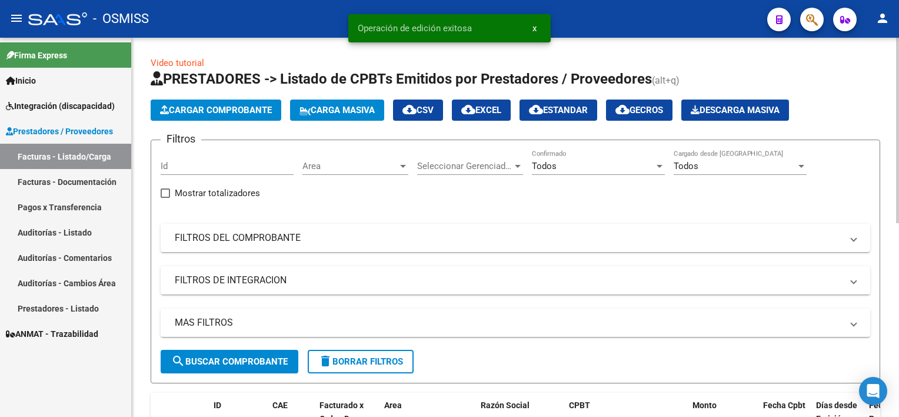
click at [245, 108] on span "Cargar Comprobante" at bounding box center [216, 110] width 112 height 11
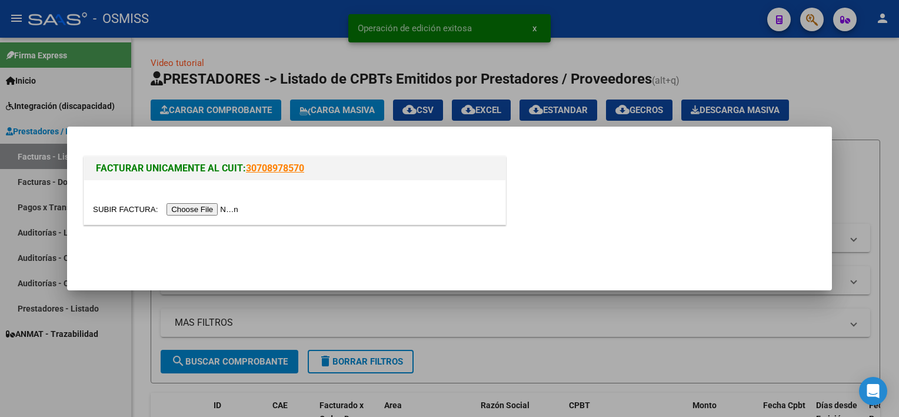
click at [185, 206] on input "file" at bounding box center [167, 209] width 149 height 12
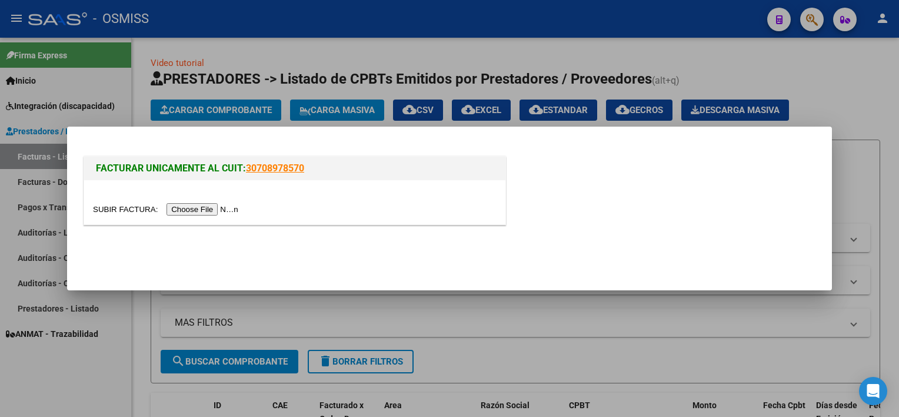
click at [202, 207] on input "file" at bounding box center [167, 209] width 149 height 12
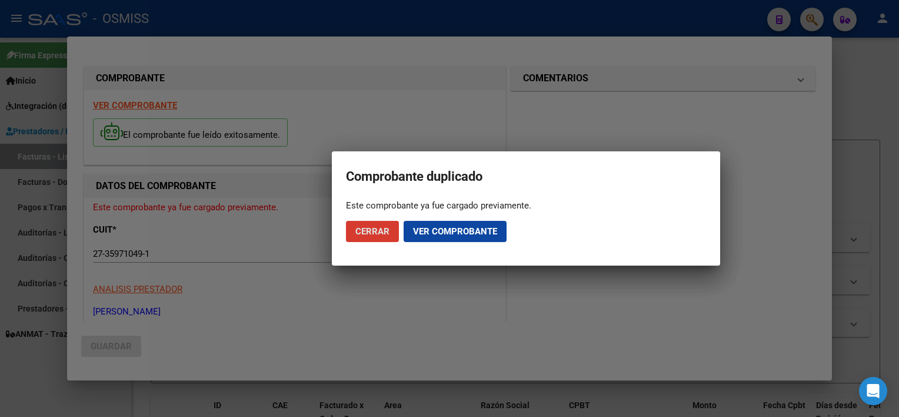
click at [372, 227] on span "Cerrar" at bounding box center [372, 231] width 34 height 11
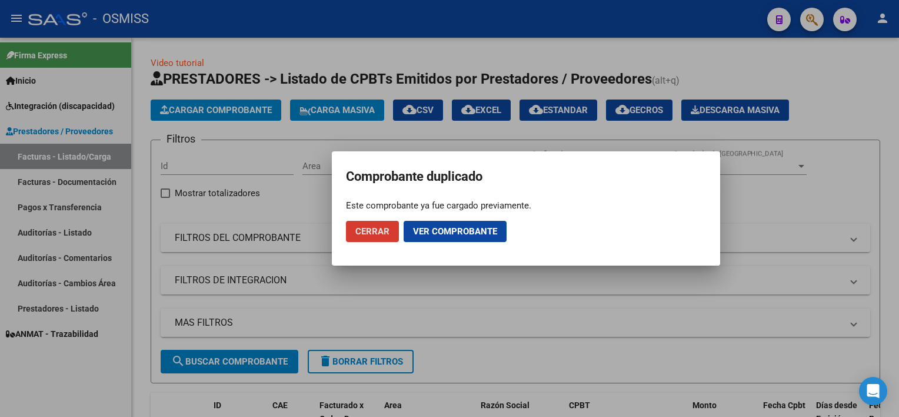
click at [445, 231] on span "Ver comprobante" at bounding box center [455, 231] width 84 height 11
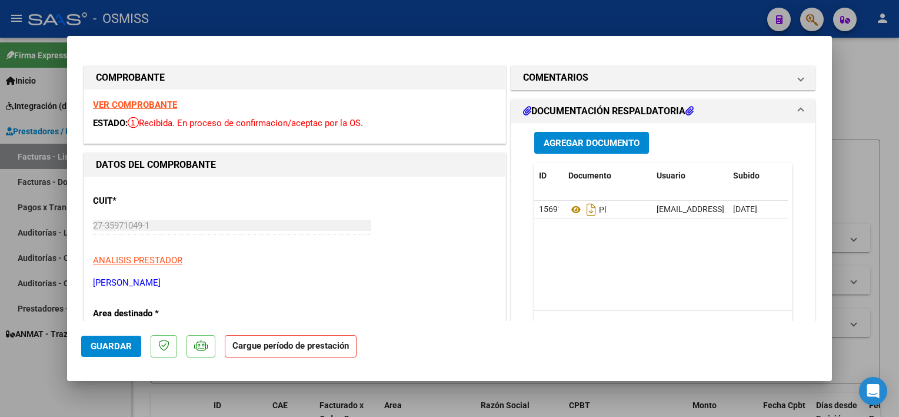
scroll to position [461, 0]
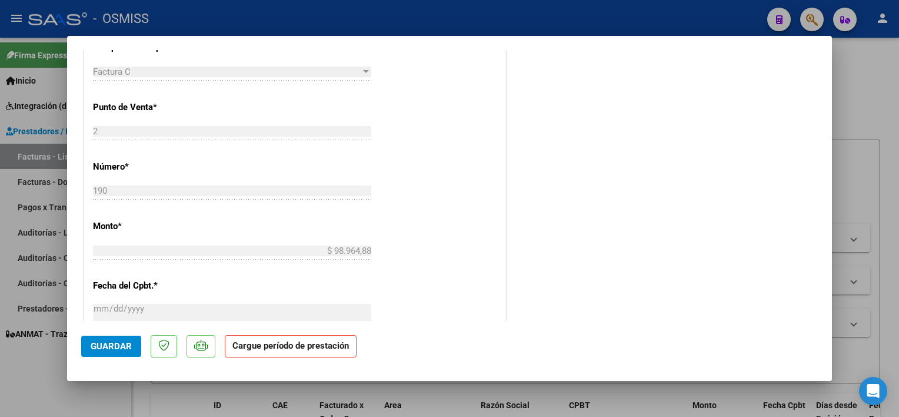
click at [859, 137] on div at bounding box center [449, 208] width 899 height 417
type input "$ 0,00"
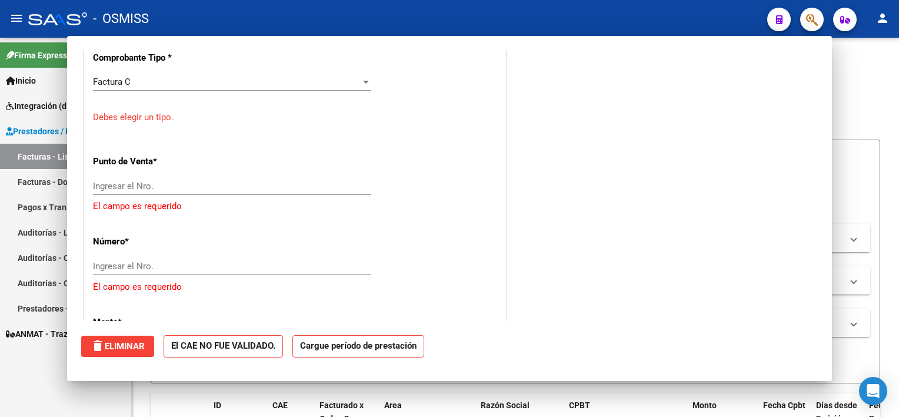
scroll to position [0, 0]
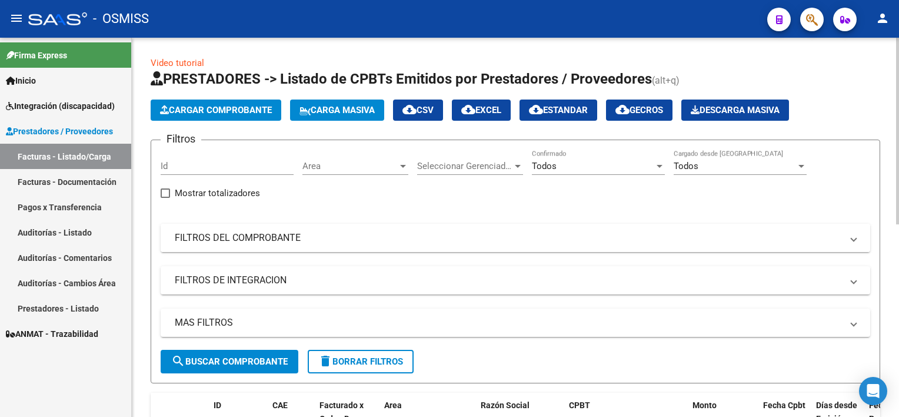
click at [316, 238] on mat-panel-title "FILTROS DEL COMPROBANTE" at bounding box center [508, 237] width 667 height 13
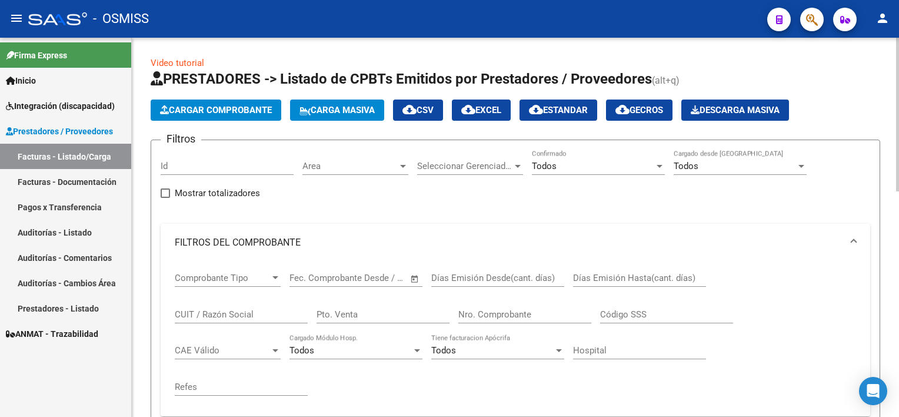
click at [495, 318] on div "Nro. Comprobante" at bounding box center [524, 310] width 133 height 25
type input "190"
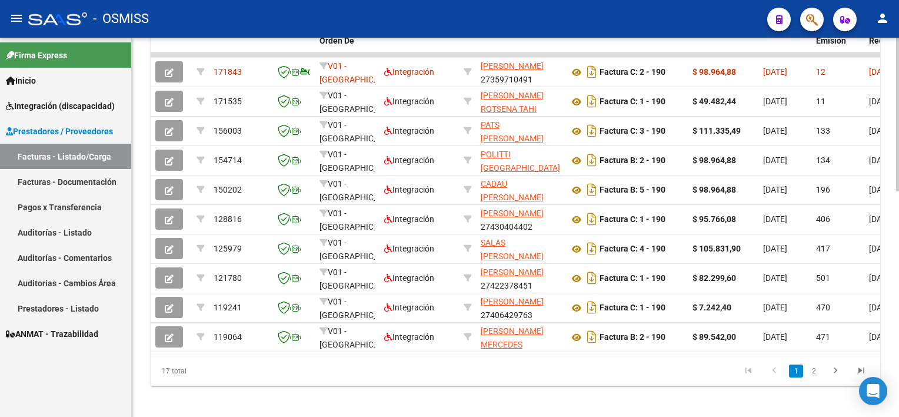
scroll to position [541, 0]
click at [898, 397] on div at bounding box center [897, 336] width 3 height 154
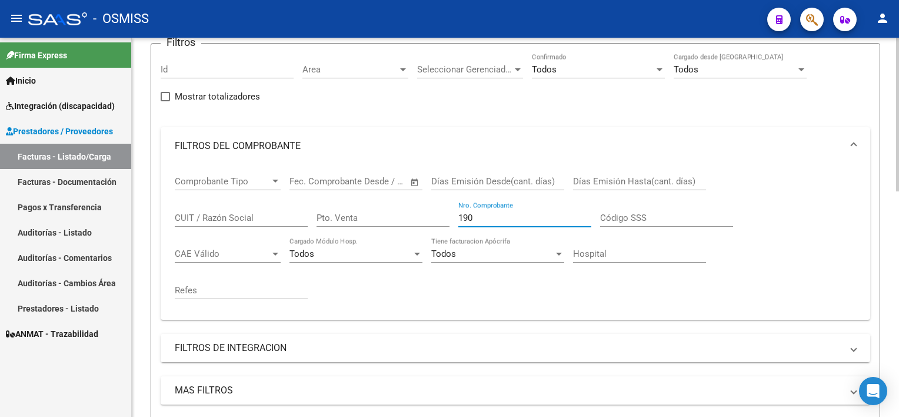
scroll to position [103, 0]
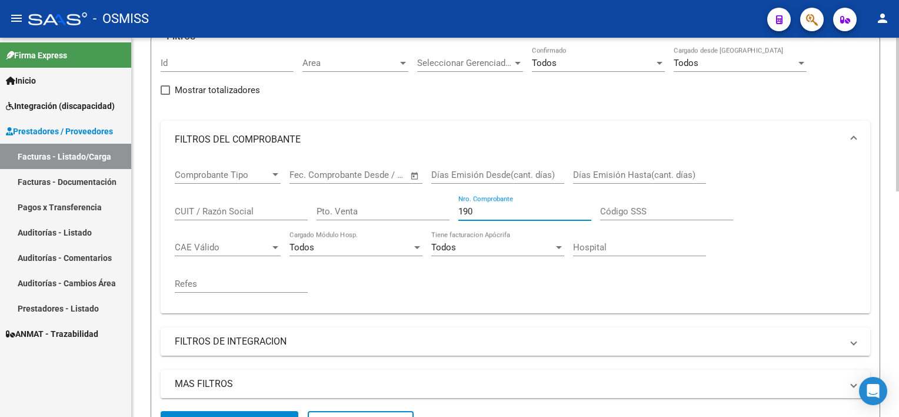
click at [888, 94] on div "Video tutorial PRESTADORES -> Listado de CPBTs Emitidos por Prestadores / Prove…" at bounding box center [517, 398] width 770 height 927
click at [210, 209] on input "CUIT / Razón Social" at bounding box center [241, 211] width 133 height 11
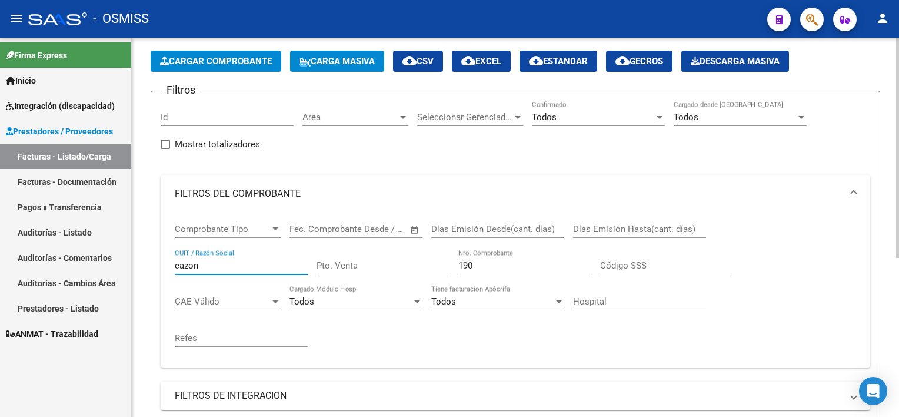
scroll to position [0, 0]
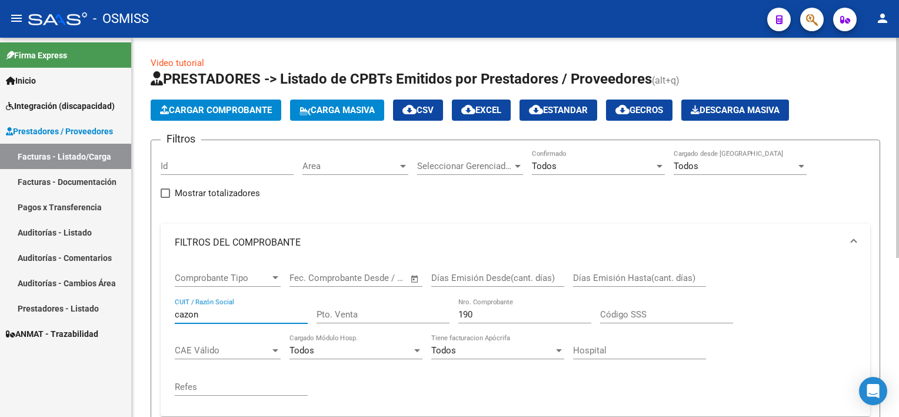
click at [878, 117] on div "Video tutorial PRESTADORES -> Listado de CPBTs Emitidos por Prestadores / Prove…" at bounding box center [517, 365] width 770 height 654
type input "cazon"
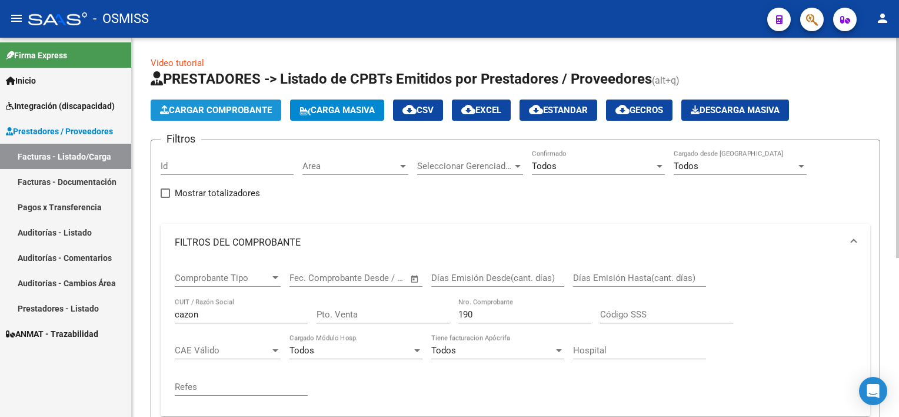
click at [213, 108] on span "Cargar Comprobante" at bounding box center [216, 110] width 112 height 11
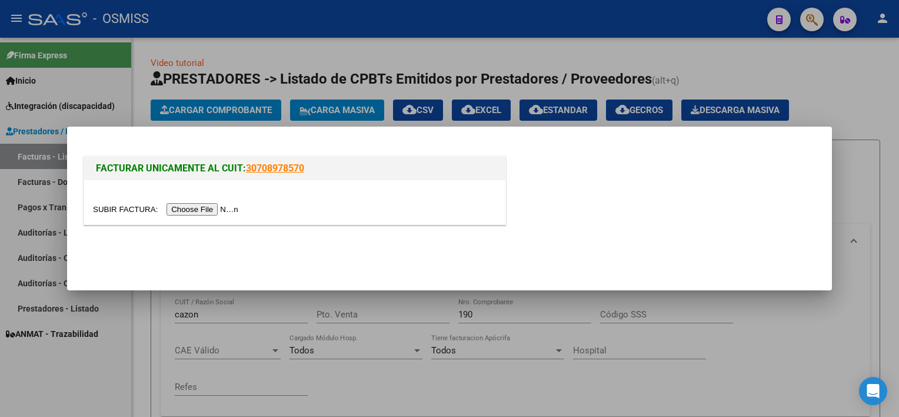
click at [199, 209] on input "file" at bounding box center [167, 209] width 149 height 12
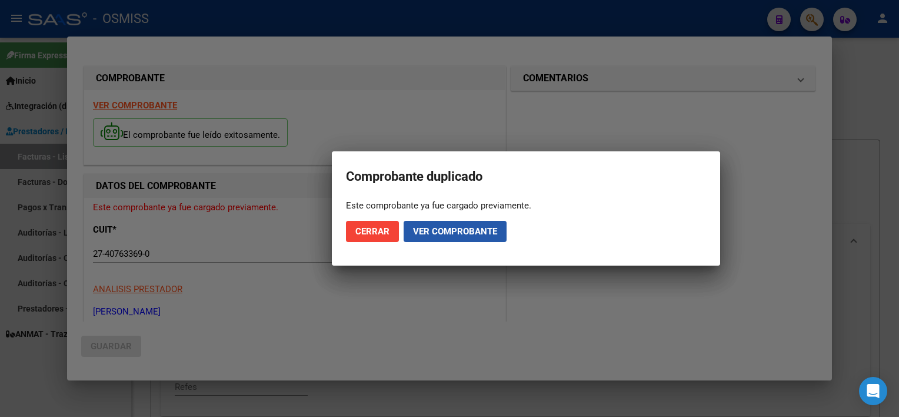
click at [428, 232] on span "Ver comprobante" at bounding box center [455, 231] width 84 height 11
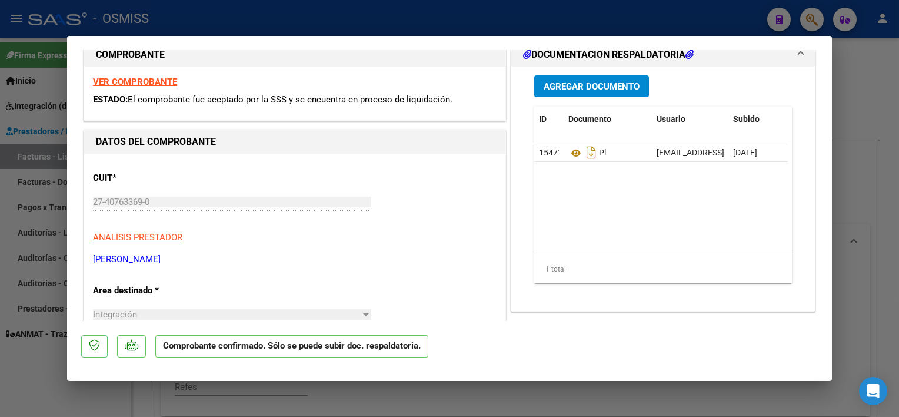
scroll to position [194, 0]
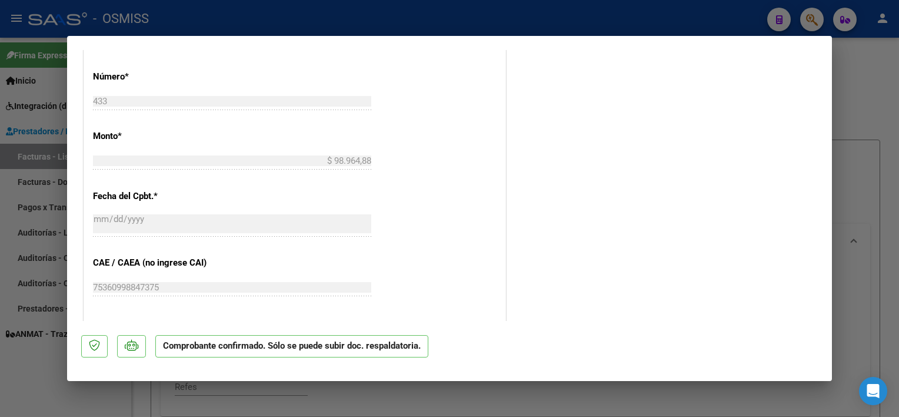
click at [867, 166] on div at bounding box center [449, 208] width 899 height 417
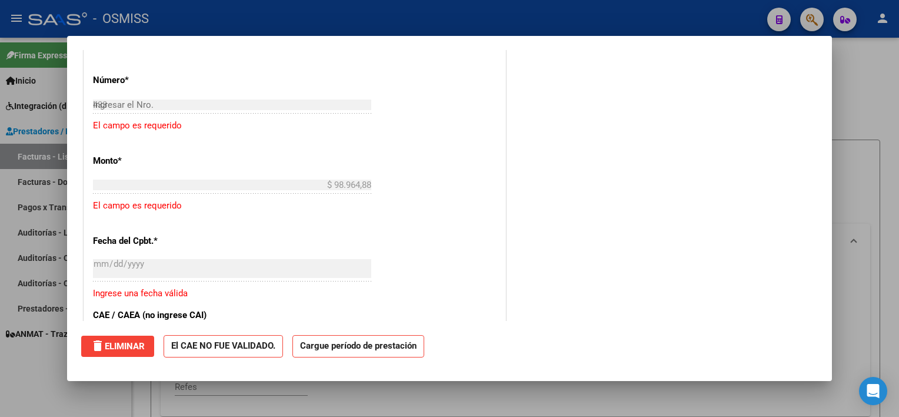
type input "$ 0,00"
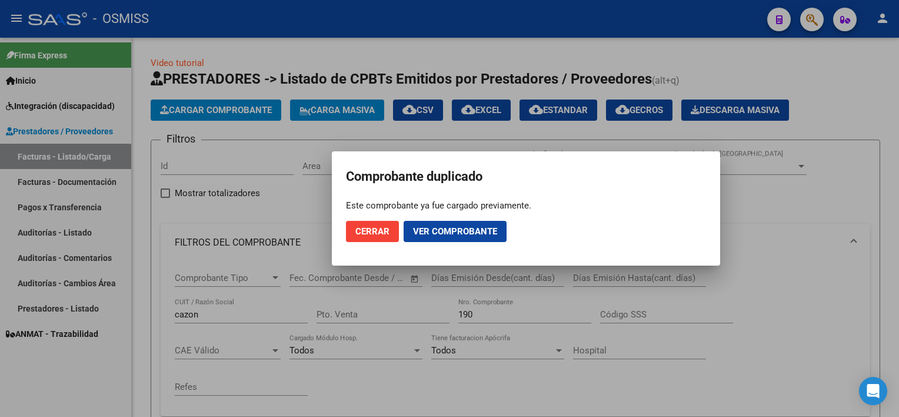
click at [376, 229] on span "Cerrar" at bounding box center [372, 231] width 34 height 11
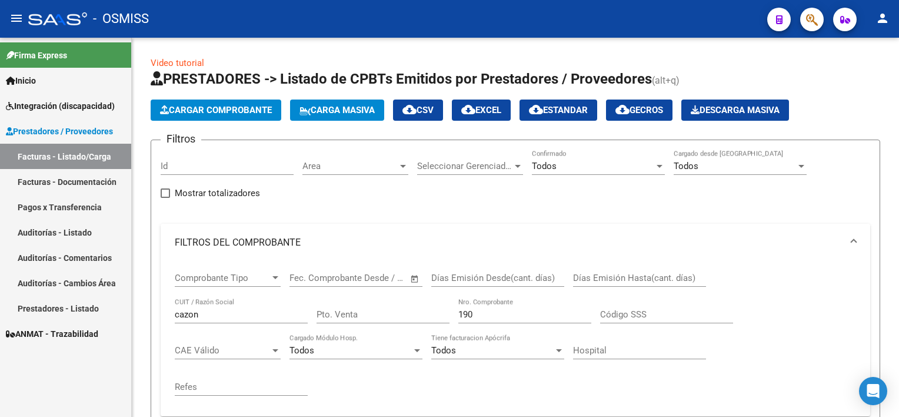
click at [376, 229] on mat-expansion-panel-header "FILTROS DEL COMPROBANTE" at bounding box center [516, 243] width 710 height 38
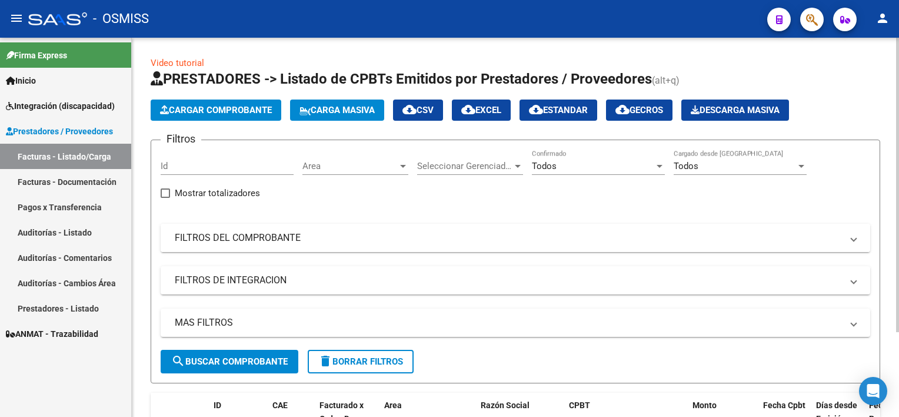
click at [313, 242] on mat-panel-title "FILTROS DEL COMPROBANTE" at bounding box center [508, 237] width 667 height 13
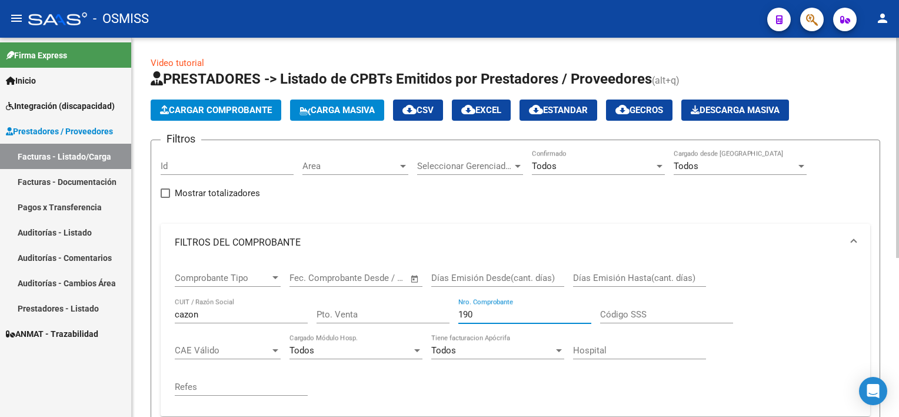
drag, startPoint x: 480, startPoint y: 312, endPoint x: 422, endPoint y: 311, distance: 57.7
click at [422, 311] on div "Comprobante Tipo Comprobante Tipo Fecha inicio – Fecha fin Fec. Comprobante Des…" at bounding box center [515, 333] width 681 height 145
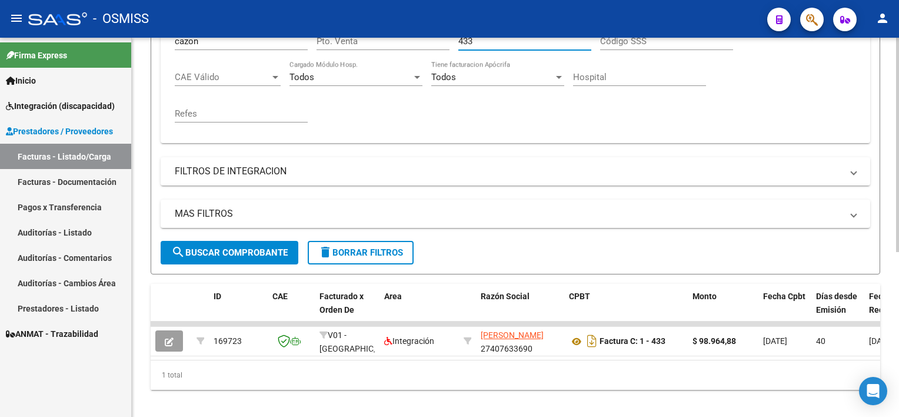
scroll to position [273, 0]
click at [898, 378] on html "menu - OSMISS person Firma Express Inicio Instructivos Contacto OS Integración …" at bounding box center [449, 208] width 899 height 417
type input "433"
